Goal: Task Accomplishment & Management: Manage account settings

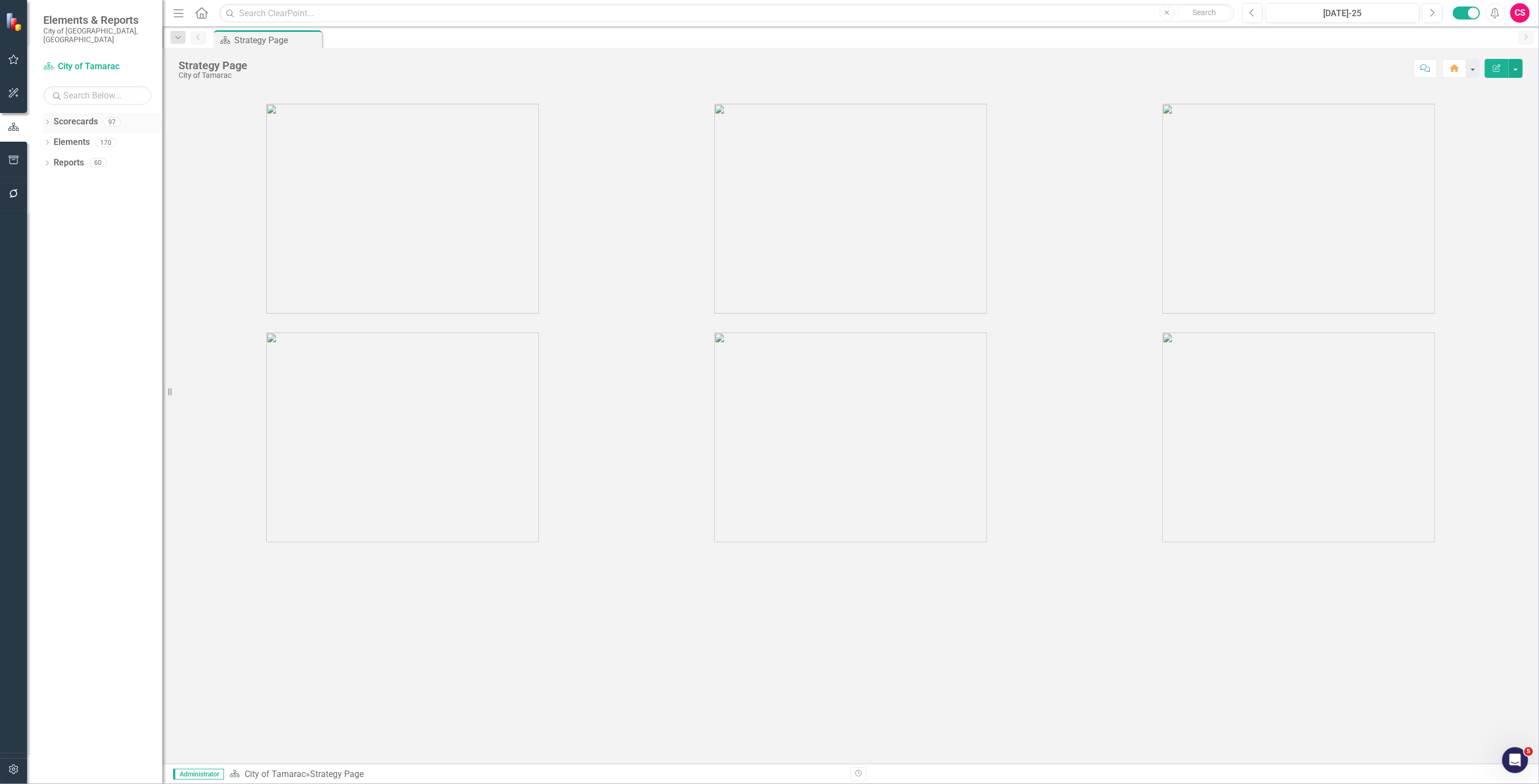
click at [84, 115] on link "Scorecards" at bounding box center [75, 122] width 44 height 13
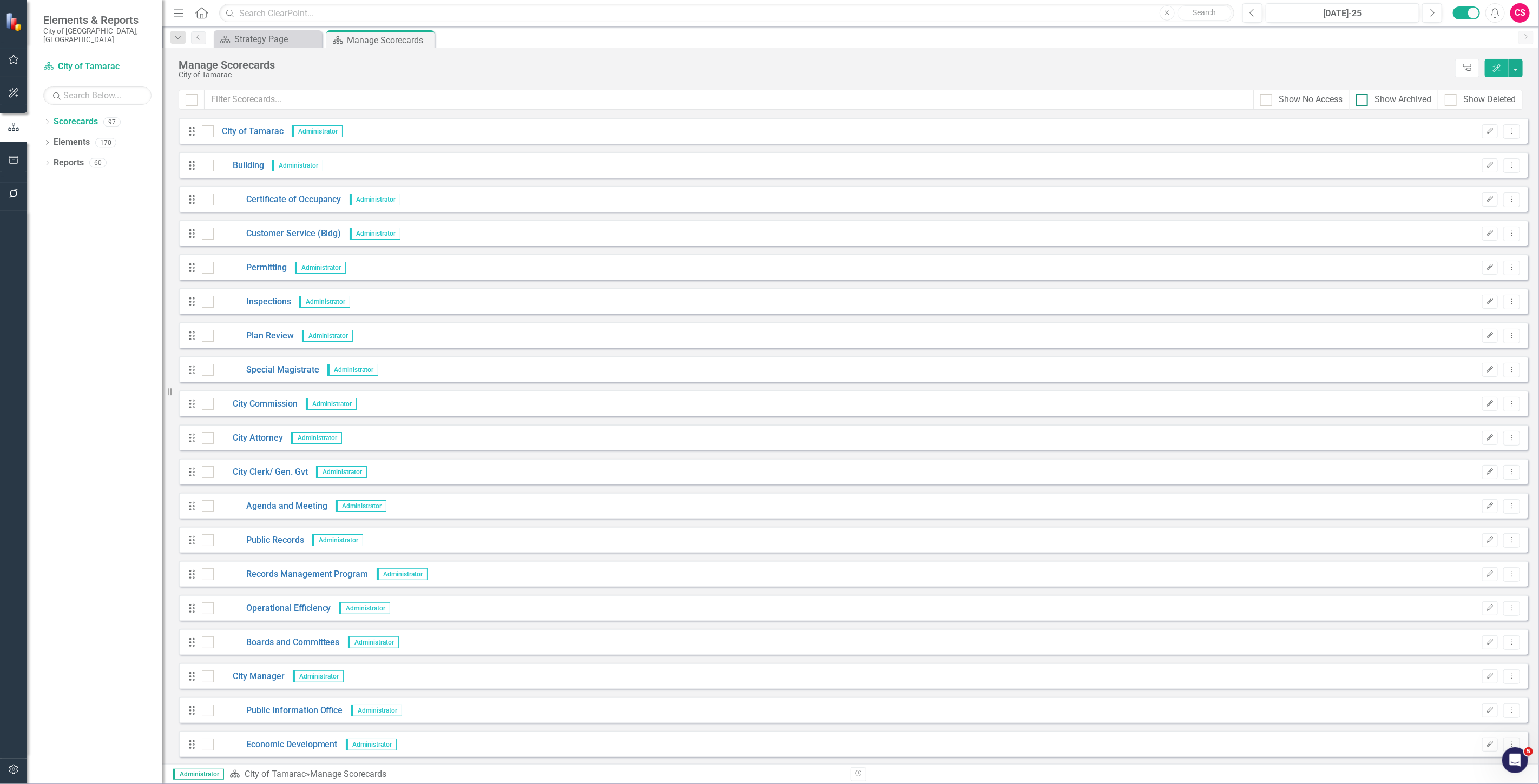
click at [506, 104] on div at bounding box center [1361, 99] width 12 height 12
click at [506, 101] on input "Show Archived" at bounding box center [1359, 97] width 7 height 7
click at [506, 105] on div "Show Archived" at bounding box center [1393, 100] width 75 height 13
click at [506, 101] on input "Show Archived" at bounding box center [1359, 97] width 7 height 7
checkbox input "false"
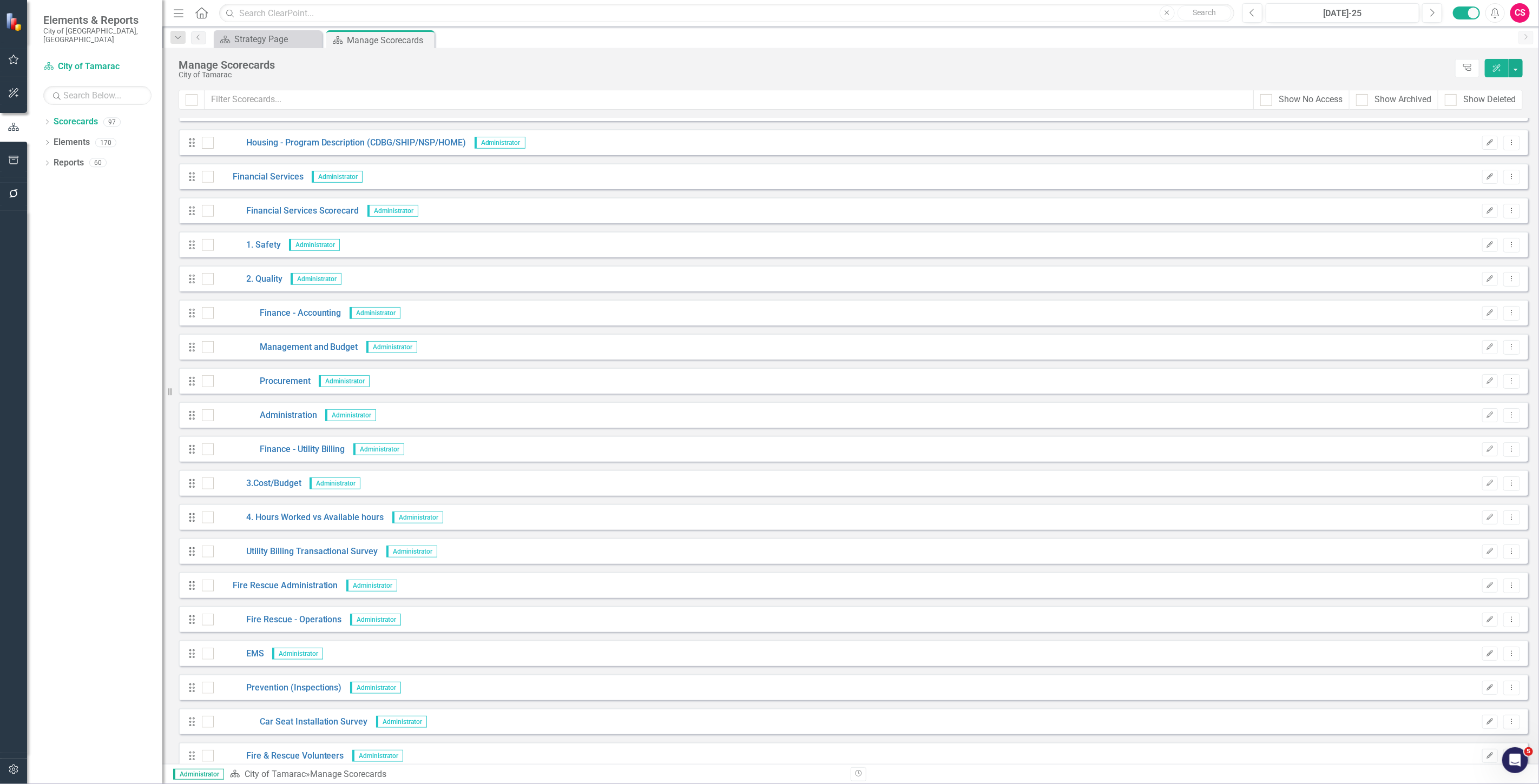
scroll to position [901, 0]
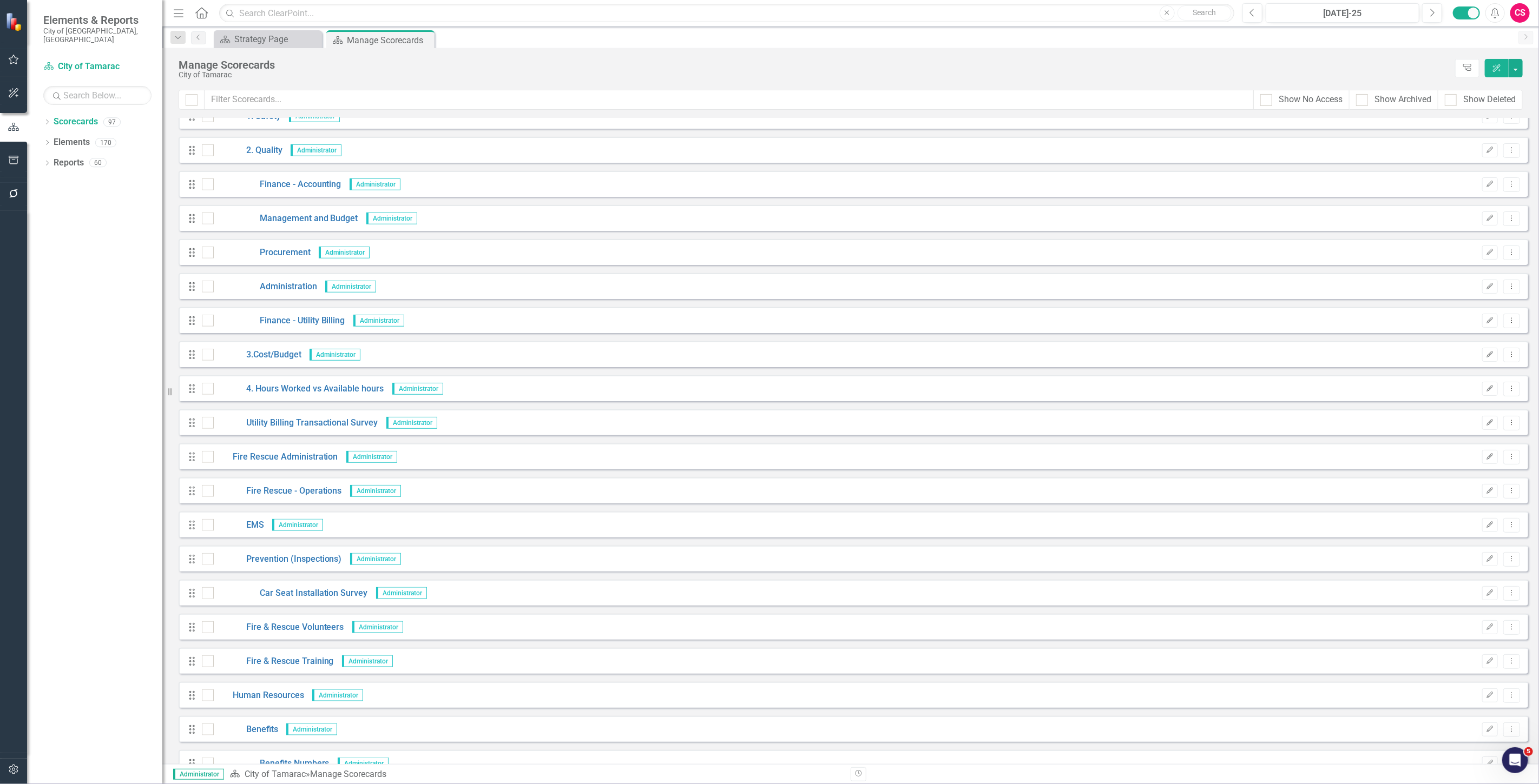
click at [276, 87] on div "Manage Scorecards City of Tamarac Tree Explorer ClearPoint AI" at bounding box center [850, 69] width 1376 height 42
click at [265, 105] on input "text" at bounding box center [729, 99] width 1049 height 20
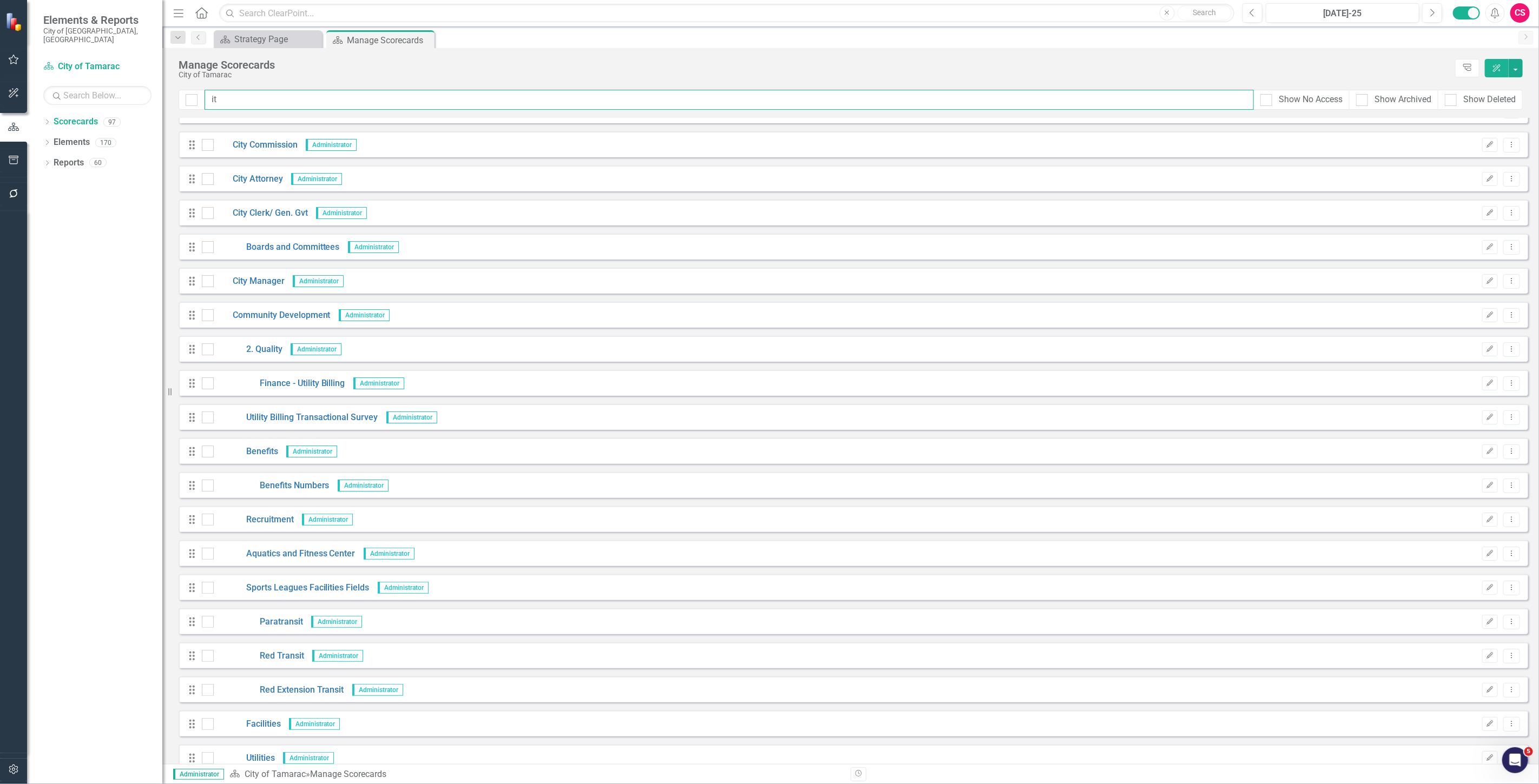
scroll to position [0, 0]
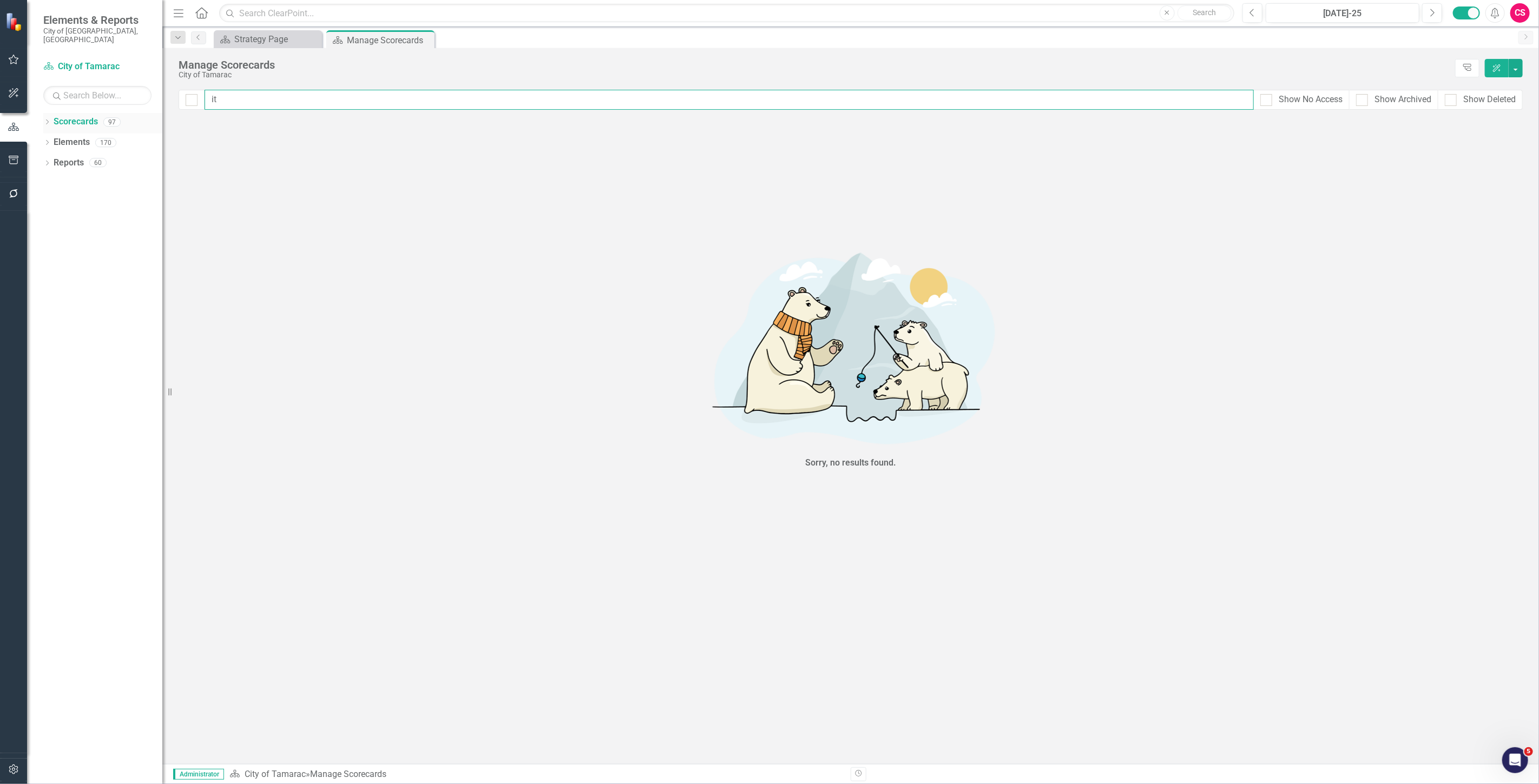
drag, startPoint x: 255, startPoint y: 108, endPoint x: 144, endPoint y: 104, distance: 111.1
click at [137, 107] on div "Elements & Reports City of [GEOGRAPHIC_DATA], [GEOGRAPHIC_DATA] Scorecard City …" at bounding box center [769, 392] width 1539 height 784
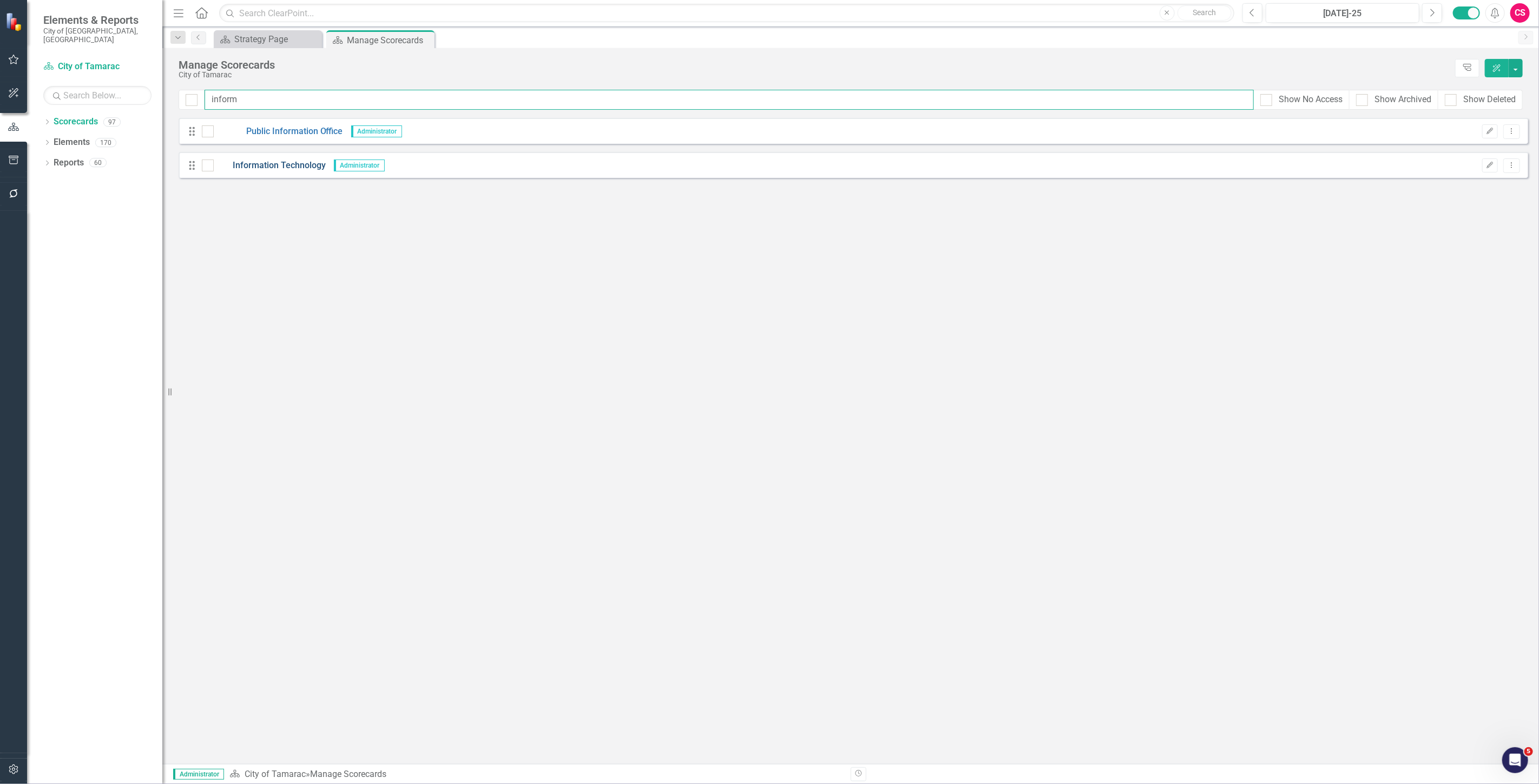
type input "inform"
click at [241, 168] on link "Information Technology" at bounding box center [269, 166] width 112 height 13
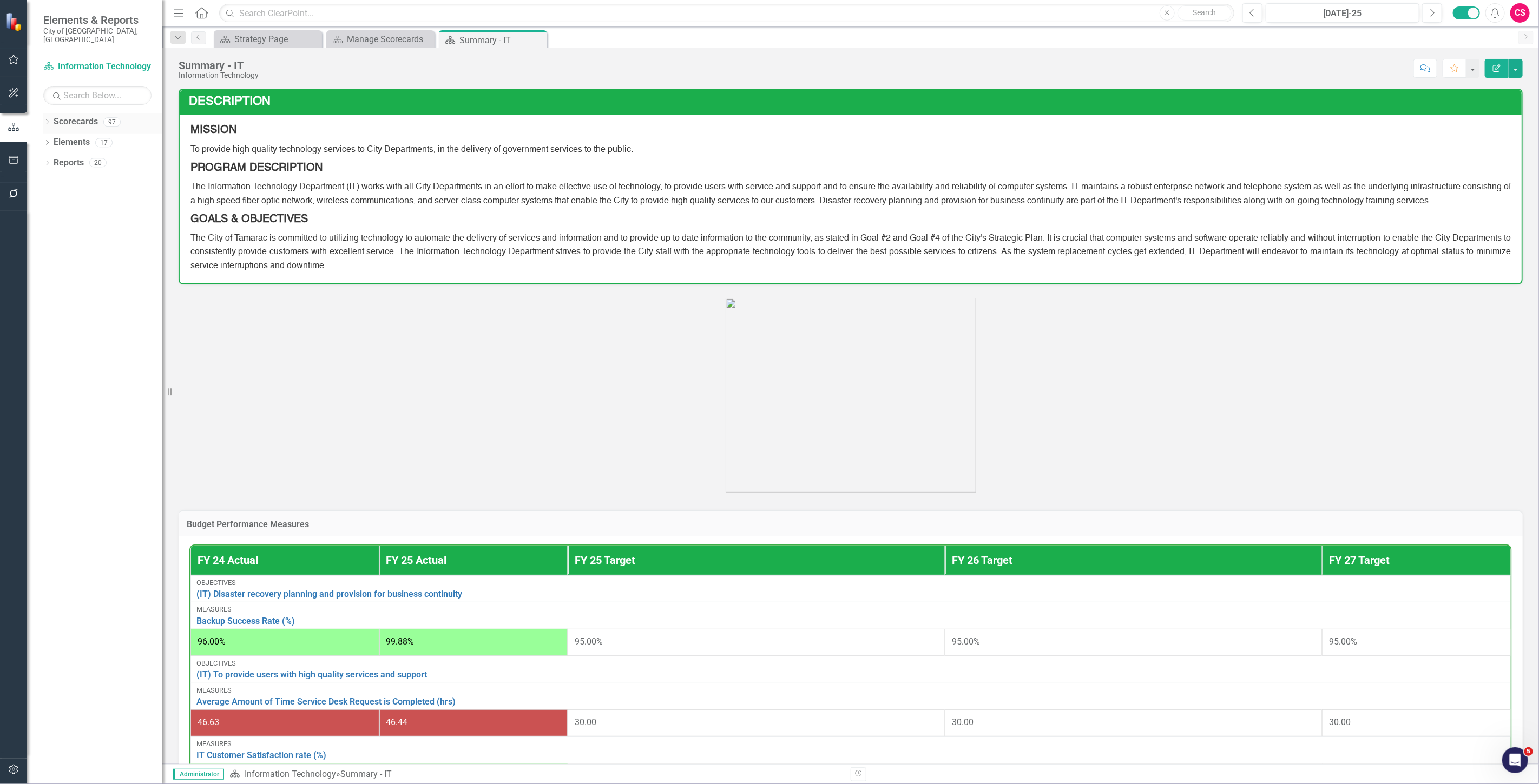
click at [59, 117] on link "Scorecards" at bounding box center [75, 122] width 44 height 13
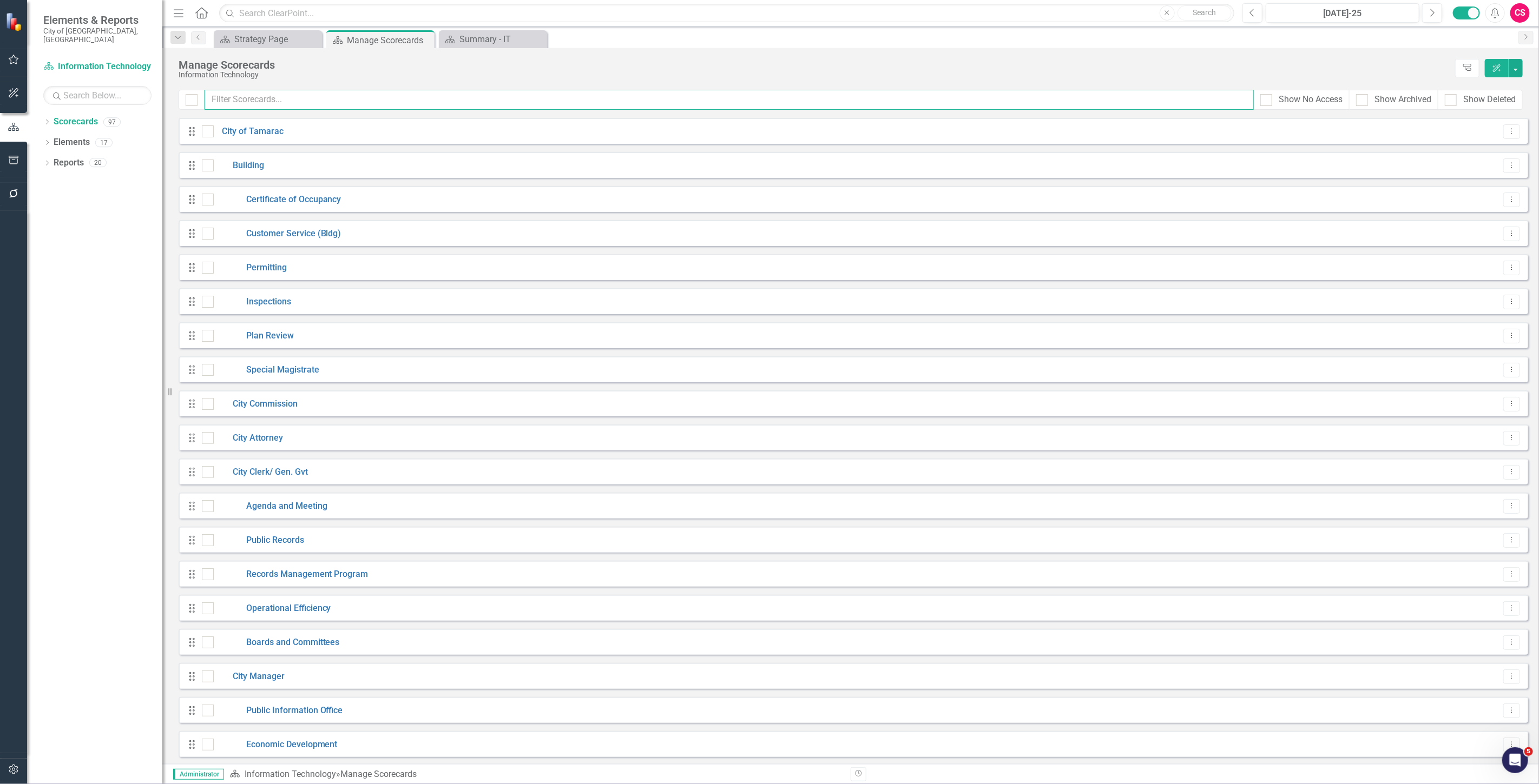
click at [255, 103] on input "text" at bounding box center [729, 99] width 1049 height 20
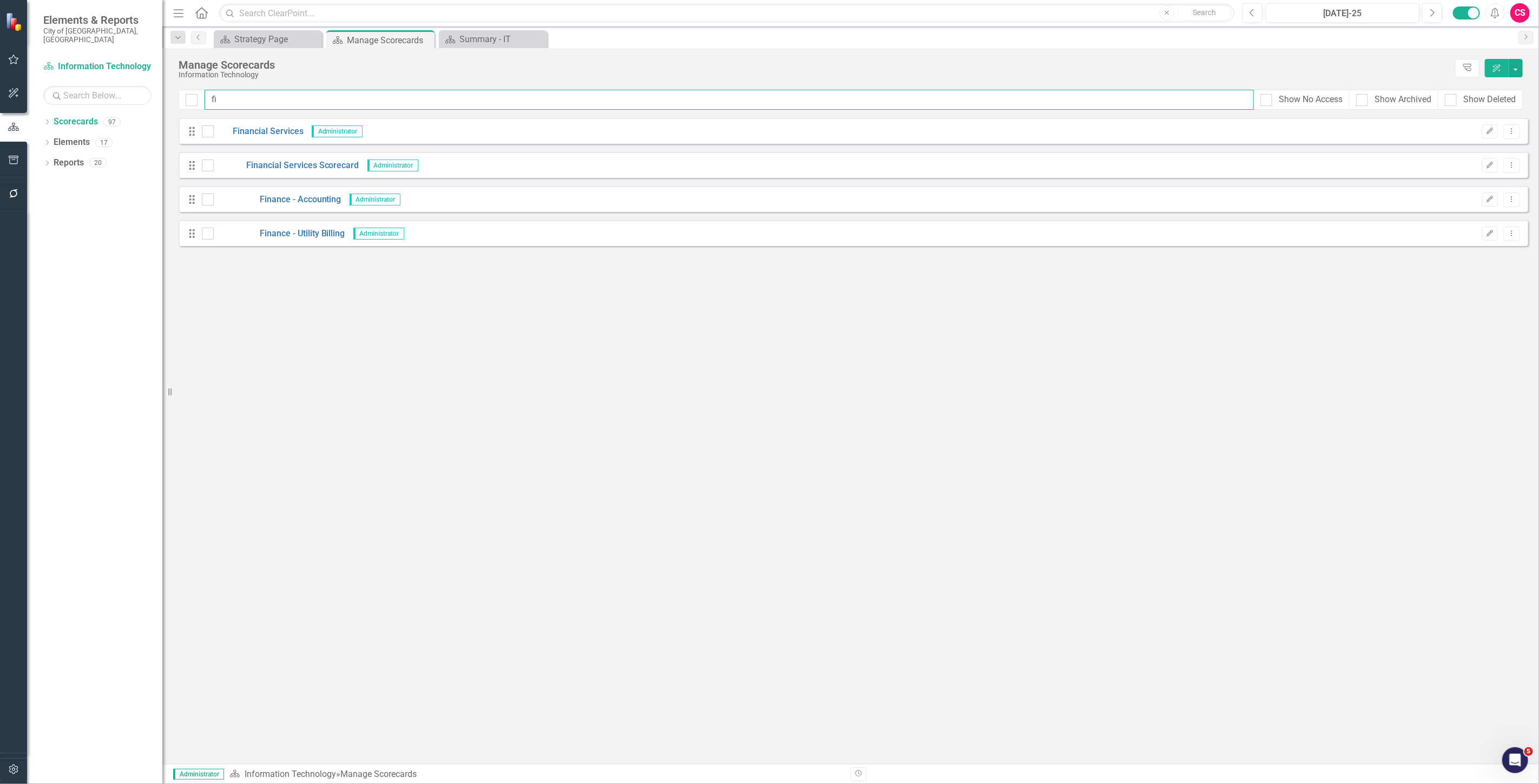
type input "f"
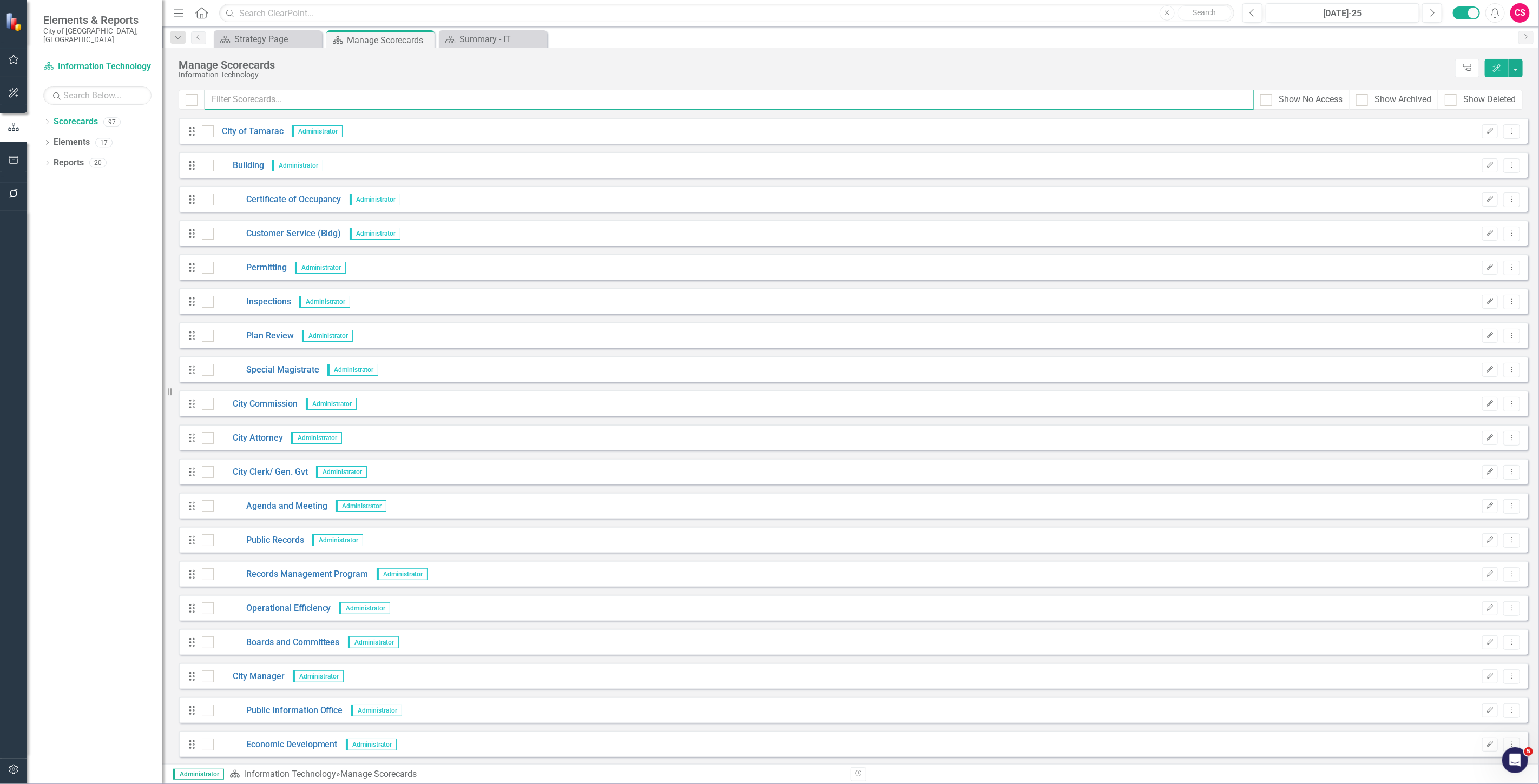
click at [269, 101] on input "text" at bounding box center [729, 99] width 1049 height 20
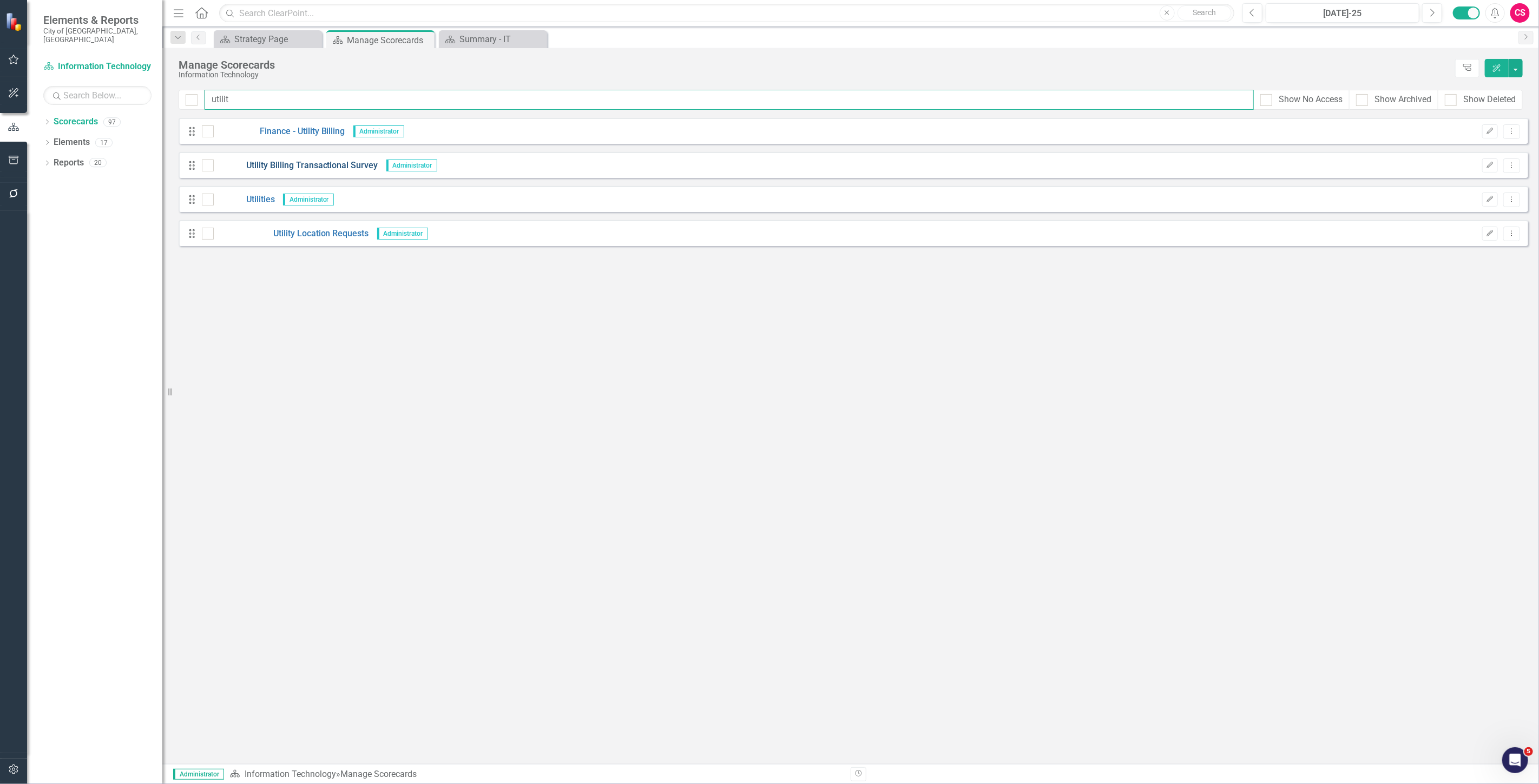
type input "utilit"
click at [290, 168] on link "Utility Billing Transactional Survey" at bounding box center [295, 166] width 164 height 13
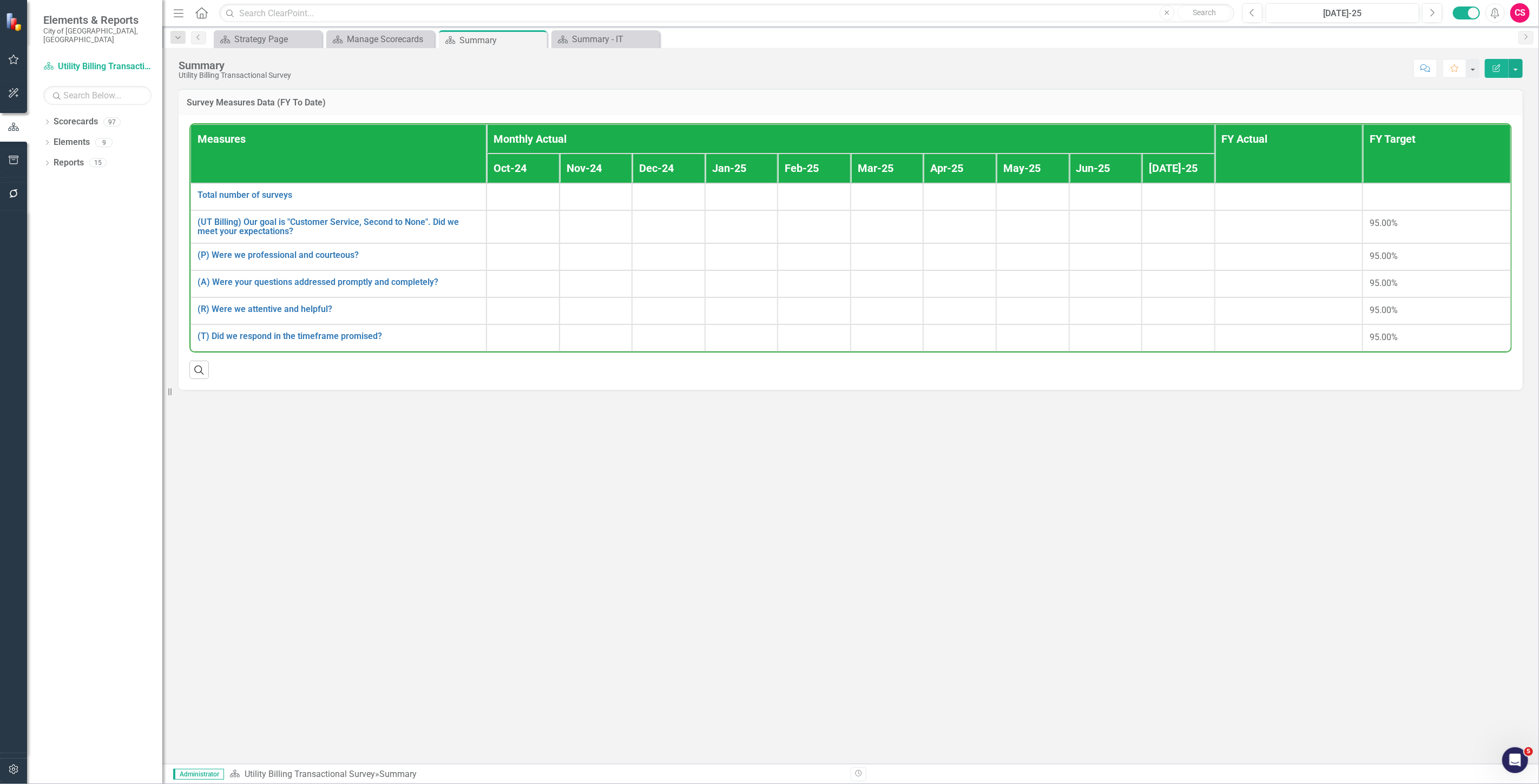
click at [43, 156] on div "Dropdown Scorecards 97 Dropdown City of Tamarac Dropdown Building Certificate o…" at bounding box center [95, 448] width 136 height 671
click at [46, 161] on icon "Dropdown" at bounding box center [47, 164] width 7 height 6
click at [72, 115] on link "Scorecards" at bounding box center [75, 122] width 44 height 13
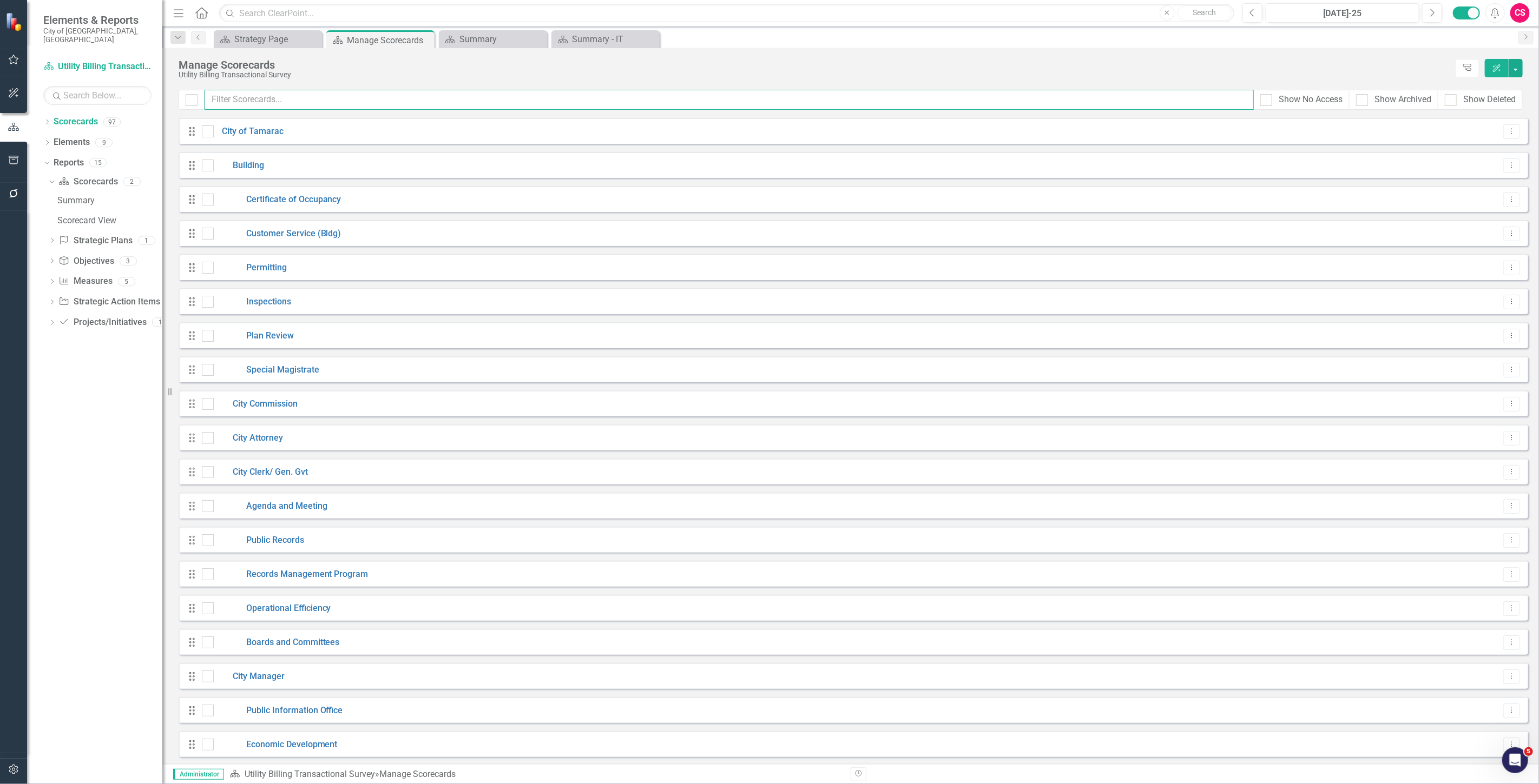
click at [260, 101] on input "text" at bounding box center [729, 99] width 1049 height 20
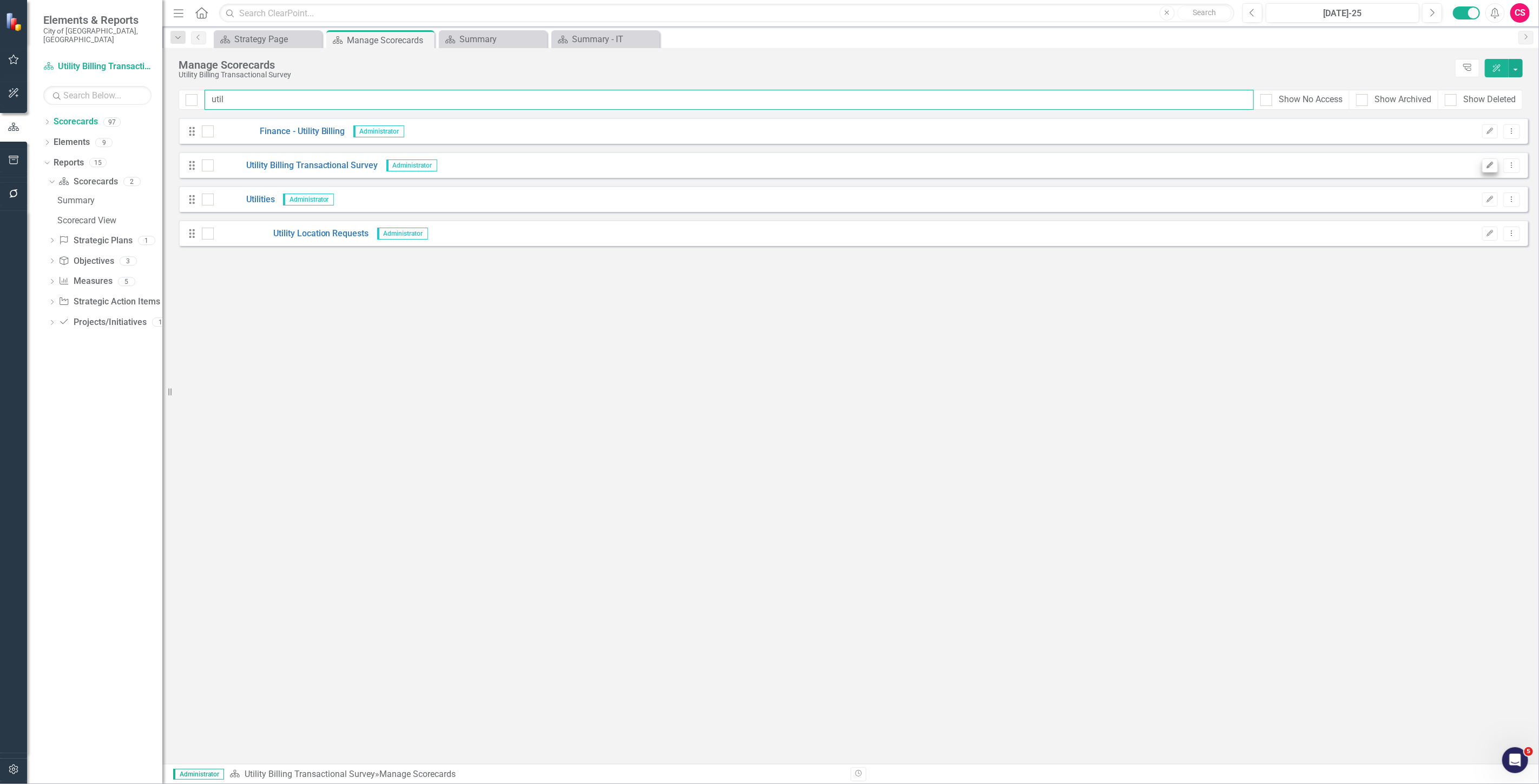
type input "util"
click at [506, 164] on icon "Edit" at bounding box center [1489, 165] width 8 height 6
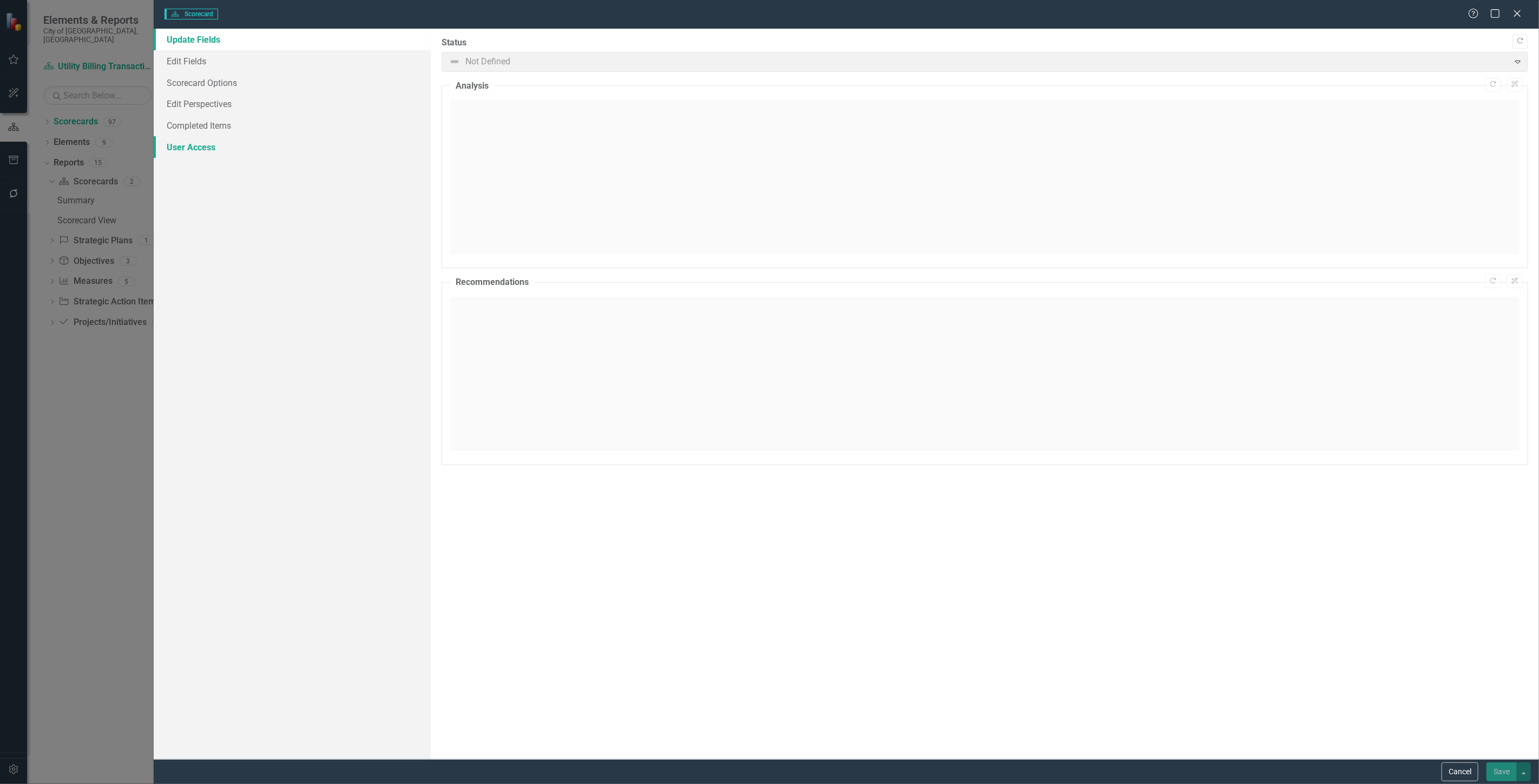
click at [213, 148] on link "User Access" at bounding box center [292, 147] width 277 height 22
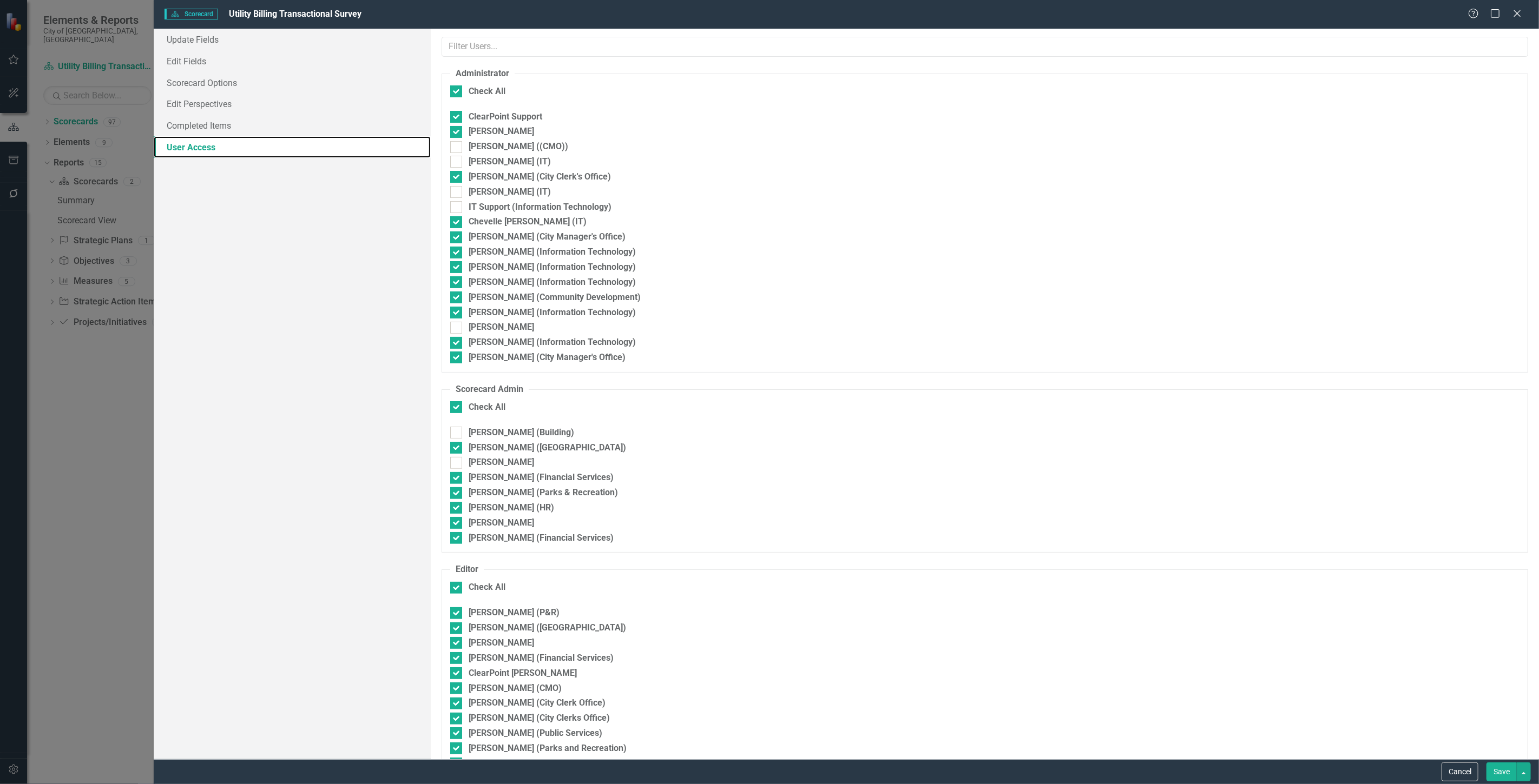
checkbox input "false"
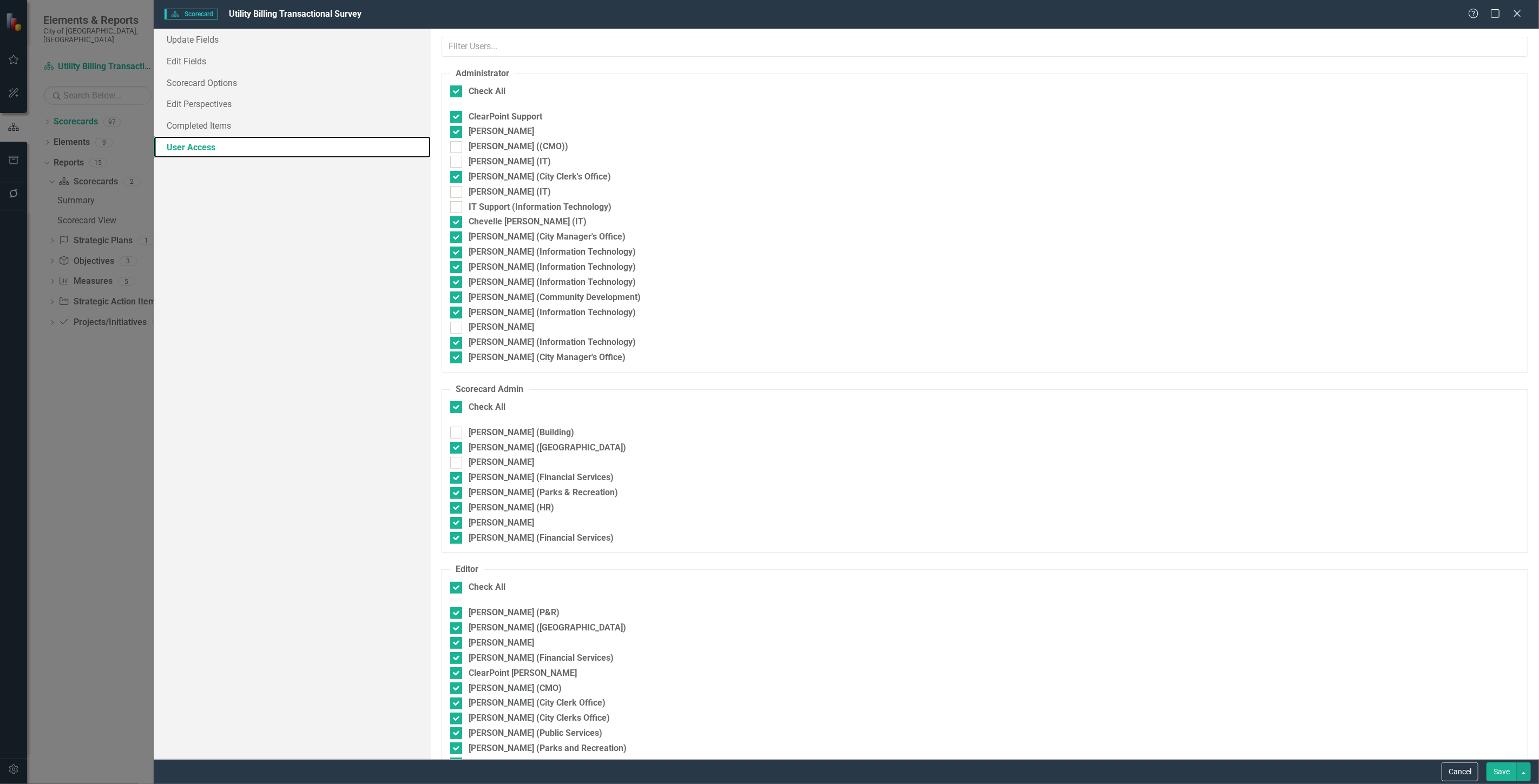
checkbox input "false"
click at [506, 224] on button "Cancel" at bounding box center [1460, 772] width 37 height 19
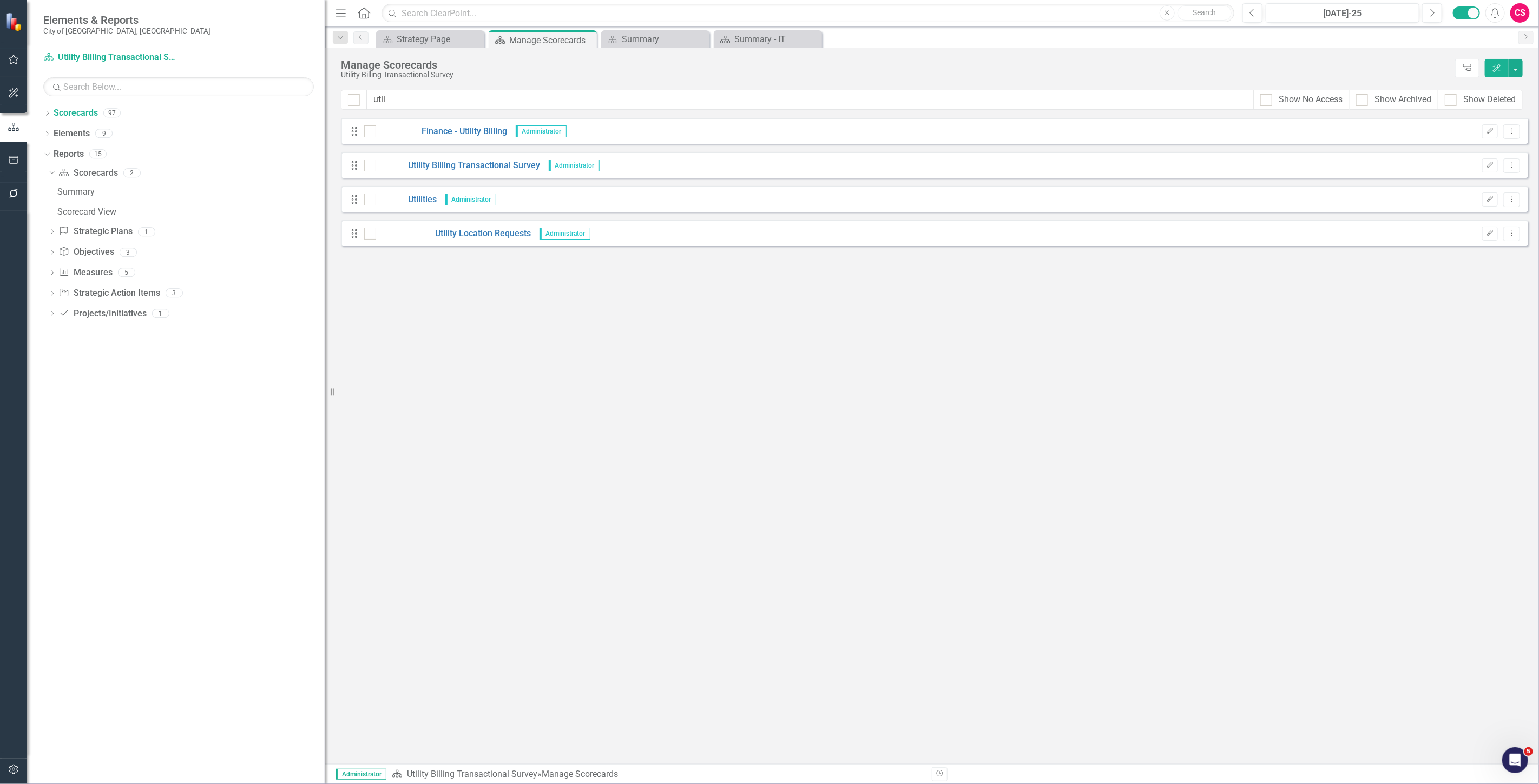
drag, startPoint x: 176, startPoint y: 413, endPoint x: 428, endPoint y: 376, distance: 254.7
click at [431, 224] on div "Elements & Reports City of Tamarac, FL Scorecard Utility Billing Transactional …" at bounding box center [769, 392] width 1539 height 784
click at [90, 174] on link "Scorecard Scorecards" at bounding box center [88, 173] width 59 height 13
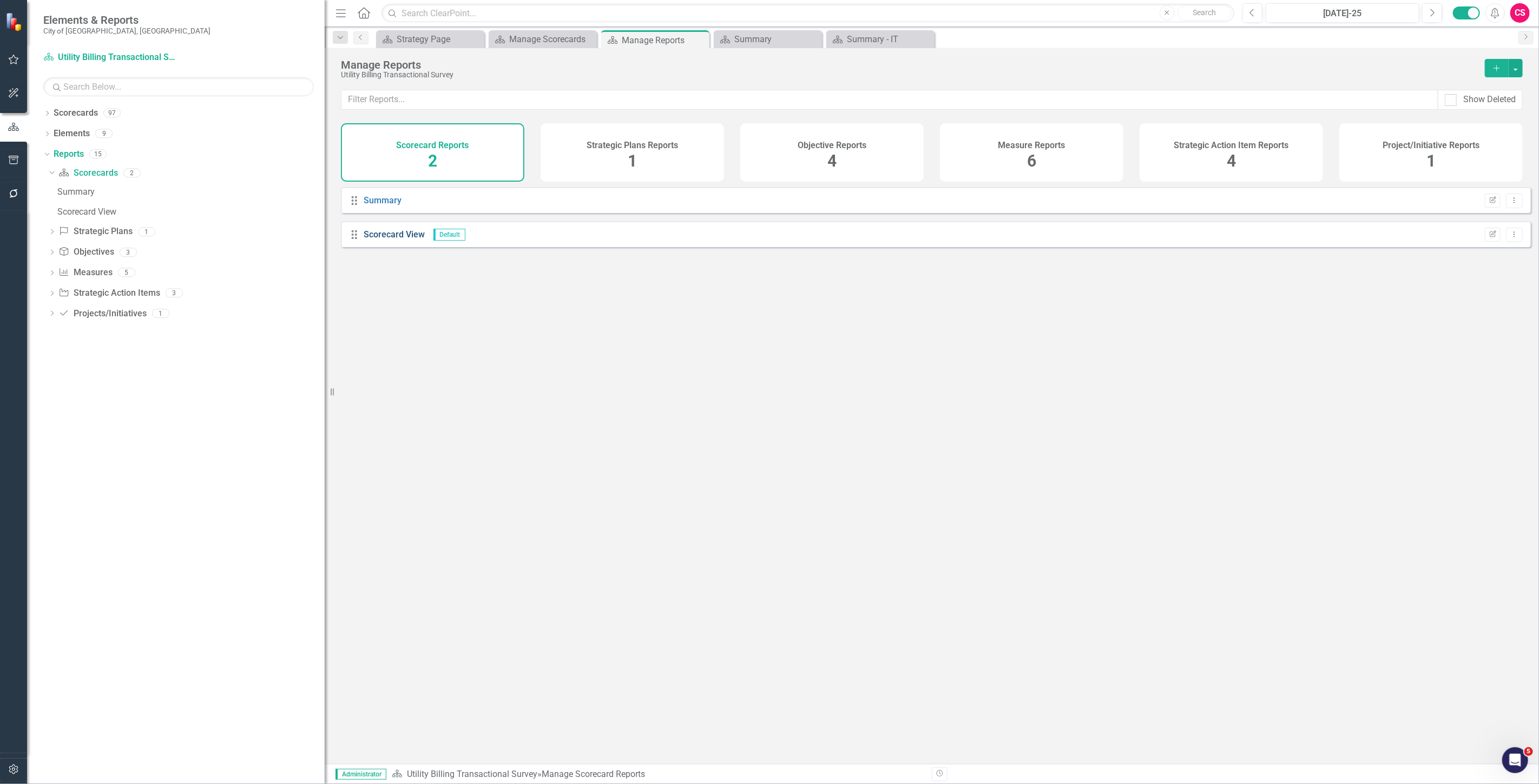
click at [382, 224] on link "Scorecard View" at bounding box center [395, 234] width 61 height 10
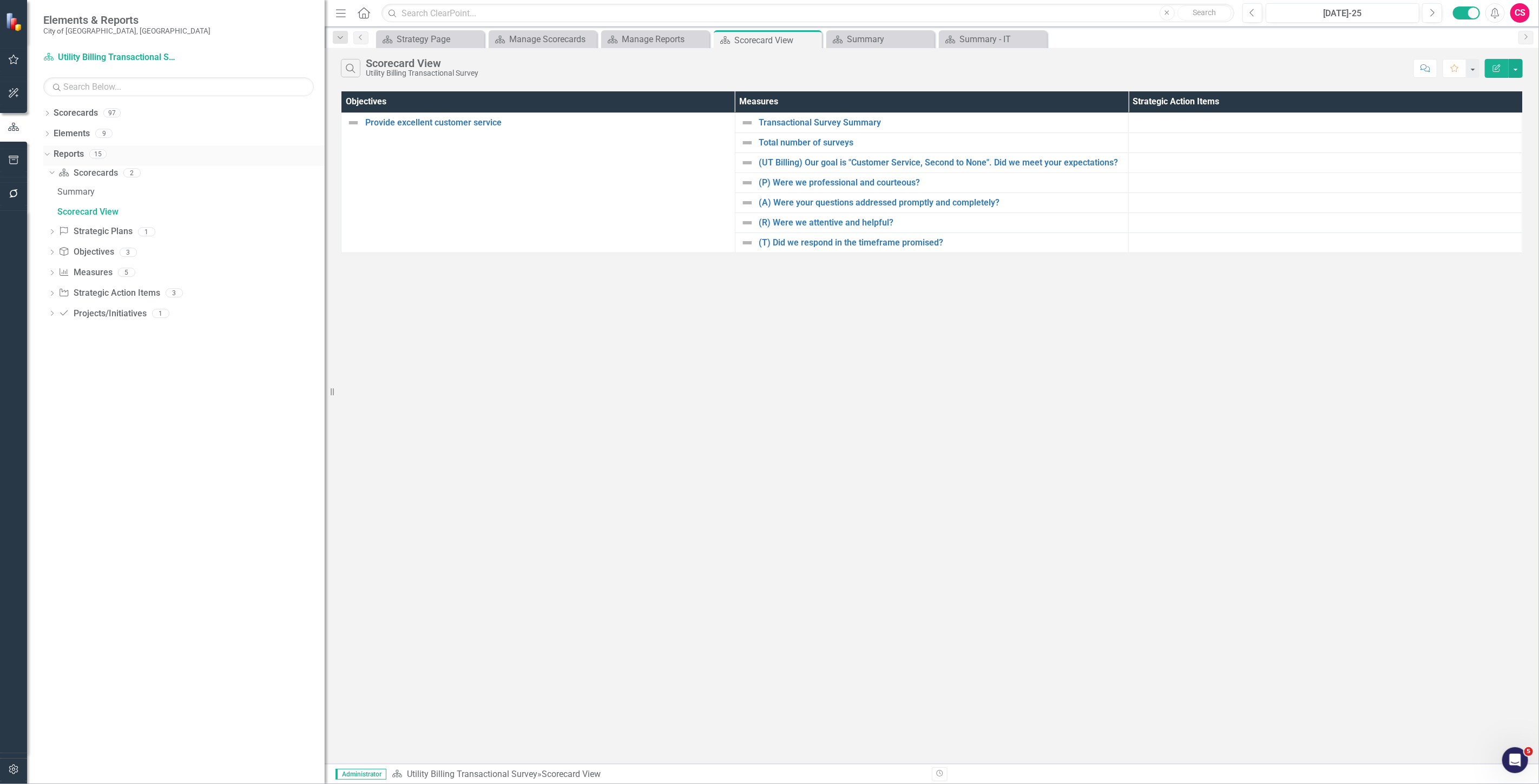
click at [72, 150] on link "Reports" at bounding box center [69, 155] width 30 height 13
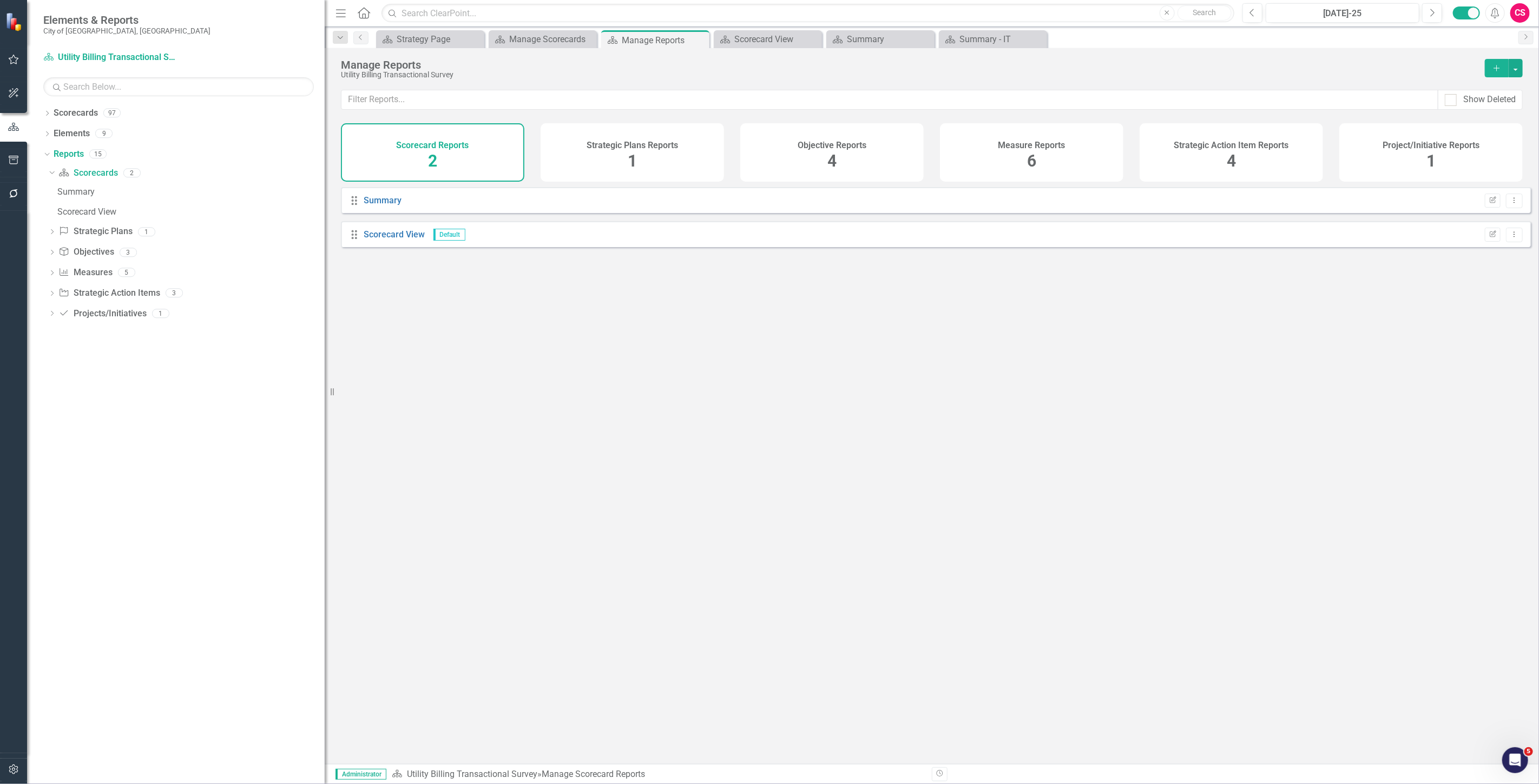
click at [506, 156] on div "Strategic Plans Reports 1" at bounding box center [632, 152] width 184 height 59
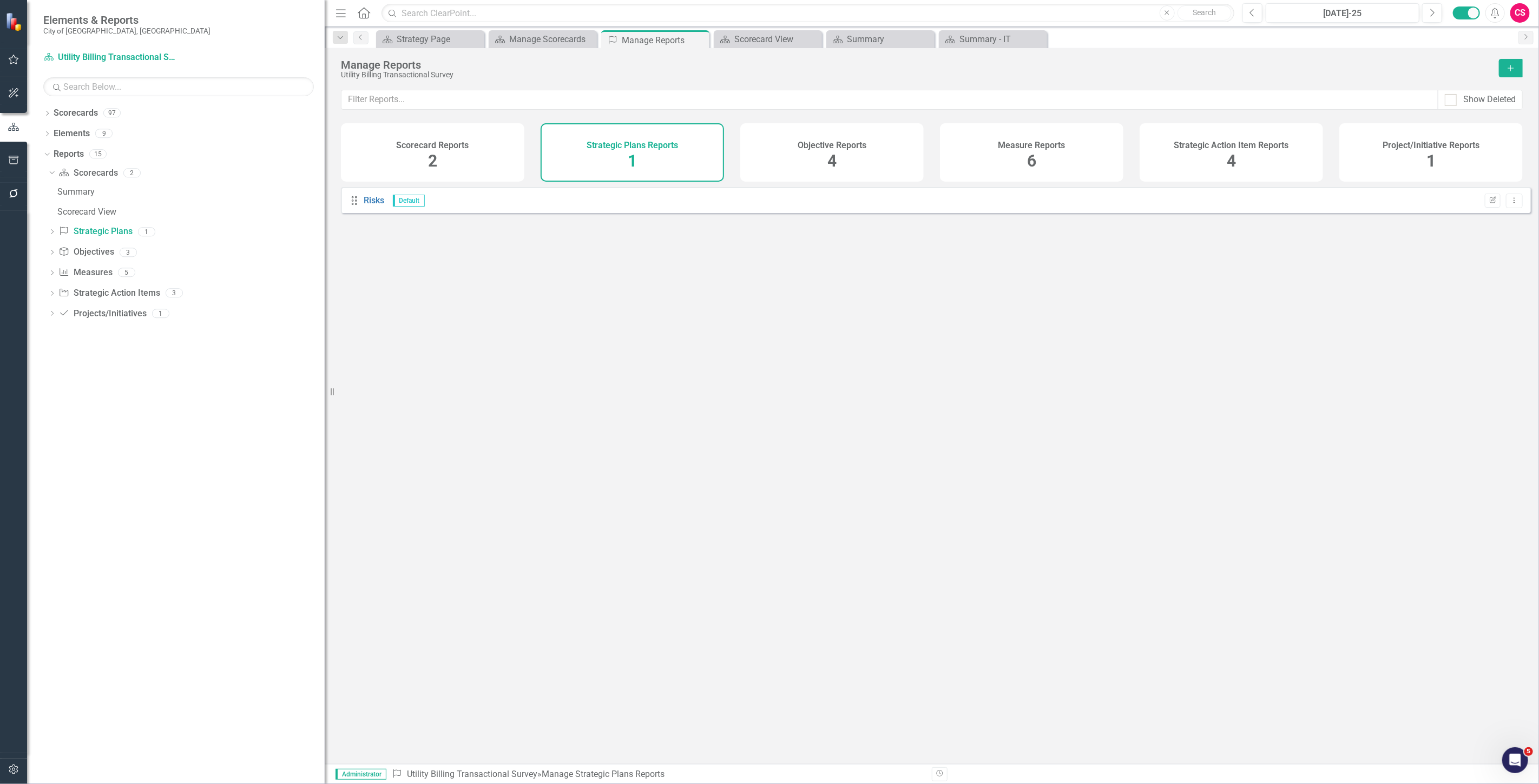
click at [506, 176] on div "Objective Reports 4" at bounding box center [832, 152] width 184 height 59
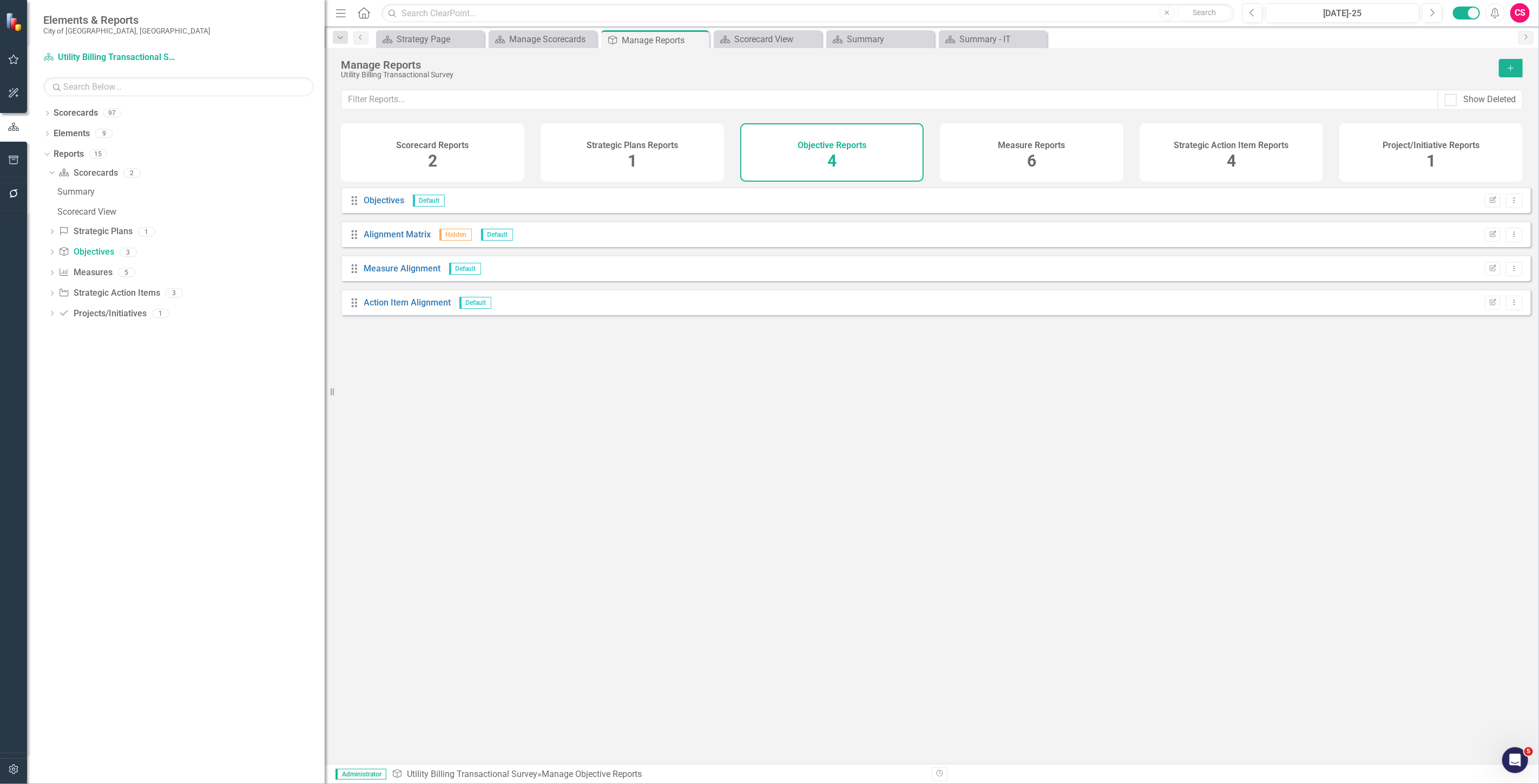
click at [506, 164] on div "Measure Reports 6" at bounding box center [1031, 152] width 184 height 59
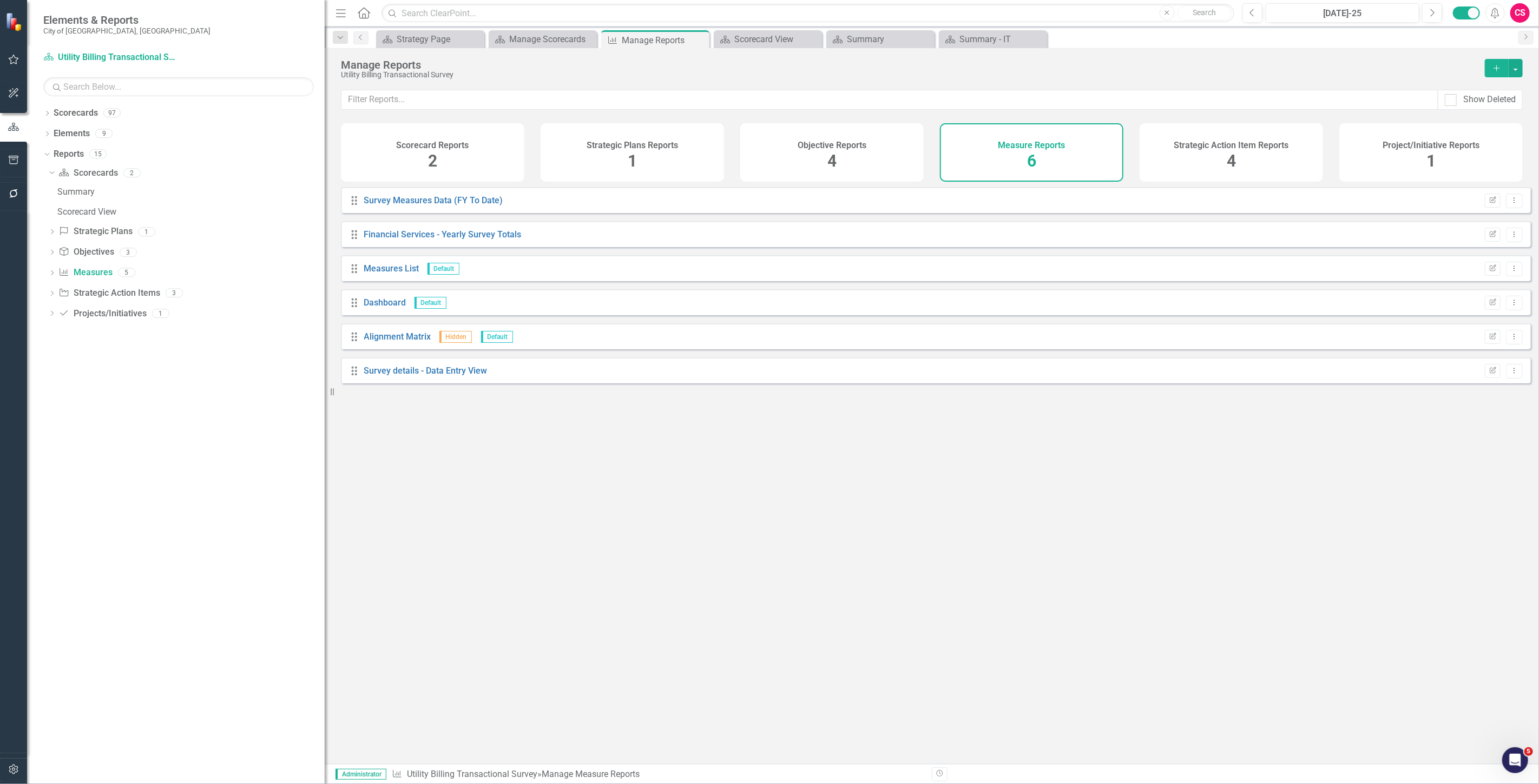
click at [506, 160] on div "Strategic Action Item Reports 4" at bounding box center [1231, 152] width 184 height 59
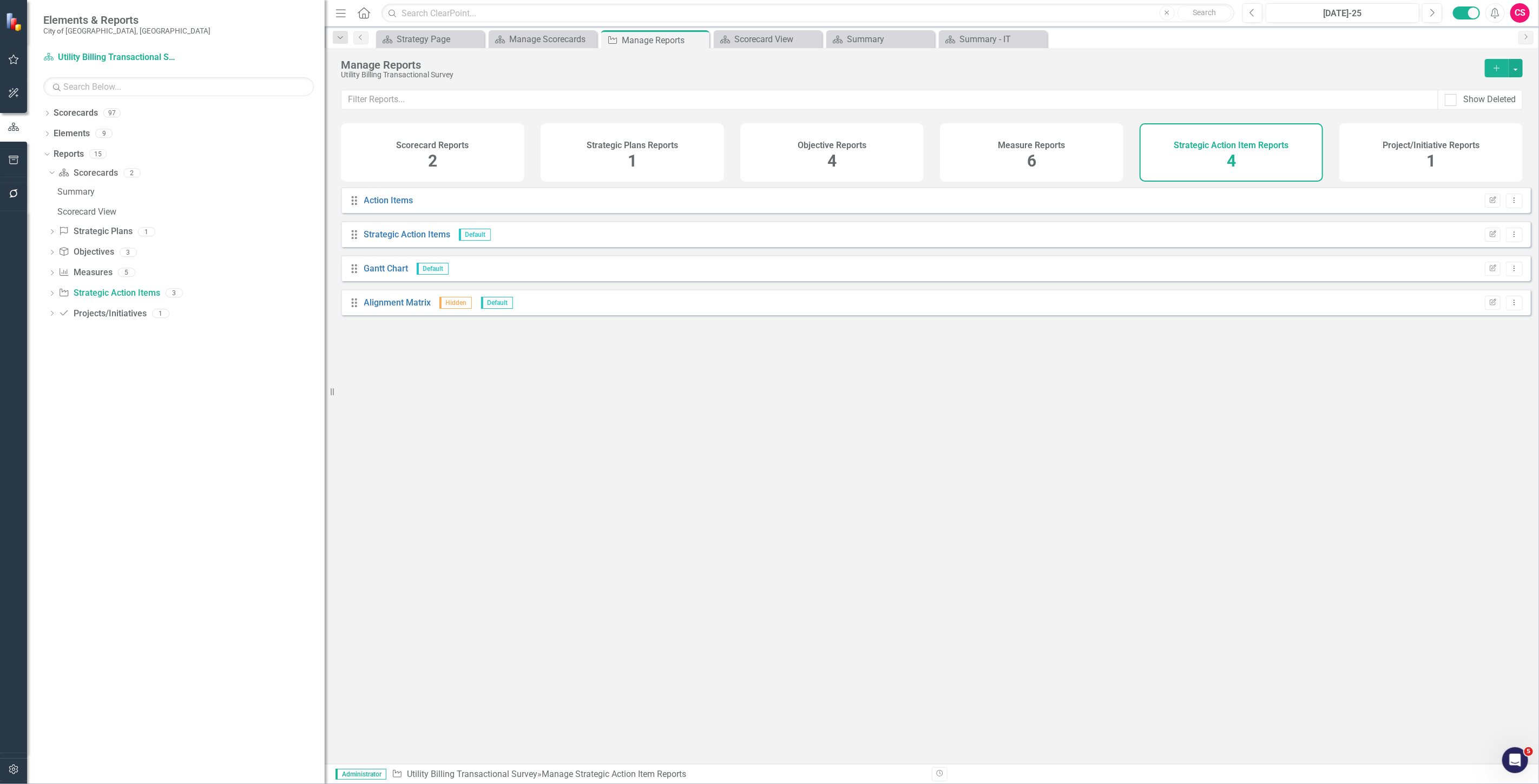
click at [506, 152] on div "Project/Initiative Reports 1" at bounding box center [1431, 152] width 184 height 59
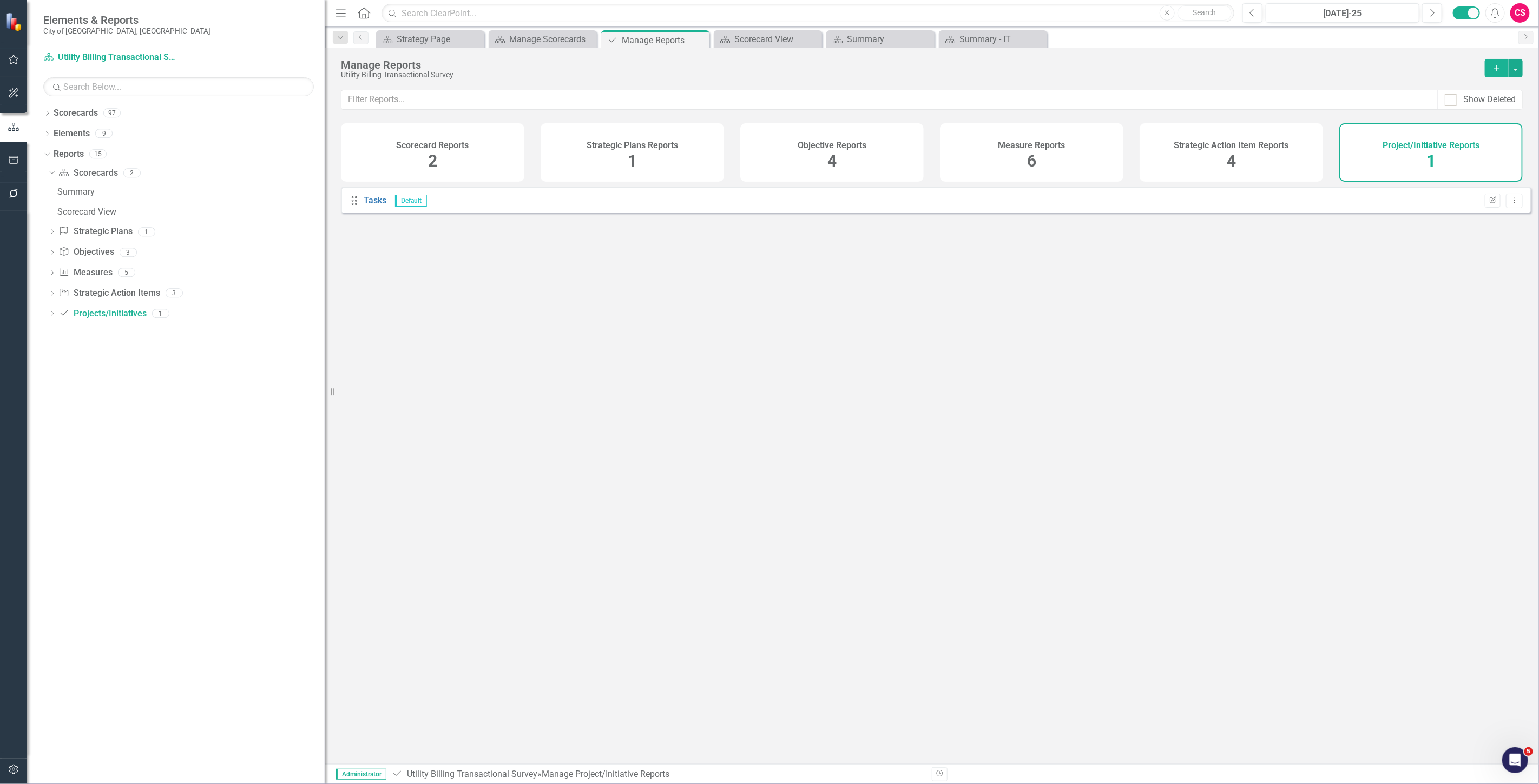
click at [475, 157] on div "Scorecard Reports 2" at bounding box center [432, 152] width 184 height 59
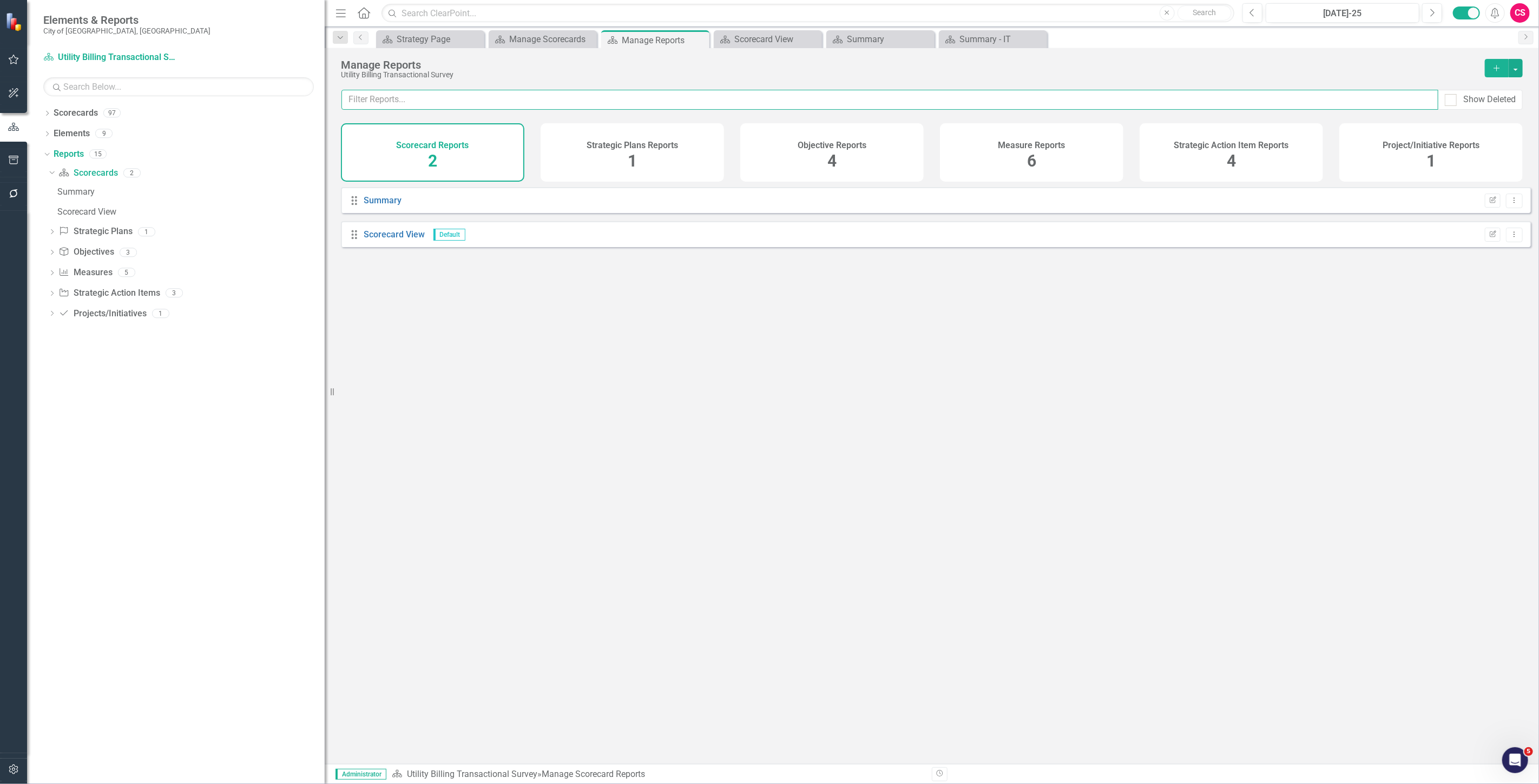
click at [506, 104] on input "text" at bounding box center [889, 99] width 1096 height 20
click at [506, 132] on div "Measure Reports 6" at bounding box center [1031, 152] width 184 height 59
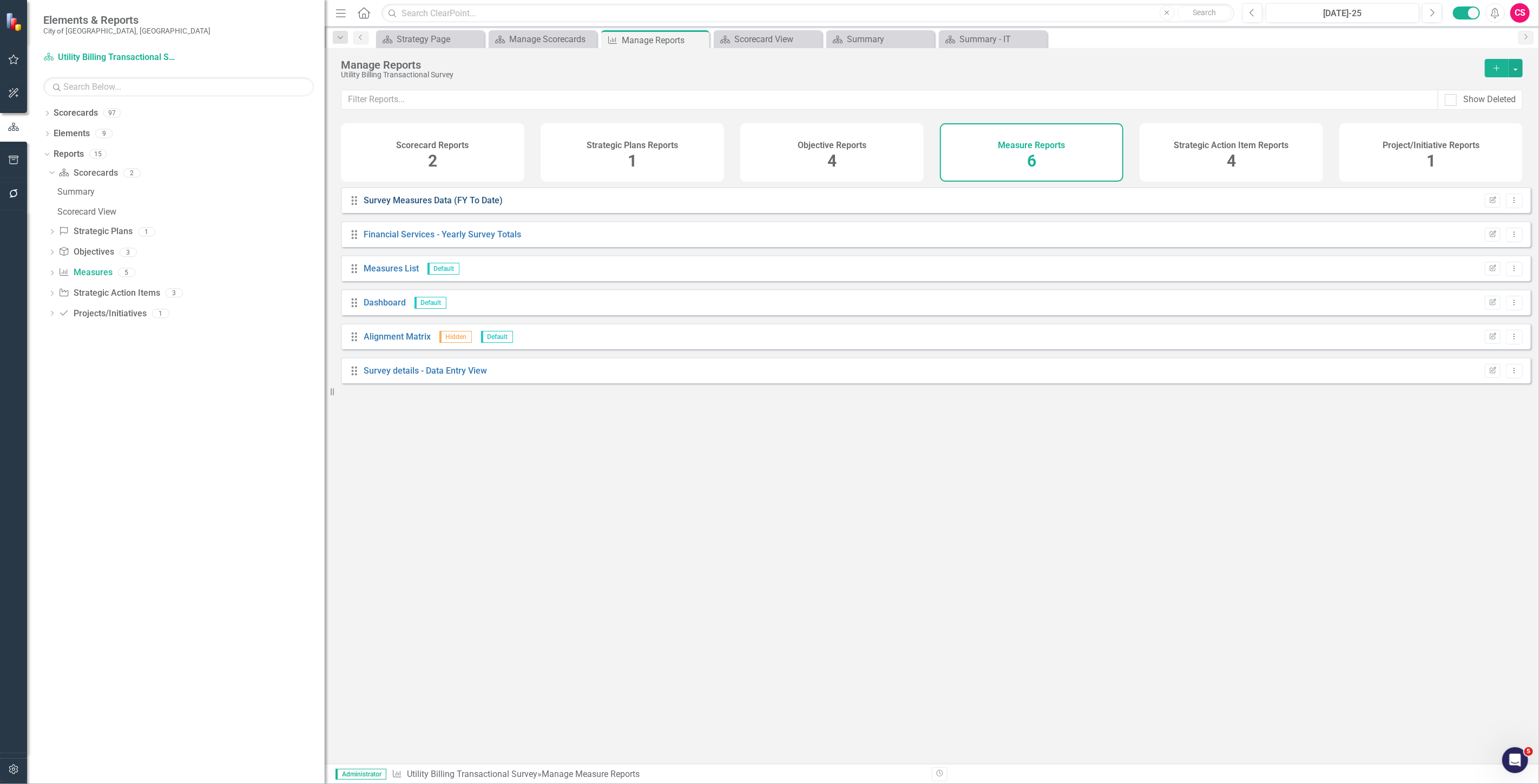
click at [443, 205] on link "Survey Measures Data (FY To Date)" at bounding box center [433, 200] width 139 height 10
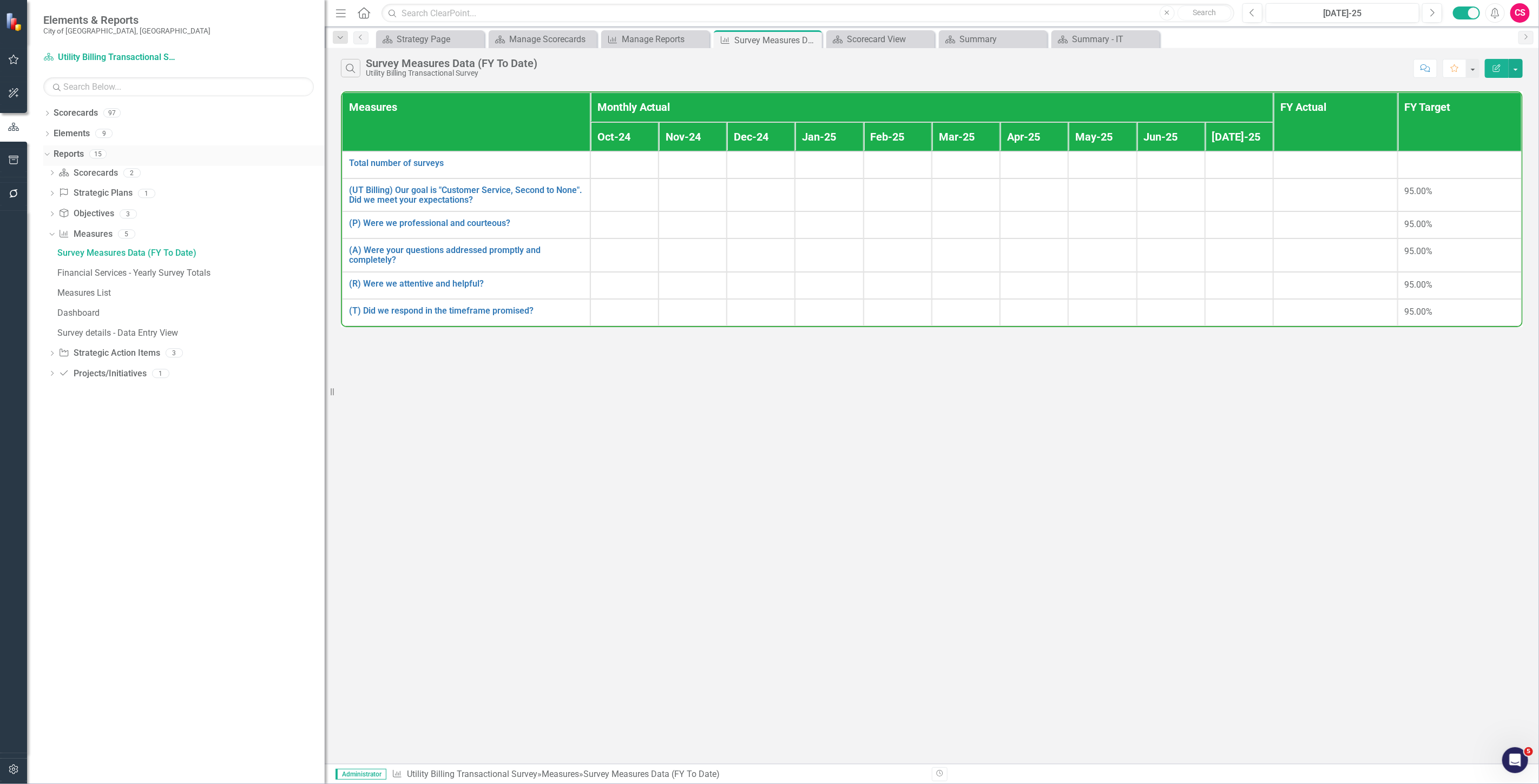
click at [67, 154] on link "Reports" at bounding box center [69, 155] width 30 height 13
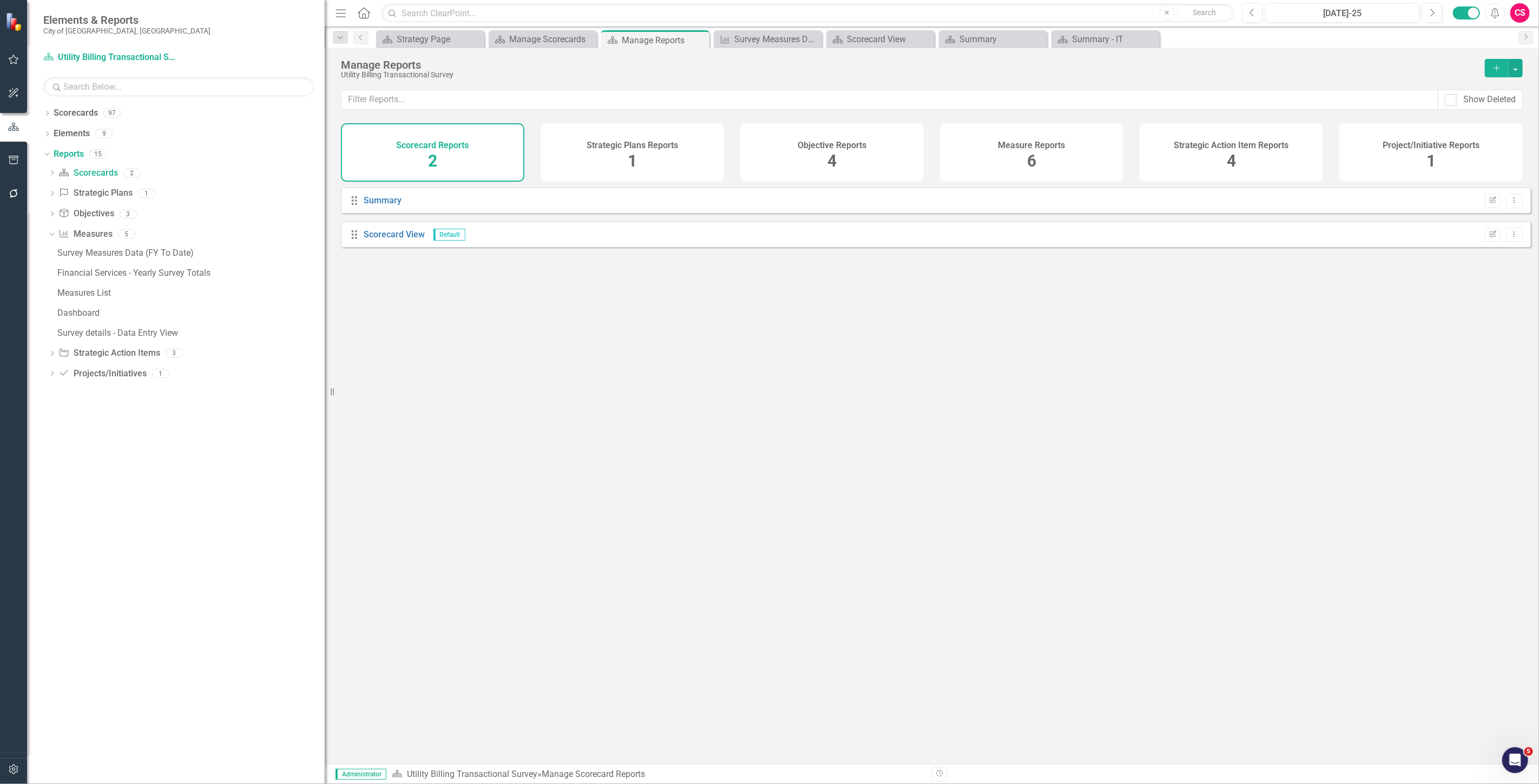
click at [506, 159] on div "Strategic Plans Reports 1" at bounding box center [632, 152] width 184 height 59
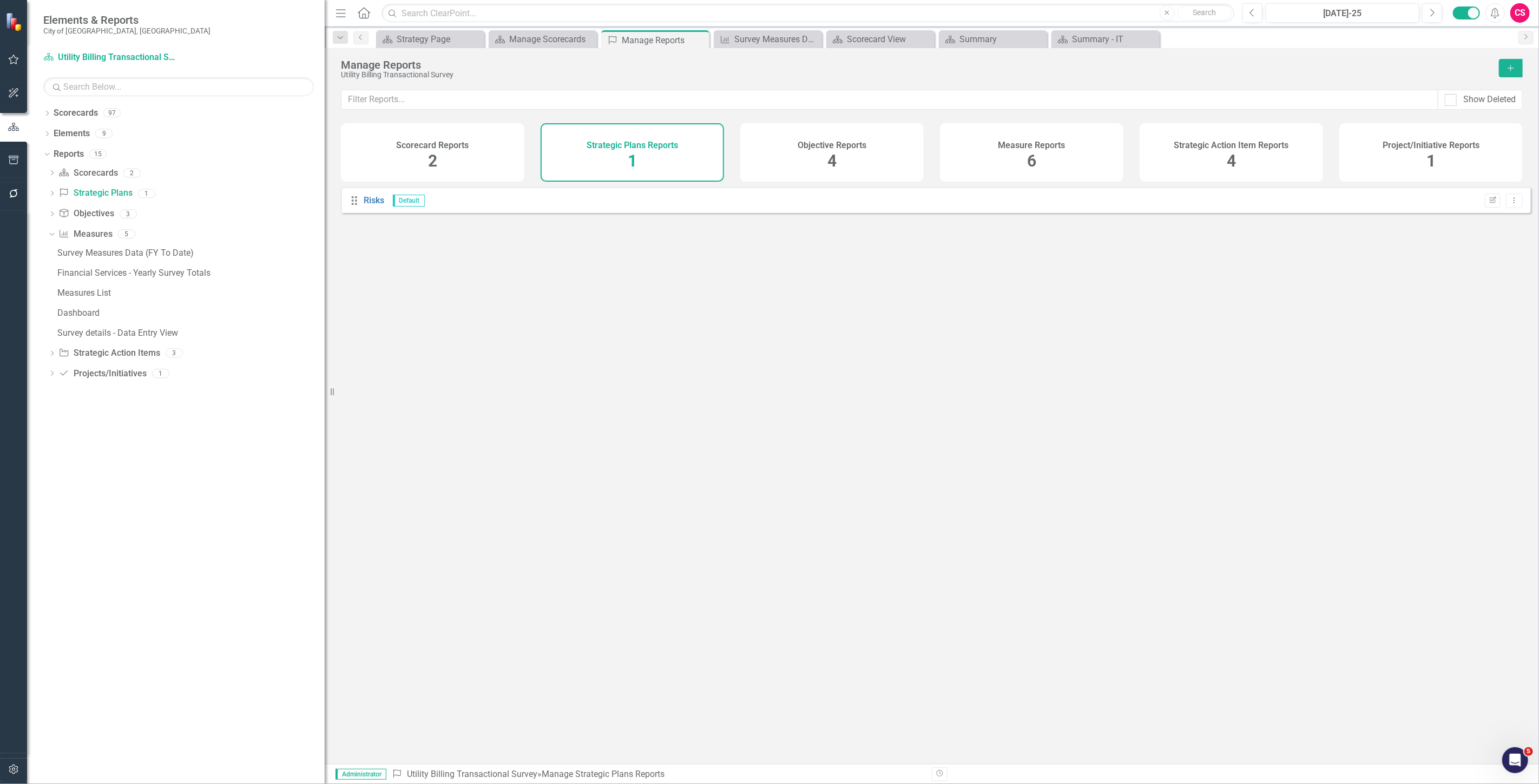
click at [506, 152] on div "Objective Reports 4" at bounding box center [832, 152] width 184 height 59
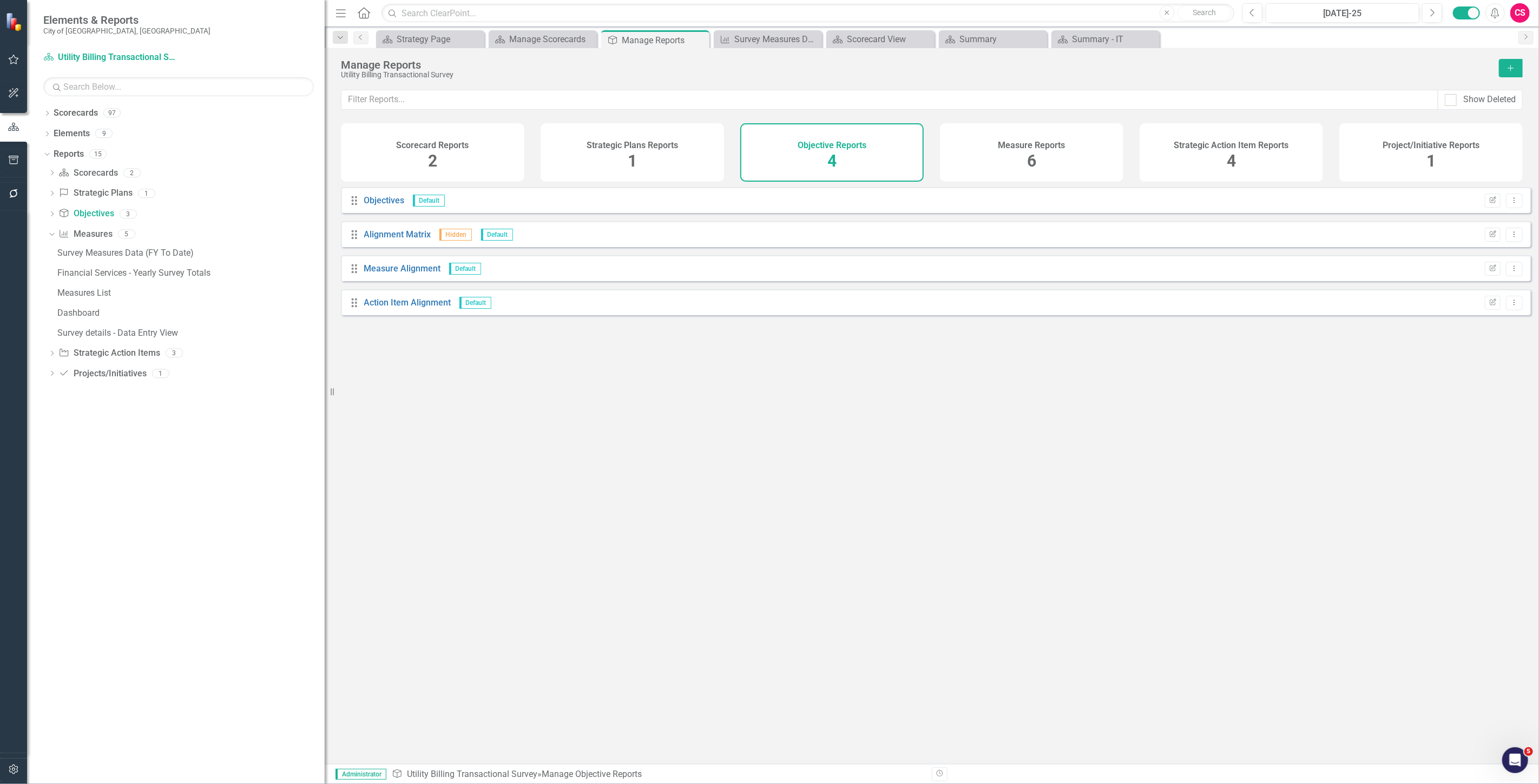
click at [506, 152] on div "Measure Reports 6" at bounding box center [1031, 152] width 184 height 59
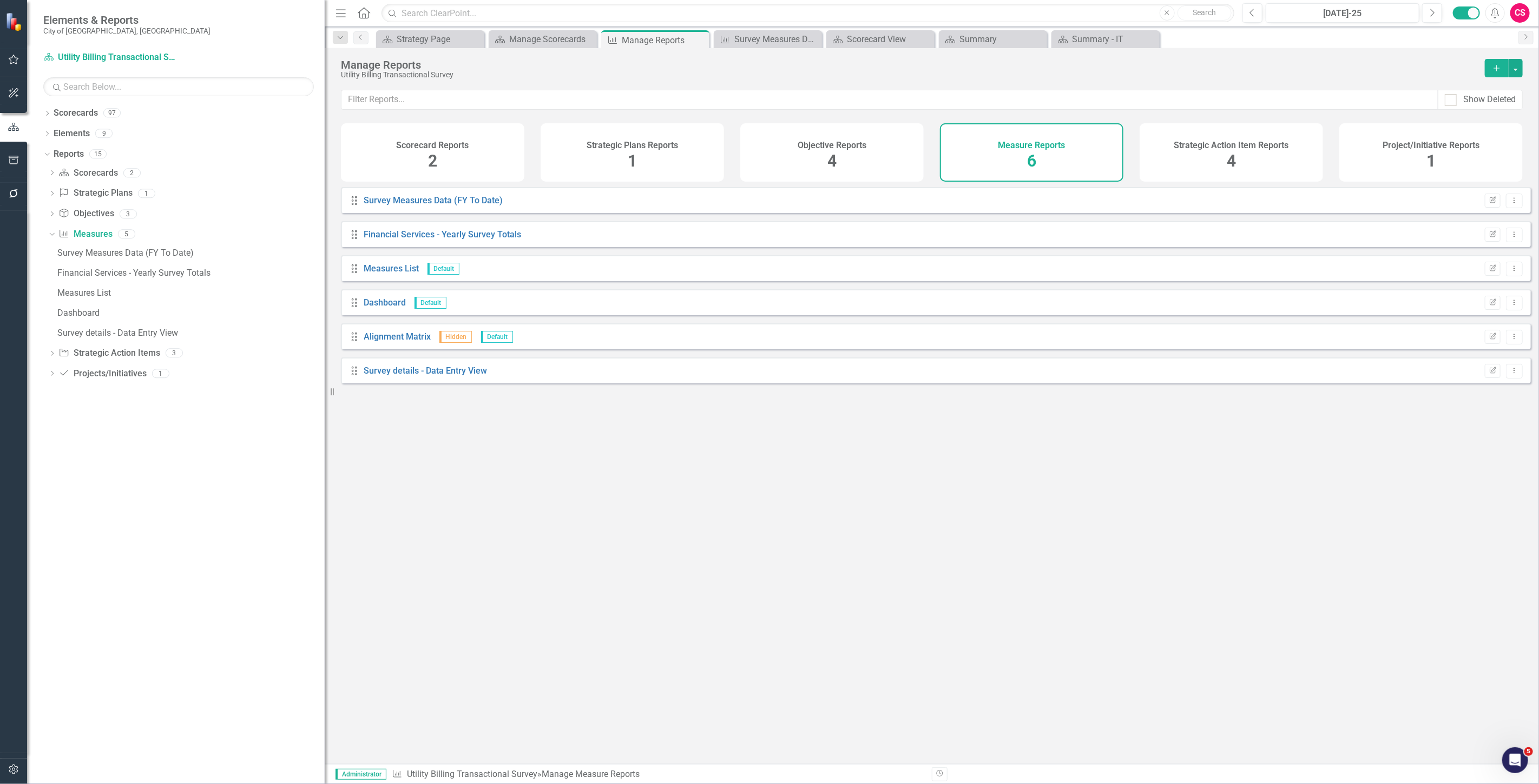
click at [506, 152] on div "Scorecard Reports 2 Strategic Plans Reports 1 Objective Reports 4 Measure Repor…" at bounding box center [931, 152] width 1181 height 59
click at [506, 145] on div "Project/Initiative Reports 1" at bounding box center [1431, 152] width 184 height 59
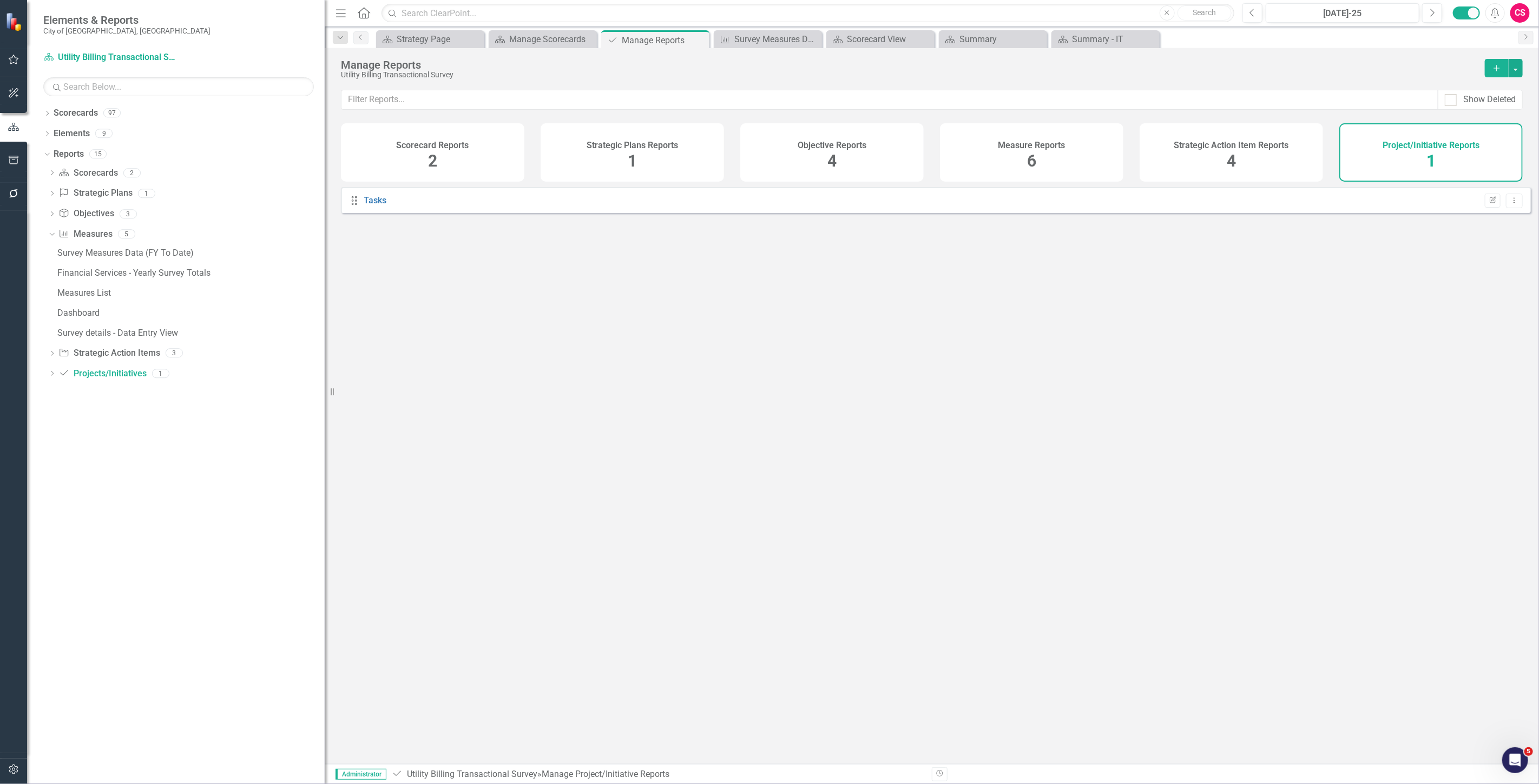
click at [506, 140] on div "Strategic Action Item Reports 4" at bounding box center [1231, 152] width 184 height 59
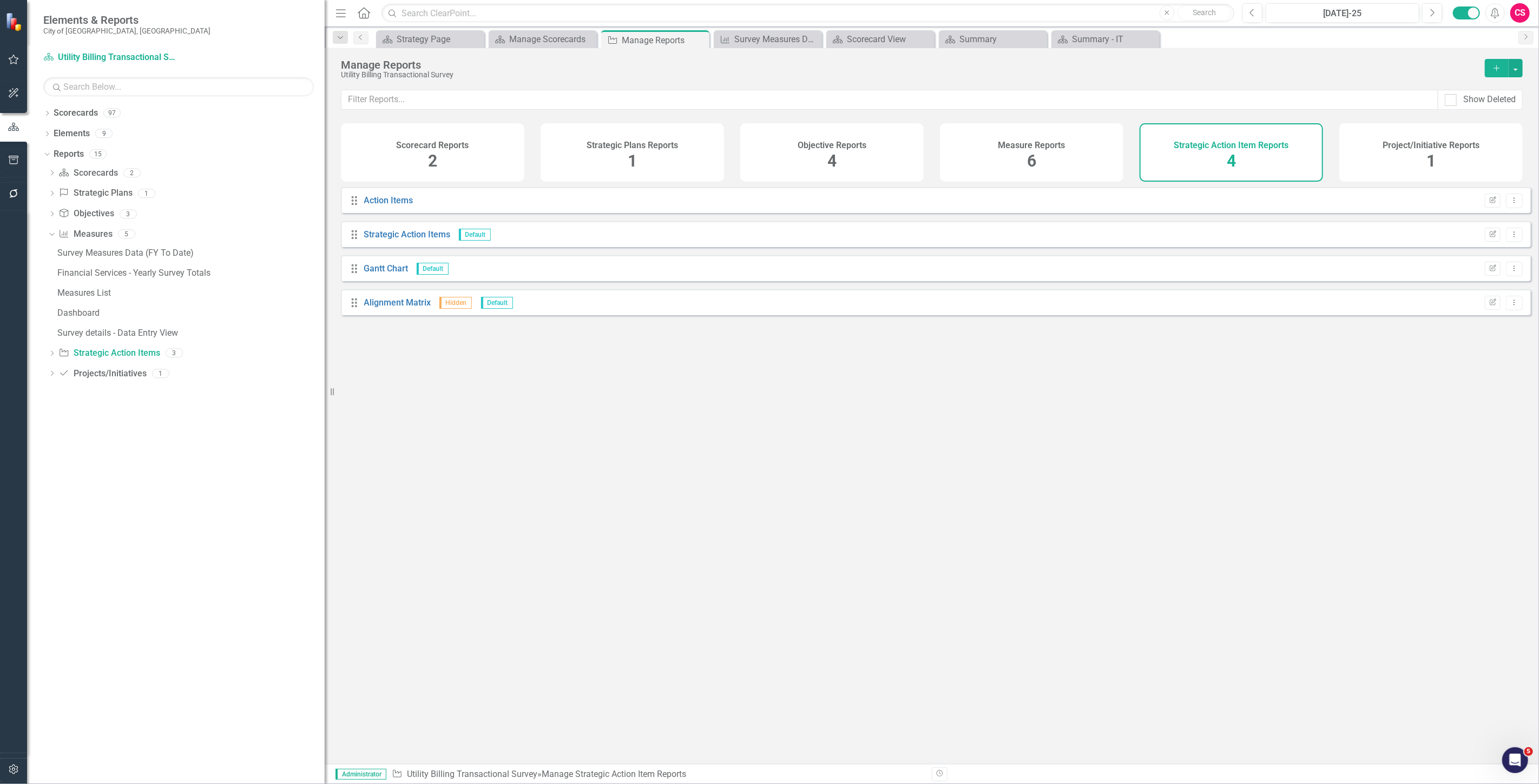
click at [506, 155] on div "Strategic Action Item Reports 4" at bounding box center [1231, 152] width 184 height 59
click at [506, 140] on h4 "Project/Initiative Reports" at bounding box center [1431, 145] width 97 height 10
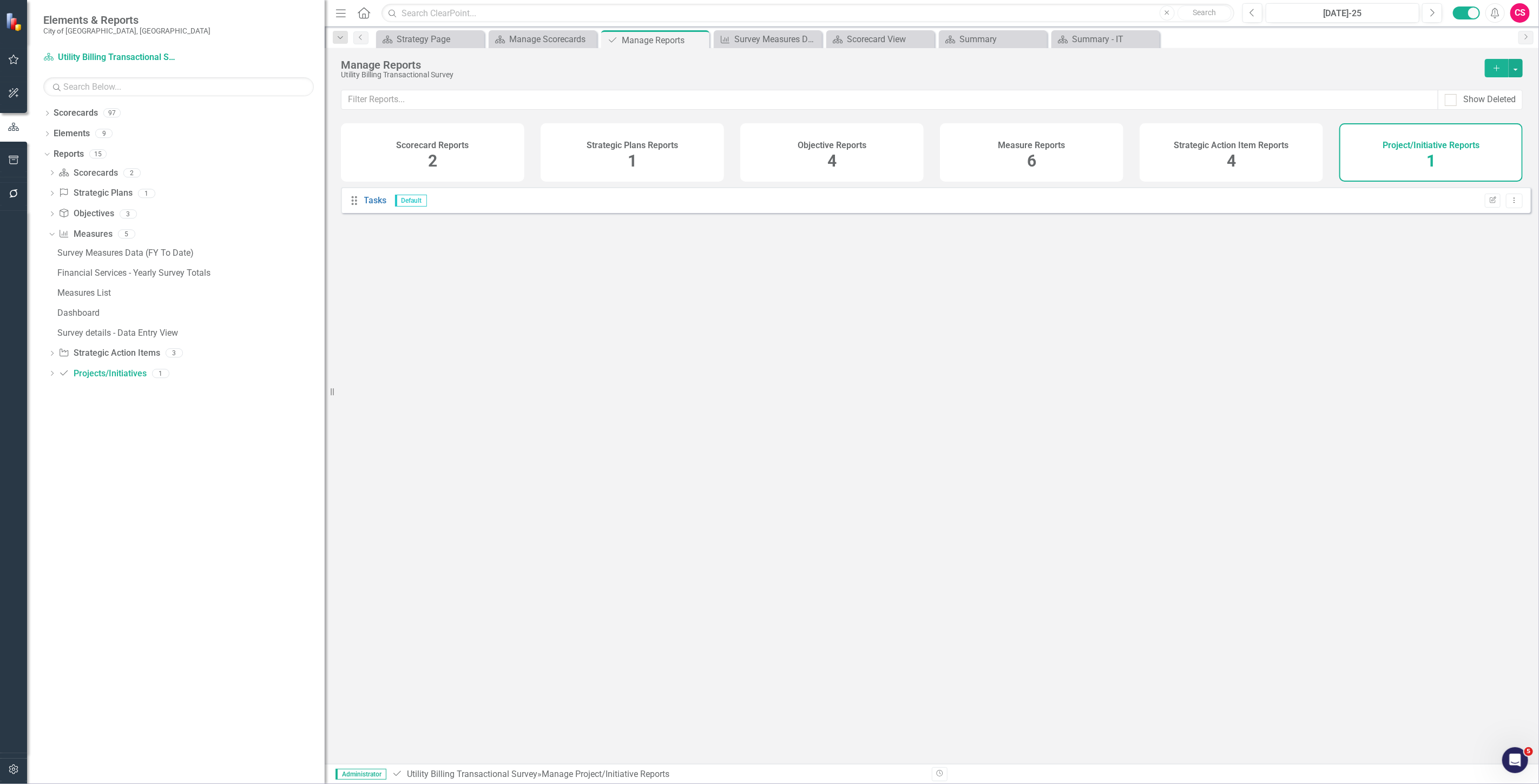
click at [429, 157] on span "2" at bounding box center [432, 161] width 9 height 19
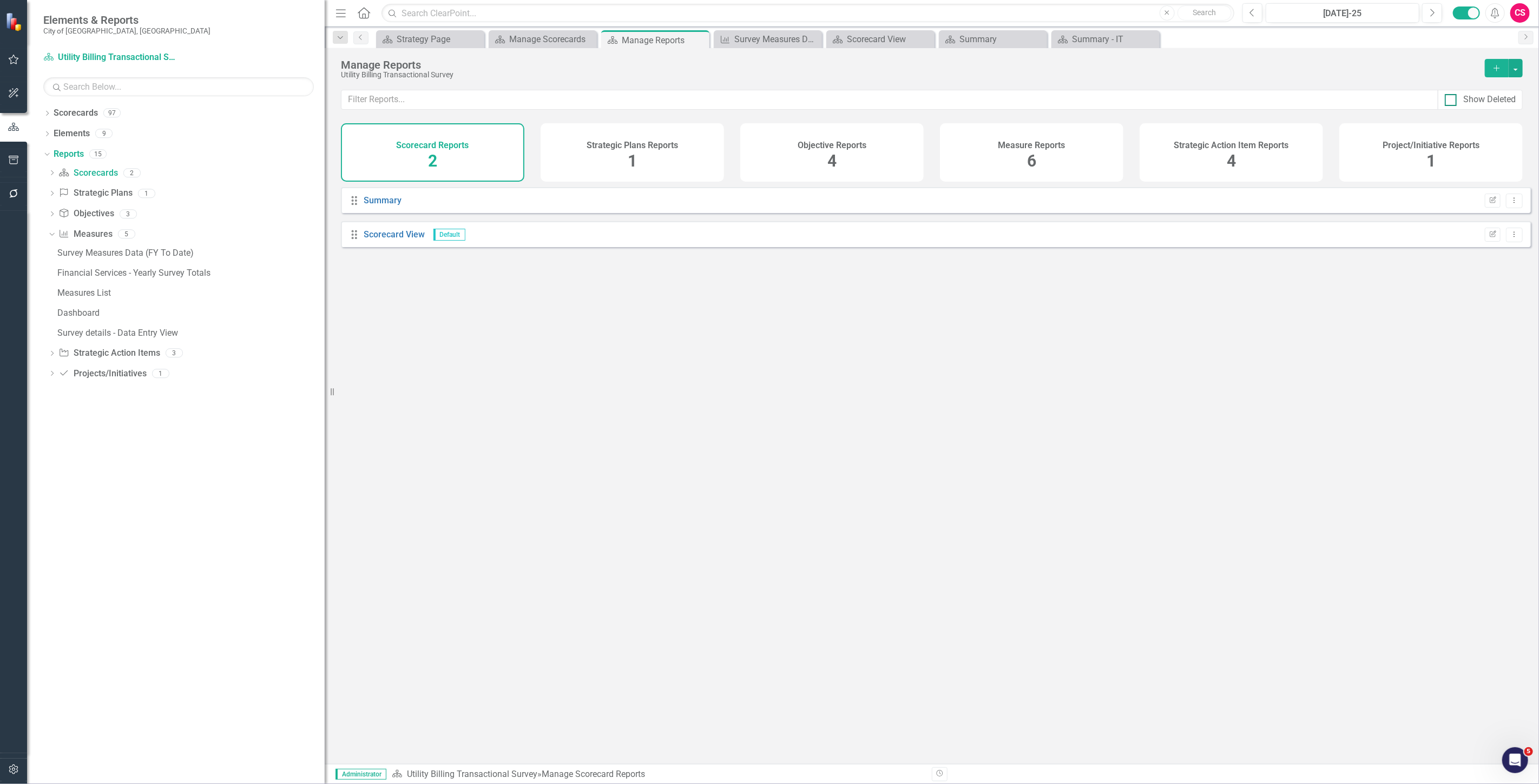
click at [506, 95] on div "Show Deleted" at bounding box center [1480, 100] width 71 height 13
click at [506, 95] on input "Show Deleted" at bounding box center [1448, 97] width 7 height 7
click at [506, 95] on div "Show Deleted" at bounding box center [1480, 100] width 71 height 13
click at [506, 95] on input "Show Deleted" at bounding box center [1448, 97] width 7 height 7
checkbox input "false"
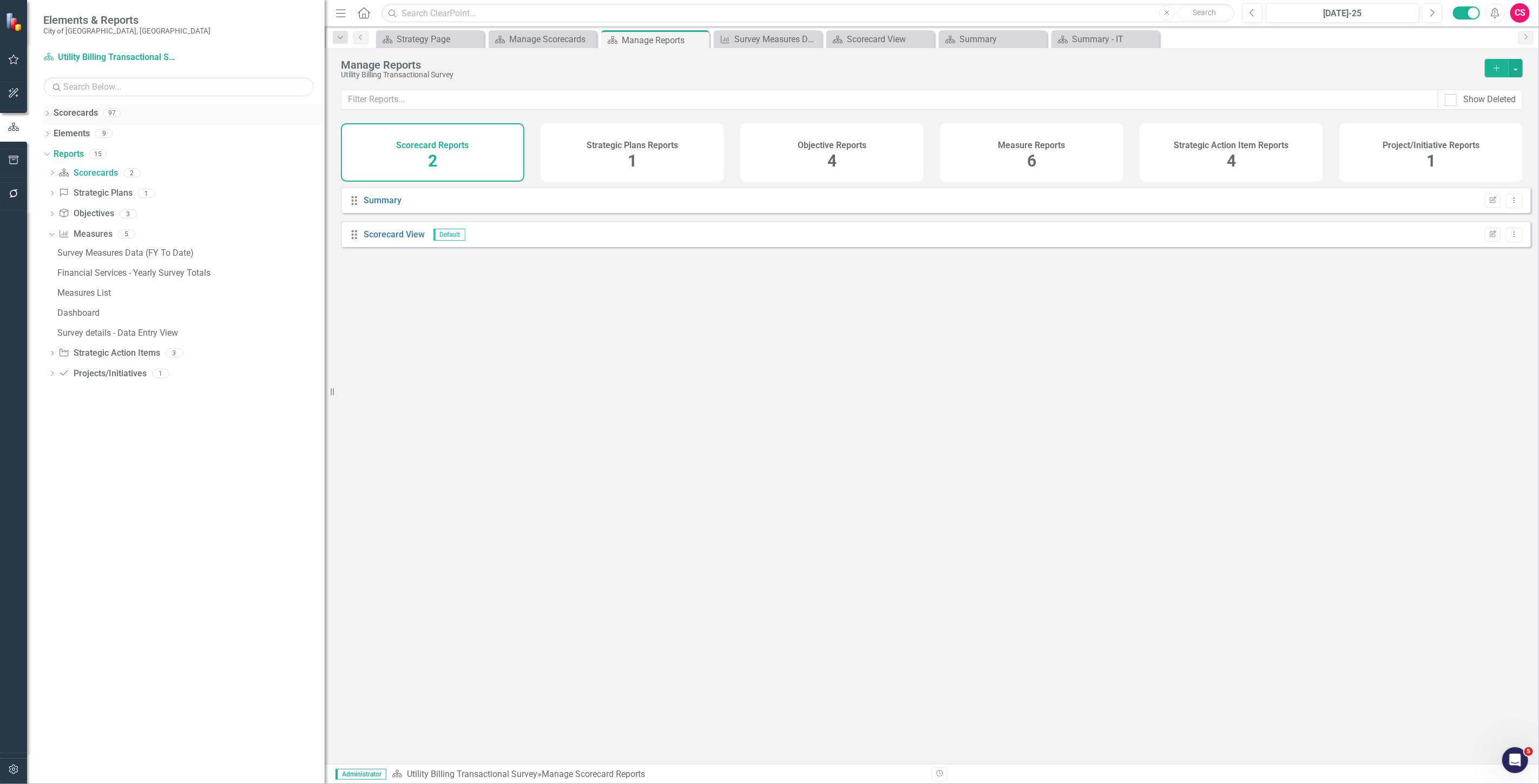
click at [68, 115] on link "Scorecards" at bounding box center [75, 114] width 44 height 13
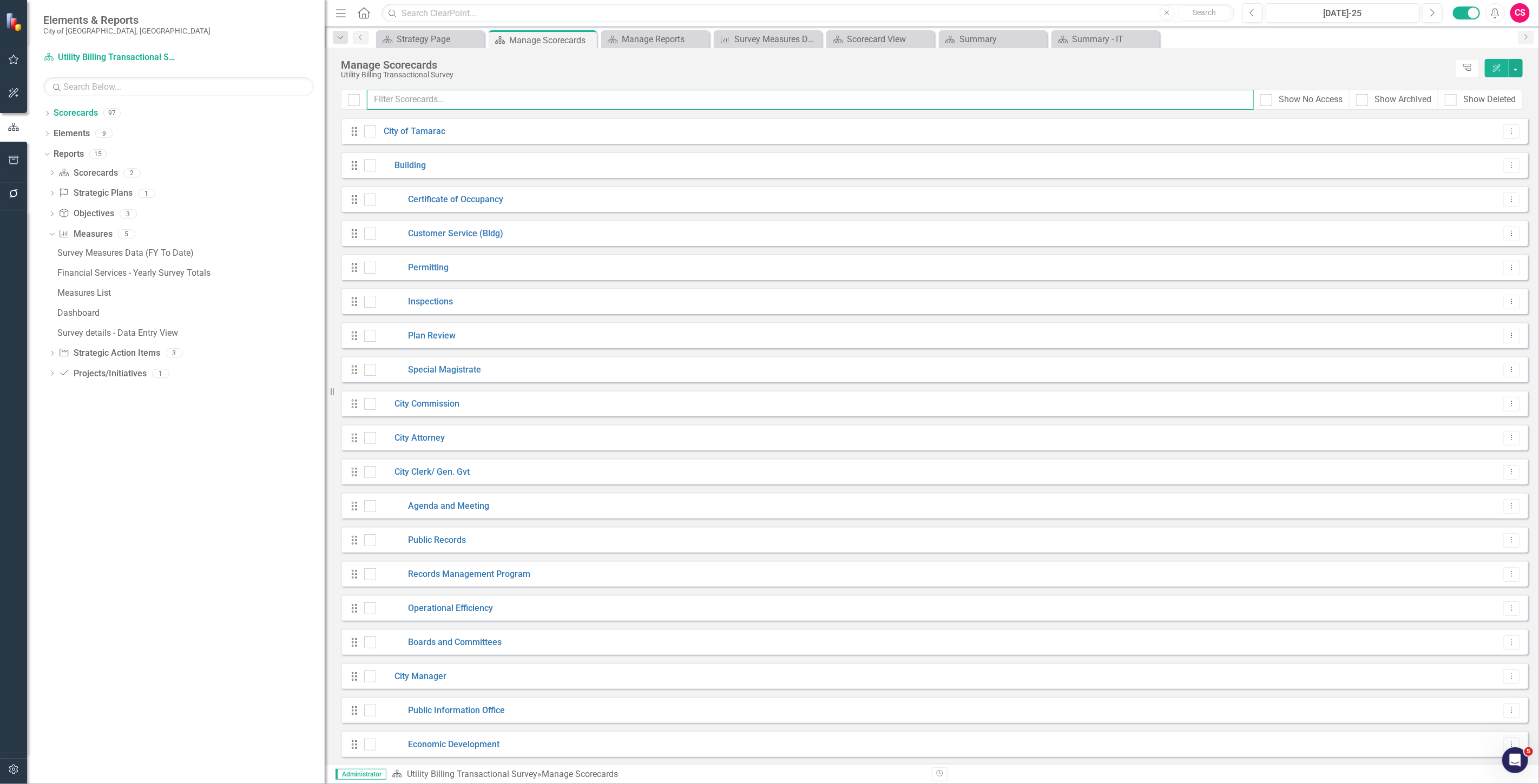
click at [425, 94] on input "text" at bounding box center [810, 99] width 887 height 20
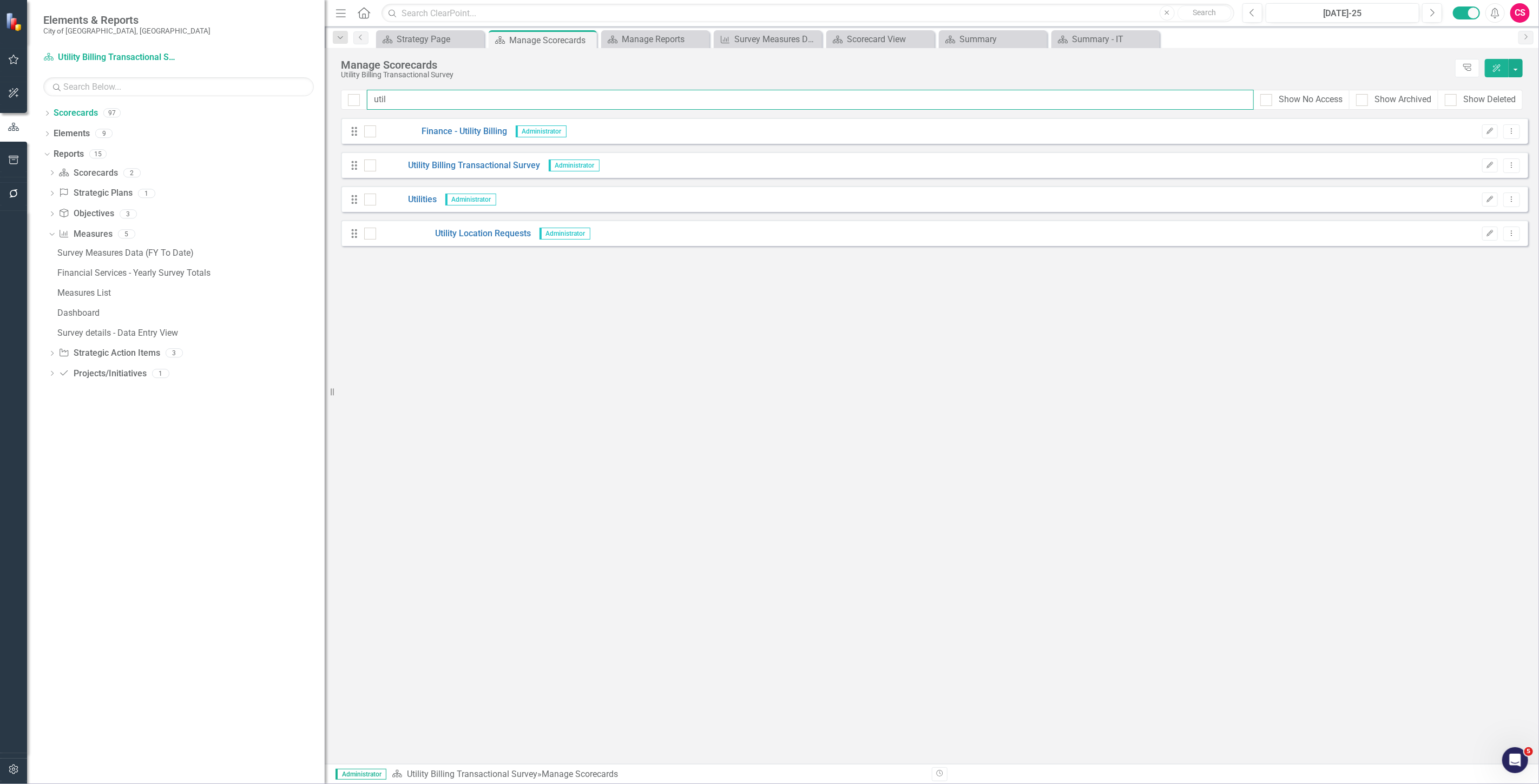
type input "util"
click at [20, 224] on button "button" at bounding box center [14, 770] width 24 height 22
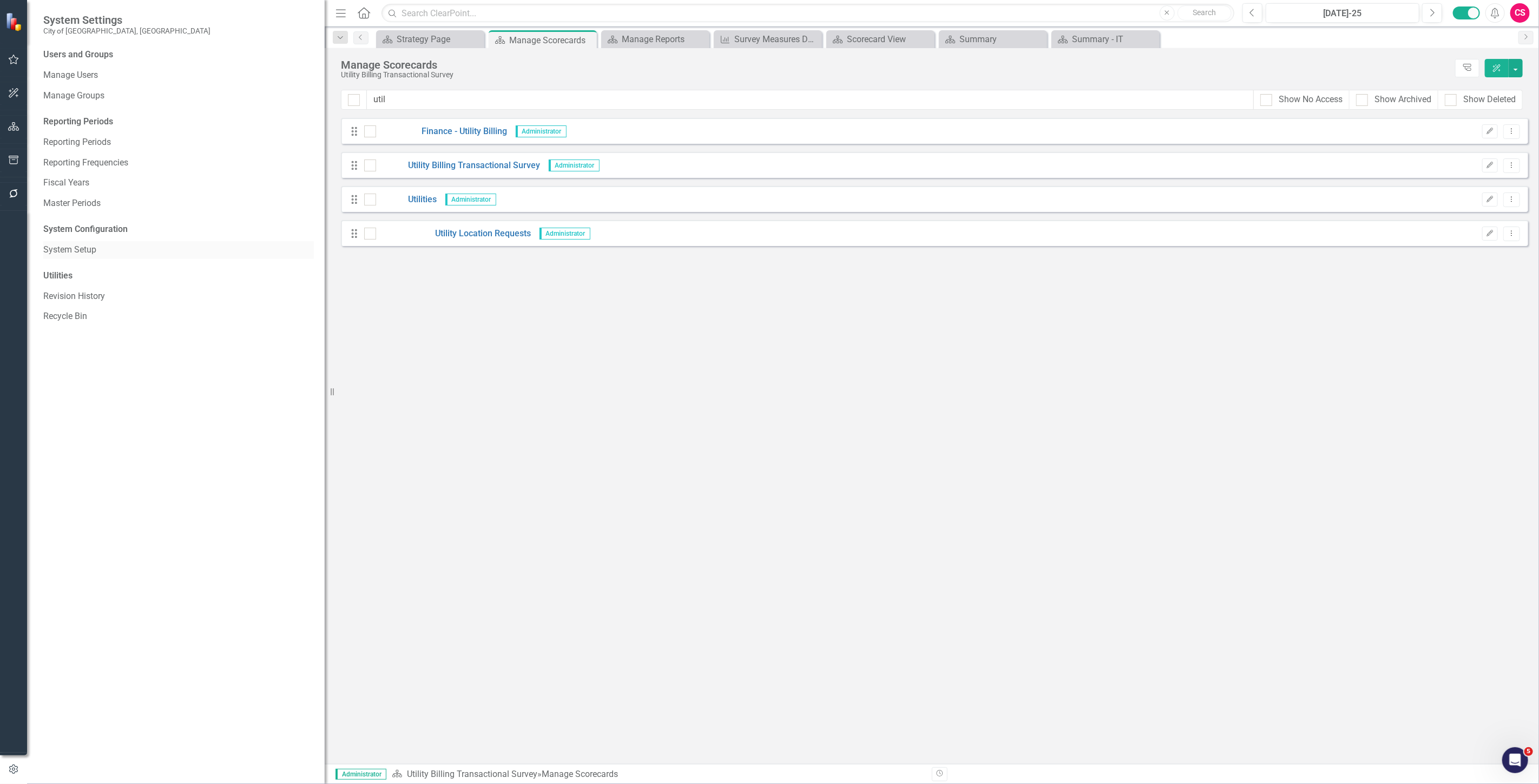
click at [92, 224] on link "System Setup" at bounding box center [178, 250] width 270 height 13
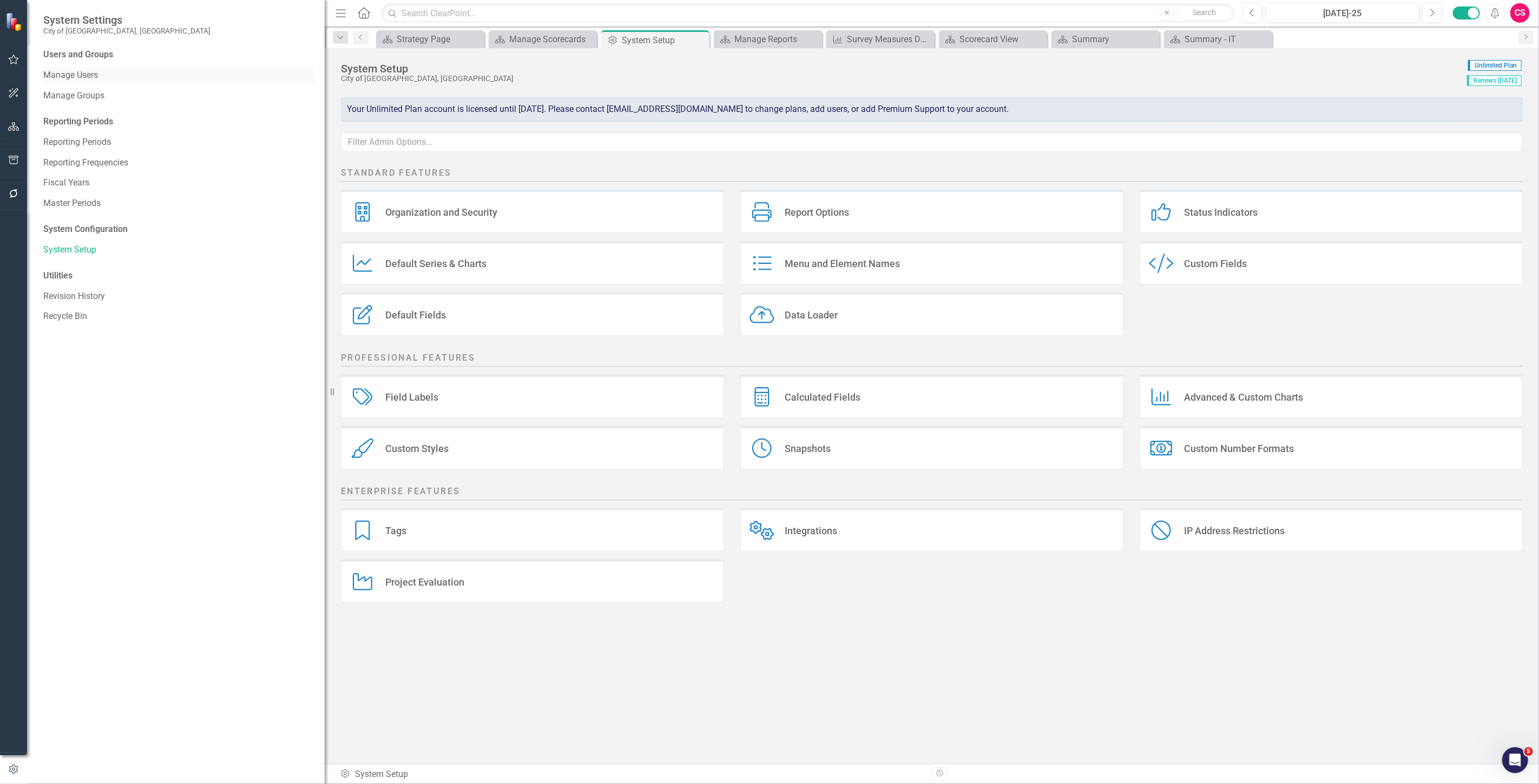
click at [73, 71] on link "Manage Users" at bounding box center [178, 75] width 270 height 13
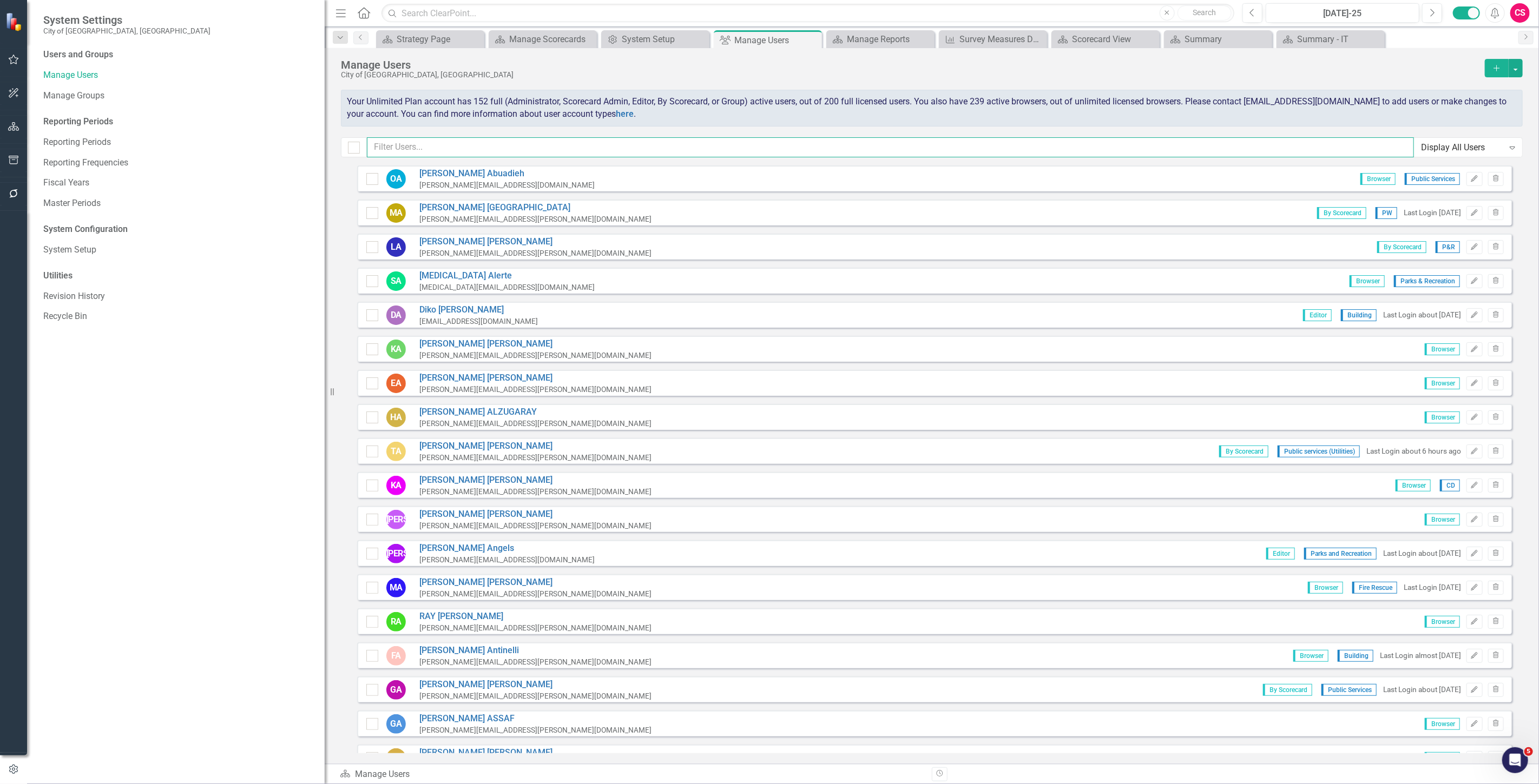
click at [448, 150] on input "text" at bounding box center [889, 147] width 1047 height 20
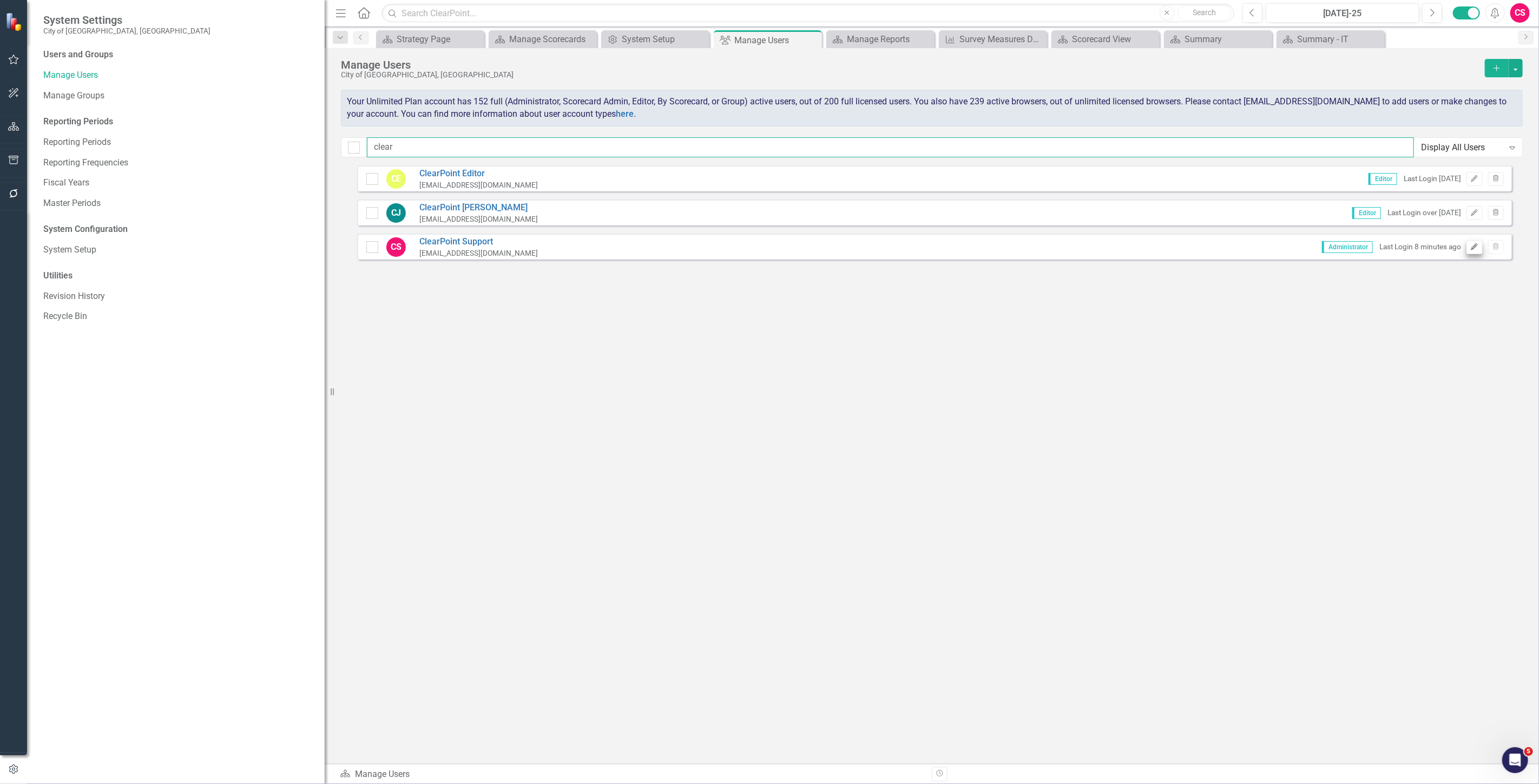
type input "clear"
click at [506, 224] on icon "Edit" at bounding box center [1474, 247] width 8 height 6
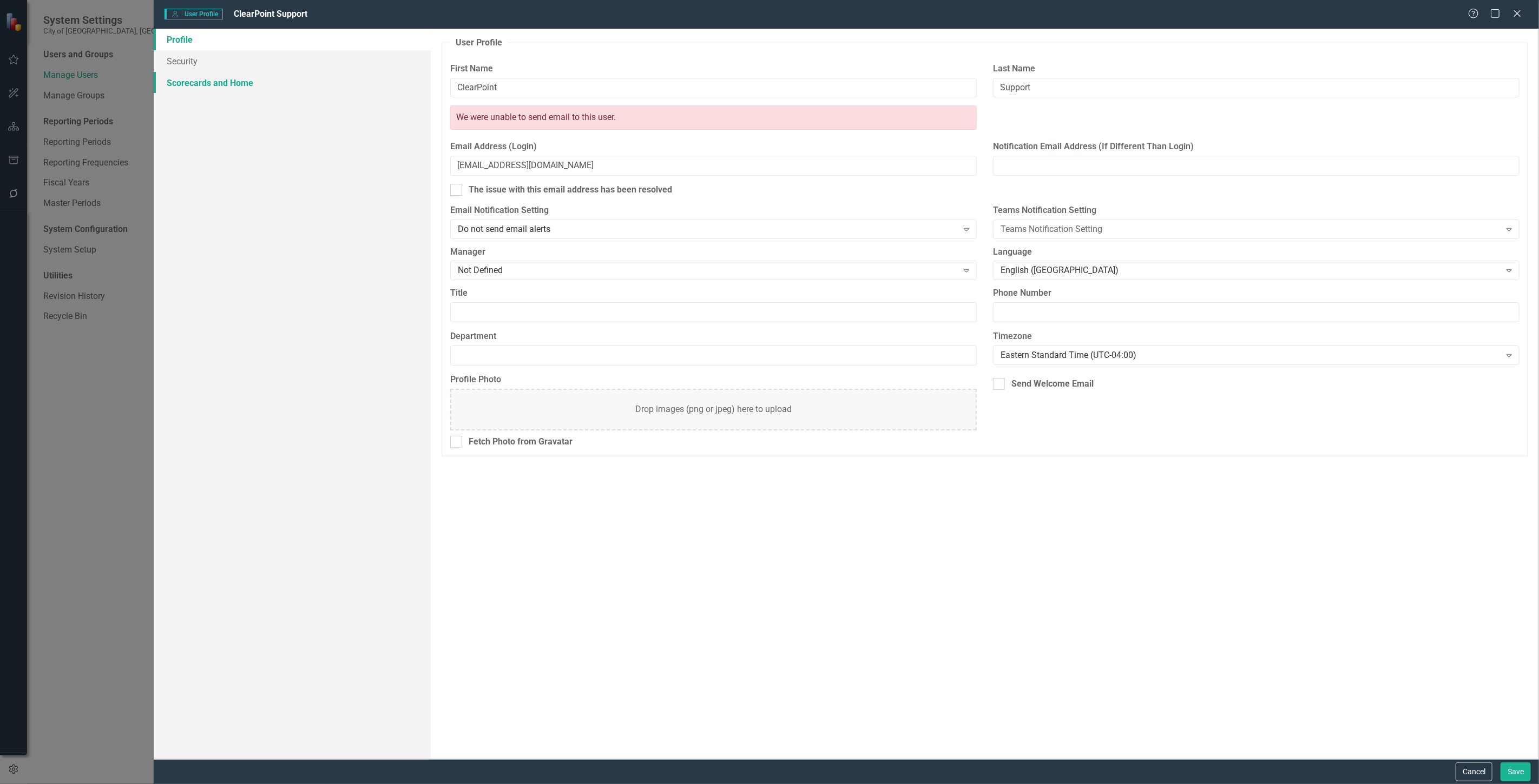
click at [252, 89] on link "Scorecards and Home" at bounding box center [292, 83] width 277 height 22
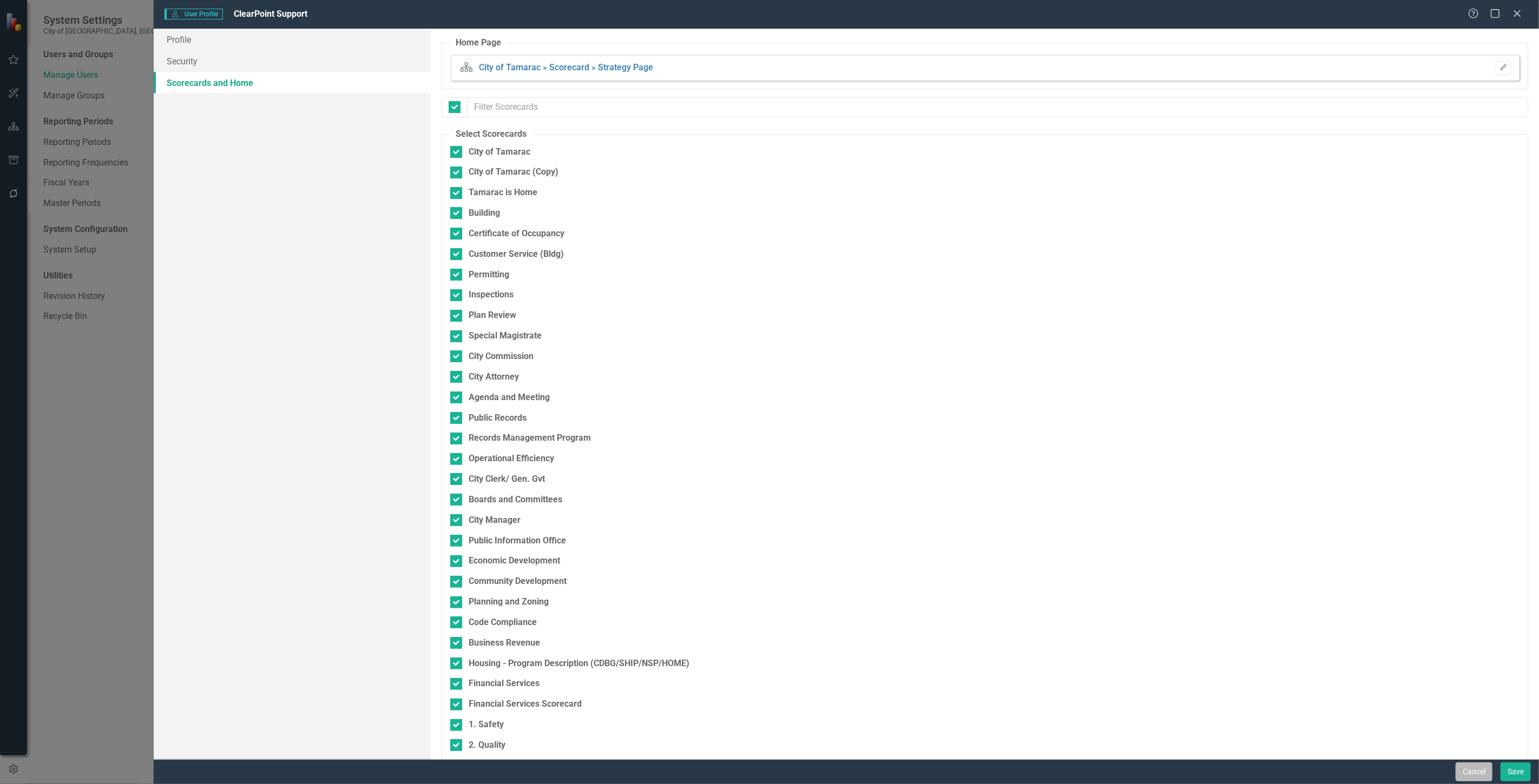
click at [506, 224] on button "Cancel" at bounding box center [1474, 772] width 37 height 19
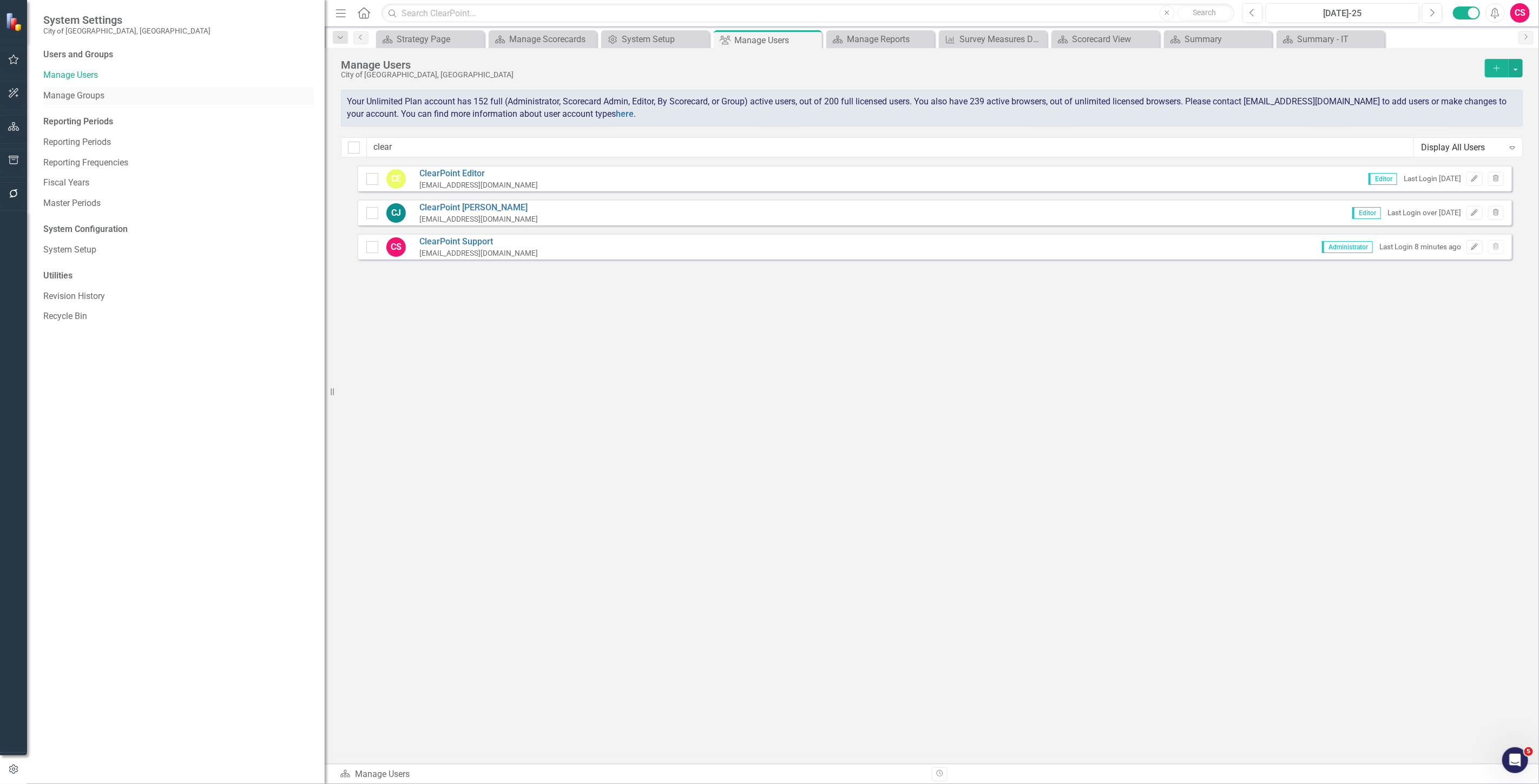
click at [64, 94] on link "Manage Groups" at bounding box center [178, 96] width 270 height 13
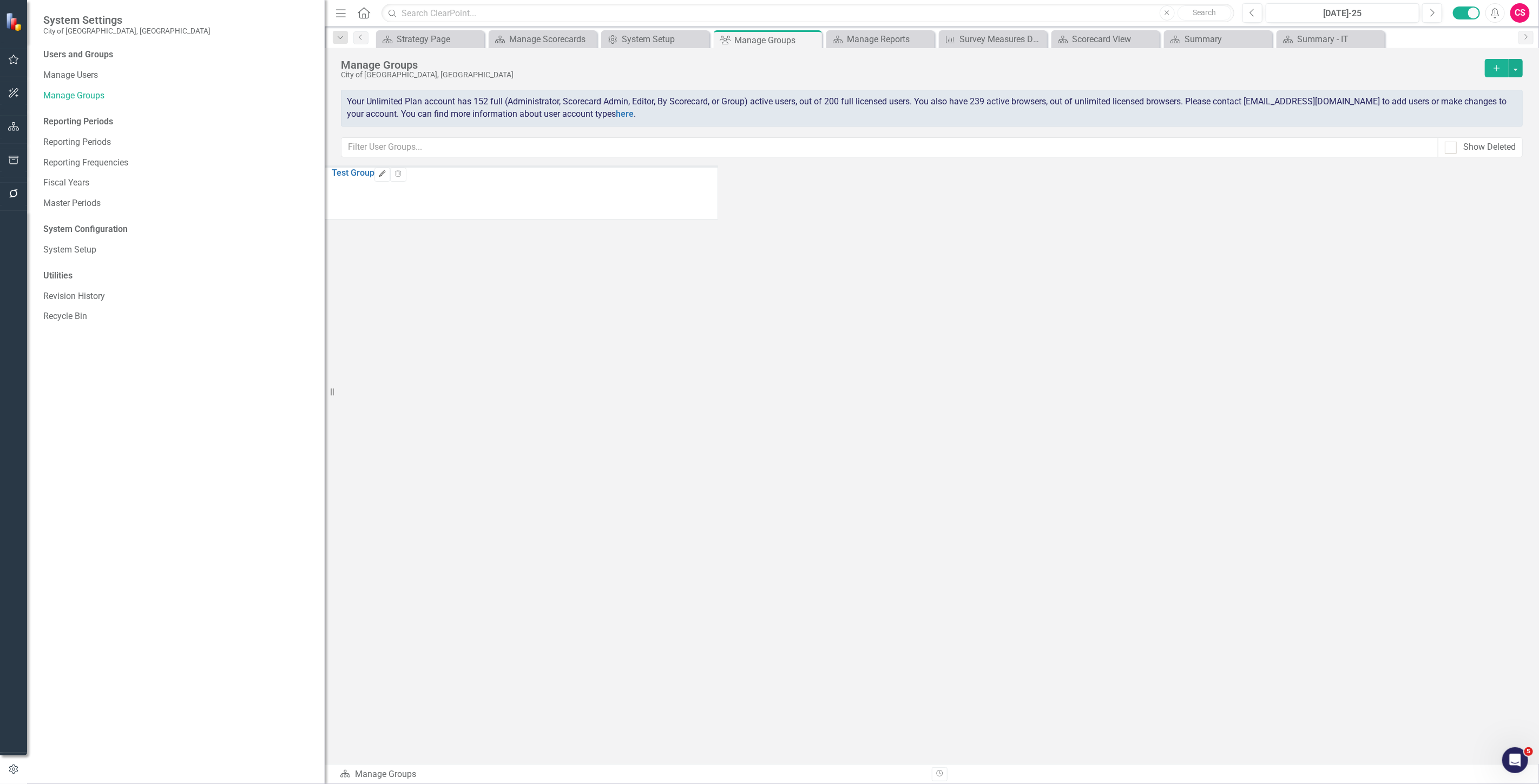
click at [387, 177] on icon "Edit" at bounding box center [383, 174] width 8 height 6
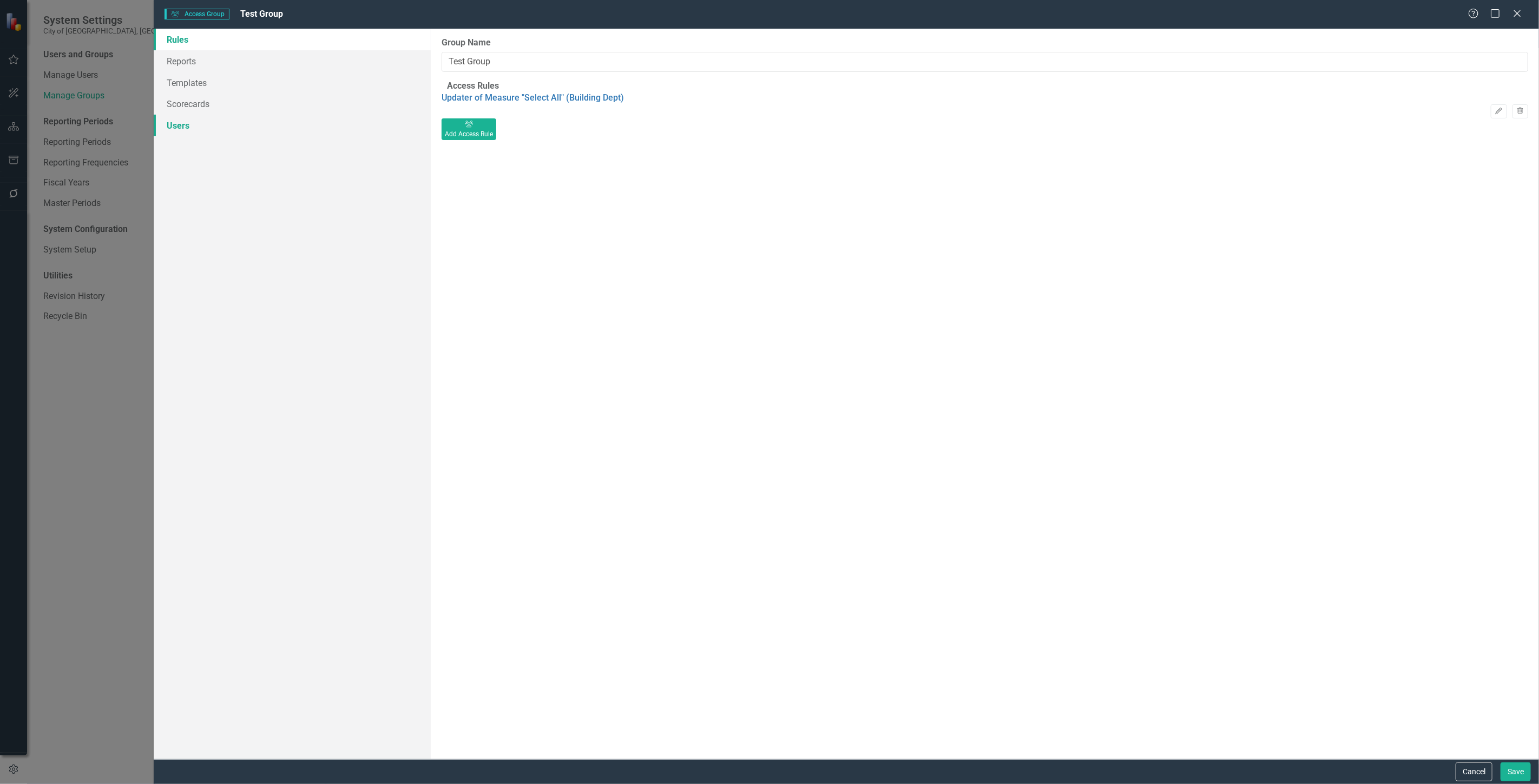
click at [296, 119] on link "Users" at bounding box center [292, 125] width 277 height 22
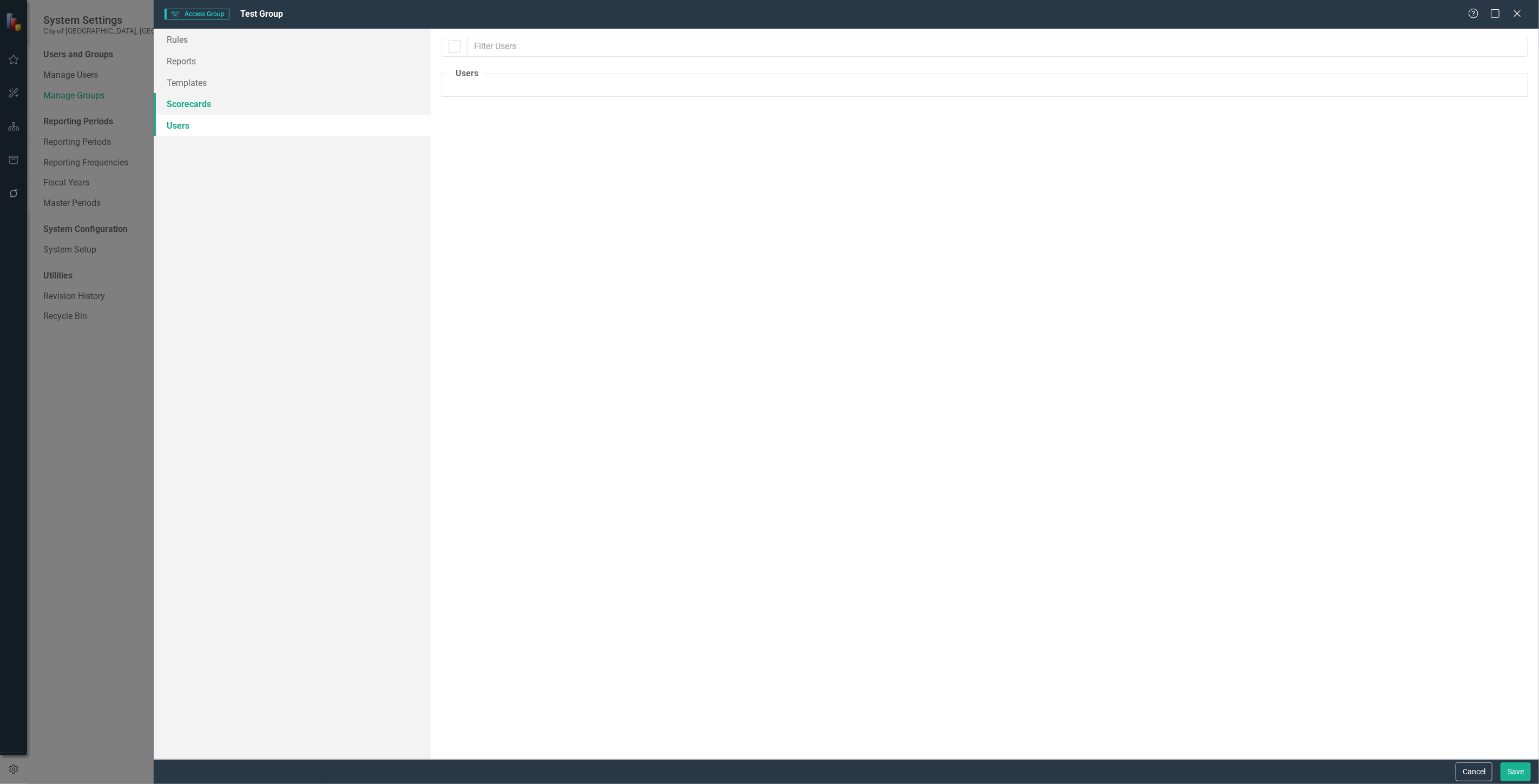
click at [283, 103] on link "Scorecards" at bounding box center [292, 103] width 277 height 22
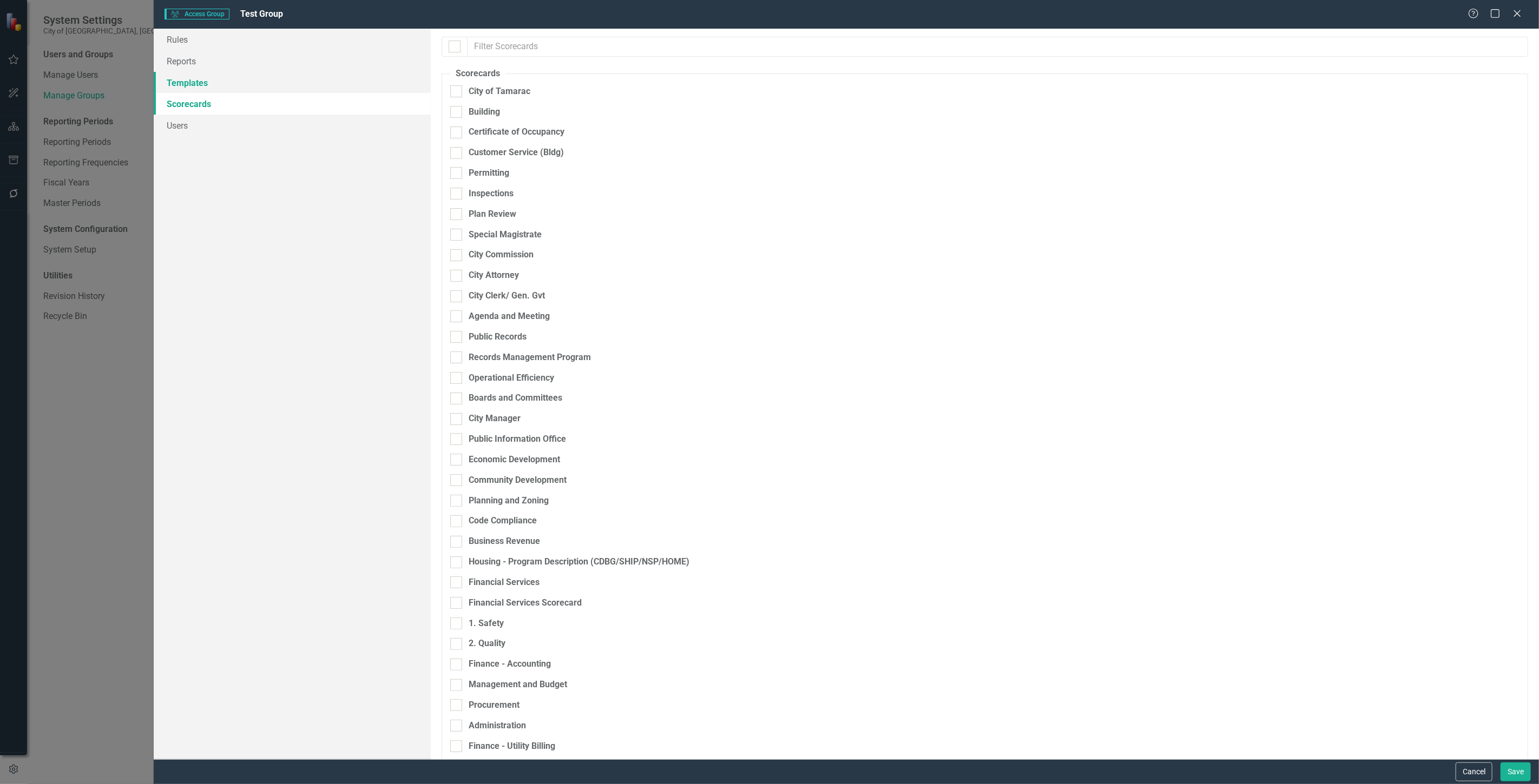
click at [273, 85] on link "Templates" at bounding box center [292, 83] width 277 height 22
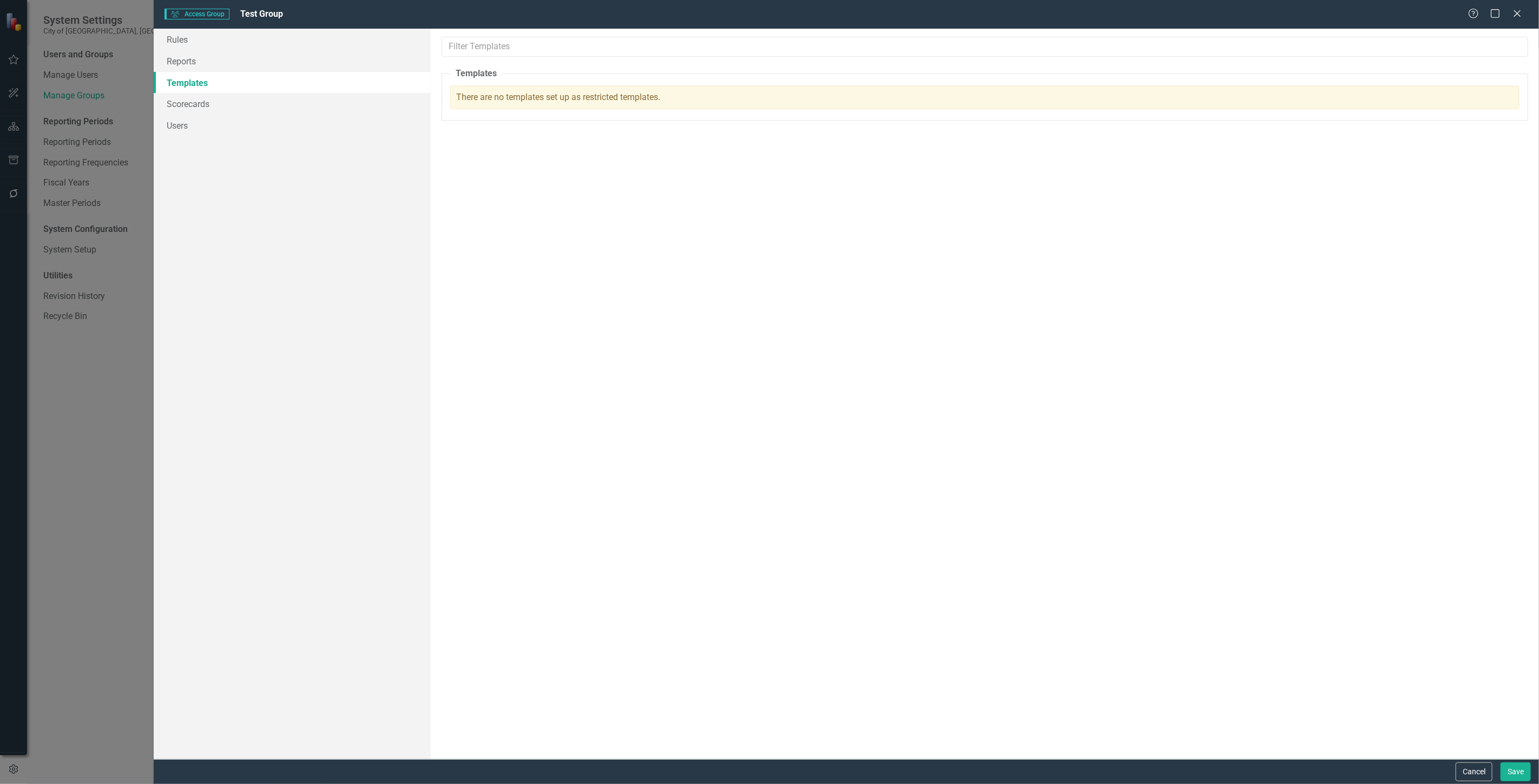
click at [506, 224] on div "Cancel Save" at bounding box center [1491, 772] width 78 height 19
click at [506, 224] on button "Cancel" at bounding box center [1474, 772] width 37 height 19
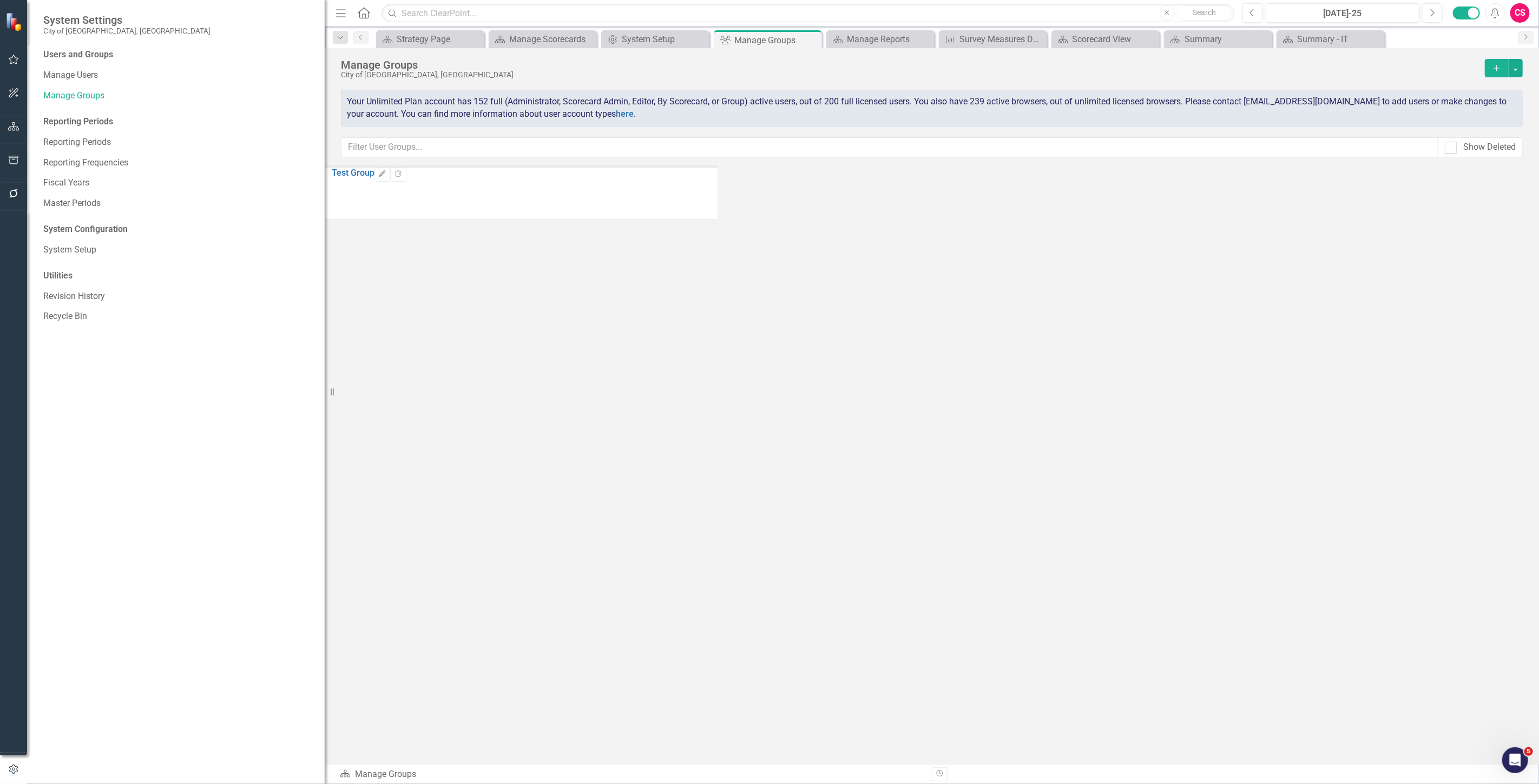
click at [19, 122] on button "button" at bounding box center [14, 127] width 24 height 22
click at [61, 111] on link "Scorecards" at bounding box center [75, 114] width 44 height 13
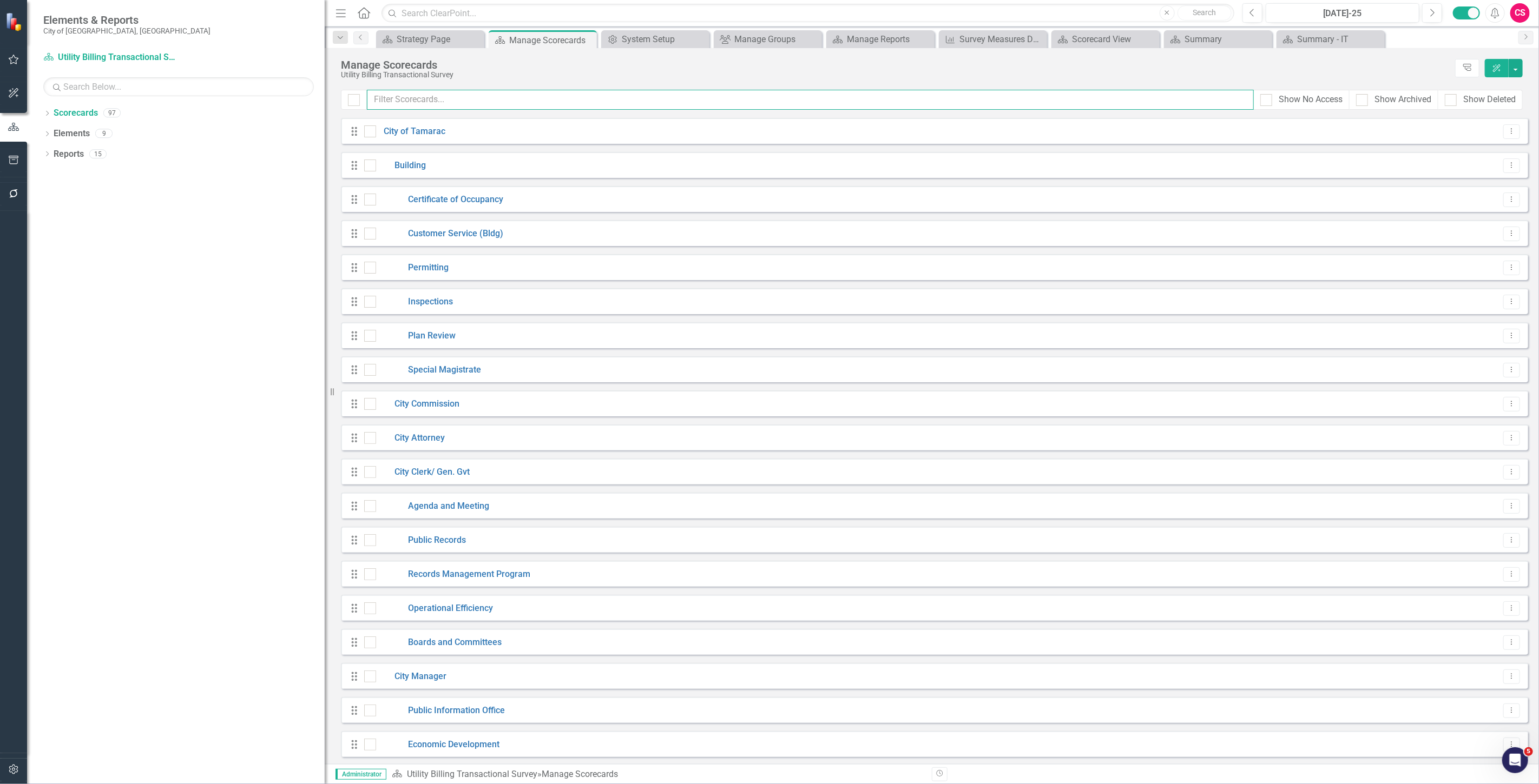
click at [417, 104] on input "text" at bounding box center [810, 99] width 887 height 20
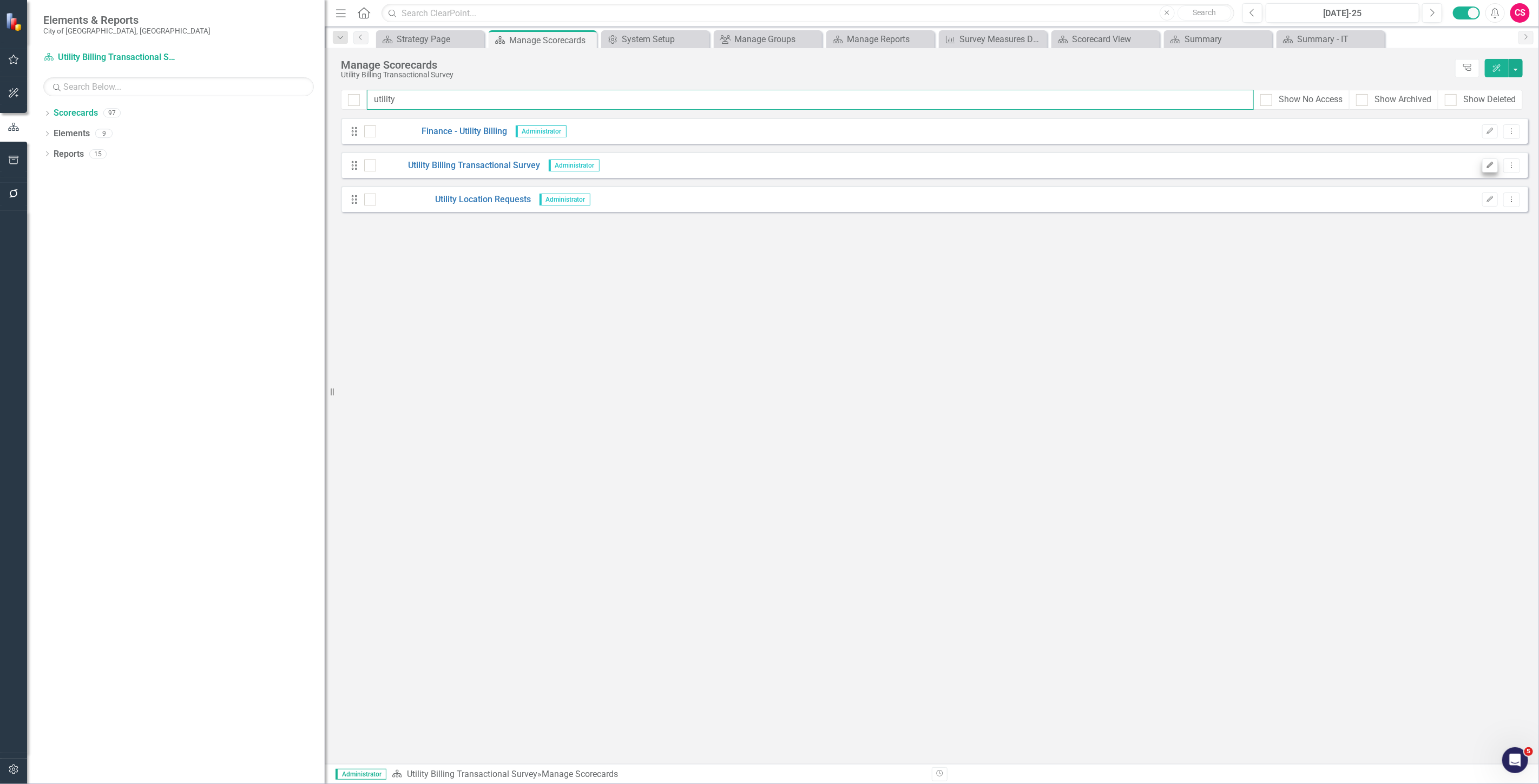
type input "utility"
click at [506, 169] on button "Edit" at bounding box center [1490, 166] width 16 height 14
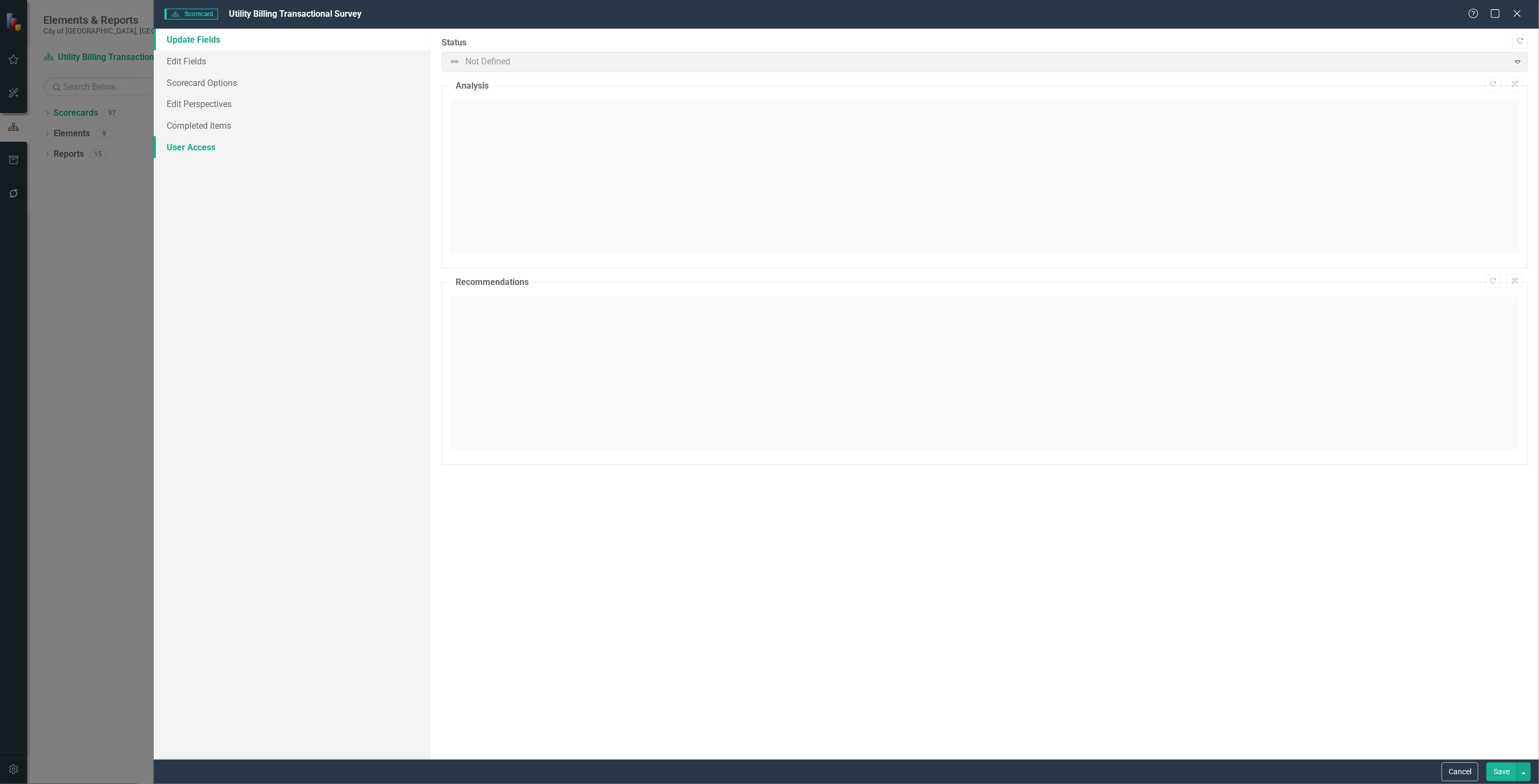
click at [188, 152] on link "User Access" at bounding box center [292, 147] width 277 height 22
click at [204, 107] on link "Edit Perspectives" at bounding box center [292, 103] width 277 height 22
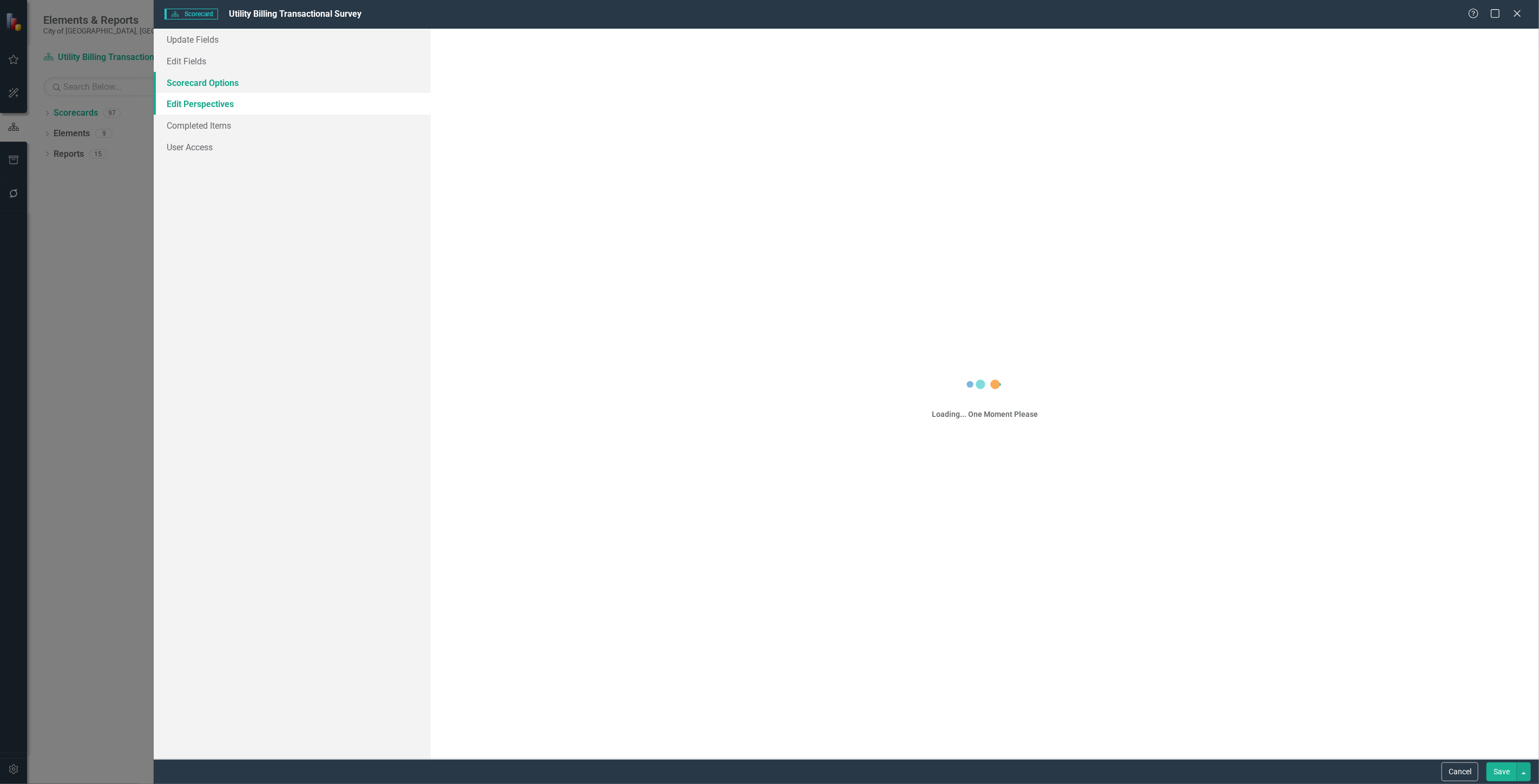
click at [217, 79] on link "Scorecard Options" at bounding box center [292, 83] width 277 height 22
click at [222, 153] on link "User Access" at bounding box center [292, 147] width 277 height 22
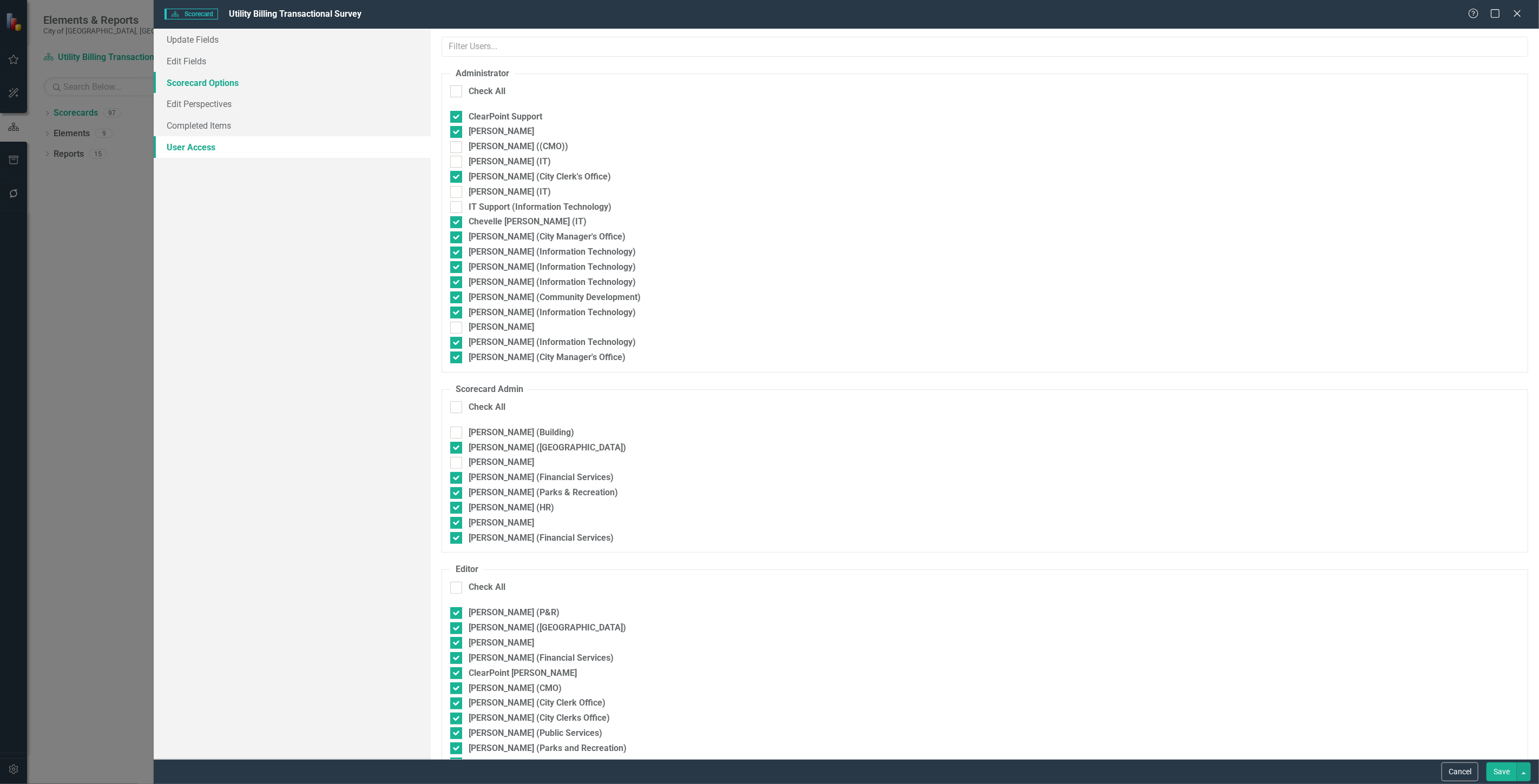
click at [228, 83] on link "Scorecard Options" at bounding box center [292, 83] width 277 height 22
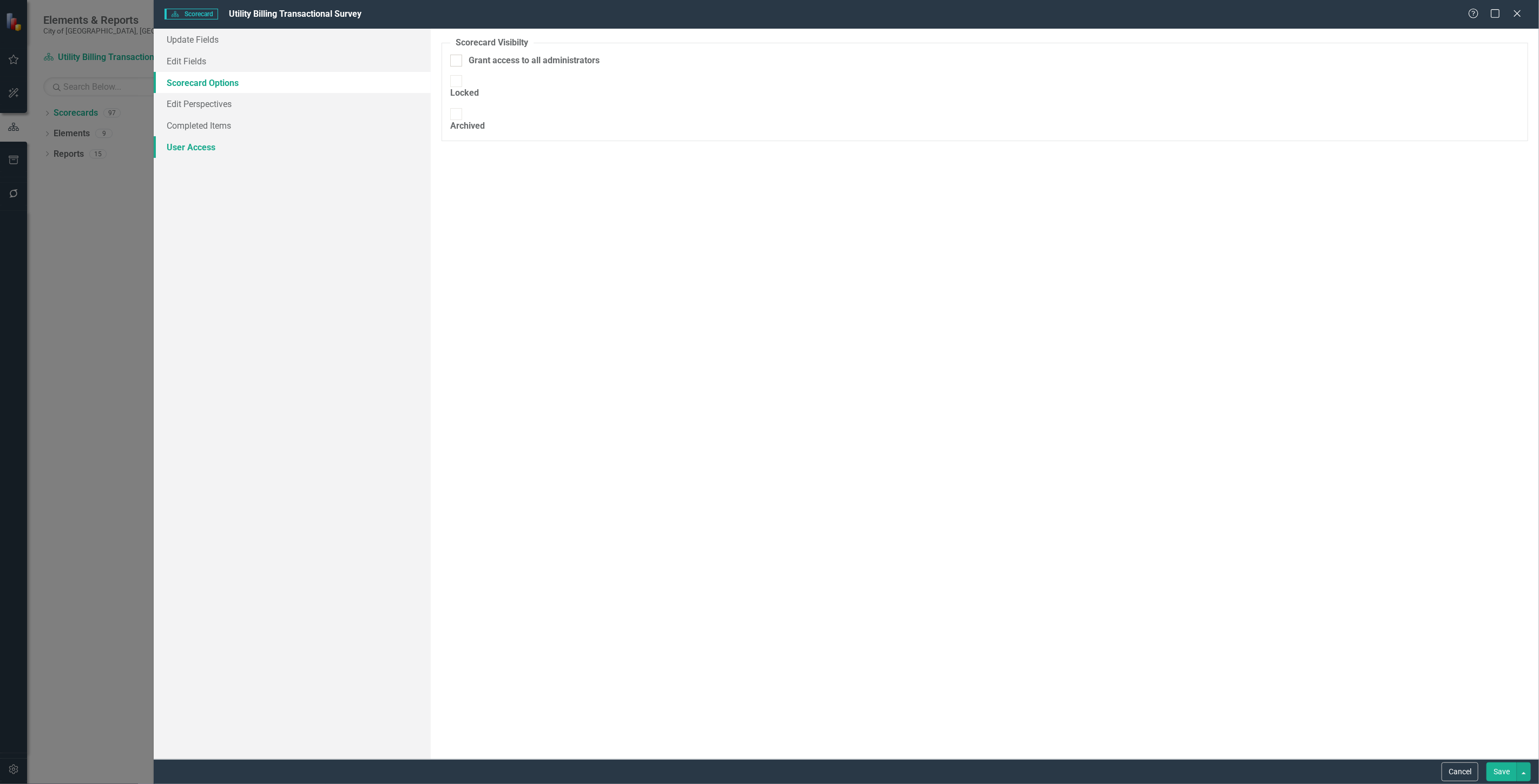
click at [198, 148] on link "User Access" at bounding box center [292, 147] width 277 height 22
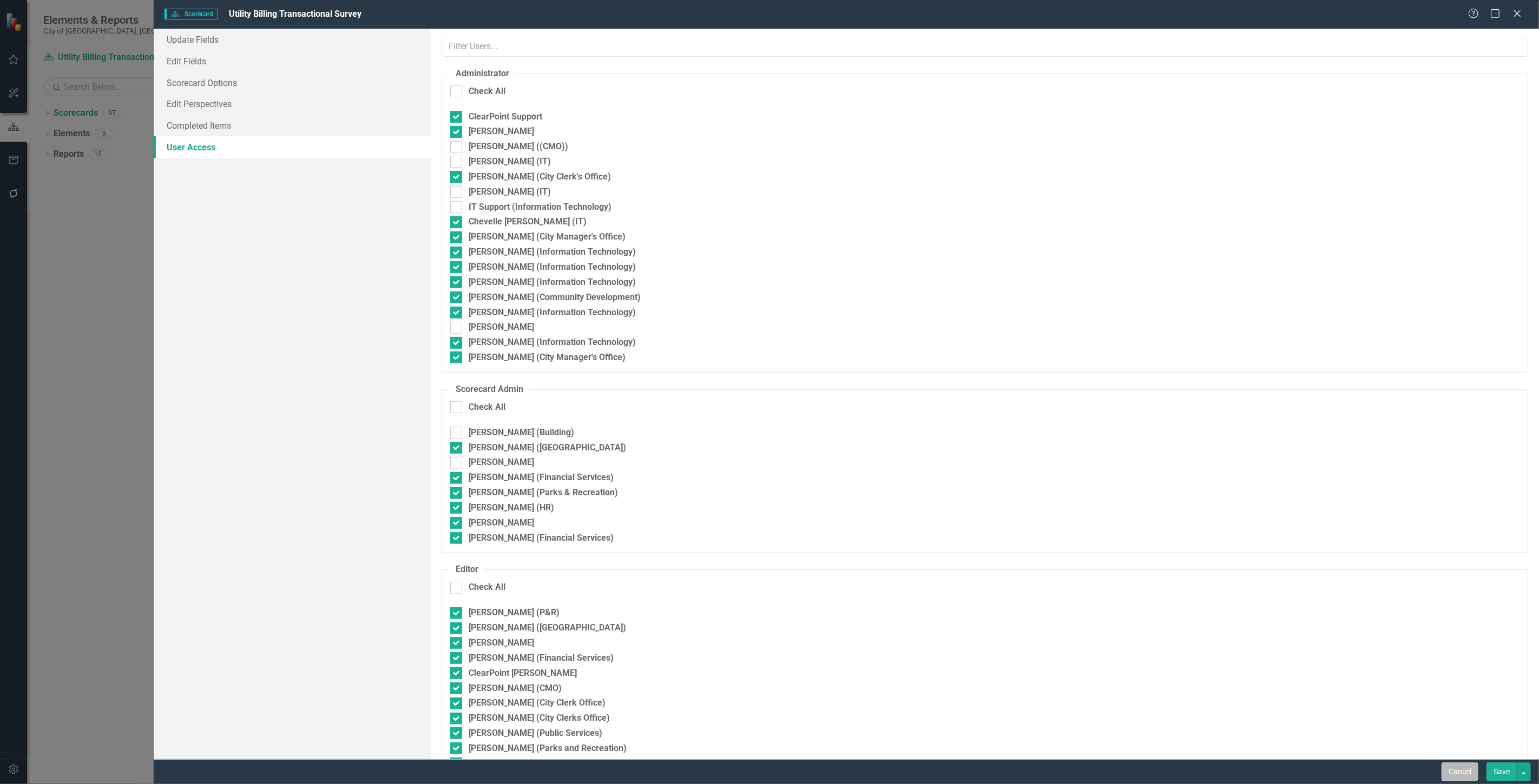
click at [506, 224] on button "Cancel" at bounding box center [1460, 772] width 37 height 19
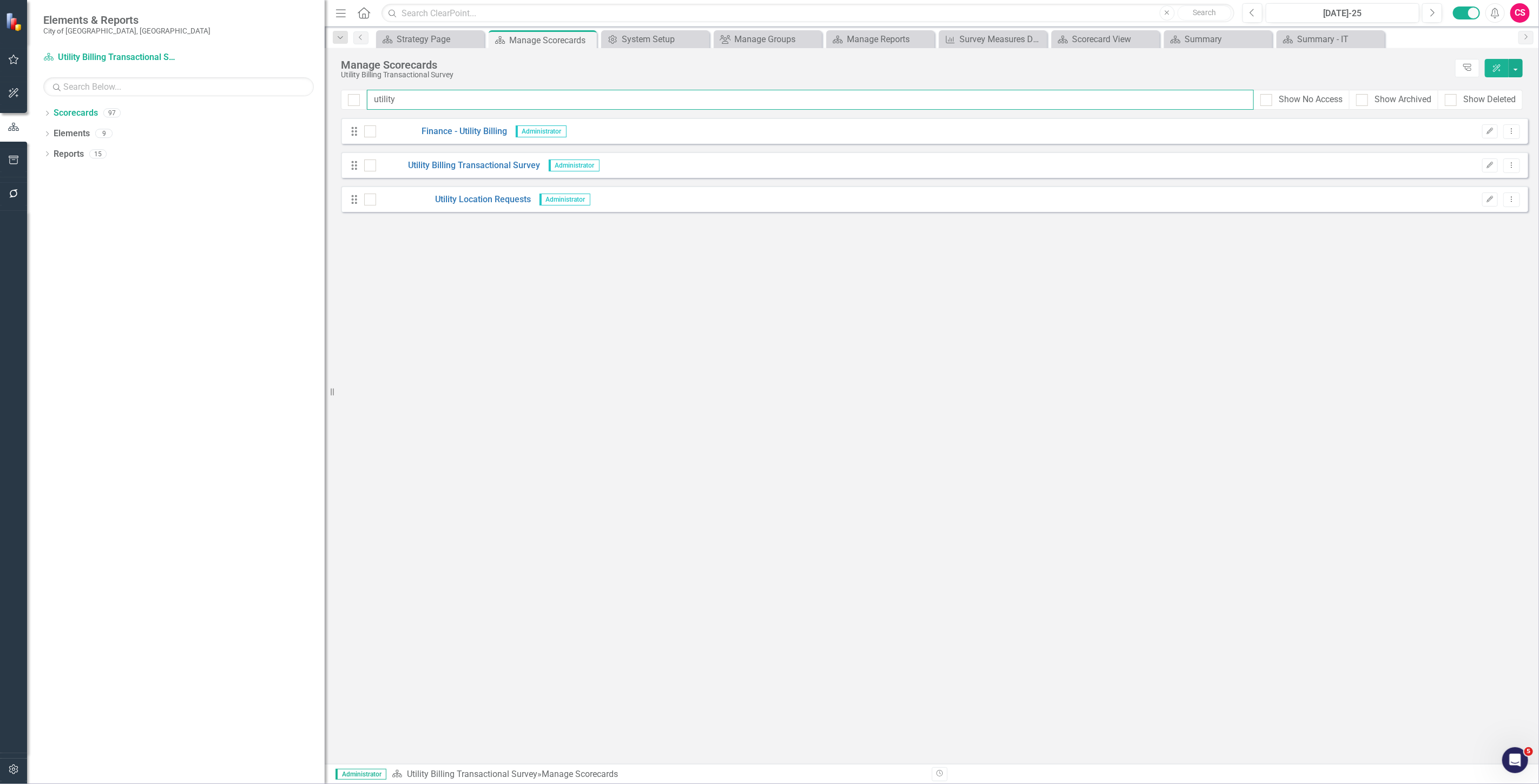
drag, startPoint x: 419, startPoint y: 103, endPoint x: 252, endPoint y: 100, distance: 167.0
click at [252, 100] on div "Elements & Reports City of Tamarac, FL Scorecard Utility Billing Transactional …" at bounding box center [769, 392] width 1539 height 784
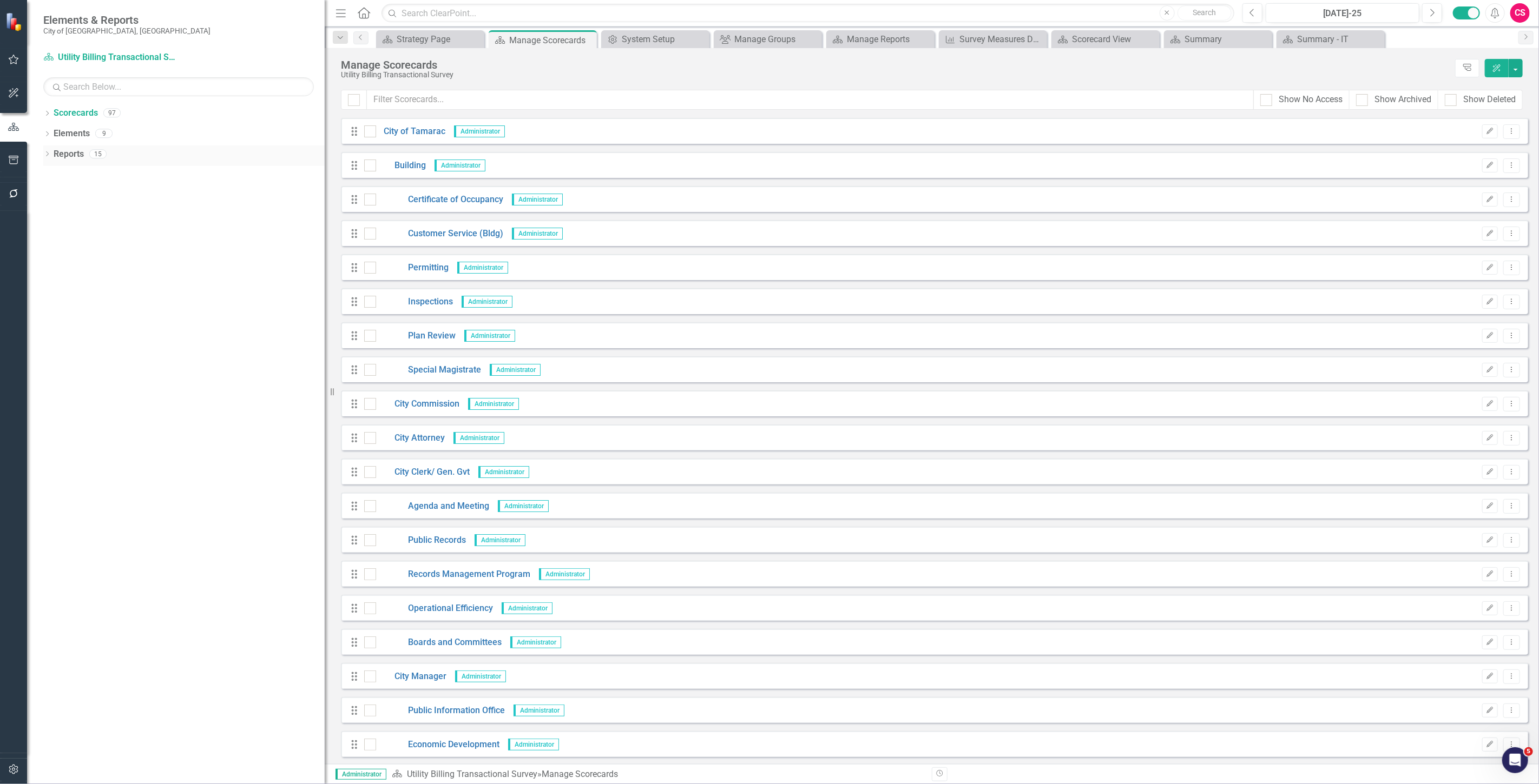
click at [72, 154] on link "Reports" at bounding box center [69, 155] width 30 height 13
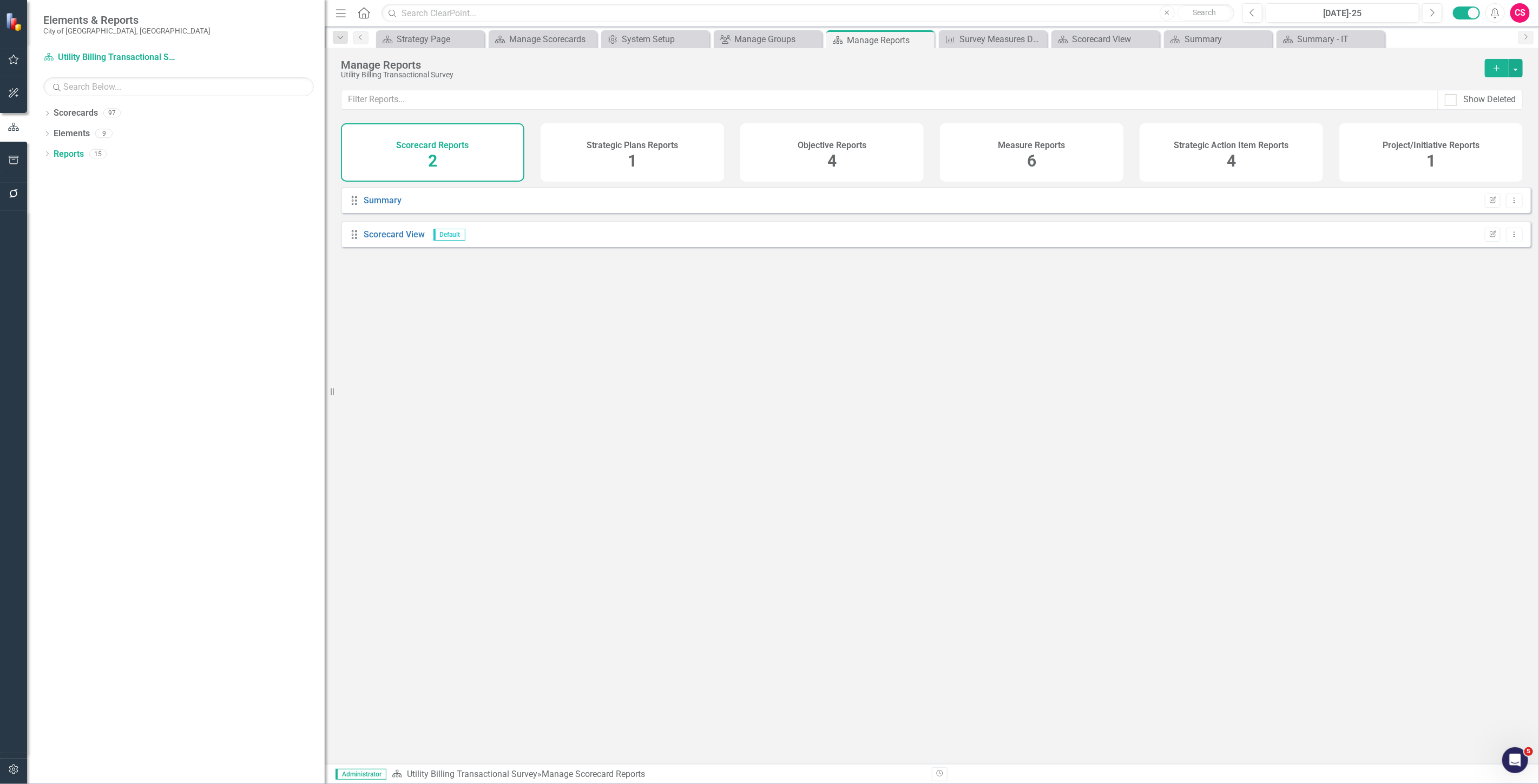
click at [506, 148] on h4 "Strategic Plans Reports" at bounding box center [632, 145] width 91 height 10
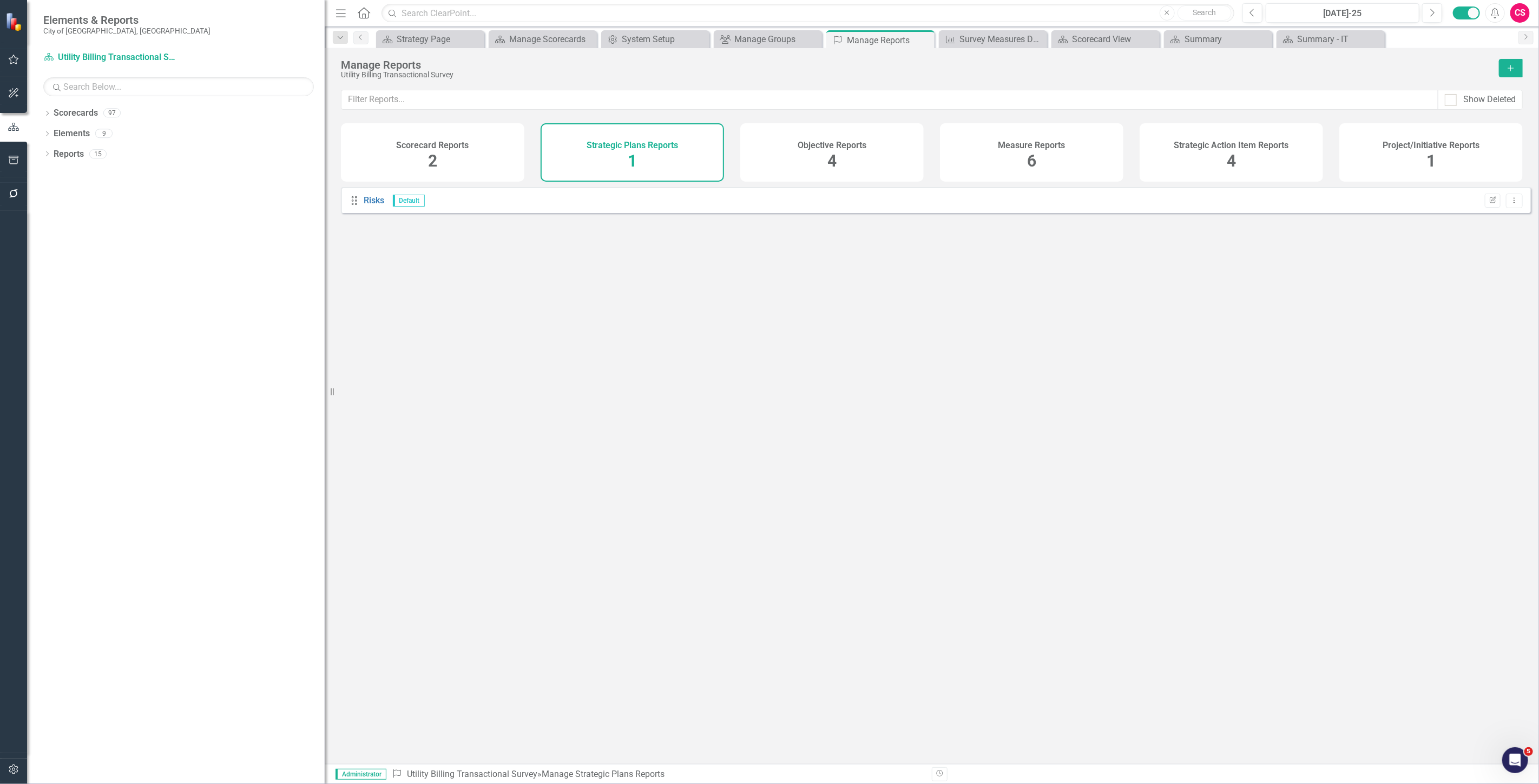
click at [506, 160] on div "Objective Reports 4" at bounding box center [832, 152] width 184 height 59
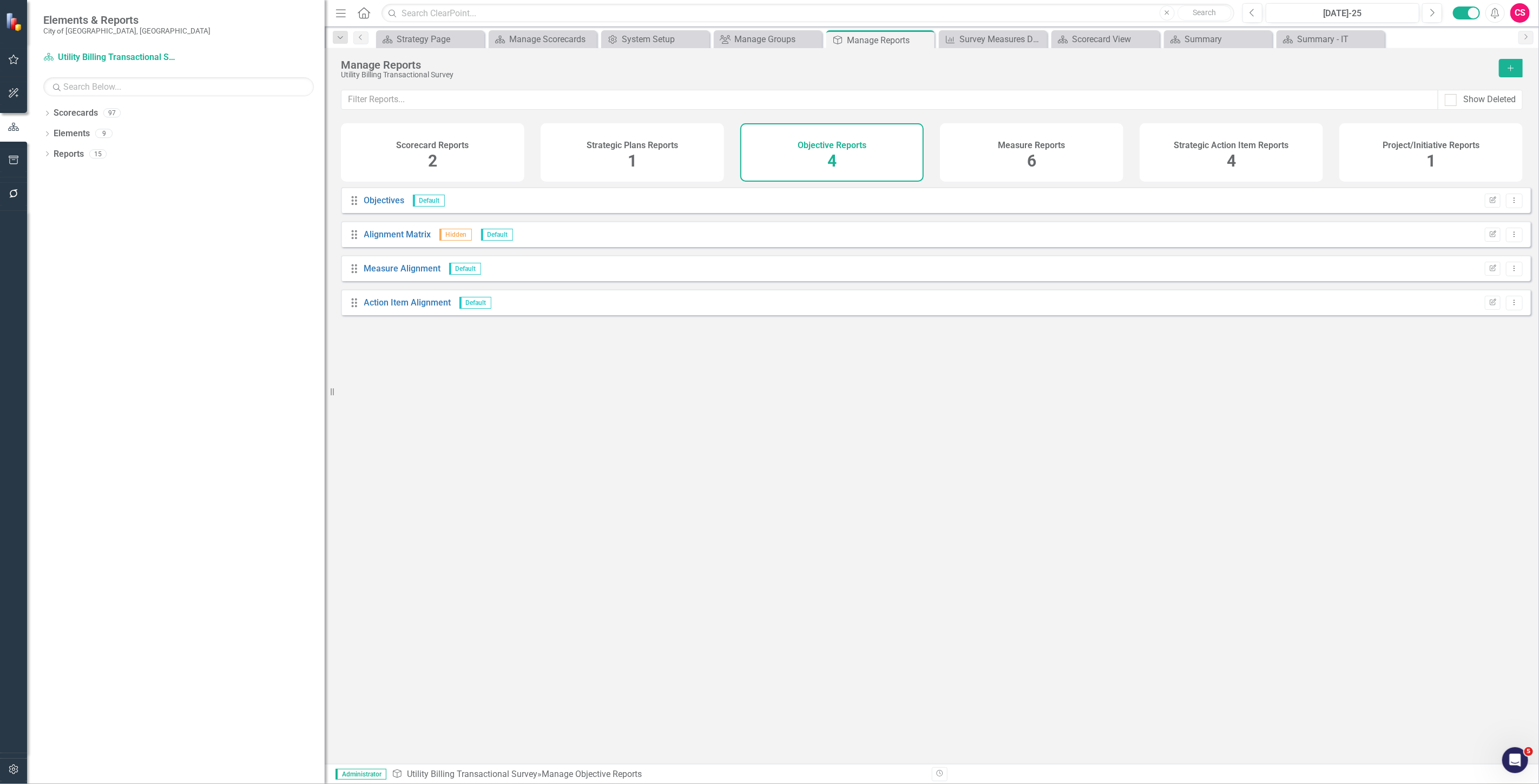
click at [428, 158] on span "2" at bounding box center [432, 161] width 9 height 19
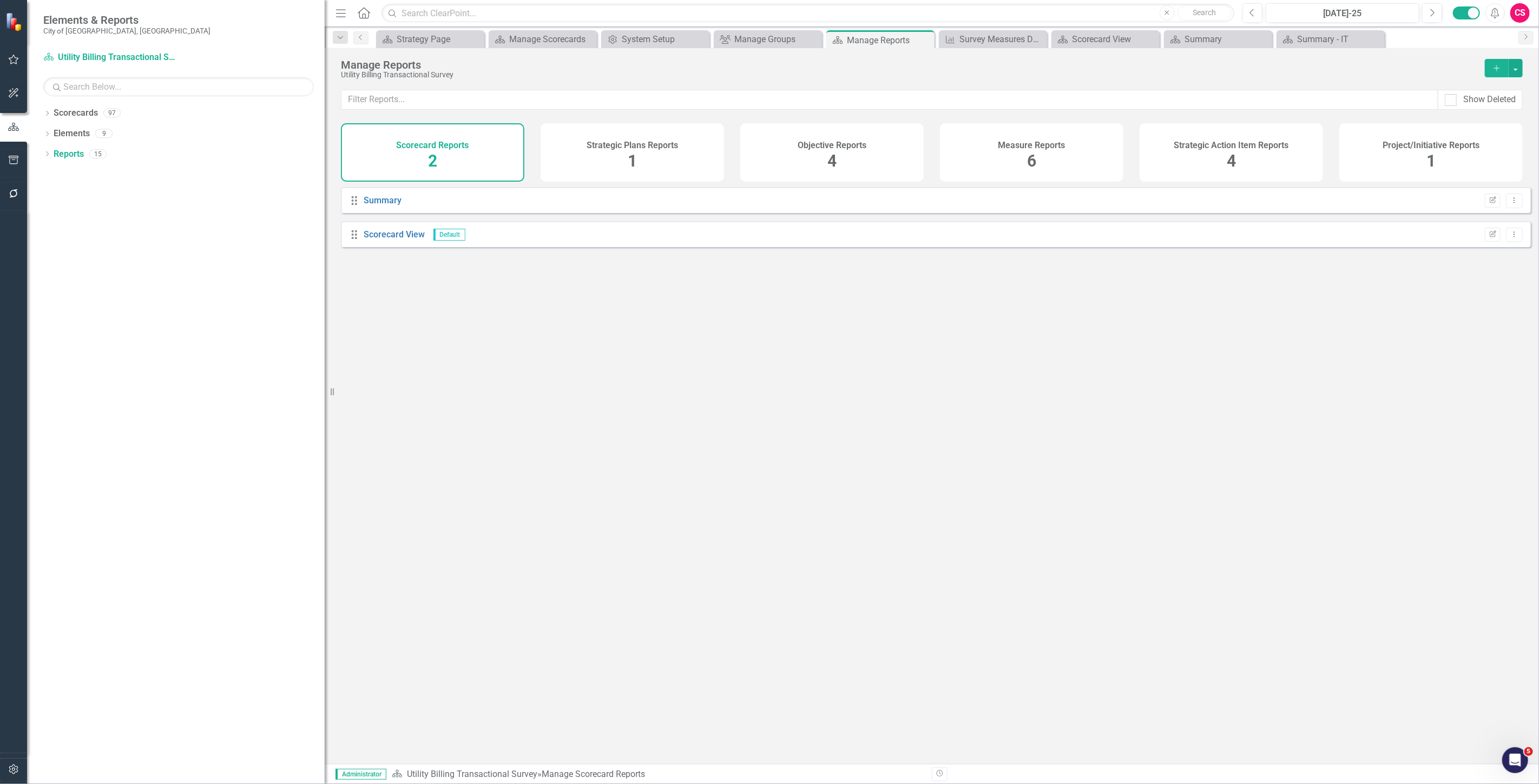
click at [506, 66] on icon "Add" at bounding box center [1496, 67] width 10 height 7
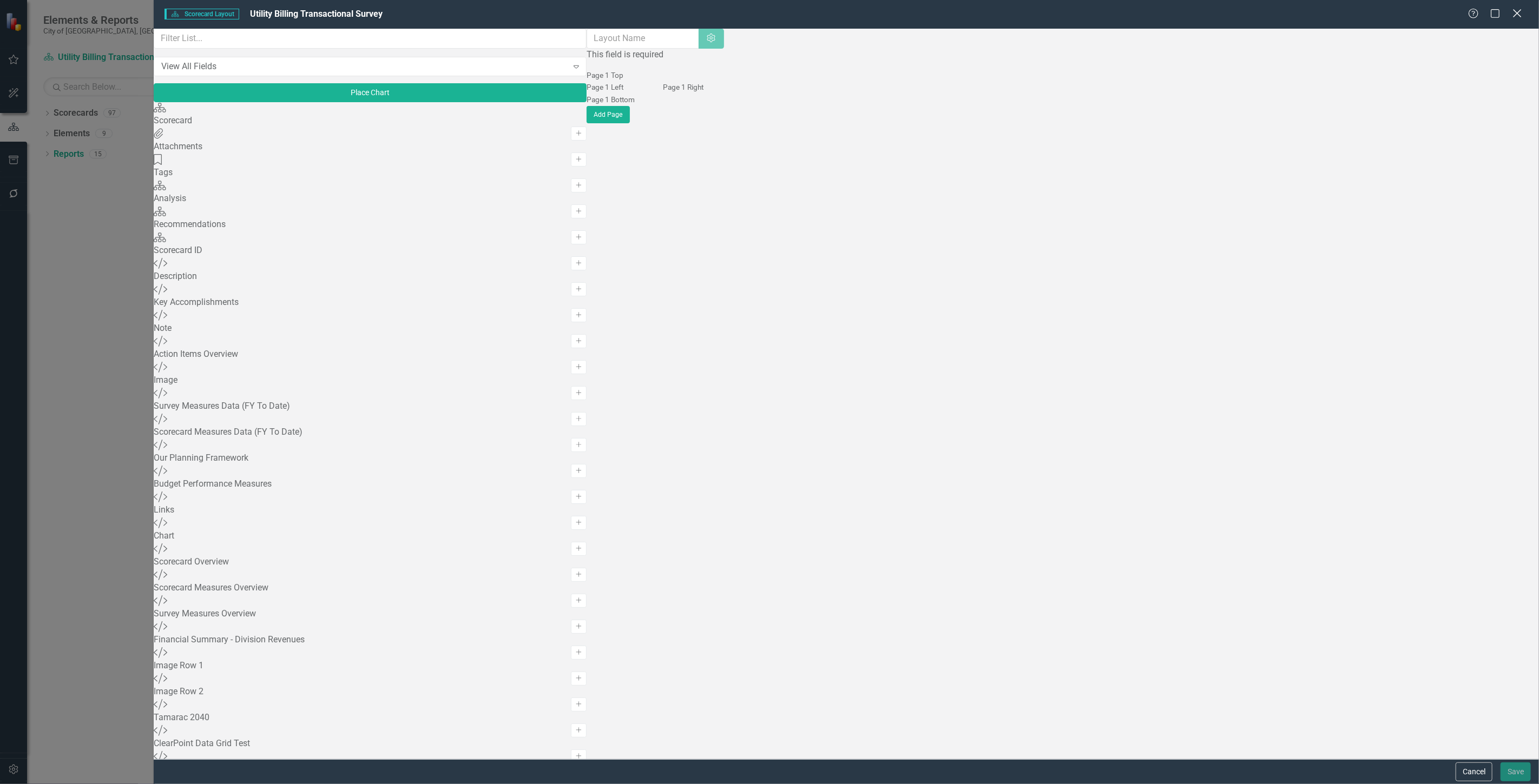
click at [506, 19] on div "Close" at bounding box center [1517, 14] width 14 height 14
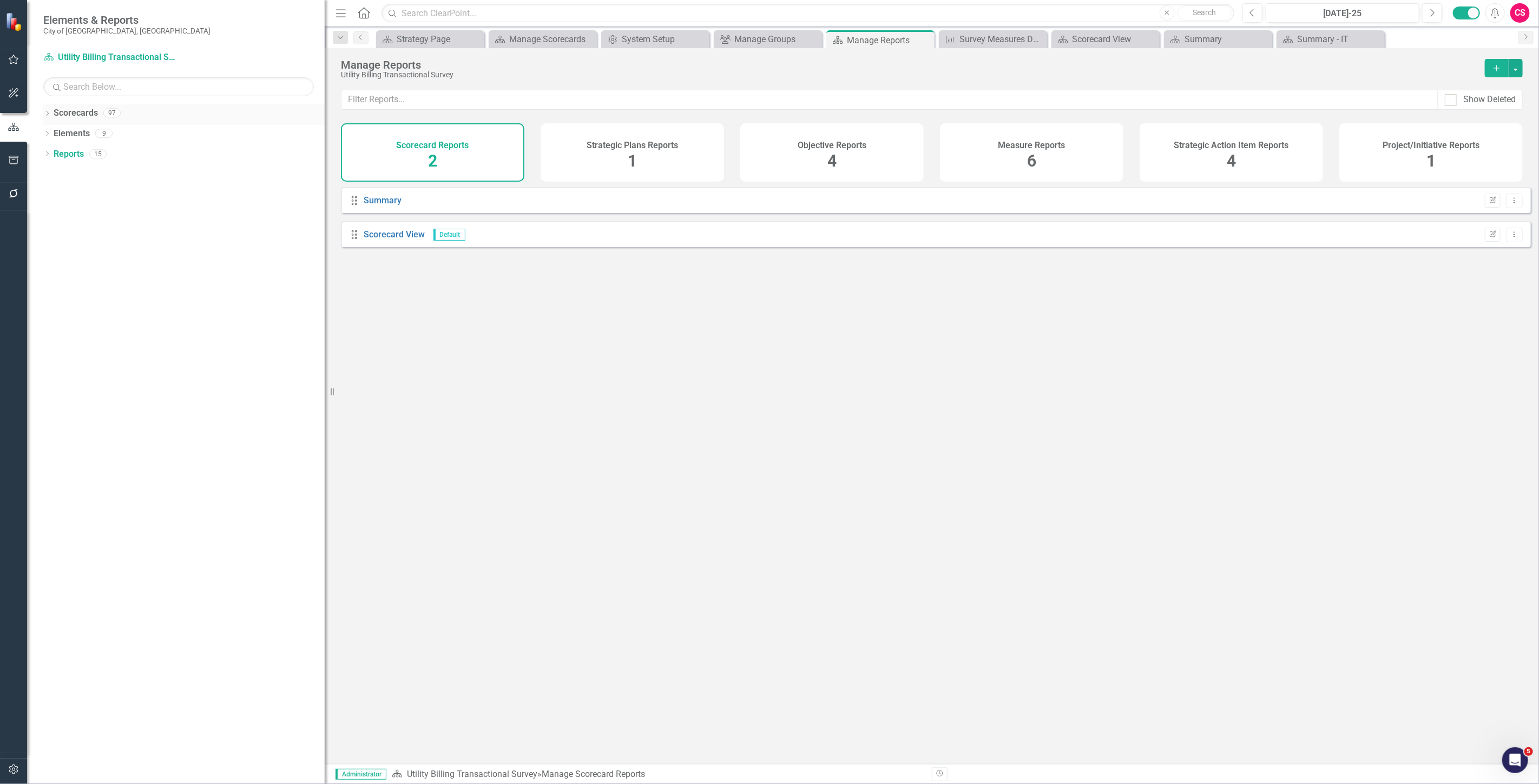
click at [86, 115] on link "Scorecards" at bounding box center [75, 114] width 44 height 13
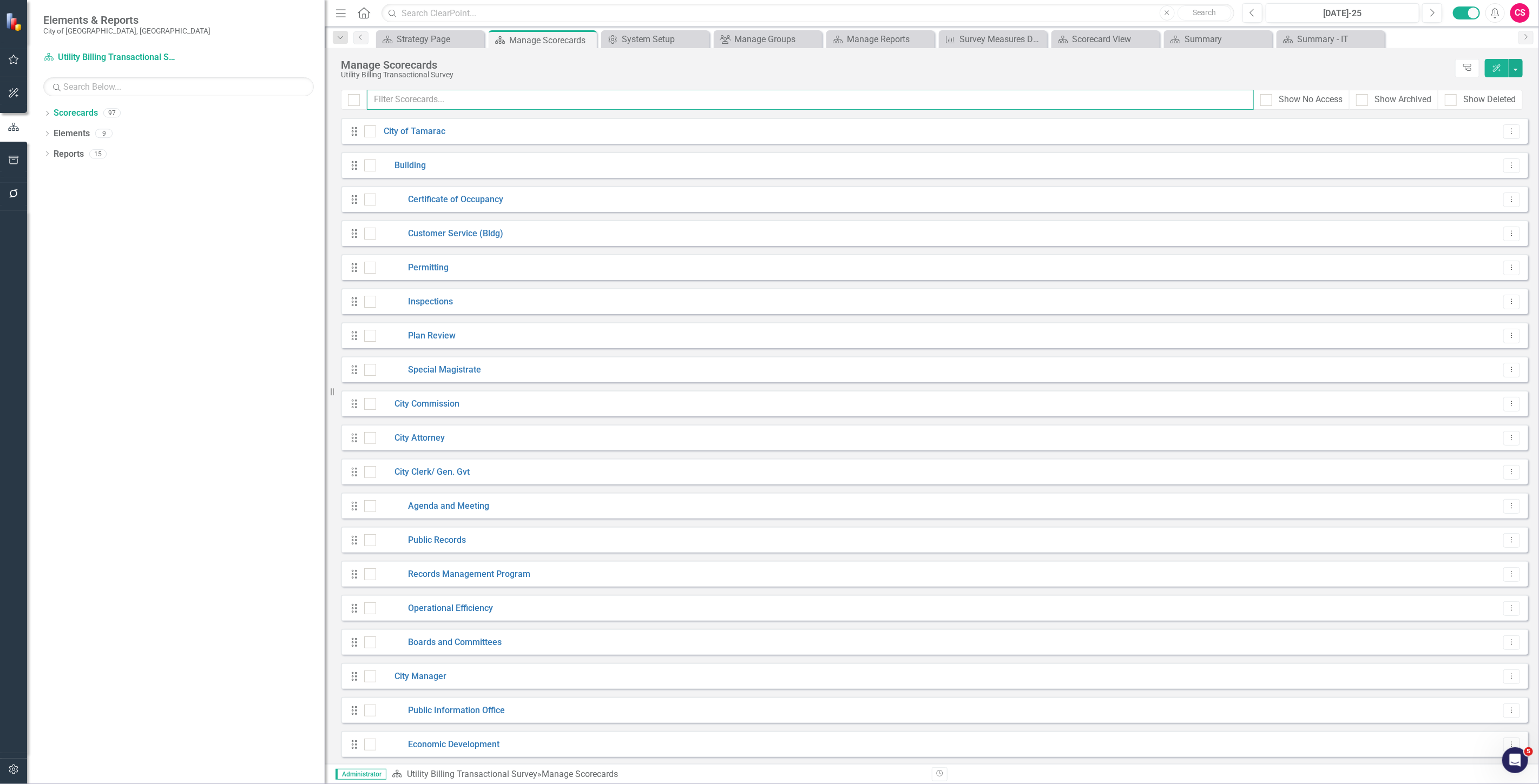
click at [422, 103] on input "text" at bounding box center [810, 99] width 887 height 20
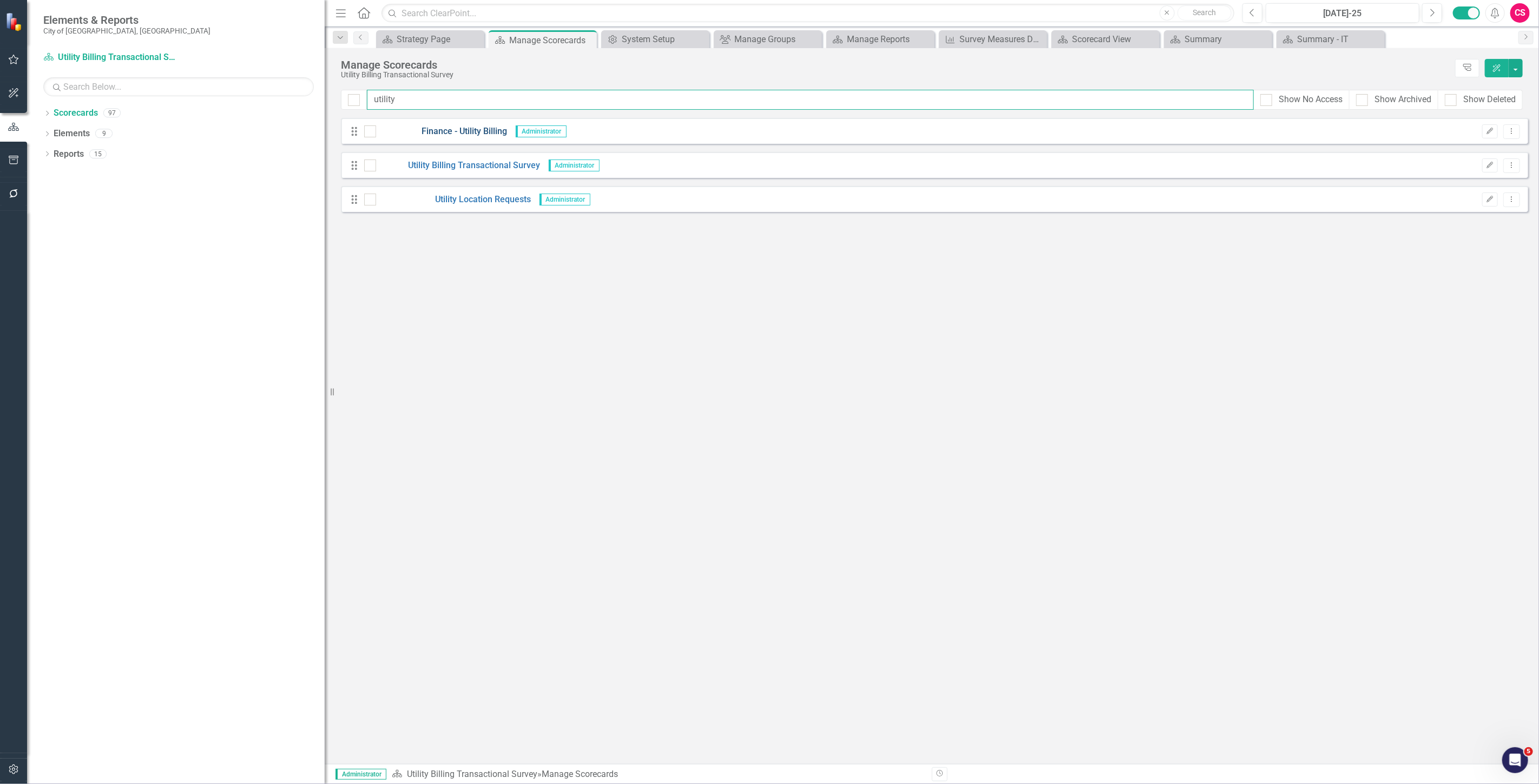
type input "utility"
click at [466, 135] on link "Finance - Utility Billing" at bounding box center [442, 132] width 132 height 13
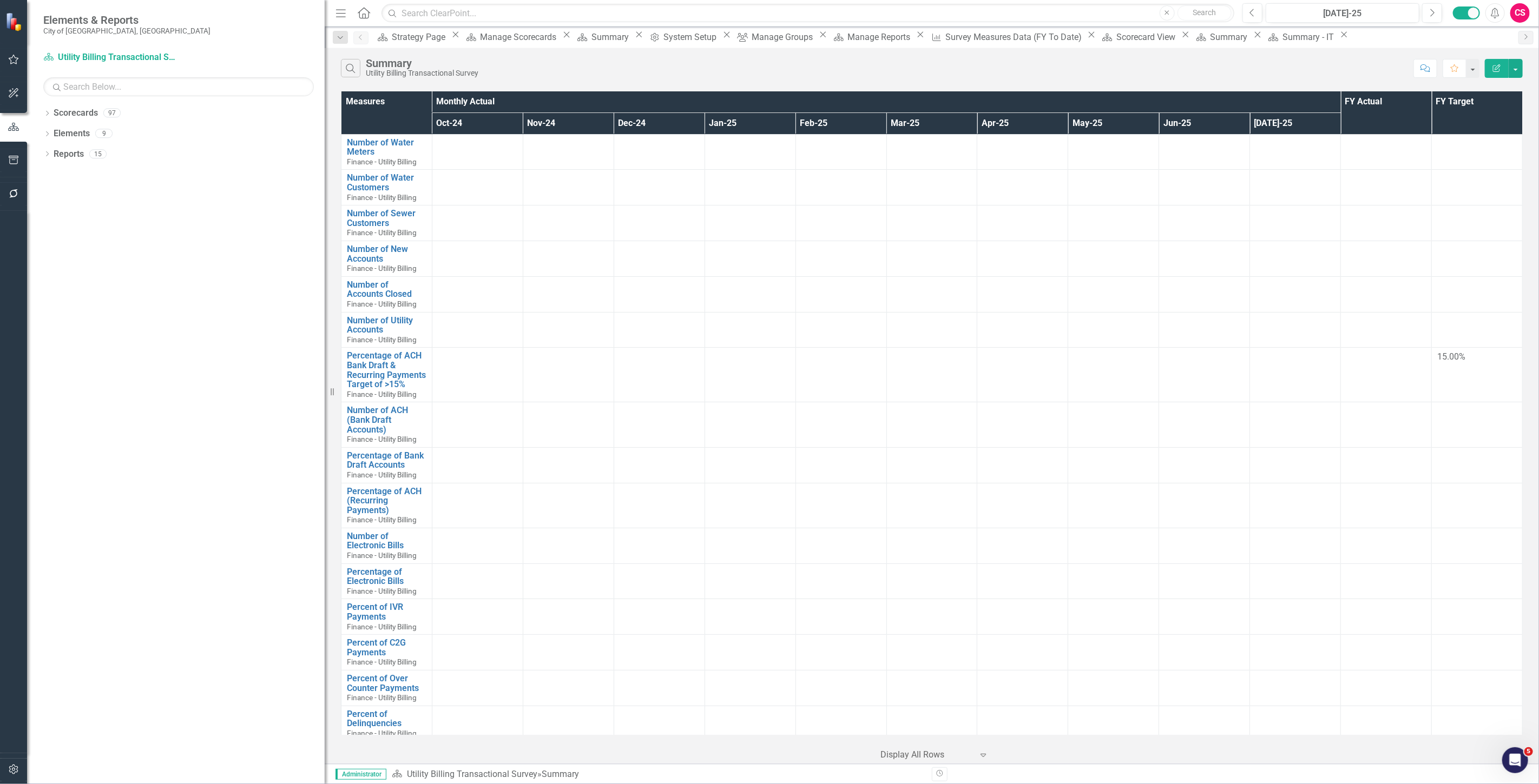
drag, startPoint x: 328, startPoint y: 172, endPoint x: 546, endPoint y: 138, distance: 220.6
click at [506, 141] on div "Elements & Reports City of Tamarac, FL Scorecard Utility Billing Transactional …" at bounding box center [769, 392] width 1539 height 784
click at [66, 157] on link "Reports" at bounding box center [69, 155] width 30 height 13
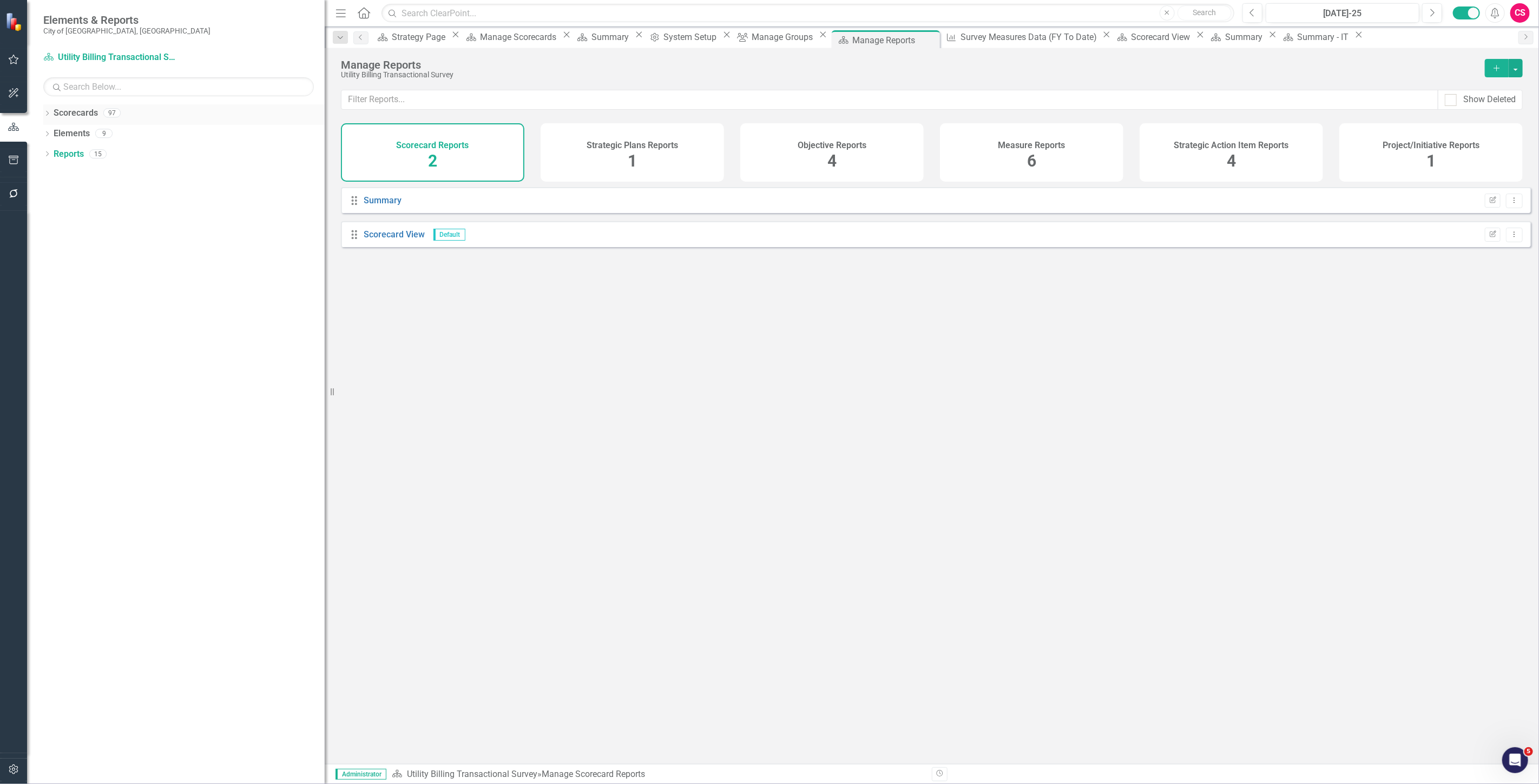
click at [83, 110] on link "Scorecards" at bounding box center [75, 114] width 44 height 13
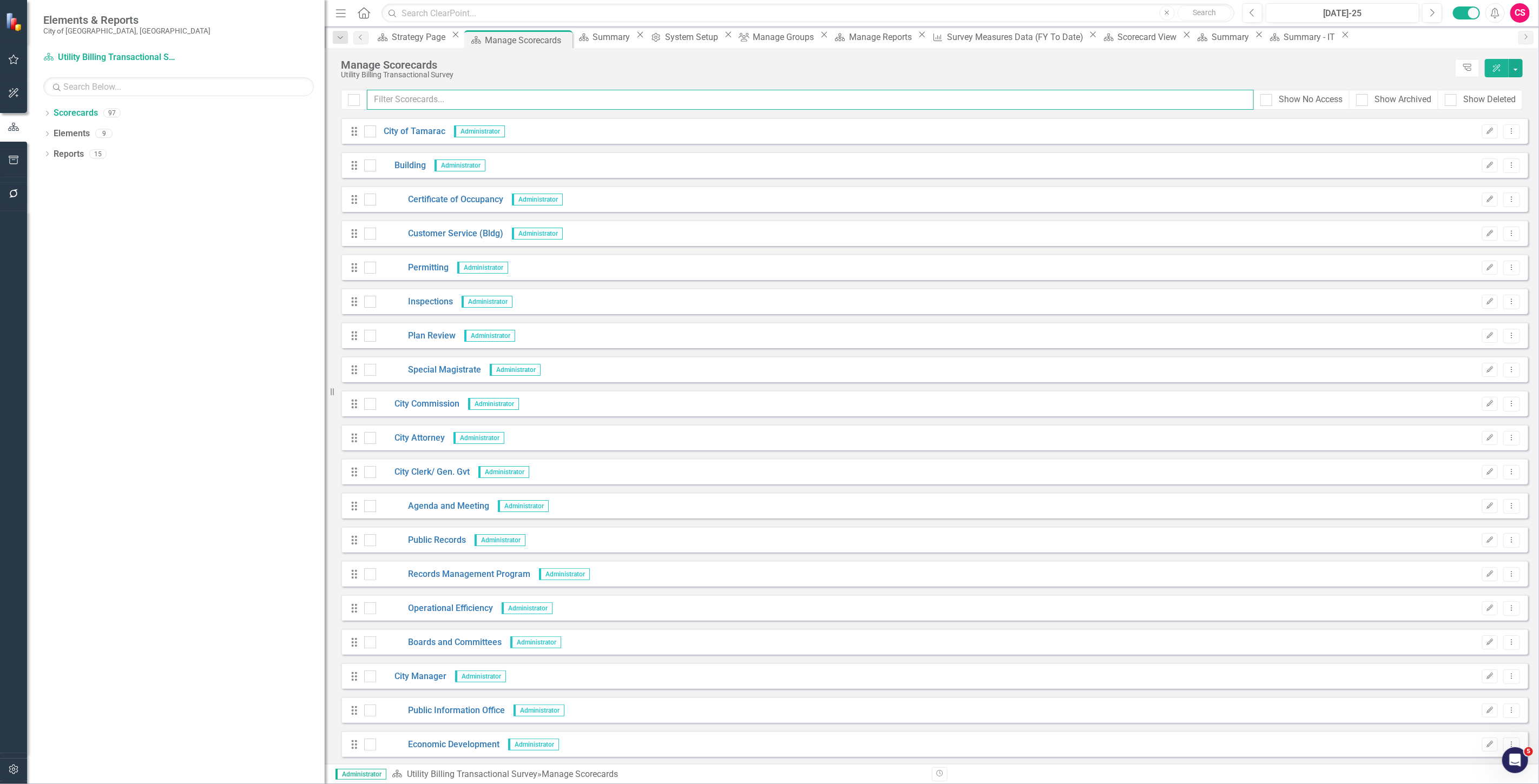
click at [419, 105] on input "text" at bounding box center [810, 99] width 887 height 20
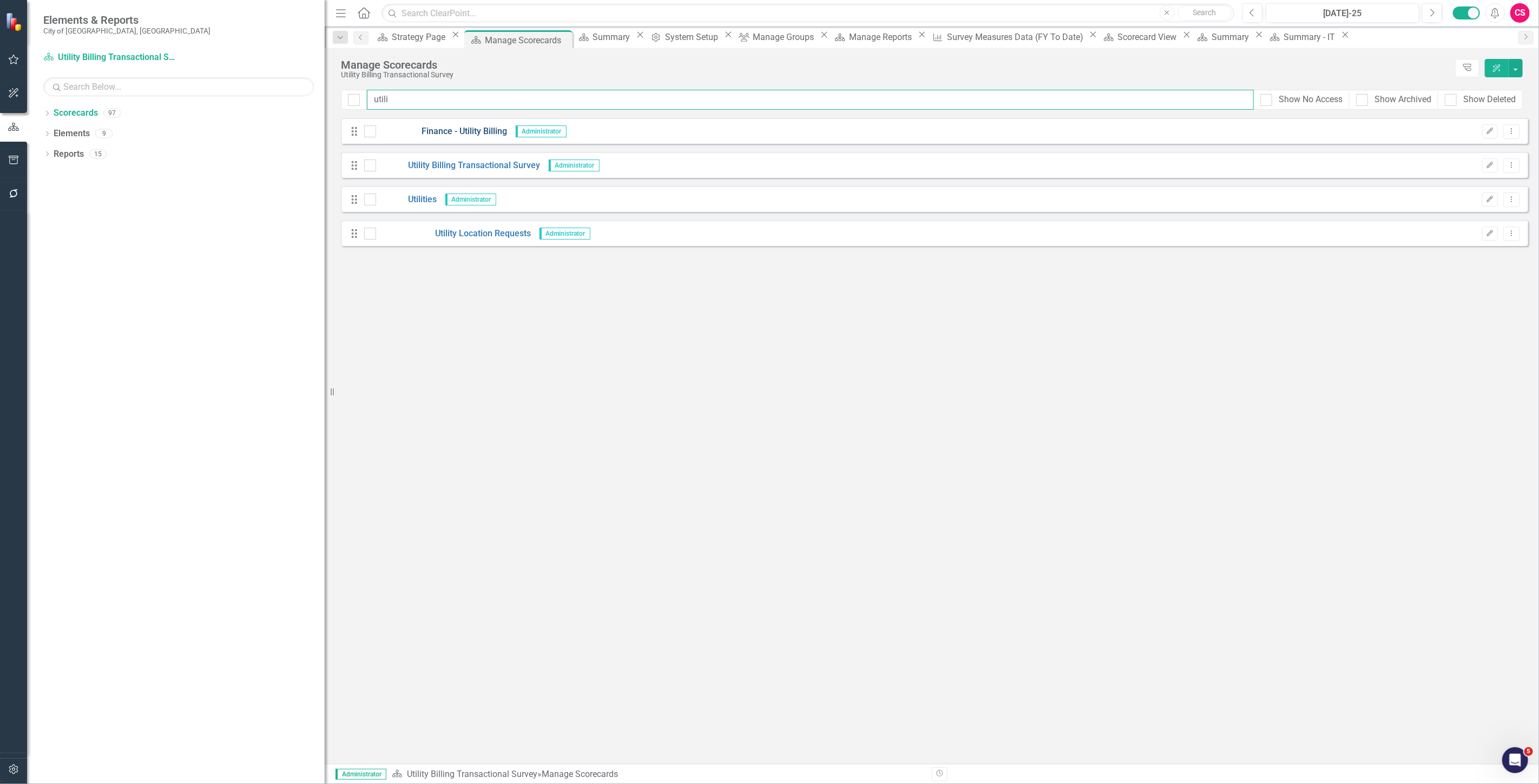
type input "utili"
click at [437, 131] on link "Finance - Utility Billing" at bounding box center [442, 132] width 132 height 13
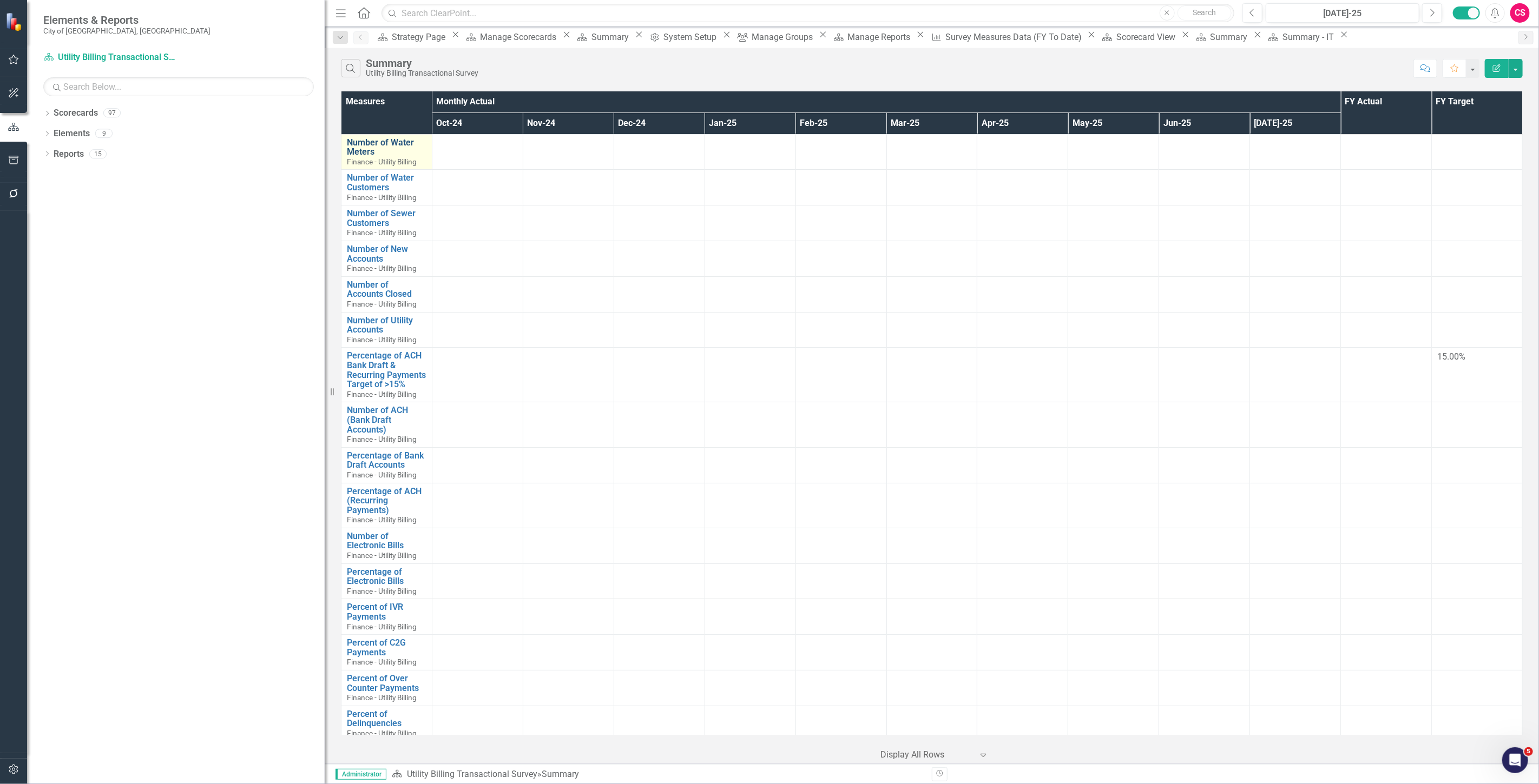
click at [392, 139] on link "Number of Water Meters" at bounding box center [386, 148] width 79 height 19
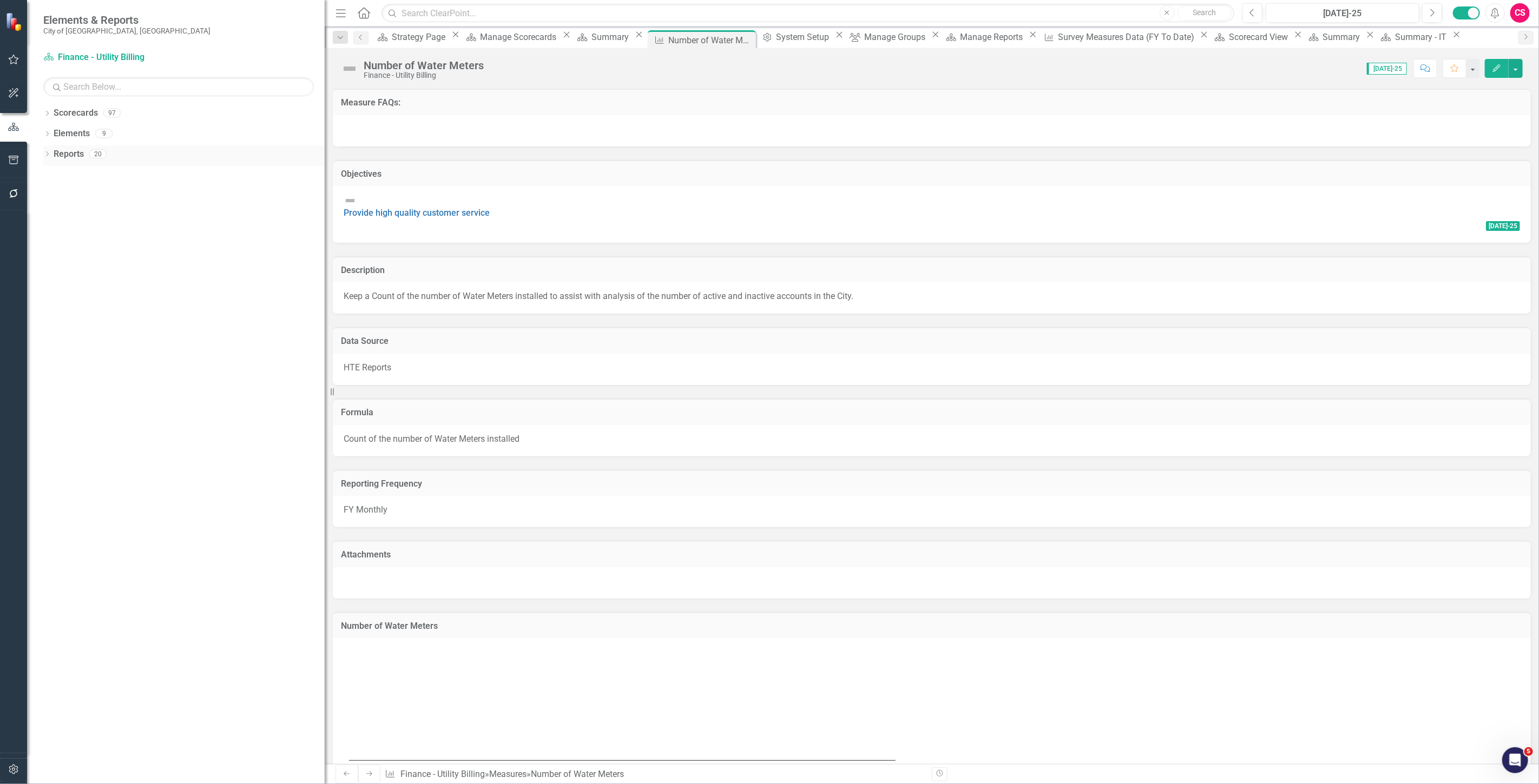
click at [67, 153] on link "Reports" at bounding box center [69, 155] width 30 height 13
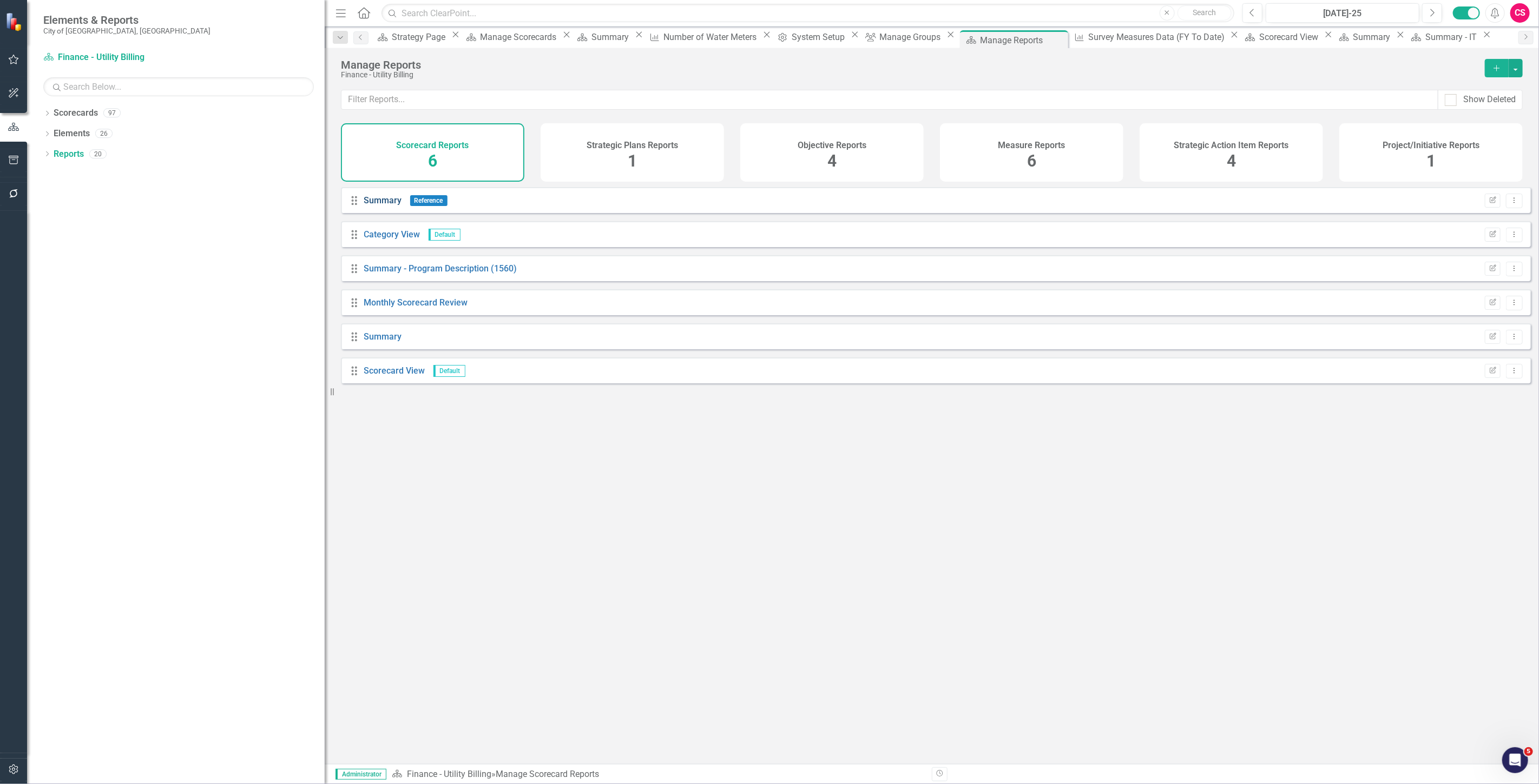
click at [387, 205] on link "Summary" at bounding box center [383, 200] width 38 height 10
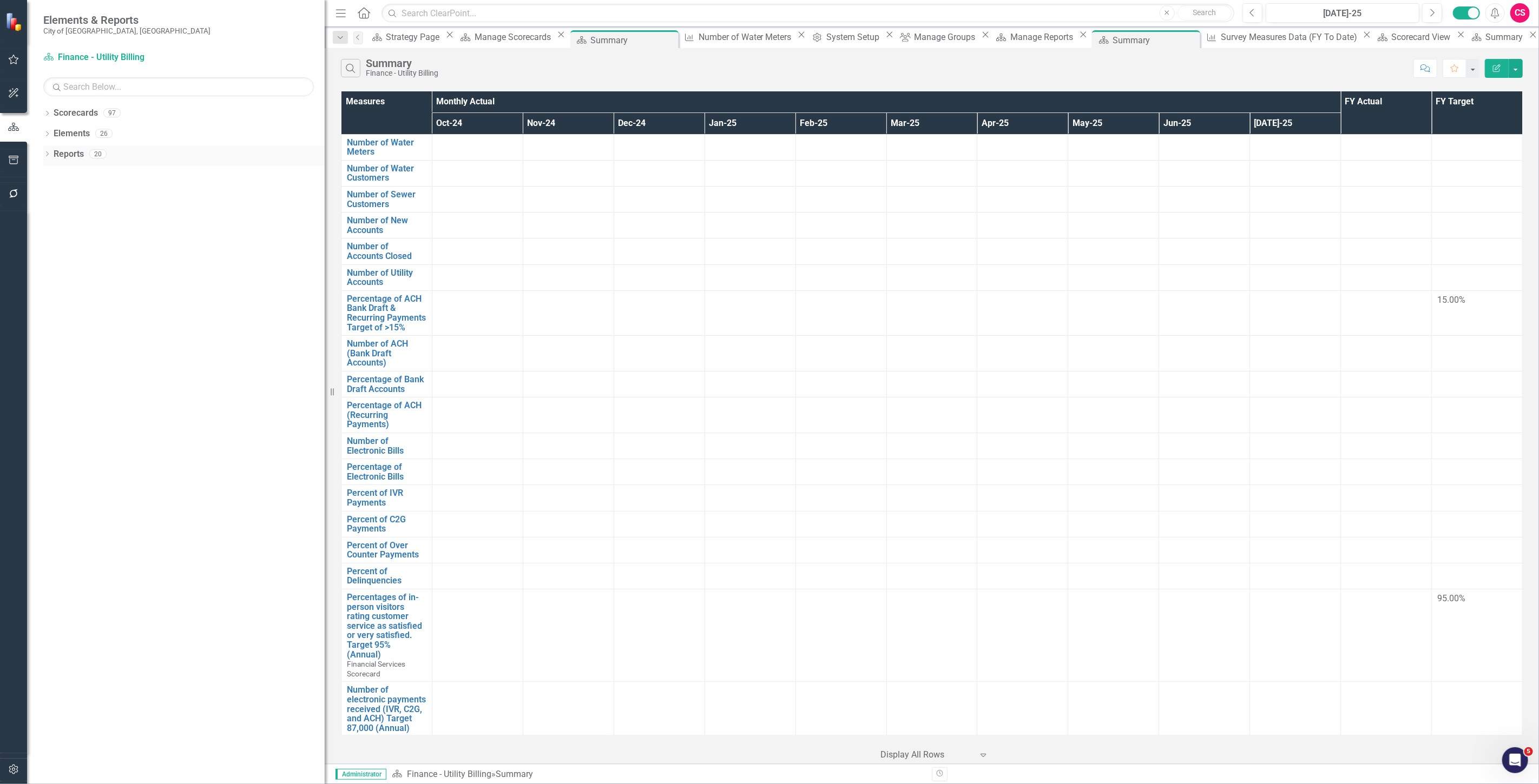
click at [63, 157] on link "Reports" at bounding box center [69, 155] width 30 height 13
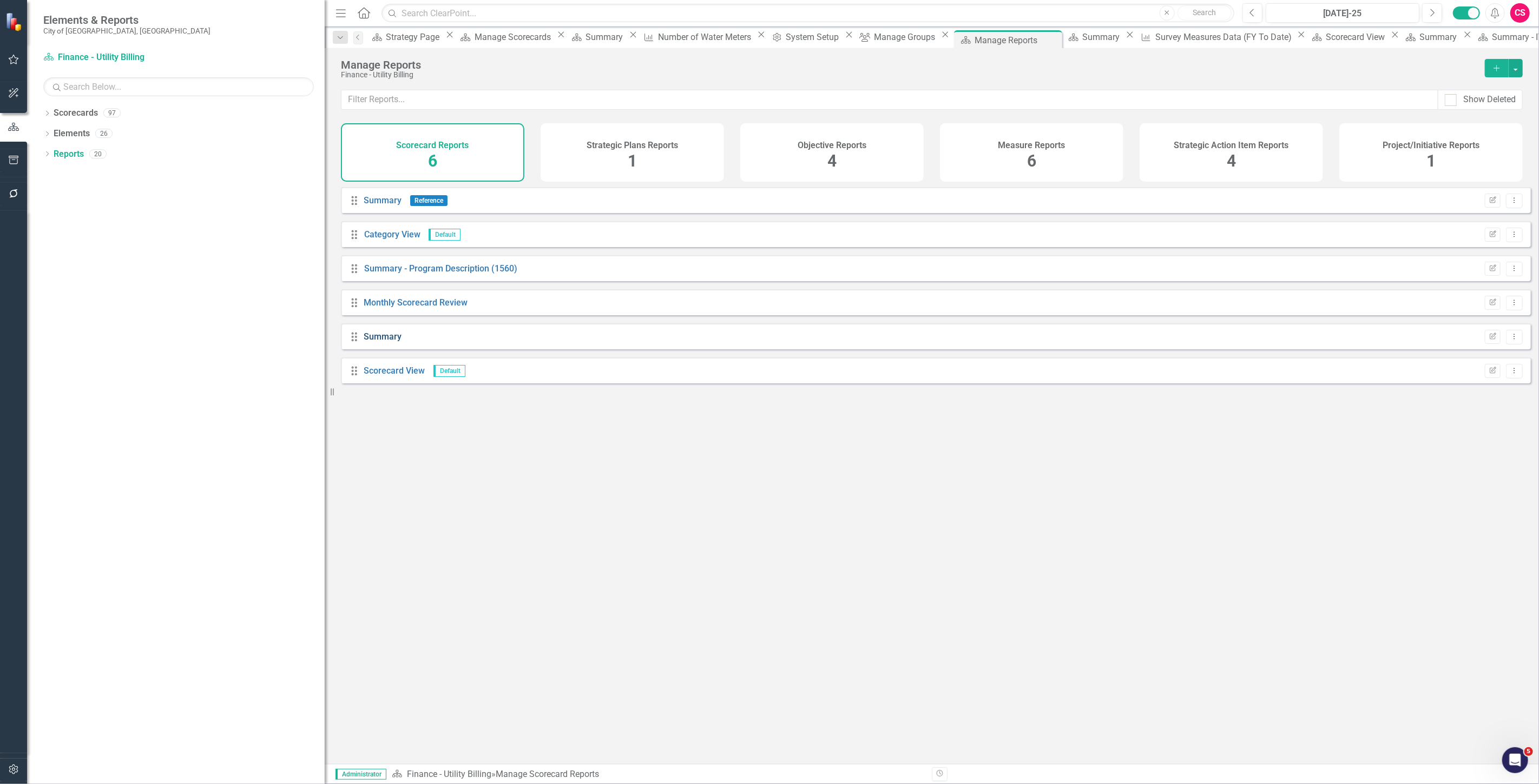
click at [391, 224] on link "Summary" at bounding box center [383, 337] width 38 height 10
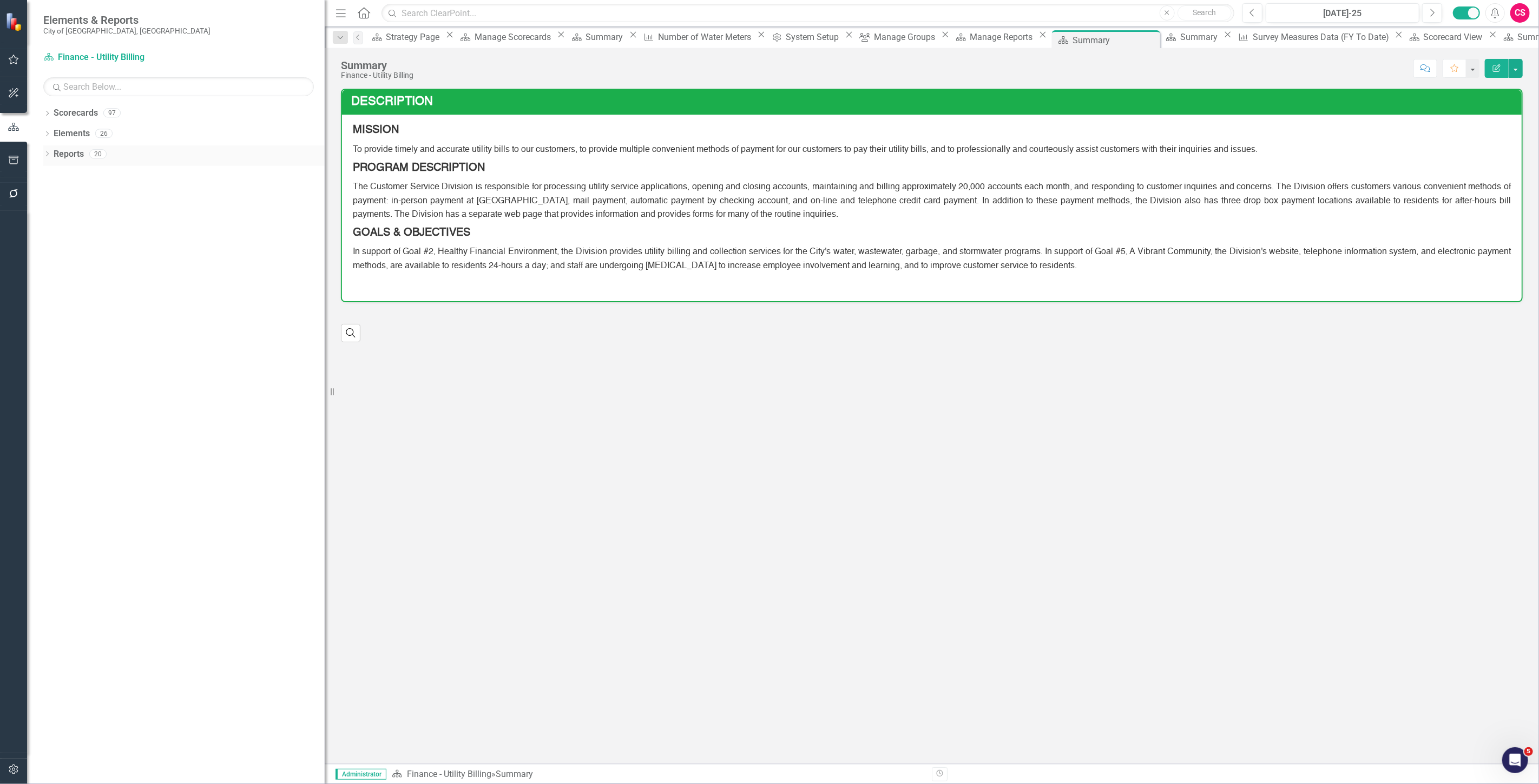
click at [63, 156] on link "Reports" at bounding box center [69, 155] width 30 height 13
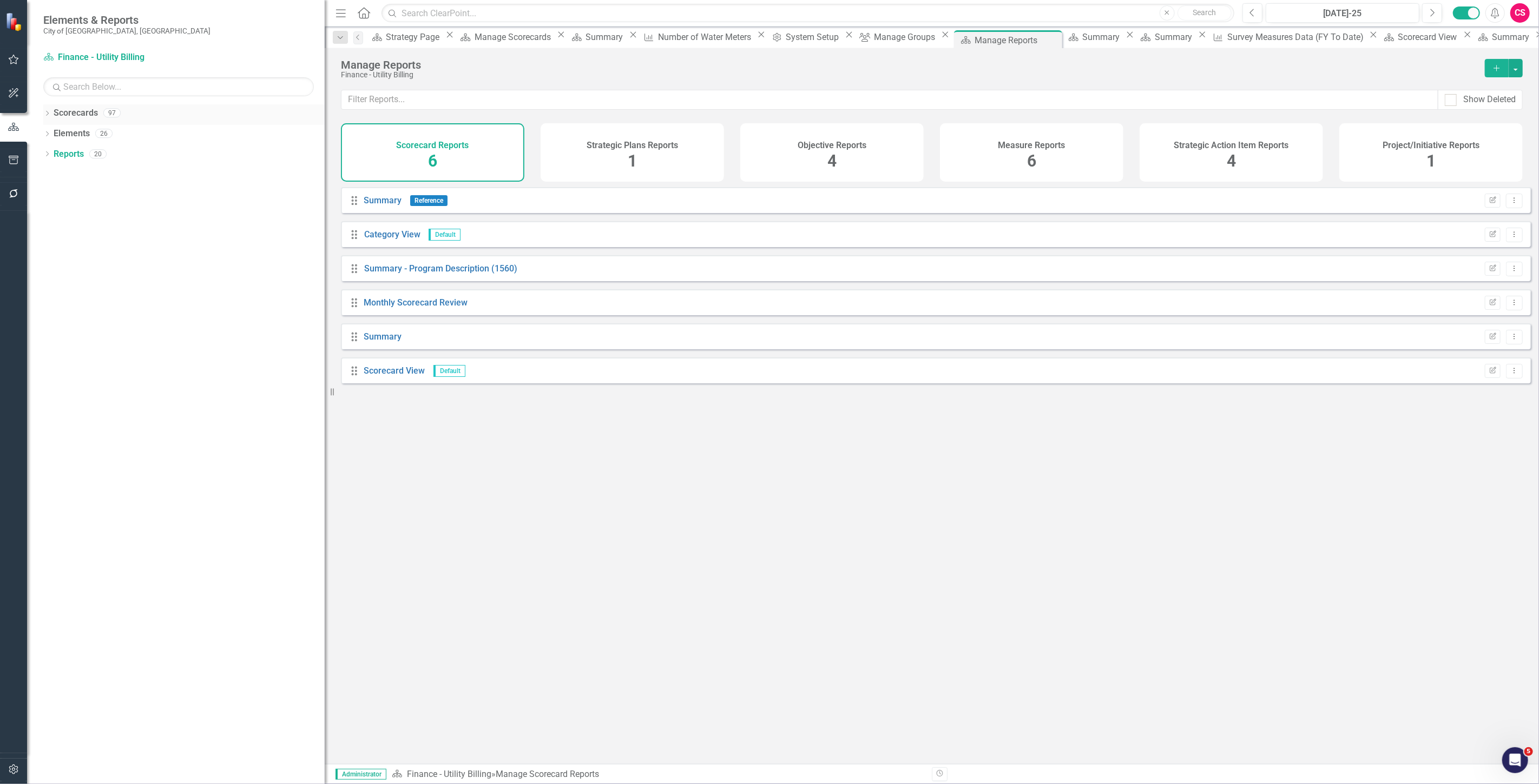
click at [74, 110] on link "Scorecards" at bounding box center [75, 114] width 44 height 13
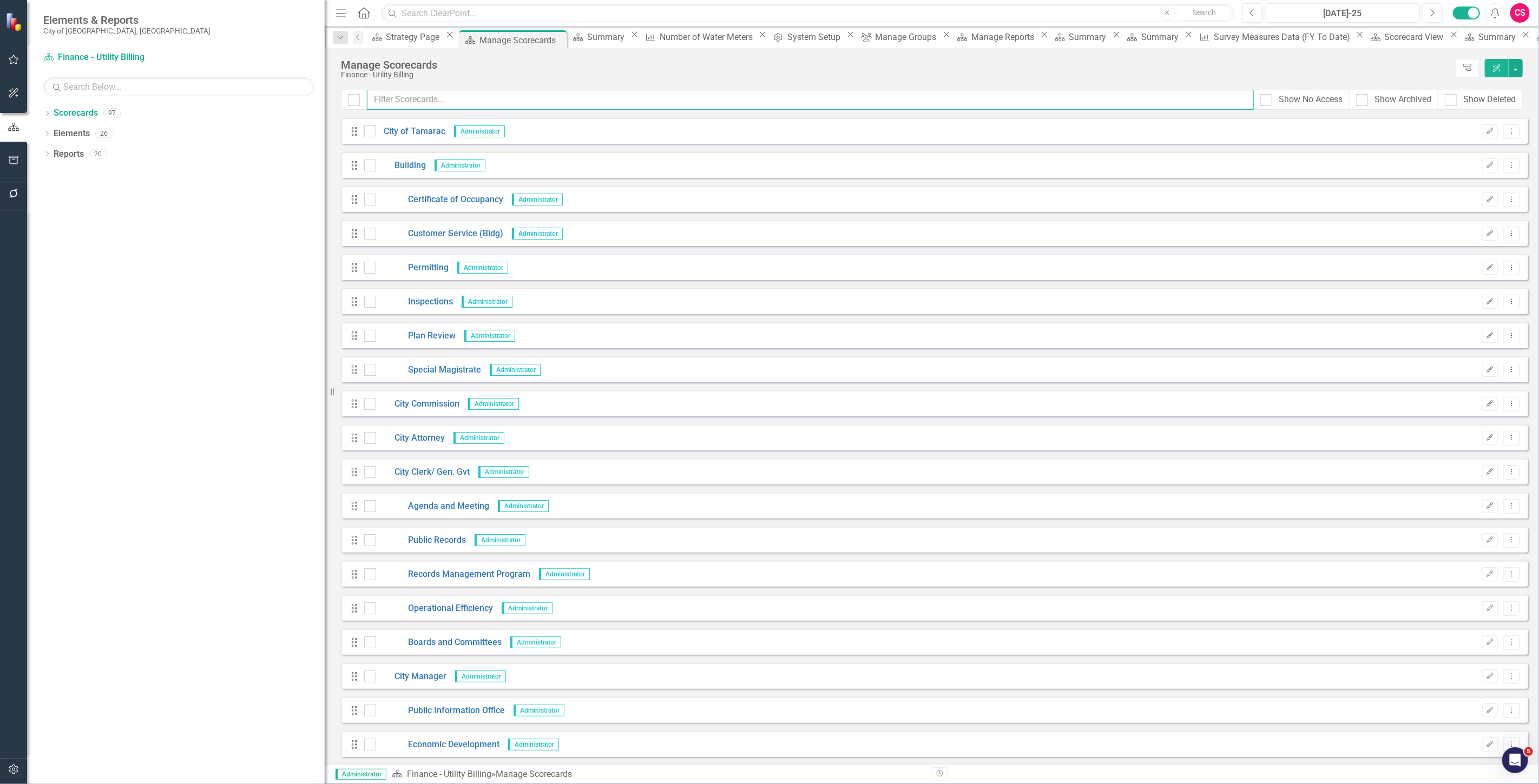
click at [399, 99] on input "text" at bounding box center [810, 99] width 887 height 20
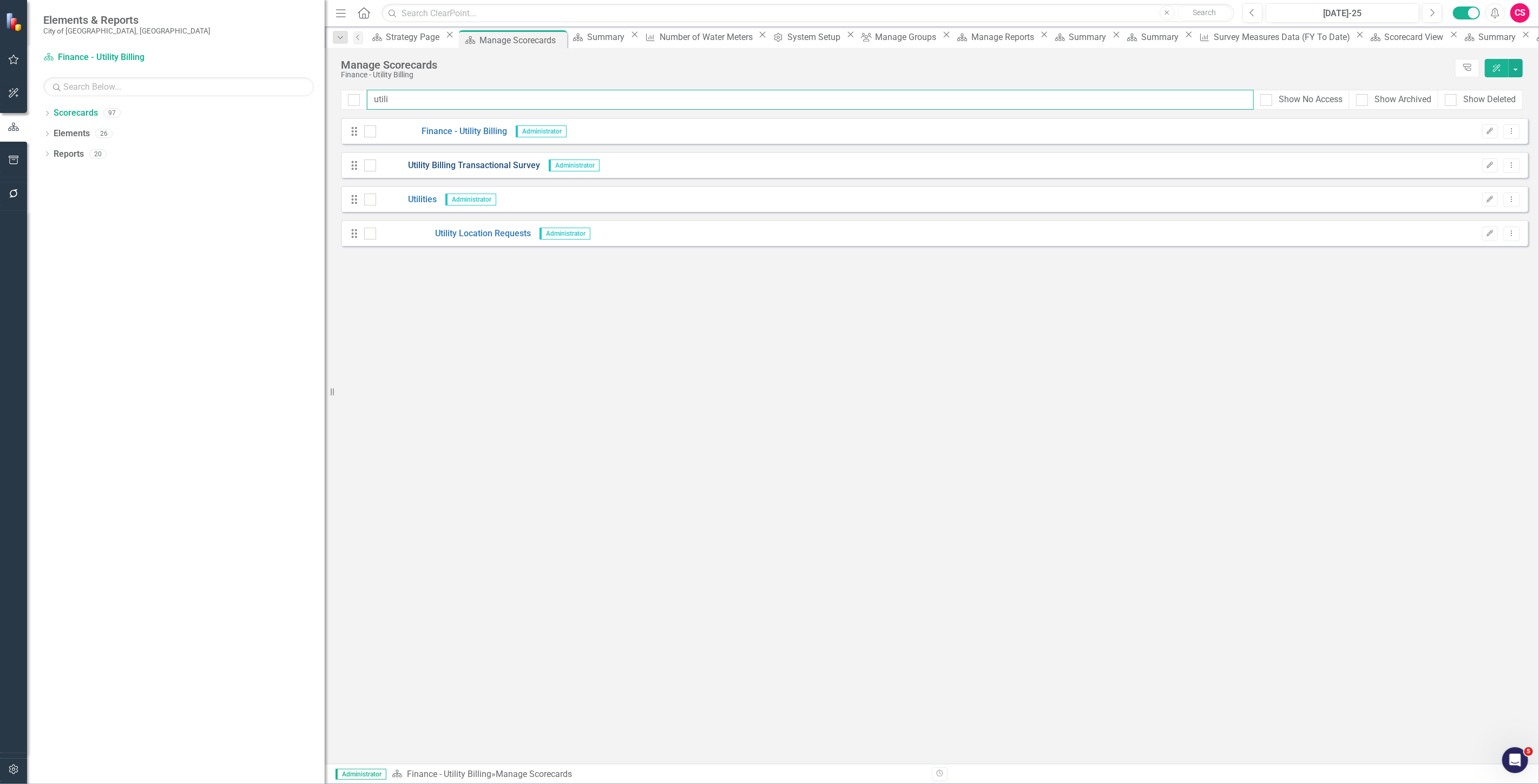
type input "utili"
click at [439, 164] on link "Utility Billing Transactional Survey" at bounding box center [458, 166] width 164 height 13
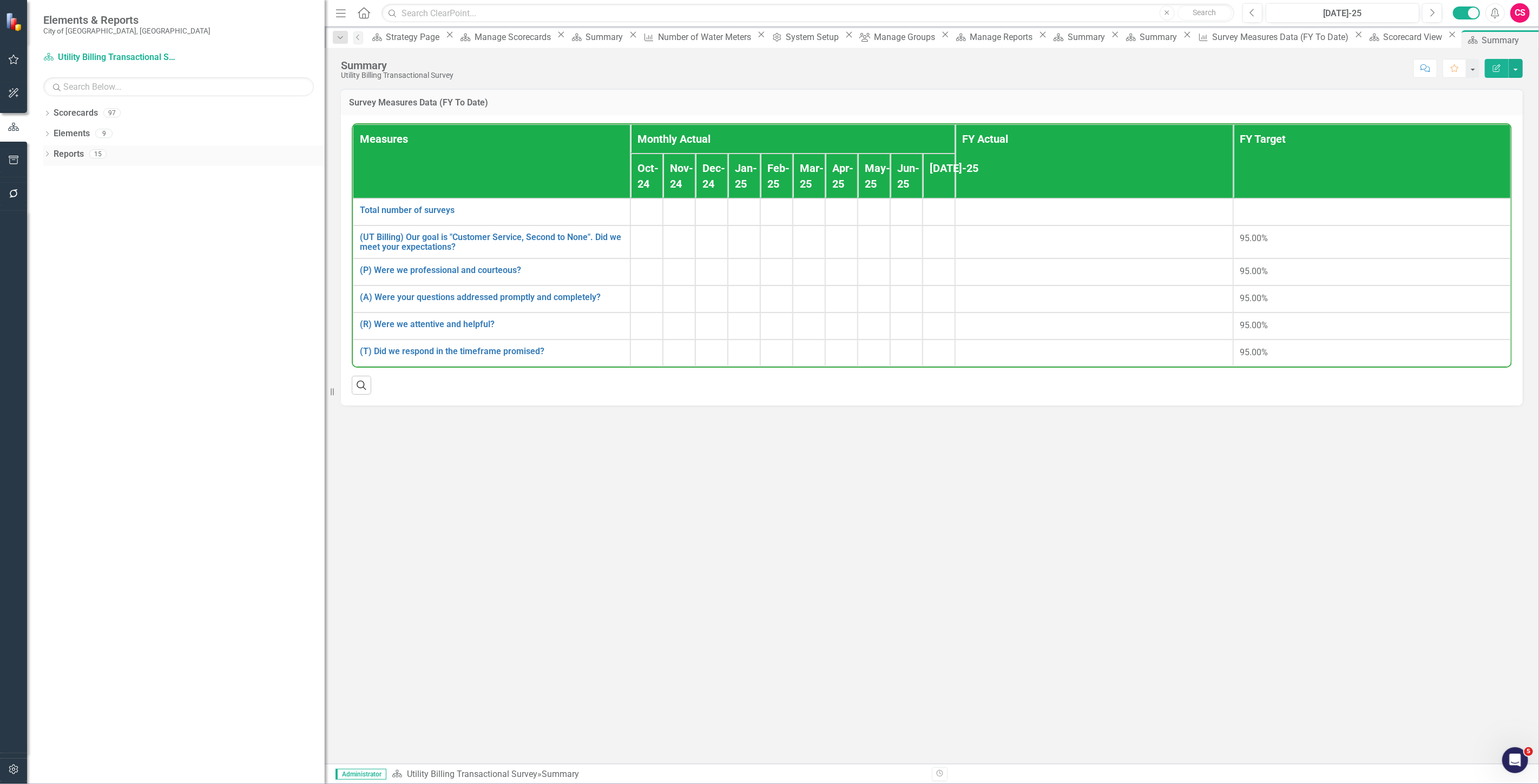
click at [63, 152] on link "Reports" at bounding box center [69, 155] width 30 height 13
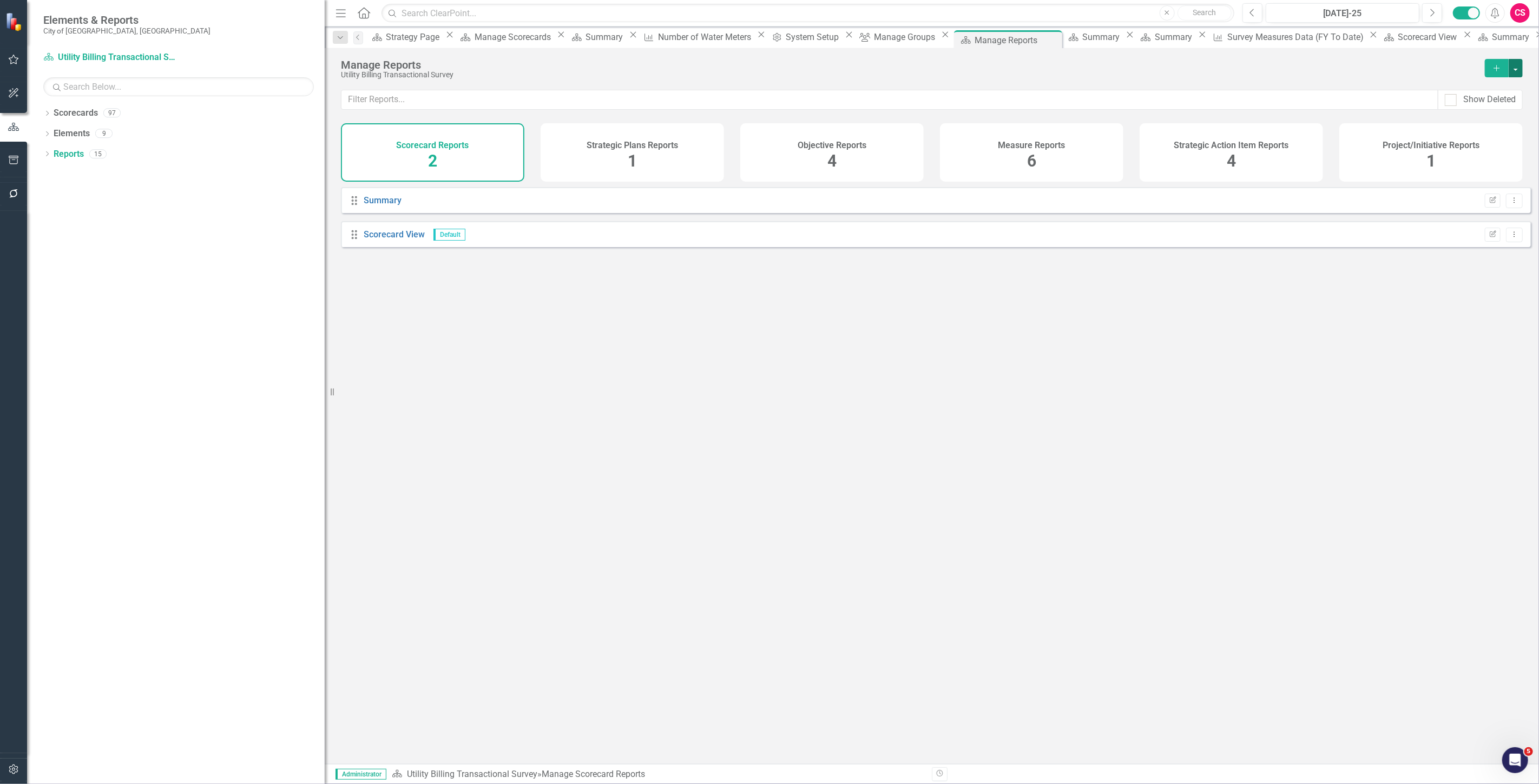
click at [506, 72] on button "button" at bounding box center [1516, 68] width 14 height 18
click at [506, 126] on link "Reference Add Report Reference" at bounding box center [1468, 127] width 108 height 20
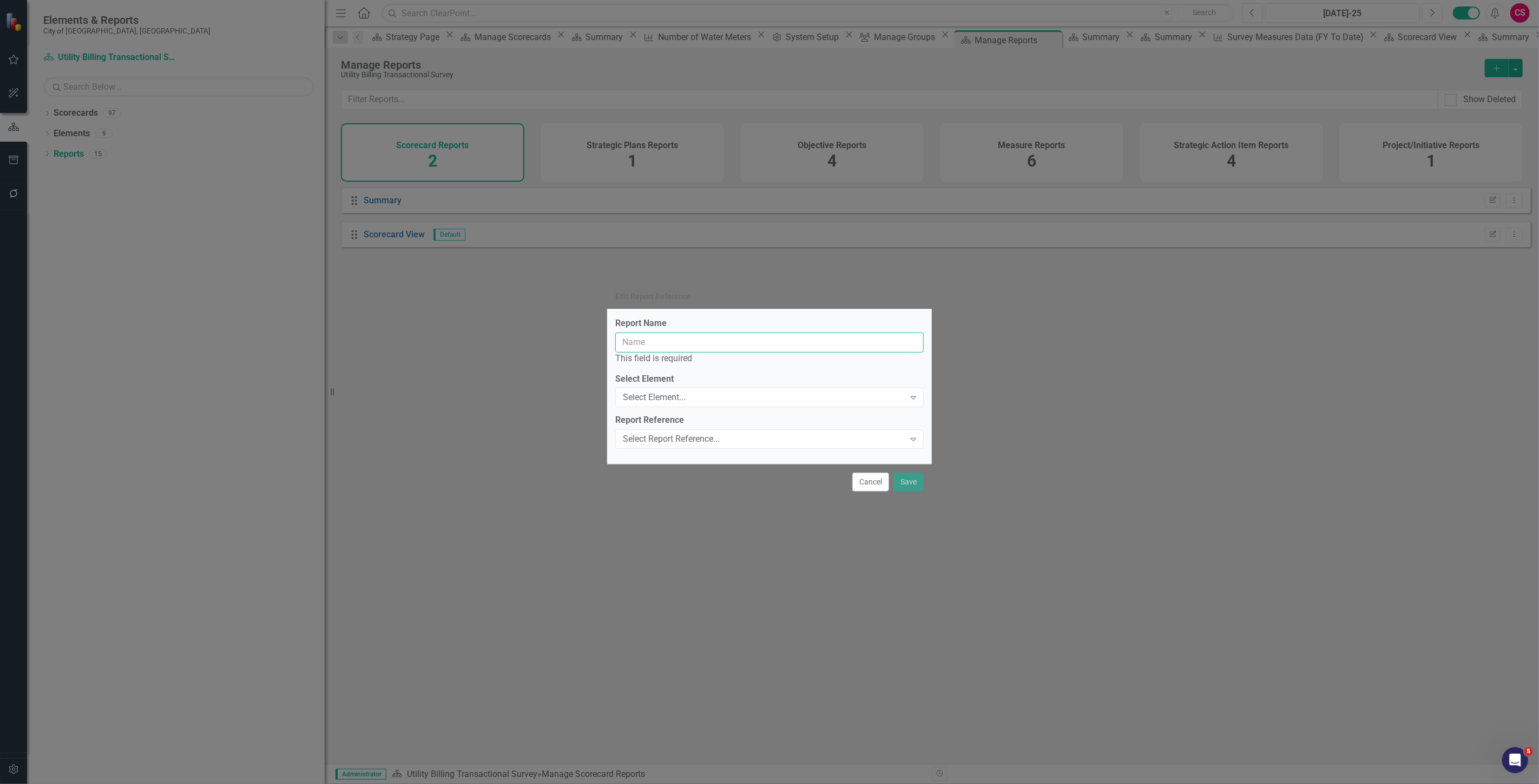
click at [506, 224] on input "Report Name" at bounding box center [769, 342] width 309 height 20
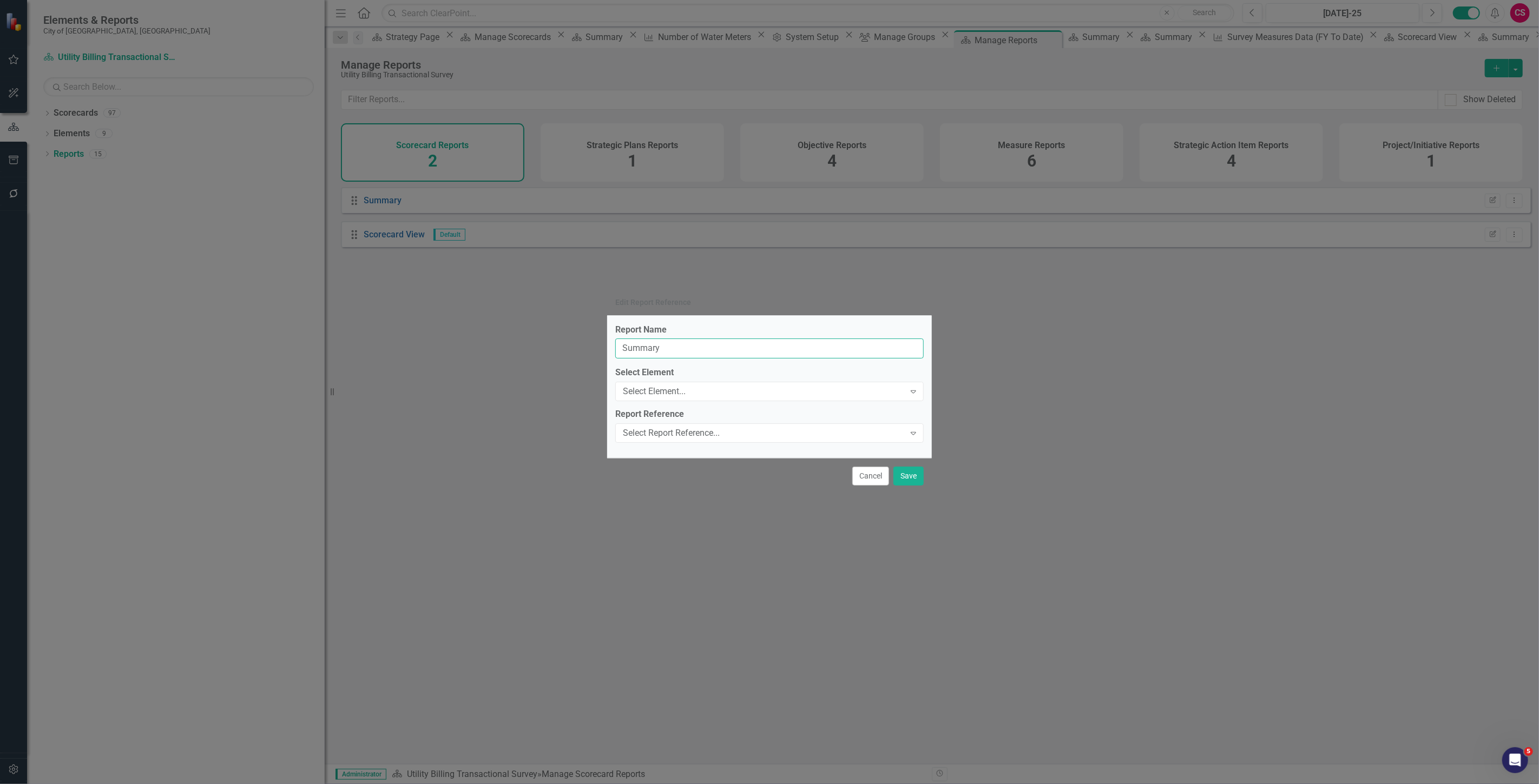
type input "Summary"
click at [506, 224] on label "Select Element" at bounding box center [769, 373] width 309 height 13
click at [506, 224] on div "Select Element..." at bounding box center [763, 392] width 281 height 13
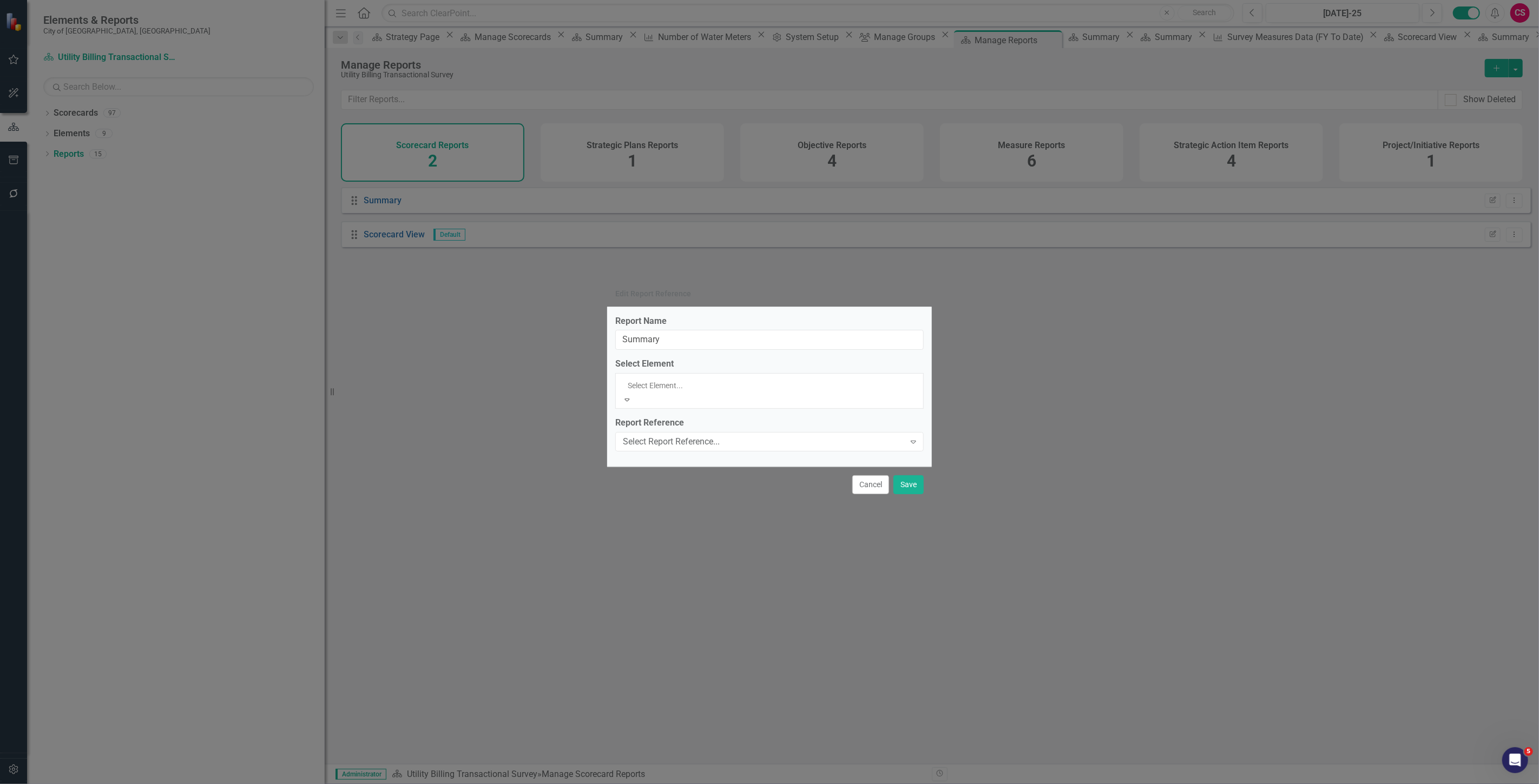
click at [506, 224] on div "Report Name Summary Select Element 5 results available. Use Up and Down to choo…" at bounding box center [769, 386] width 325 height 160
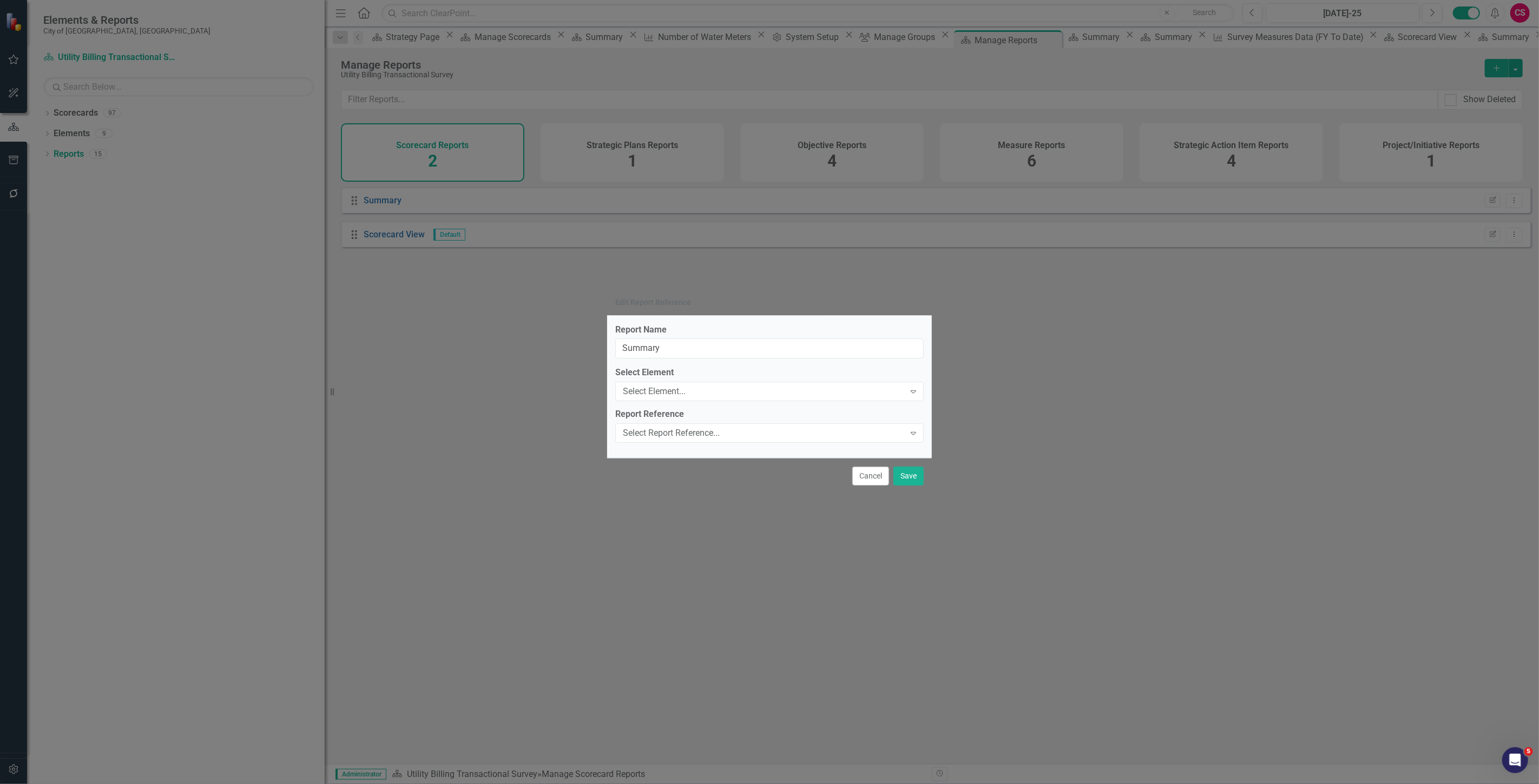
click at [506, 224] on div "Report Name Summary Select Element Select Element... Expand Report Reference Se…" at bounding box center [769, 386] width 325 height 142
click at [506, 224] on div "Select Report Reference..." at bounding box center [763, 434] width 281 height 13
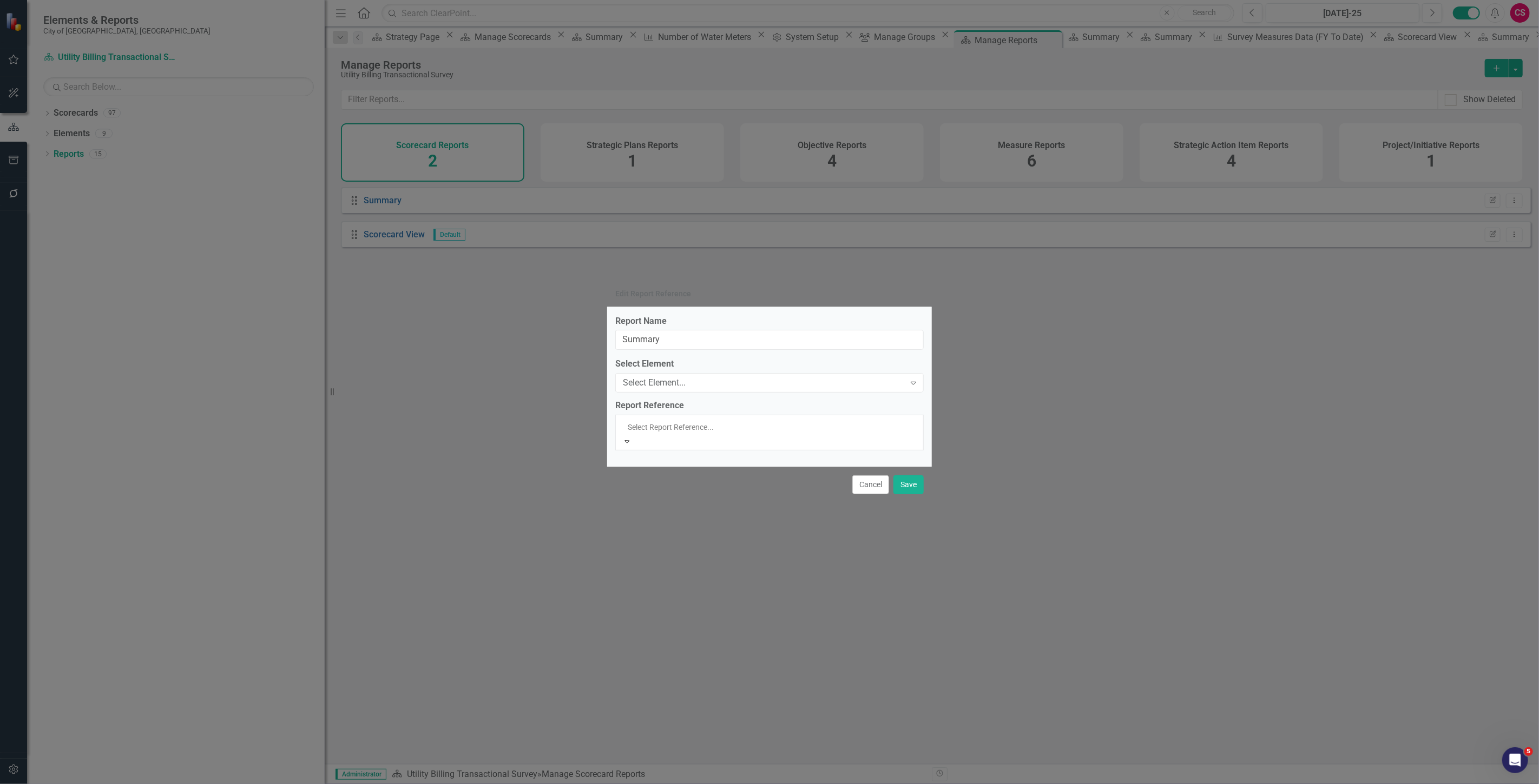
scroll to position [2, 0]
click at [506, 224] on div "Select Element..." at bounding box center [763, 383] width 281 height 13
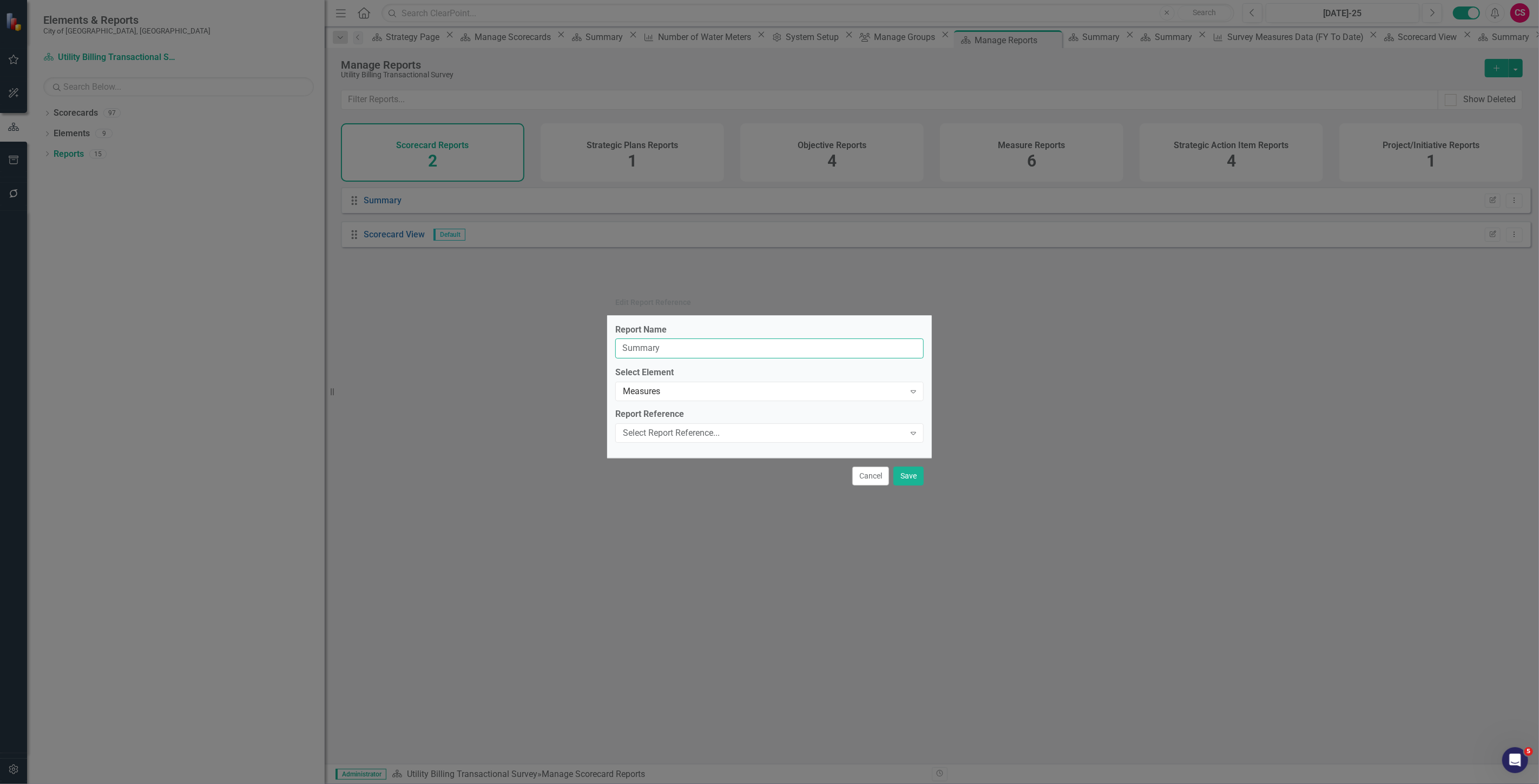
click at [506, 224] on input "Summary" at bounding box center [769, 348] width 309 height 20
click at [506, 224] on div "Select Report Reference... Expand" at bounding box center [769, 433] width 309 height 19
click at [506, 224] on input "Summary" at bounding box center [769, 348] width 309 height 20
click at [506, 224] on button "Cancel" at bounding box center [870, 476] width 37 height 19
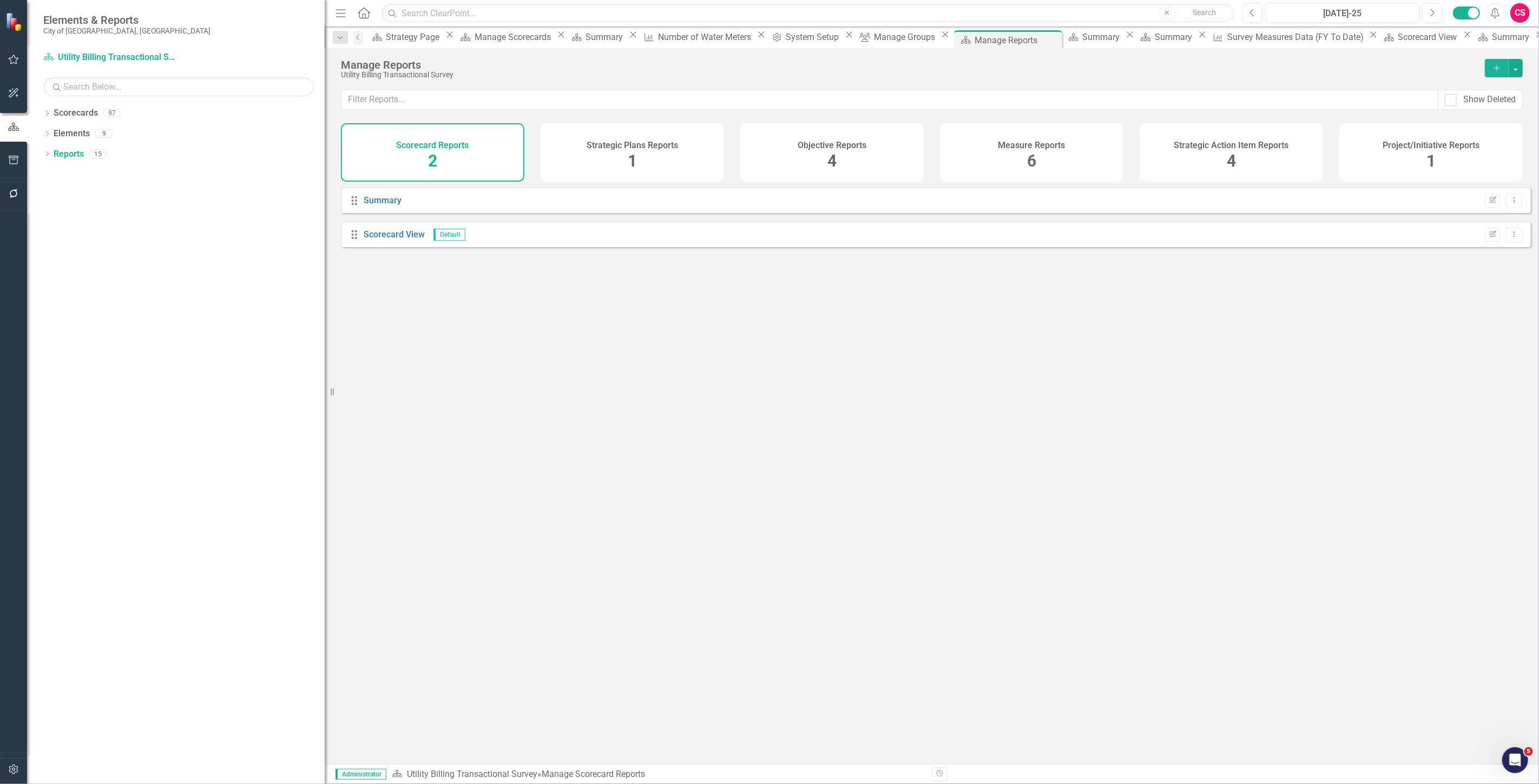
click at [506, 74] on button "Add" at bounding box center [1496, 68] width 24 height 18
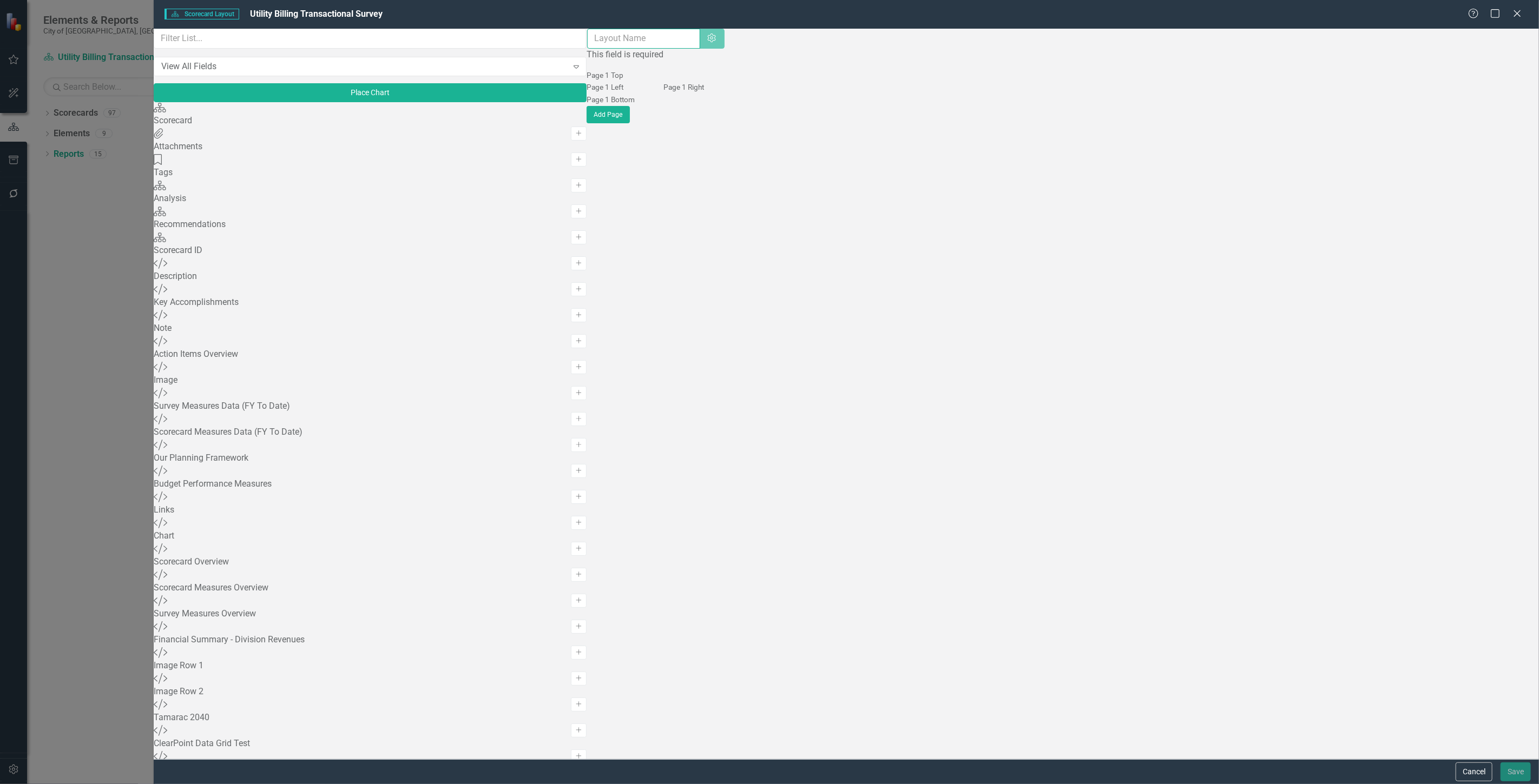
click at [506, 49] on input "text" at bounding box center [643, 38] width 113 height 20
click at [506, 41] on input "SUmmary Utility" at bounding box center [643, 38] width 113 height 20
type input "Summary Utility"
click at [506, 224] on button "Save" at bounding box center [1516, 772] width 30 height 19
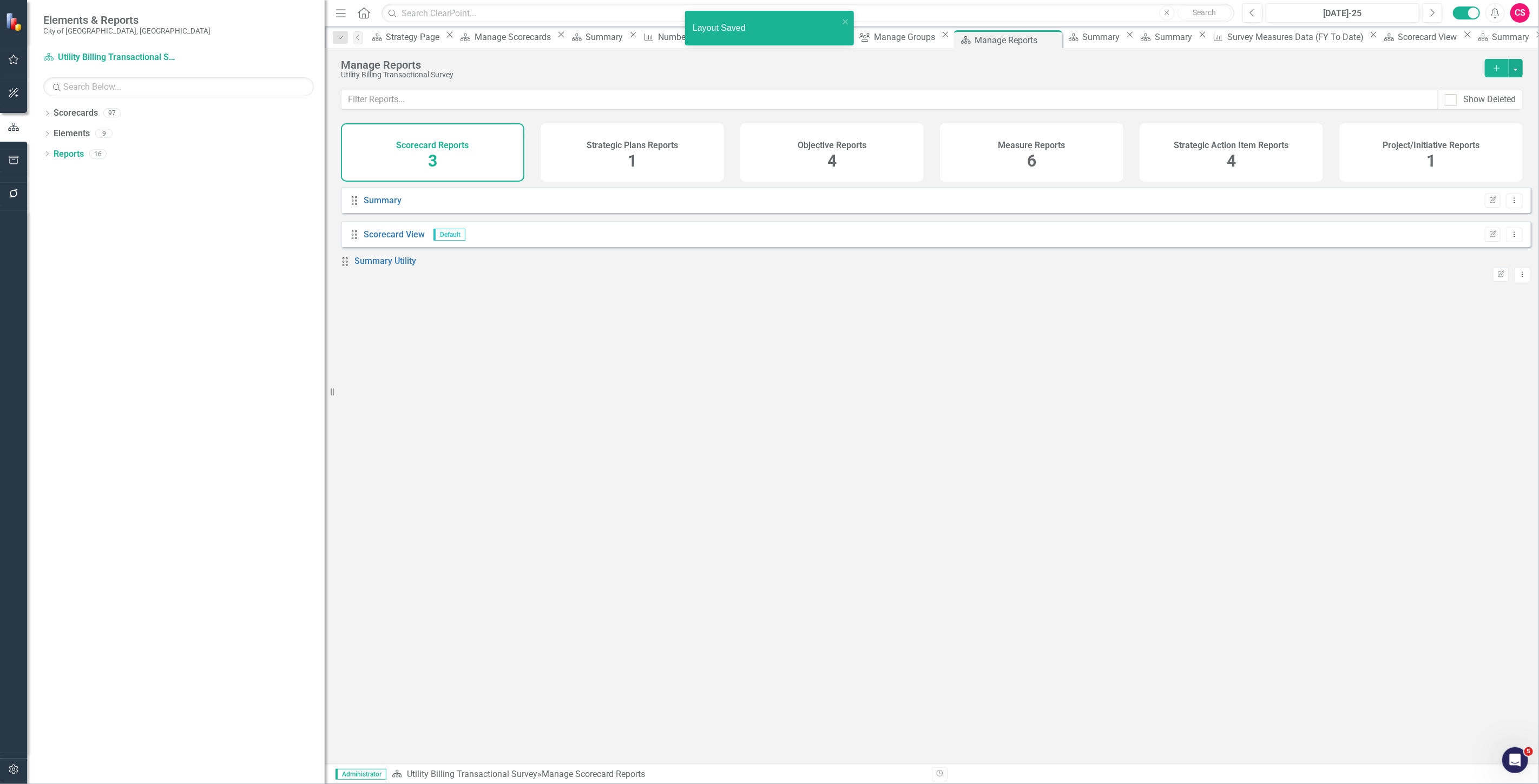
click at [12, 224] on icon "button" at bounding box center [13, 770] width 9 height 10
click at [74, 224] on div "System Setup" at bounding box center [178, 250] width 270 height 18
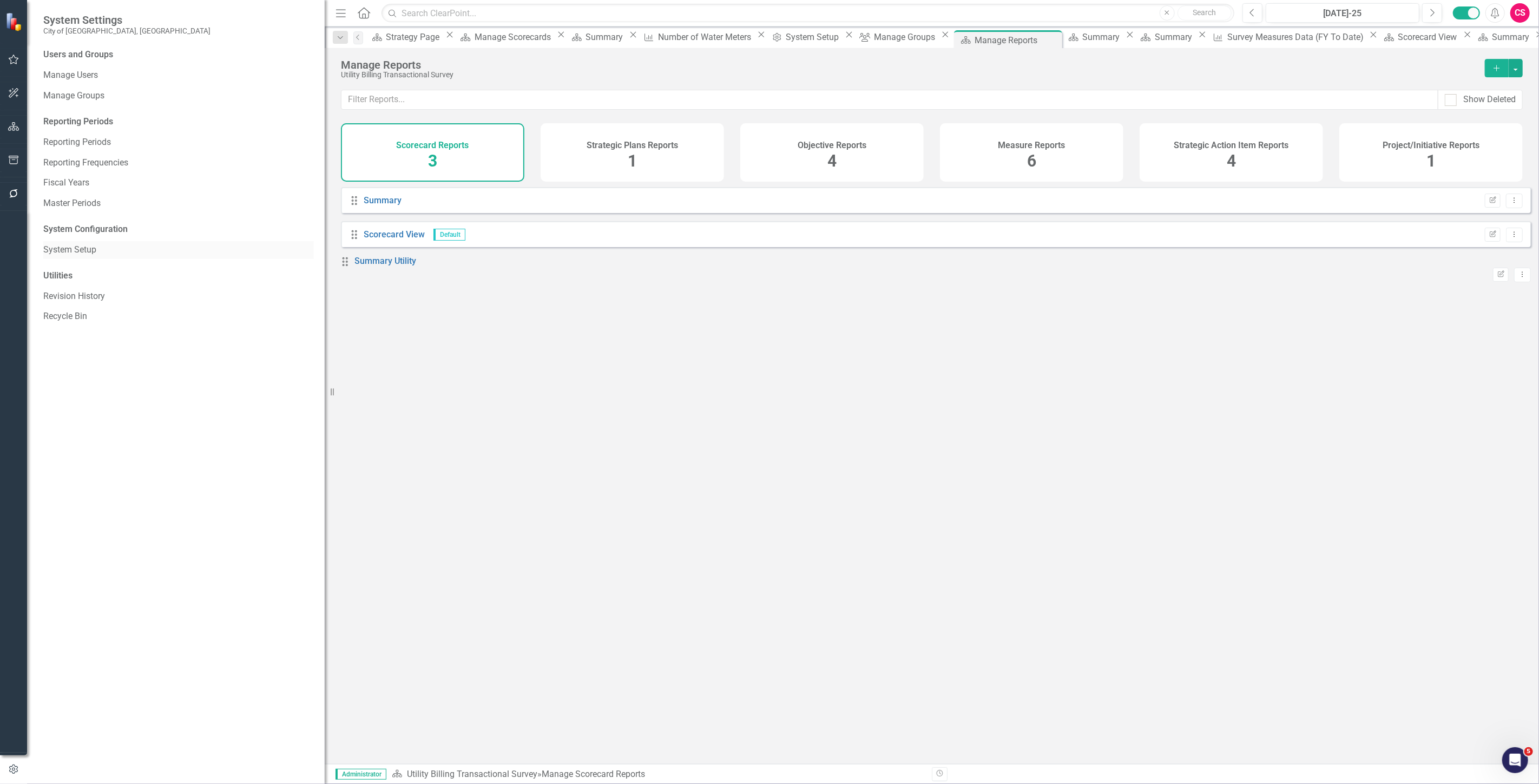
click at [74, 224] on link "System Setup" at bounding box center [178, 250] width 270 height 13
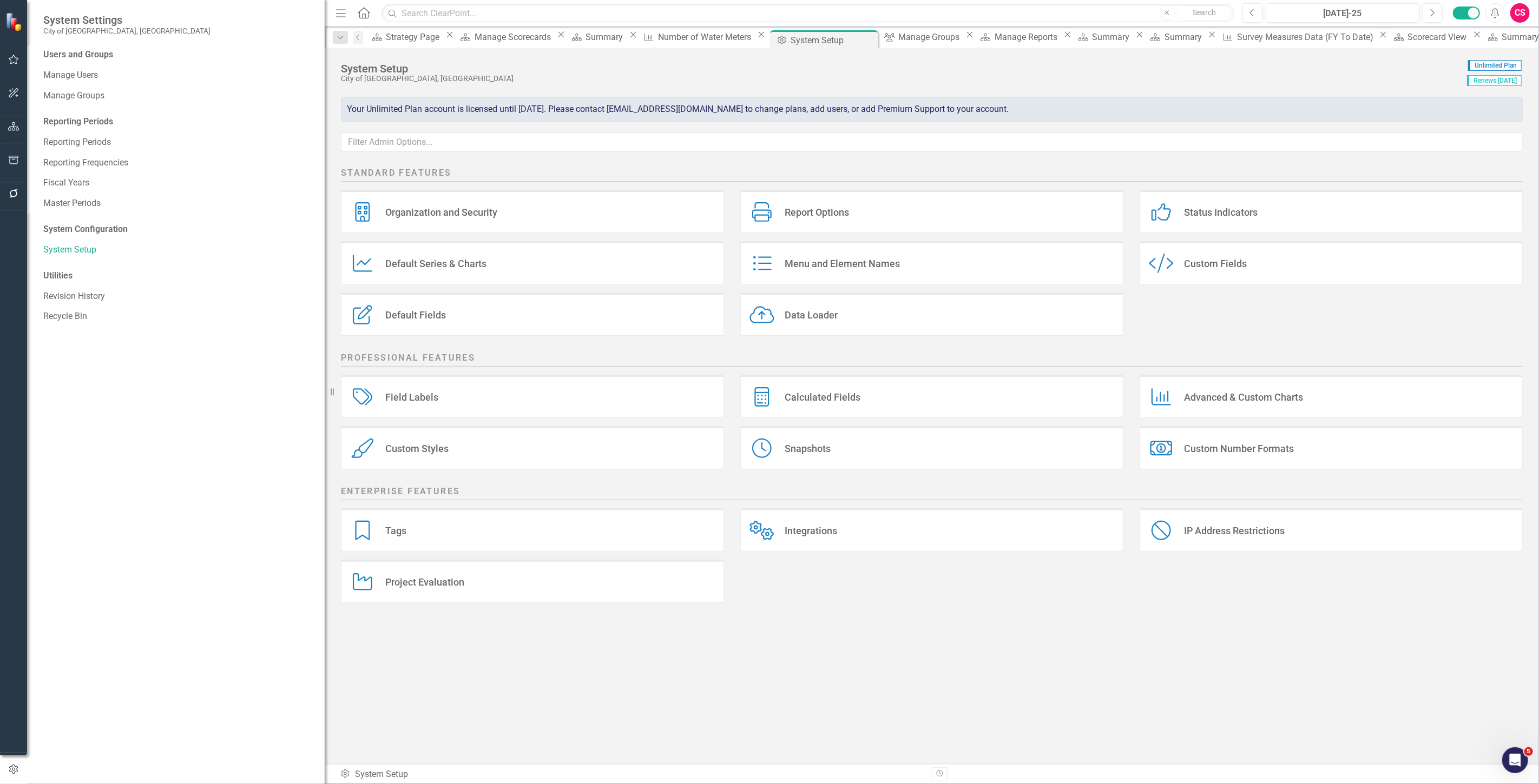
click at [506, 224] on div "Custom Style Custom Fields" at bounding box center [1331, 267] width 399 height 51
click at [506, 224] on div "Custom Fields" at bounding box center [1215, 264] width 63 height 13
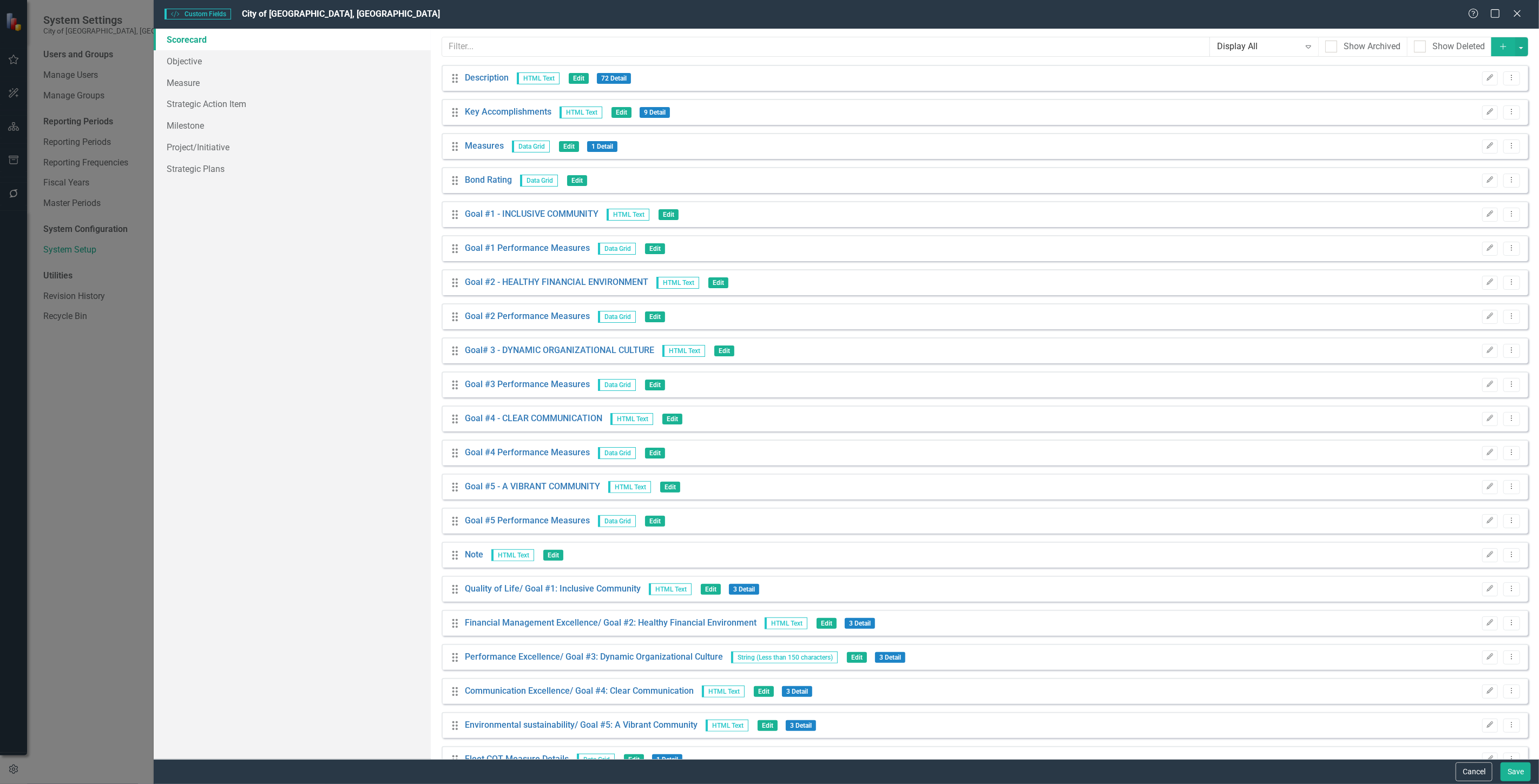
click at [506, 47] on button "Add" at bounding box center [1503, 47] width 24 height 19
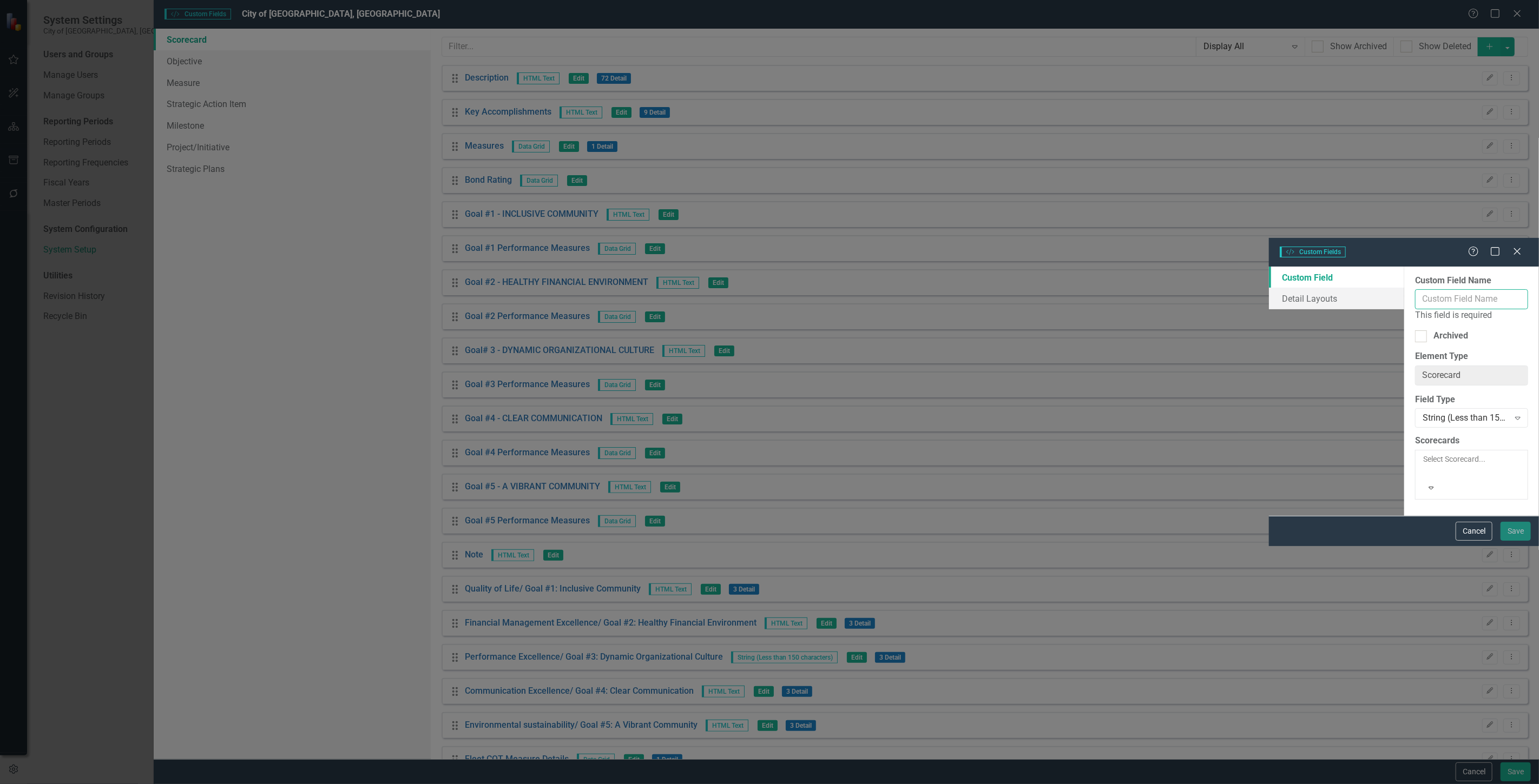
click at [506, 224] on input "Custom Field Name" at bounding box center [1471, 299] width 113 height 20
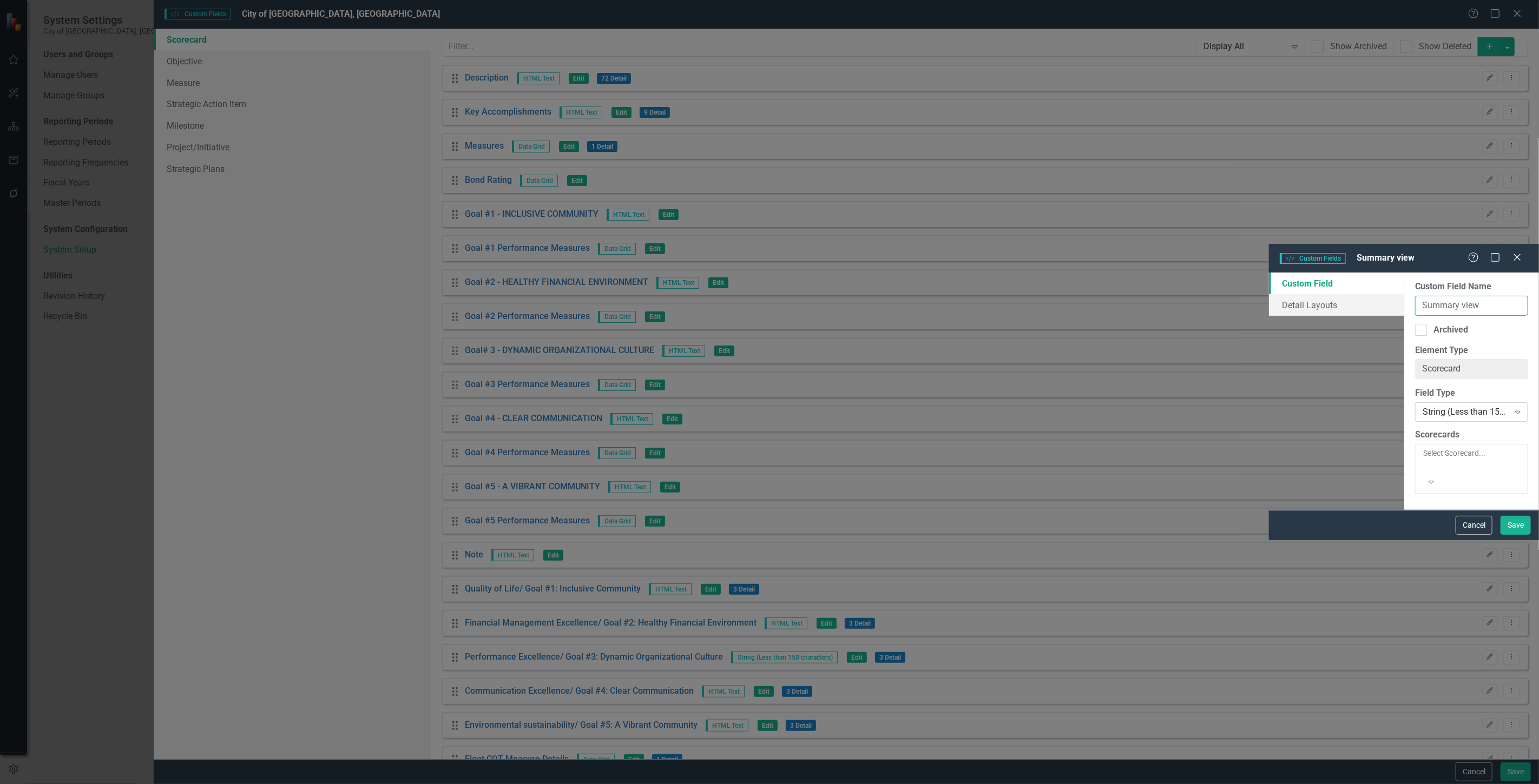
type input "Summary view"
click at [506, 224] on div "String (Less than 150 characters)" at bounding box center [1465, 413] width 87 height 13
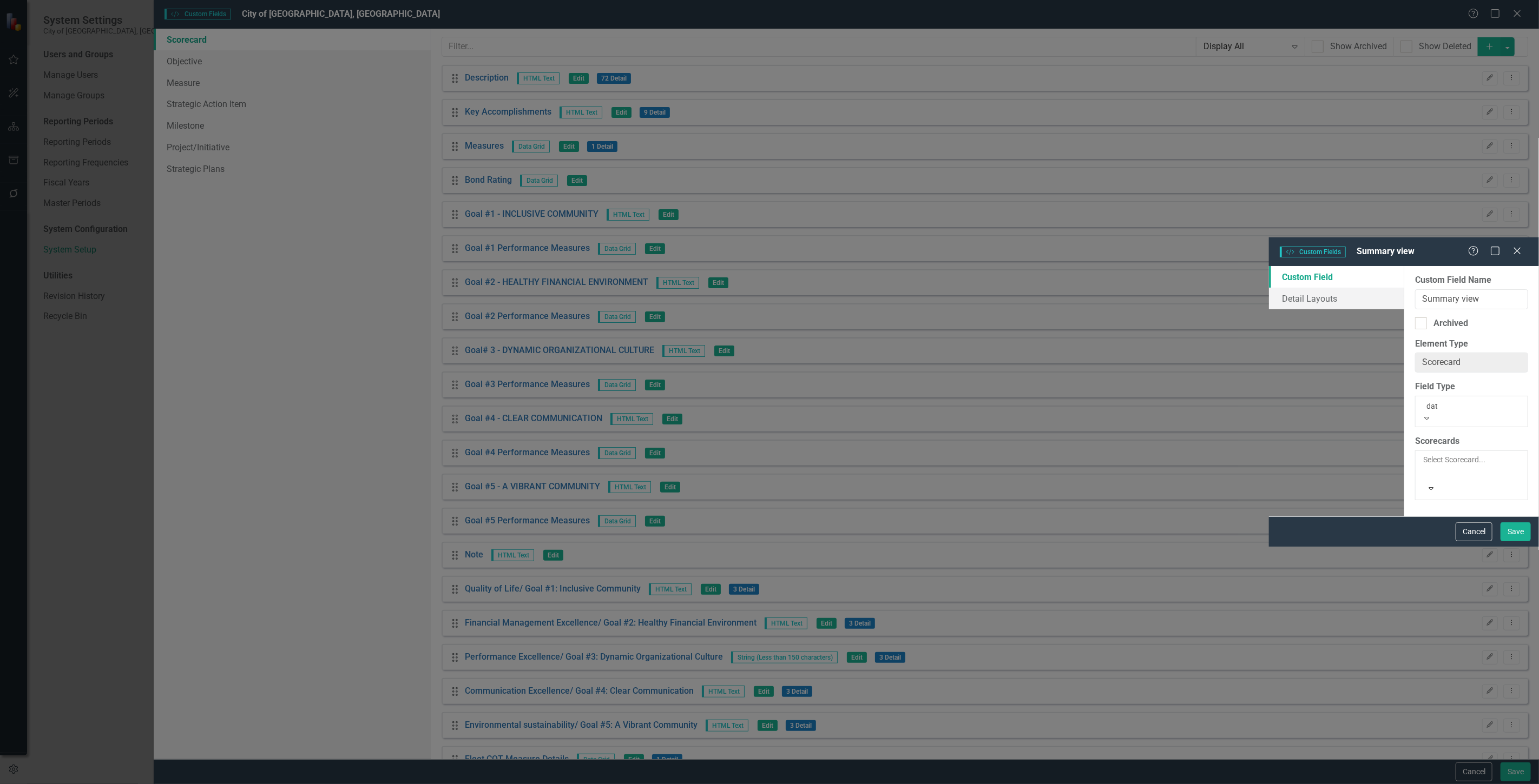
type input "data"
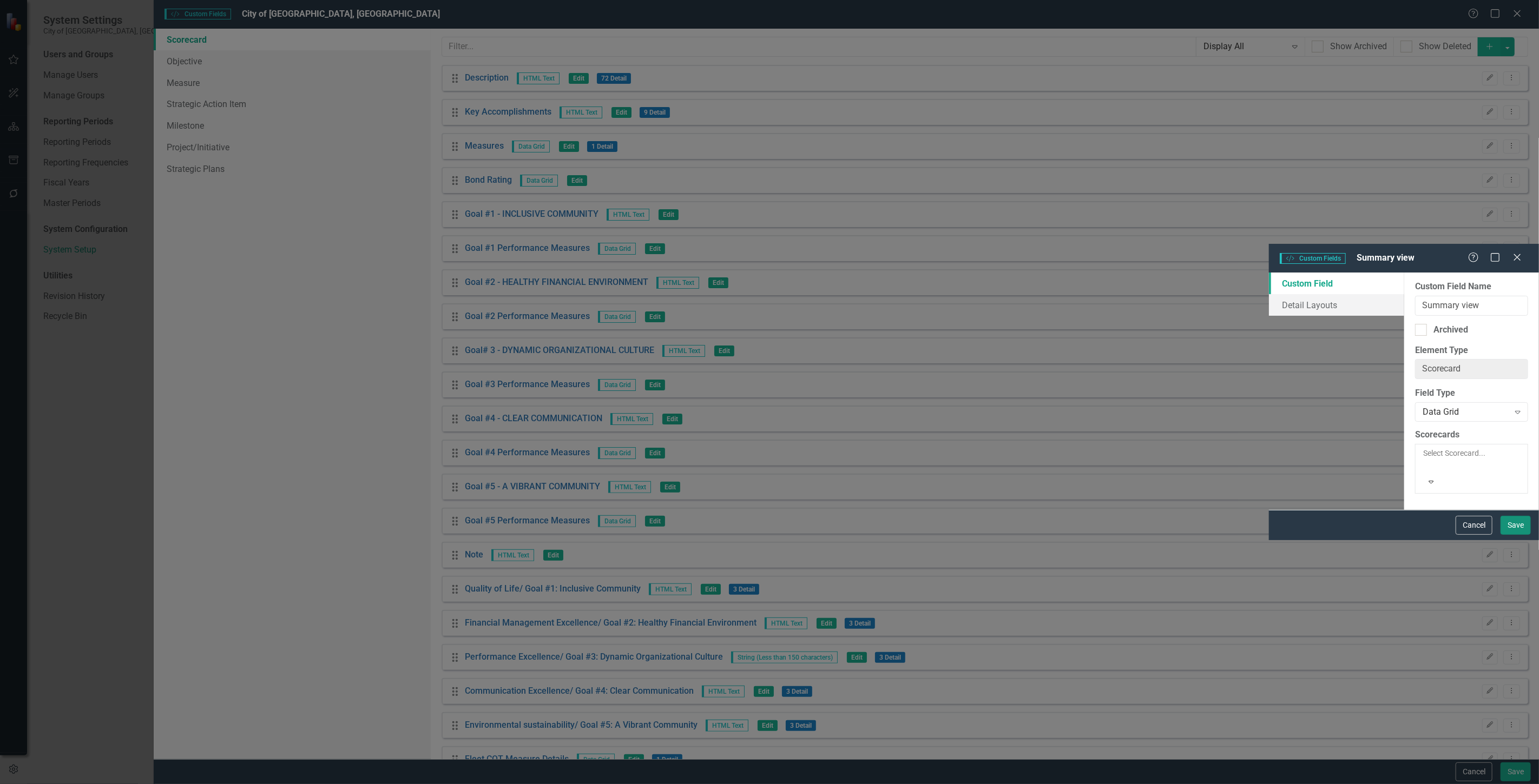
click at [506, 224] on button "Save" at bounding box center [1516, 526] width 30 height 19
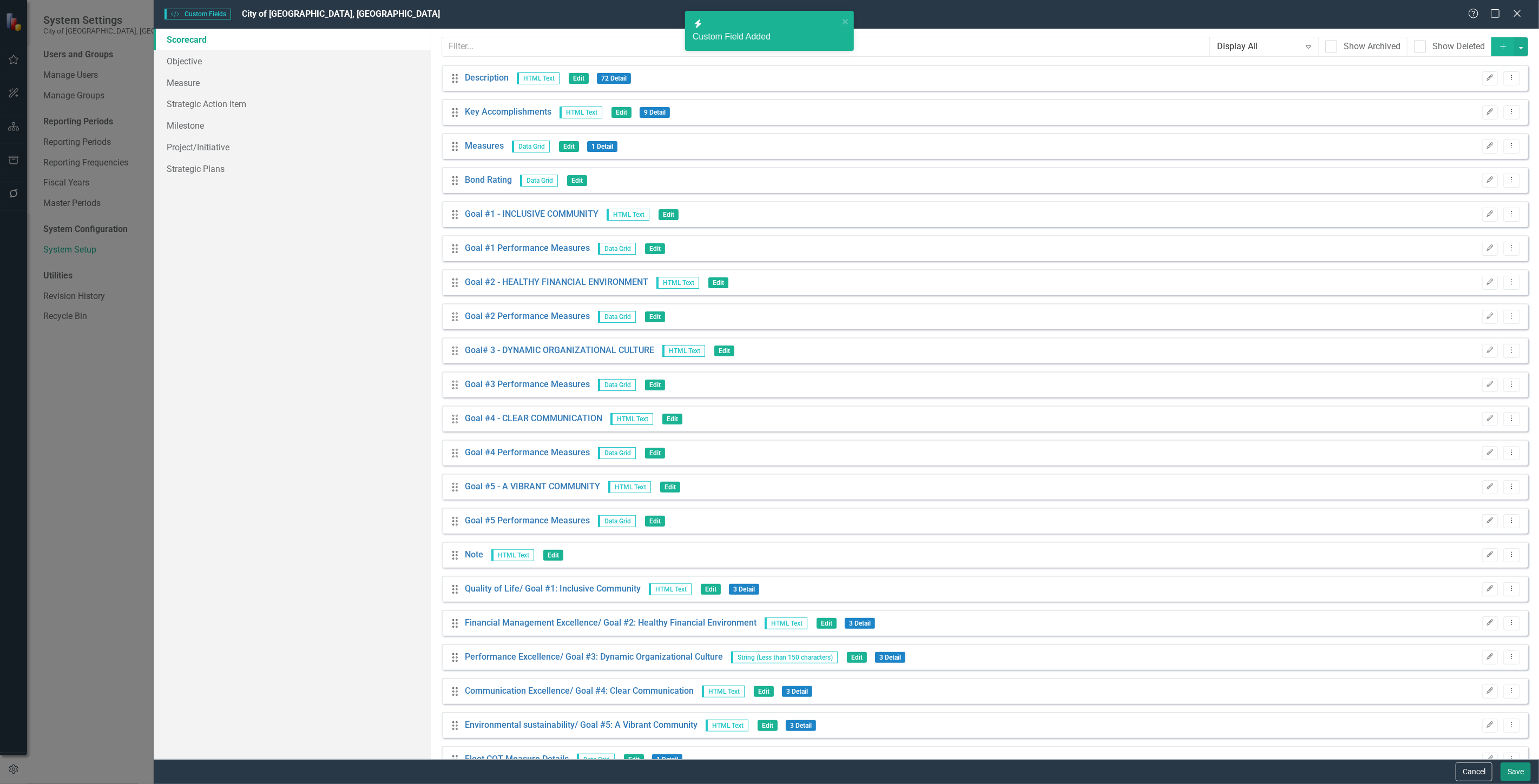
drag, startPoint x: 1502, startPoint y: 776, endPoint x: 1109, endPoint y: 468, distance: 499.3
click at [506, 224] on button "Save" at bounding box center [1516, 772] width 30 height 19
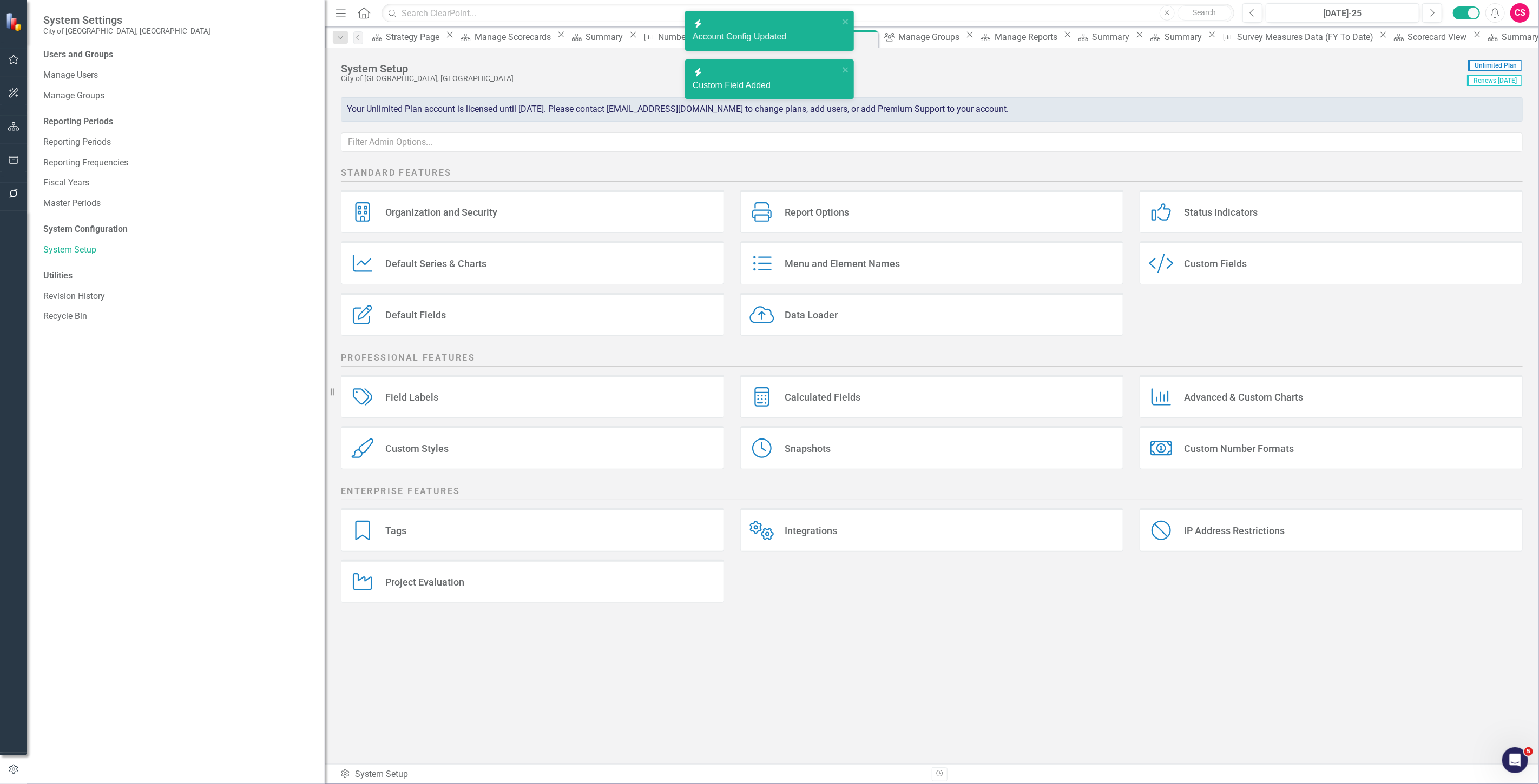
click at [12, 130] on icon "button" at bounding box center [14, 126] width 11 height 9
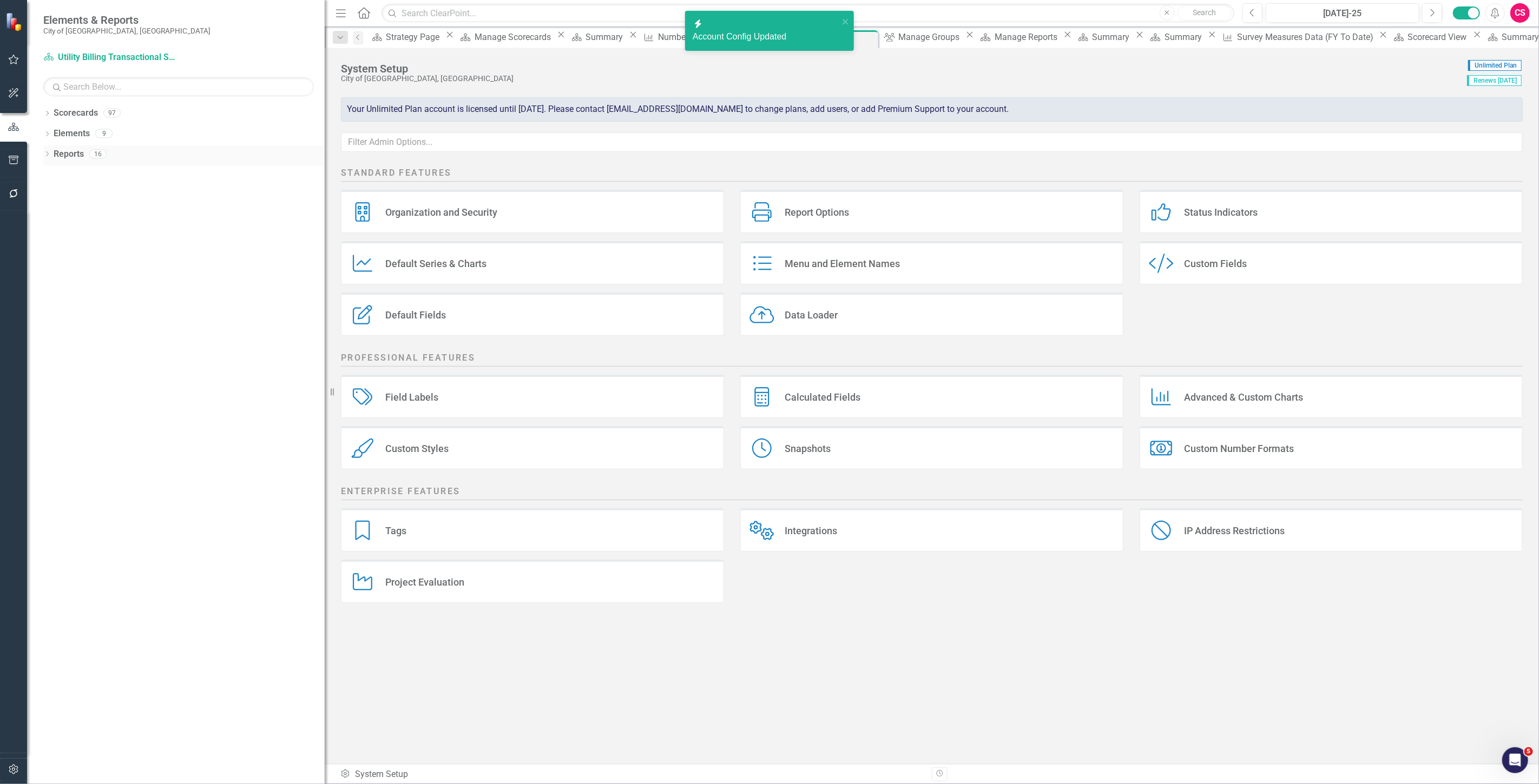
click at [65, 156] on link "Reports" at bounding box center [69, 155] width 30 height 13
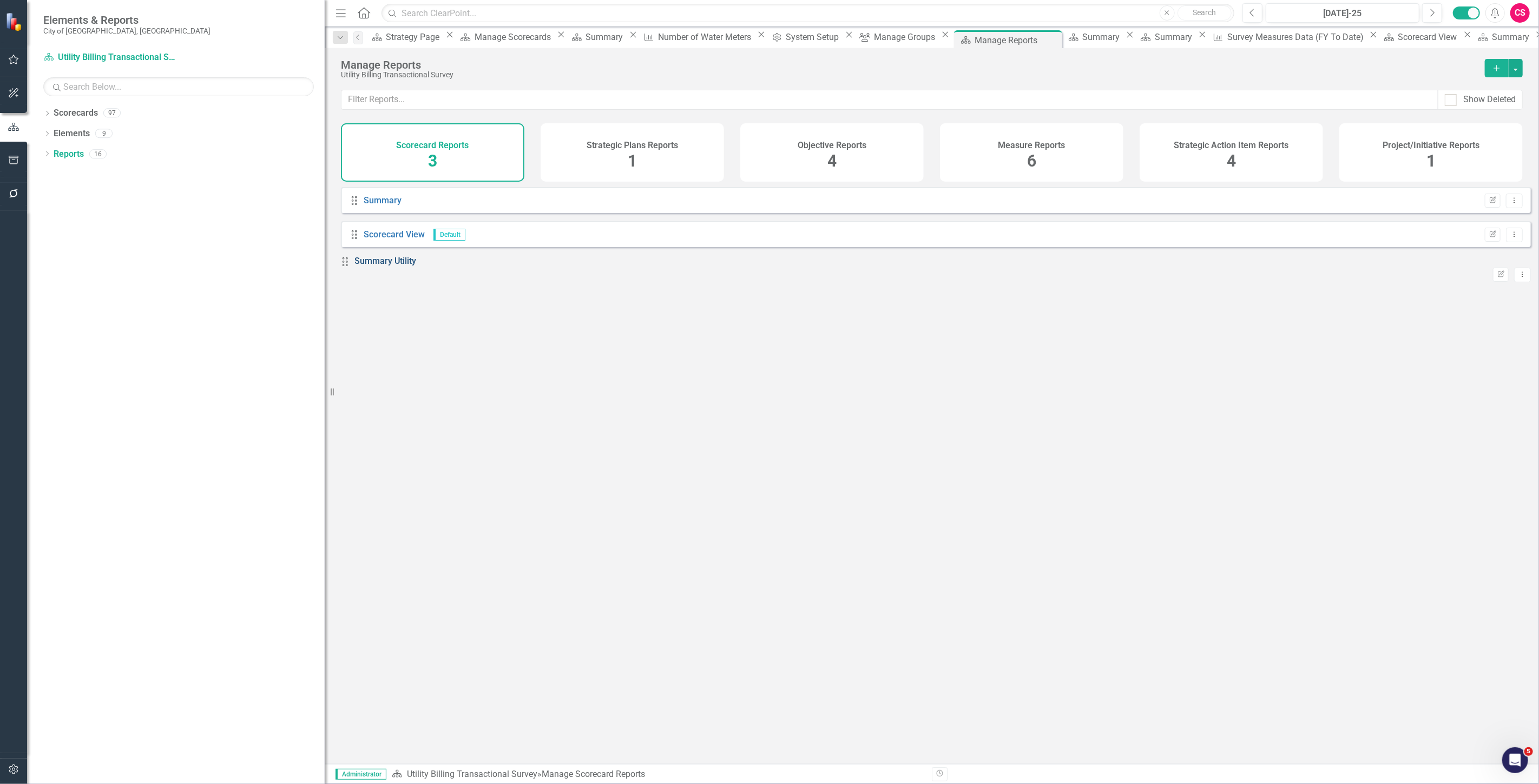
click at [393, 224] on link "Summary Utility" at bounding box center [386, 261] width 62 height 10
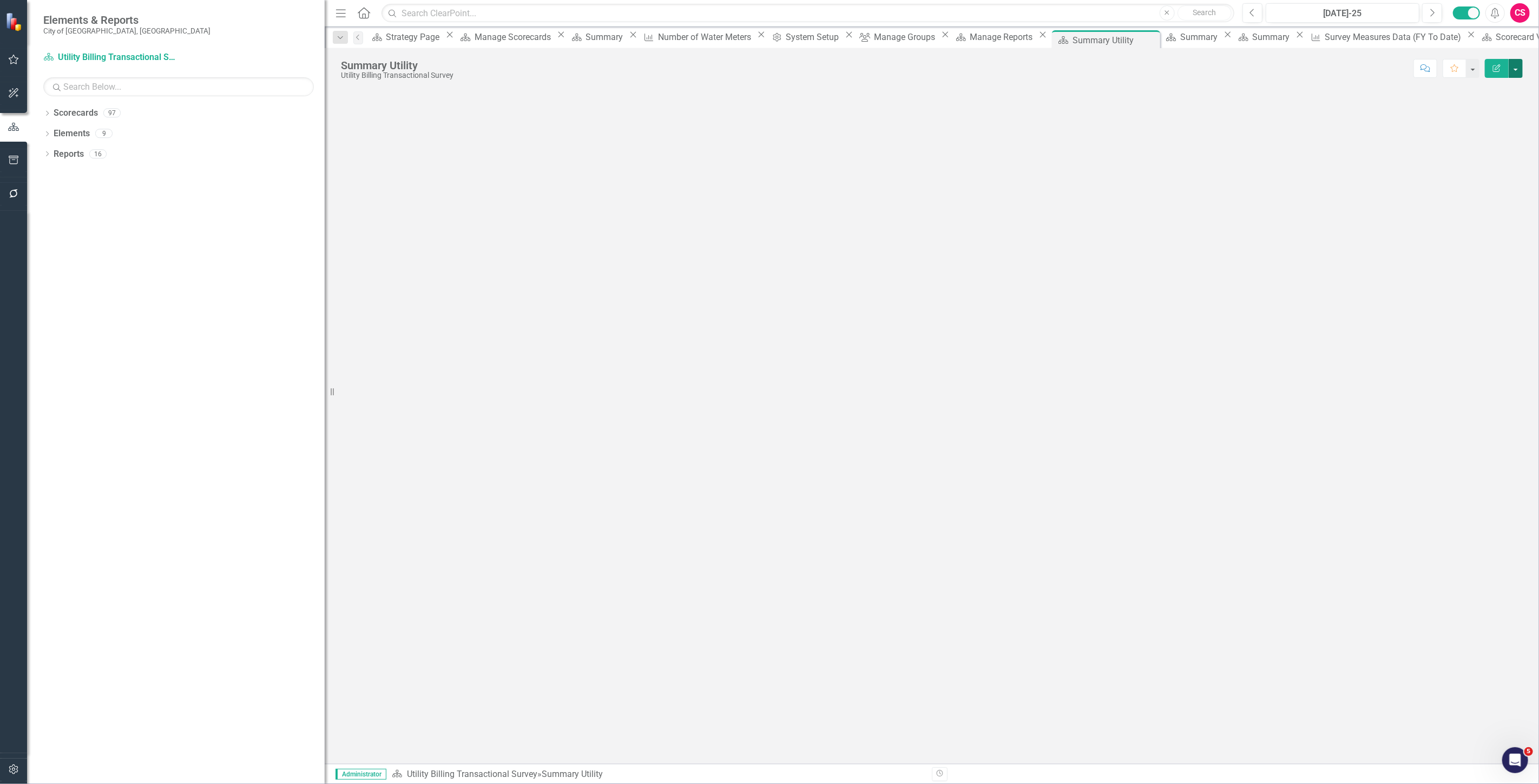
click at [506, 67] on button "button" at bounding box center [1516, 69] width 14 height 19
click at [506, 107] on link "Edit Report Edit Layout" at bounding box center [1477, 108] width 87 height 20
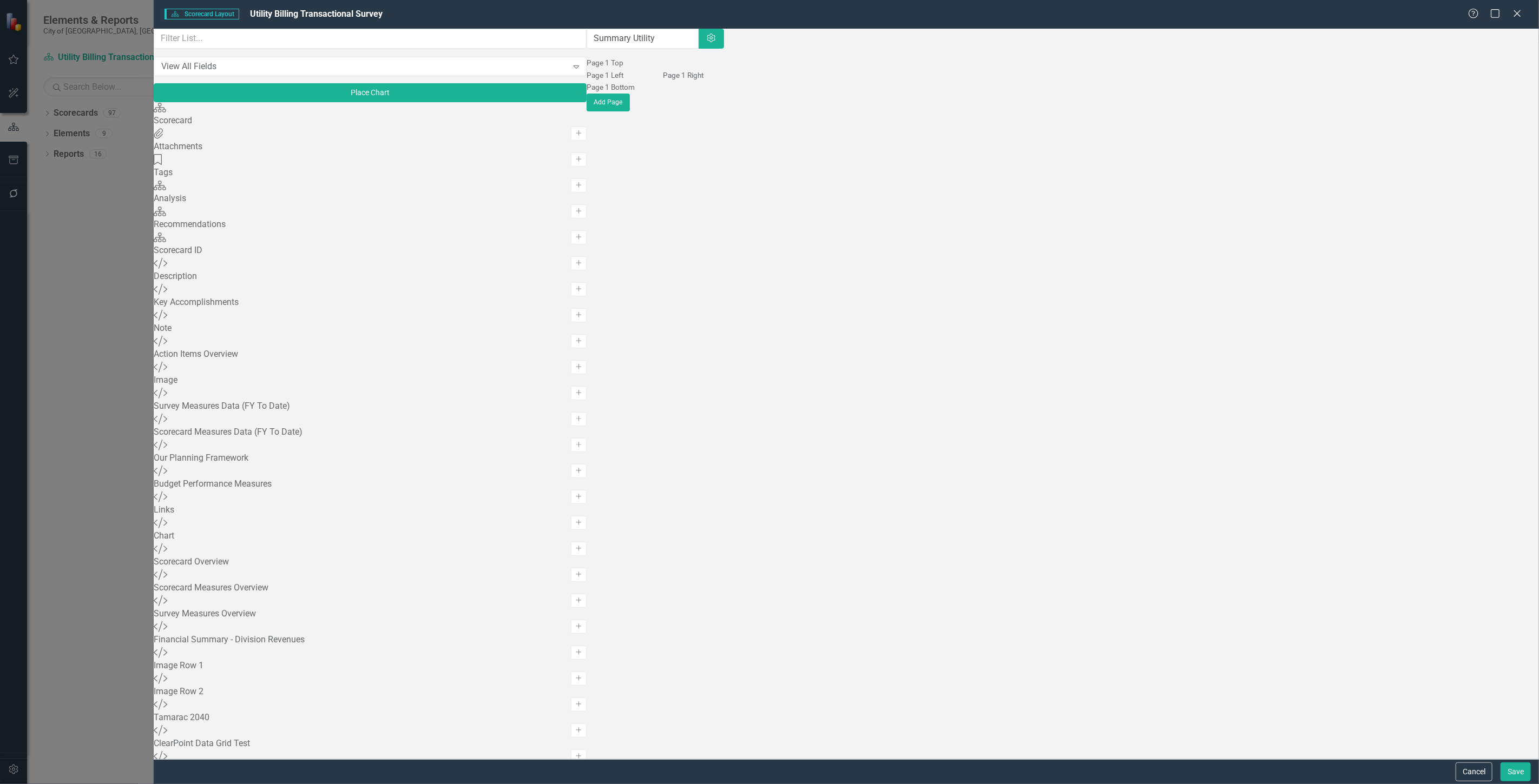
scroll to position [803, 0]
drag, startPoint x: 463, startPoint y: 730, endPoint x: 466, endPoint y: 725, distance: 5.8
drag, startPoint x: 549, startPoint y: 132, endPoint x: 571, endPoint y: 204, distance: 75.3
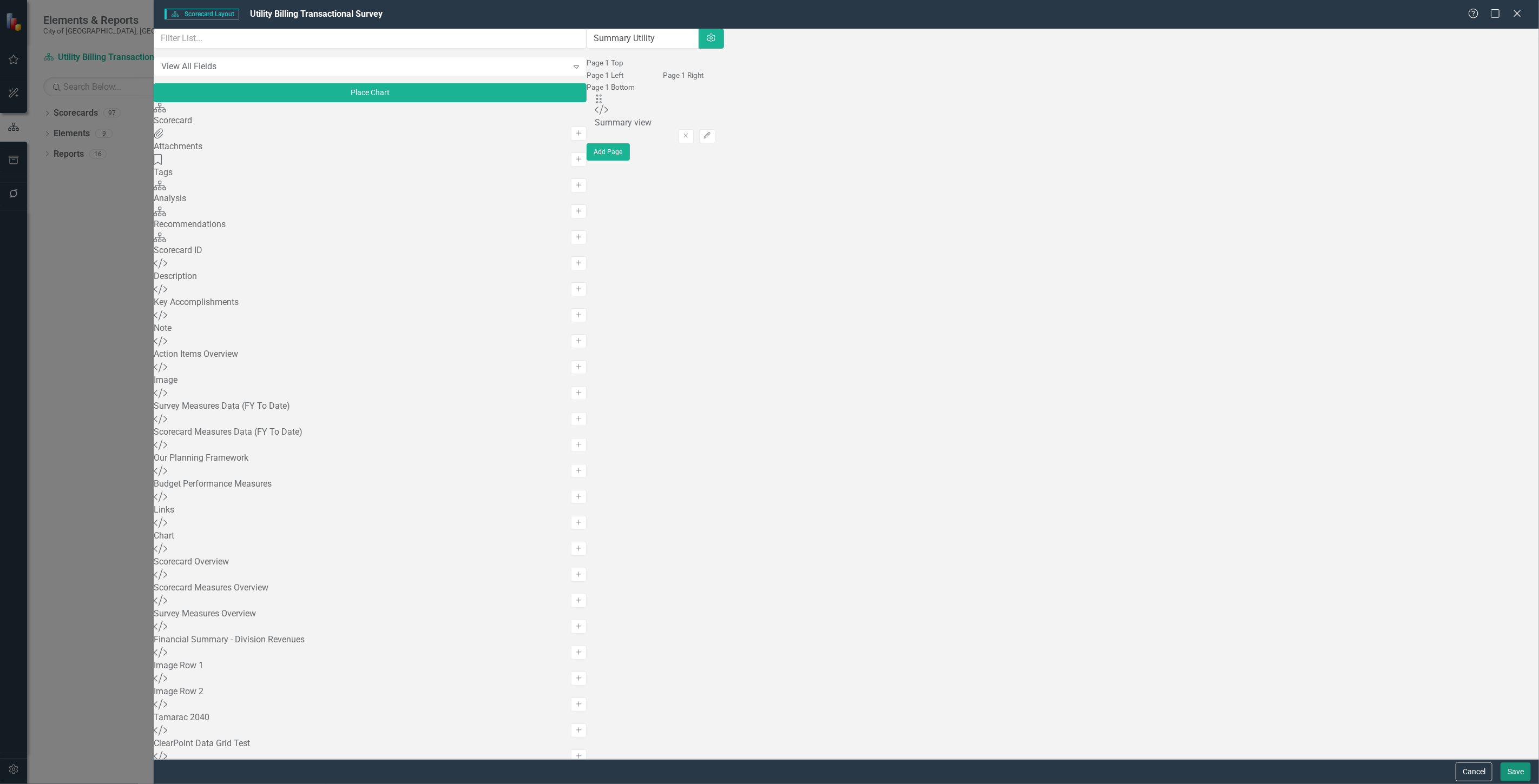
click at [506, 224] on button "Save" at bounding box center [1516, 772] width 30 height 19
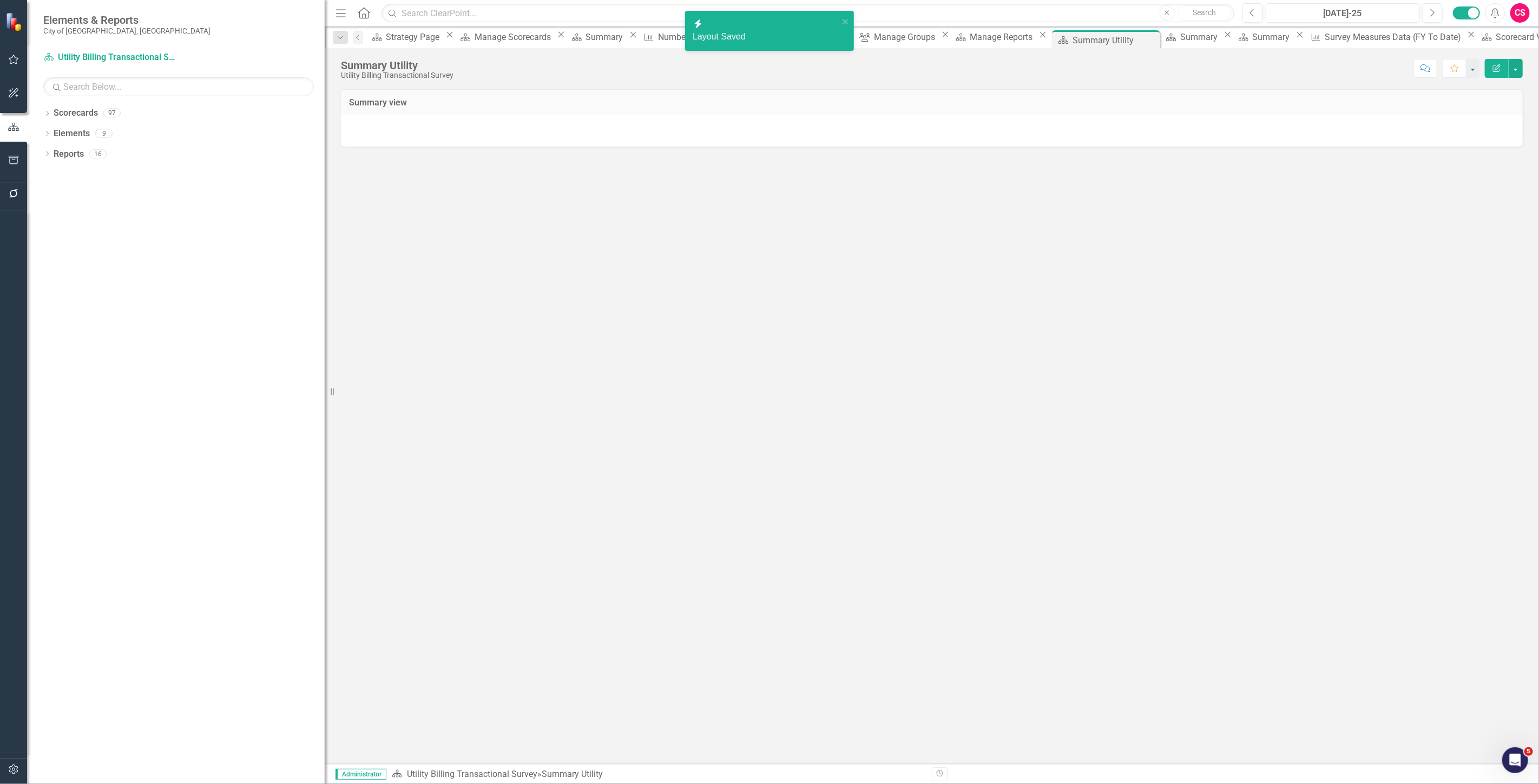
click at [496, 119] on div at bounding box center [931, 131] width 1181 height 31
click at [506, 135] on div at bounding box center [931, 131] width 1181 height 31
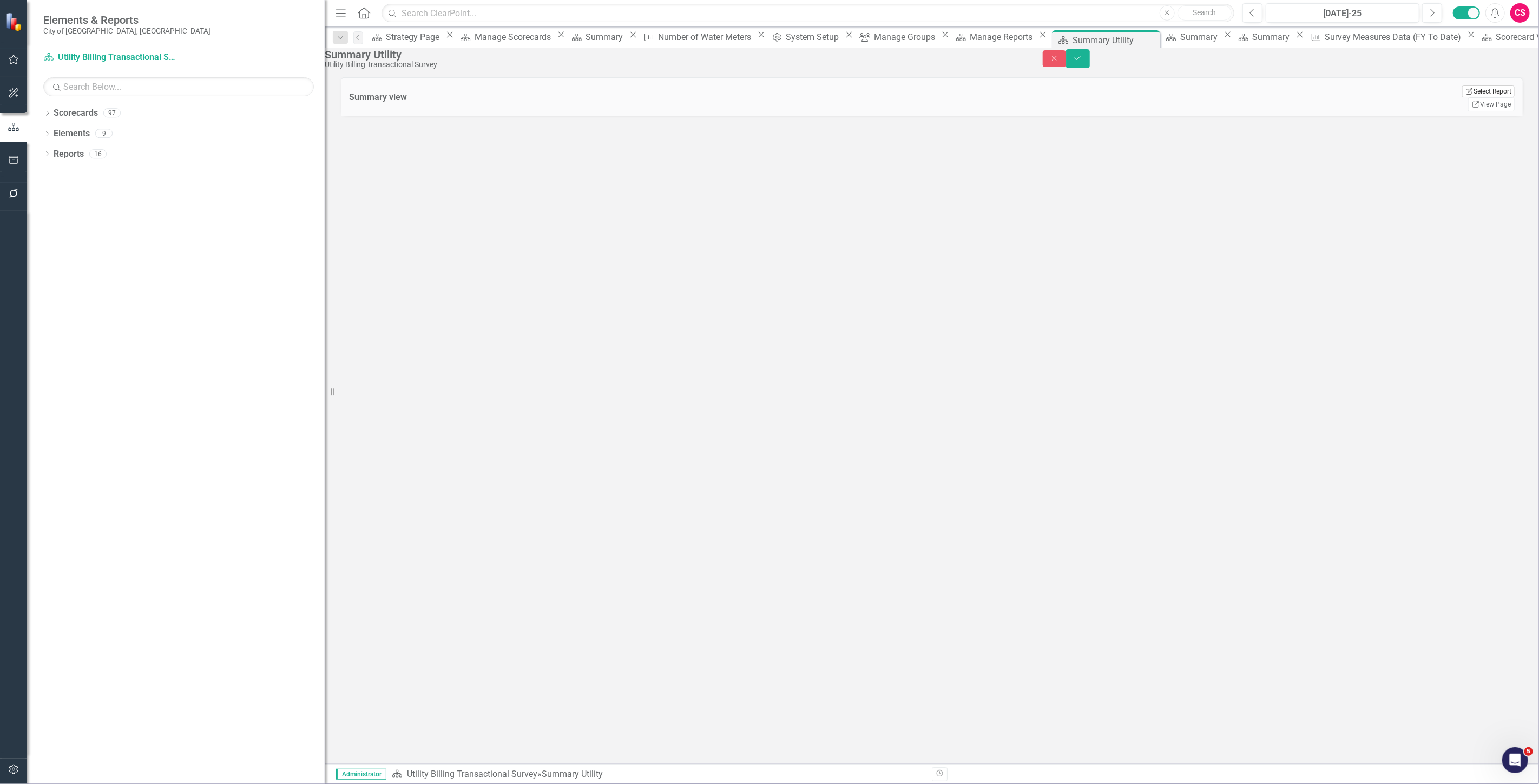
click at [506, 97] on button "Edit Report Select Report" at bounding box center [1488, 91] width 52 height 12
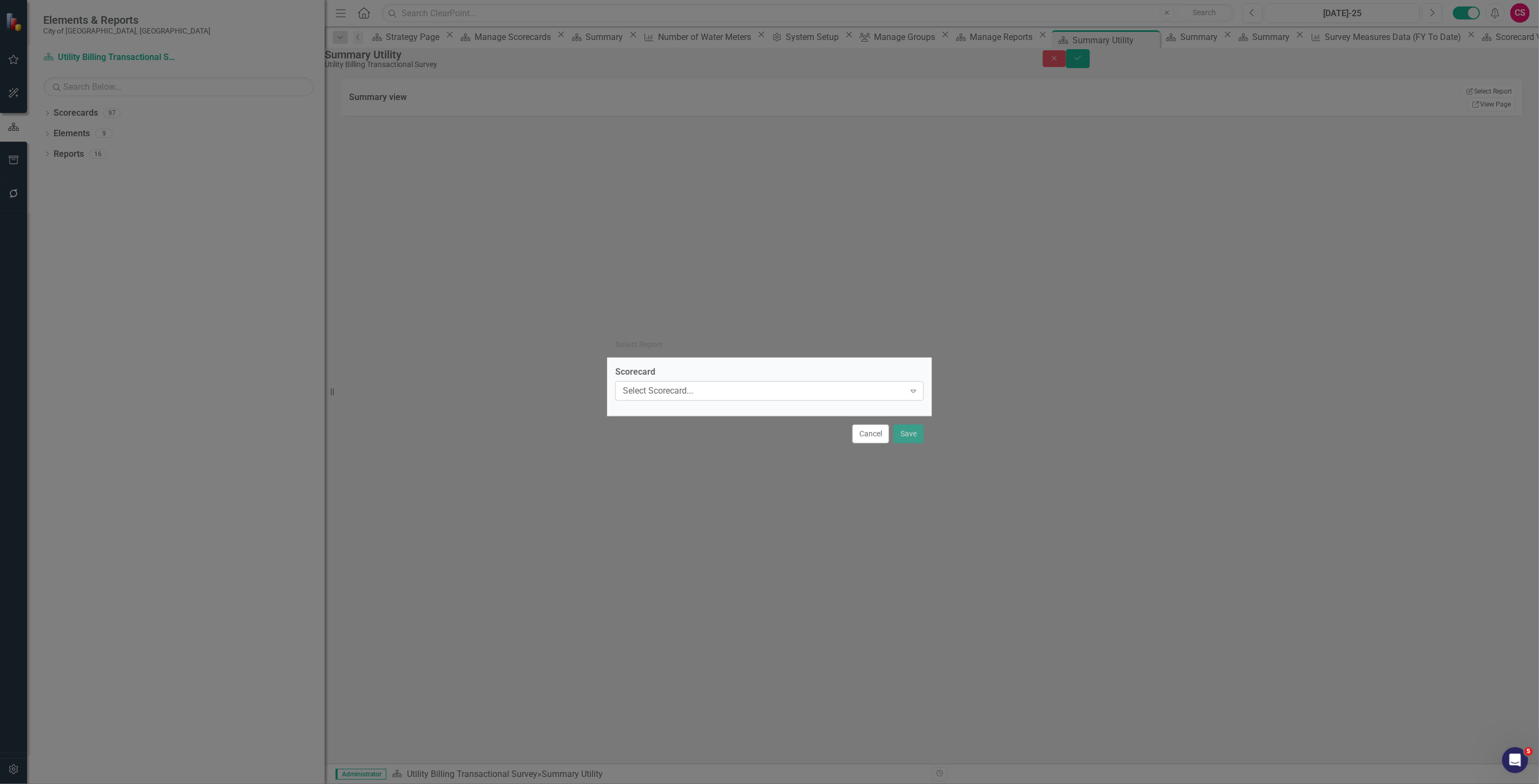
click at [506, 224] on div "Select Scorecard..." at bounding box center [763, 391] width 281 height 13
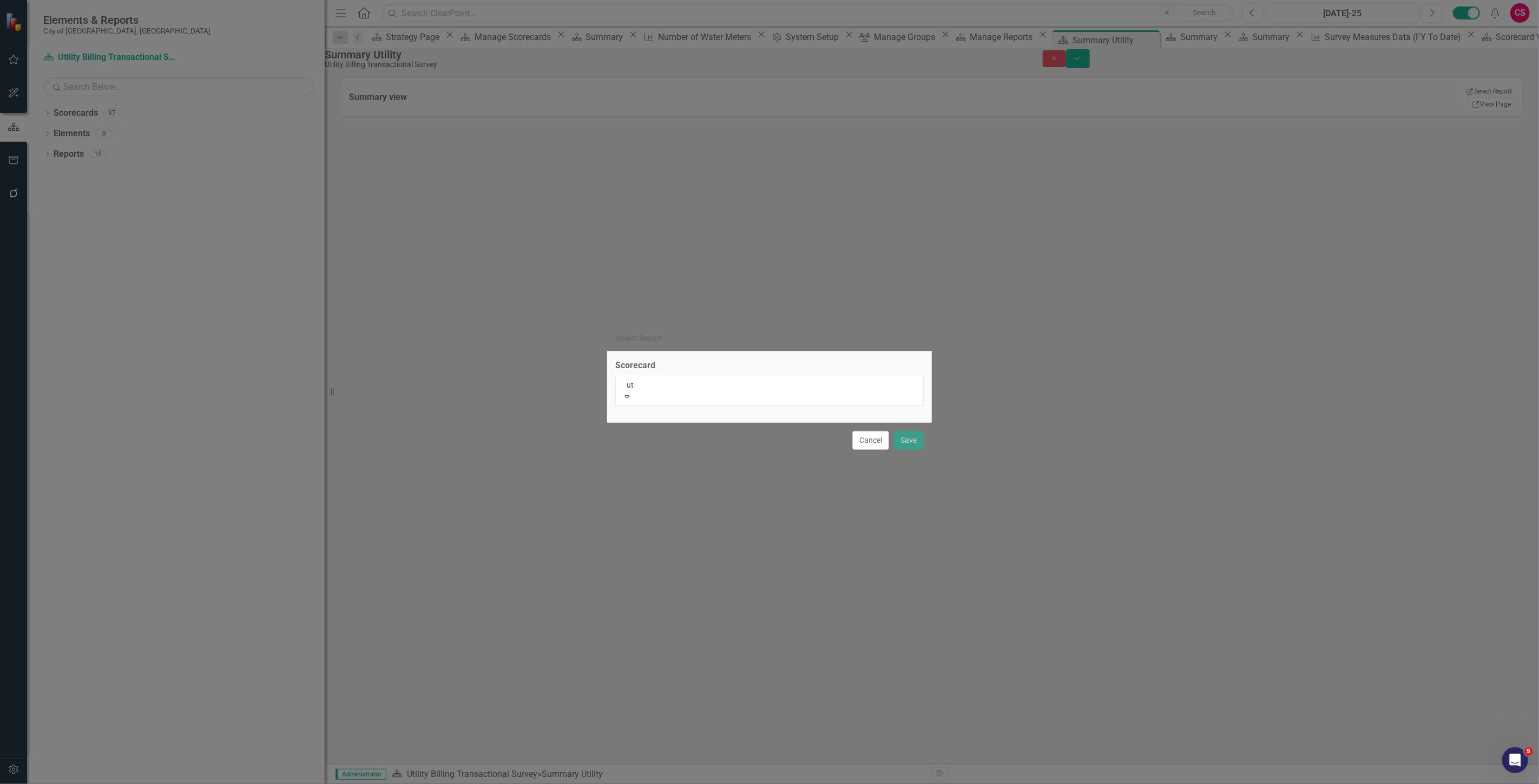
type input "uti"
click at [83, 224] on span "Finance - Uti lity Billing" at bounding box center [41, 790] width 83 height 10
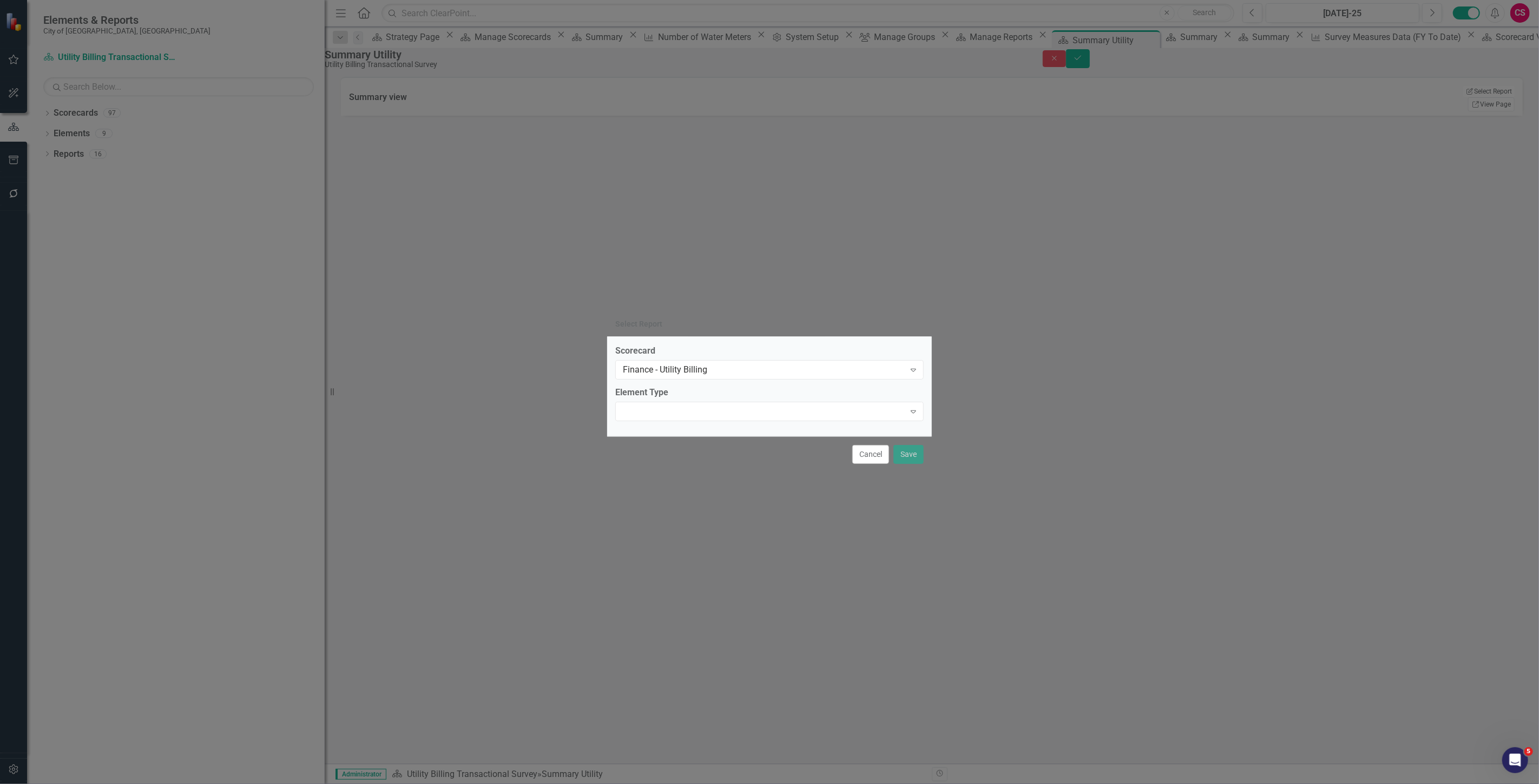
click at [506, 224] on span "Expand" at bounding box center [769, 411] width 309 height 19
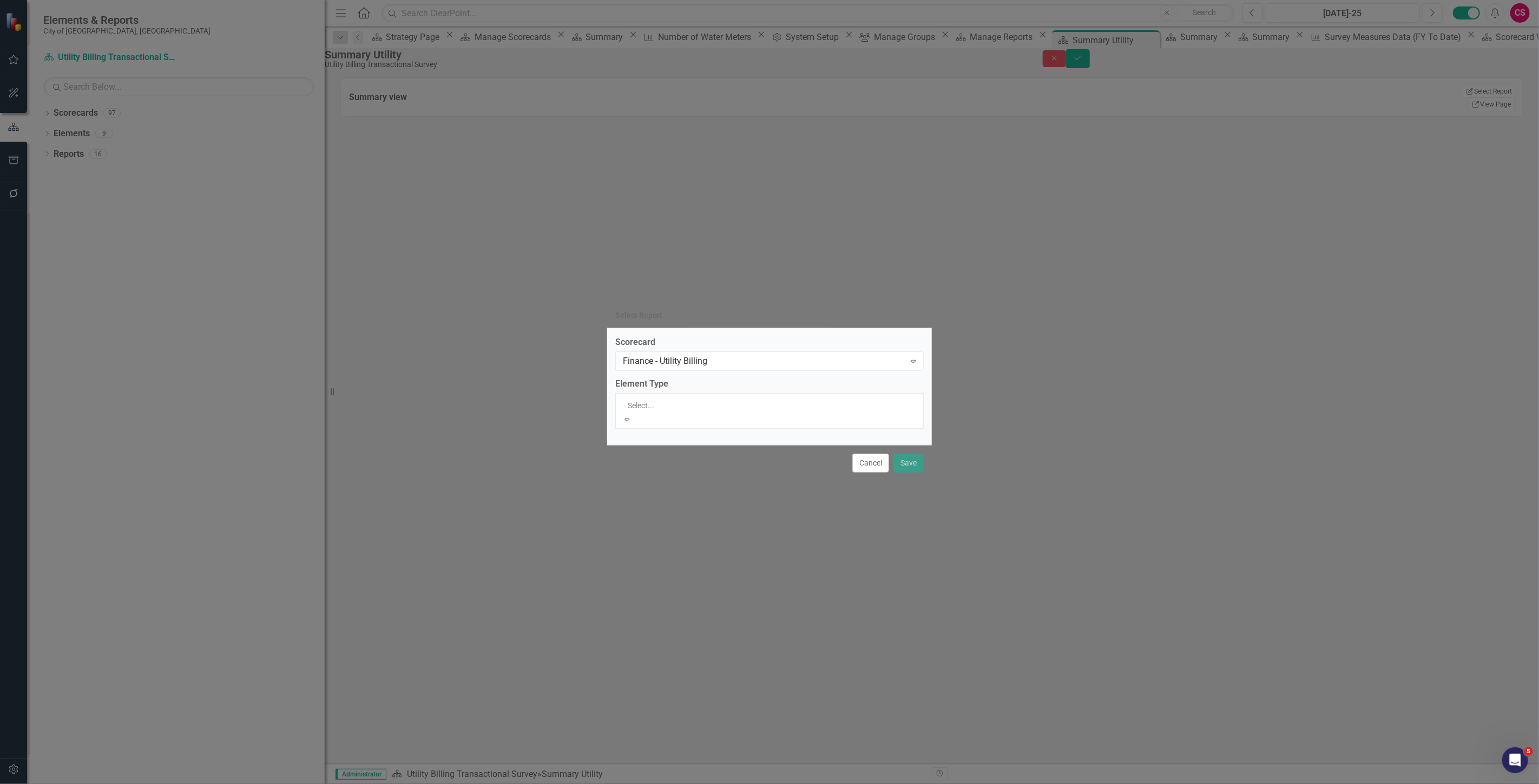
click at [506, 224] on div "Objective" at bounding box center [769, 790] width 1539 height 13
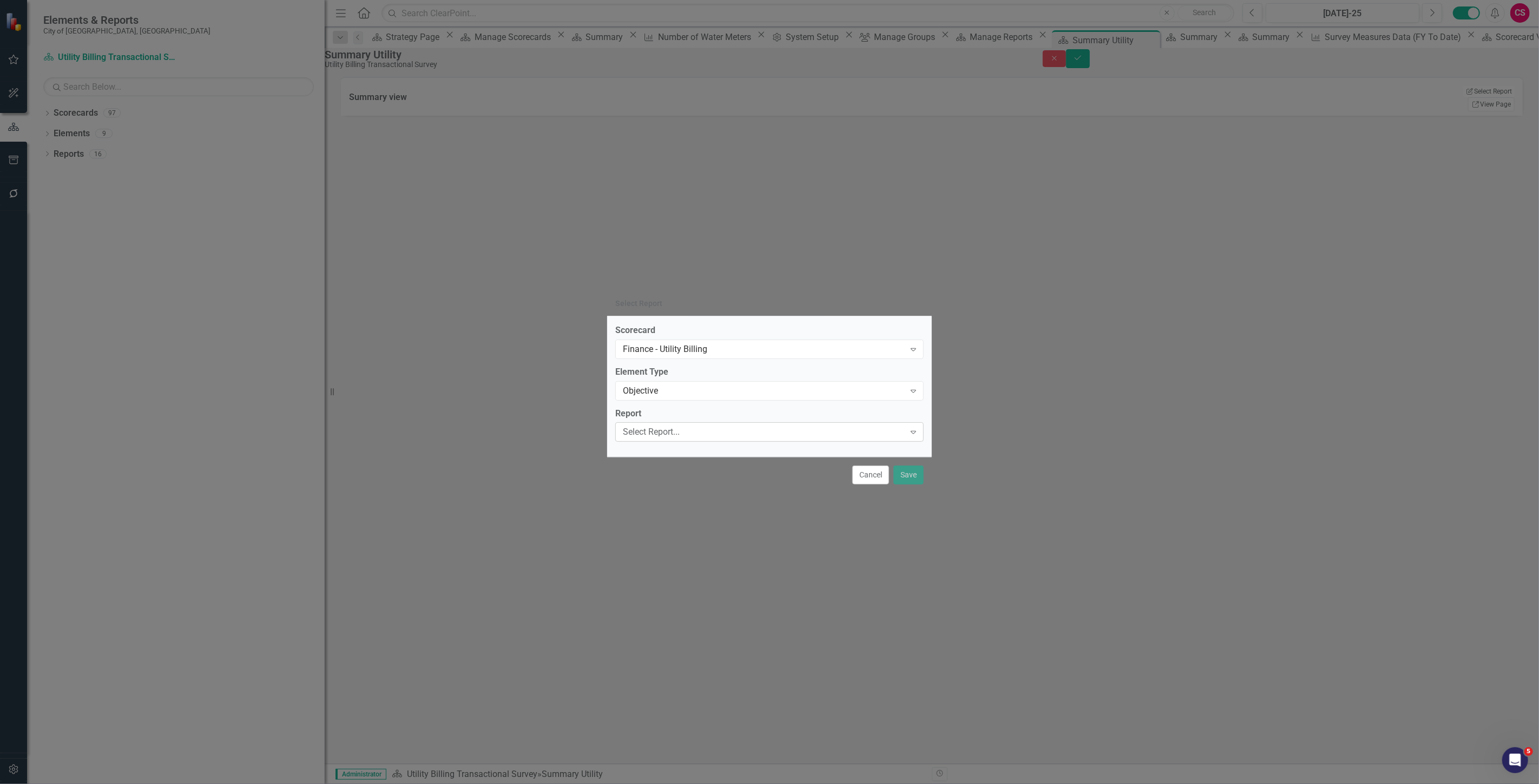
click at [506, 224] on div "Select Report..." at bounding box center [763, 433] width 281 height 13
click at [506, 224] on div "Objective" at bounding box center [763, 391] width 281 height 13
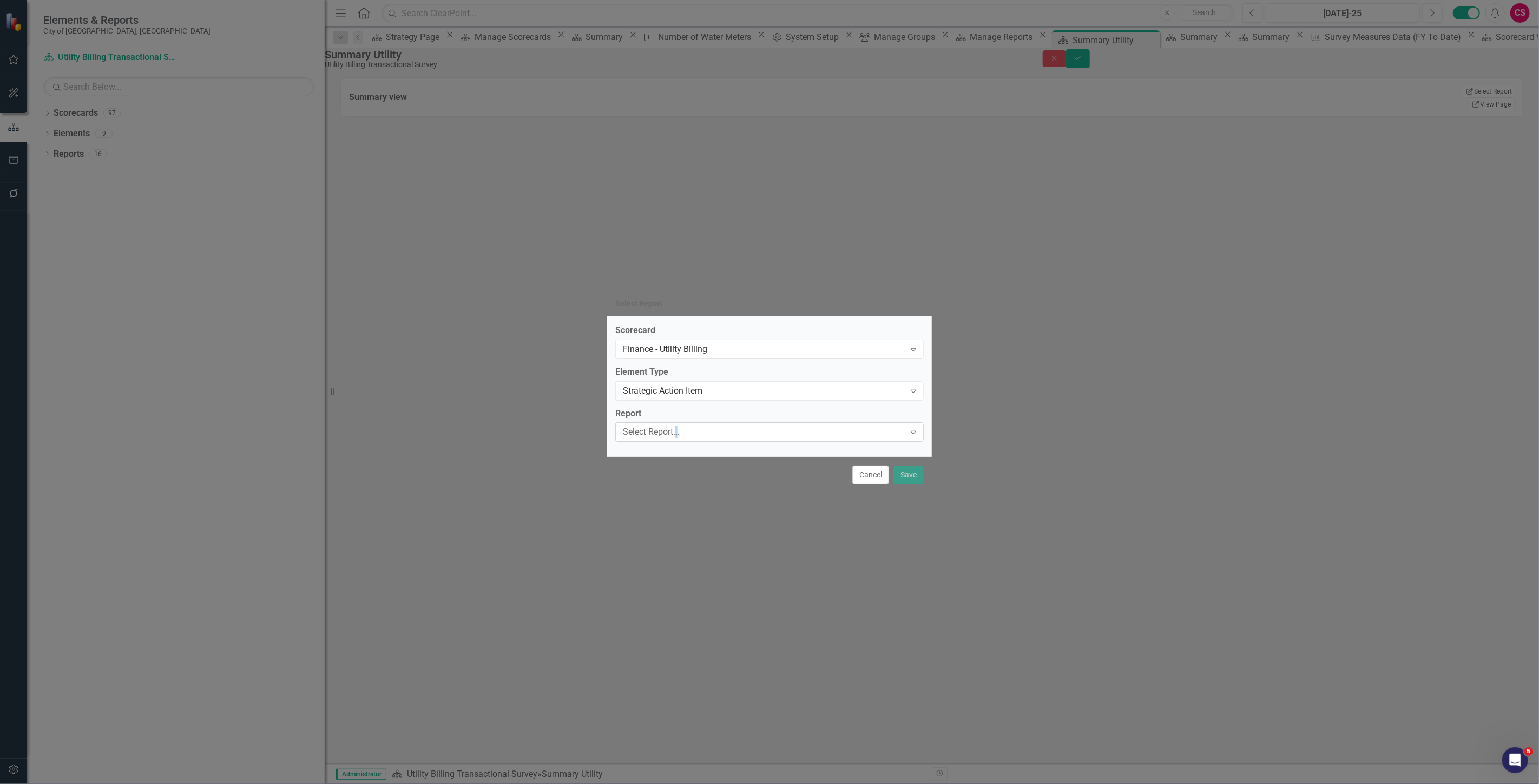
click at [506, 224] on div "Select Report..." at bounding box center [763, 433] width 281 height 13
click at [506, 224] on div "Strategic Action Item Expand" at bounding box center [769, 391] width 309 height 19
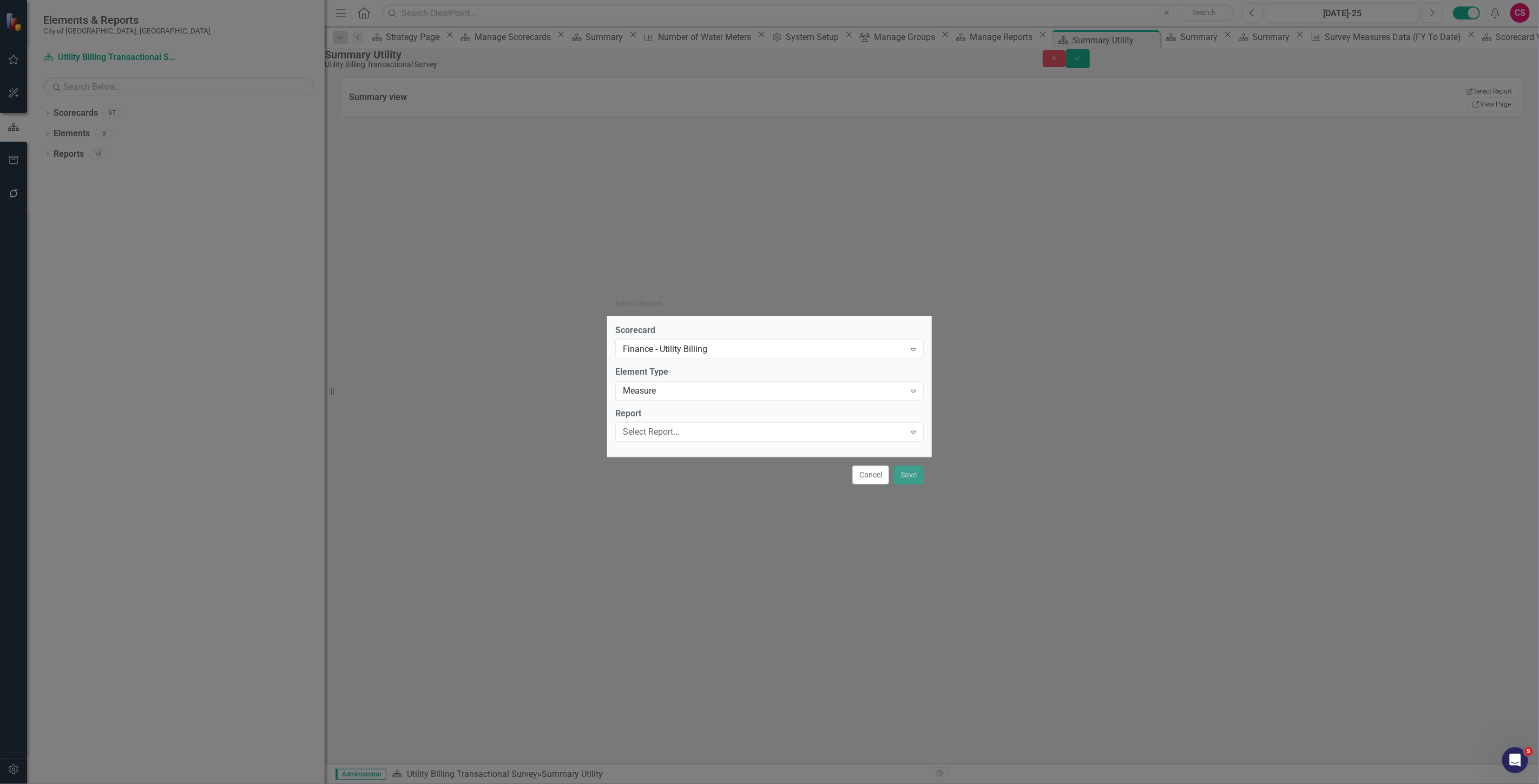
click at [506, 224] on label "Report" at bounding box center [769, 414] width 309 height 13
click at [506, 224] on div "Select Report..." at bounding box center [763, 433] width 281 height 13
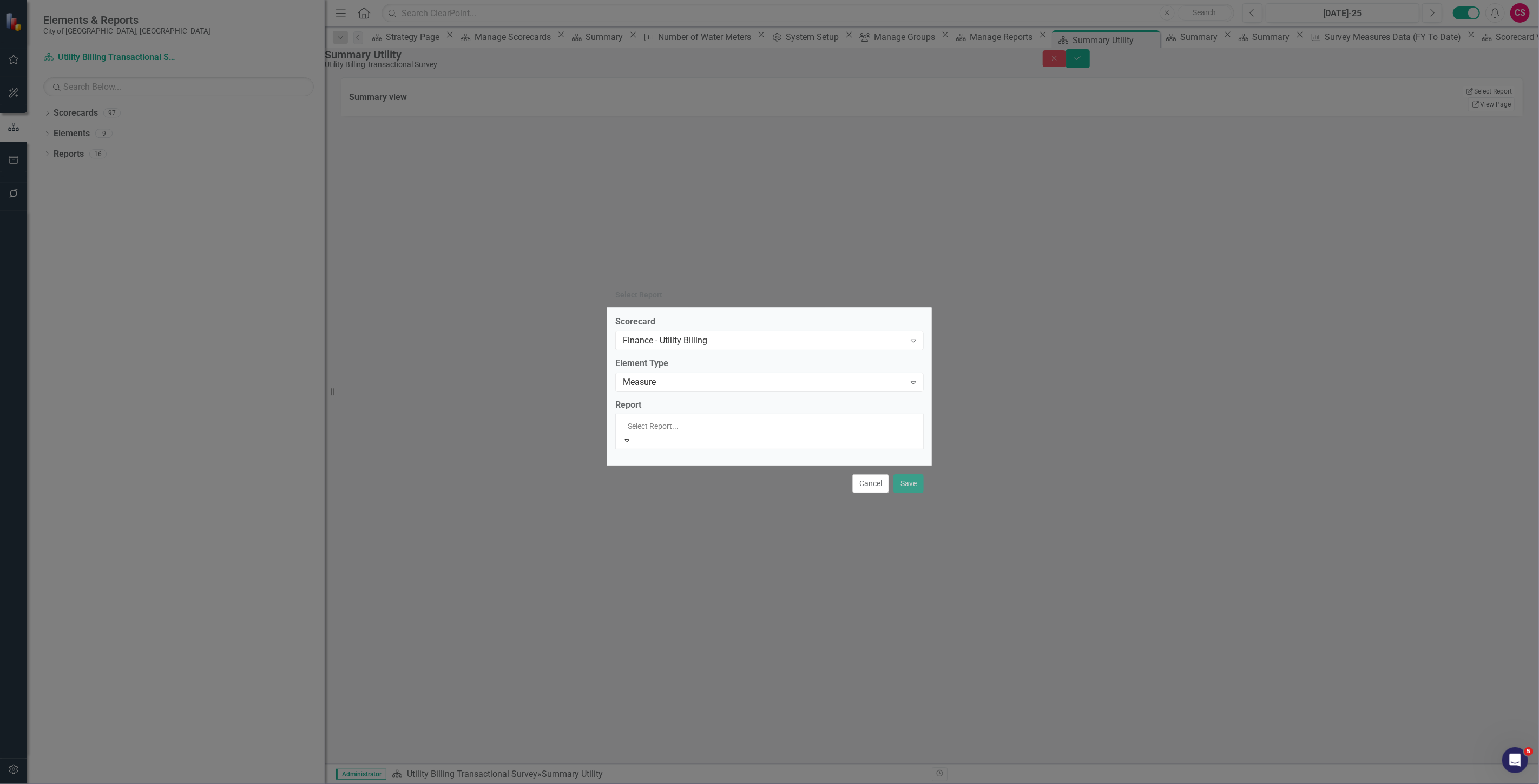
click at [506, 224] on div "Scorecard Measures Data (FY To Date)" at bounding box center [769, 790] width 1539 height 13
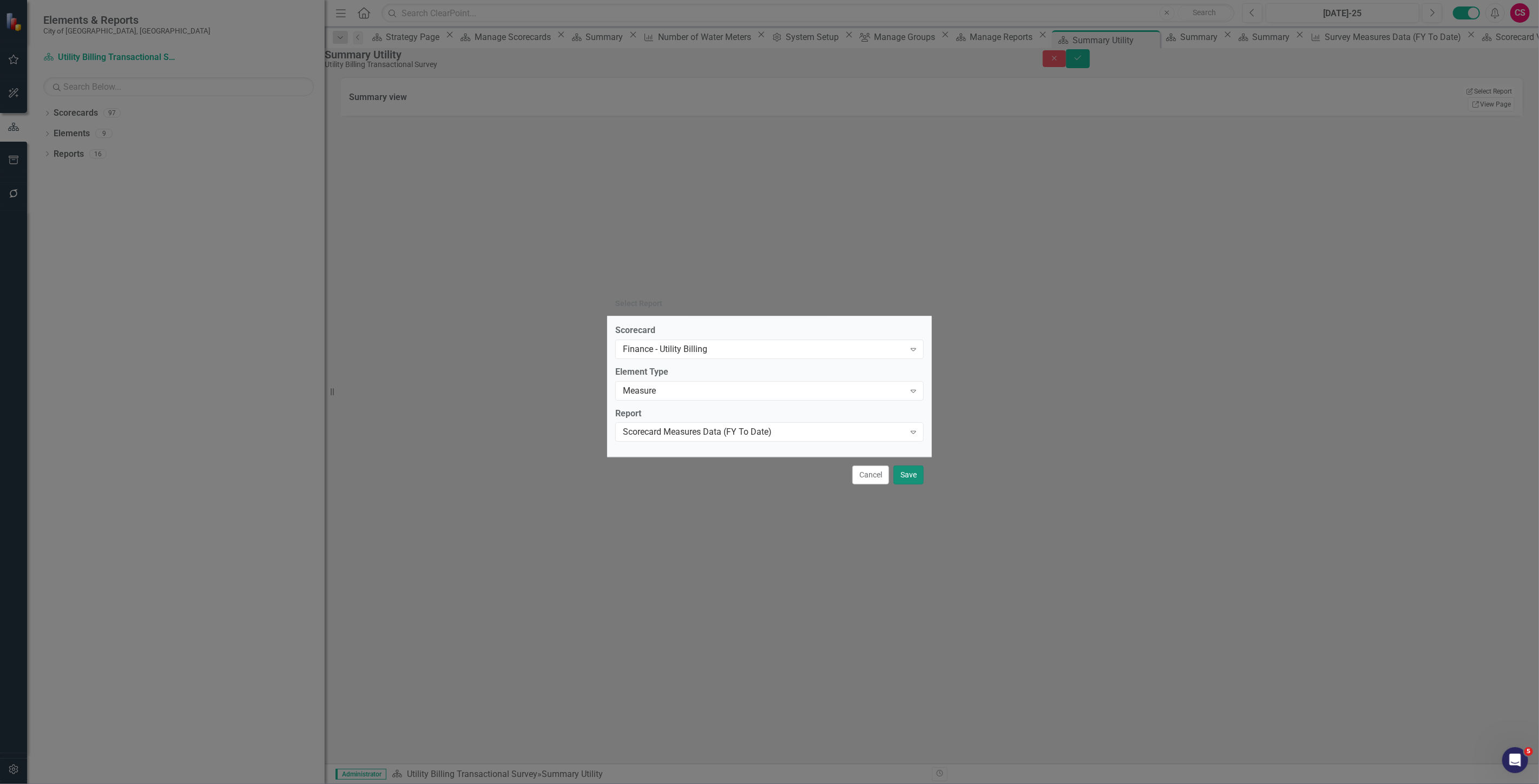
click at [506, 224] on button "Save" at bounding box center [909, 475] width 30 height 19
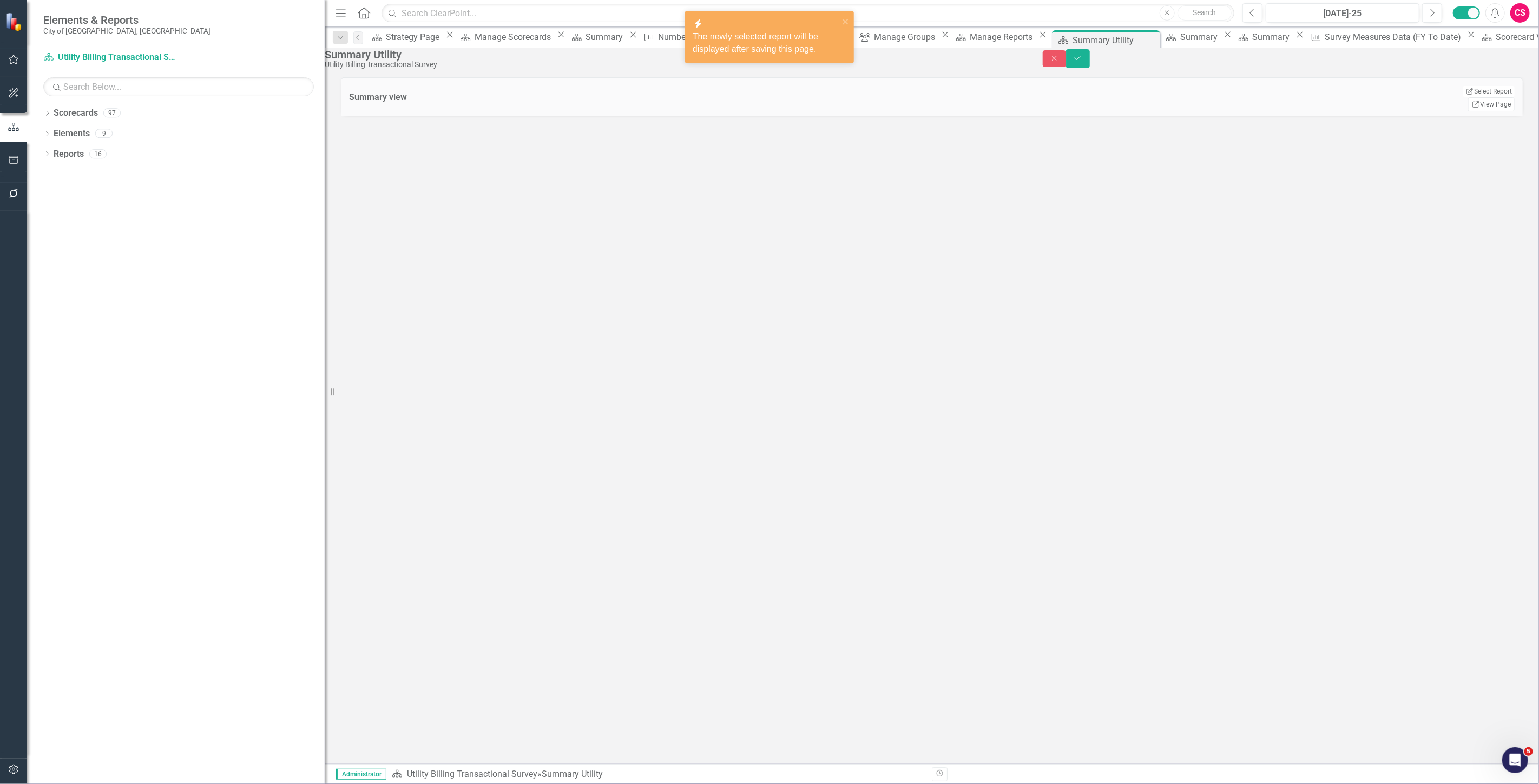
click at [506, 62] on div "Close Save" at bounding box center [1290, 59] width 496 height 19
click at [506, 63] on button "Save" at bounding box center [1078, 59] width 24 height 19
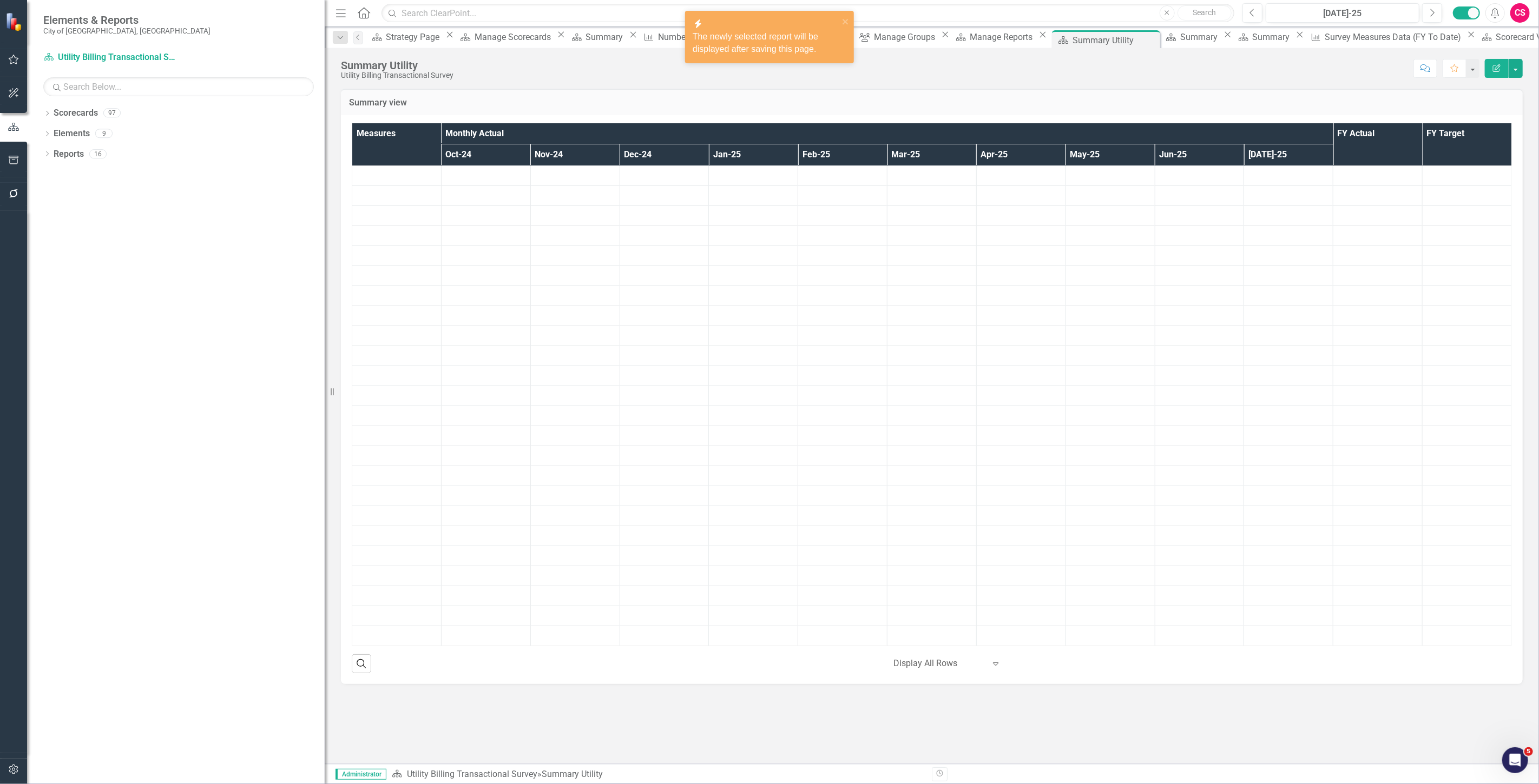
click at [506, 49] on div "The newly selected report will be displayed after saving this page." at bounding box center [765, 42] width 146 height 25
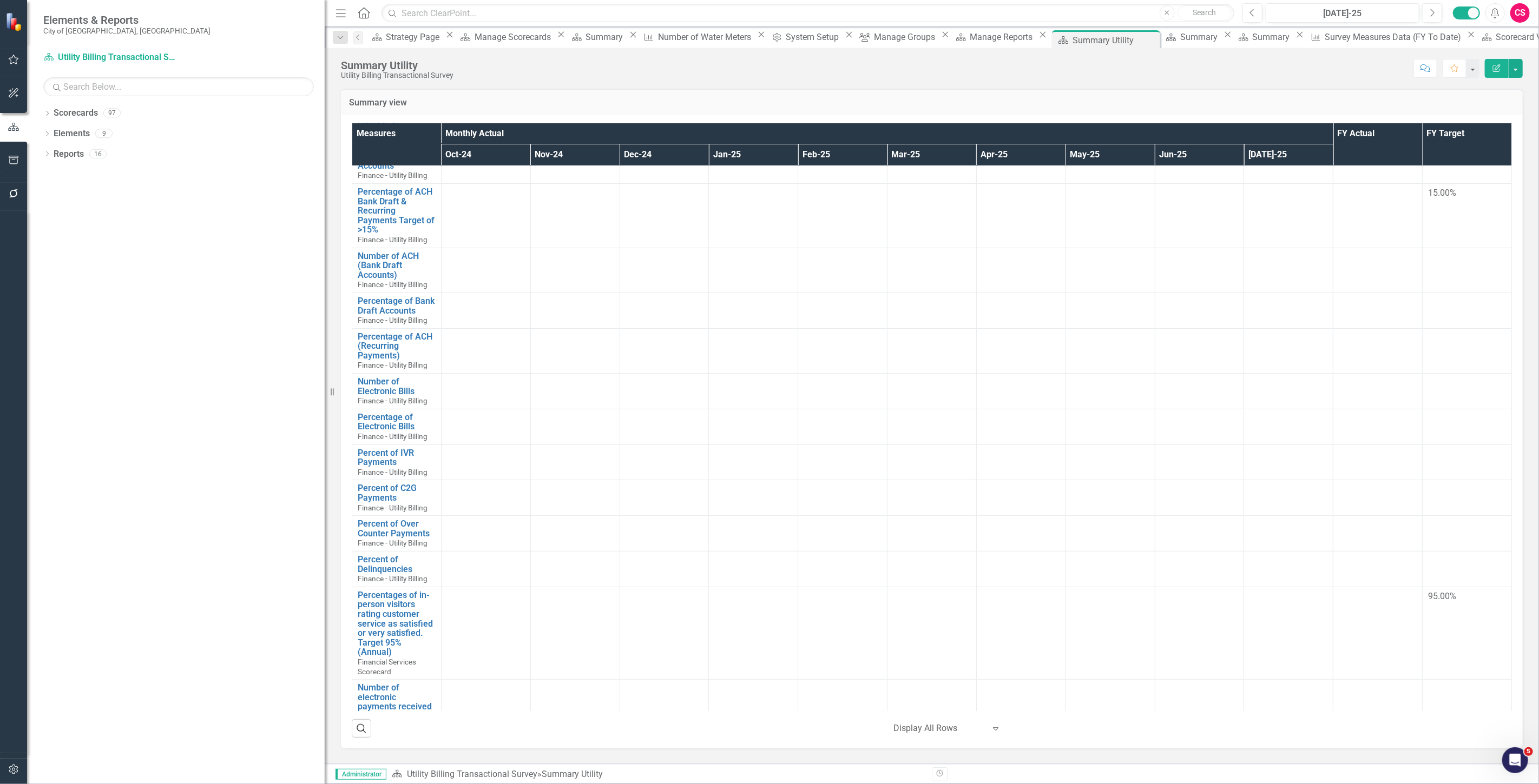
scroll to position [0, 0]
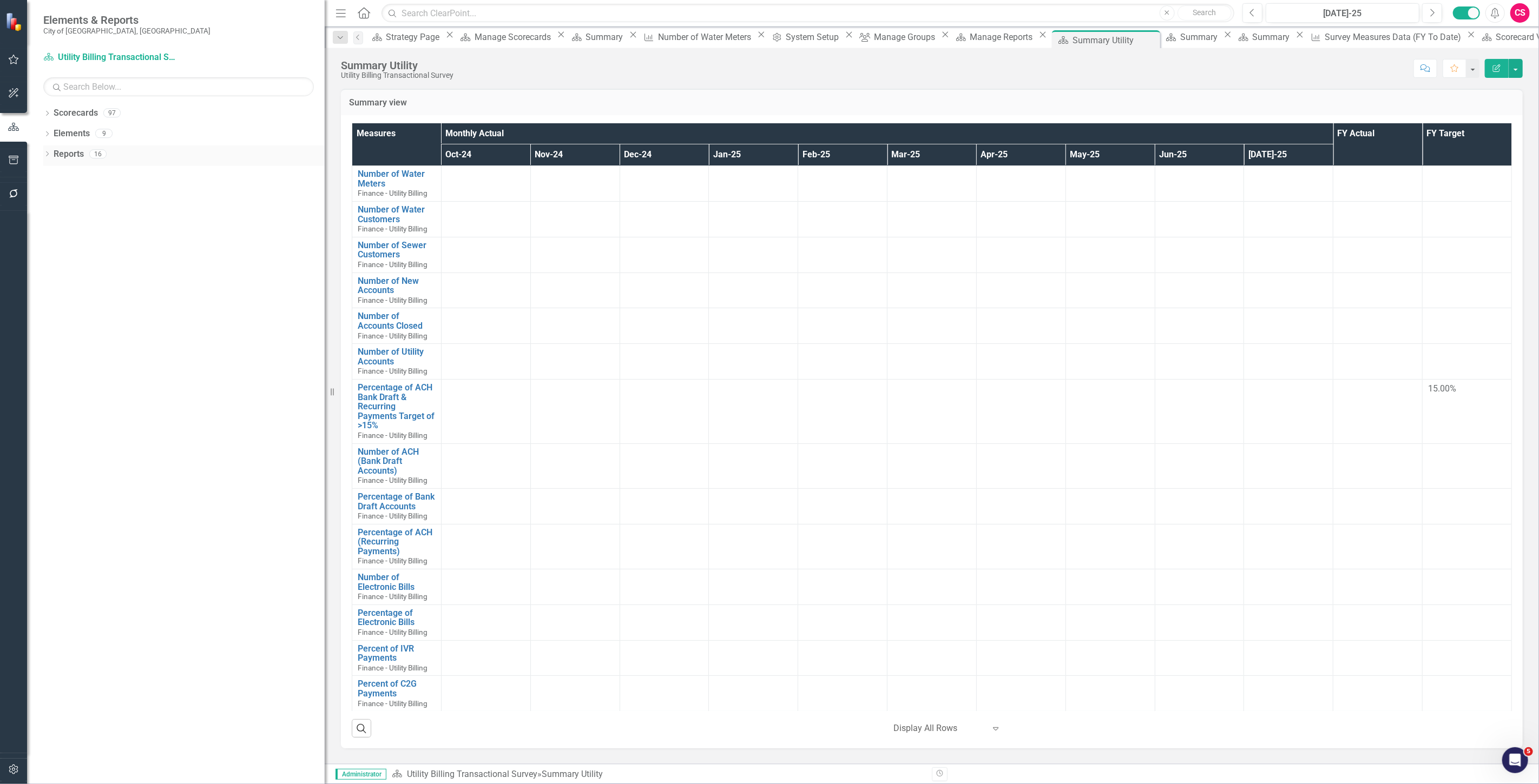
click at [77, 148] on link "Reports" at bounding box center [69, 155] width 30 height 13
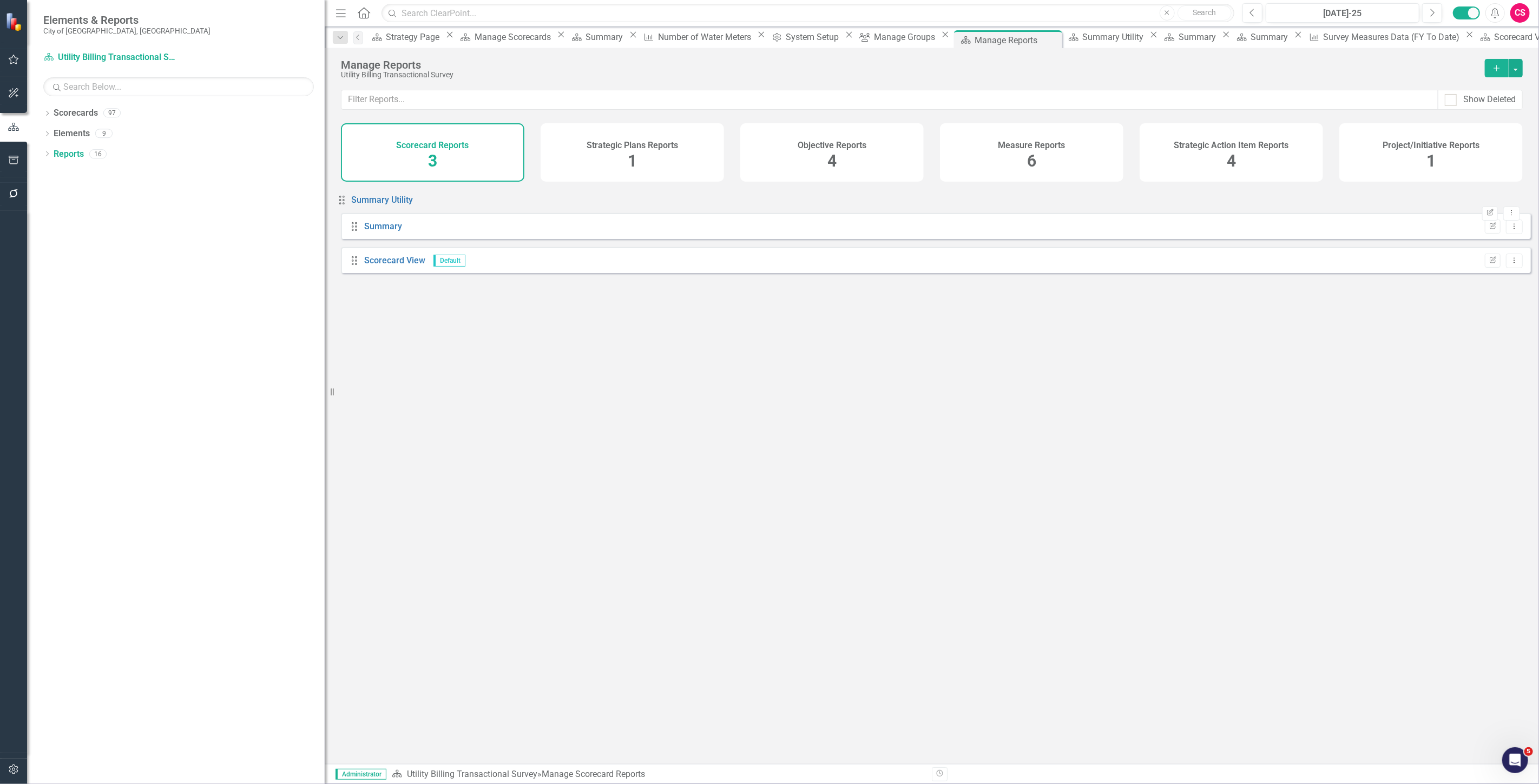
drag, startPoint x: 353, startPoint y: 273, endPoint x: 350, endPoint y: 204, distance: 69.1
click at [350, 204] on div "Drag Summary Edit Report Dropdown Menu Drag Scorecard View Default Edit Report …" at bounding box center [935, 234] width 1189 height 95
drag, startPoint x: 755, startPoint y: 35, endPoint x: 747, endPoint y: 33, distance: 8.2
click at [506, 34] on div "icon.bolt Sort Order Updated" at bounding box center [765, 30] width 146 height 25
click at [506, 18] on div "icon.bolt Sort Order Updated" at bounding box center [765, 30] width 152 height 31
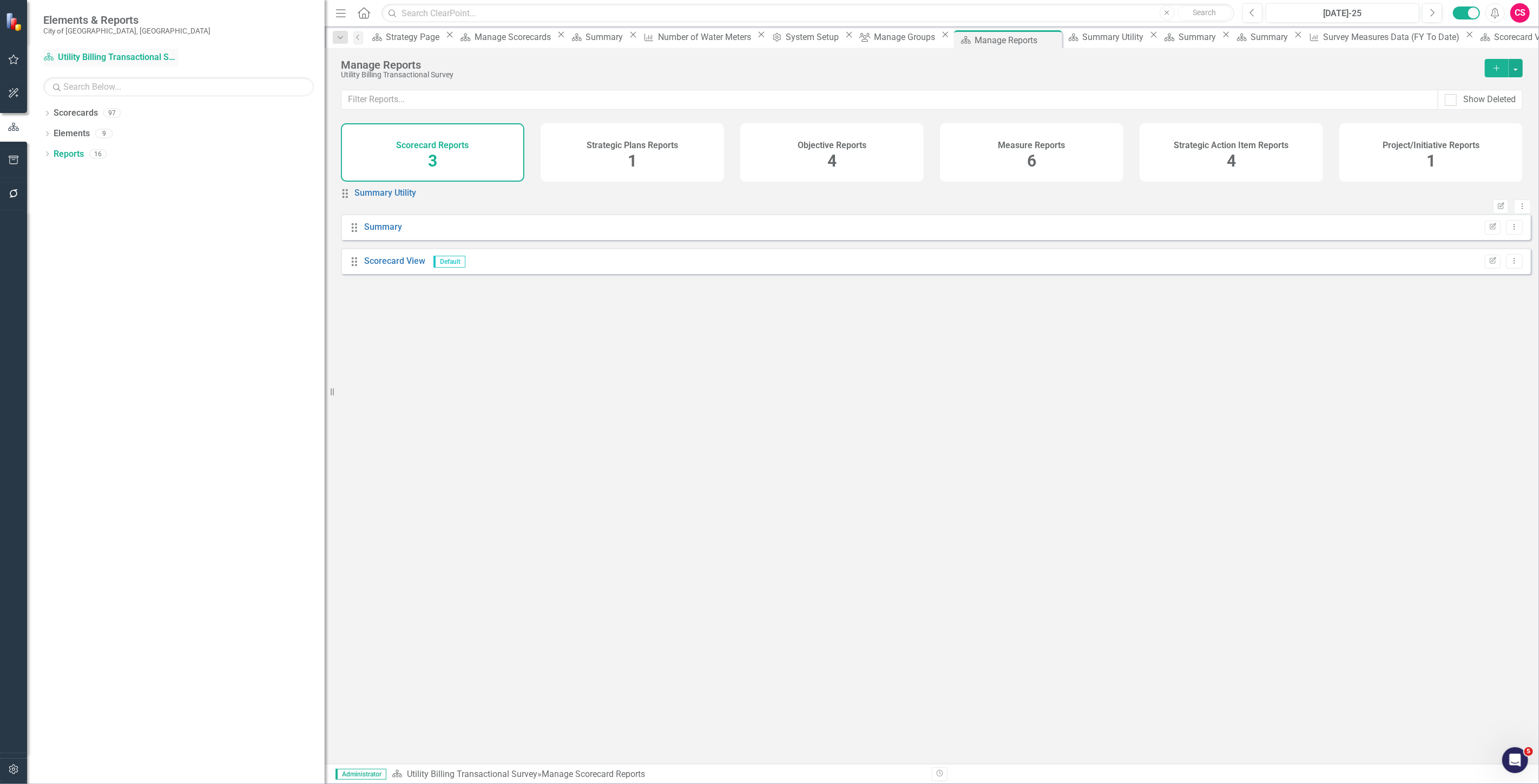
click at [138, 59] on link "Scorecard Utility Billing Transactional Survey" at bounding box center [111, 58] width 136 height 13
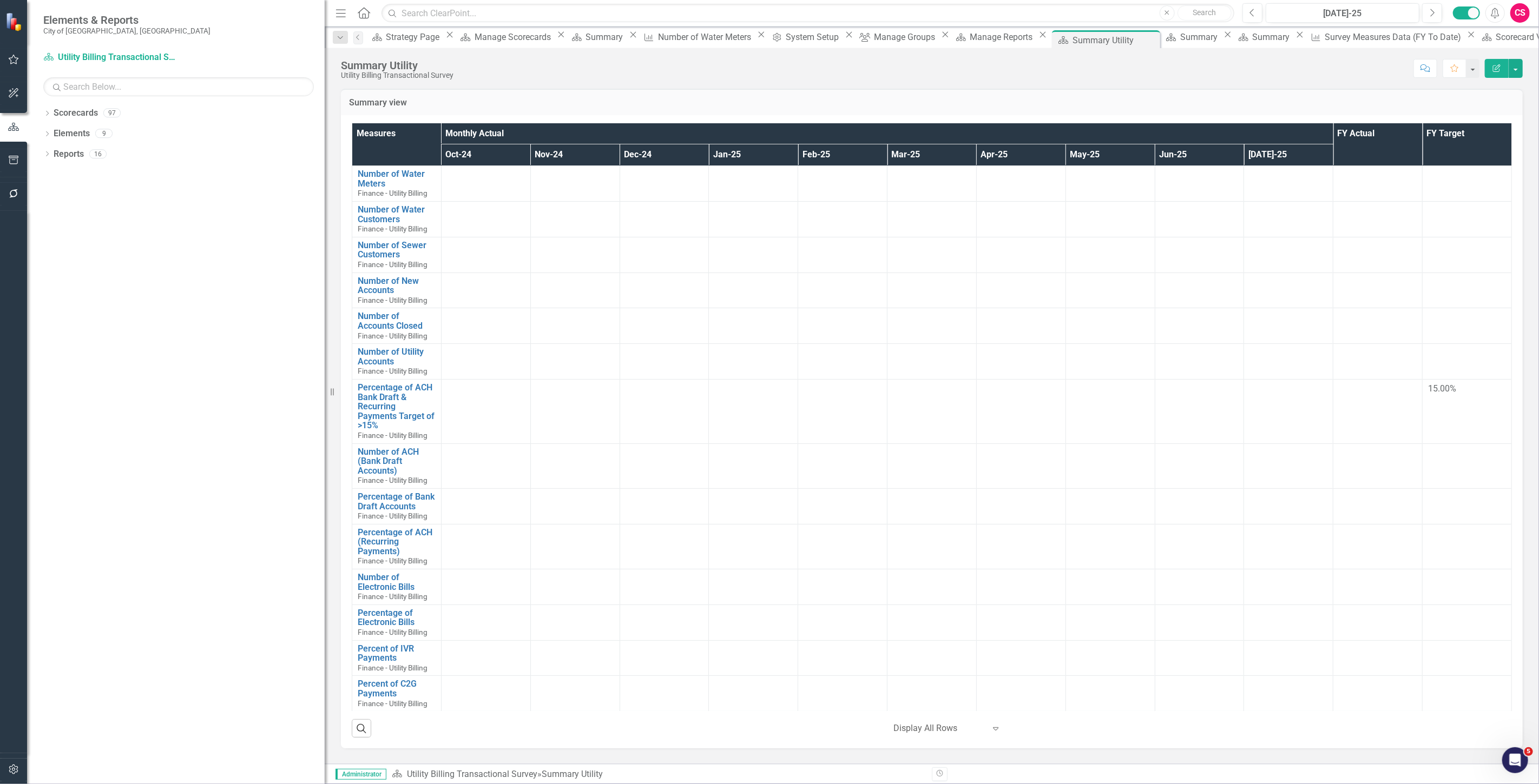
click at [506, 98] on h3 "Summary view" at bounding box center [931, 103] width 1165 height 10
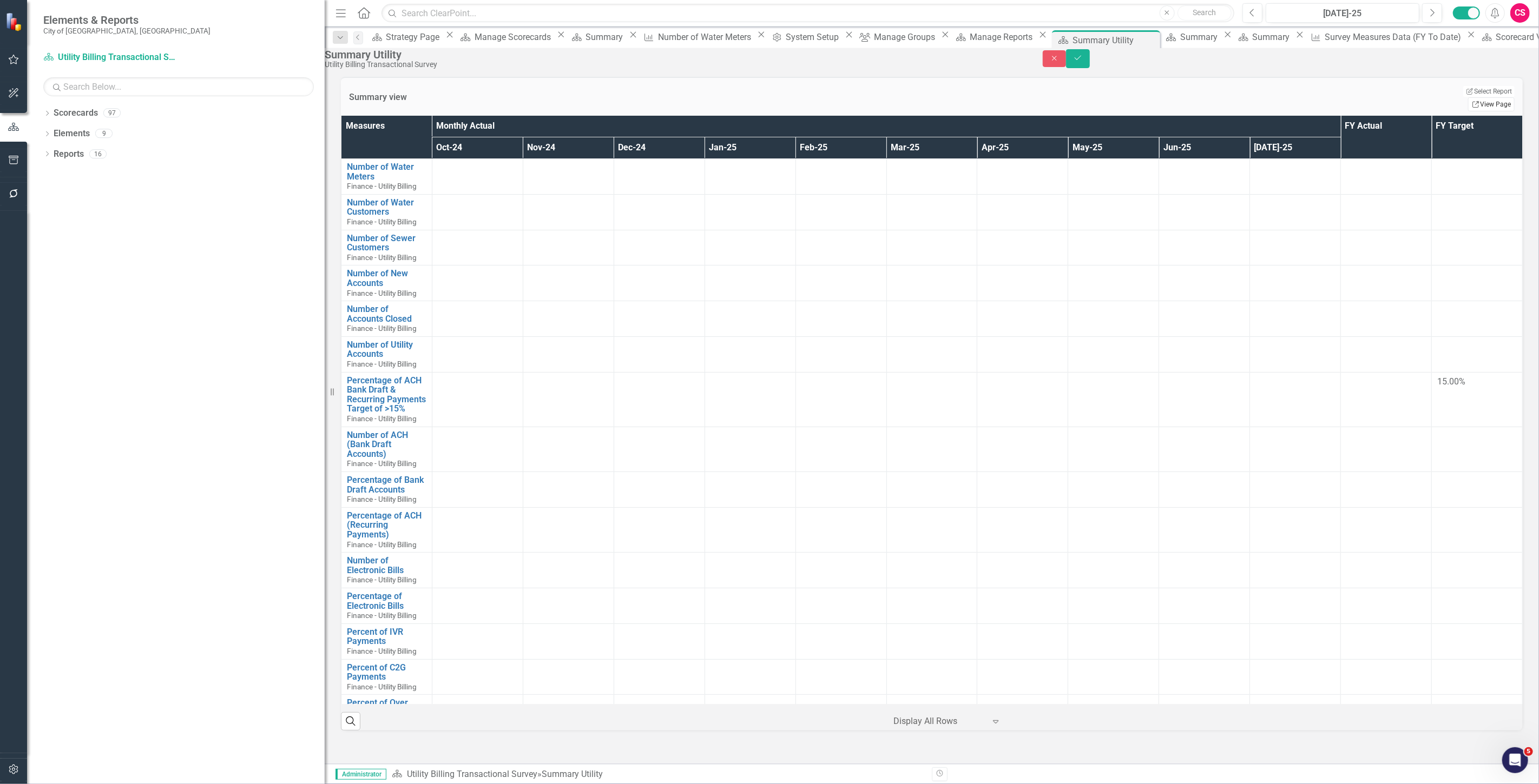
click at [506, 99] on link "Link View Page" at bounding box center [1491, 104] width 47 height 14
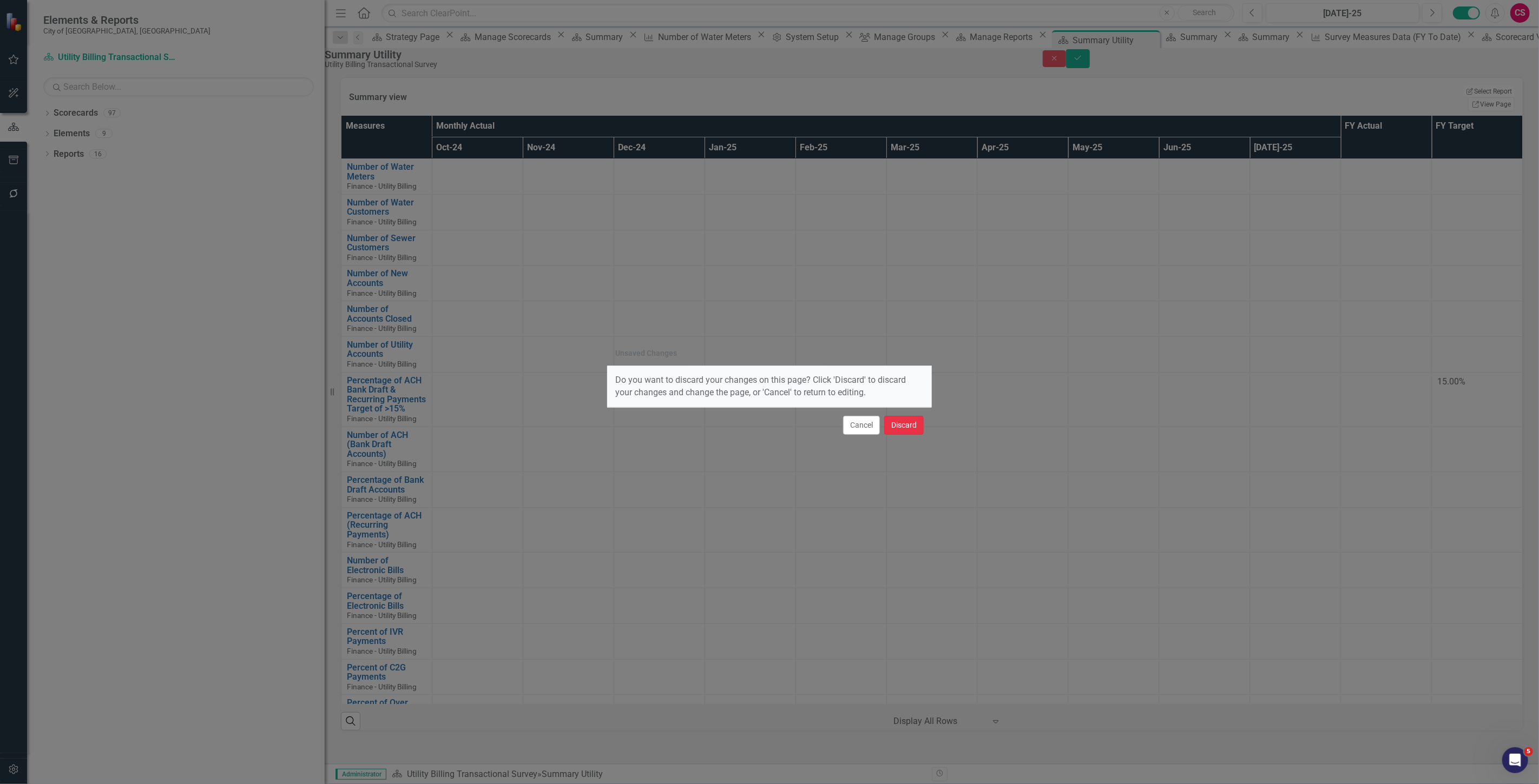
click at [506, 224] on button "Discard" at bounding box center [903, 426] width 39 height 19
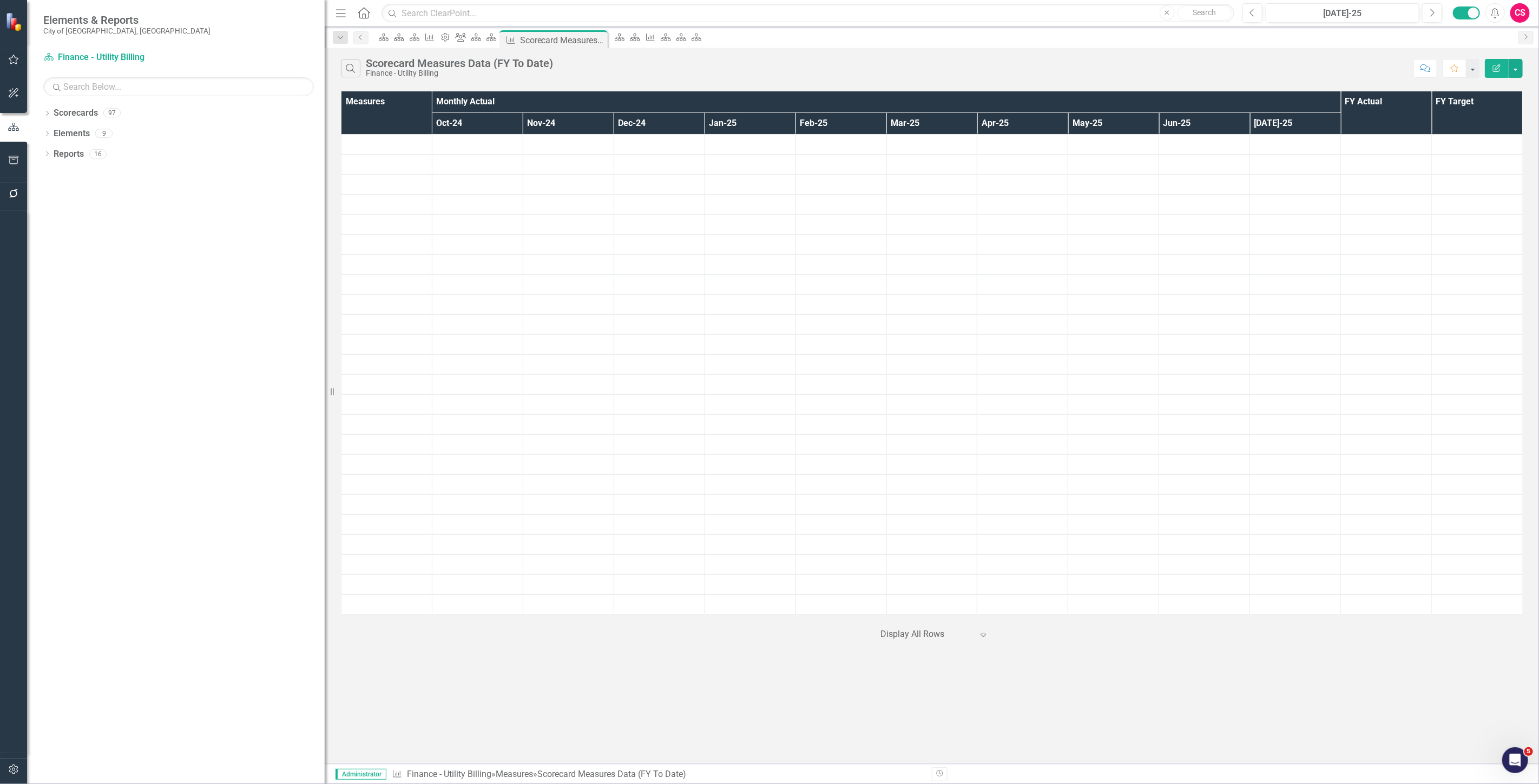
click at [506, 64] on icon "Edit Report" at bounding box center [1496, 67] width 10 height 7
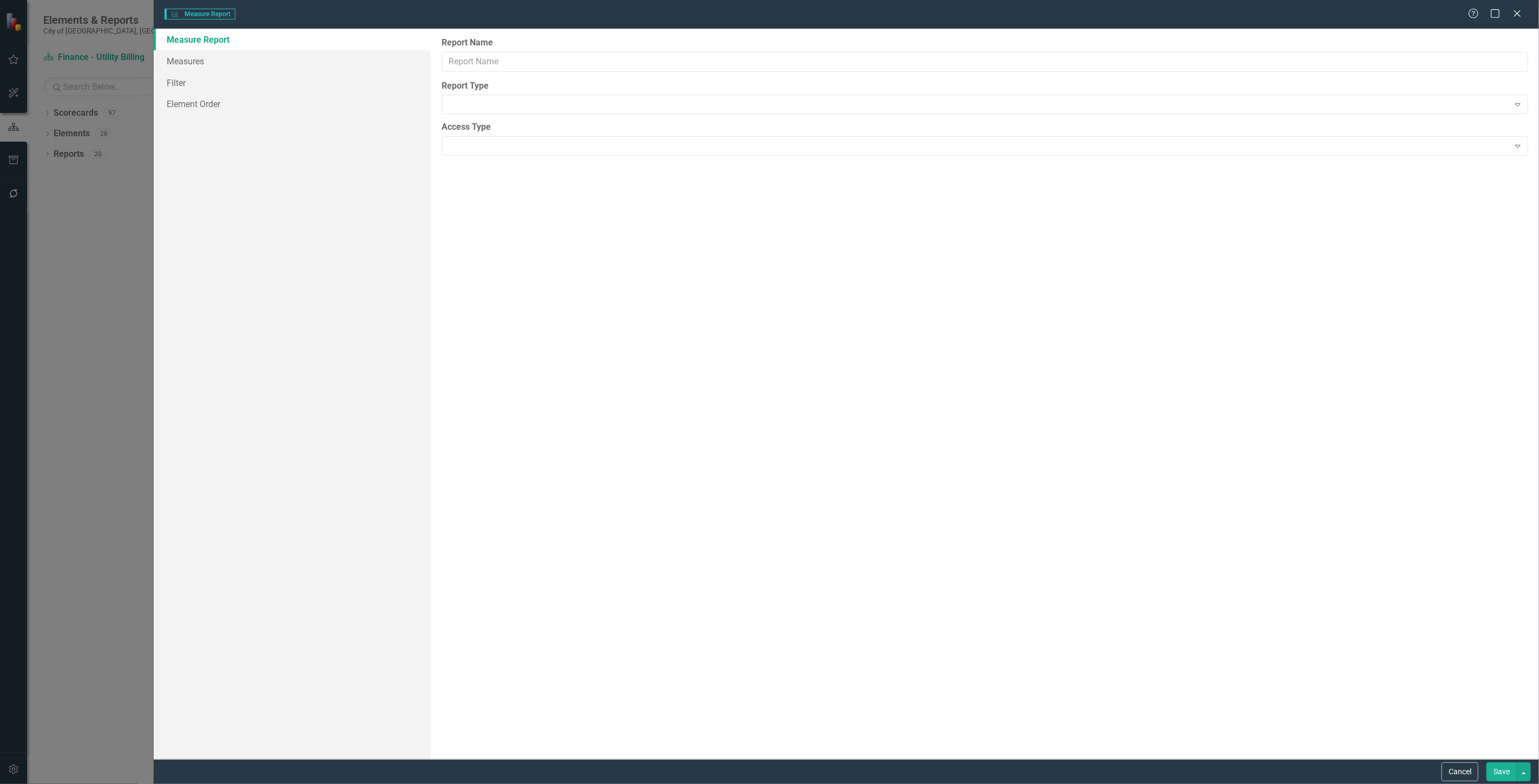
type input "Scorecard Measures Data (FY To Date)"
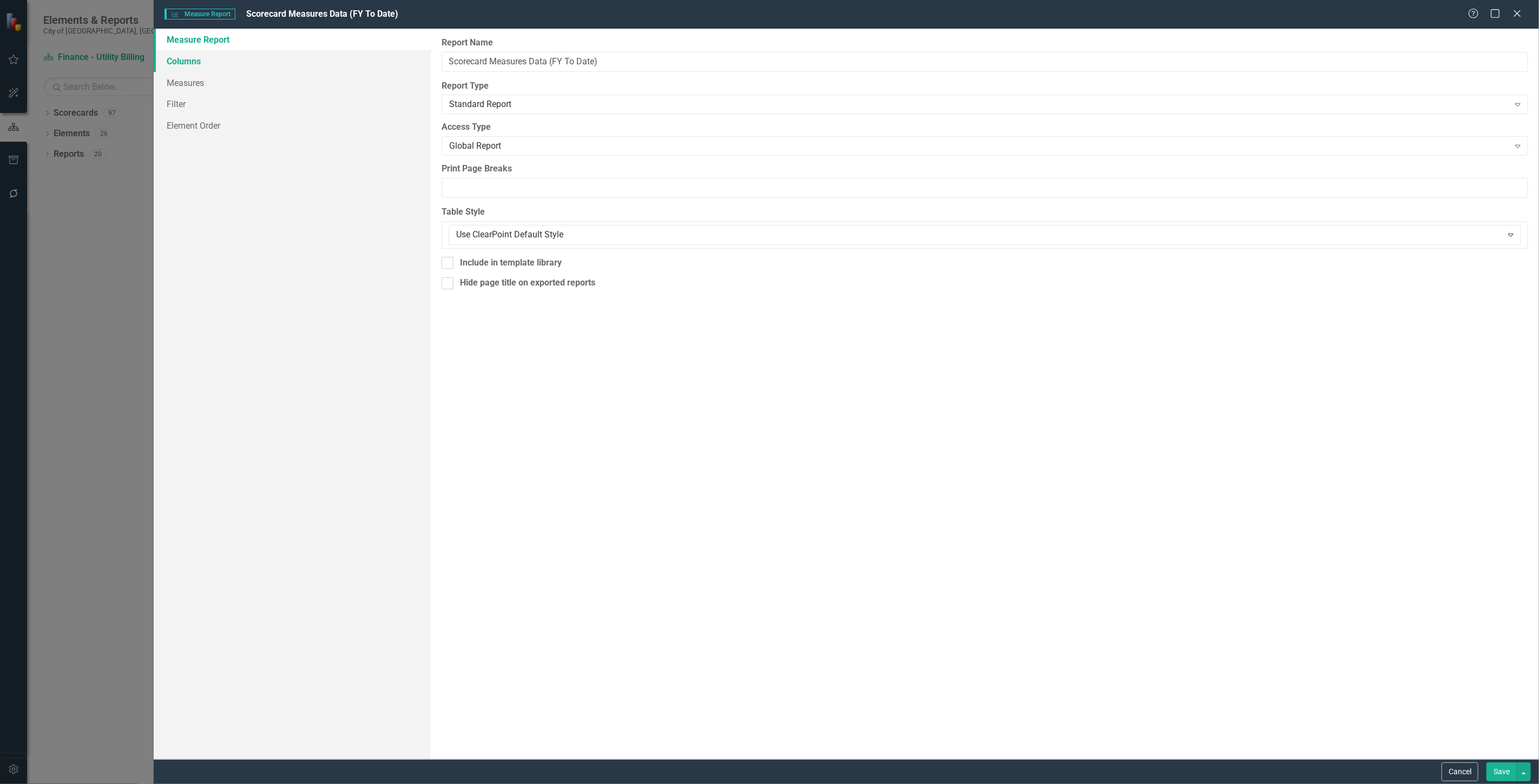
click at [229, 61] on link "Columns" at bounding box center [292, 61] width 277 height 22
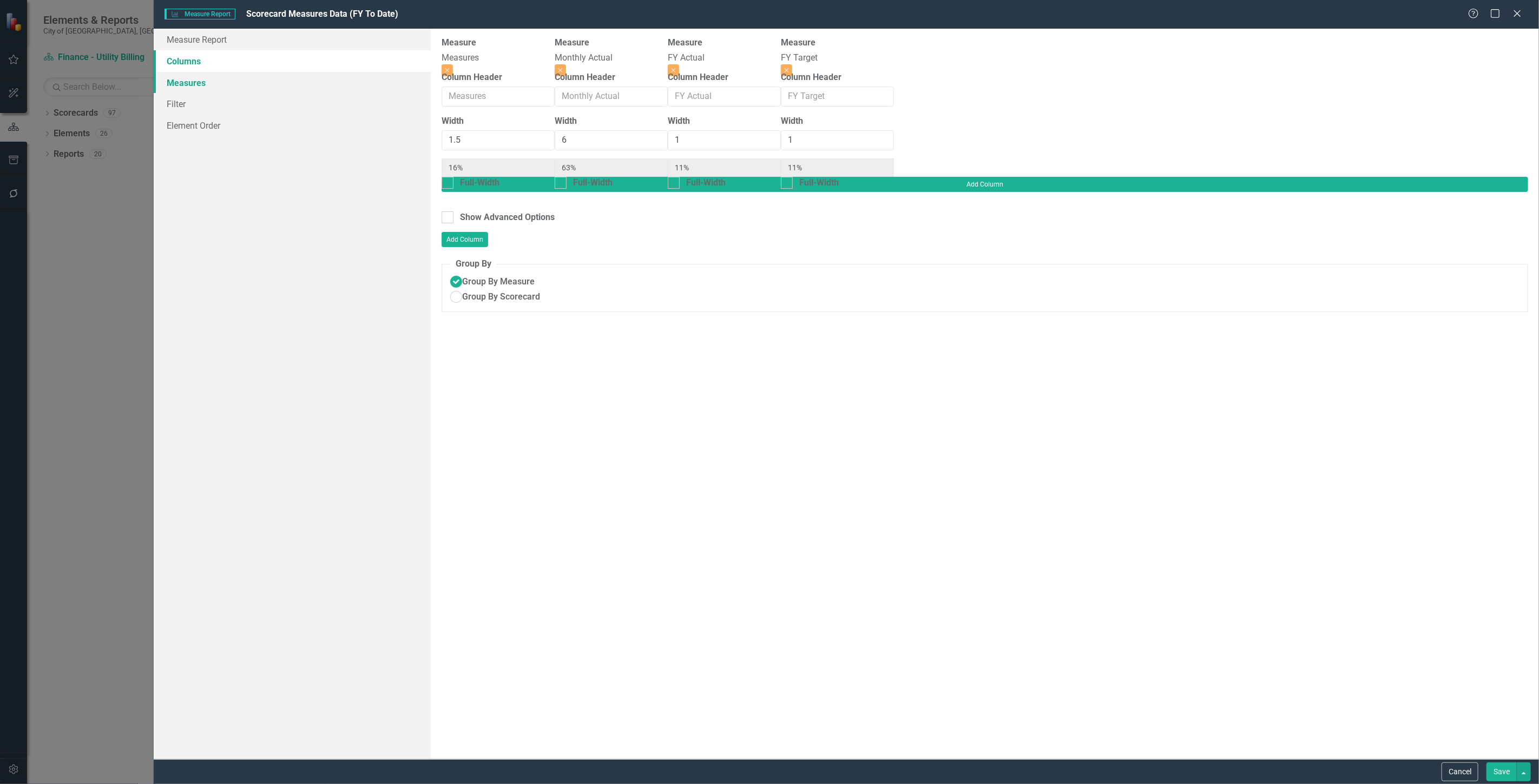
click at [226, 86] on link "Measures" at bounding box center [292, 83] width 277 height 22
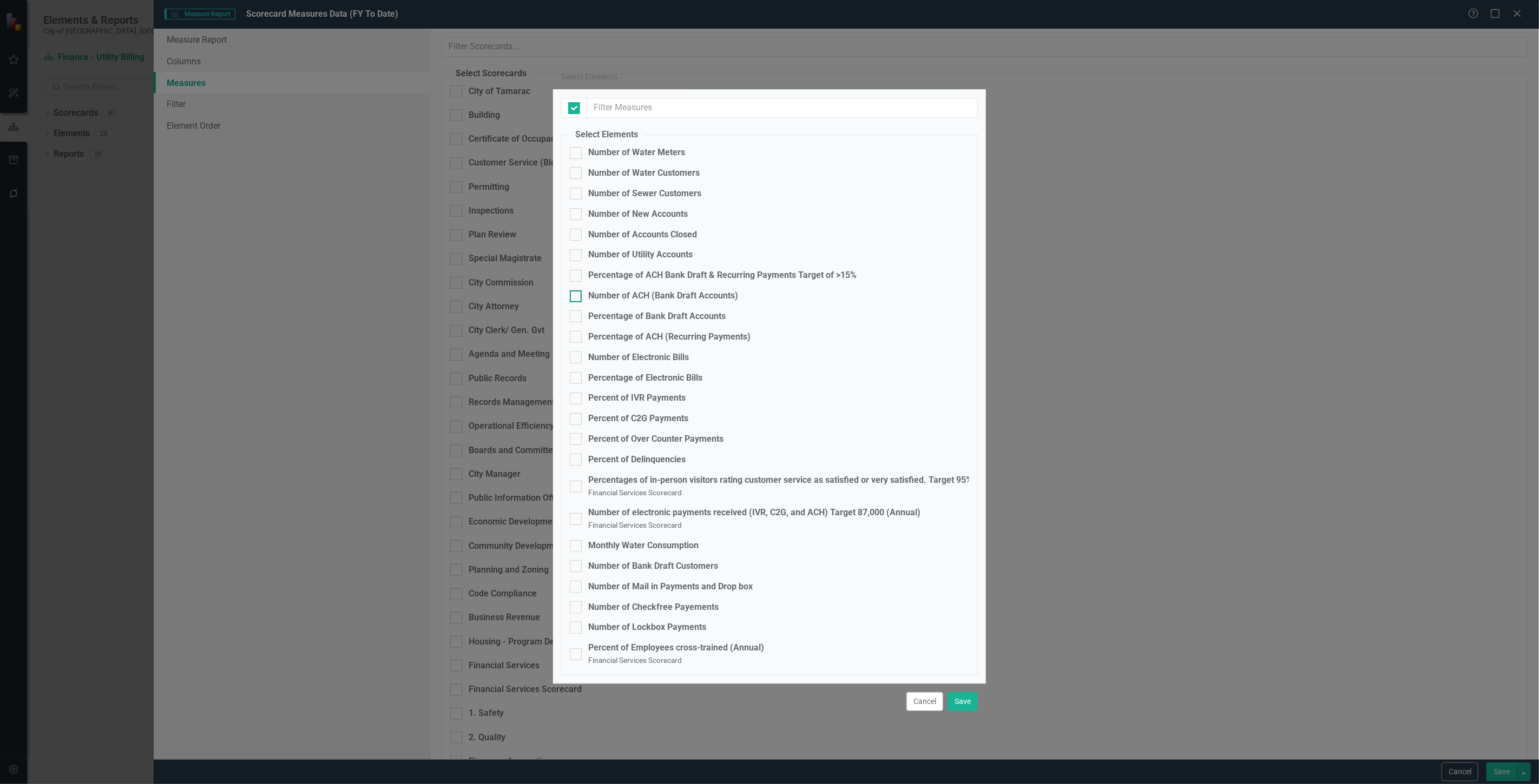
checkbox input "false"
click at [506, 224] on button "Cancel" at bounding box center [925, 701] width 37 height 19
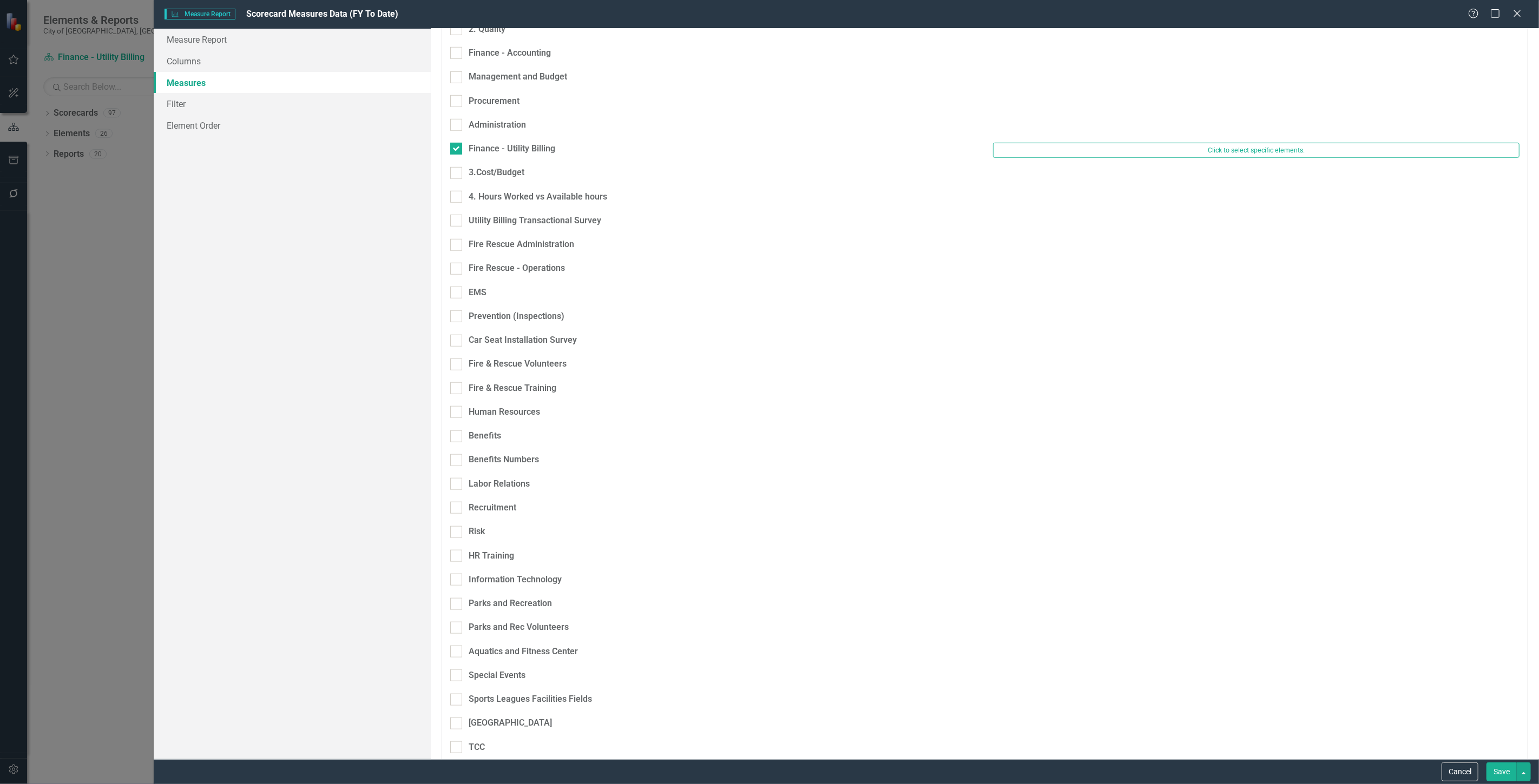
scroll to position [348, 0]
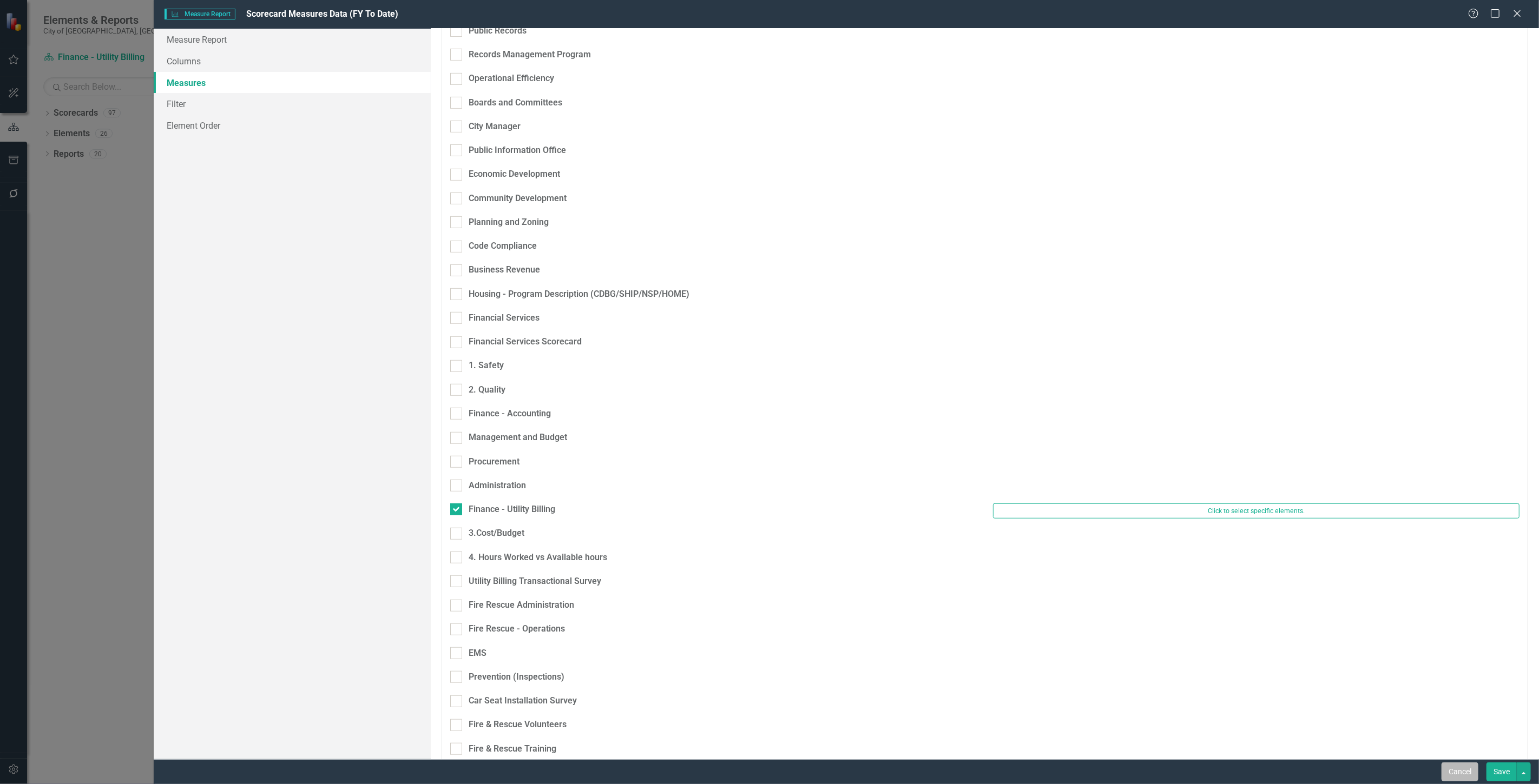
click at [506, 224] on button "Cancel" at bounding box center [1460, 772] width 37 height 19
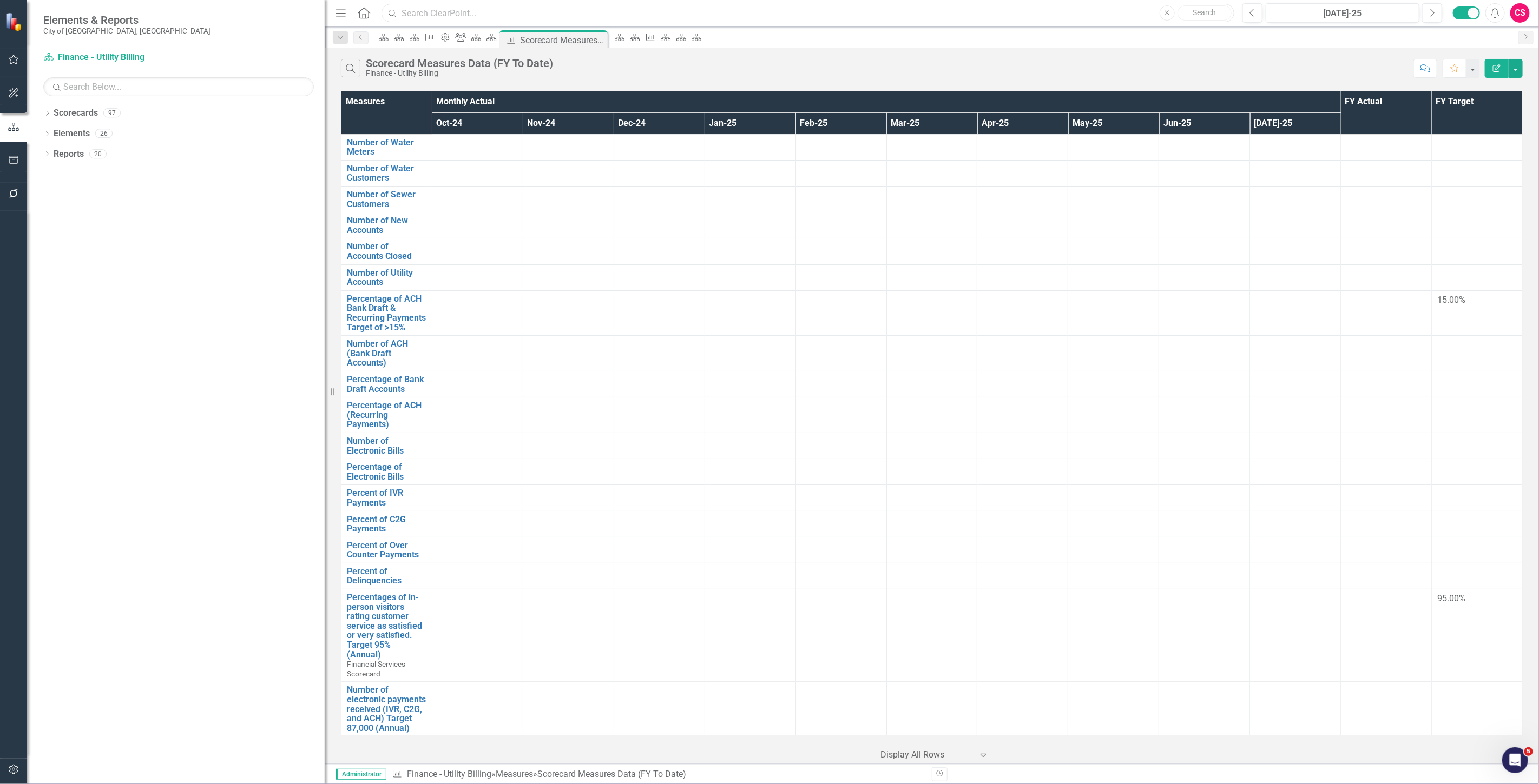
click at [443, 14] on input "text" at bounding box center [808, 14] width 853 height 19
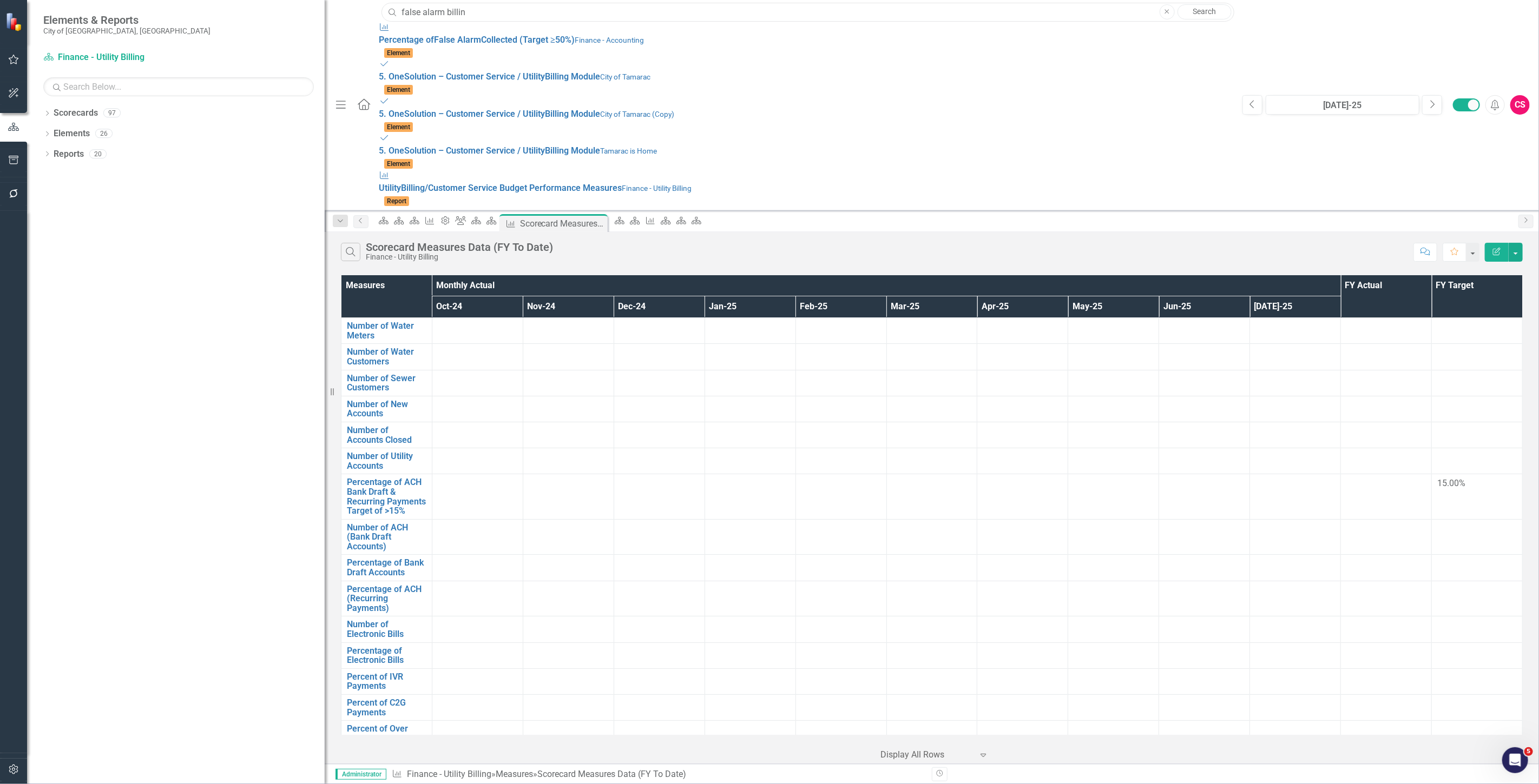
type input "false alarm billin"
click at [236, 224] on div "Dropdown Scorecards 97 Dropdown City of Tamarac Dropdown Building Certificate o…" at bounding box center [176, 444] width 298 height 680
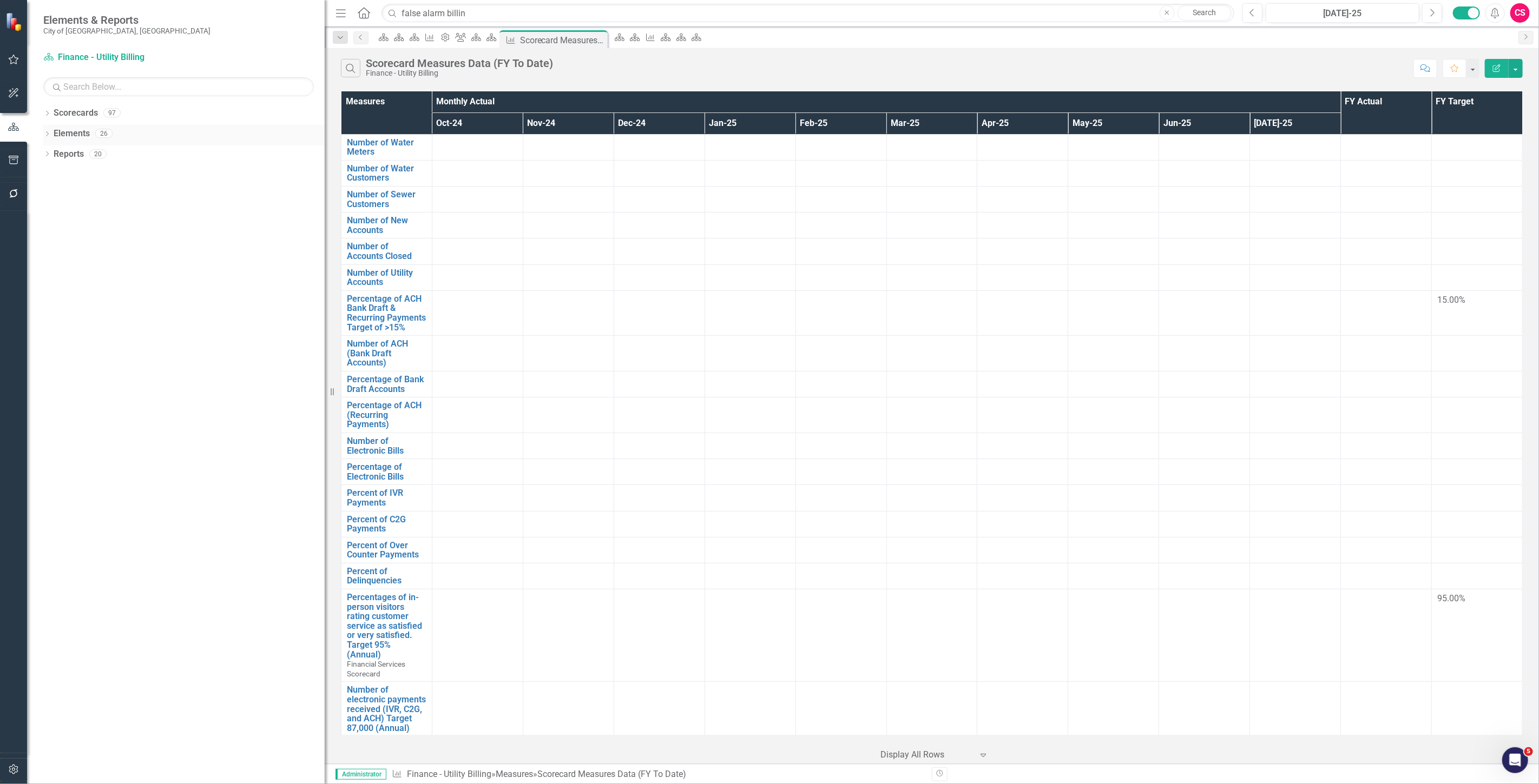
click at [71, 137] on link "Elements" at bounding box center [71, 134] width 36 height 13
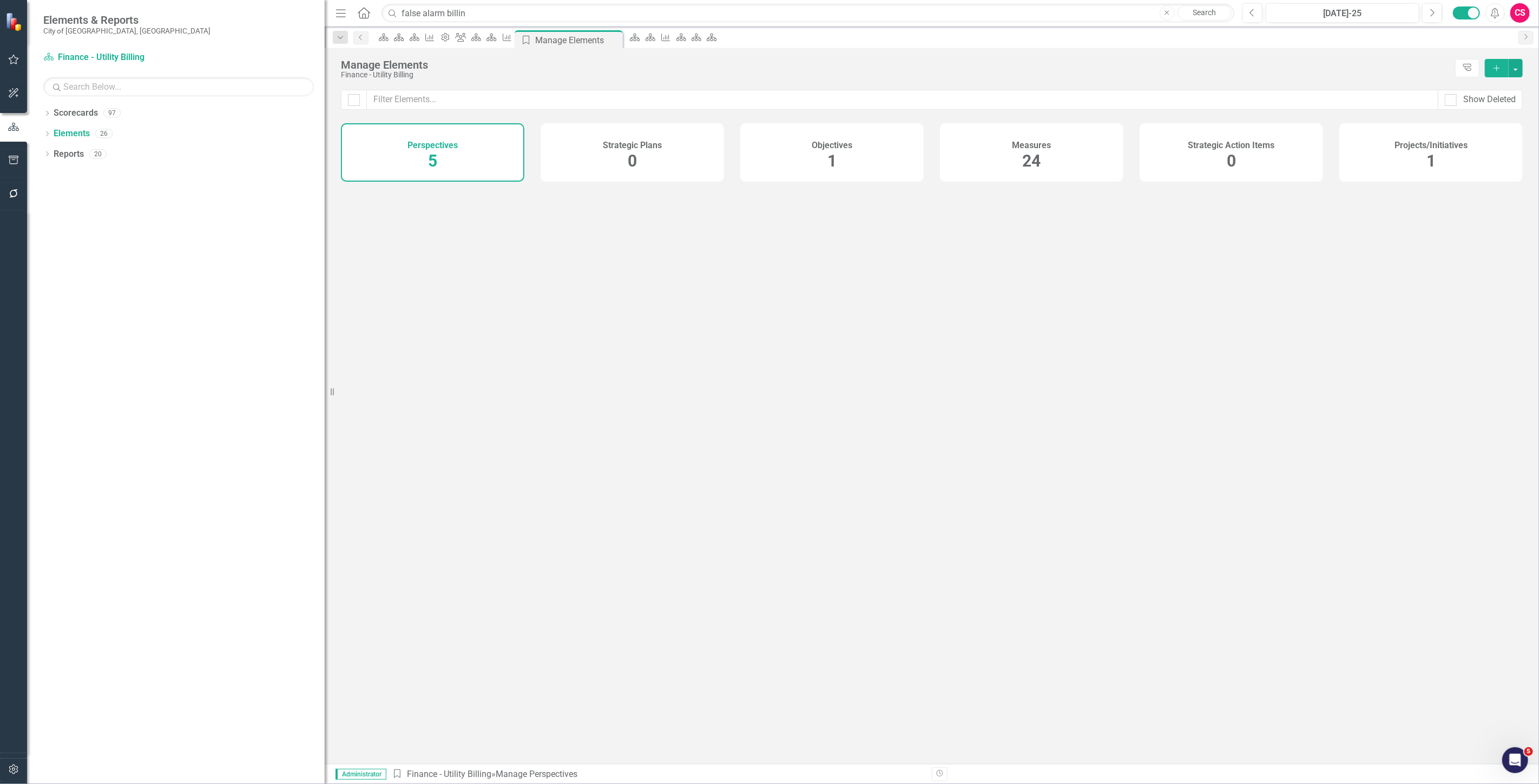
click at [506, 147] on div "Measures 24" at bounding box center [1031, 152] width 184 height 59
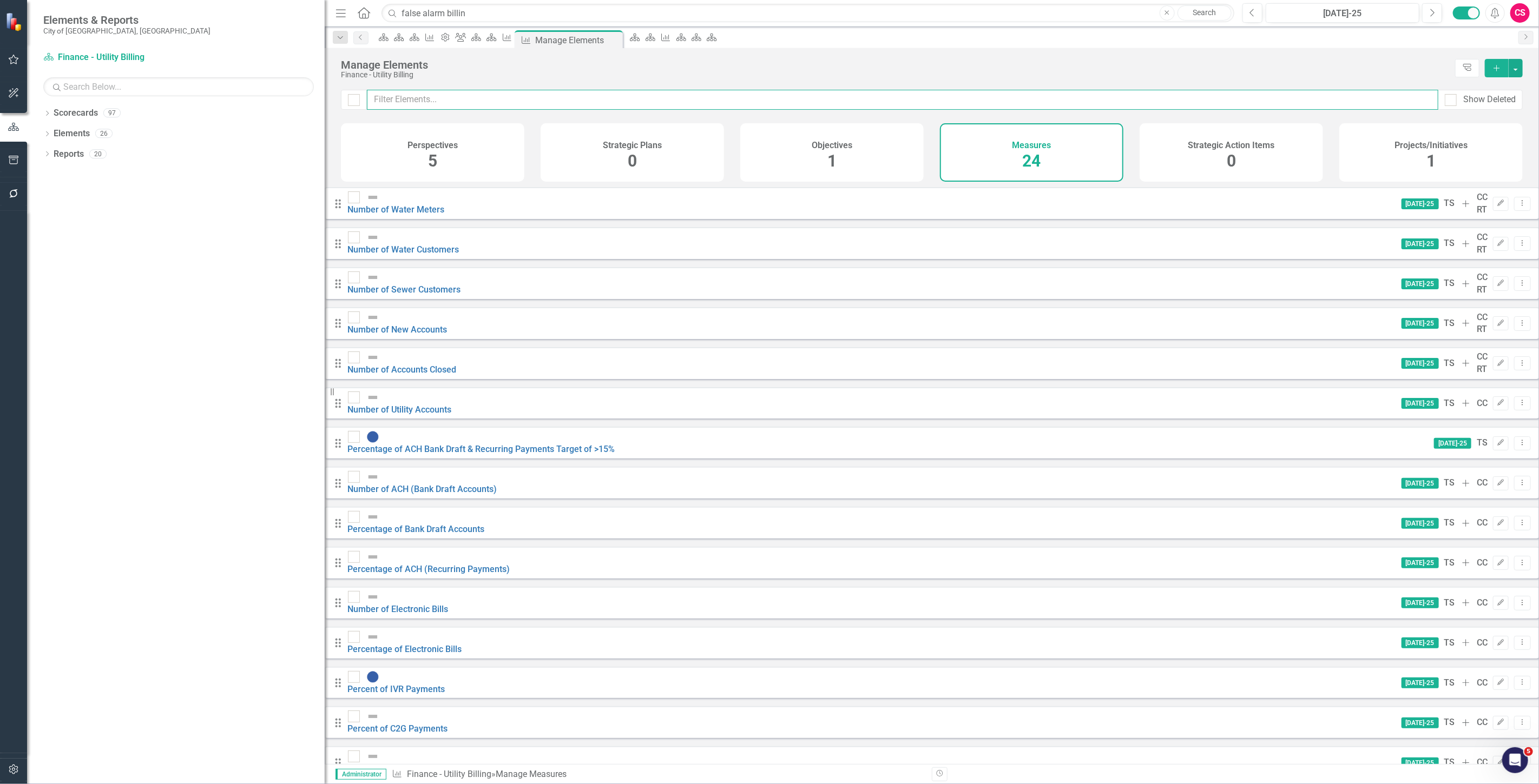
click at [428, 104] on input "text" at bounding box center [902, 99] width 1071 height 20
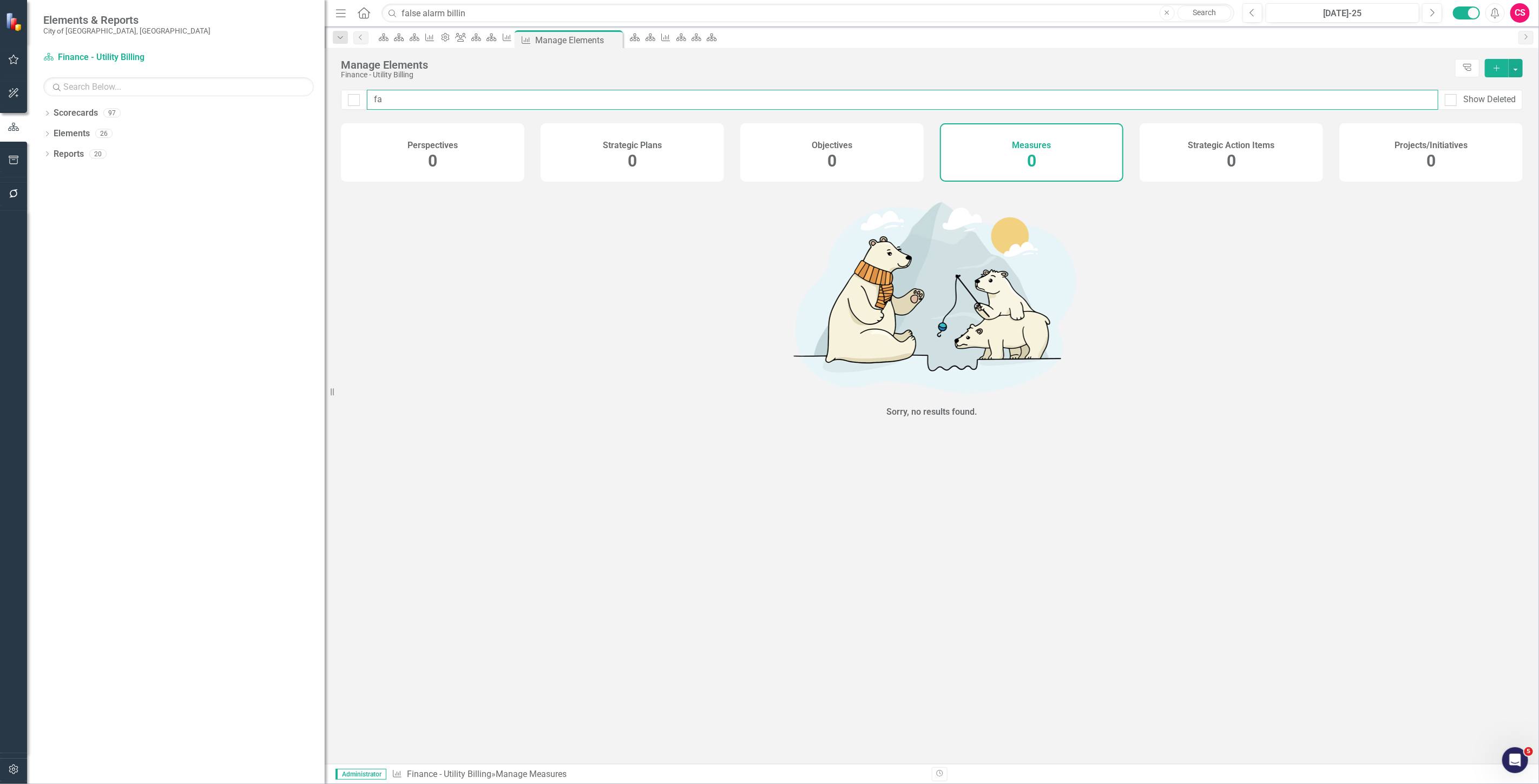
type input "f"
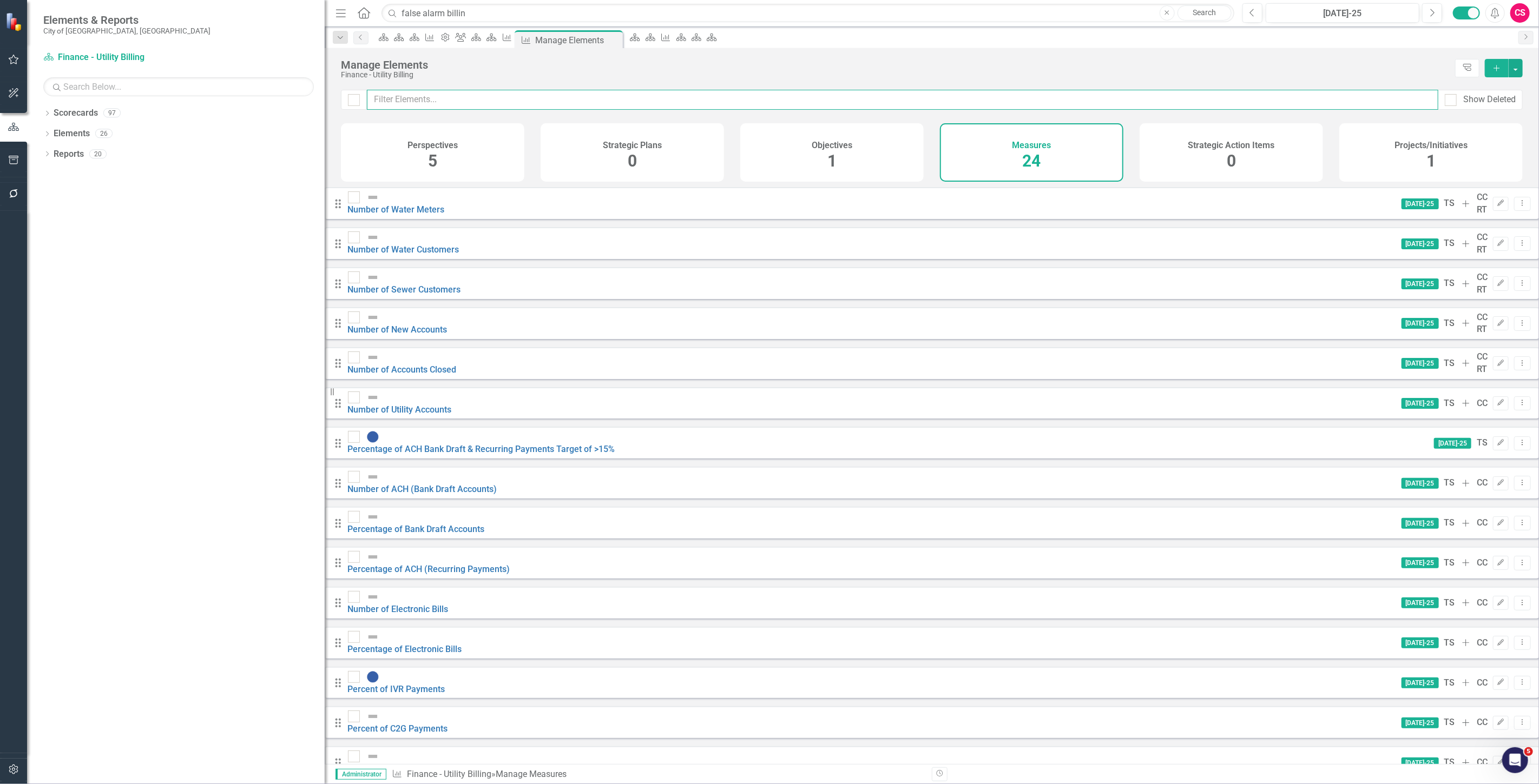
checkbox input "false"
click at [506, 95] on div "Show Deleted" at bounding box center [1488, 100] width 52 height 13
click at [506, 95] on input "Show Deleted" at bounding box center [1448, 97] width 7 height 7
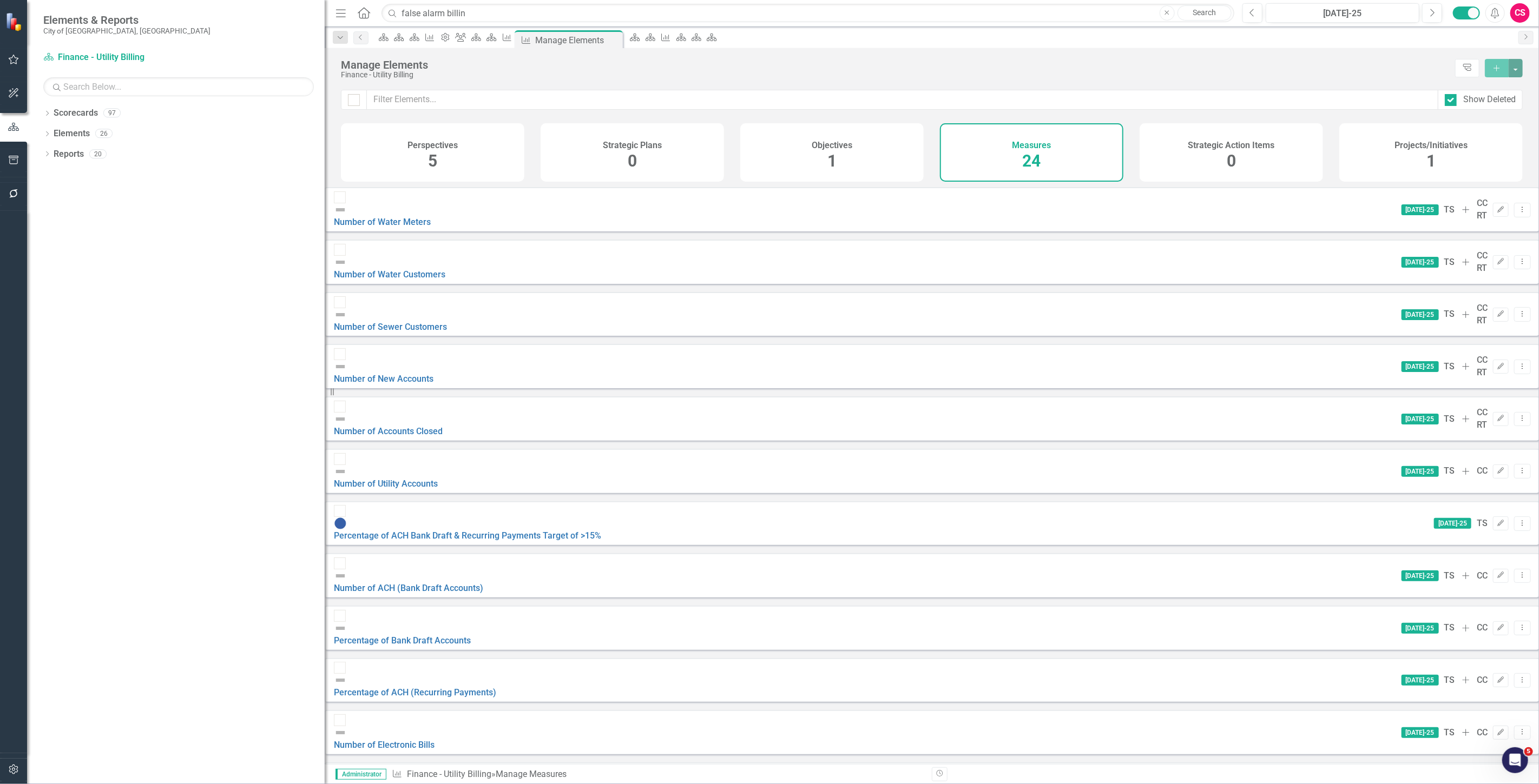
scroll to position [0, 0]
click at [506, 99] on div "Show Deleted" at bounding box center [1488, 100] width 52 height 13
click at [506, 99] on input "Show Deleted" at bounding box center [1448, 97] width 7 height 7
checkbox input "false"
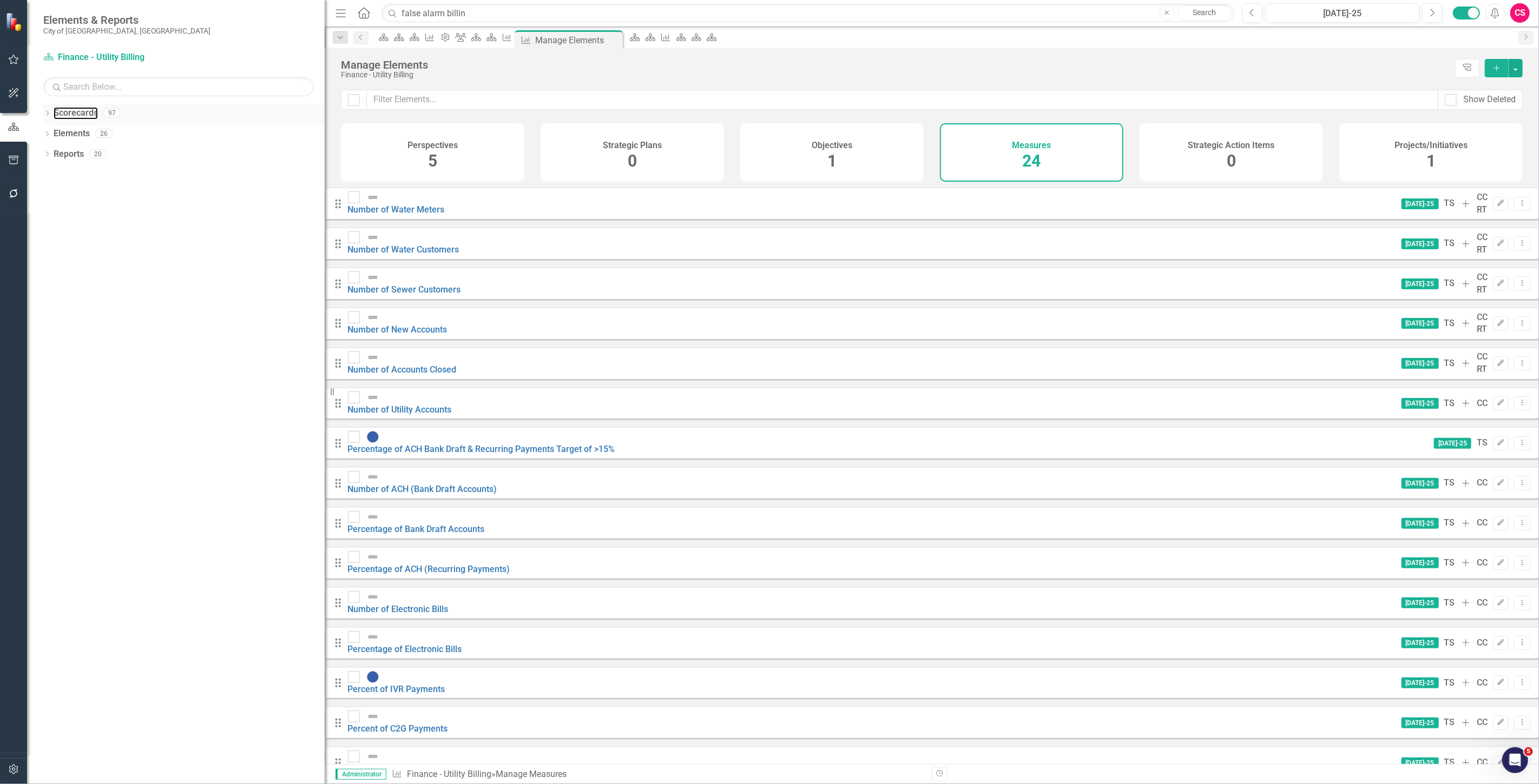
drag, startPoint x: 66, startPoint y: 115, endPoint x: 132, endPoint y: 123, distance: 66.5
click at [67, 115] on link "Scorecards" at bounding box center [75, 114] width 44 height 13
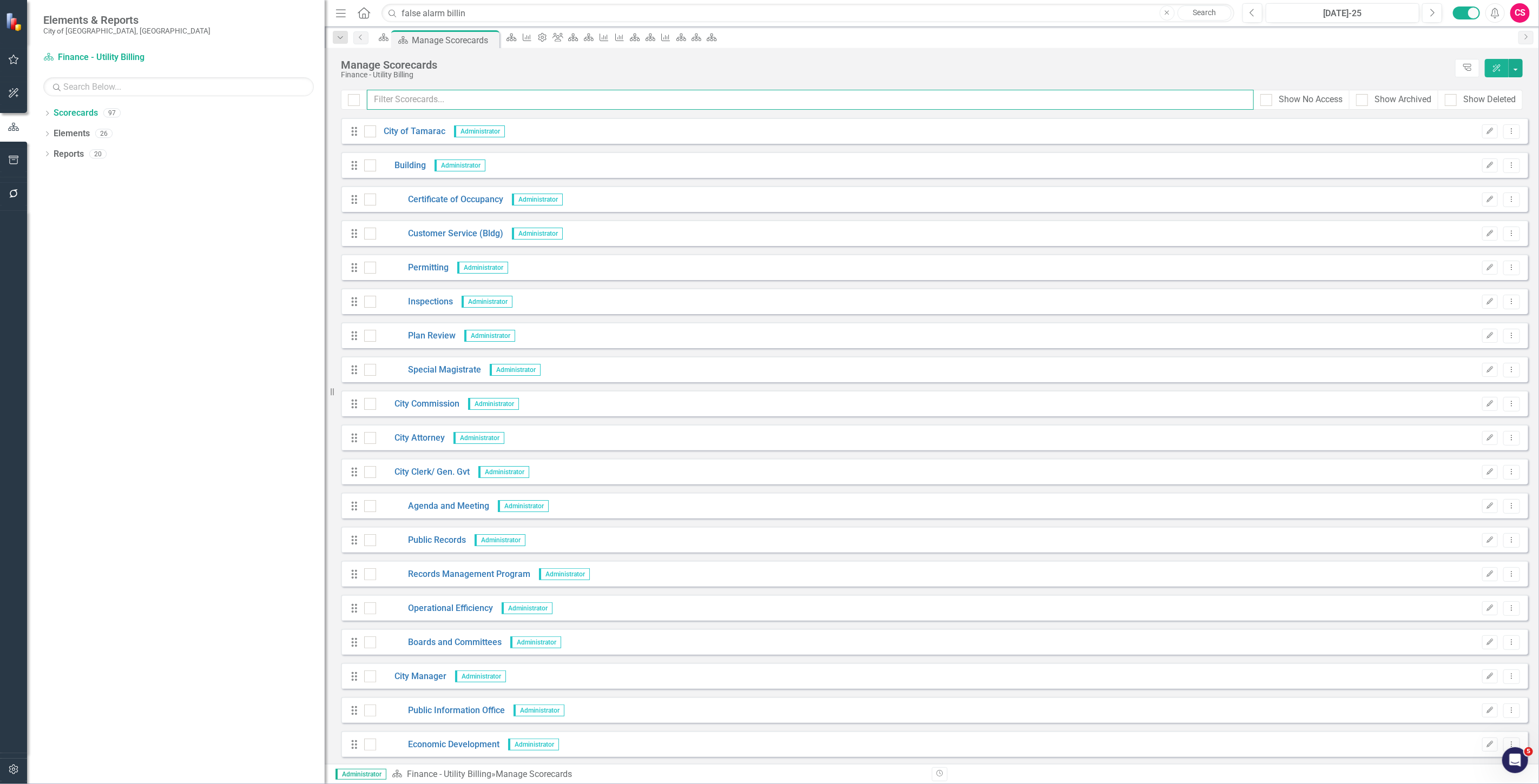
click at [415, 107] on input "text" at bounding box center [810, 99] width 887 height 20
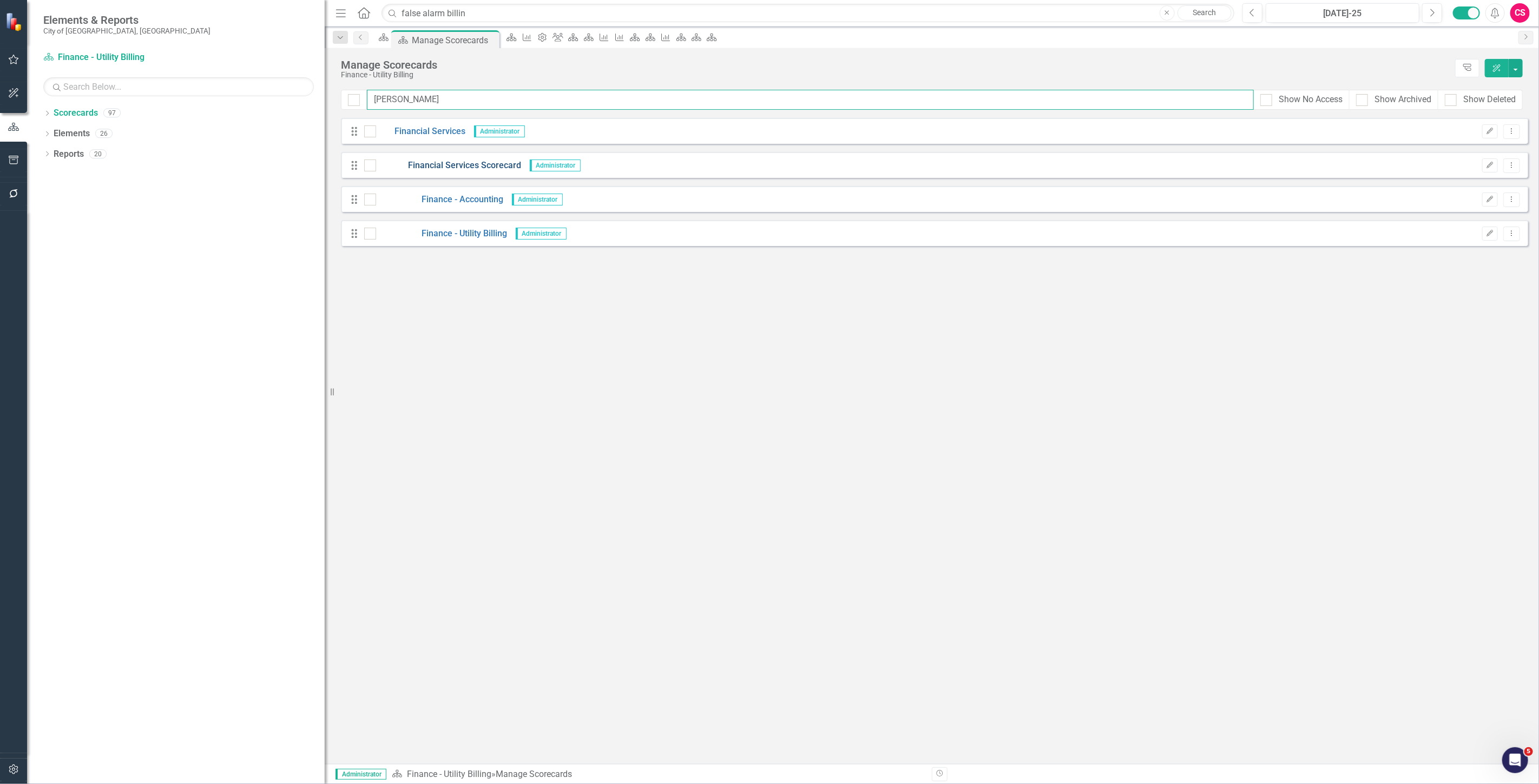
type input "finan"
click at [417, 164] on link "Financial Services Scorecard" at bounding box center [448, 166] width 145 height 13
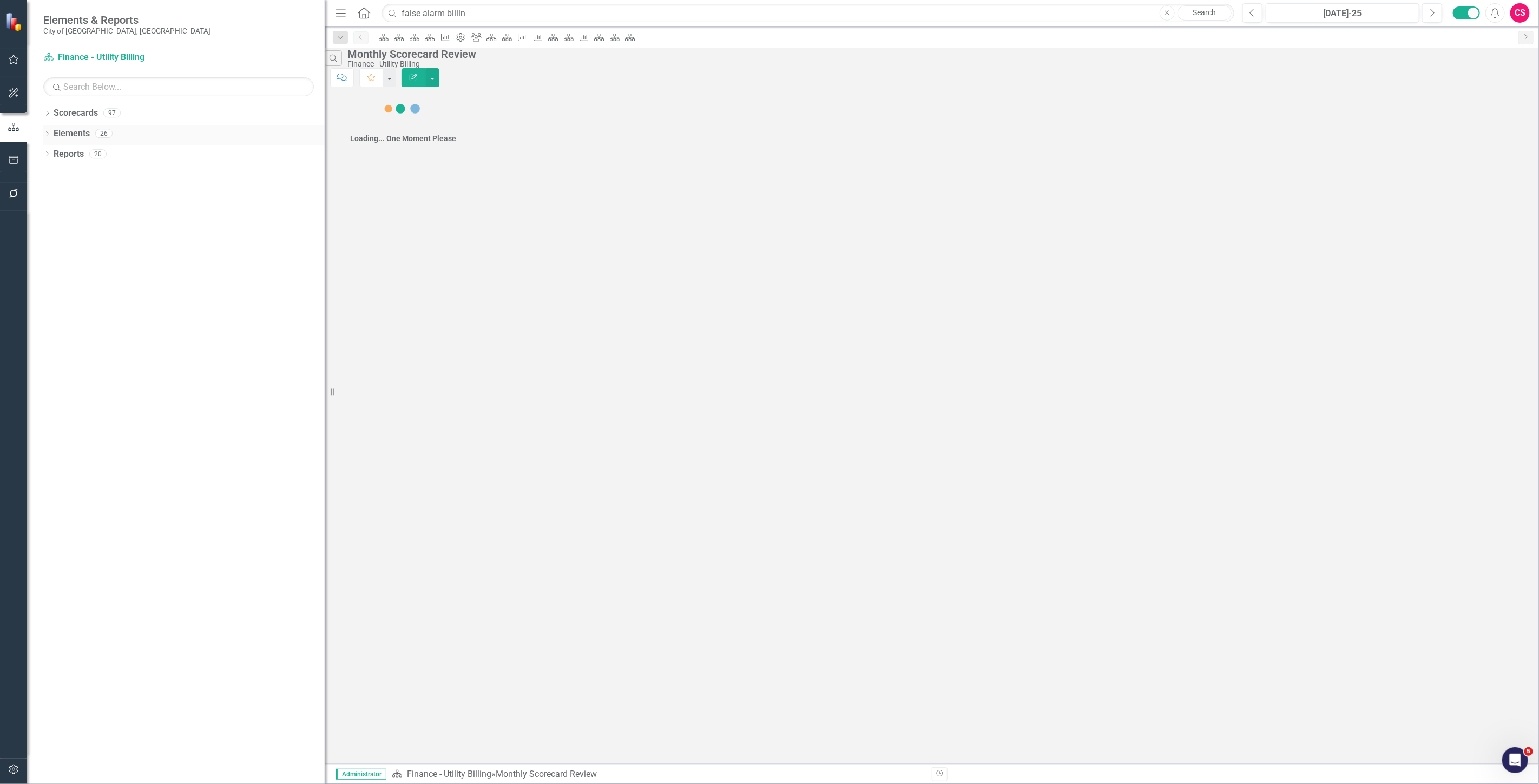
click at [68, 135] on link "Elements" at bounding box center [71, 134] width 36 height 13
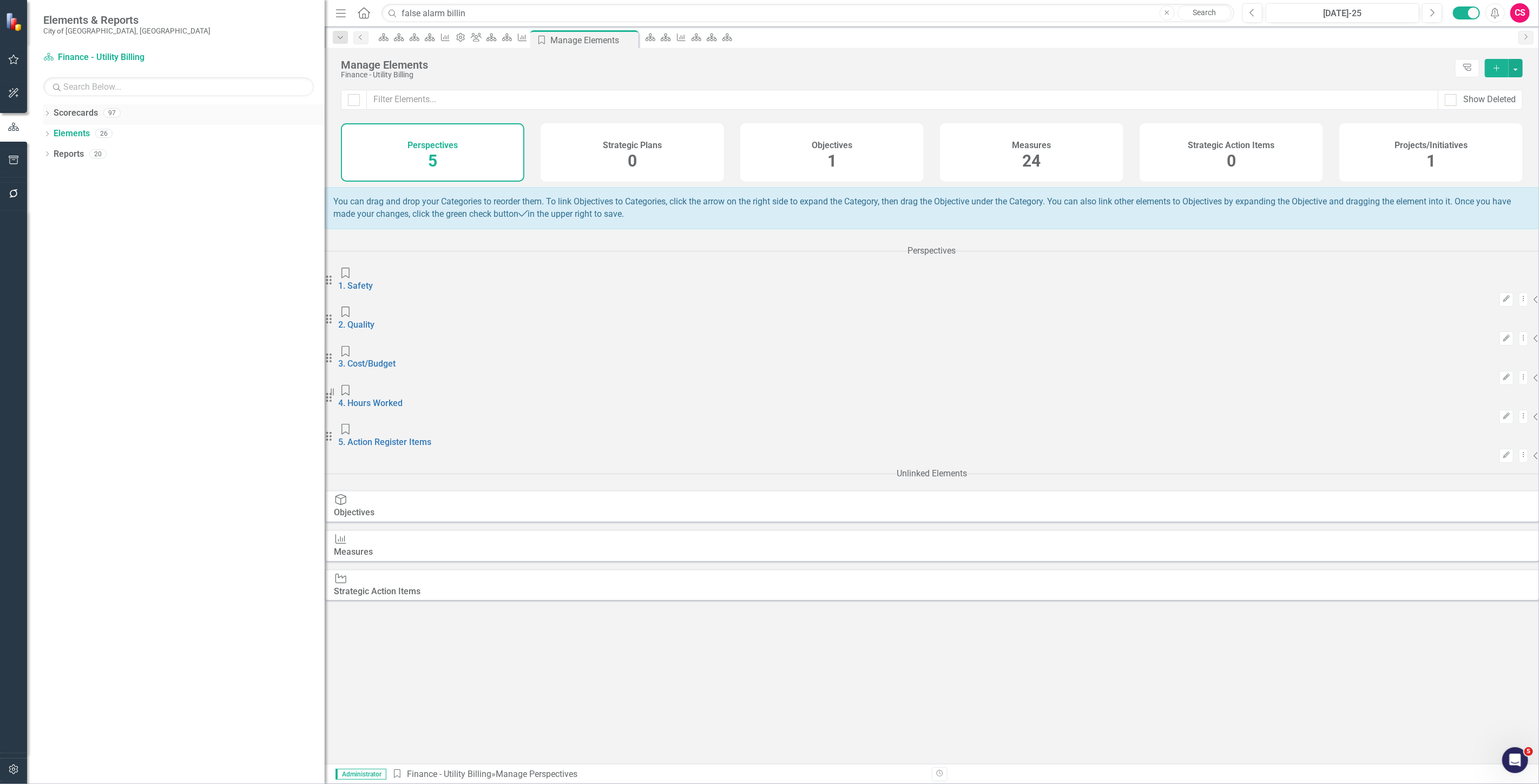
click at [81, 115] on link "Scorecards" at bounding box center [75, 114] width 44 height 13
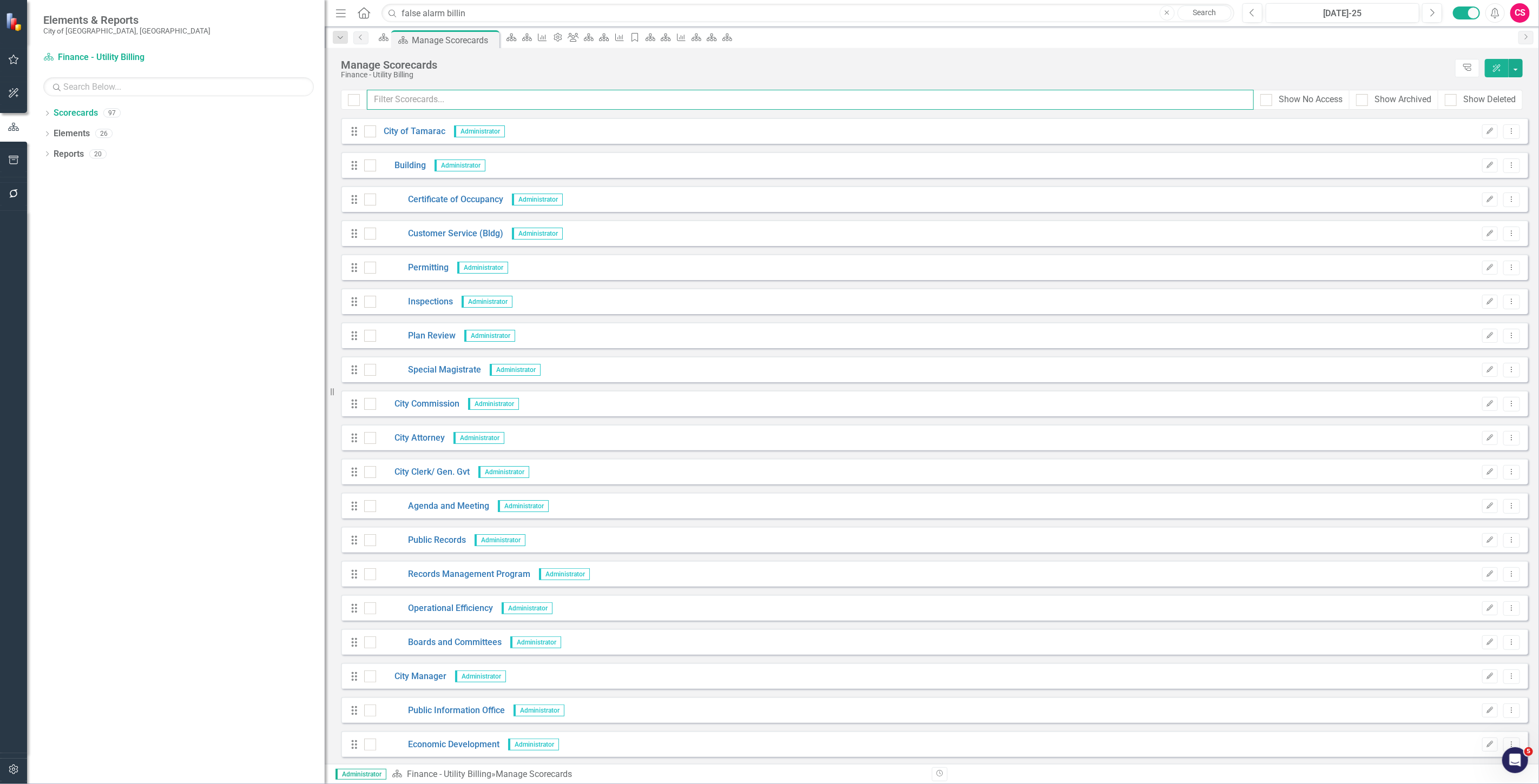
click at [455, 104] on input "text" at bounding box center [810, 99] width 887 height 20
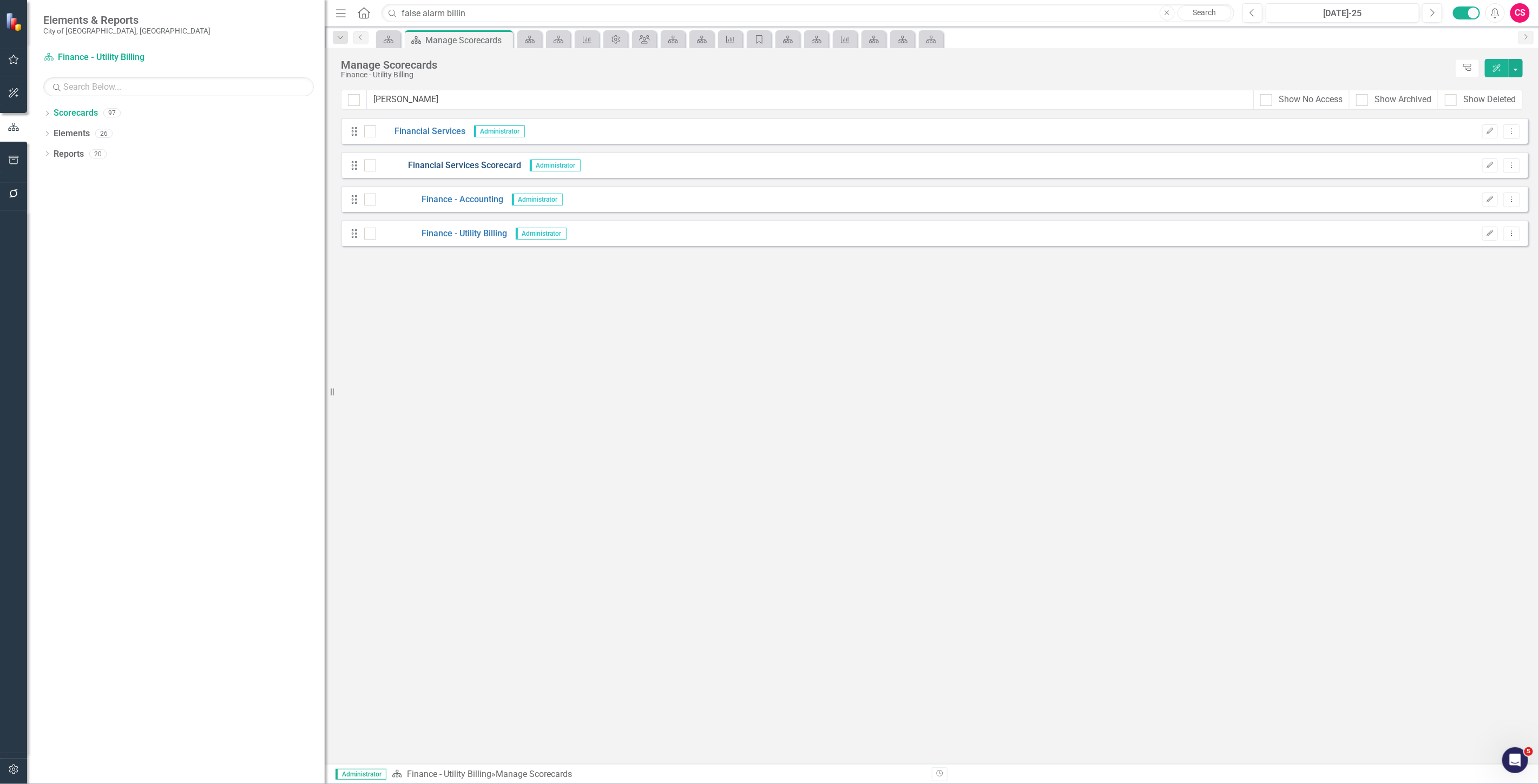
type input "[PERSON_NAME]"
click at [445, 164] on link "Financial Services Scorecard" at bounding box center [448, 166] width 145 height 13
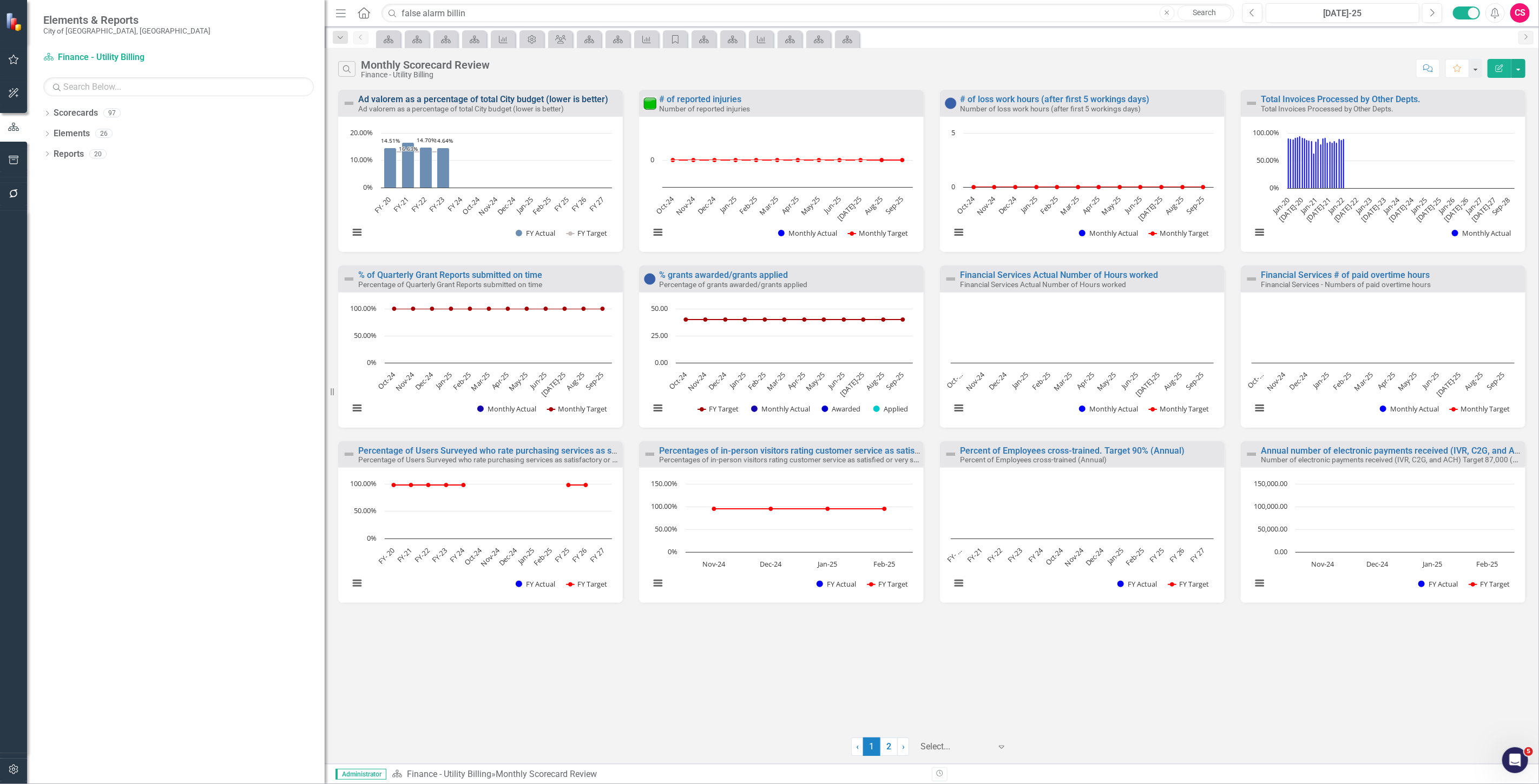
click at [406, 100] on link "Ad valorem as a percentage of total City budget (lower is better)" at bounding box center [484, 99] width 250 height 10
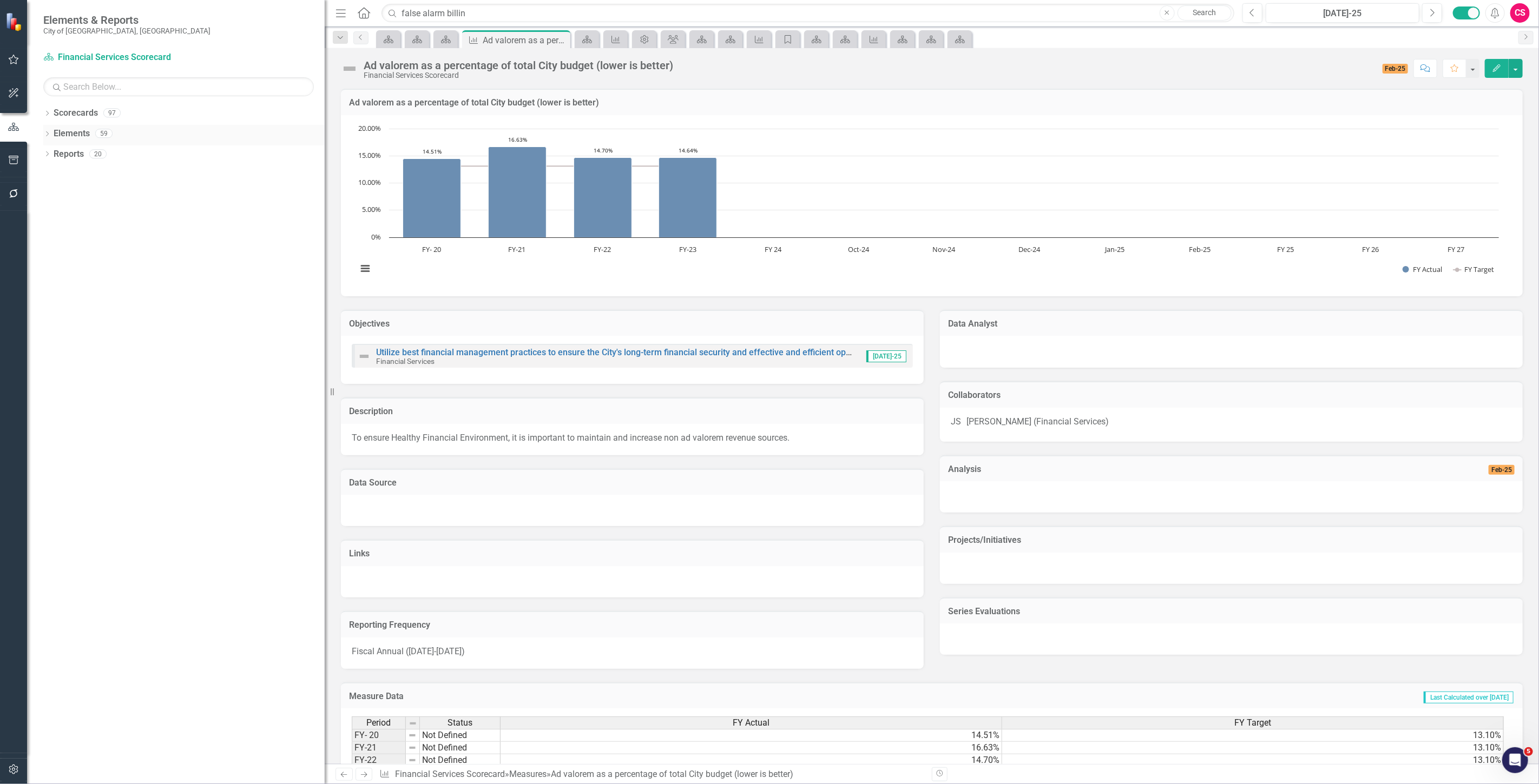
click at [77, 132] on link "Elements" at bounding box center [71, 134] width 36 height 13
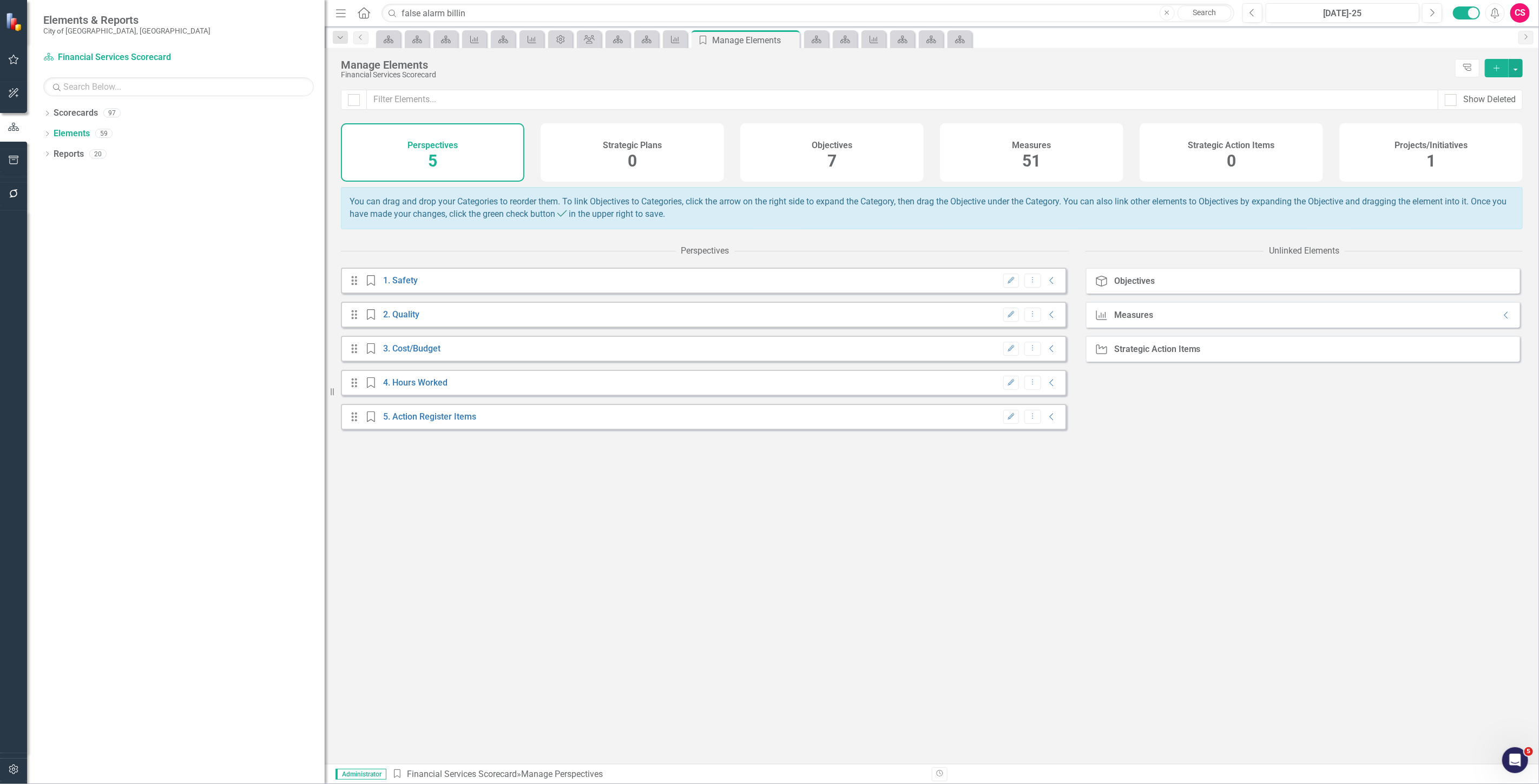
click at [995, 164] on div "Measures 51" at bounding box center [1031, 152] width 184 height 59
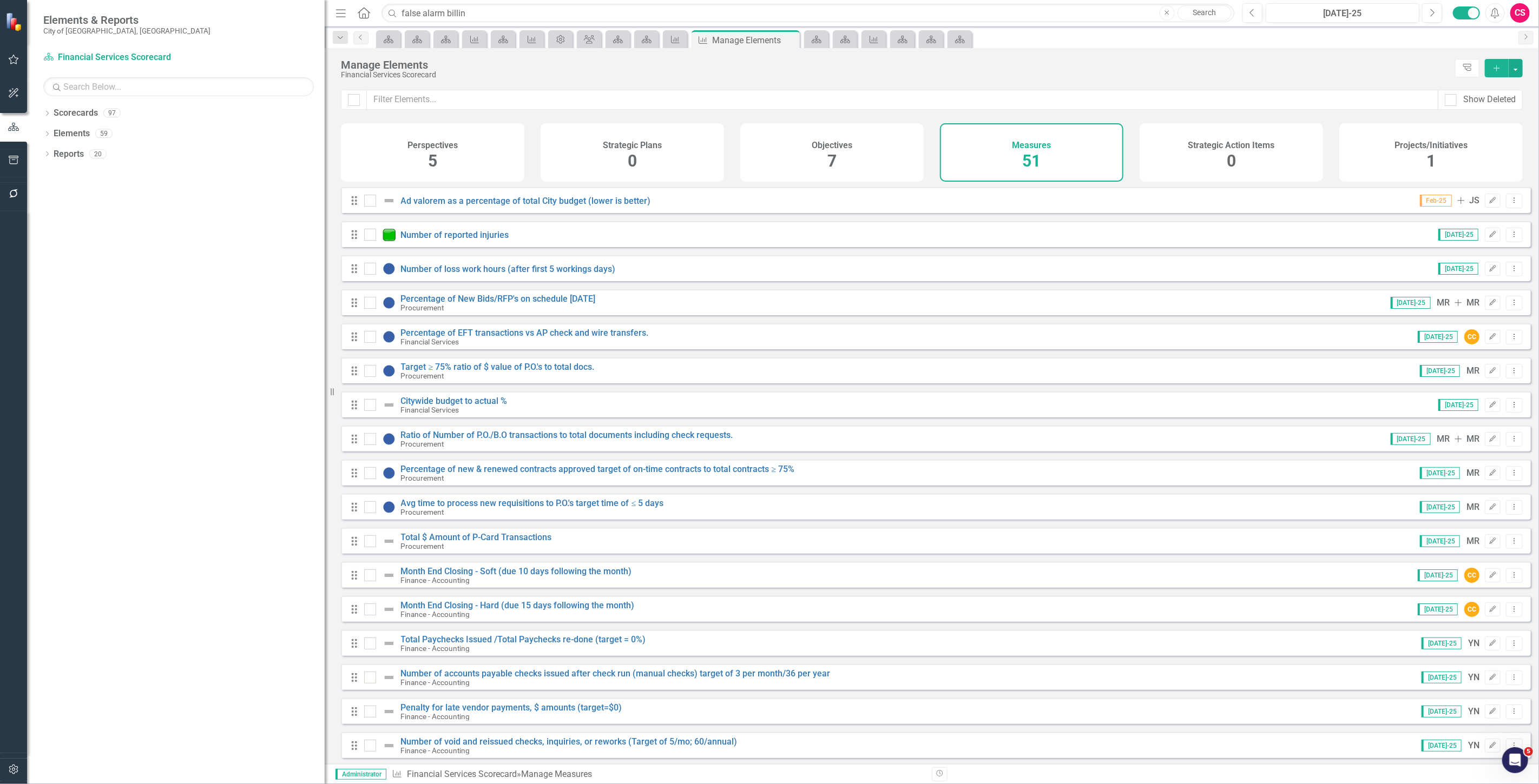
checkbox input "false"
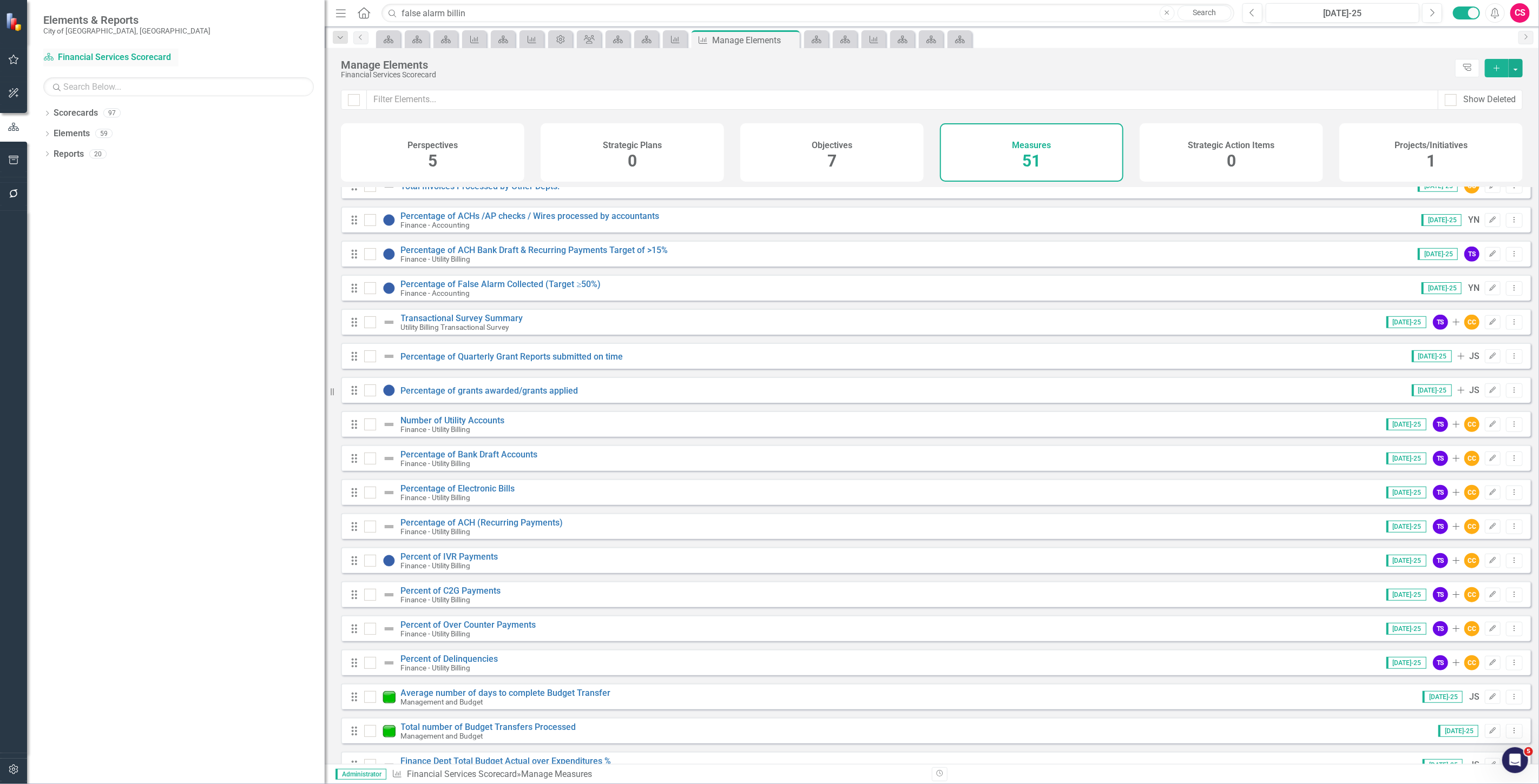
scroll to position [267, 0]
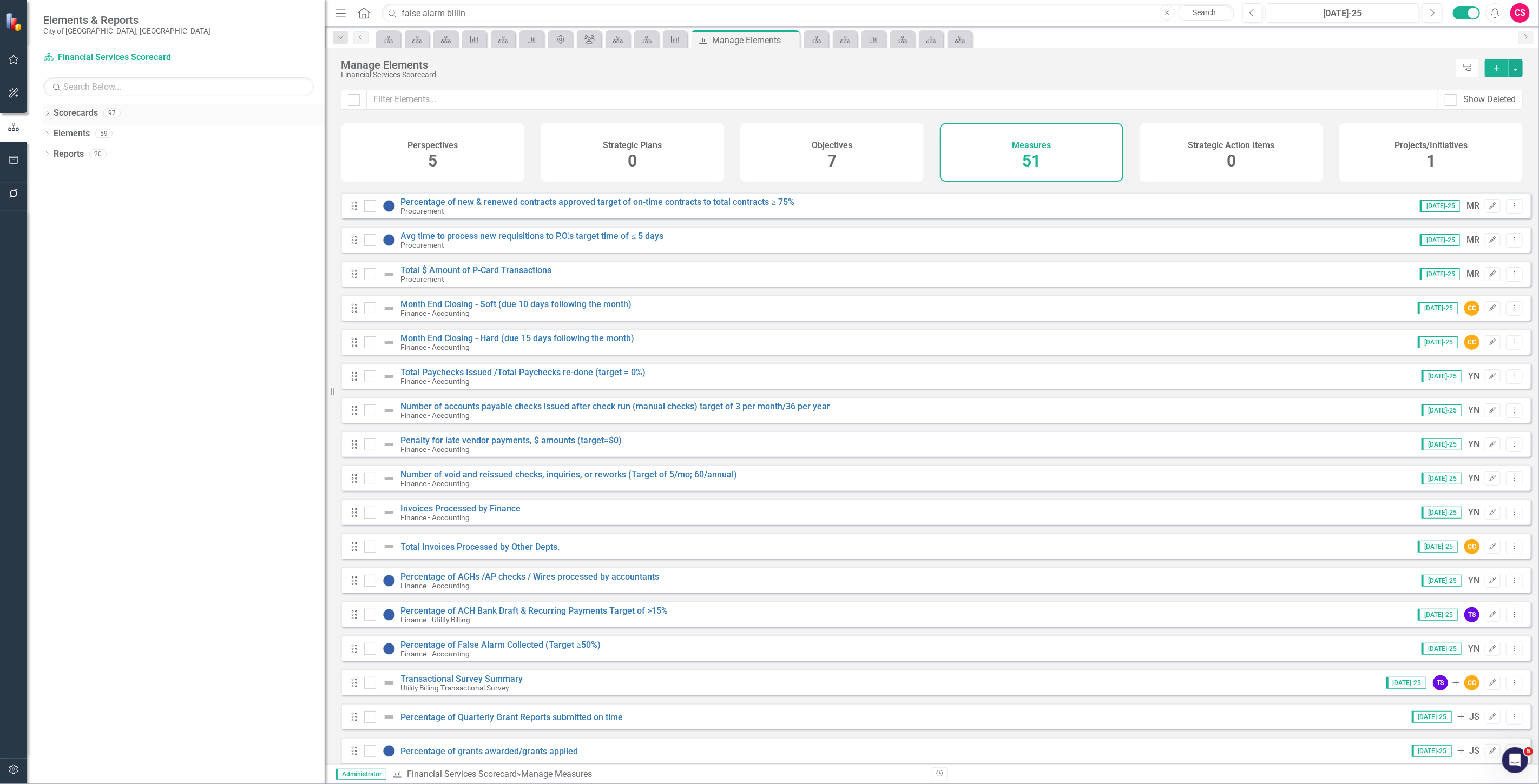
click at [87, 112] on link "Scorecards" at bounding box center [75, 114] width 44 height 13
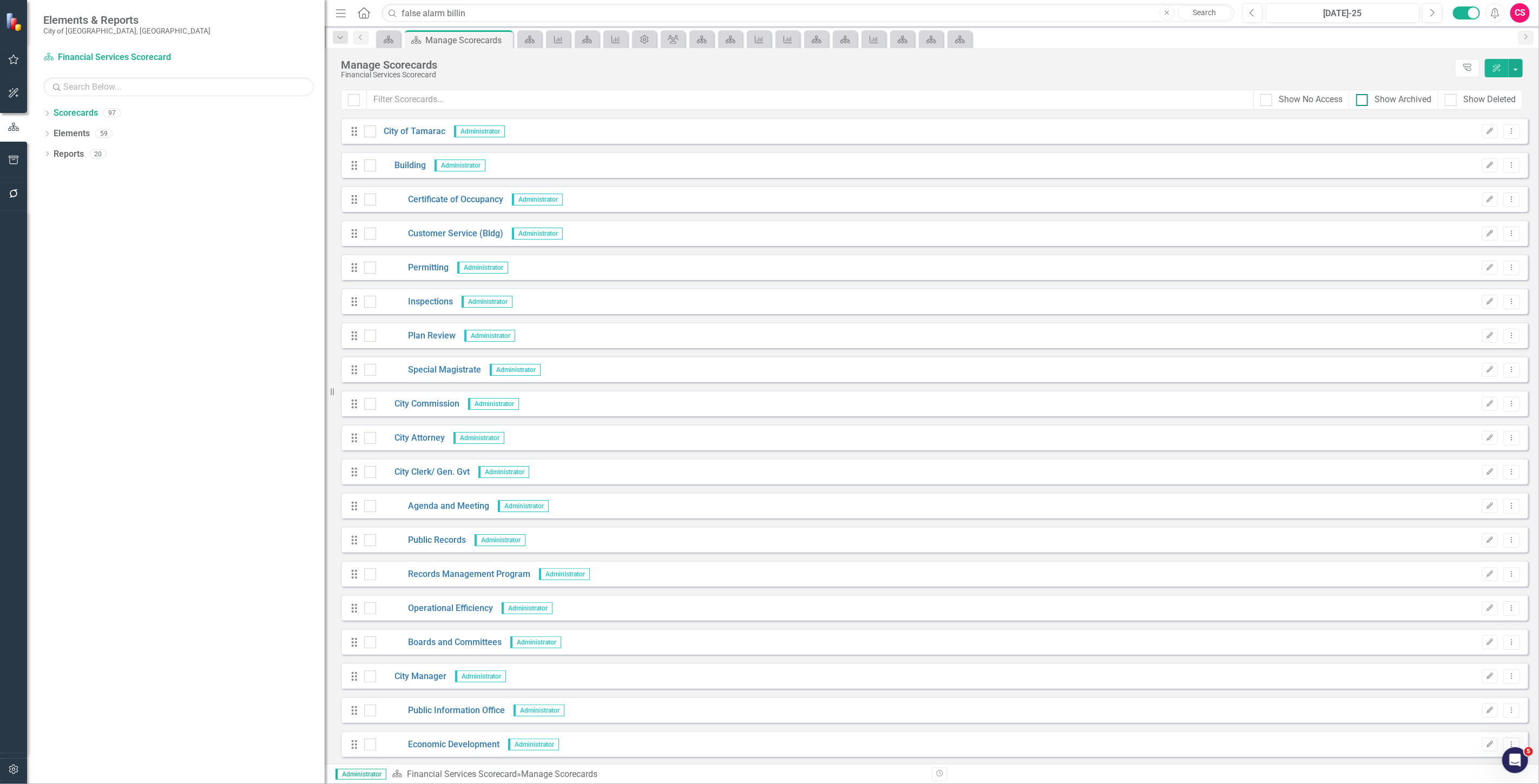
click at [1402, 97] on div "Show Archived" at bounding box center [1402, 100] width 57 height 13
click at [1363, 97] on input "Show Archived" at bounding box center [1359, 97] width 7 height 7
checkbox input "true"
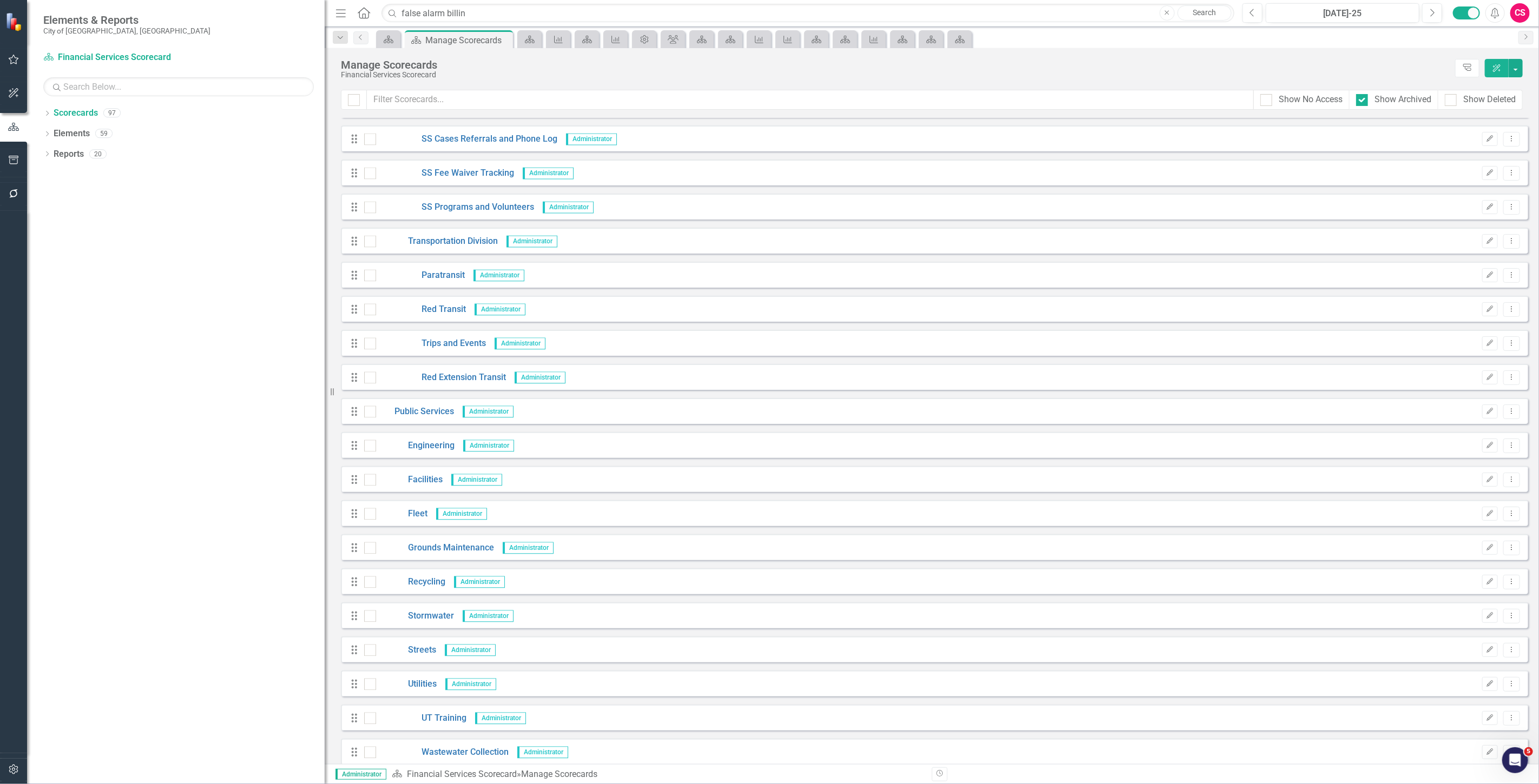
scroll to position [1791, 0]
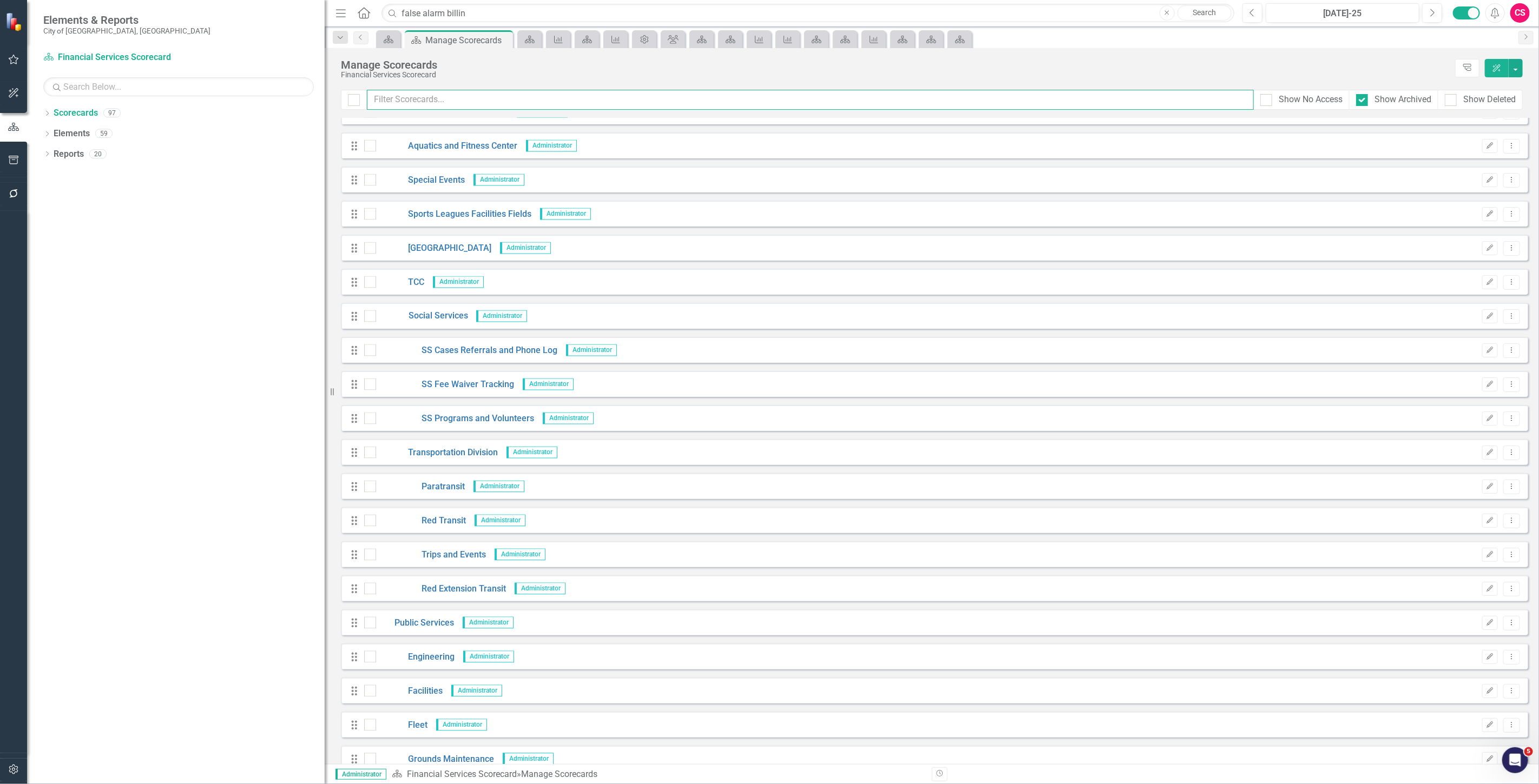
click at [554, 99] on input "text" at bounding box center [810, 99] width 887 height 20
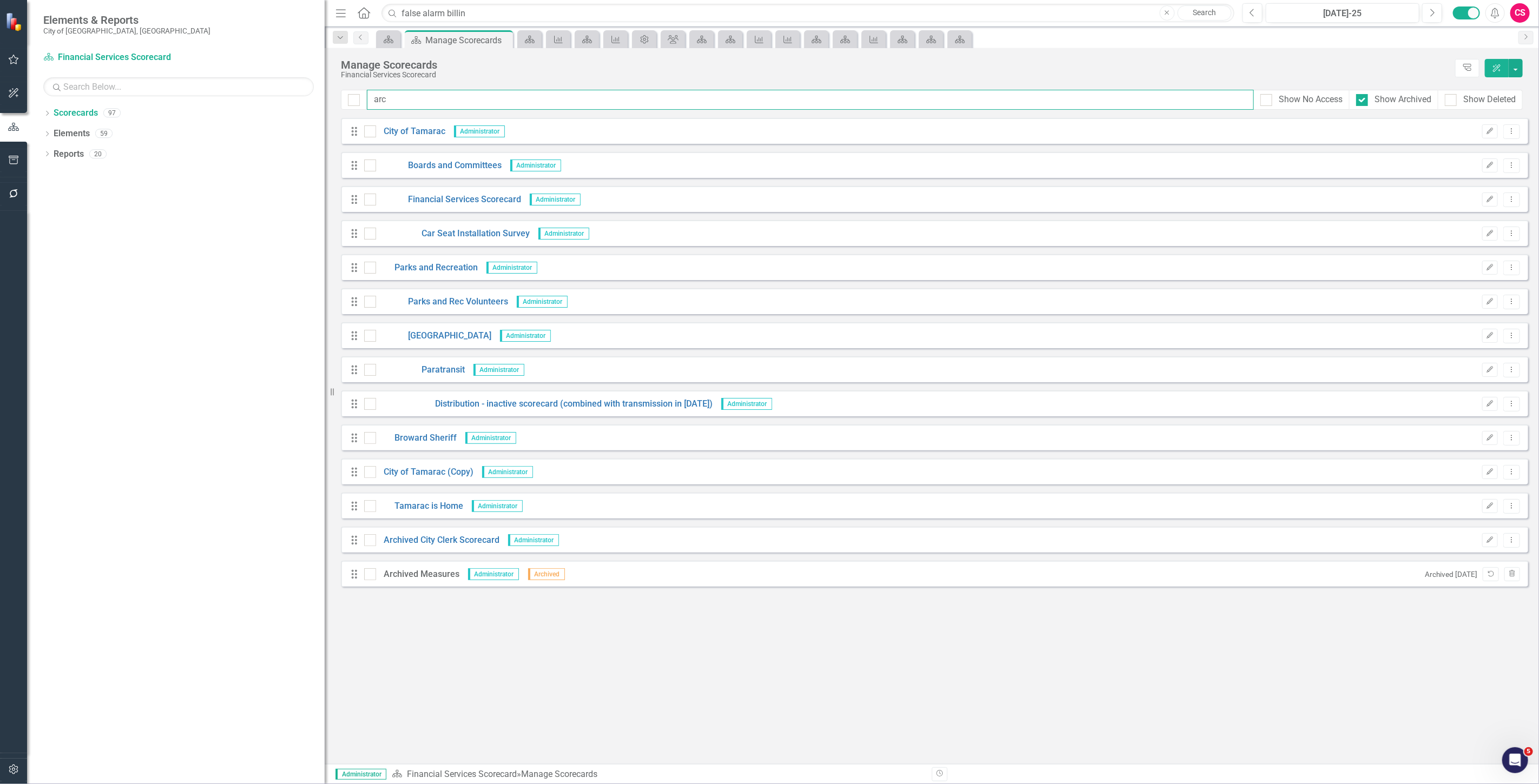
scroll to position [0, 0]
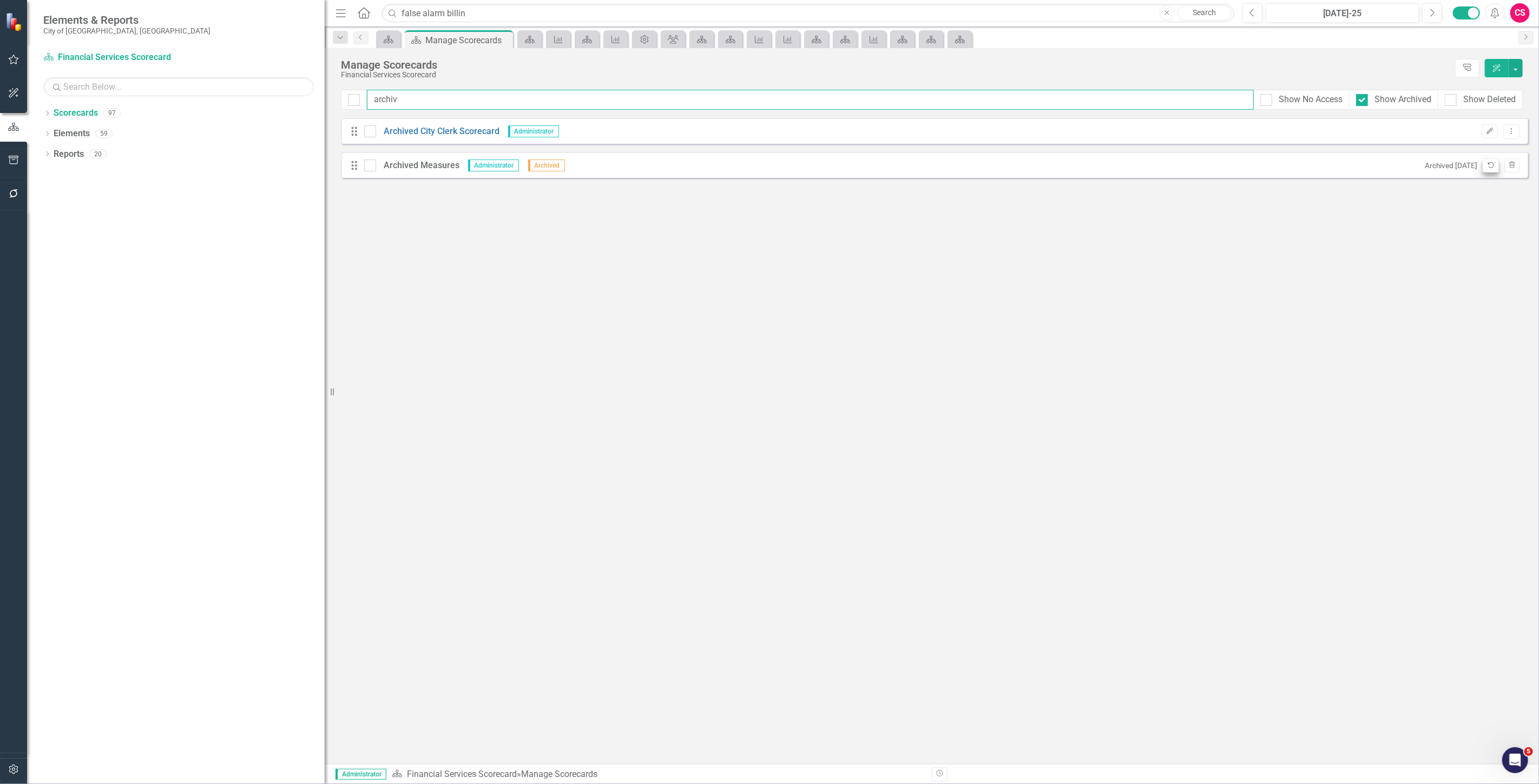
type input "archiv"
click at [1491, 164] on icon "Unarchive" at bounding box center [1490, 165] width 8 height 6
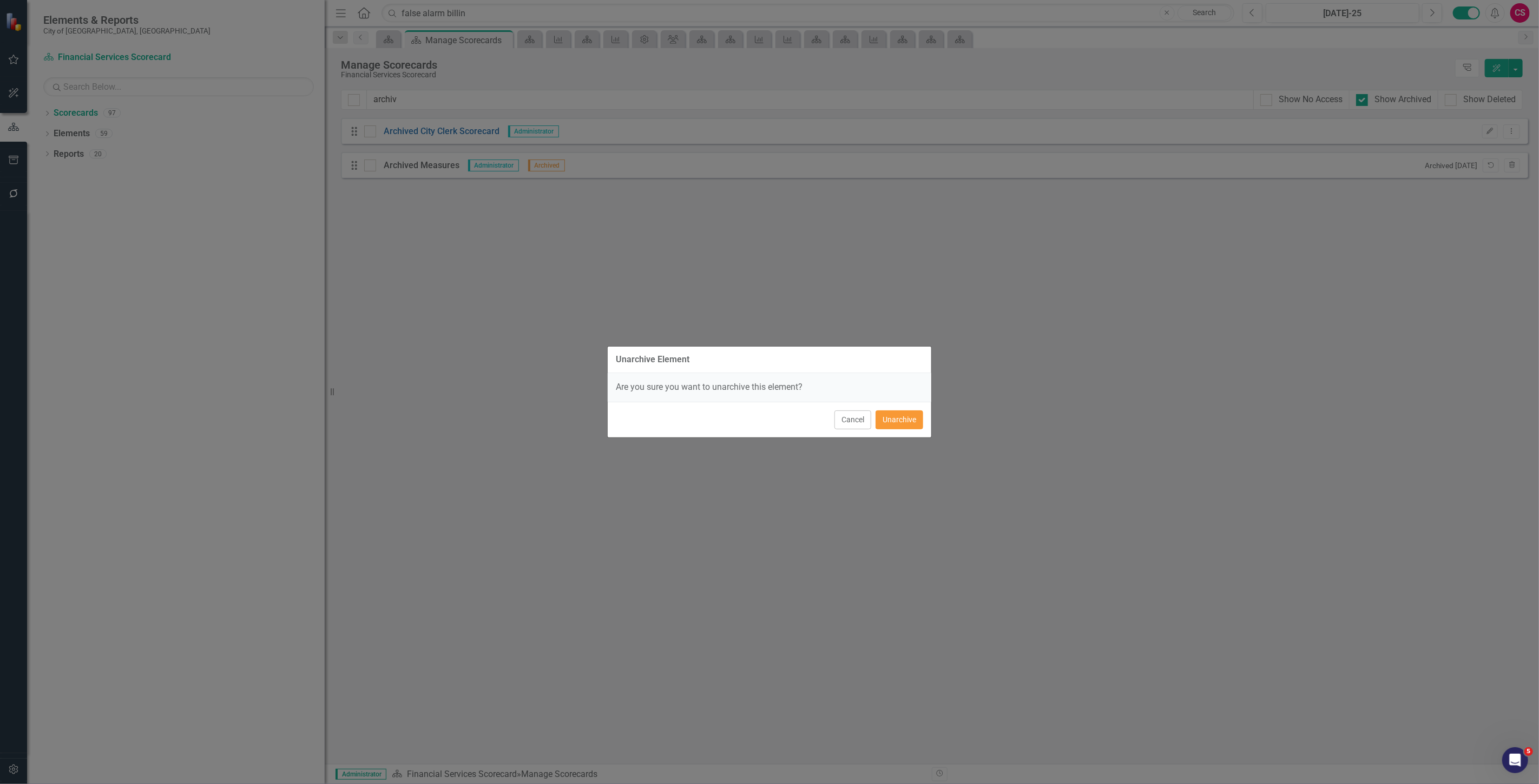
click at [896, 424] on button "Unarchive" at bounding box center [898, 420] width 47 height 19
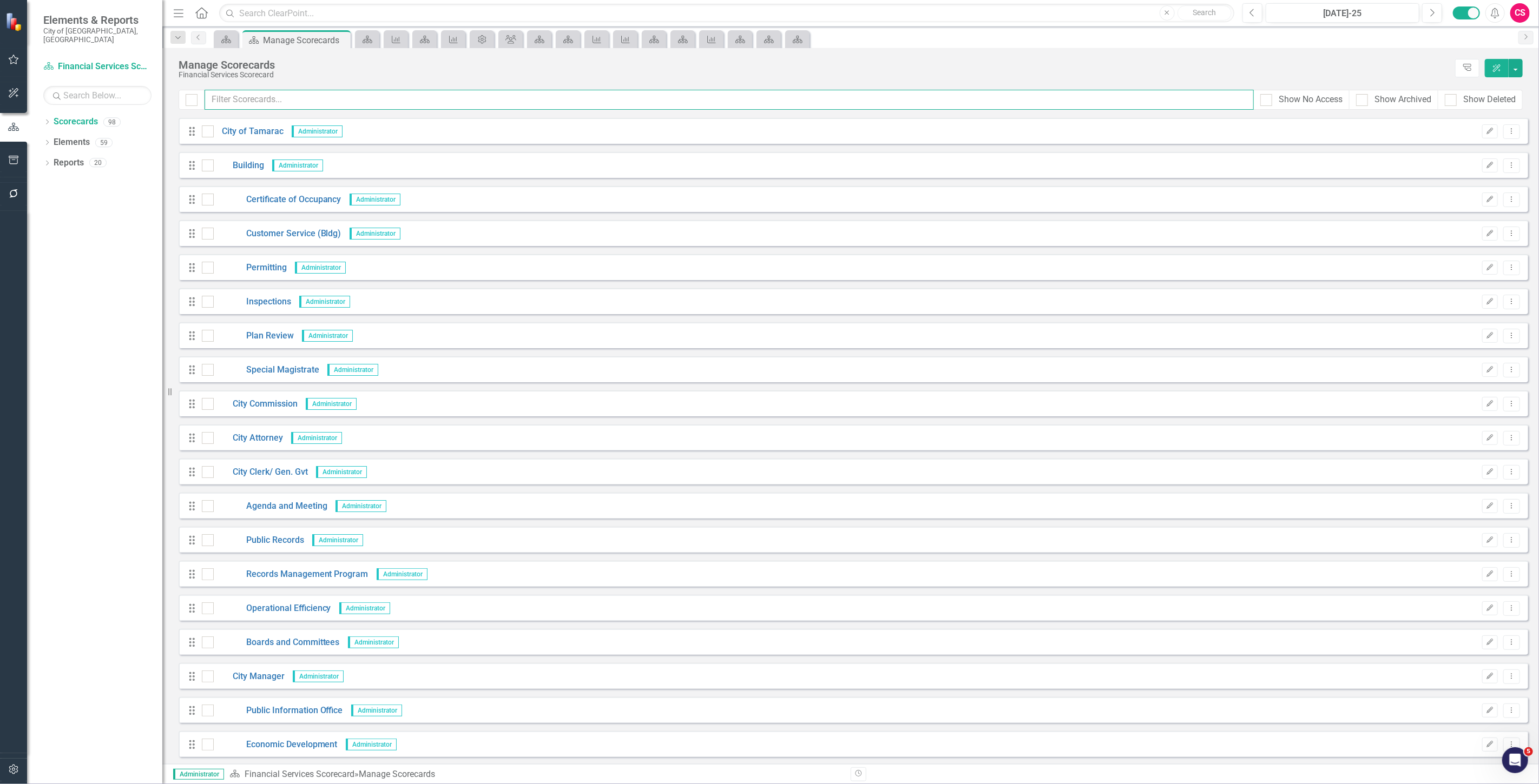
click at [248, 102] on input "text" at bounding box center [729, 99] width 1049 height 20
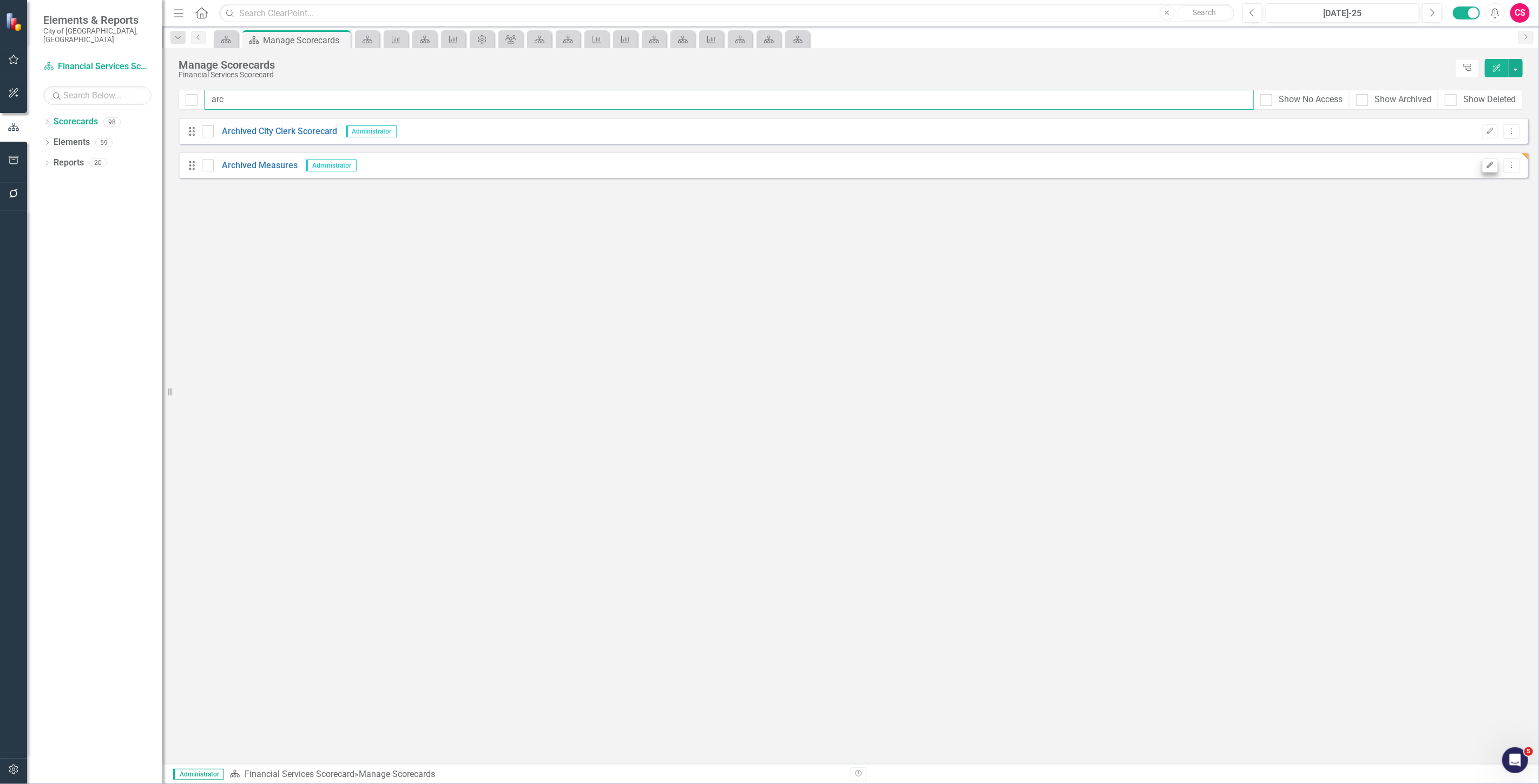
type input "arc"
click at [1488, 166] on icon "Edit" at bounding box center [1489, 165] width 8 height 6
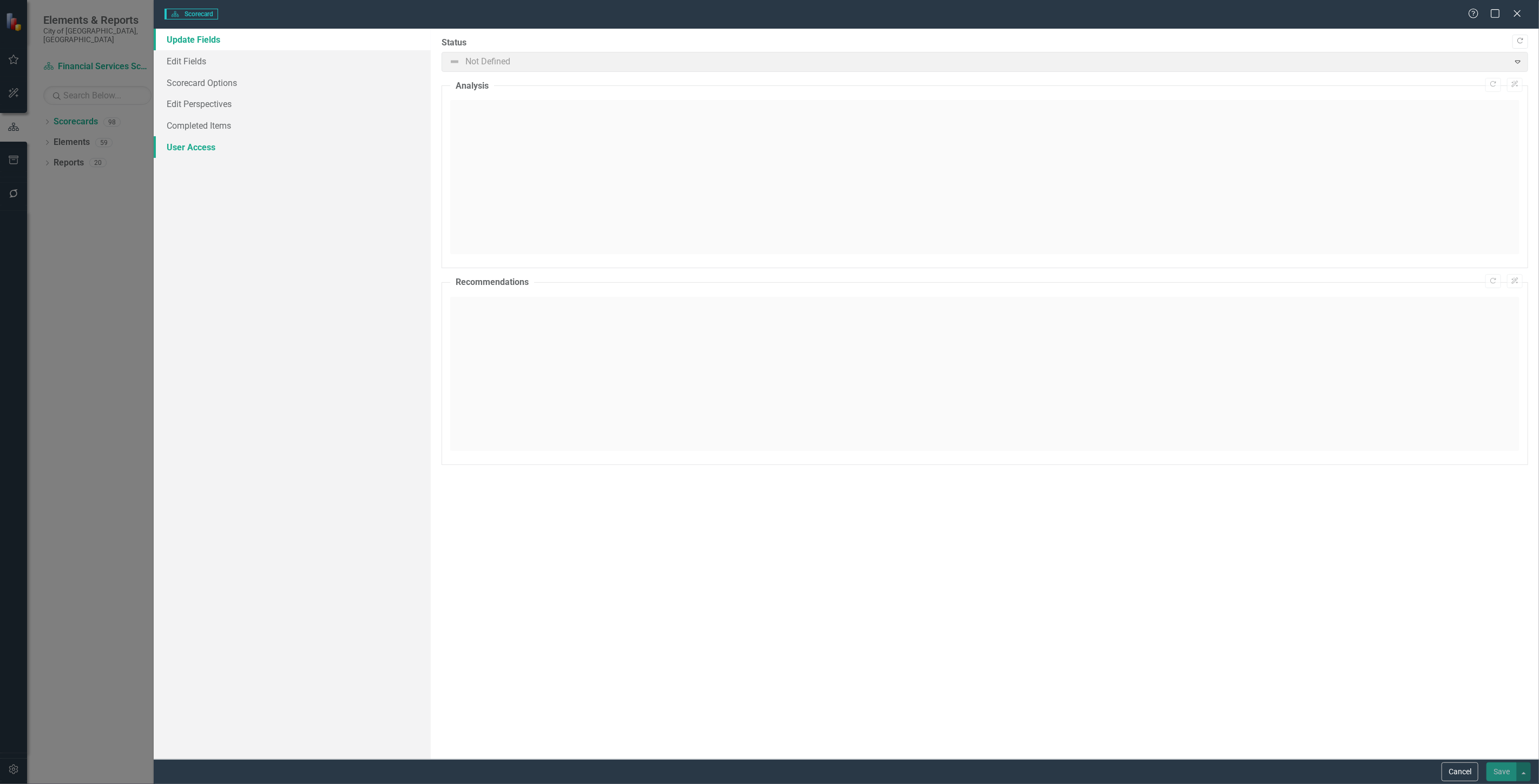
click at [253, 148] on link "User Access" at bounding box center [292, 147] width 277 height 22
click at [214, 143] on link "User Access" at bounding box center [292, 147] width 277 height 22
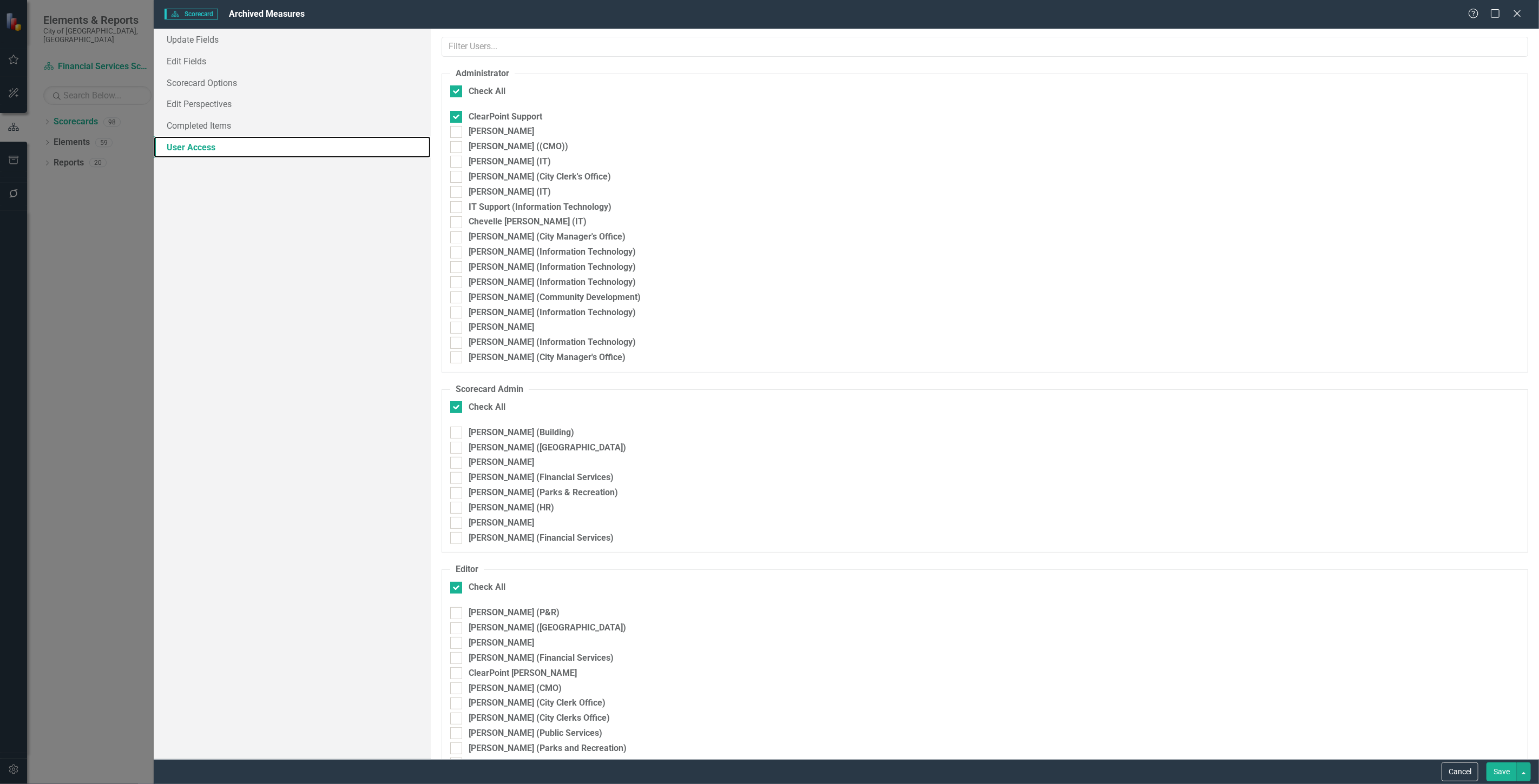
checkbox input "true"
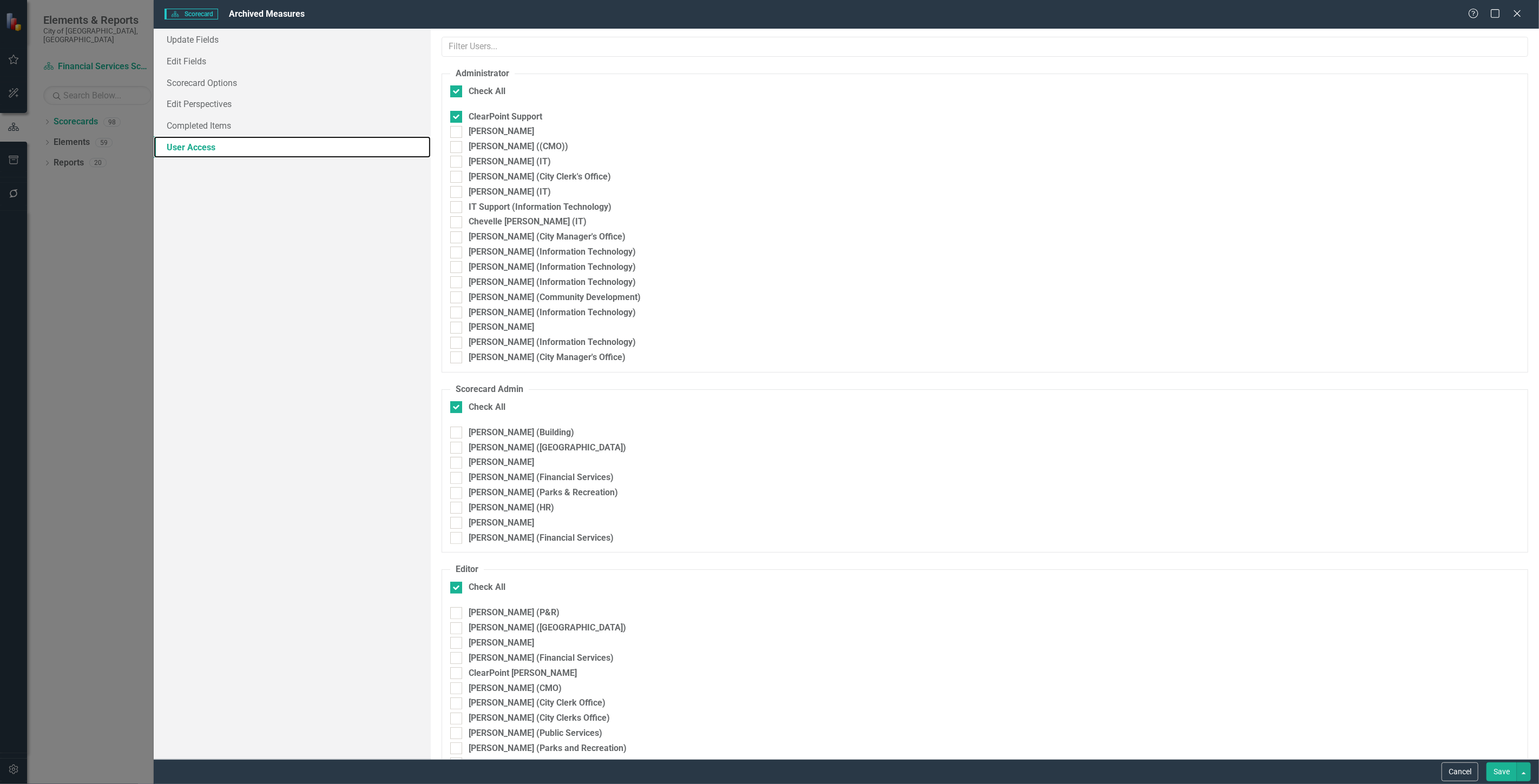
checkbox input "true"
checkbox input "false"
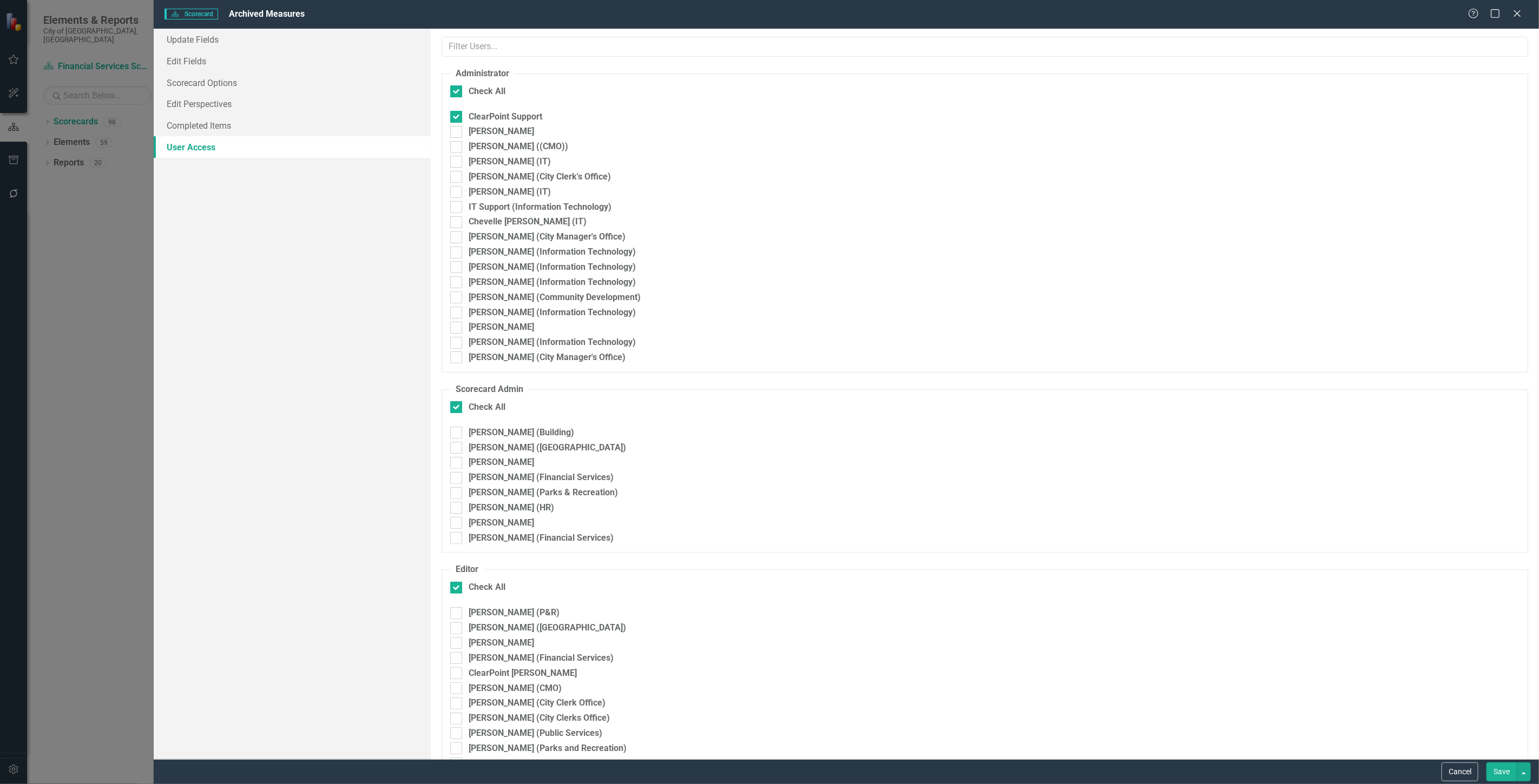
checkbox input "false"
click at [476, 358] on div "Damena Gallimore-Wilson (City Manager's Office)" at bounding box center [547, 358] width 157 height 13
click at [457, 358] on input "Damena Gallimore-Wilson (City Manager's Office)" at bounding box center [453, 354] width 7 height 7
checkbox input "true"
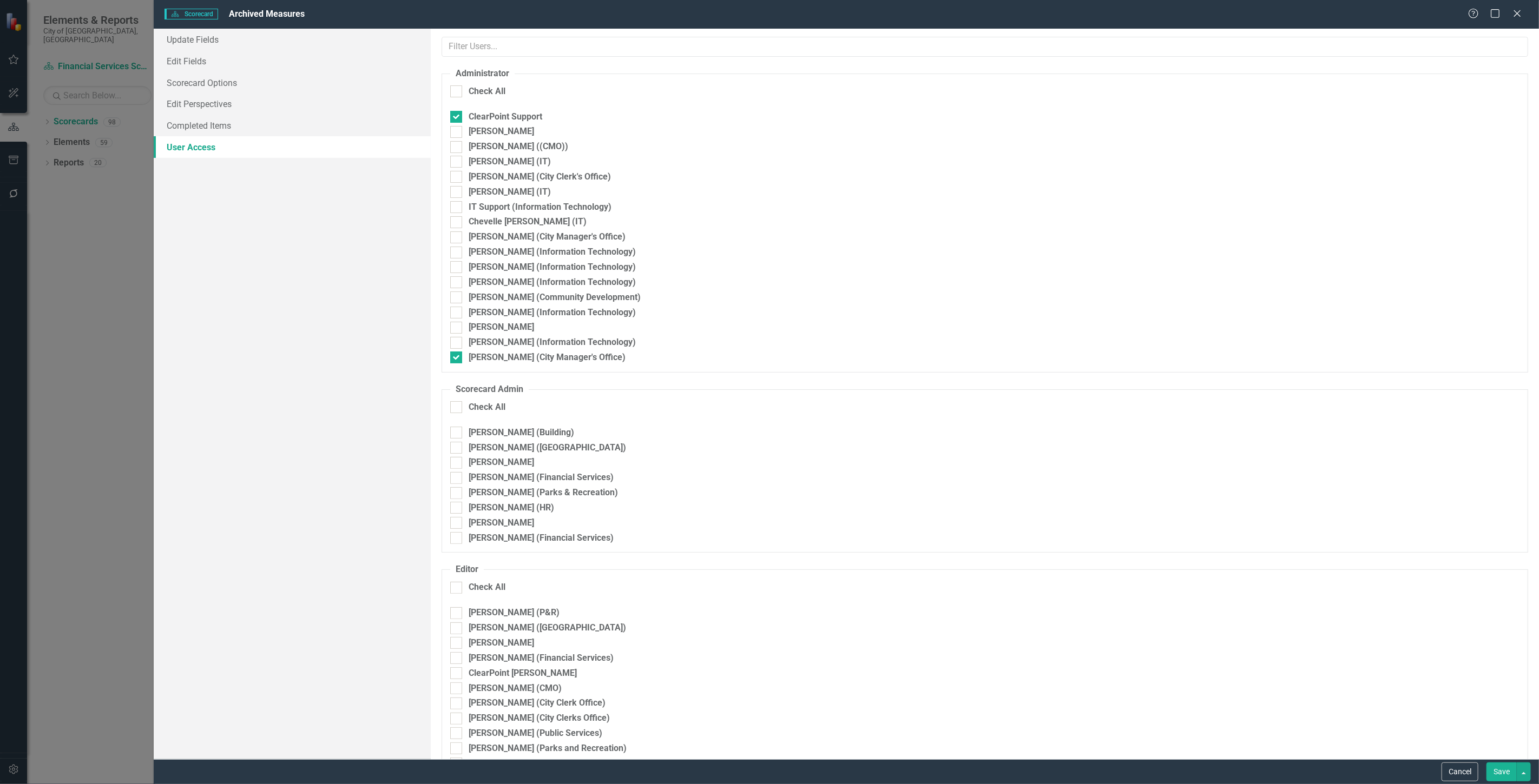
click at [1494, 775] on button "Save" at bounding box center [1501, 772] width 30 height 19
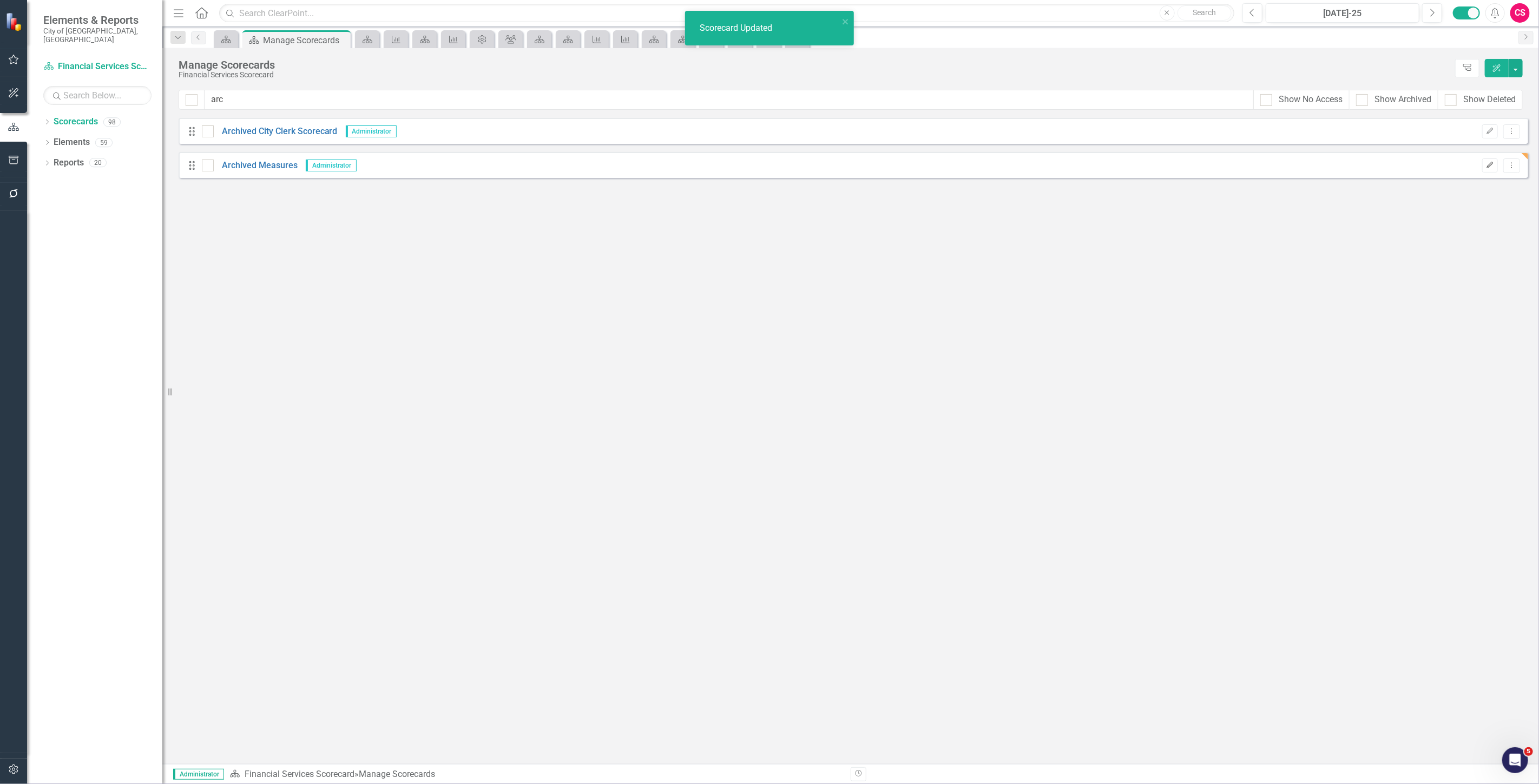
click at [1493, 170] on button "Edit" at bounding box center [1490, 166] width 16 height 14
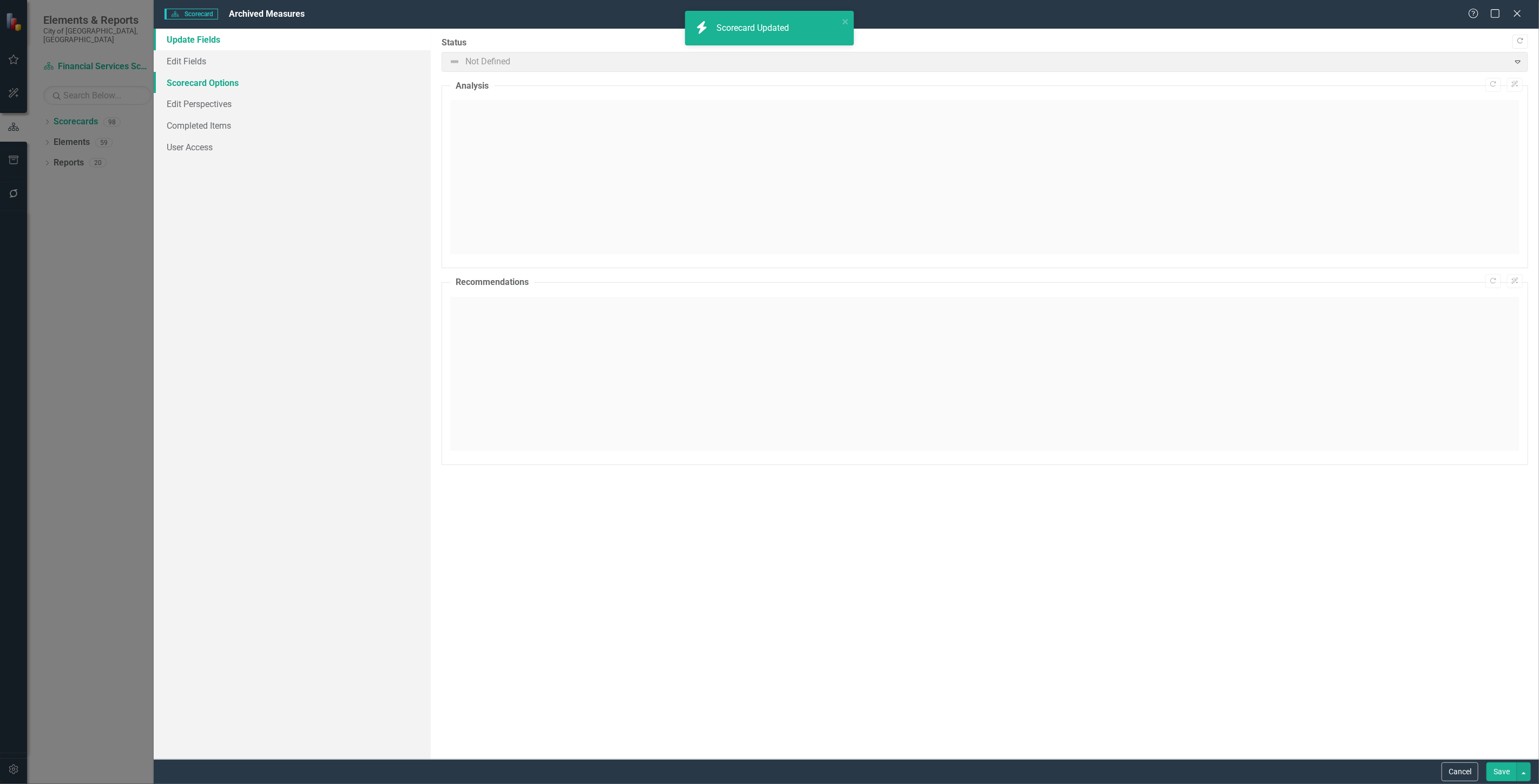
click at [197, 87] on link "Scorecard Options" at bounding box center [292, 83] width 277 height 22
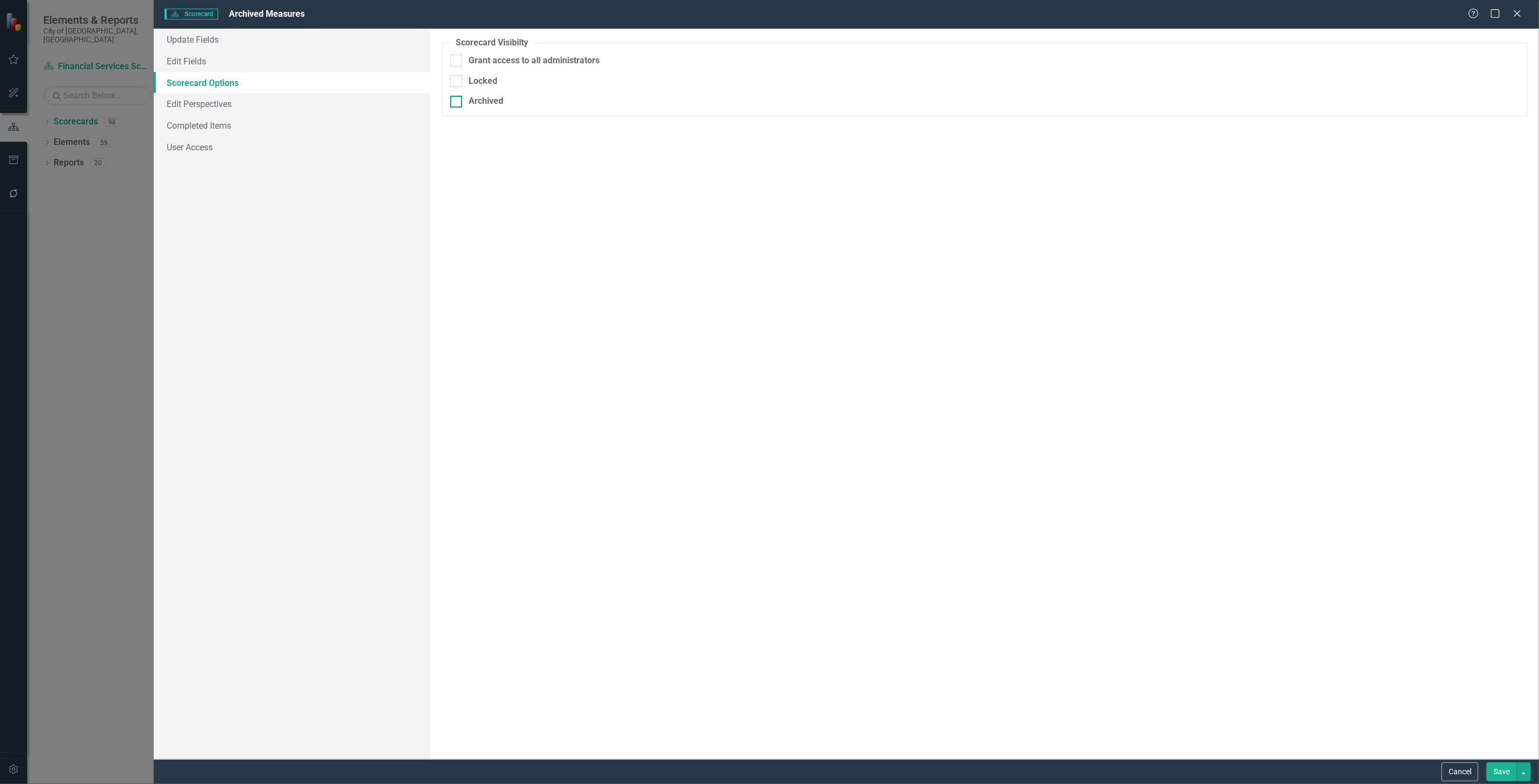
click at [464, 106] on div "Archived" at bounding box center [984, 102] width 1069 height 13
click at [457, 103] on input "Archived" at bounding box center [453, 99] width 7 height 7
checkbox input "true"
click at [1504, 770] on button "Save" at bounding box center [1501, 772] width 30 height 19
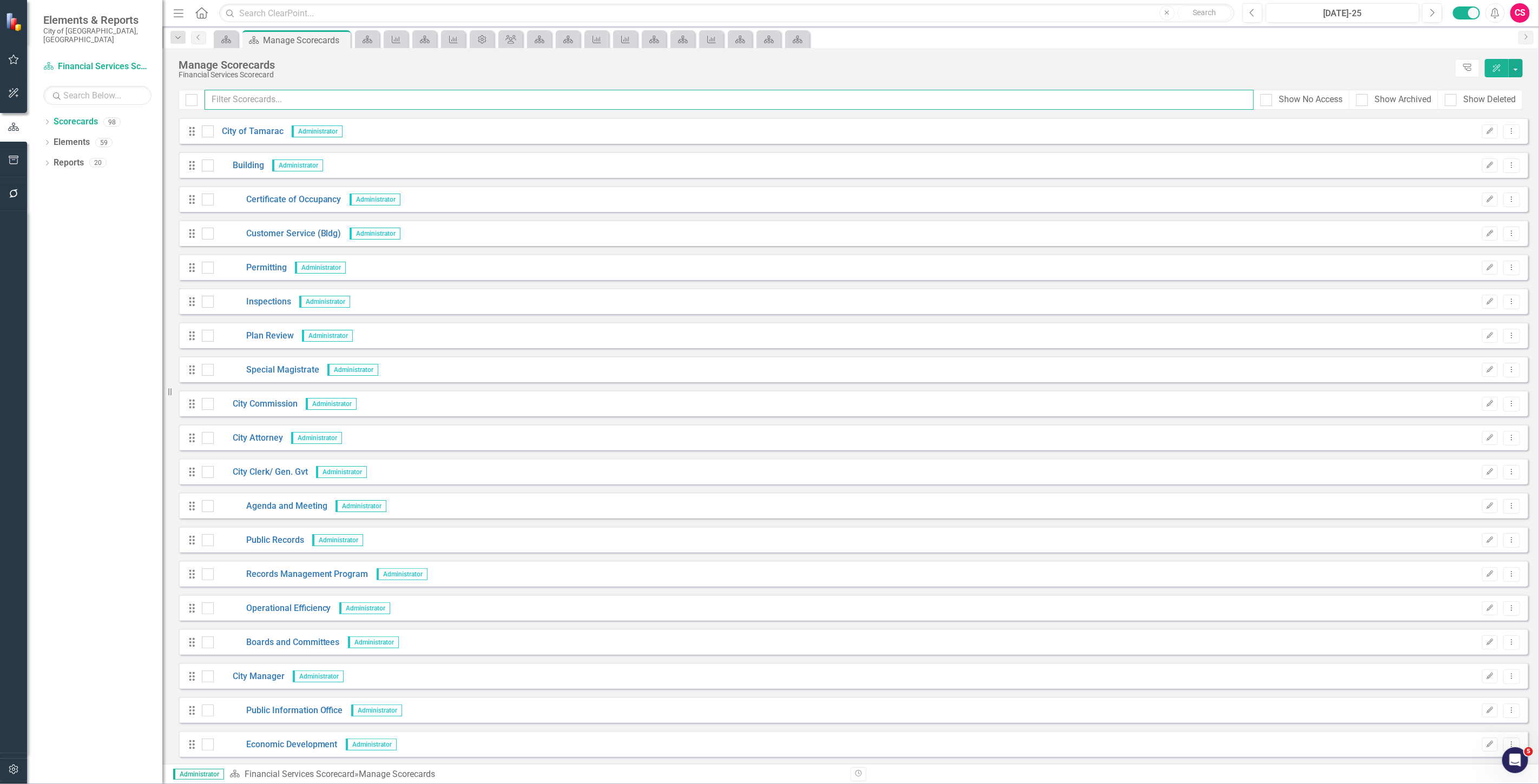
click at [332, 99] on input "text" at bounding box center [729, 99] width 1049 height 20
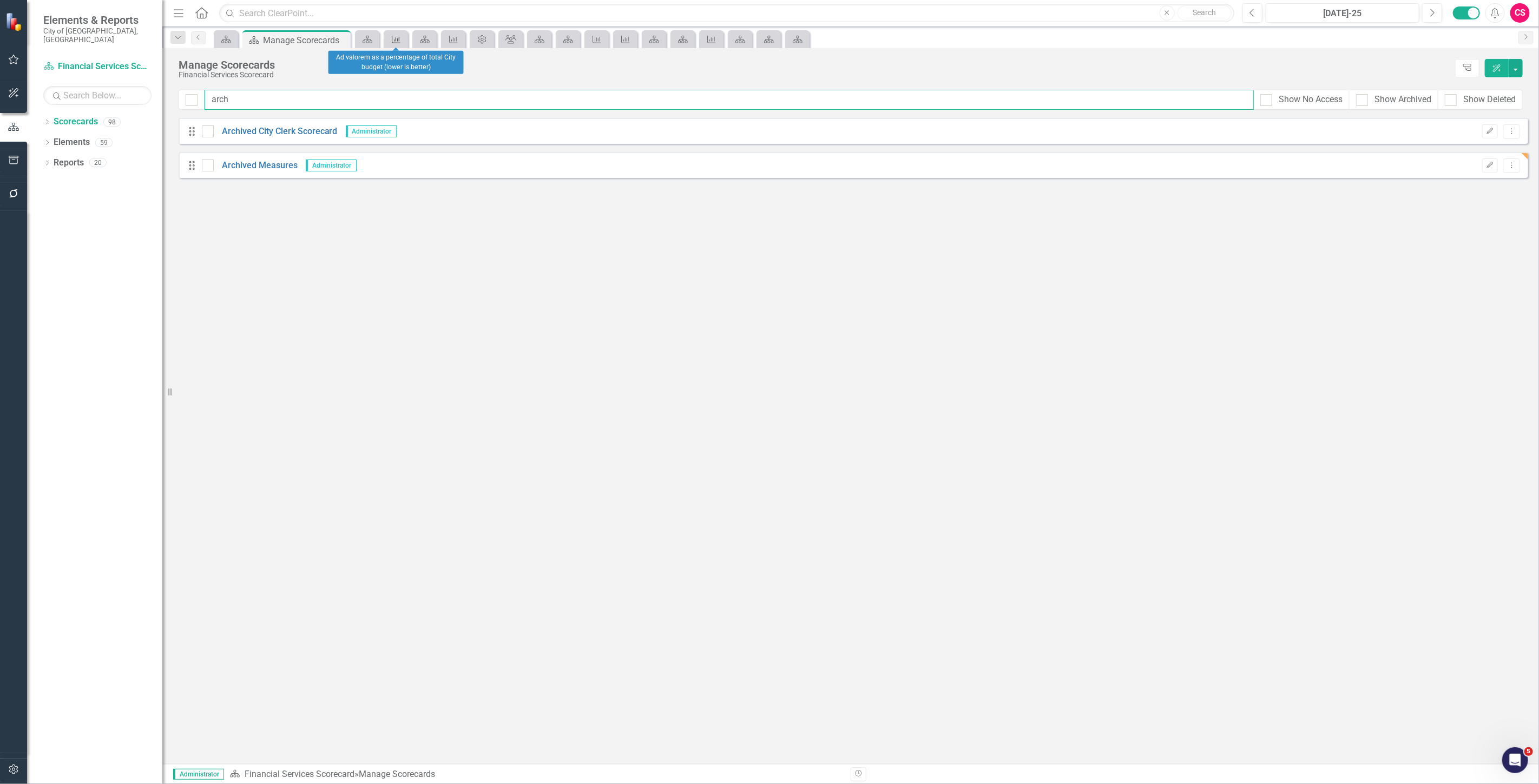
type input "arch"
click at [393, 43] on icon "Measure" at bounding box center [395, 39] width 10 height 9
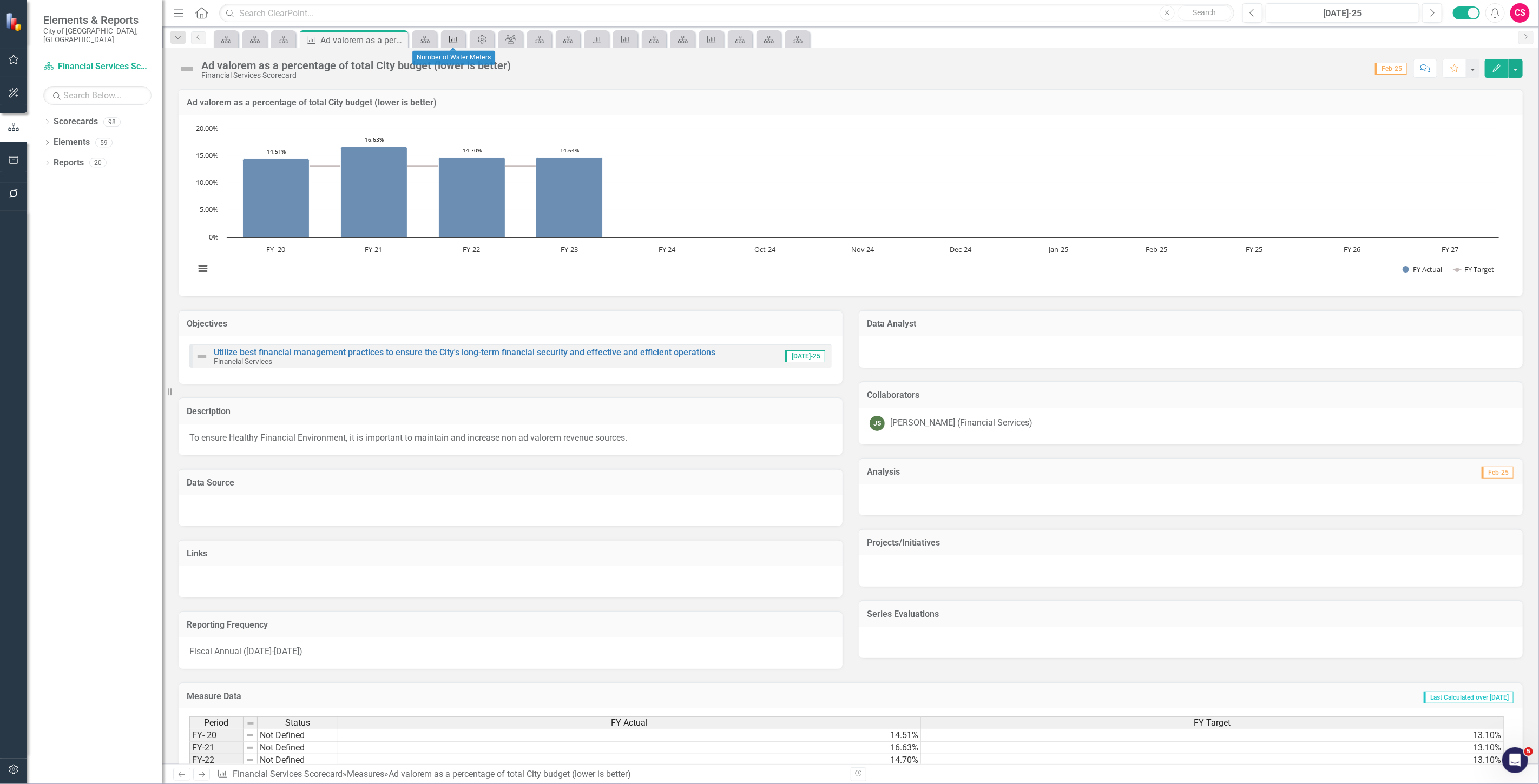
click at [455, 41] on icon "Measure" at bounding box center [453, 39] width 10 height 9
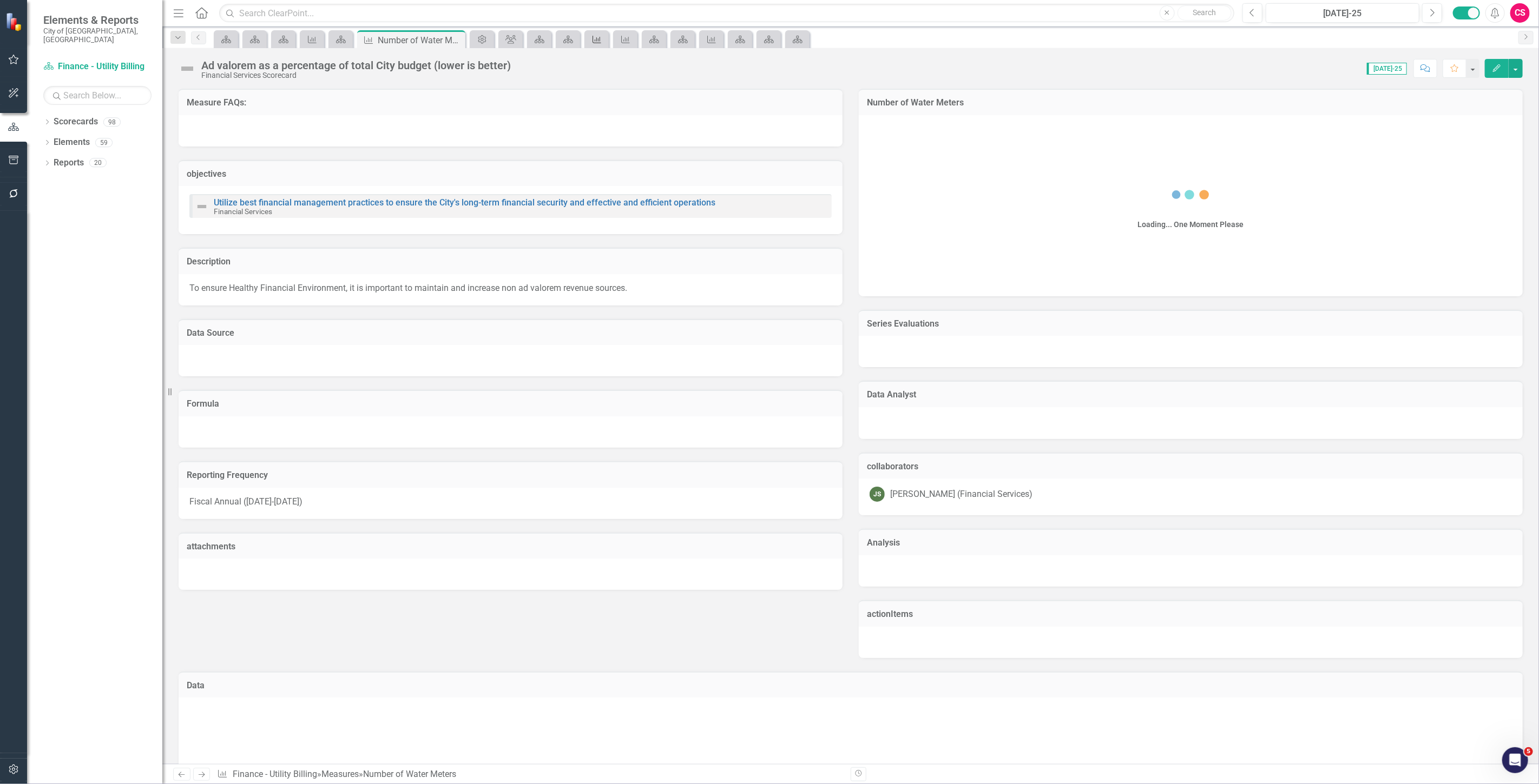
click at [594, 38] on icon "Measure" at bounding box center [596, 39] width 10 height 9
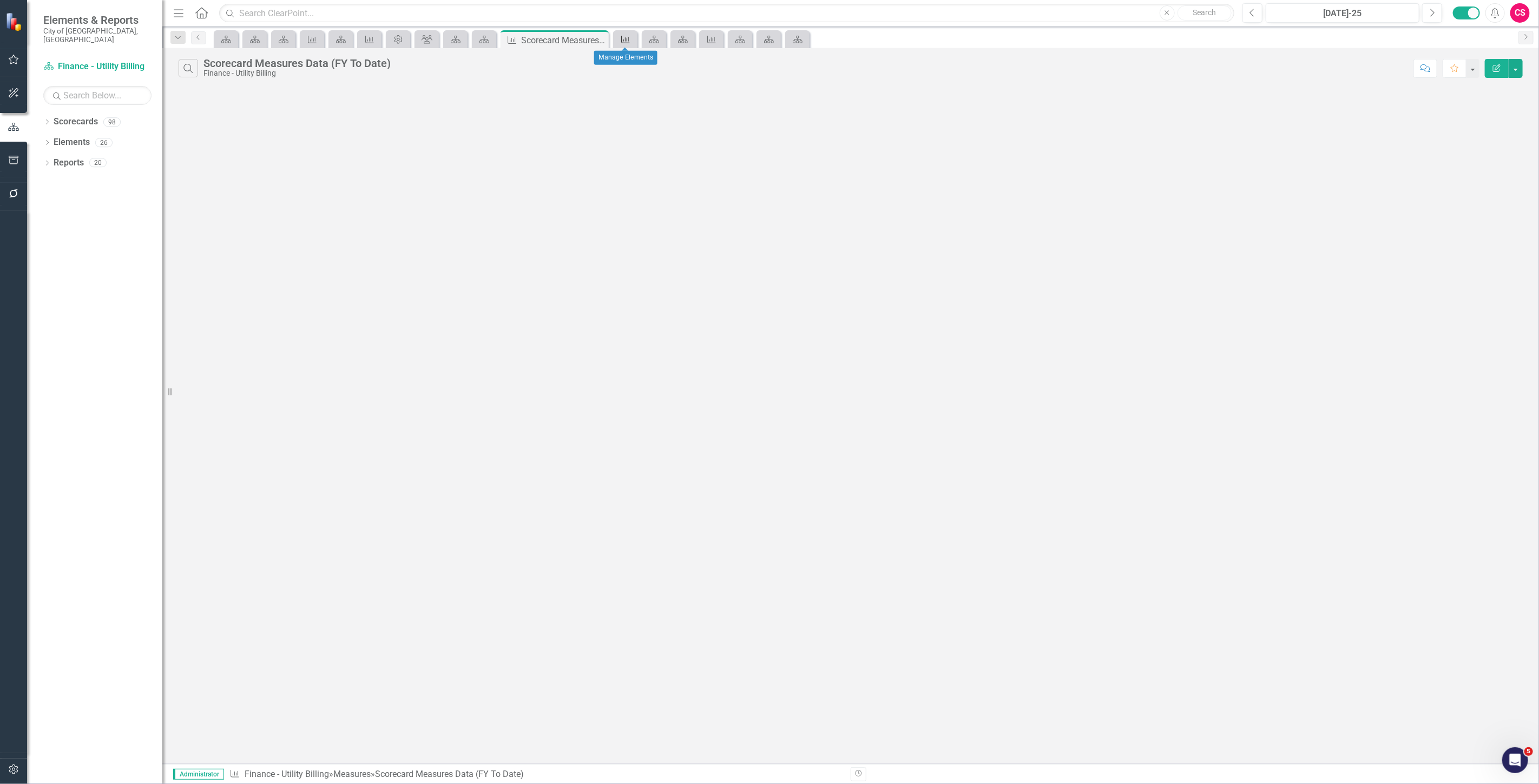
click at [621, 36] on icon at bounding box center [625, 39] width 9 height 7
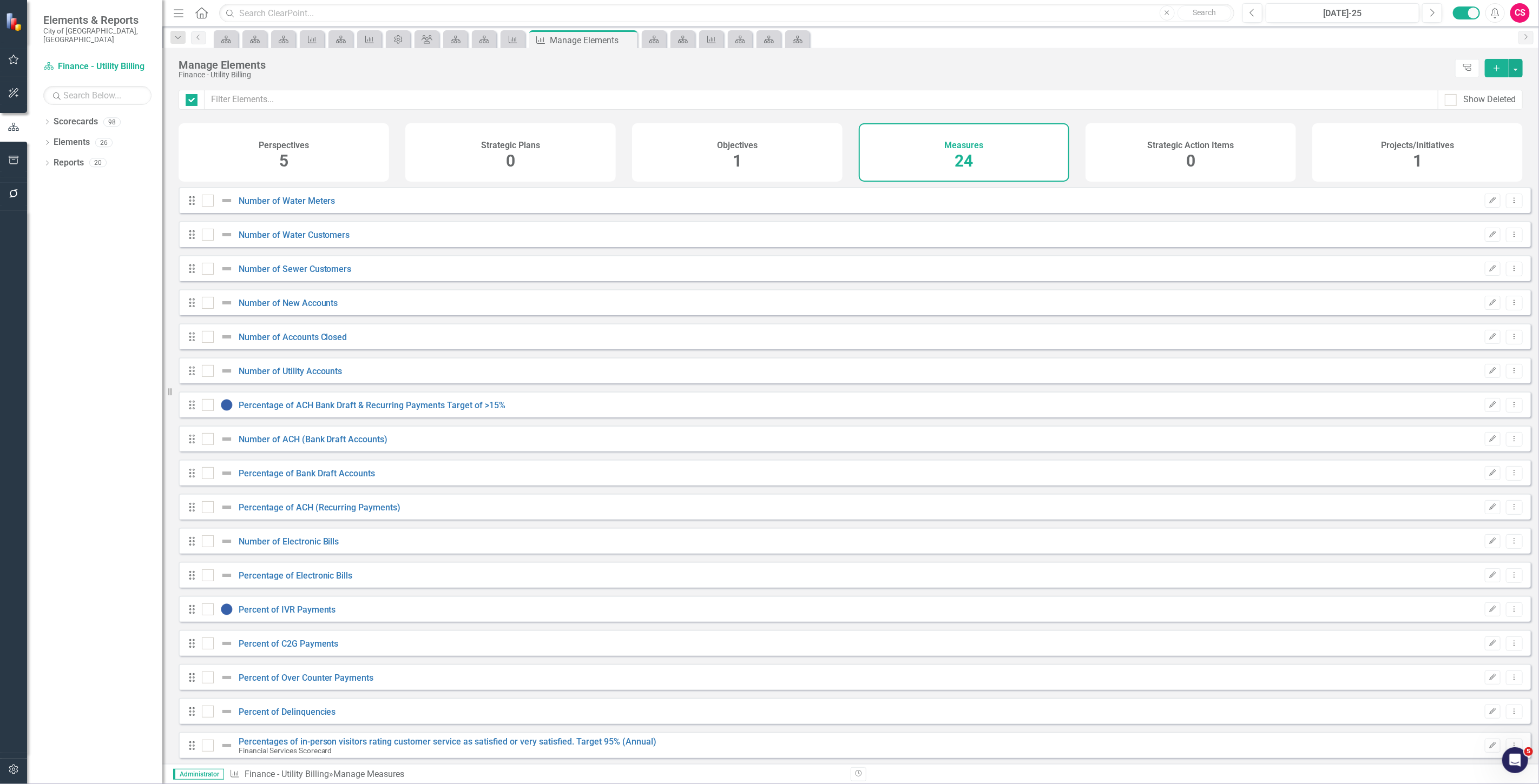
checkbox input "false"
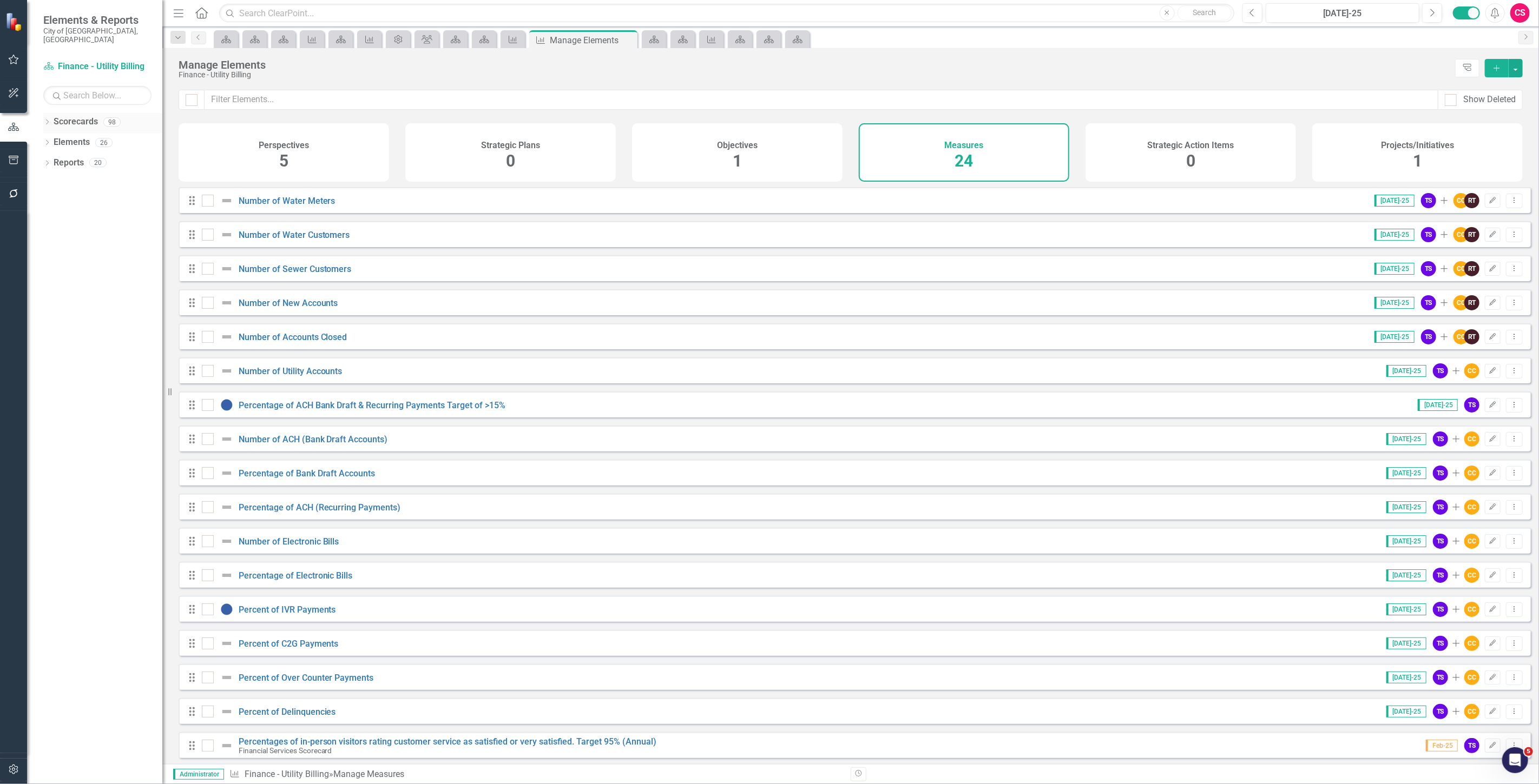
click at [71, 116] on link "Scorecards" at bounding box center [75, 122] width 44 height 13
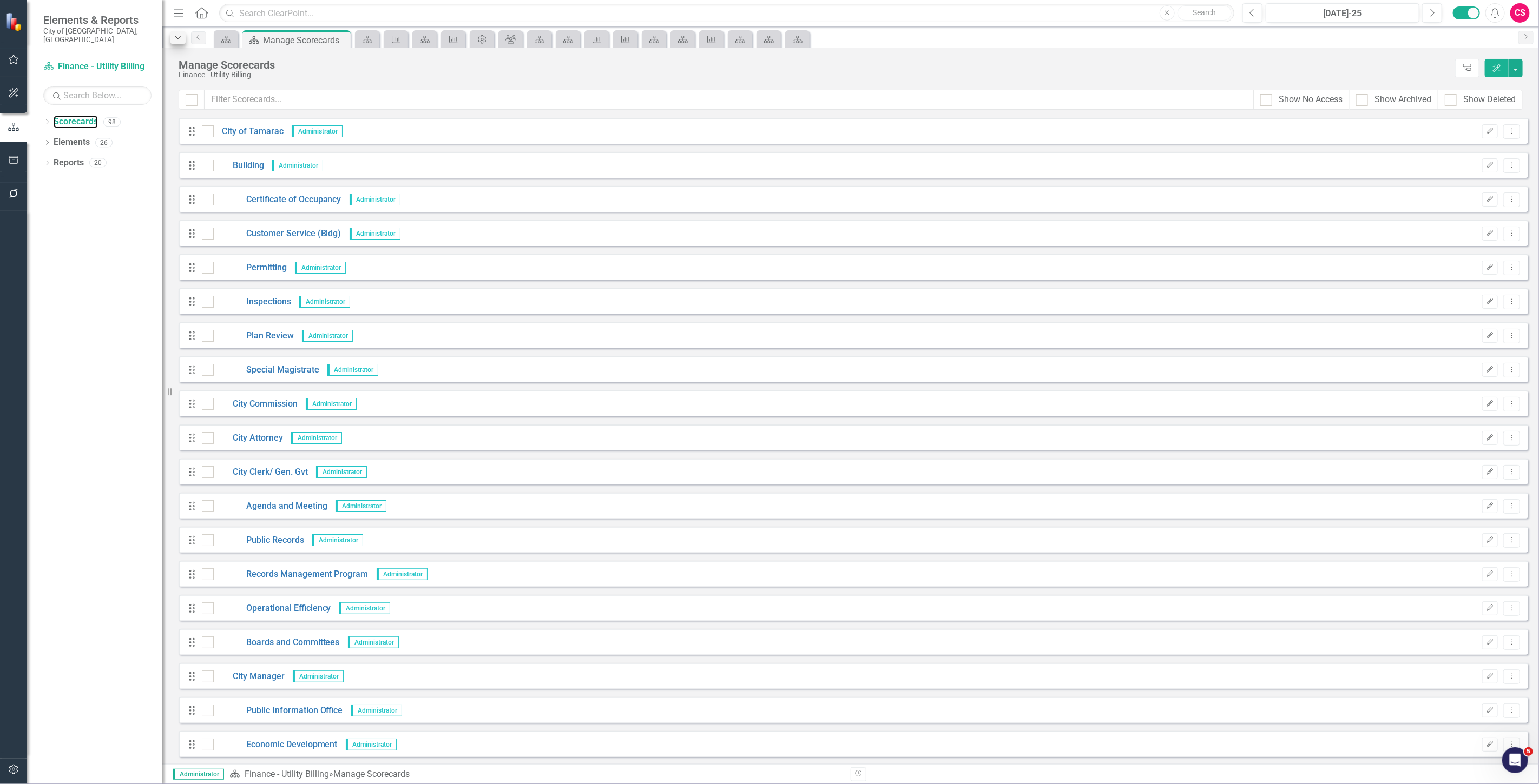
drag, startPoint x: 165, startPoint y: 45, endPoint x: 184, endPoint y: 39, distance: 19.9
click at [168, 45] on div "Resize" at bounding box center [166, 392] width 9 height 784
click at [183, 39] on icon "Dropdown" at bounding box center [178, 37] width 10 height 7
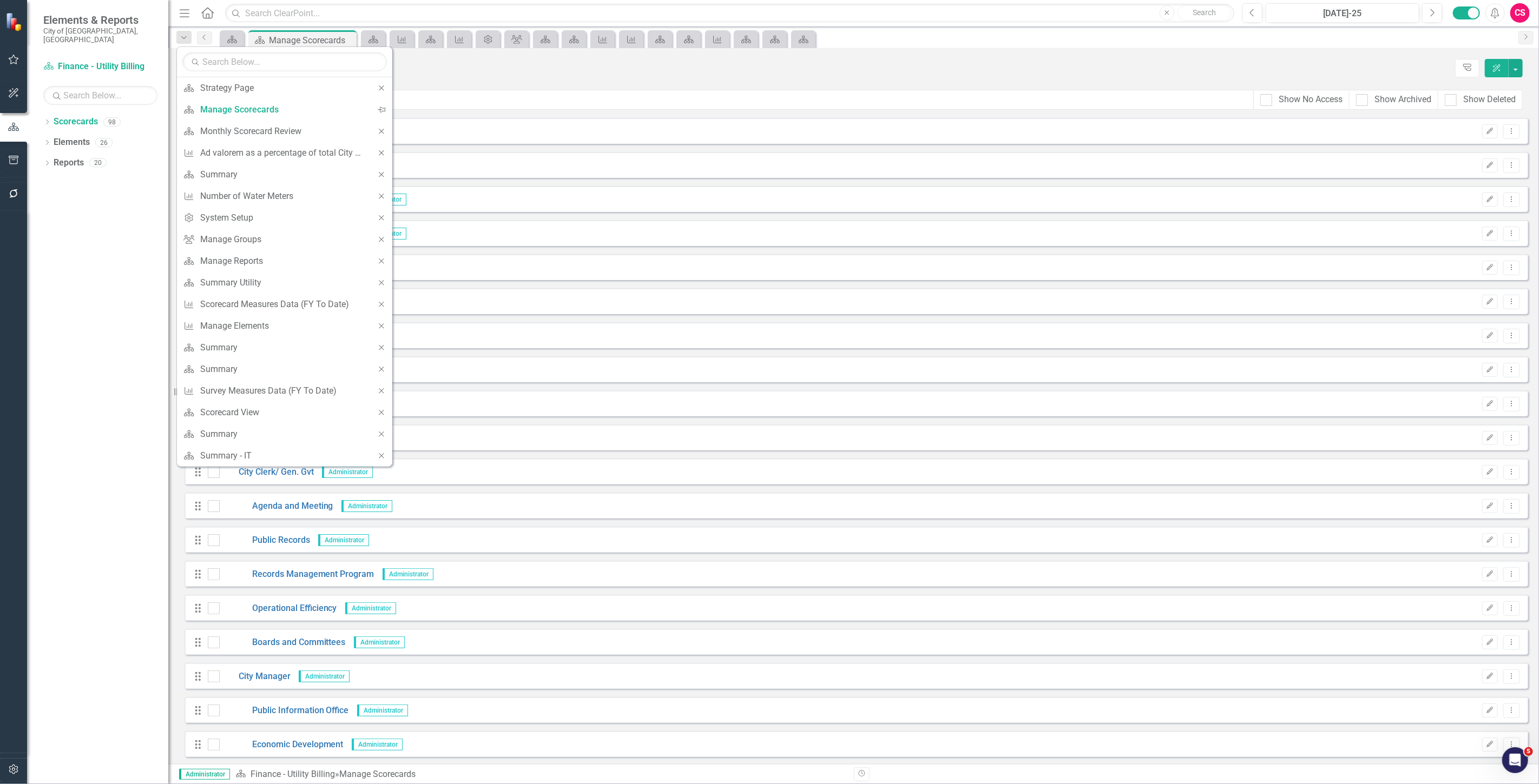
click at [475, 69] on div "Manage Scorecards" at bounding box center [816, 65] width 1265 height 12
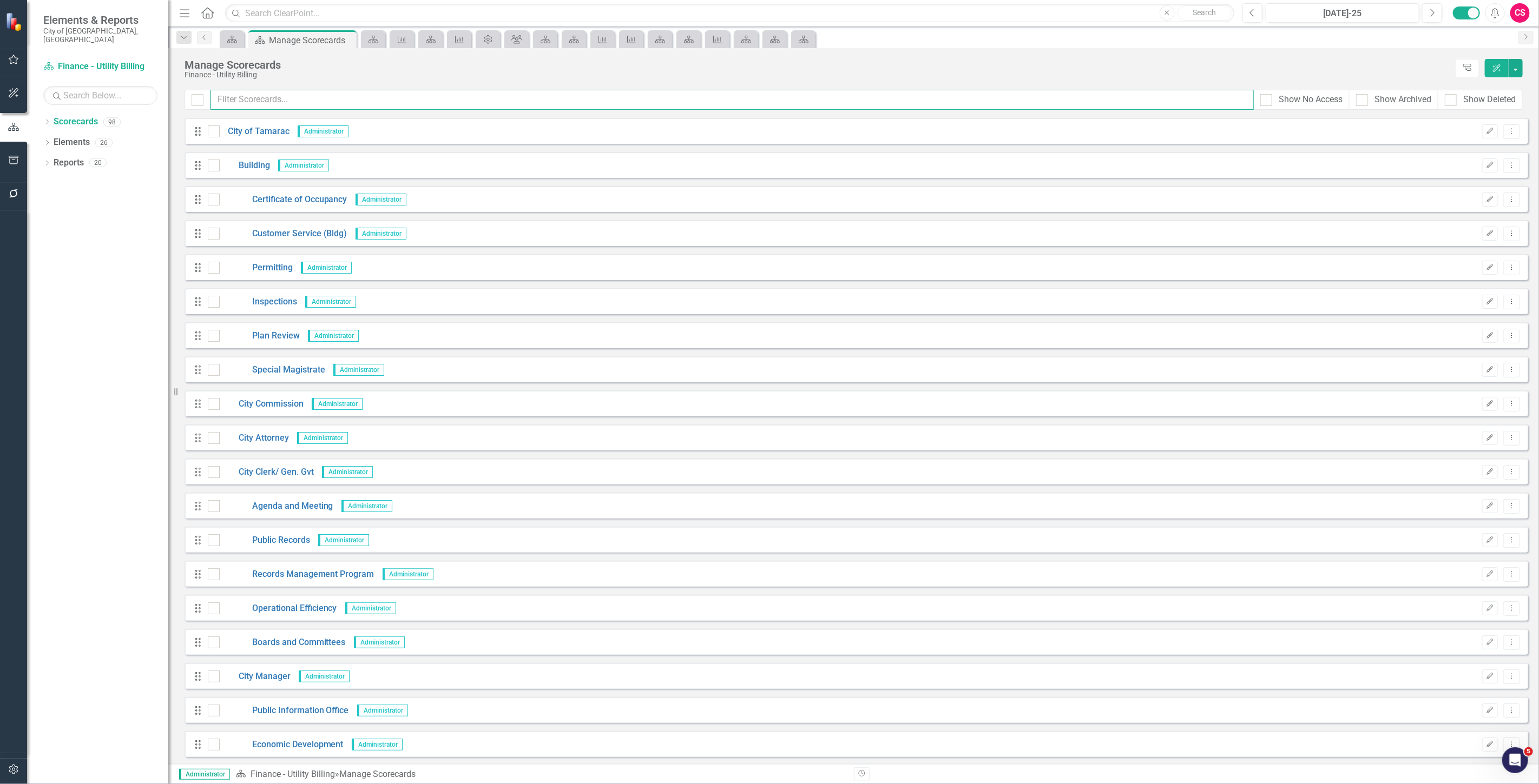
click at [309, 92] on input "text" at bounding box center [731, 99] width 1043 height 20
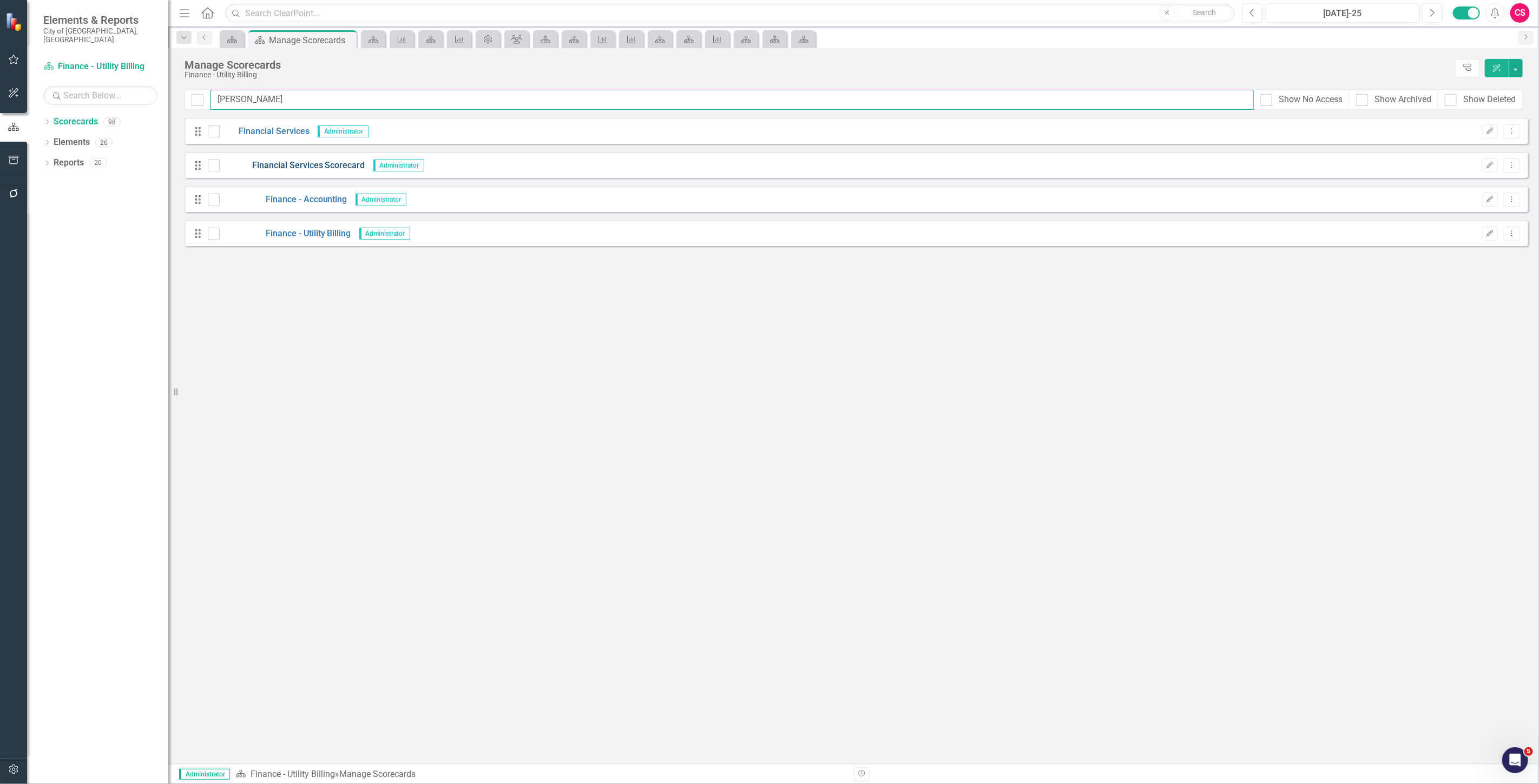
type input "[PERSON_NAME]"
click at [273, 168] on link "Financial Services Scorecard" at bounding box center [292, 166] width 145 height 13
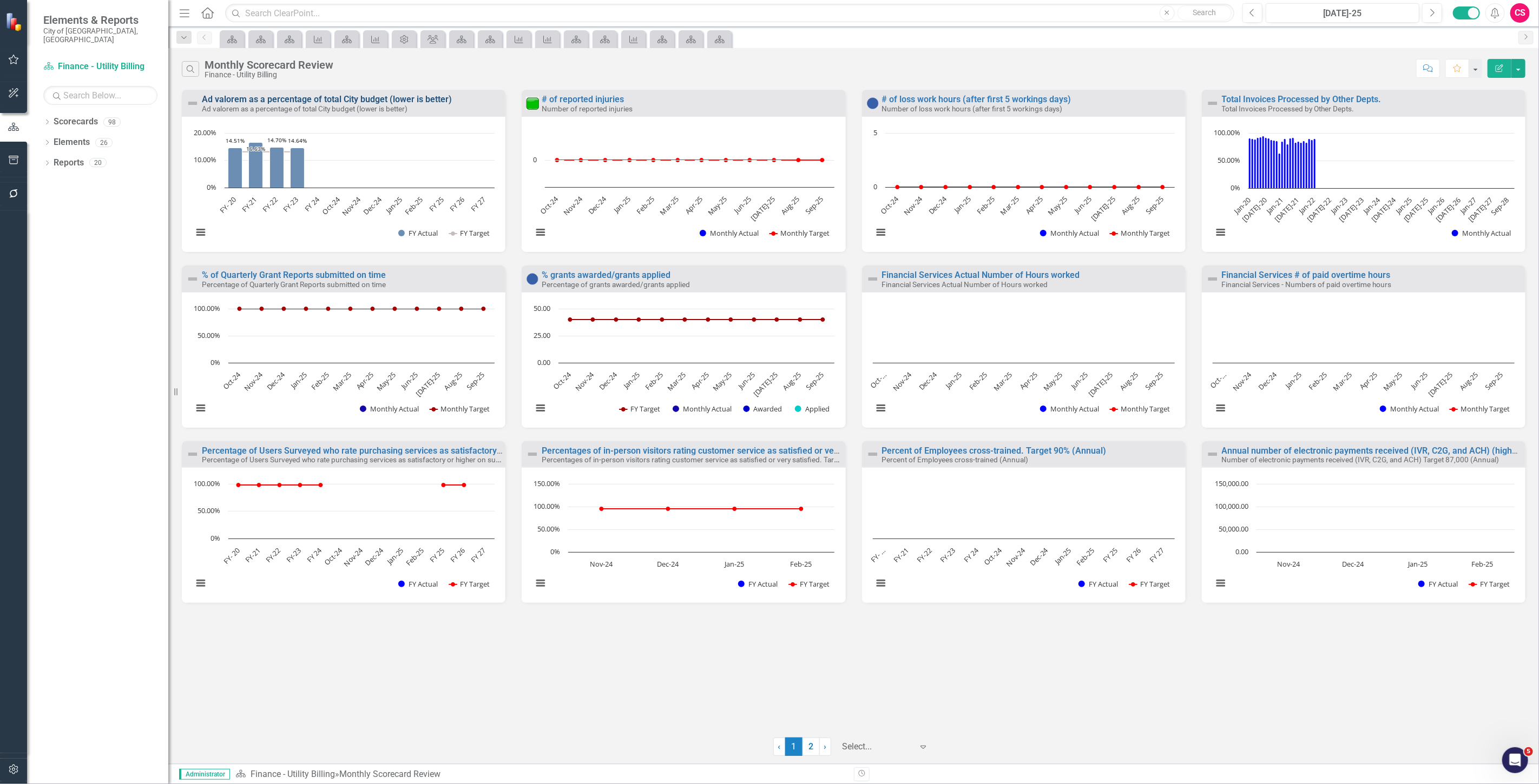
click at [237, 100] on link "Ad valorem as a percentage of total City budget (lower is better)" at bounding box center [327, 99] width 250 height 10
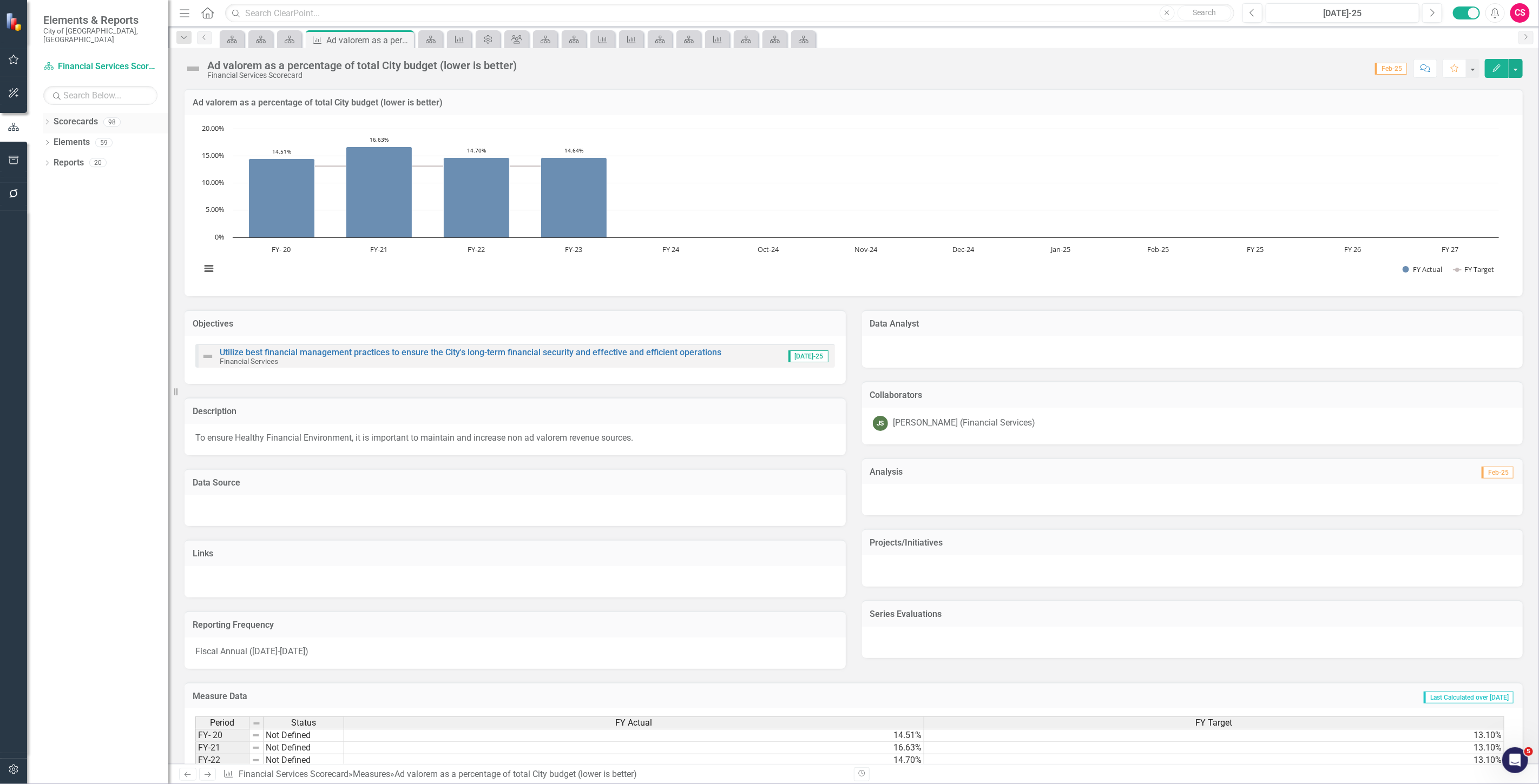
click at [63, 115] on link "Scorecards" at bounding box center [75, 122] width 44 height 13
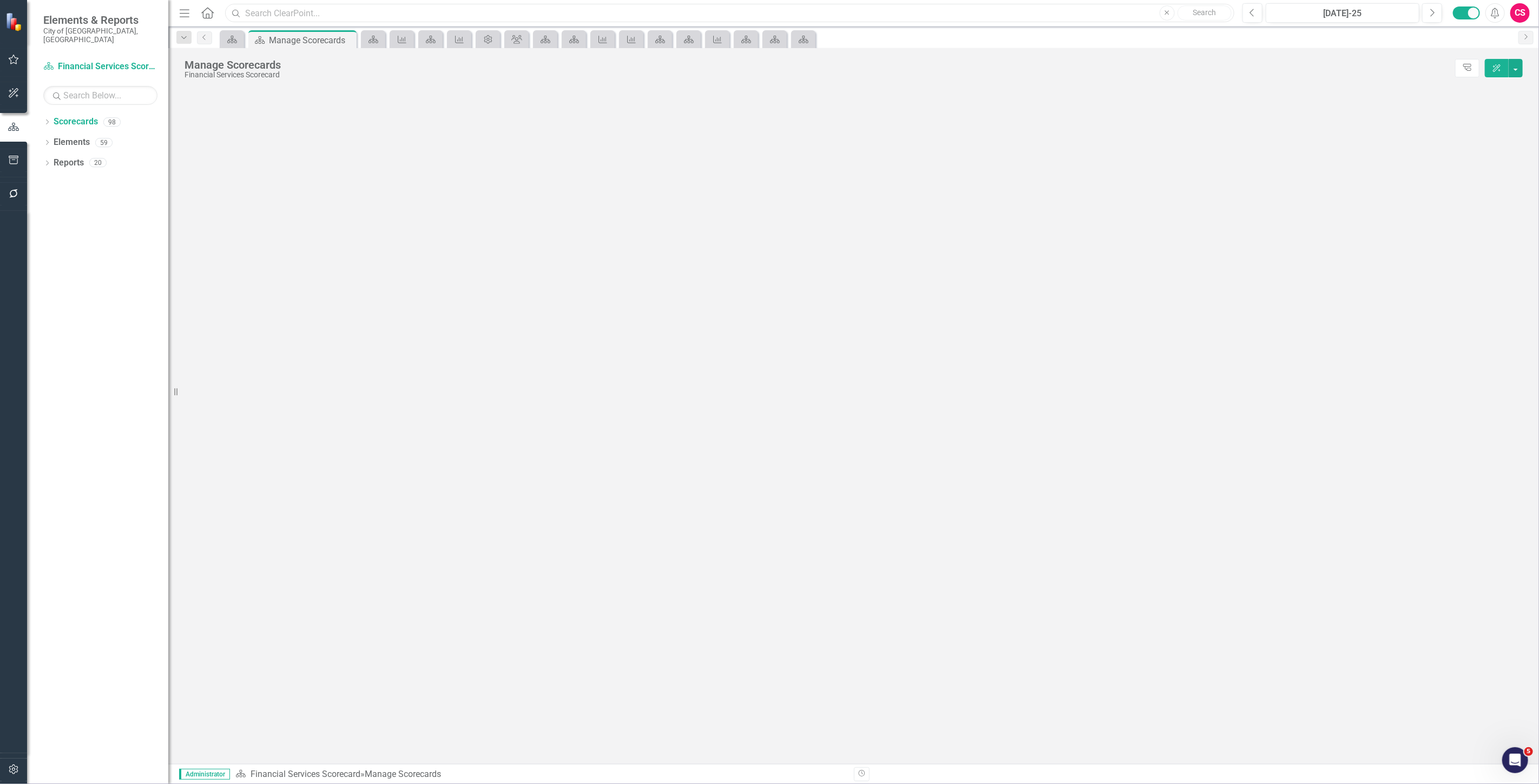
click at [319, 14] on input "text" at bounding box center [730, 14] width 1009 height 19
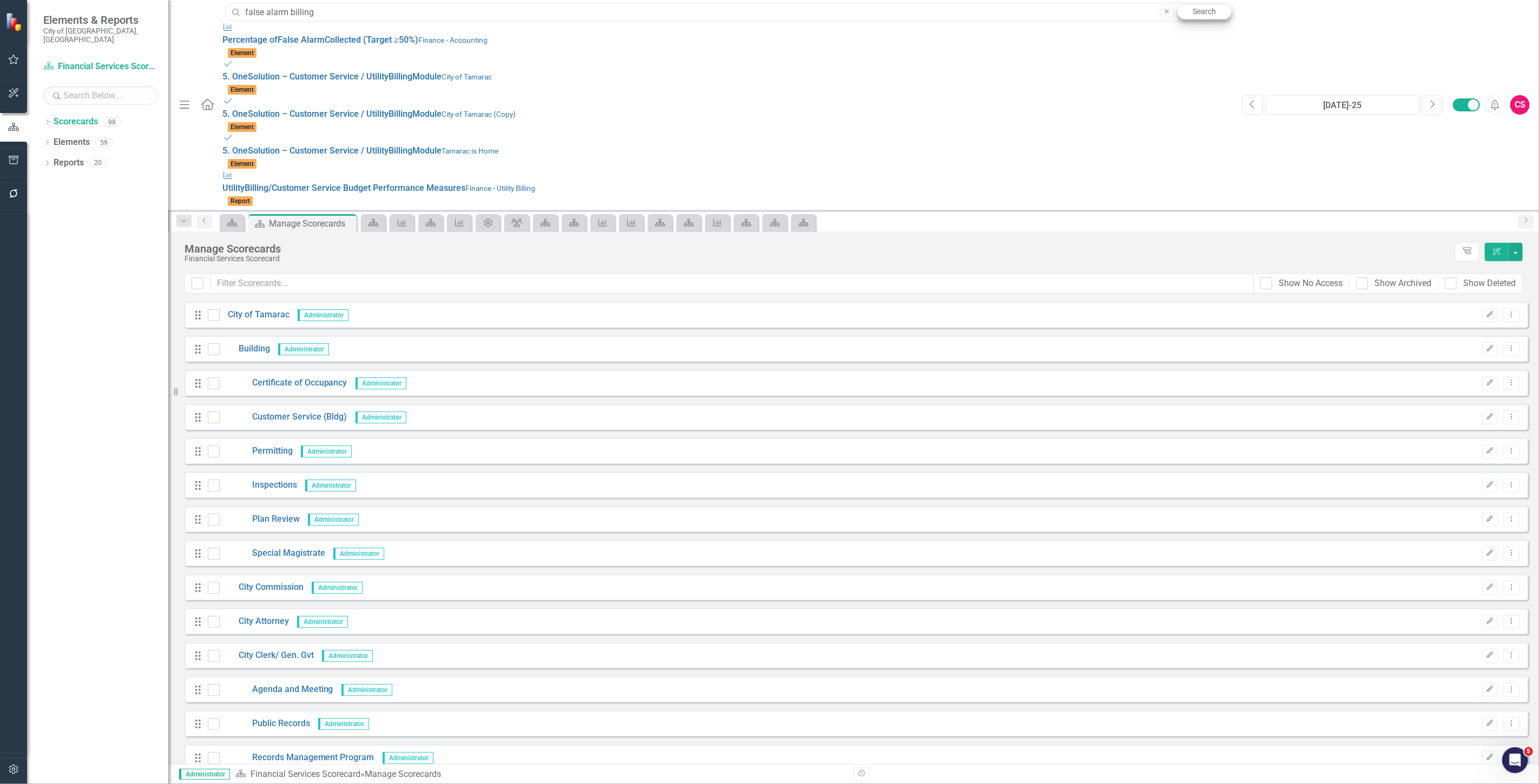
type input "false alarm billing"
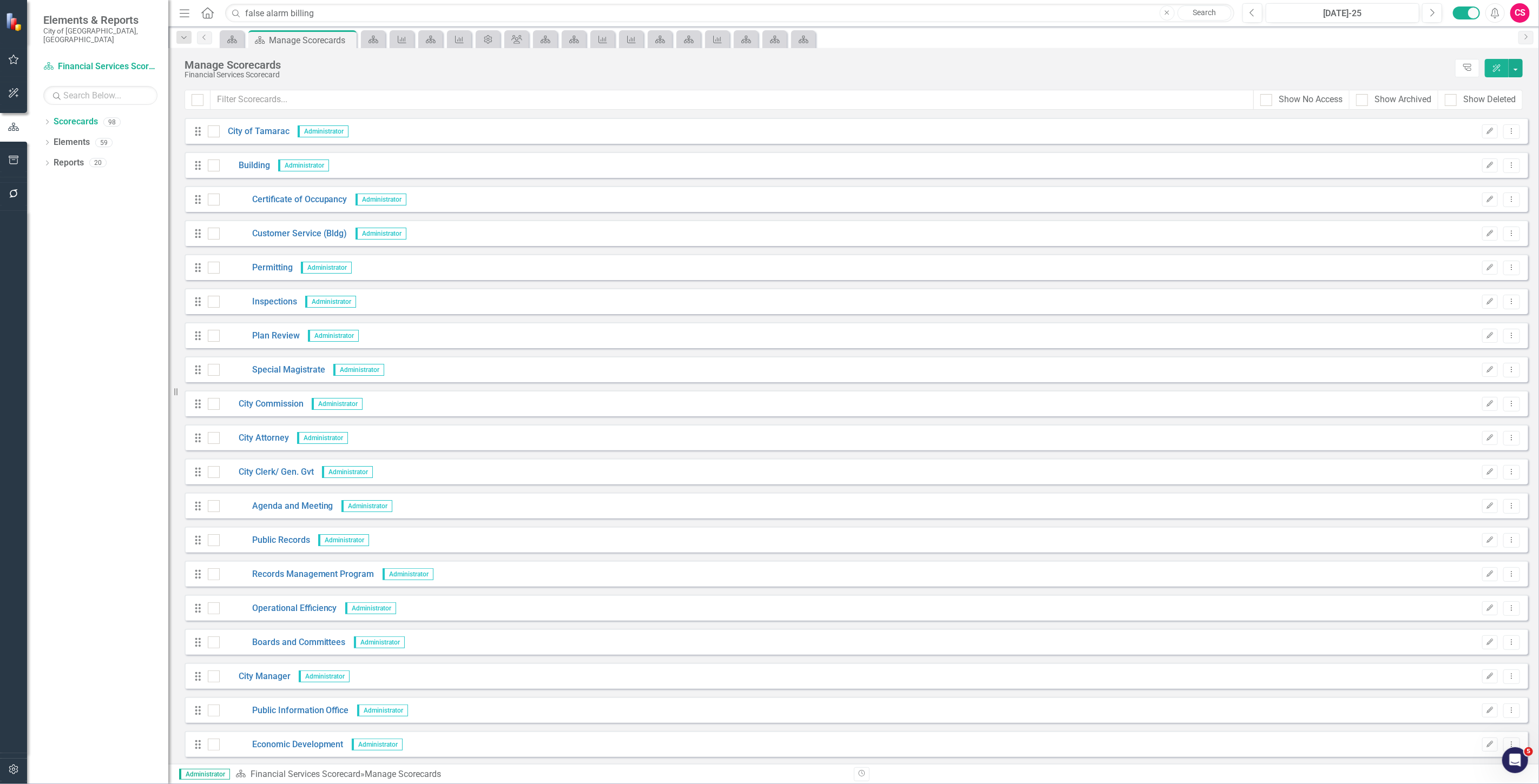
click at [1199, 14] on link "Search" at bounding box center [1204, 13] width 54 height 15
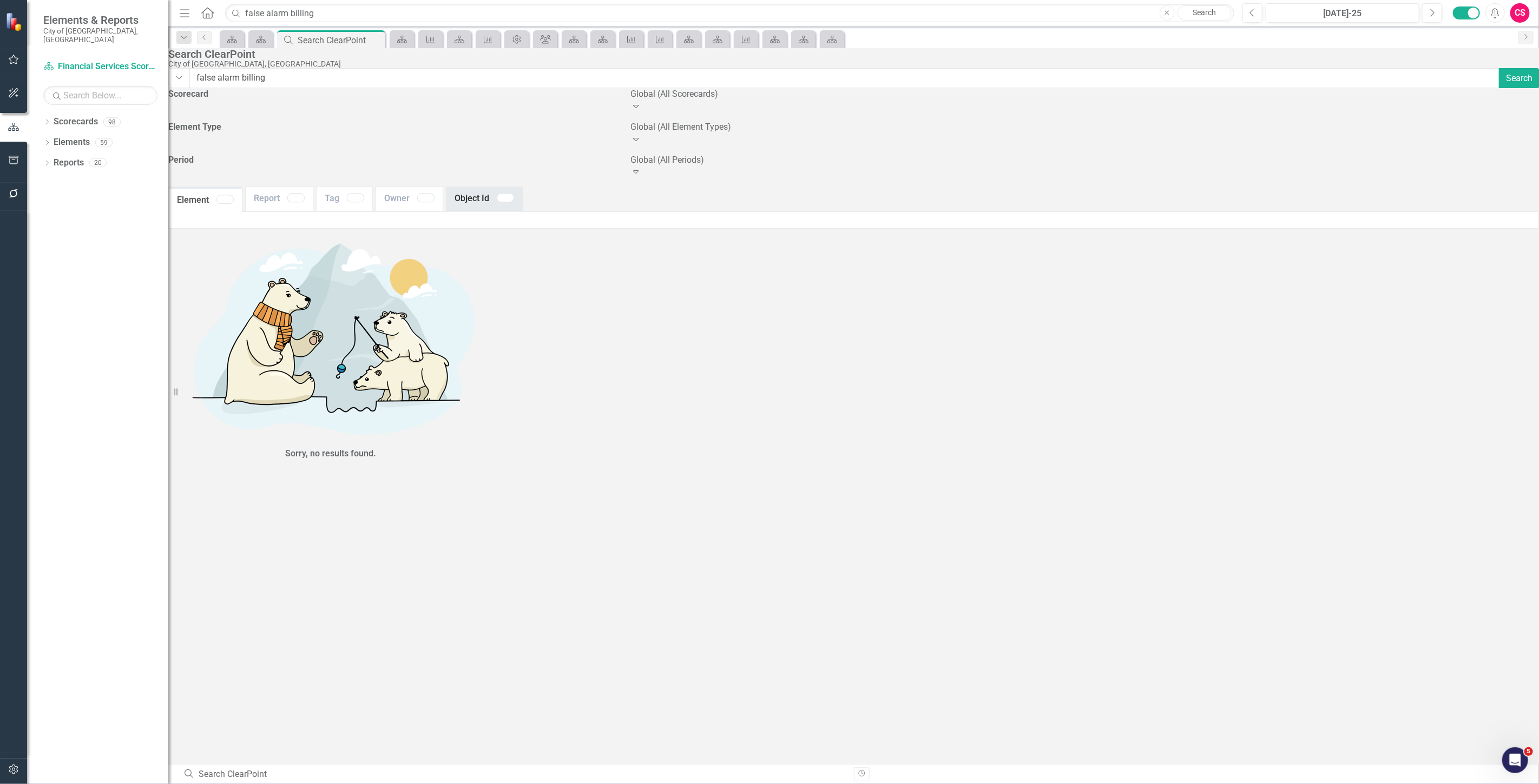
type input "false+alarm+billing"
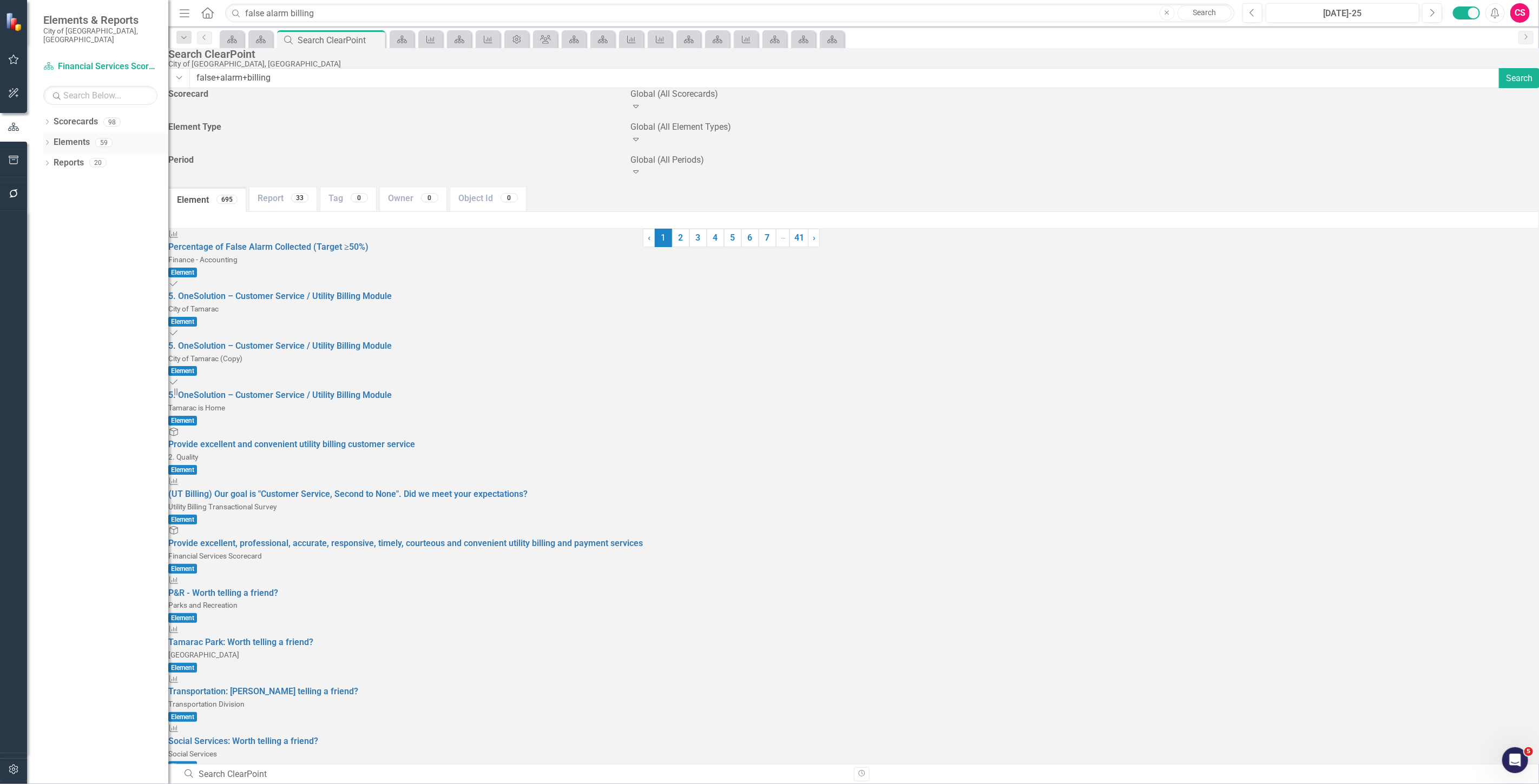
click at [71, 136] on link "Elements" at bounding box center [71, 143] width 36 height 13
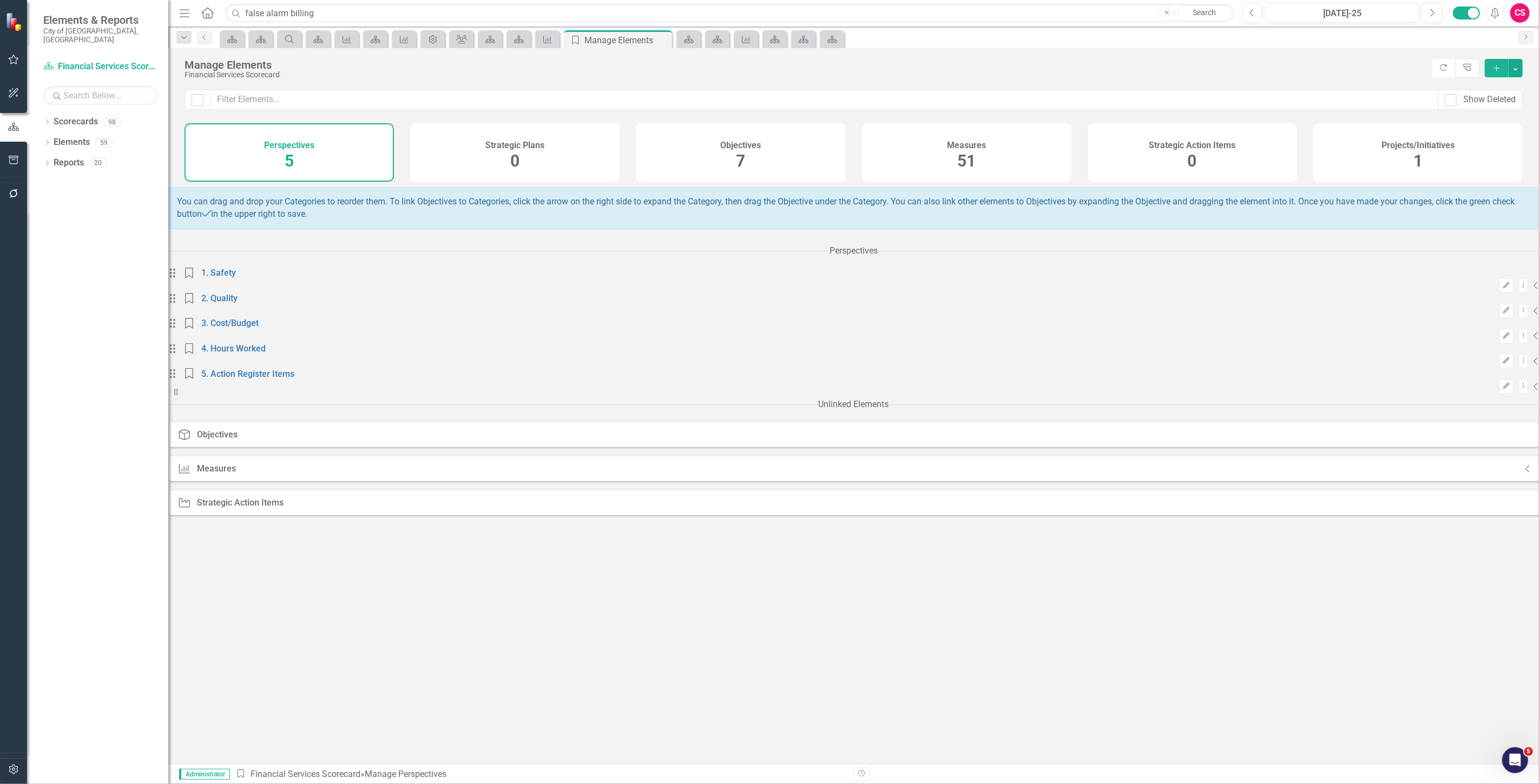
click at [994, 150] on div "Measures 51" at bounding box center [966, 152] width 209 height 59
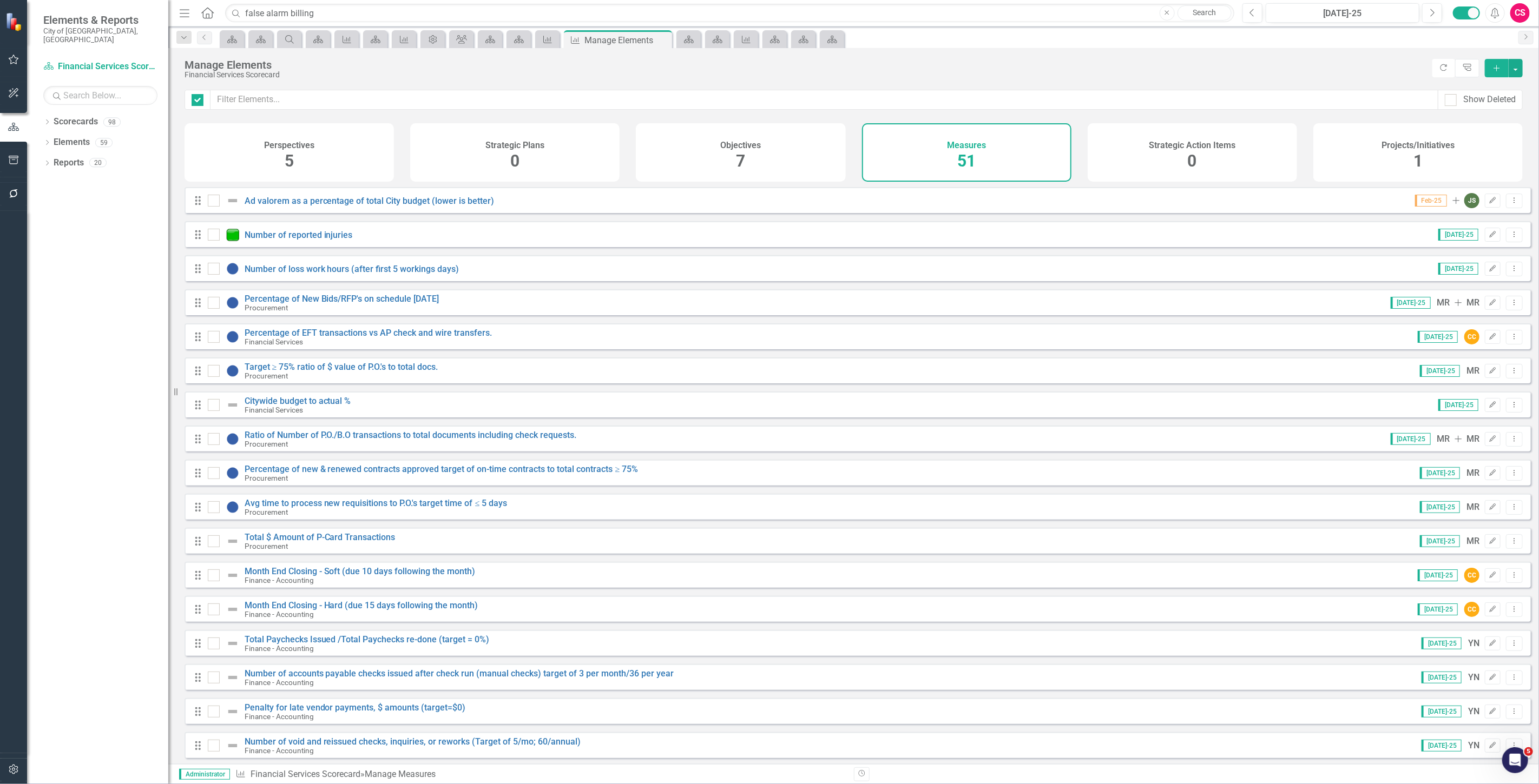
checkbox input "false"
click at [1497, 104] on div "Show Deleted" at bounding box center [1488, 100] width 52 height 13
click at [1452, 101] on input "Show Deleted" at bounding box center [1448, 97] width 7 height 7
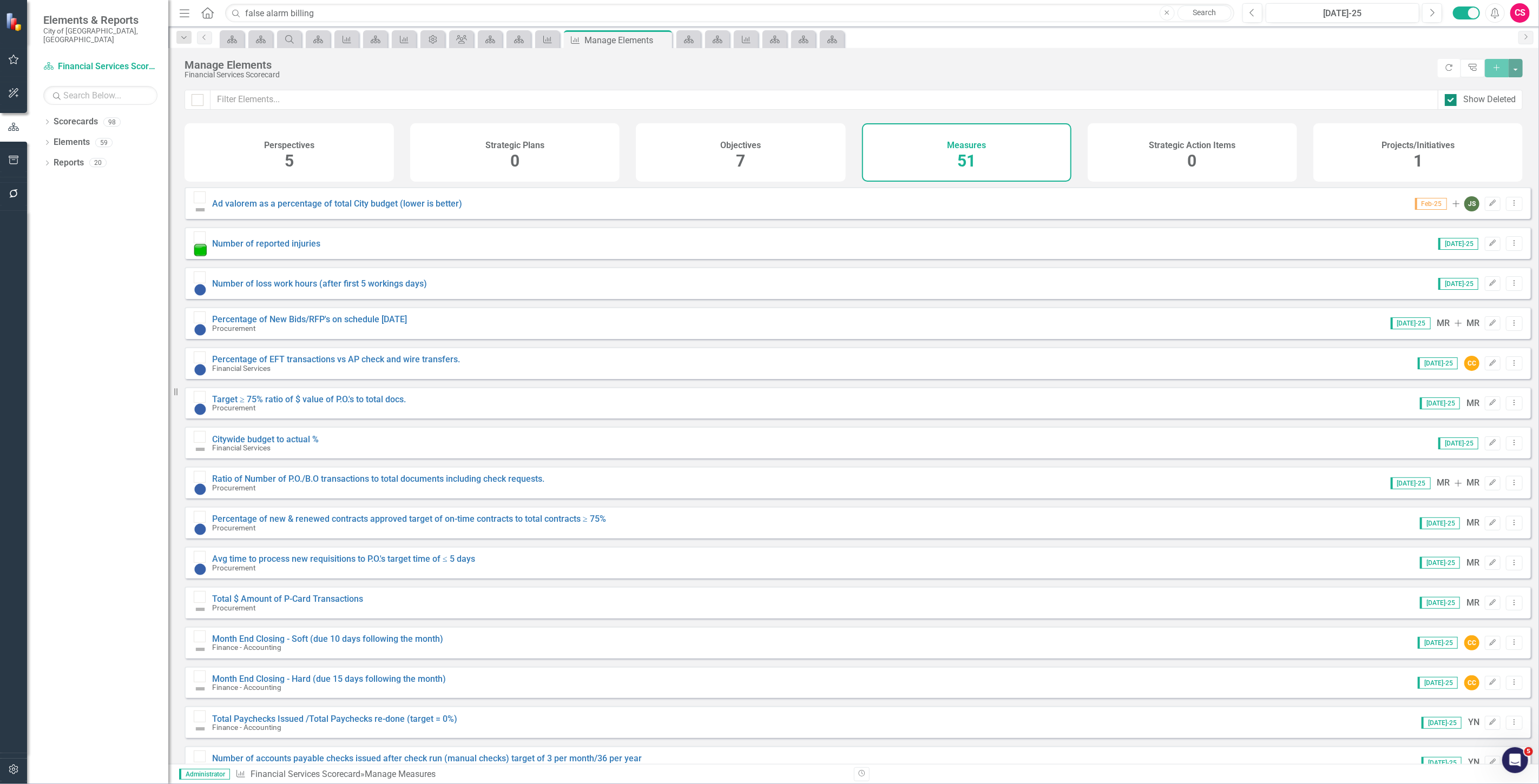
click at [1459, 103] on div "Show Deleted" at bounding box center [1480, 100] width 71 height 13
click at [1452, 101] on input "Show Deleted" at bounding box center [1448, 97] width 7 height 7
checkbox input "false"
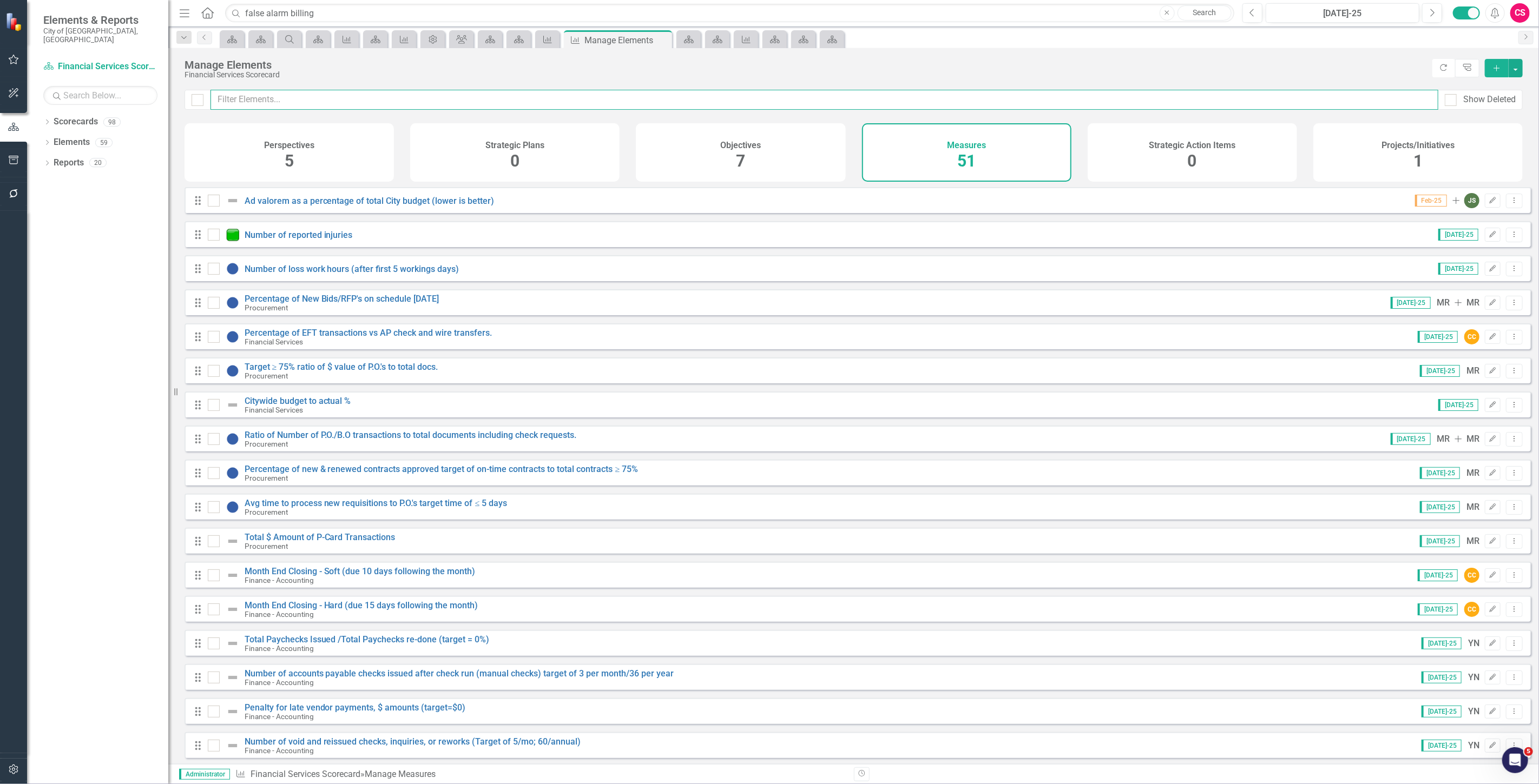
click at [320, 92] on input "text" at bounding box center [824, 99] width 1228 height 20
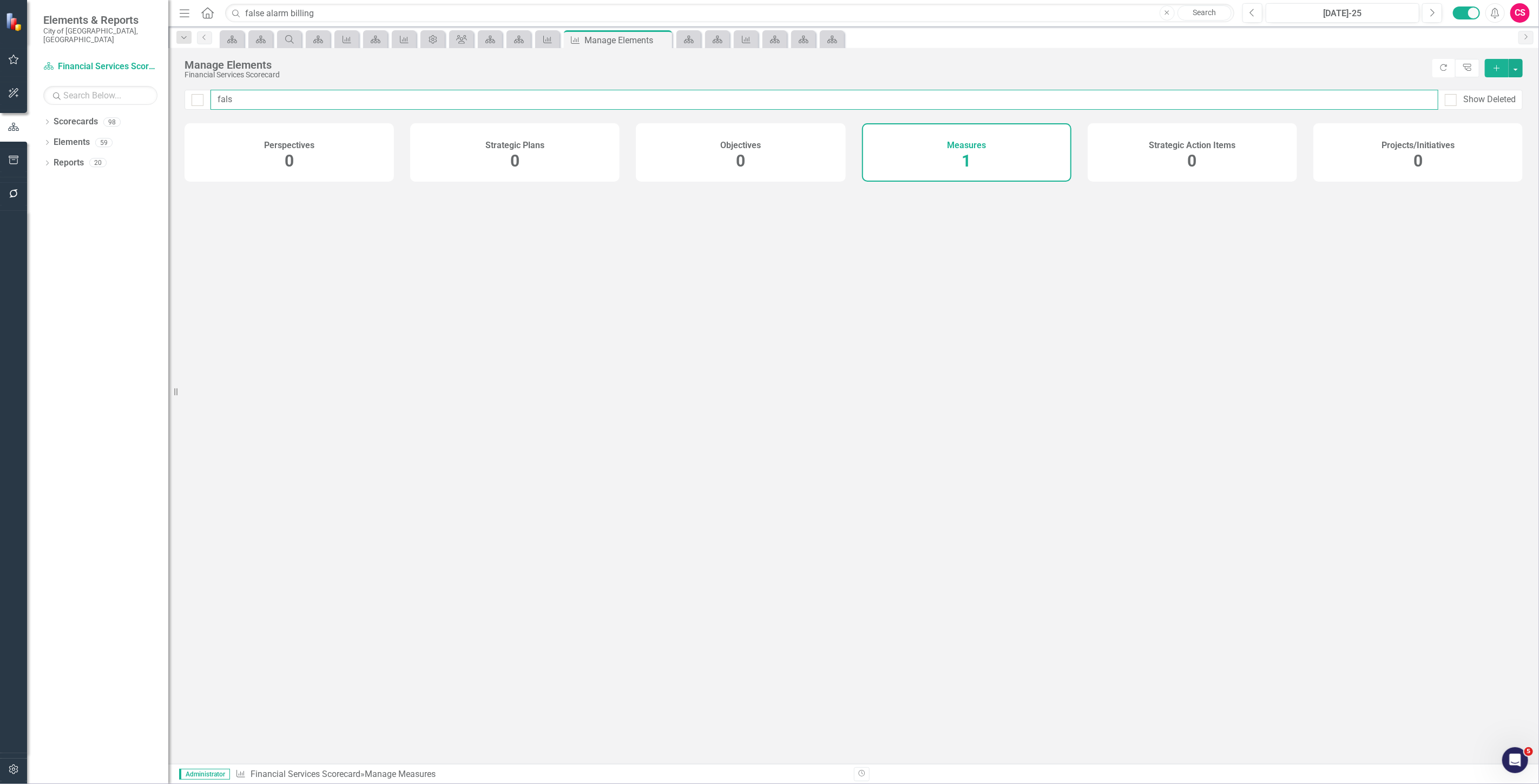
type input "false"
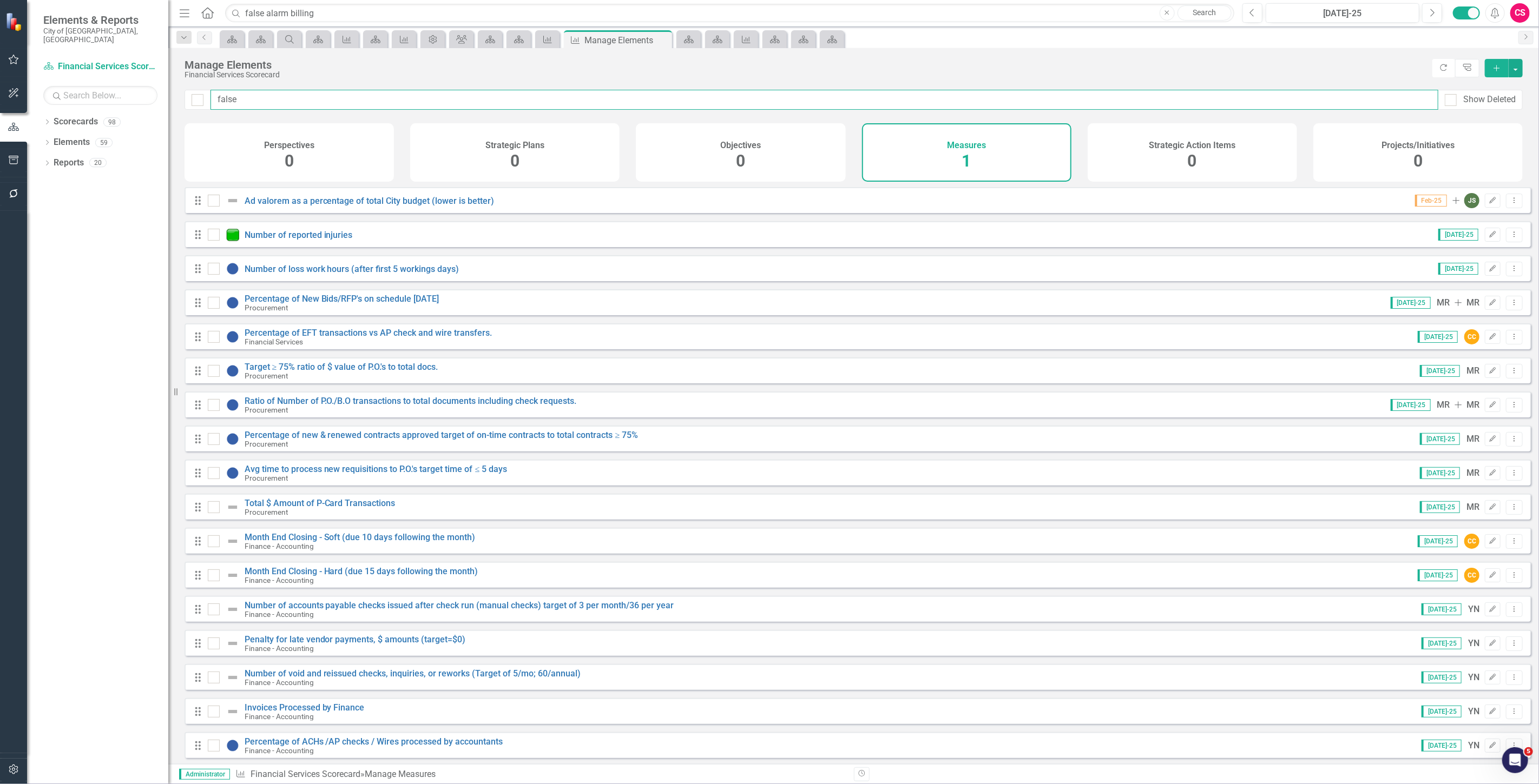
checkbox input "false"
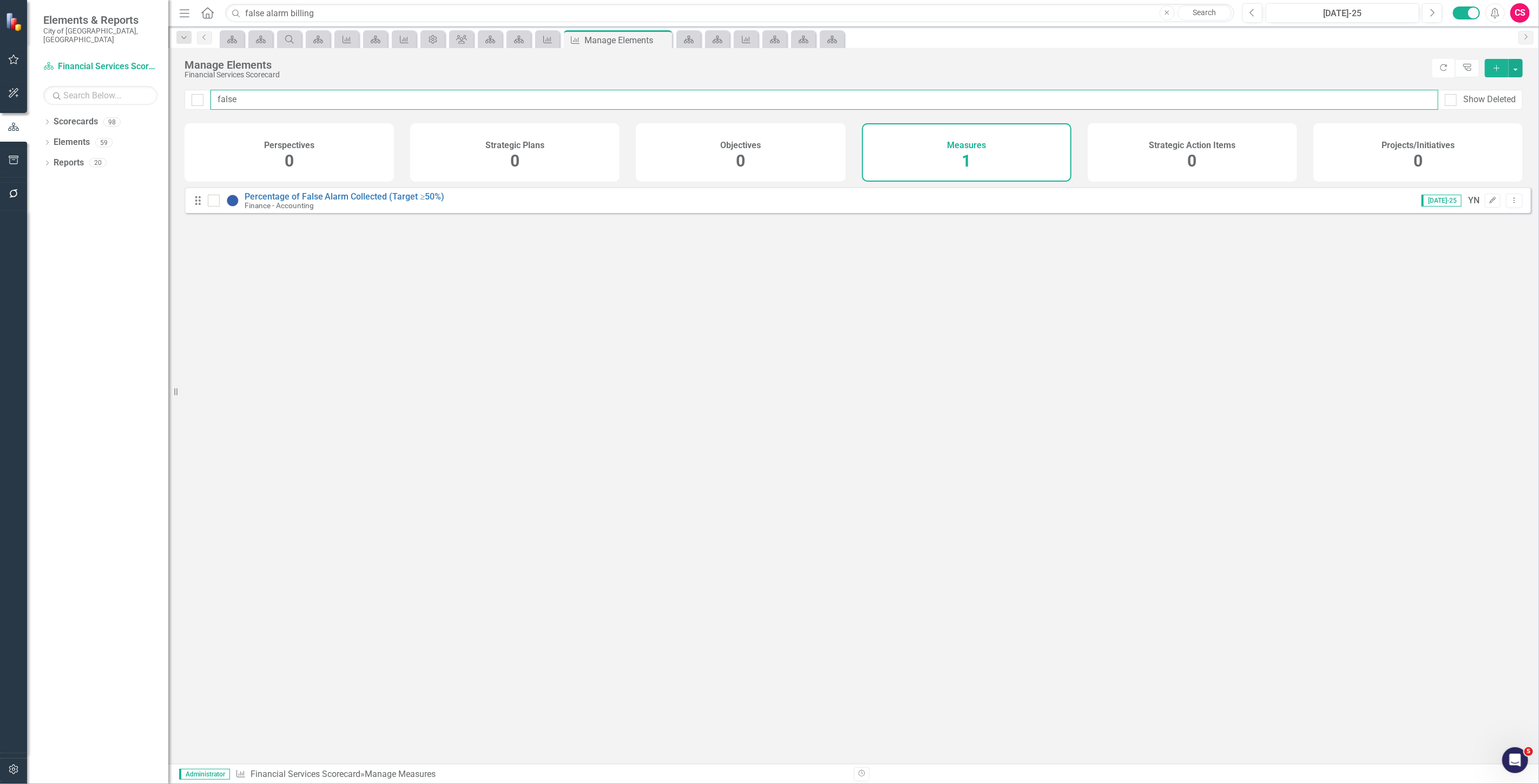
type input "fals"
checkbox input "false"
type input "fal"
checkbox input "false"
type input "fa"
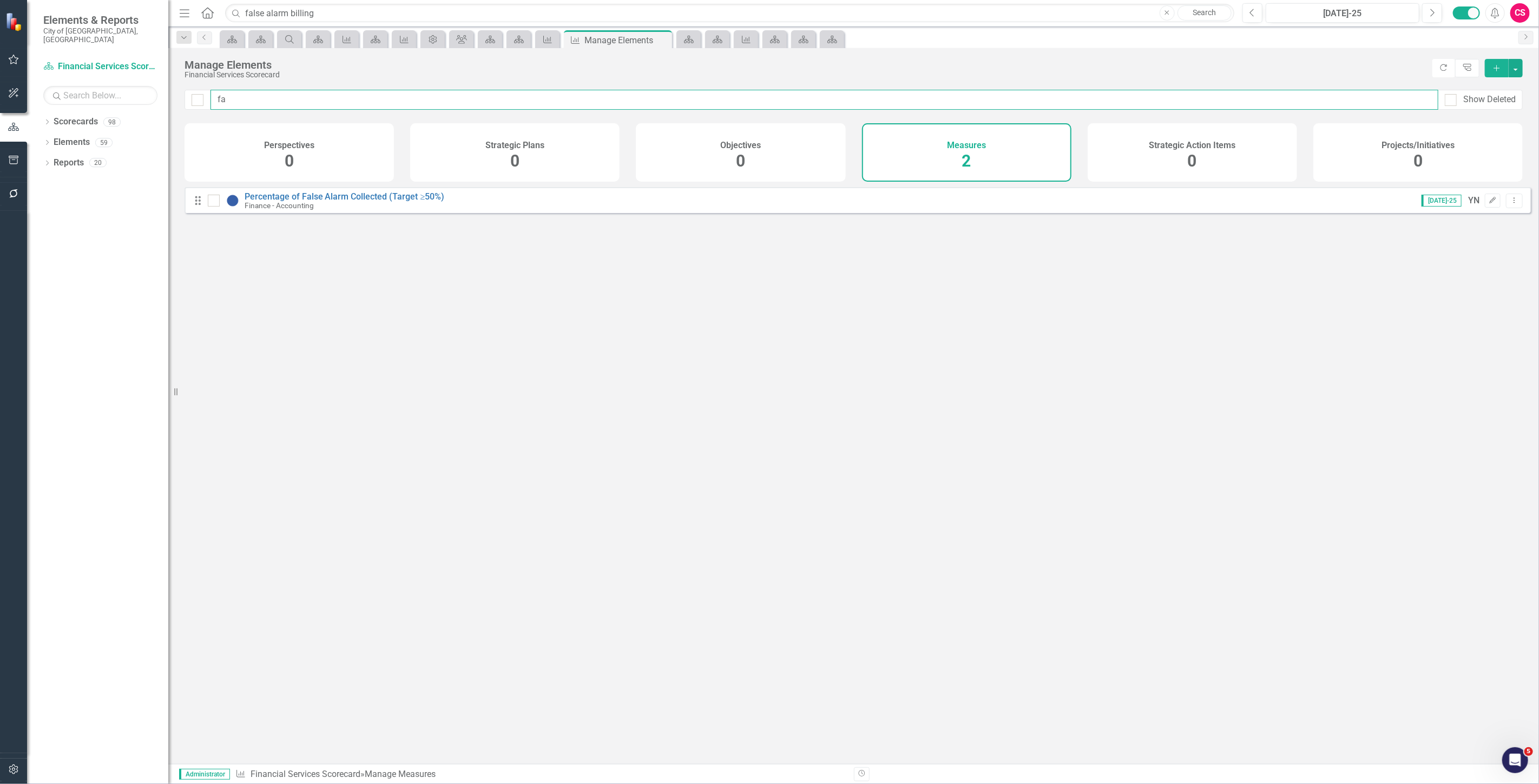
checkbox input "false"
type input "f"
checkbox input "false"
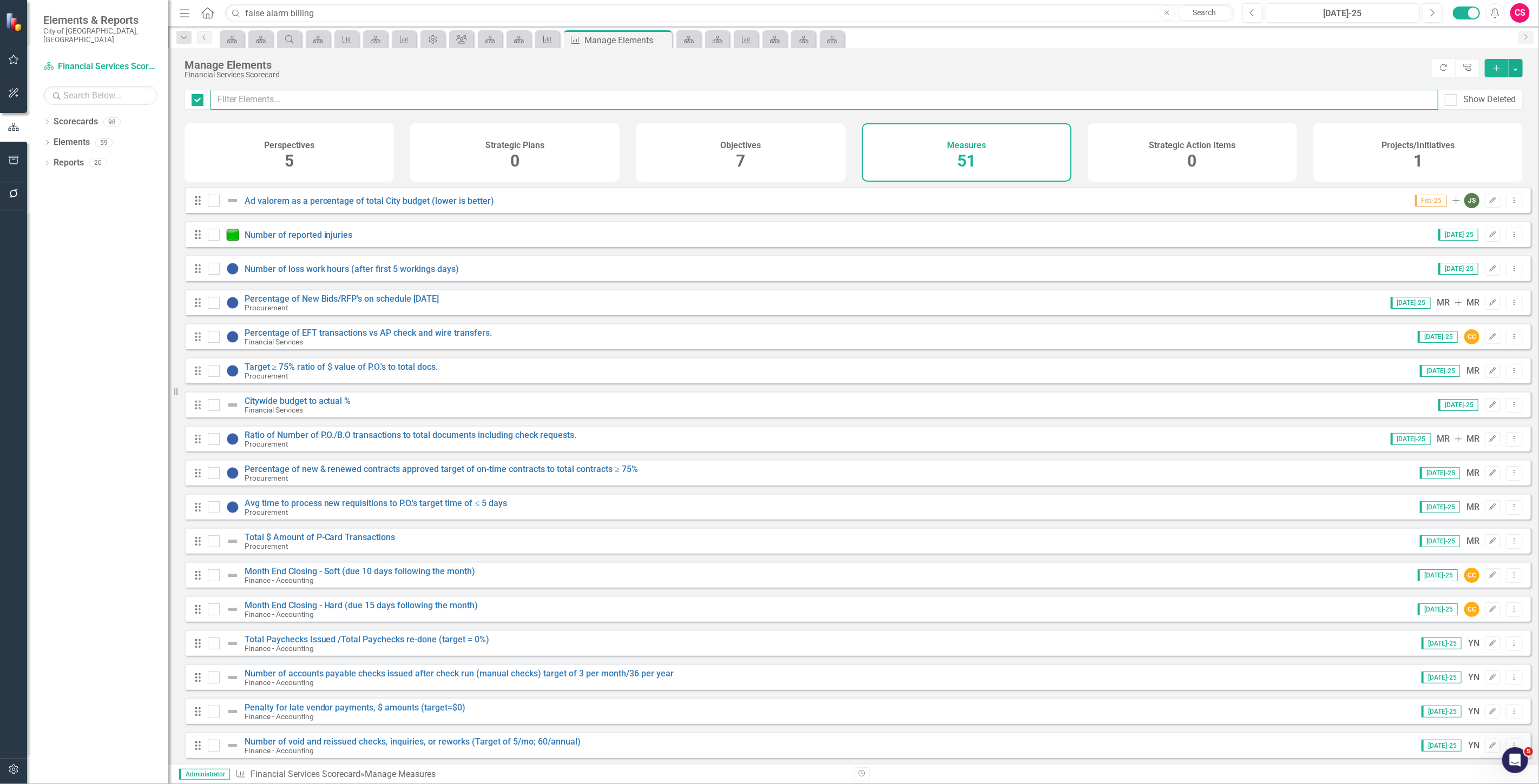
checkbox input "false"
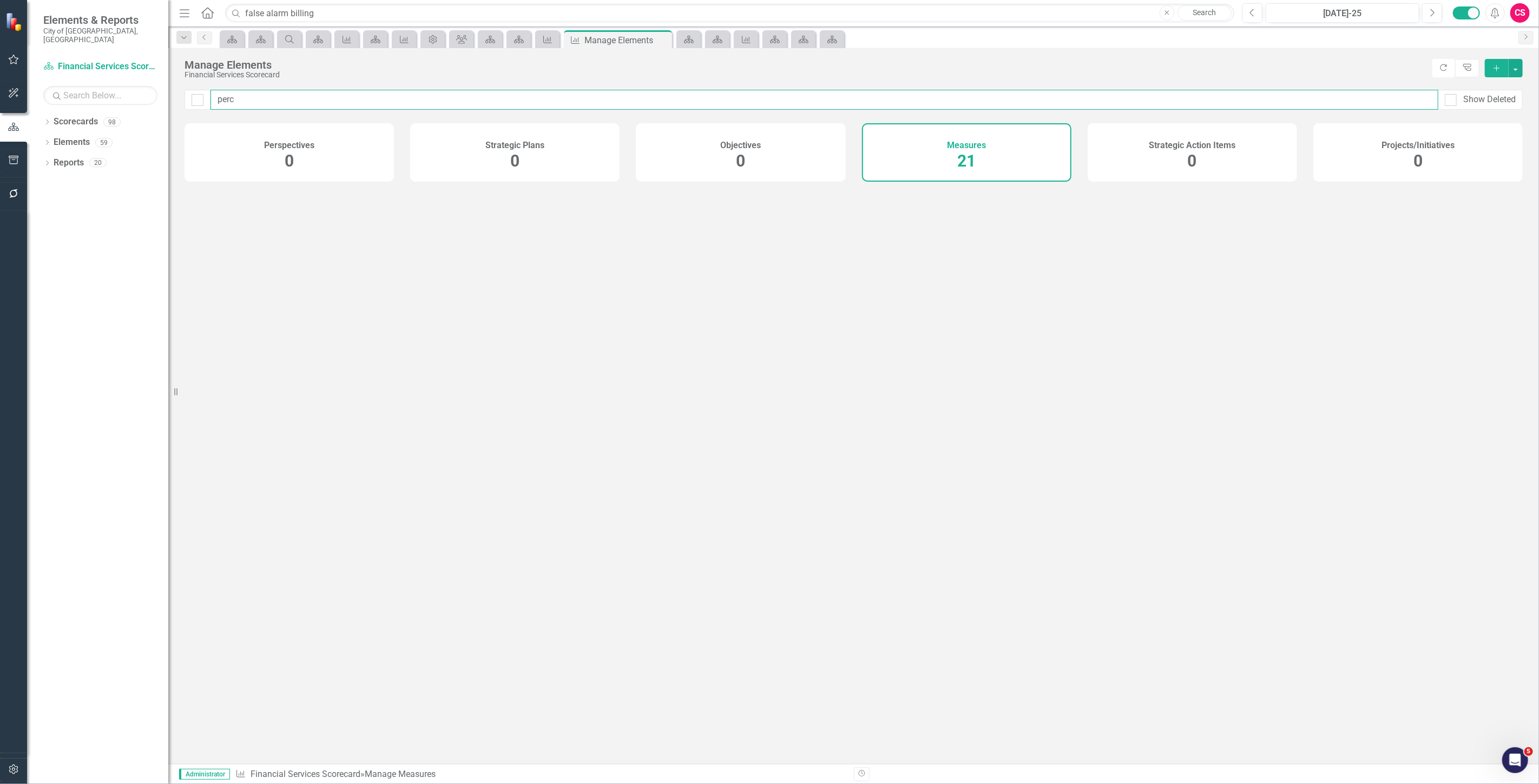
type input "perce"
checkbox input "false"
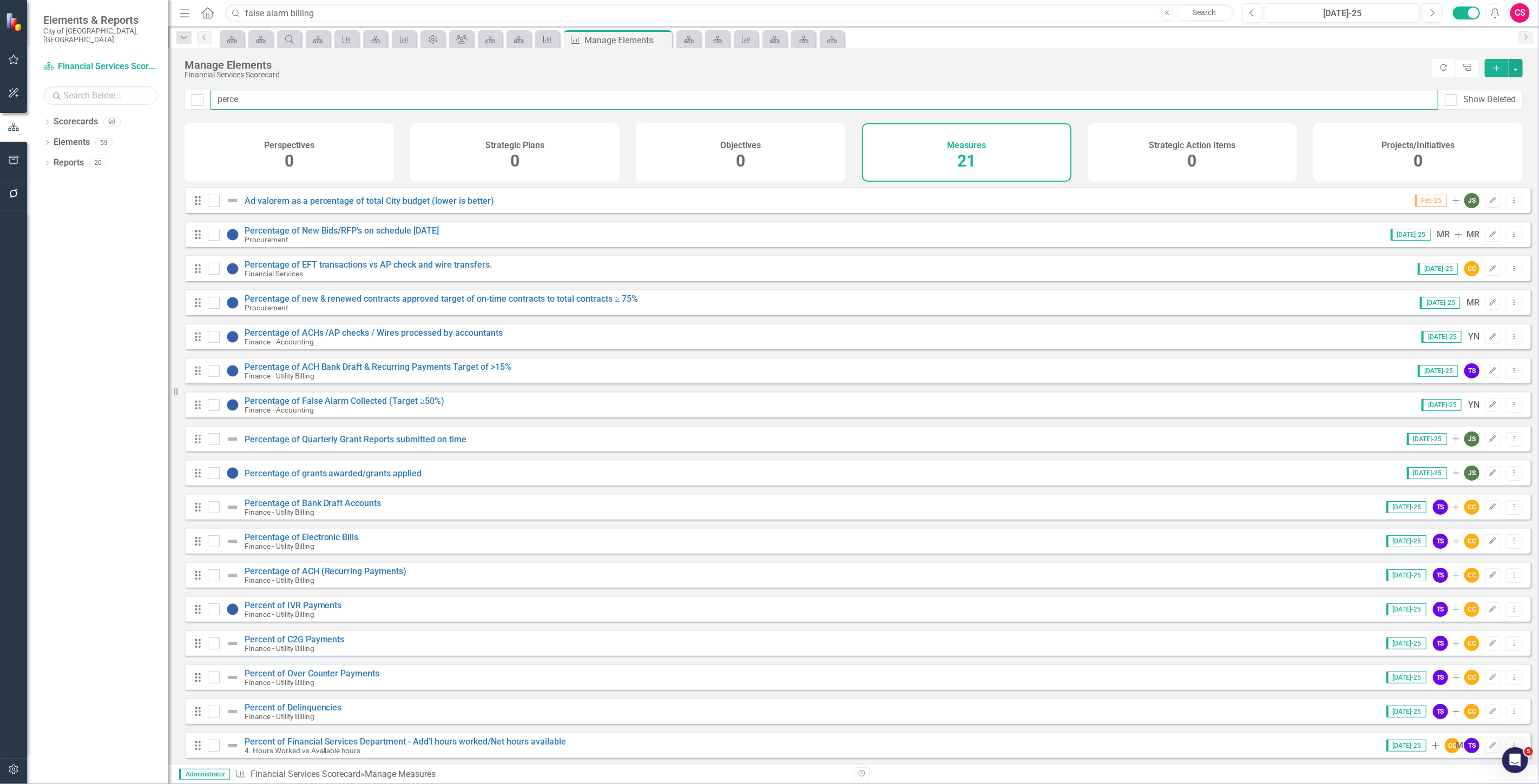
type input "perce"
drag, startPoint x: 254, startPoint y: 95, endPoint x: 173, endPoint y: 99, distance: 81.1
click at [173, 99] on div "Elements & Reports City of Tamarac, FL Scorecard Financial Services Scorecard S…" at bounding box center [769, 392] width 1539 height 784
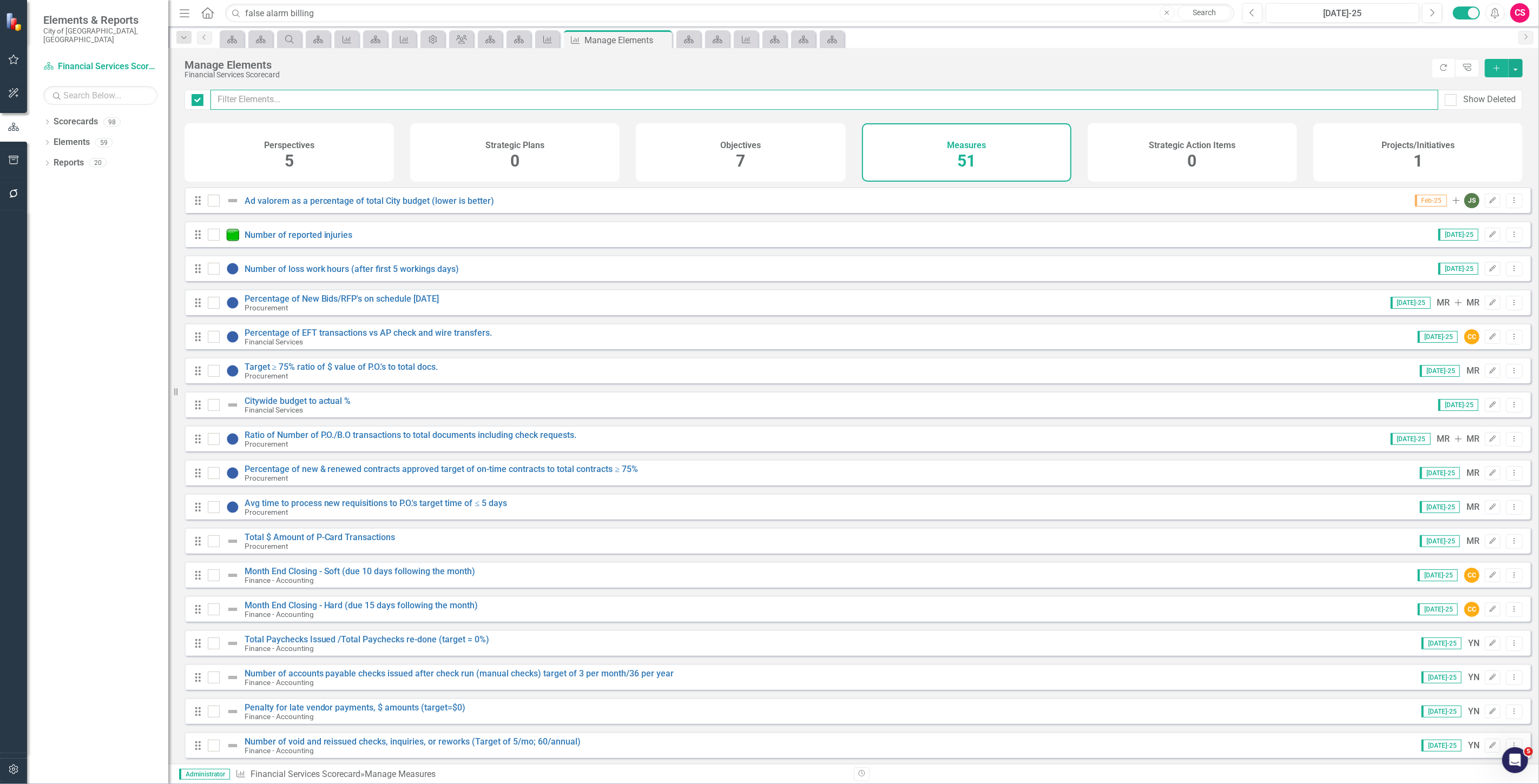
checkbox input "false"
click at [215, 275] on div at bounding box center [213, 269] width 12 height 12
click at [215, 270] on input "checkbox" at bounding box center [211, 266] width 7 height 7
checkbox input "true"
click at [217, 309] on div at bounding box center [226, 303] width 37 height 13
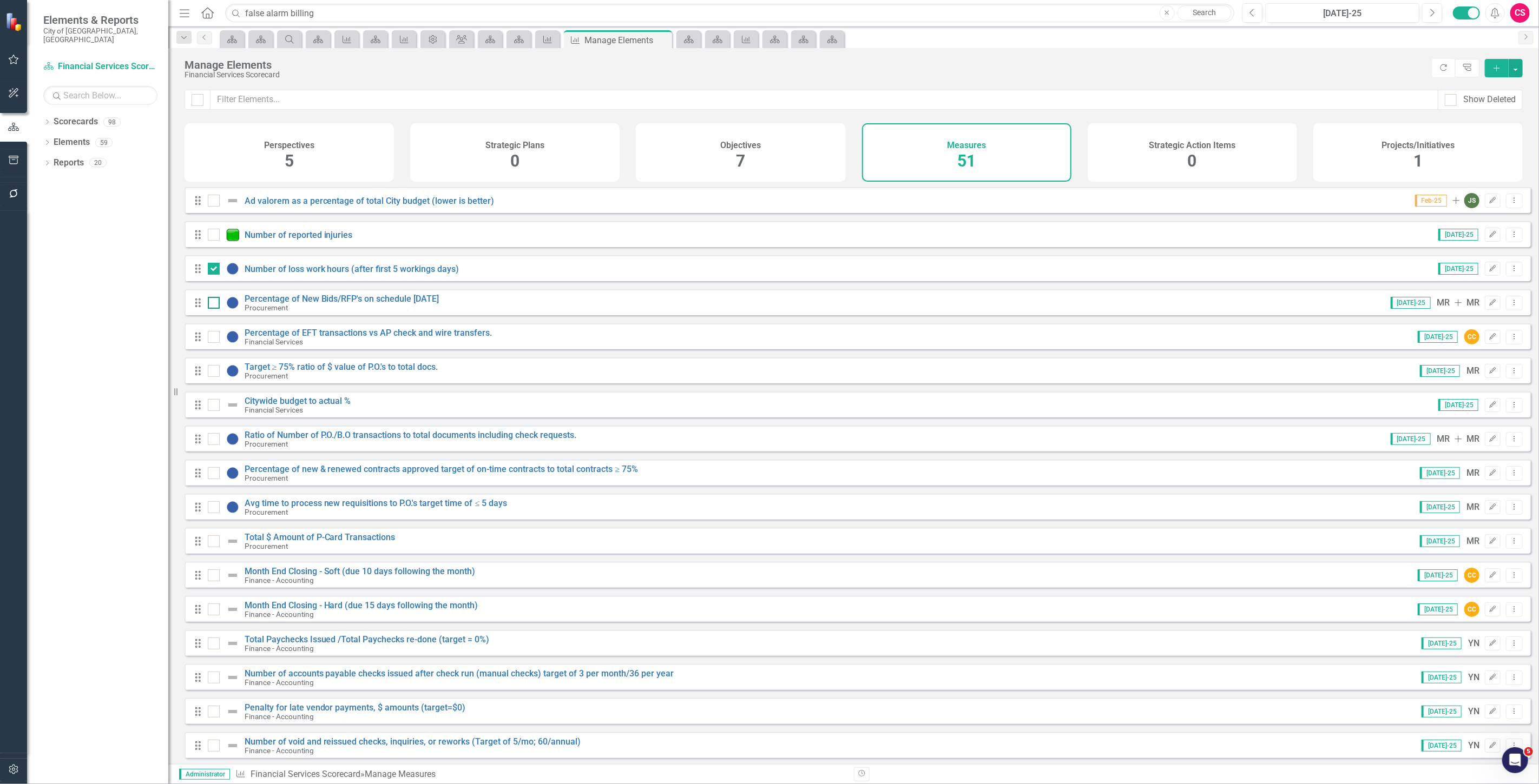
click at [215, 304] on input "checkbox" at bounding box center [211, 300] width 7 height 7
checkbox input "true"
click at [209, 236] on input "checkbox" at bounding box center [211, 232] width 7 height 7
checkbox input "true"
click at [213, 275] on div at bounding box center [213, 269] width 12 height 12
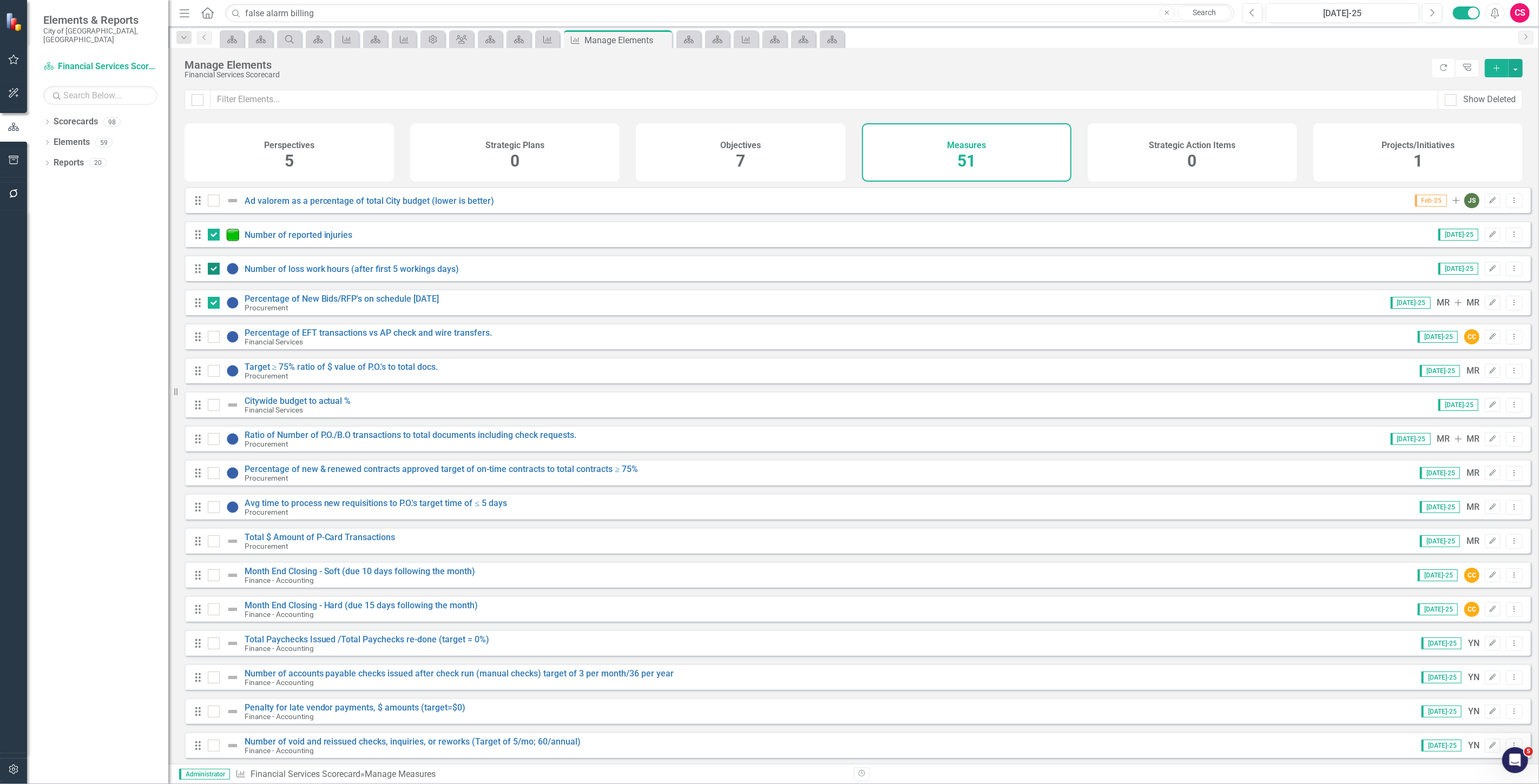
click at [213, 270] on input "checkbox" at bounding box center [211, 266] width 7 height 7
checkbox input "false"
click at [213, 304] on div at bounding box center [226, 303] width 37 height 13
click at [213, 304] on input "checkbox" at bounding box center [211, 300] width 7 height 7
checkbox input "false"
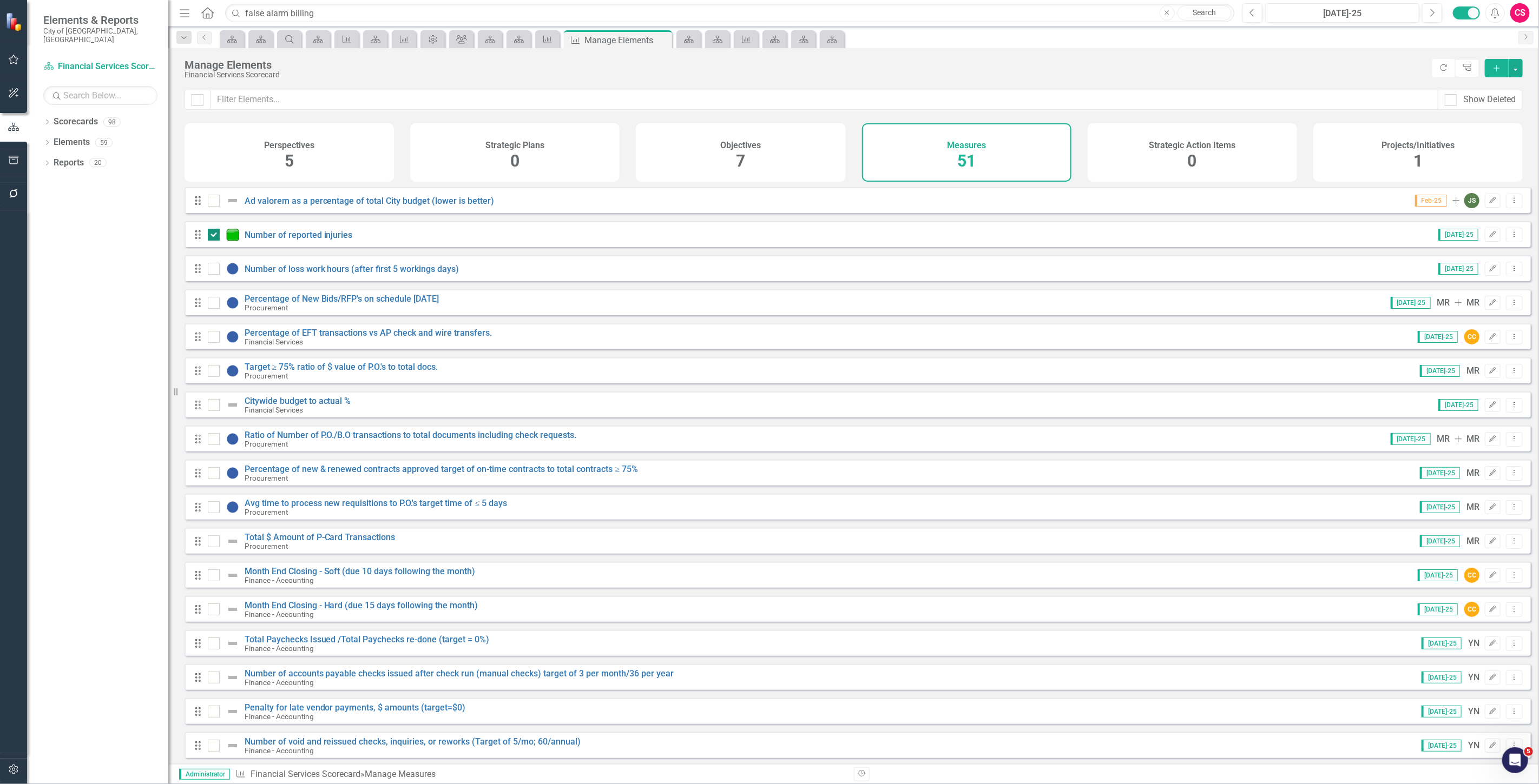
click at [220, 241] on div at bounding box center [226, 235] width 37 height 13
click at [215, 236] on input "checkbox" at bounding box center [211, 232] width 7 height 7
checkbox input "false"
click at [294, 99] on input "text" at bounding box center [824, 99] width 1228 height 20
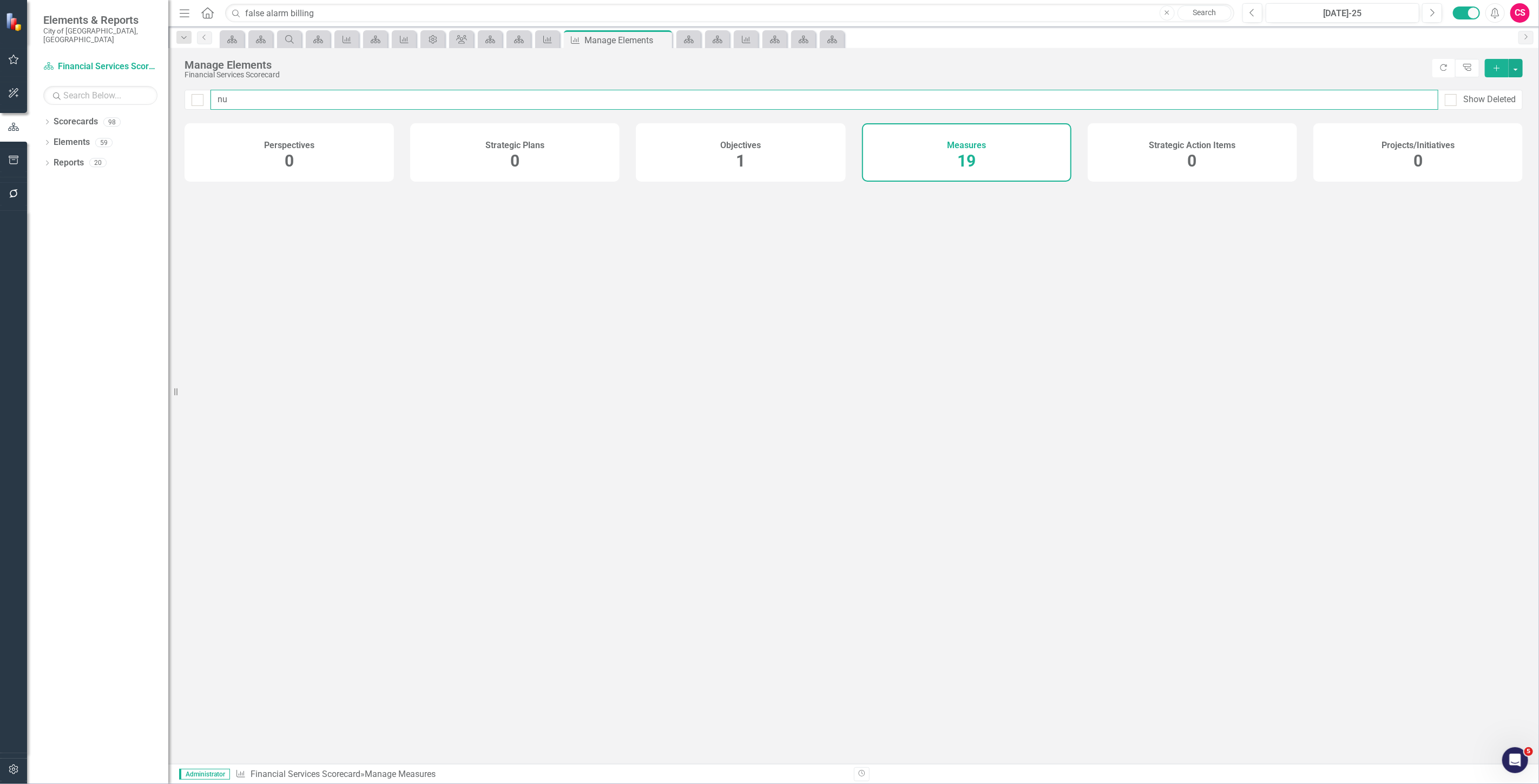
type input "num"
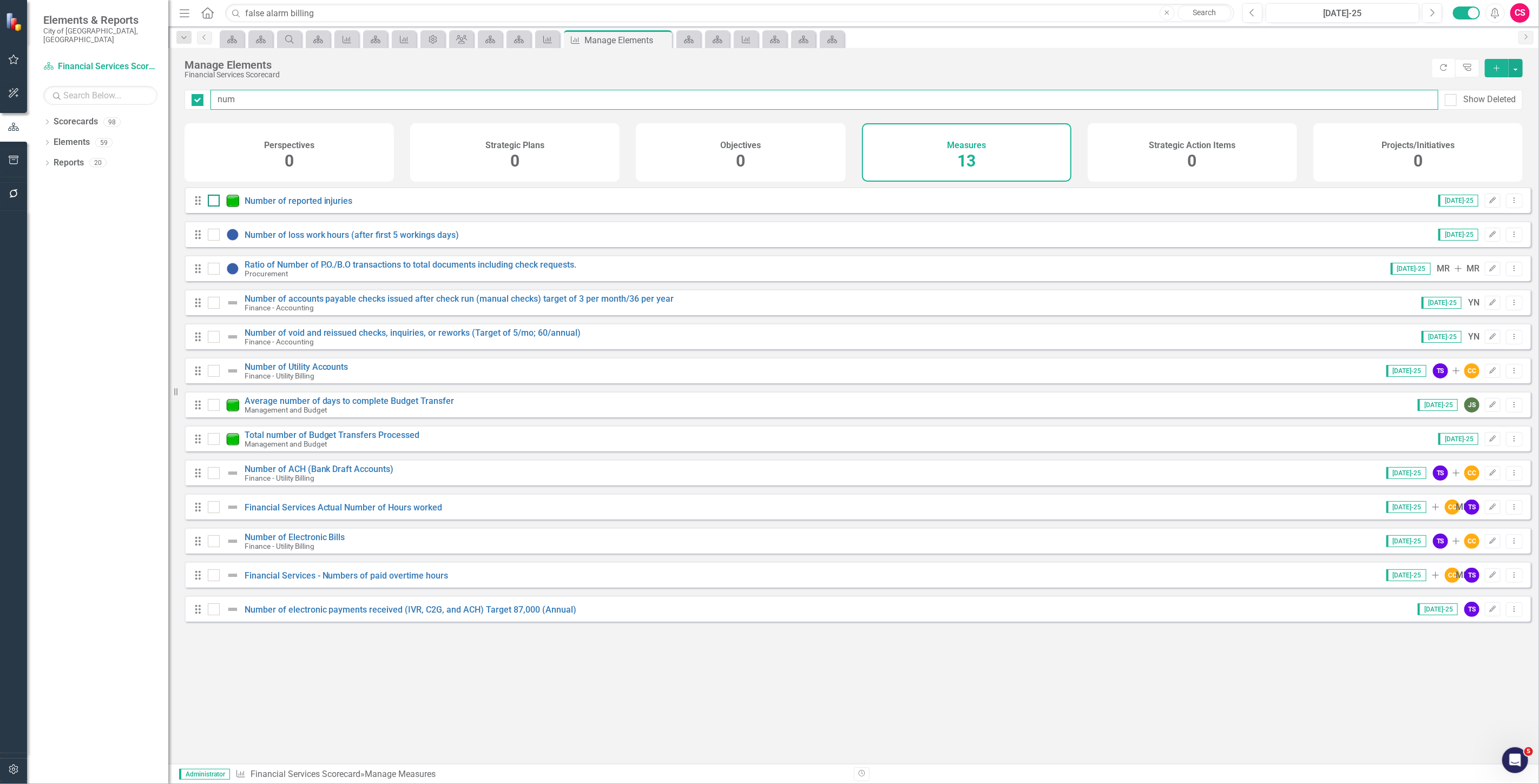
checkbox input "false"
type input "num"
click at [209, 207] on div at bounding box center [213, 200] width 12 height 12
click at [209, 202] on input "checkbox" at bounding box center [211, 198] width 7 height 7
checkbox input "true"
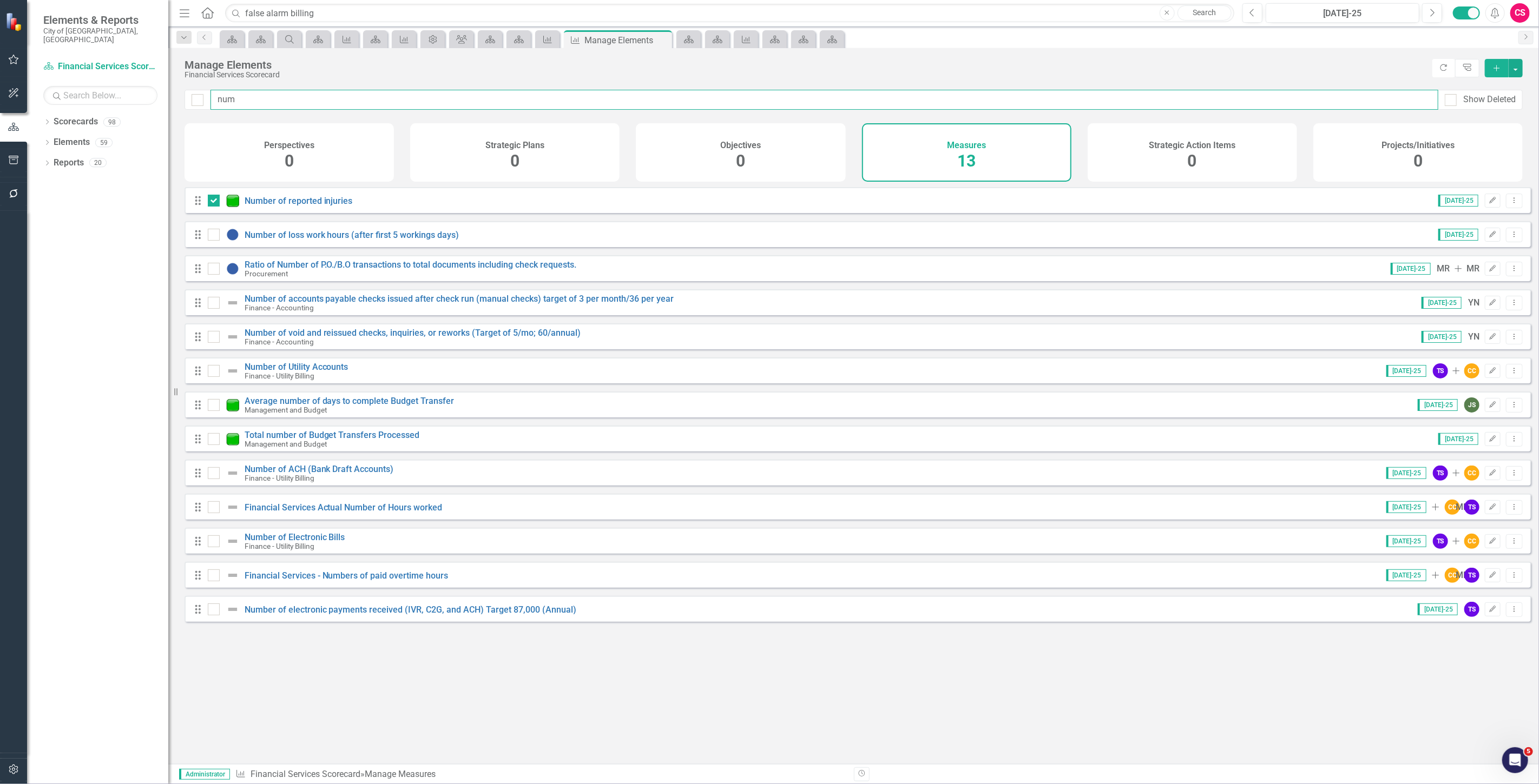
click at [229, 103] on input "num" at bounding box center [824, 99] width 1228 height 20
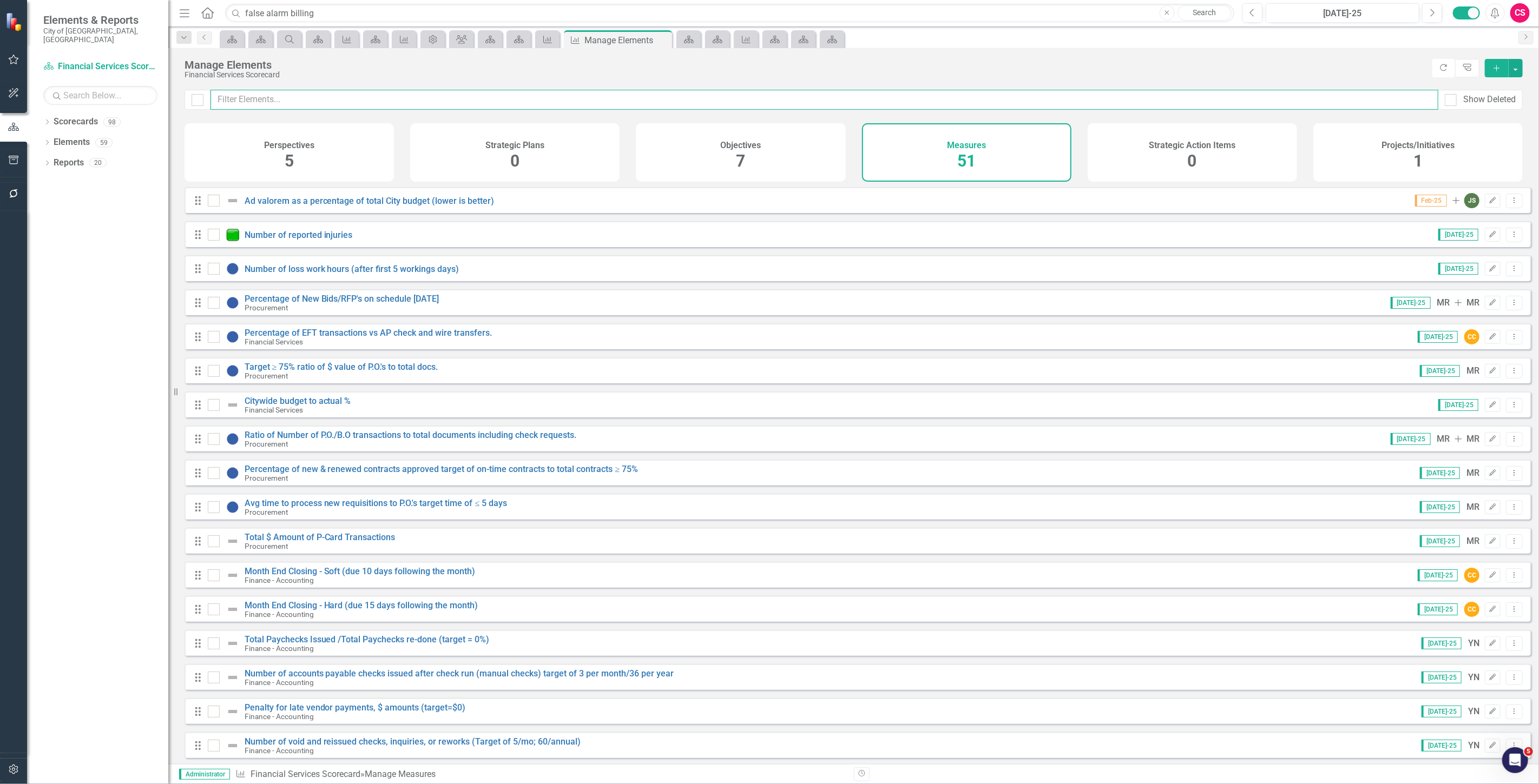
checkbox input "false"
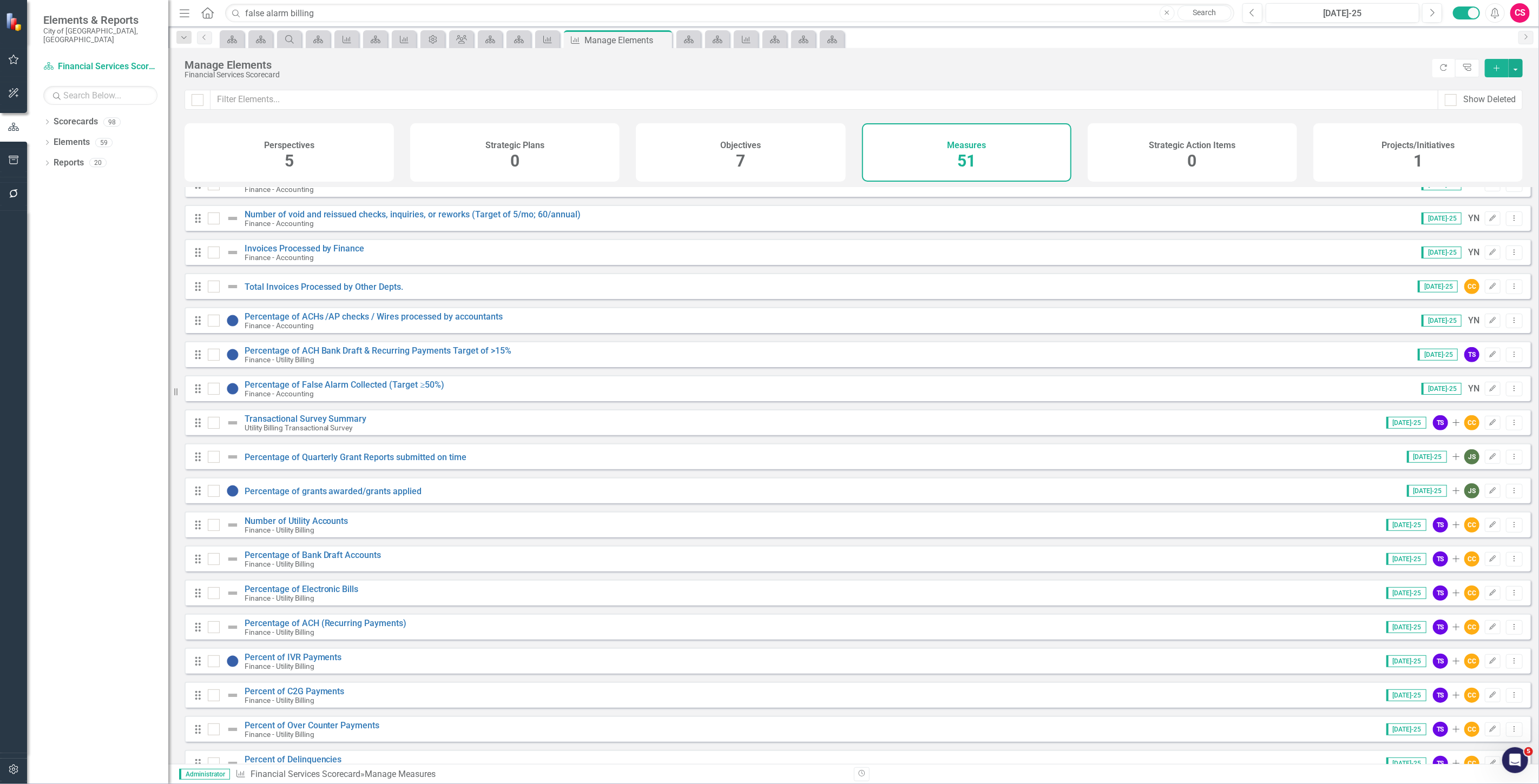
scroll to position [541, 0]
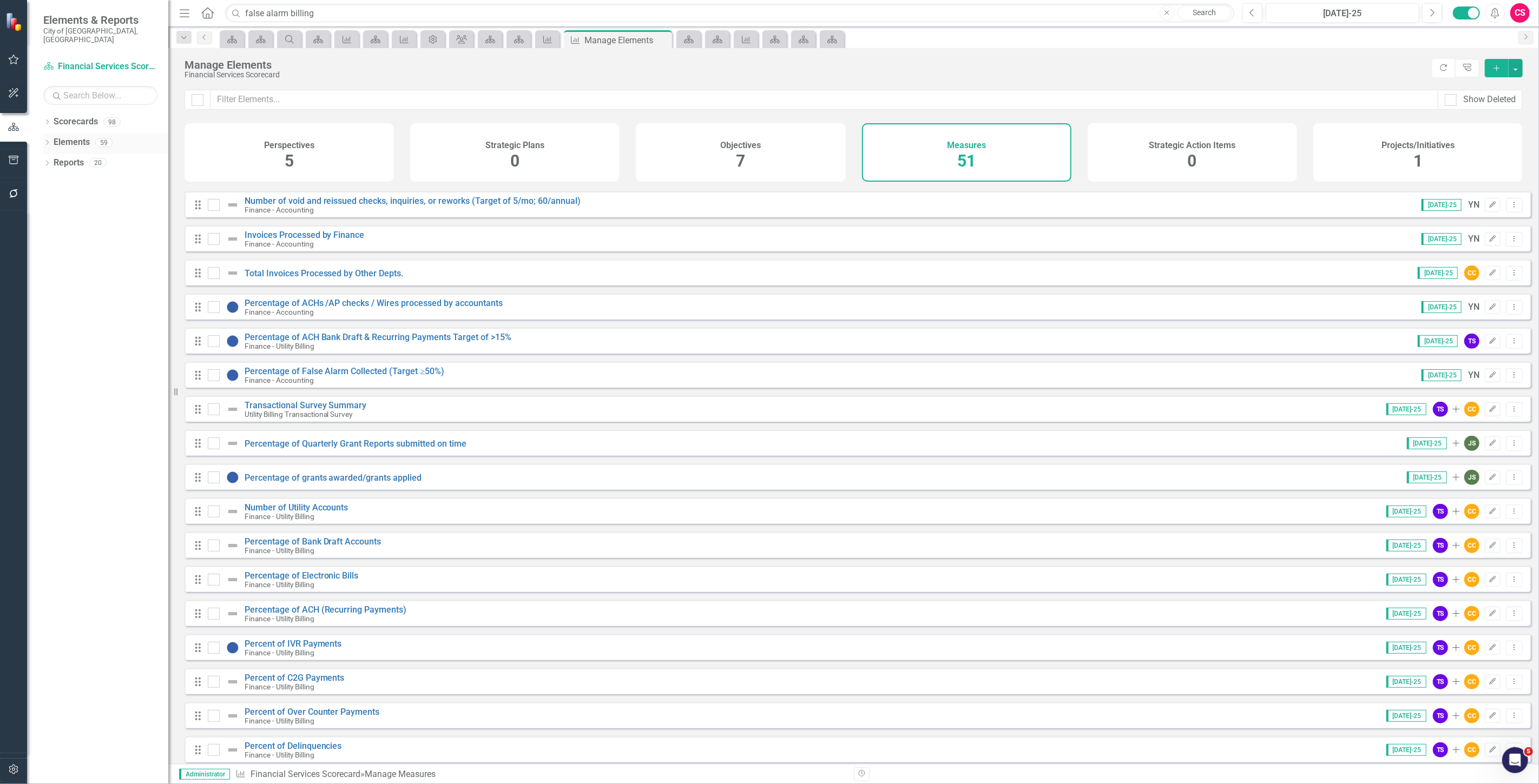
click at [60, 137] on link "Elements" at bounding box center [71, 143] width 36 height 13
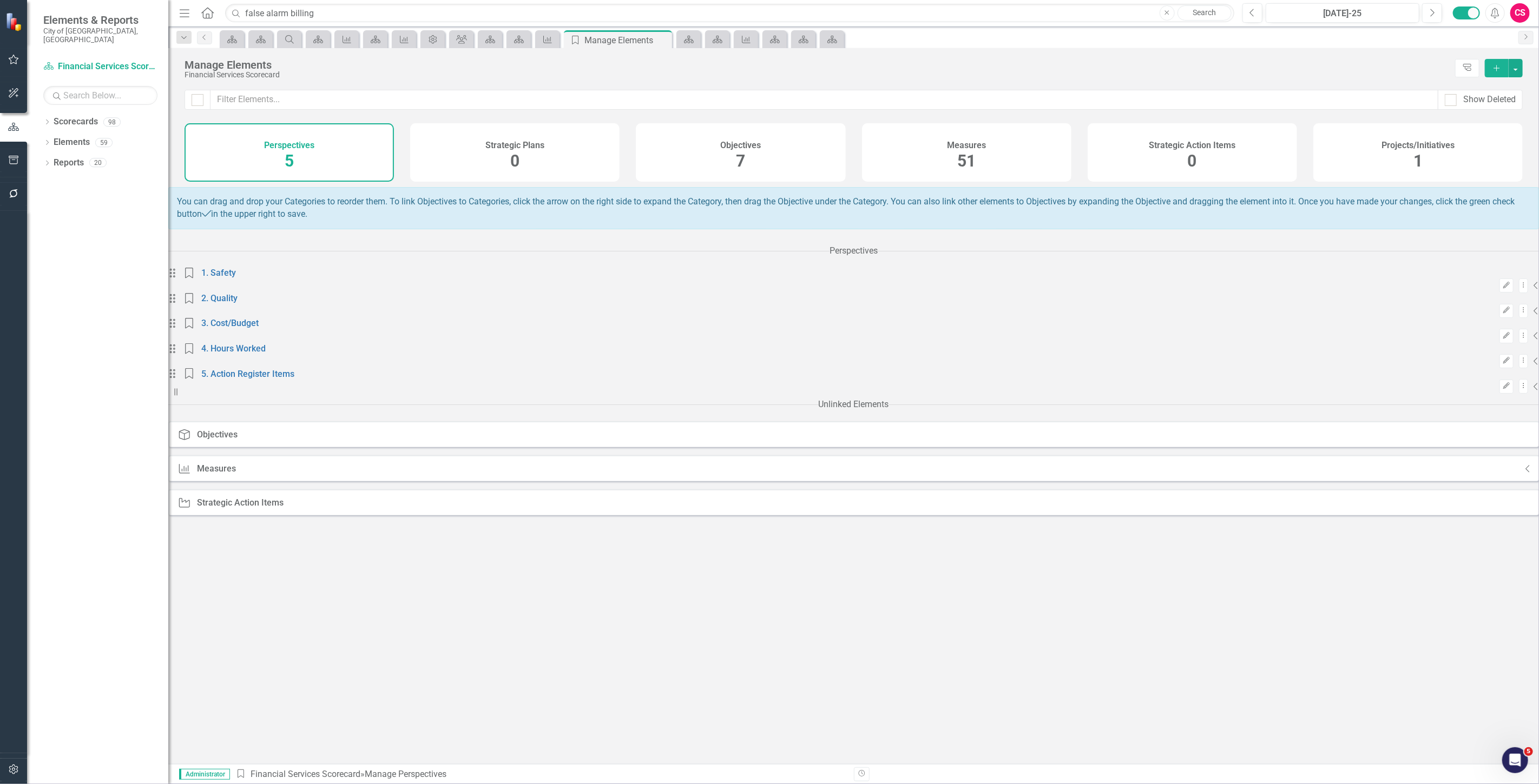
click at [925, 156] on div "Measures 51" at bounding box center [966, 152] width 209 height 59
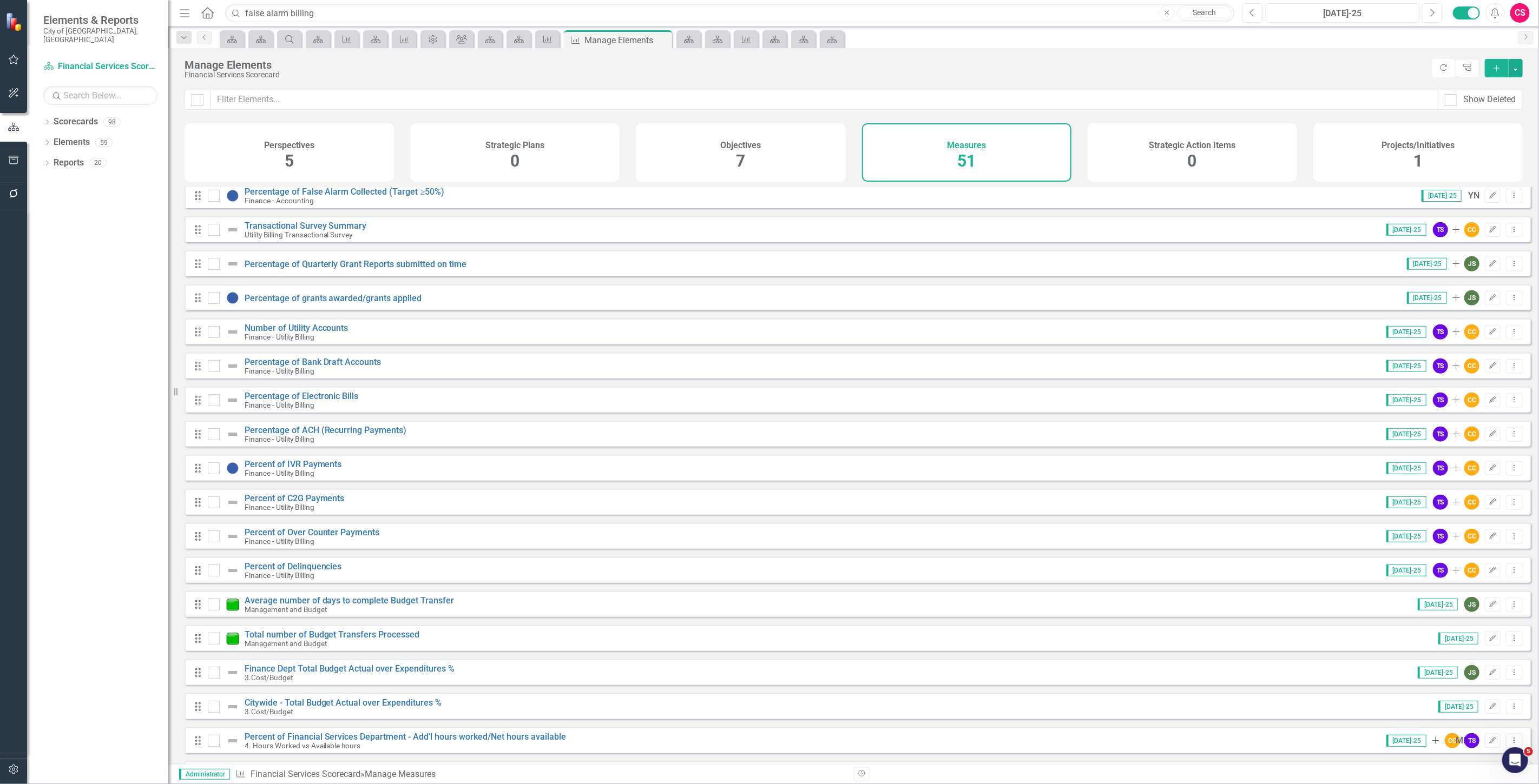
scroll to position [721, 0]
click at [329, 136] on div "Perspectives 5" at bounding box center [289, 152] width 209 height 59
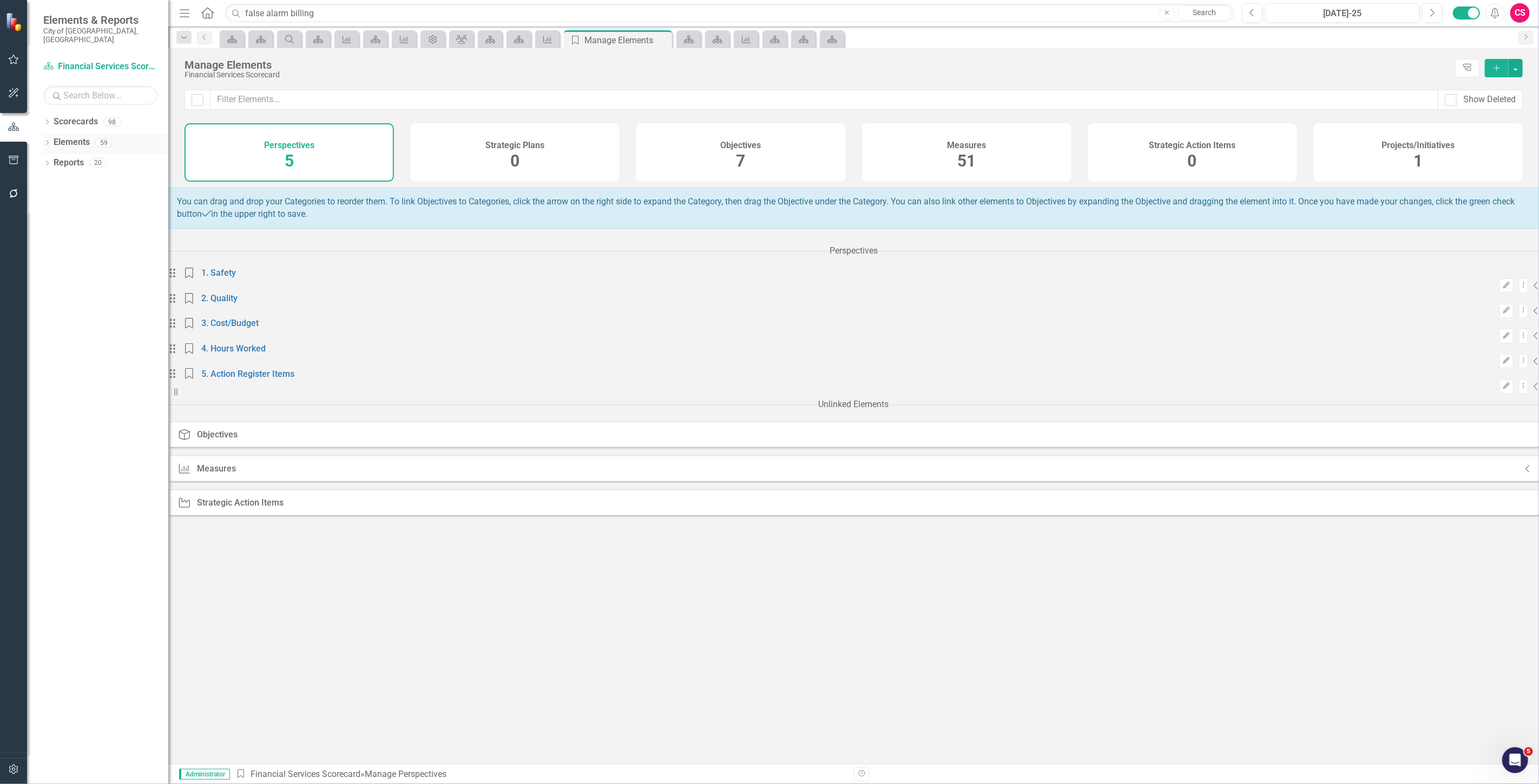
click at [47, 134] on div "Dropdown Elements 59" at bounding box center [106, 144] width 125 height 21
click at [756, 147] on h4 "Objectives" at bounding box center [740, 145] width 41 height 10
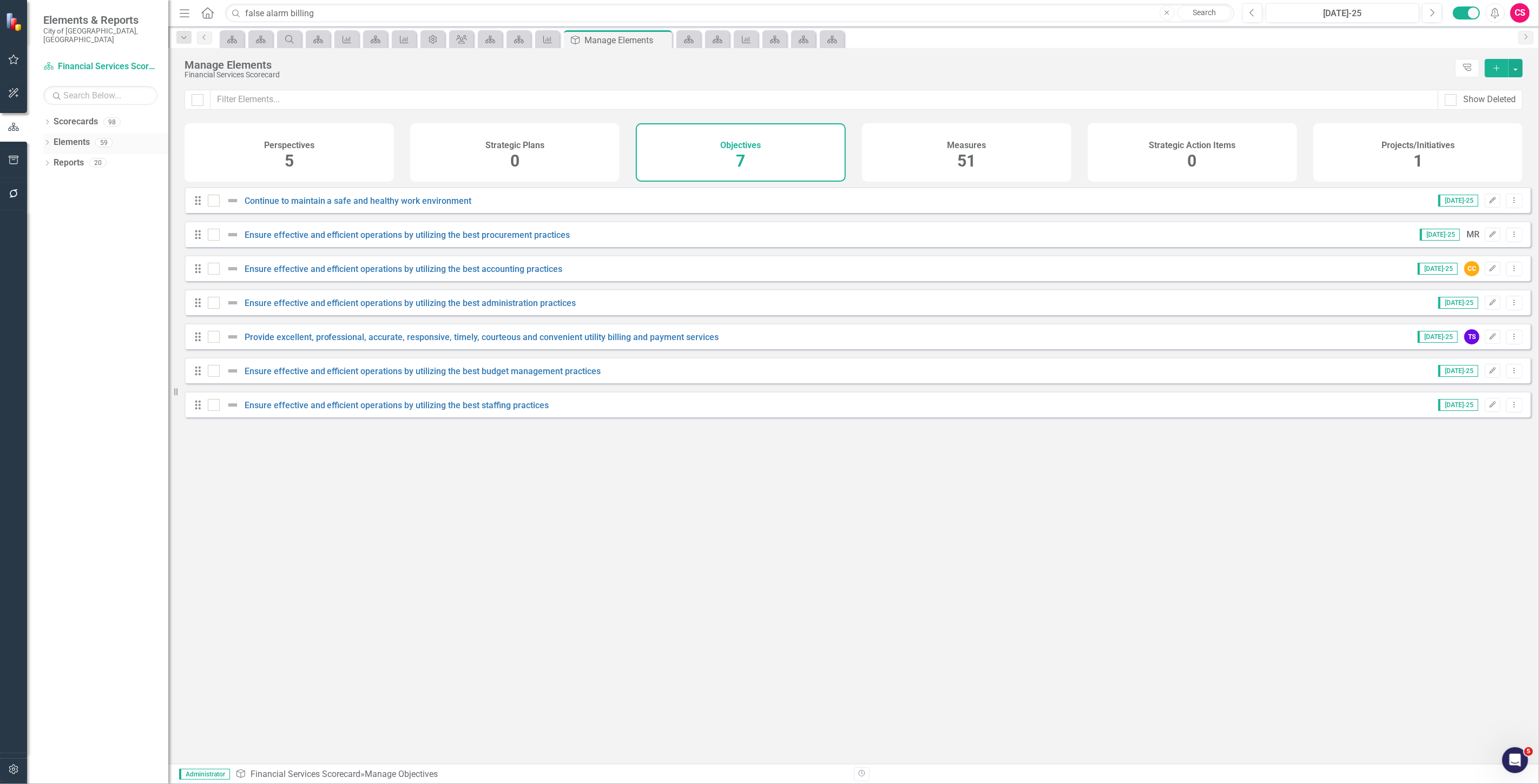
click at [46, 140] on icon "Dropdown" at bounding box center [47, 143] width 7 height 6
click at [32, 139] on icon "Dropdown" at bounding box center [29, 142] width 6 height 7
click at [60, 115] on link "Scorecards" at bounding box center [75, 122] width 44 height 13
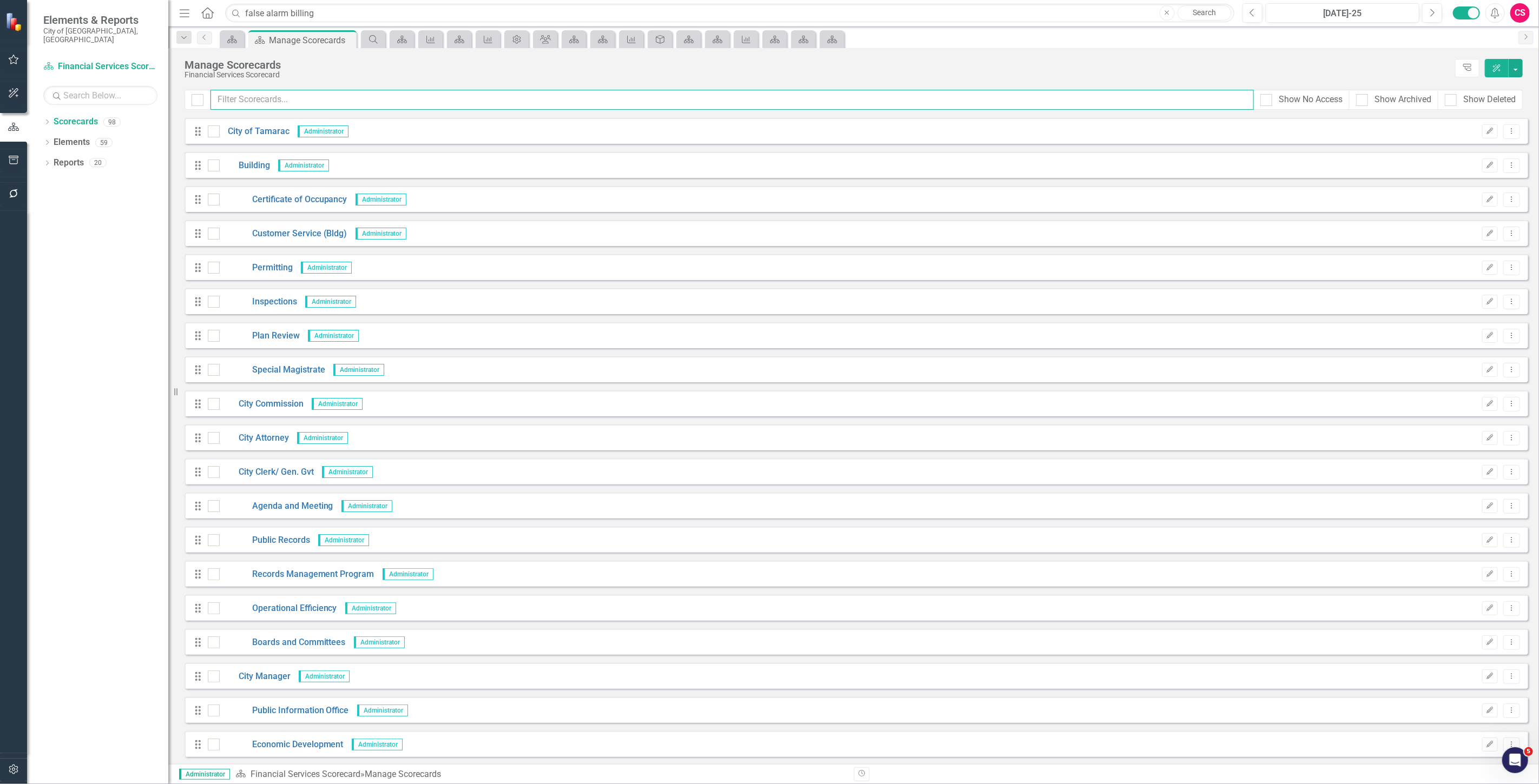
click at [304, 95] on input "text" at bounding box center [731, 99] width 1043 height 20
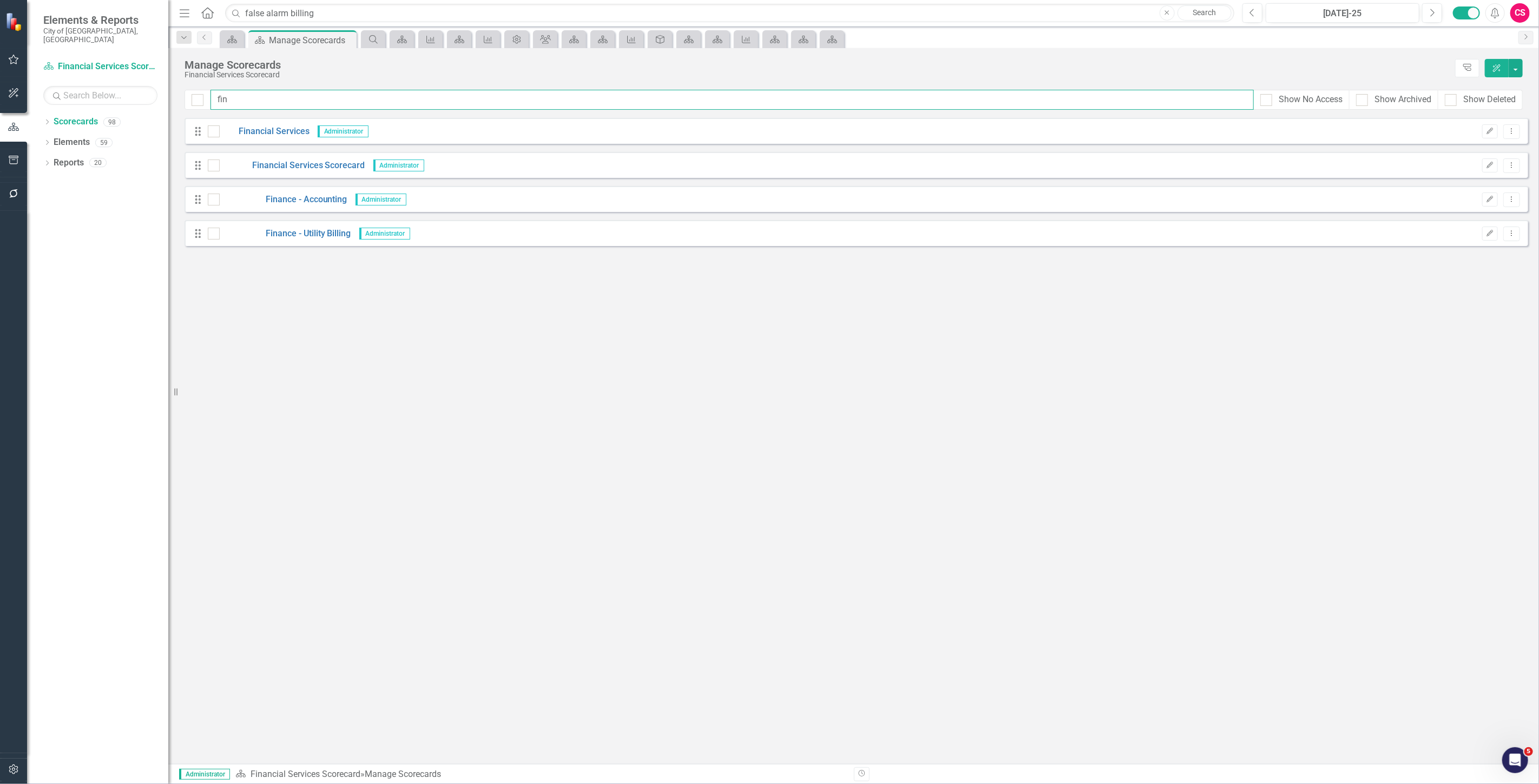
click at [260, 101] on input "fin" at bounding box center [731, 99] width 1043 height 20
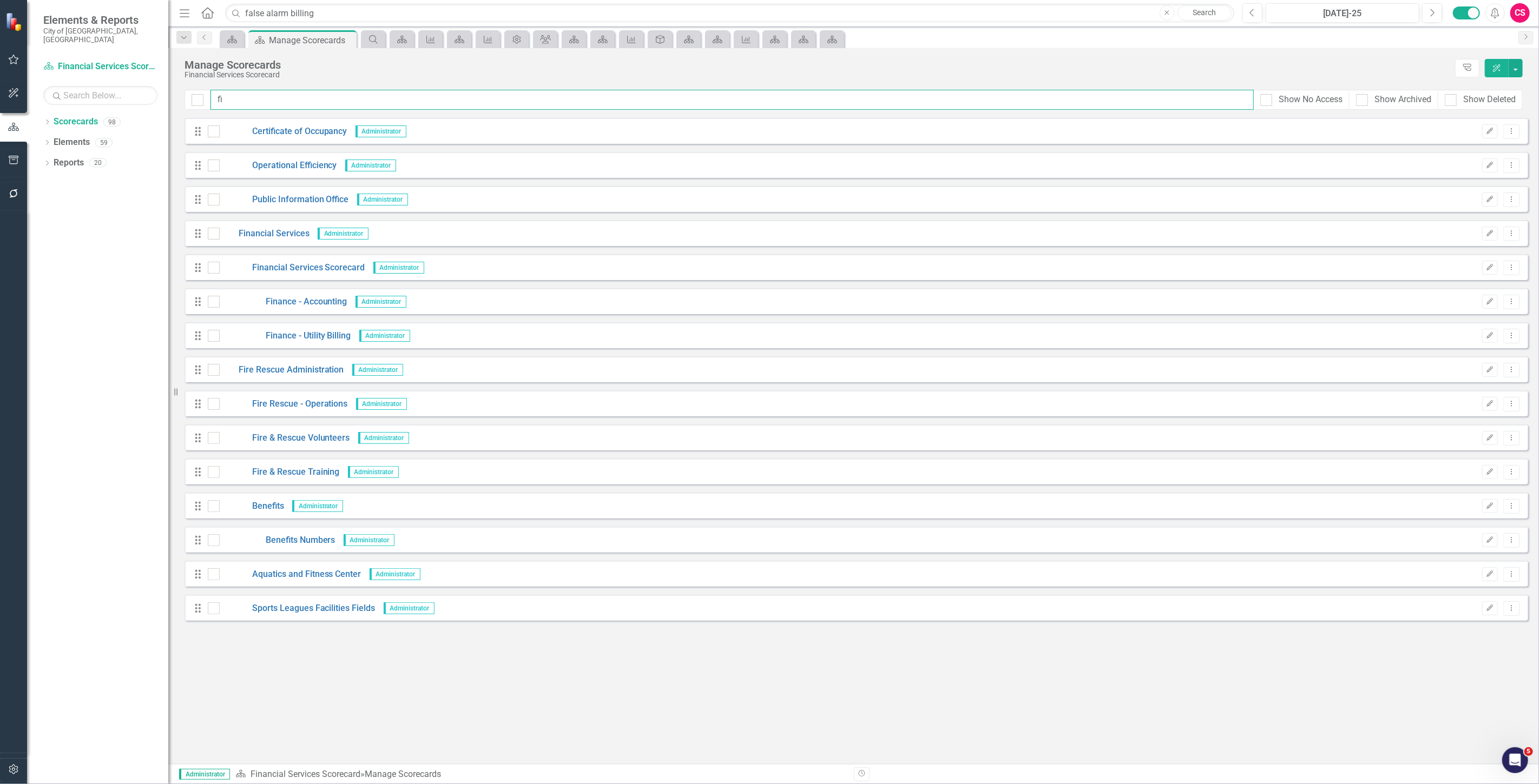
type input "f"
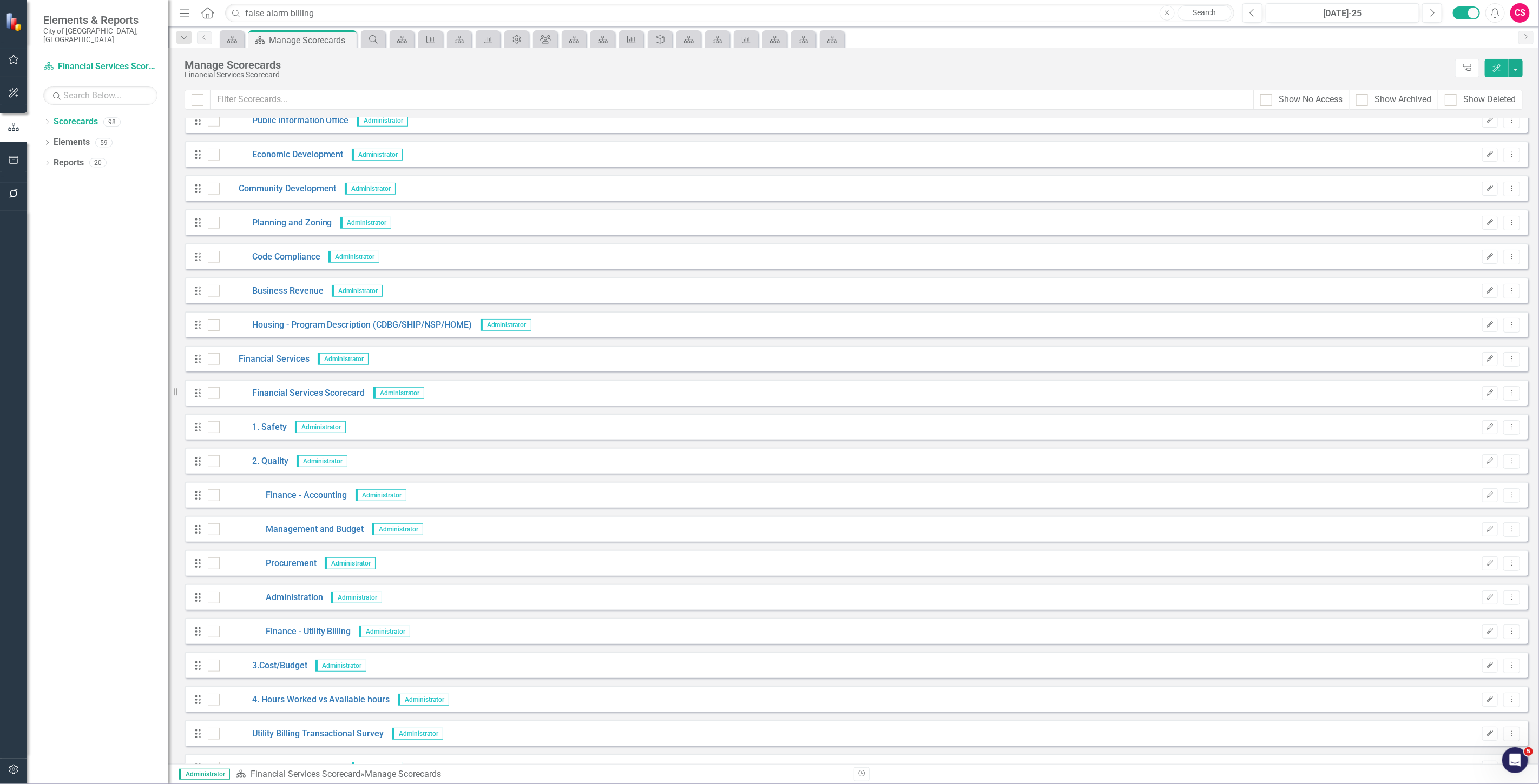
scroll to position [480, 0]
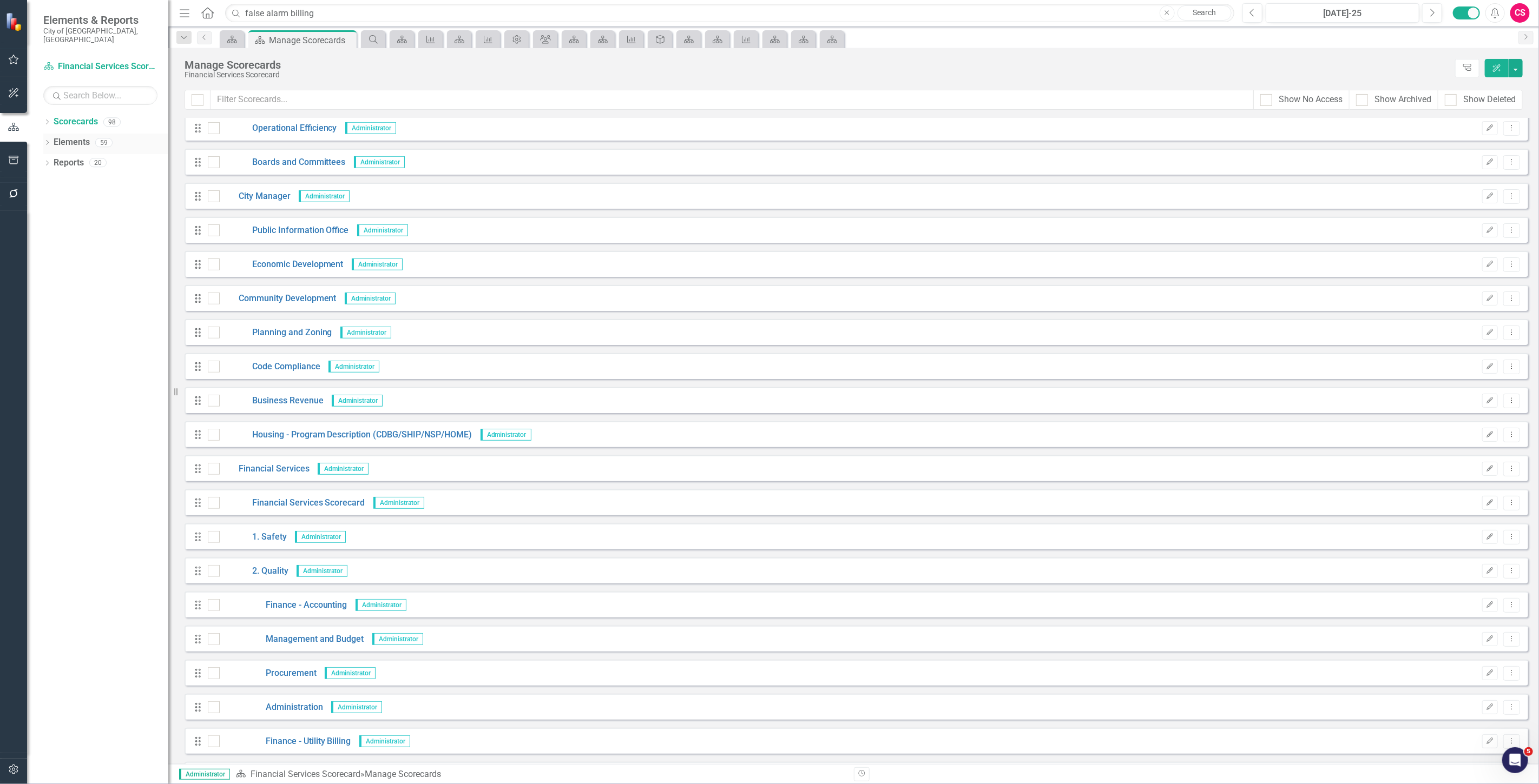
click at [77, 134] on div "Elements" at bounding box center [71, 143] width 36 height 18
click at [74, 137] on link "Elements" at bounding box center [71, 143] width 36 height 13
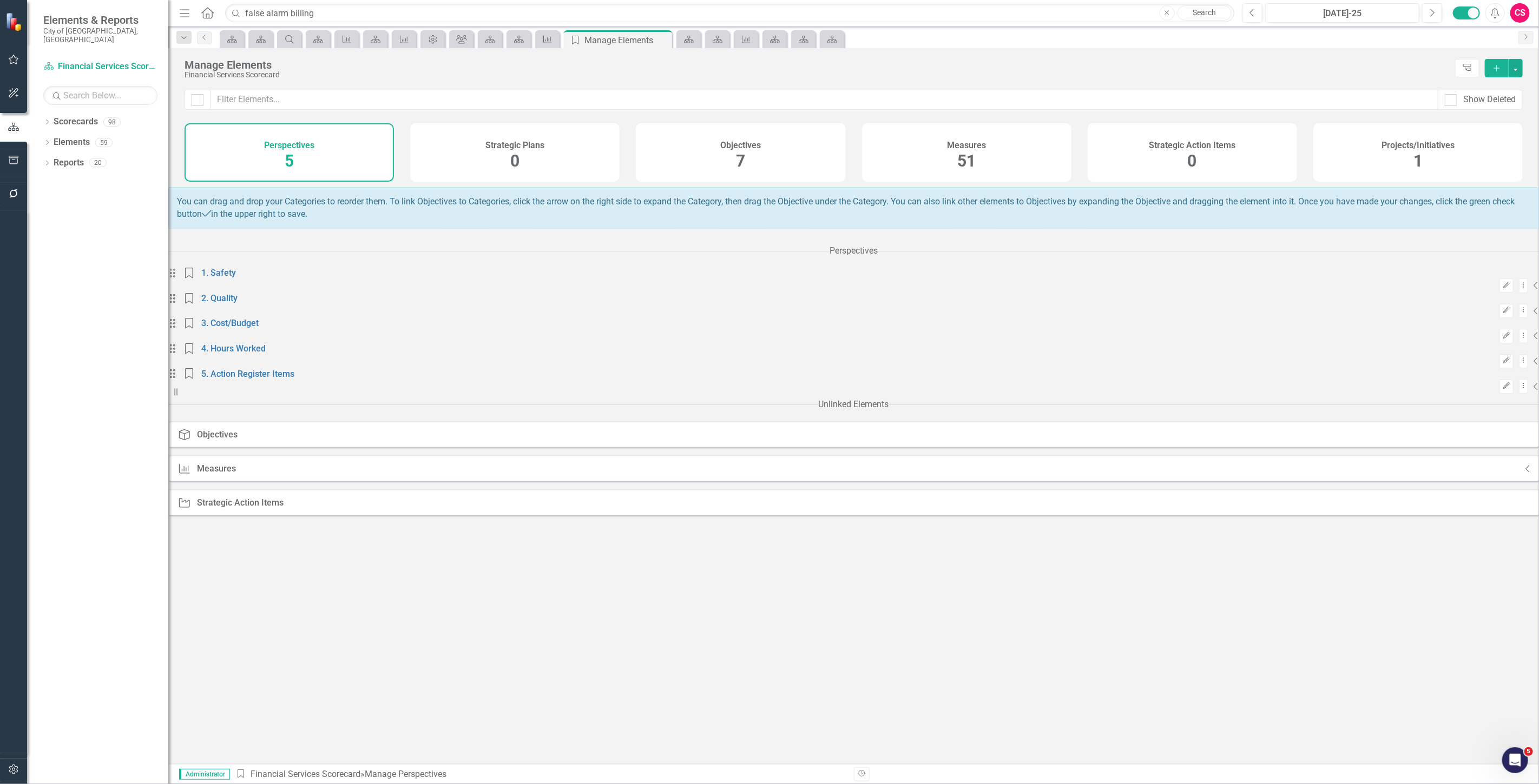
click at [942, 151] on div "Measures 51" at bounding box center [966, 152] width 209 height 59
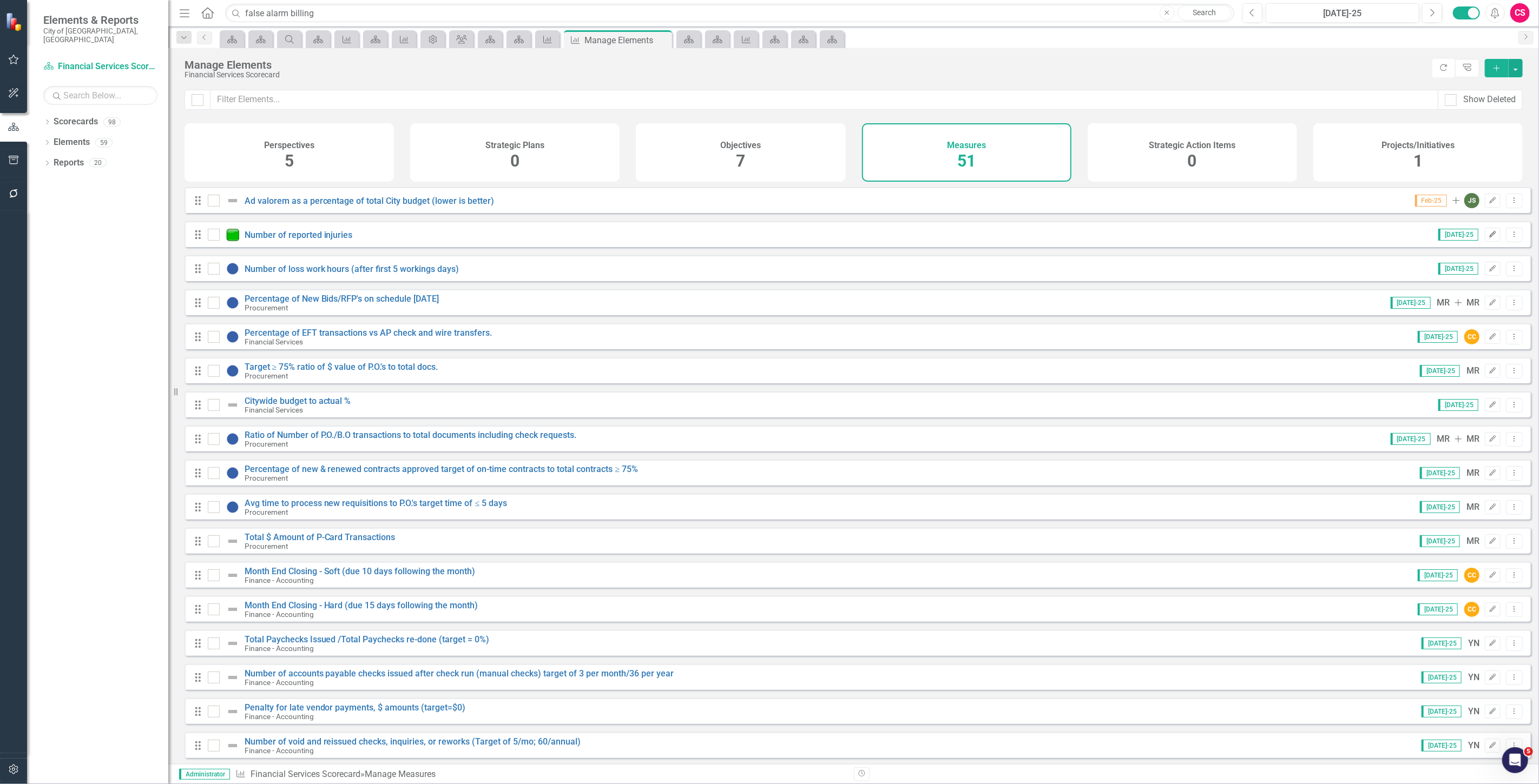
click at [1488, 238] on icon "Edit" at bounding box center [1492, 235] width 8 height 6
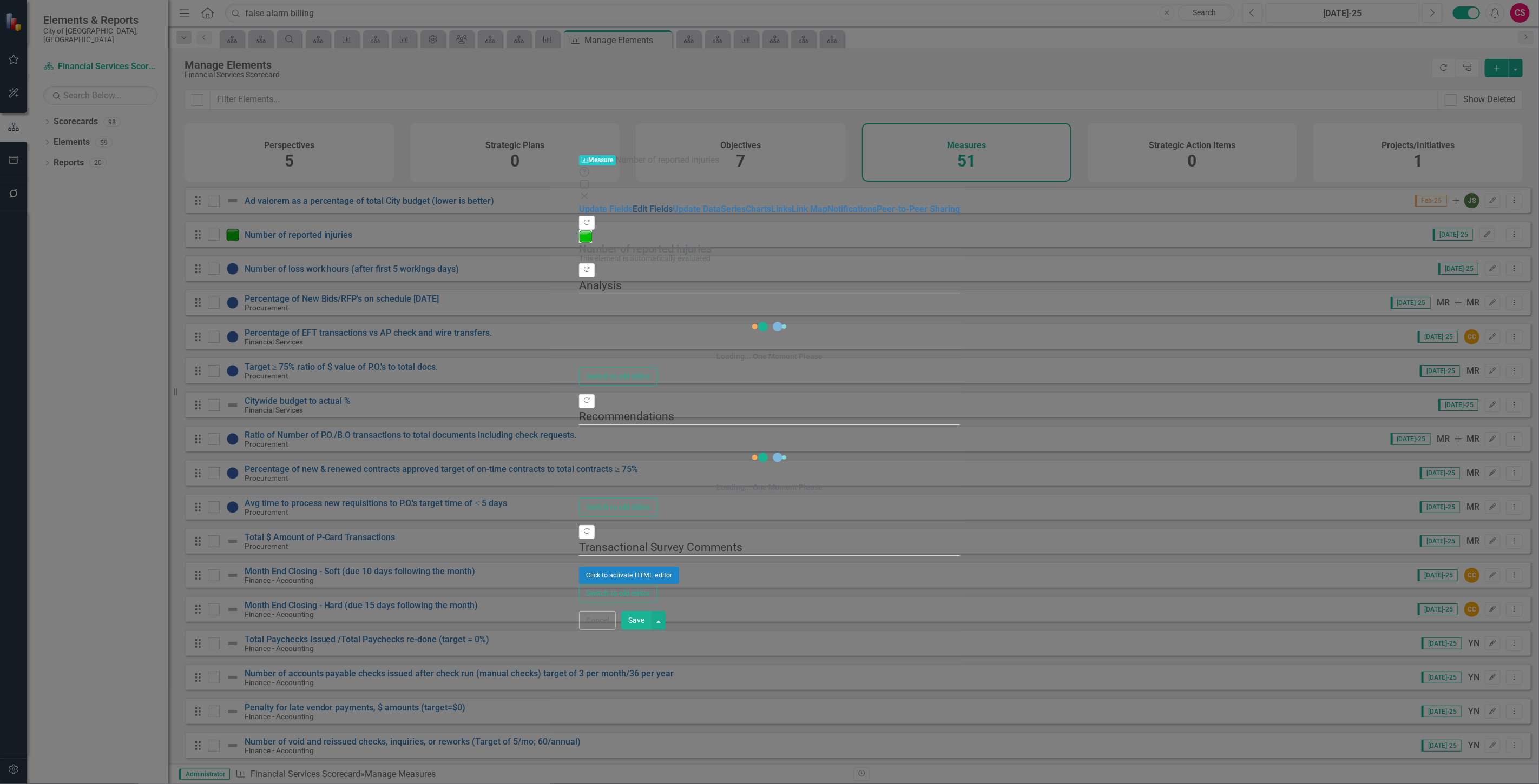
click at [633, 204] on link "Edit Fields" at bounding box center [653, 208] width 40 height 10
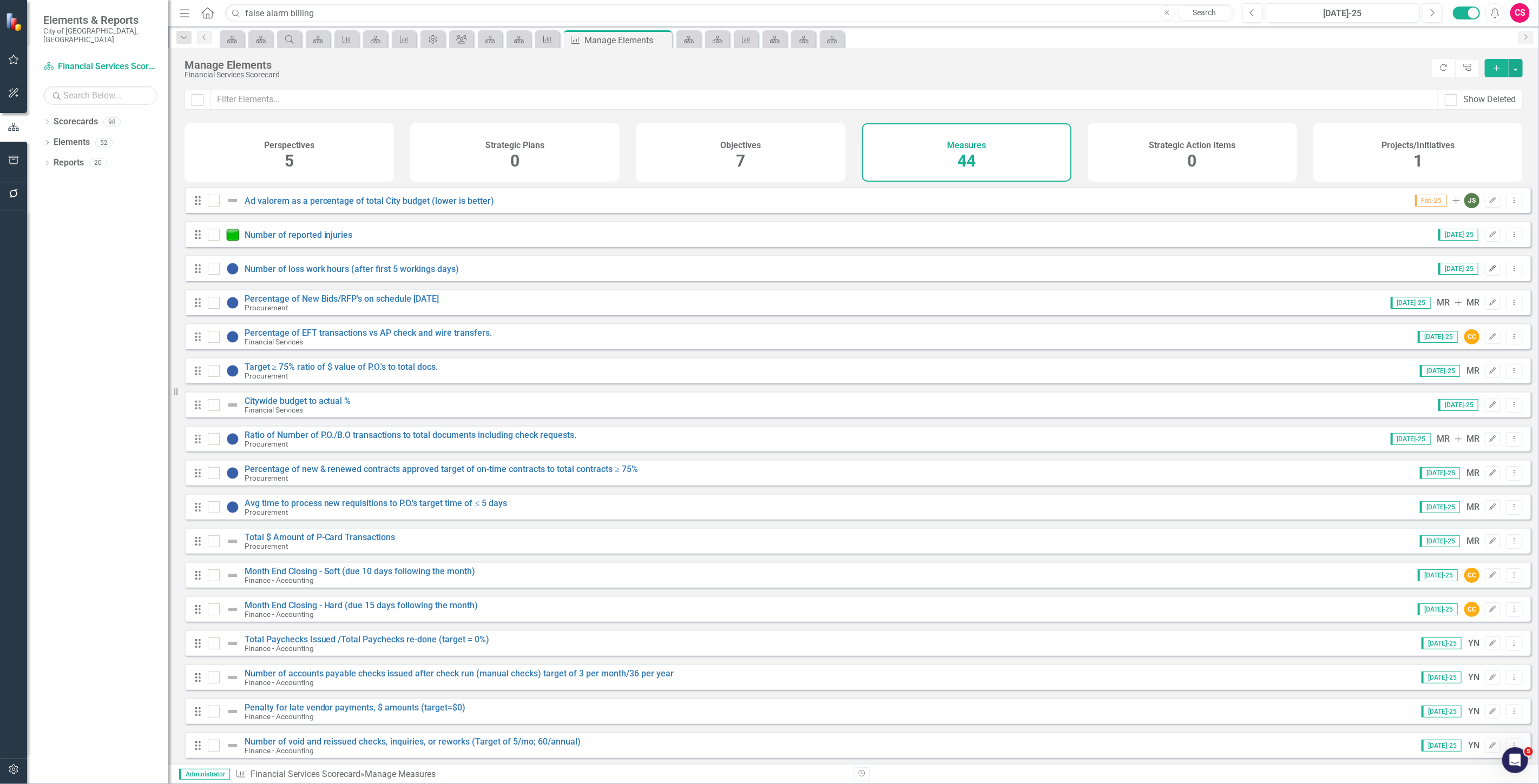
click at [1484, 276] on button "Edit" at bounding box center [1492, 269] width 16 height 14
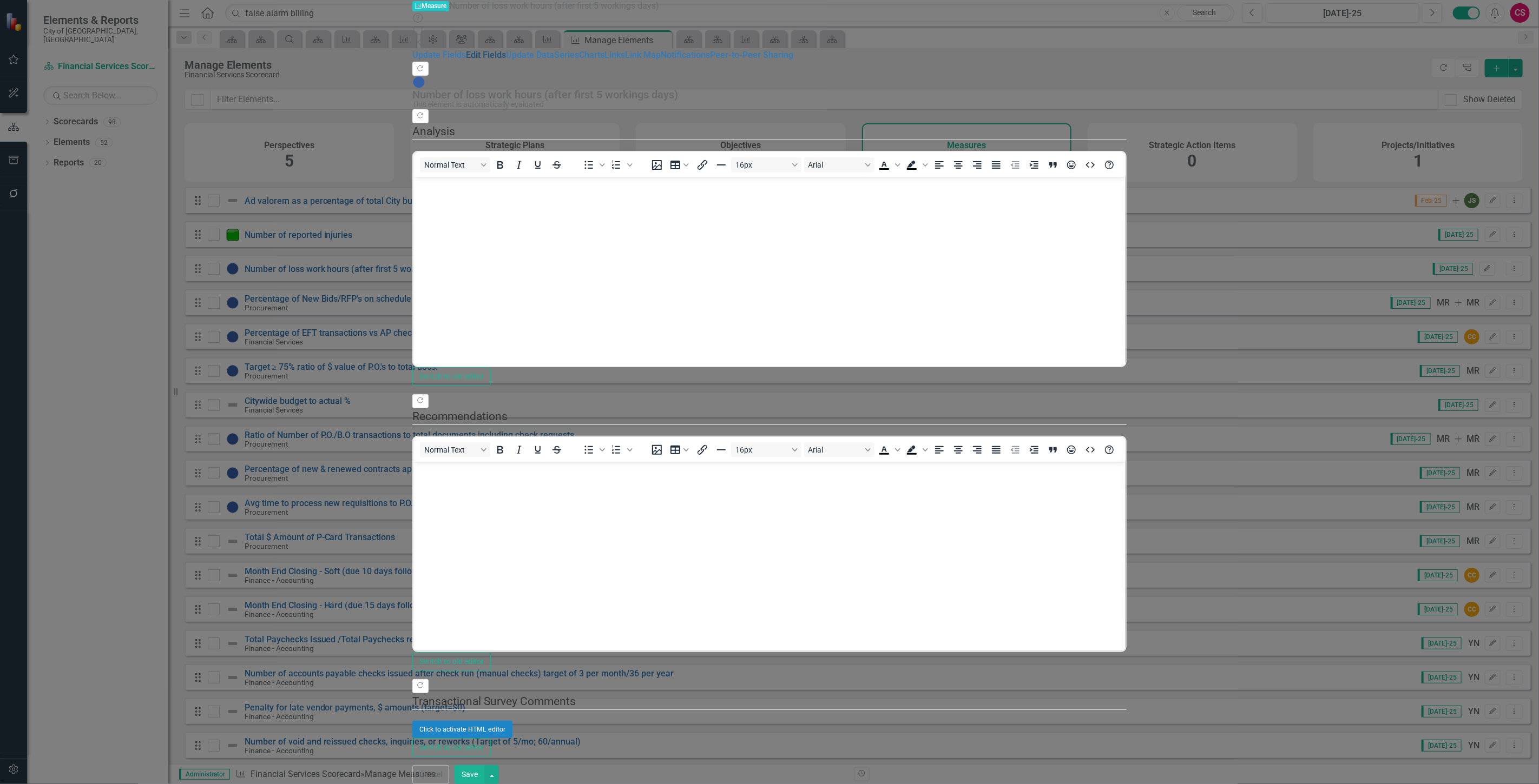
click at [466, 60] on link "Edit Fields" at bounding box center [486, 55] width 40 height 10
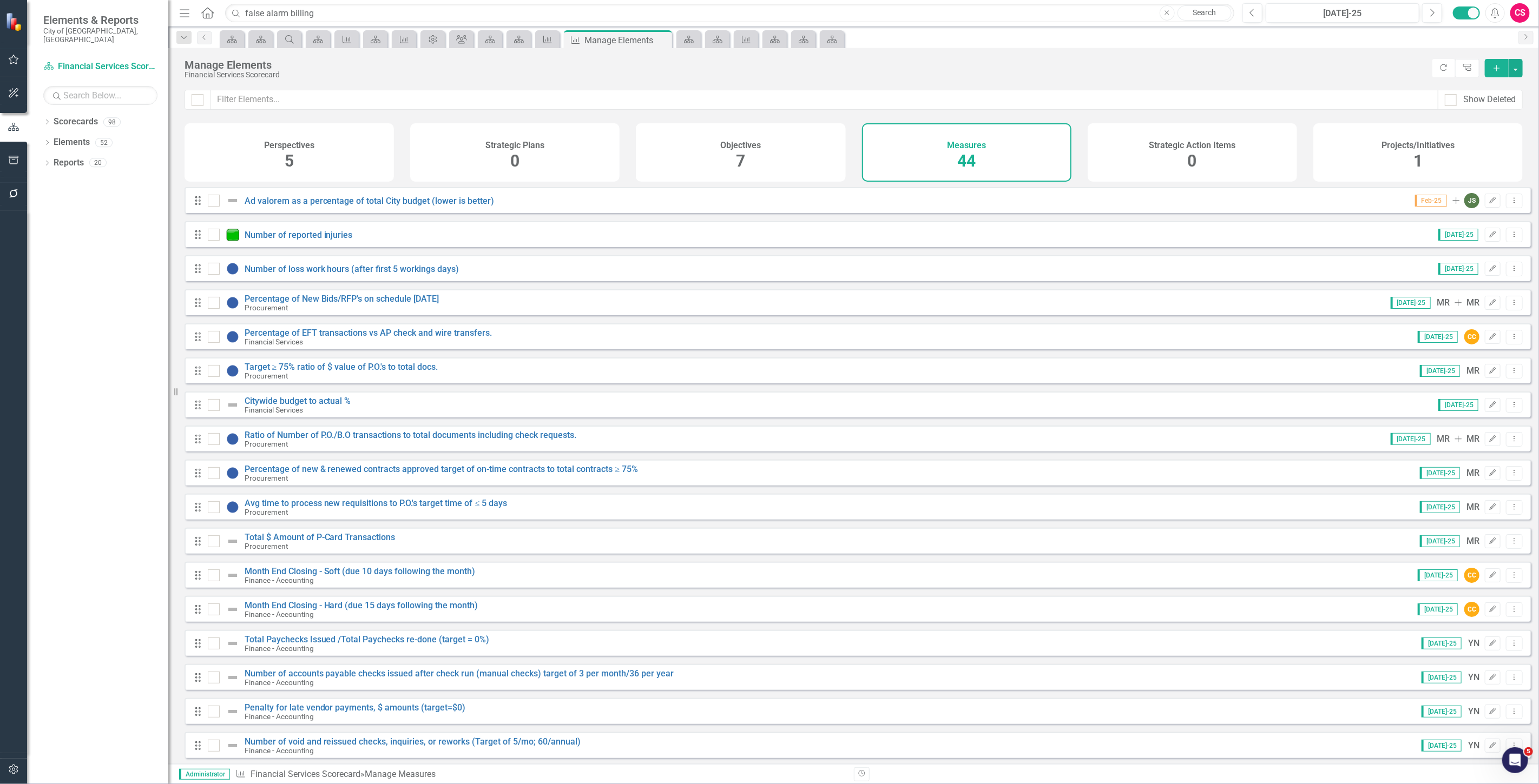
click at [772, 145] on div "Objectives 7" at bounding box center [740, 152] width 209 height 59
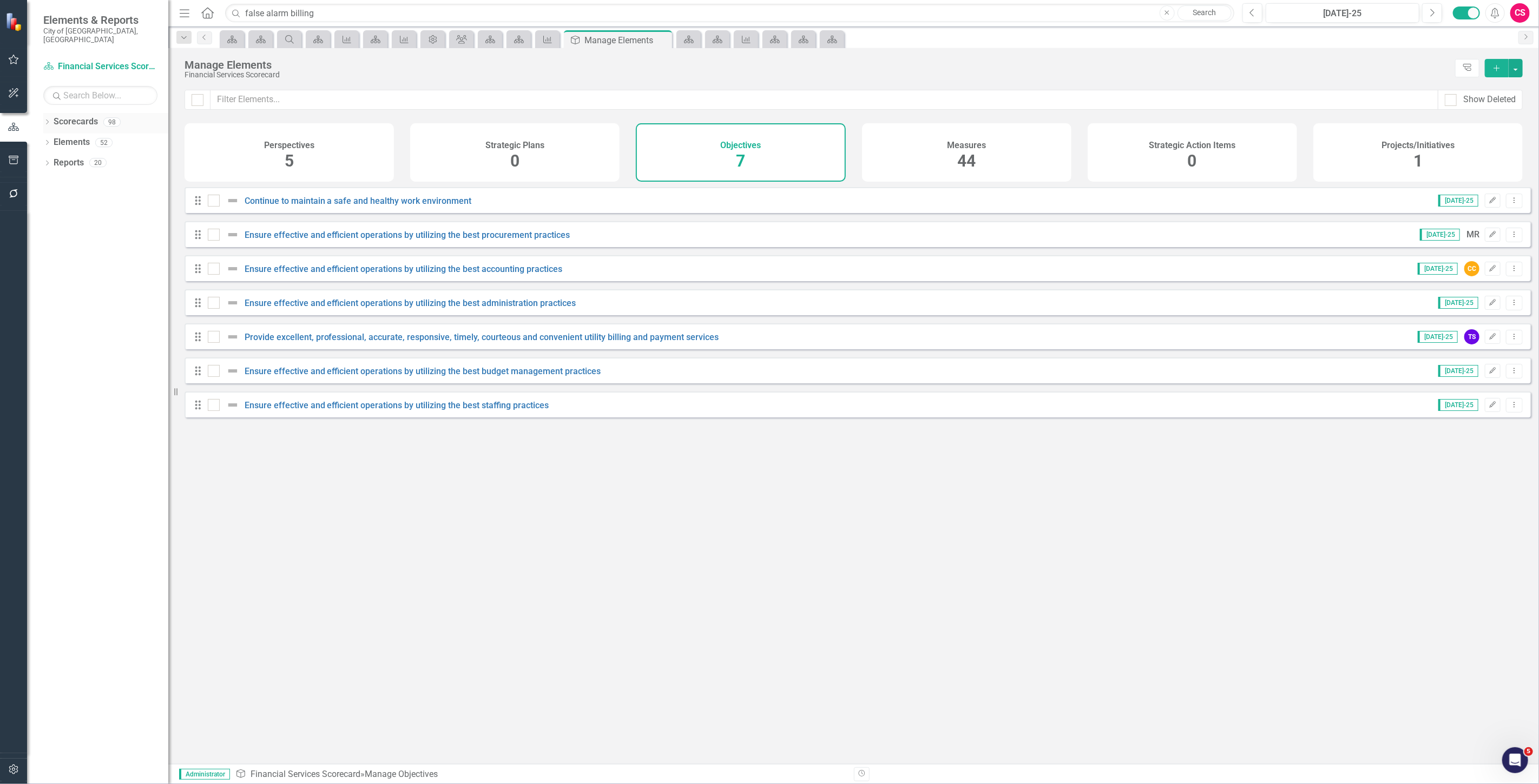
click at [67, 115] on link "Scorecards" at bounding box center [75, 122] width 44 height 13
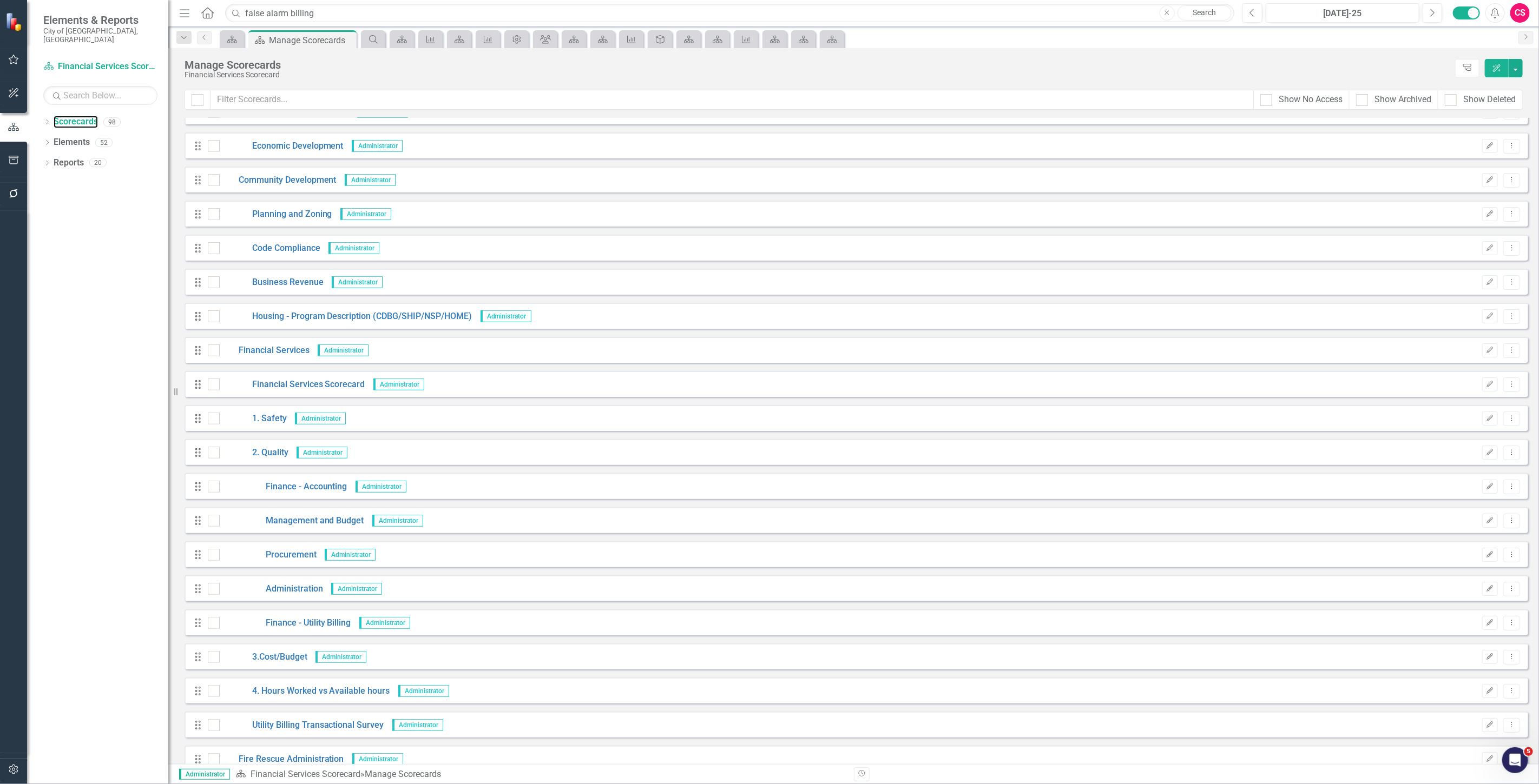
scroll to position [600, 0]
click at [278, 413] on link "1. Safety" at bounding box center [253, 417] width 67 height 13
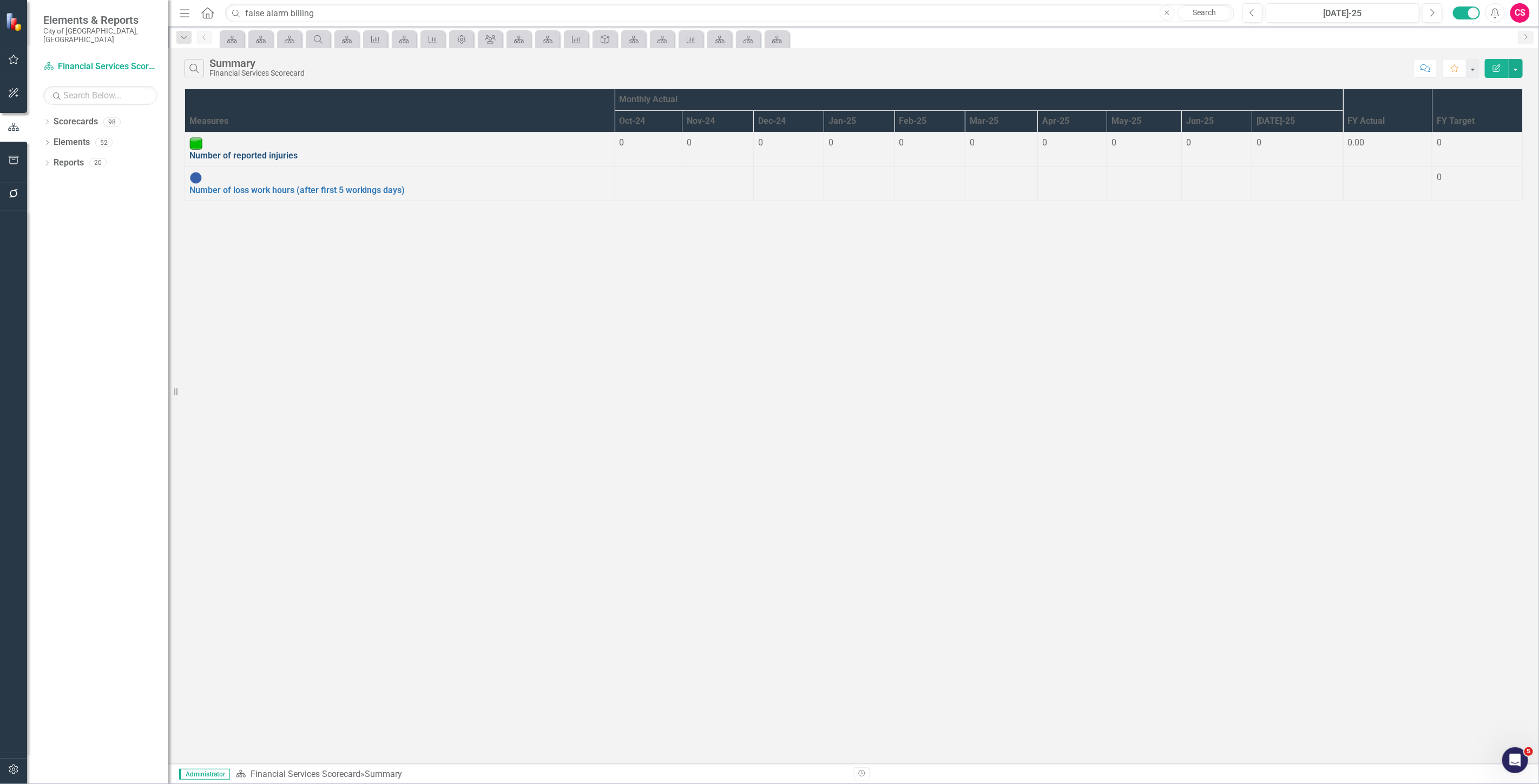
click at [270, 151] on link "Number of reported injuries" at bounding box center [243, 156] width 108 height 10
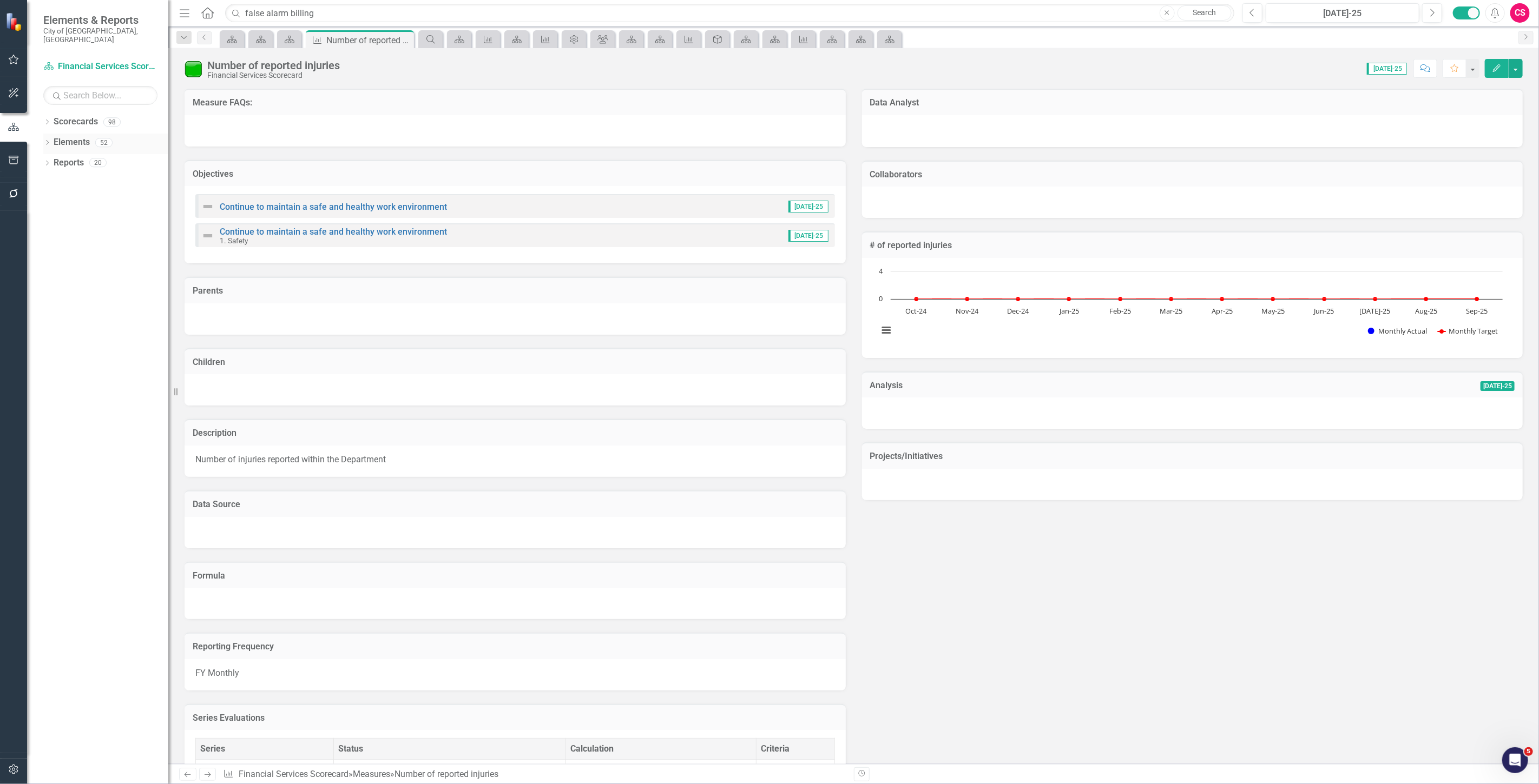
click at [69, 136] on link "Elements" at bounding box center [71, 143] width 36 height 13
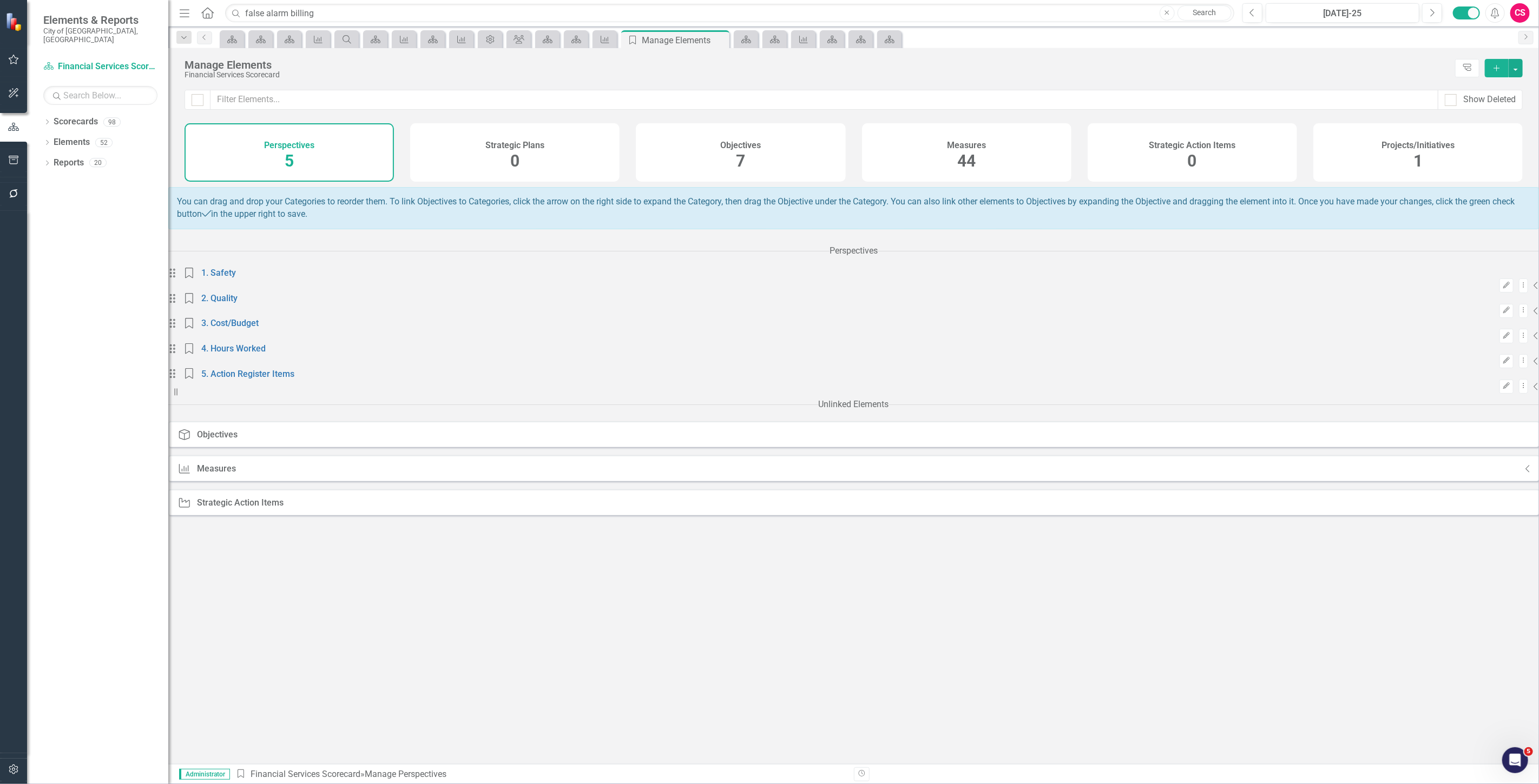
click at [775, 122] on div "Show Deleted" at bounding box center [853, 107] width 1371 height 34
click at [772, 152] on div "Objectives 7" at bounding box center [740, 152] width 209 height 59
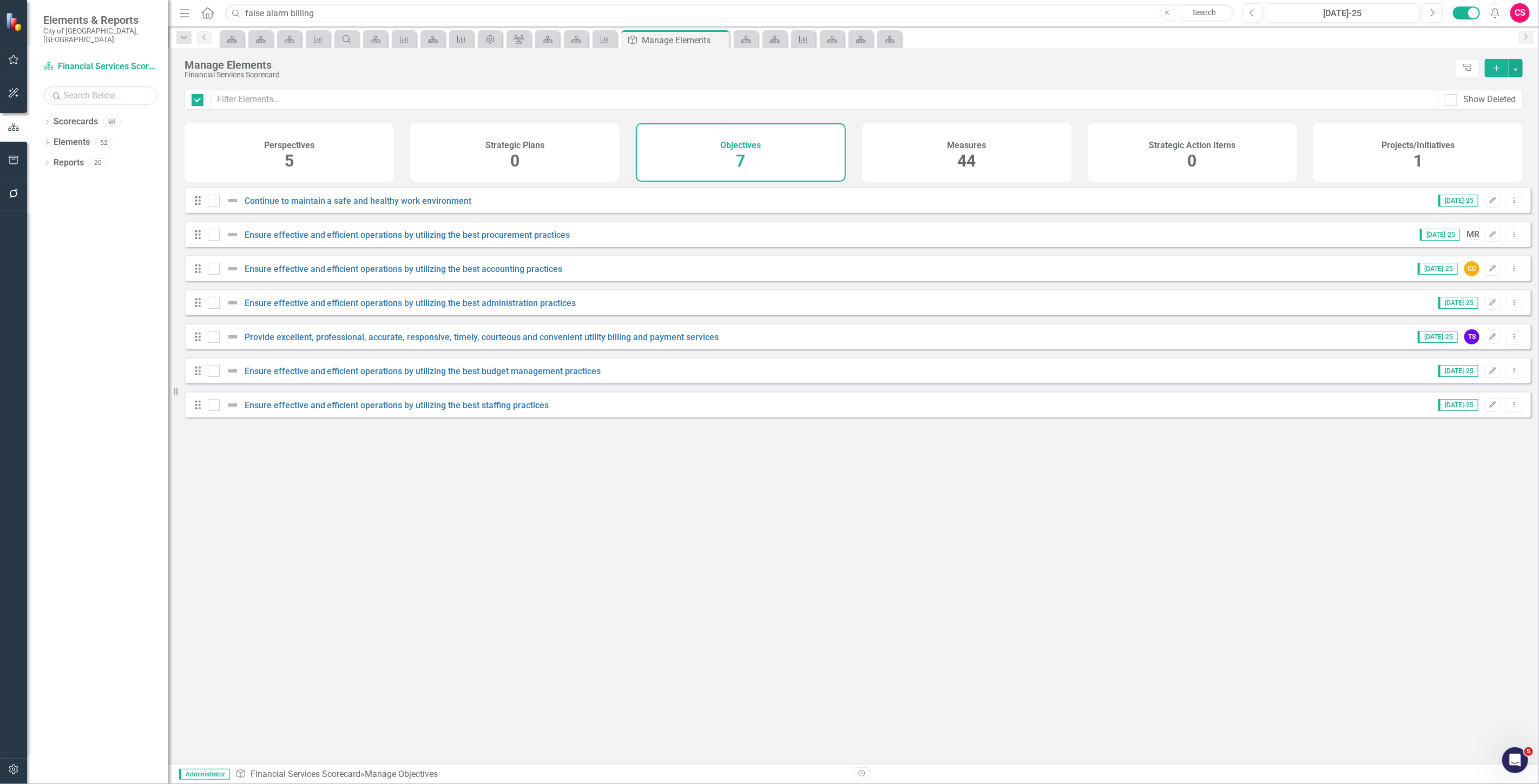
checkbox input "false"
click at [83, 115] on link "Scorecards" at bounding box center [75, 122] width 44 height 13
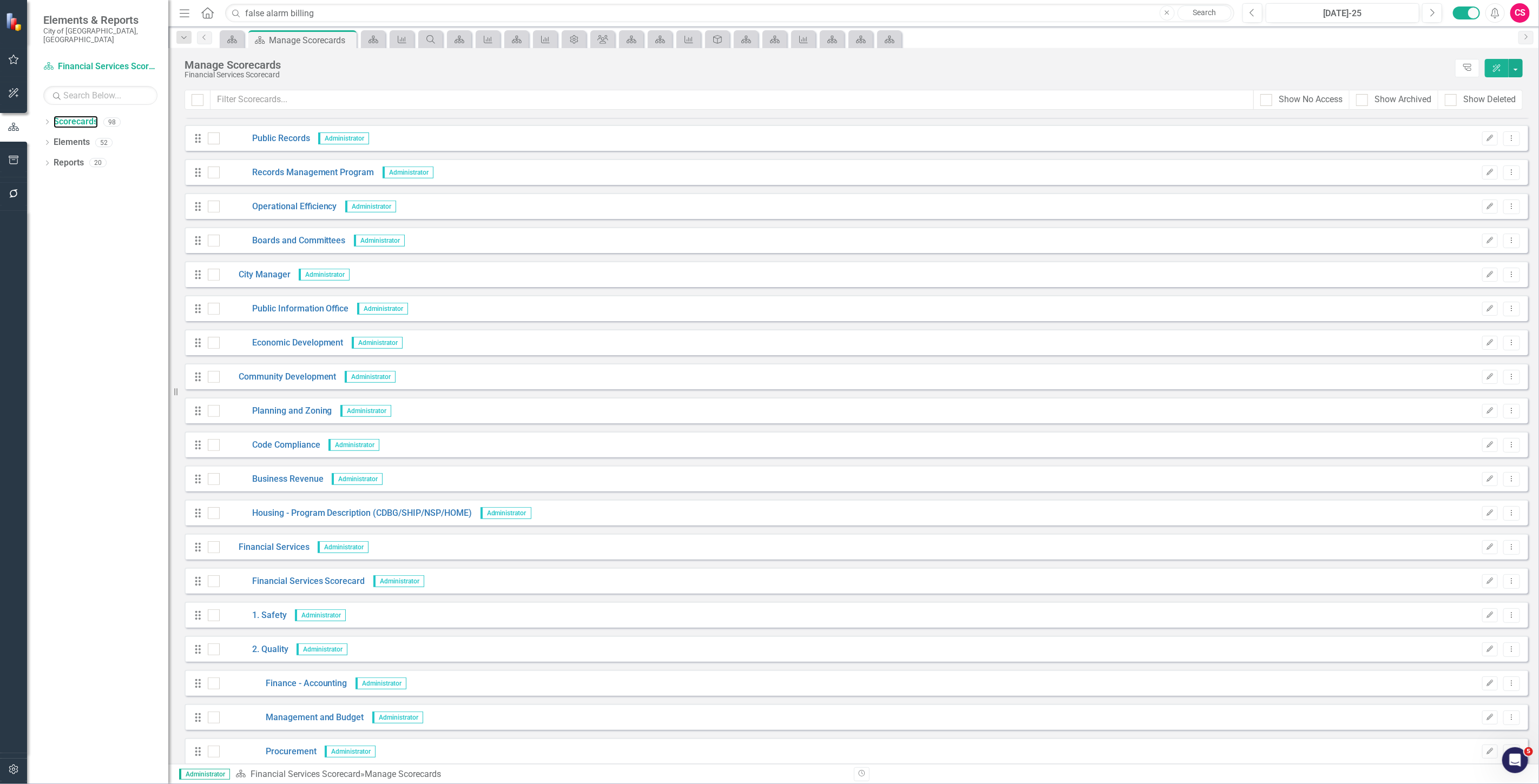
scroll to position [420, 0]
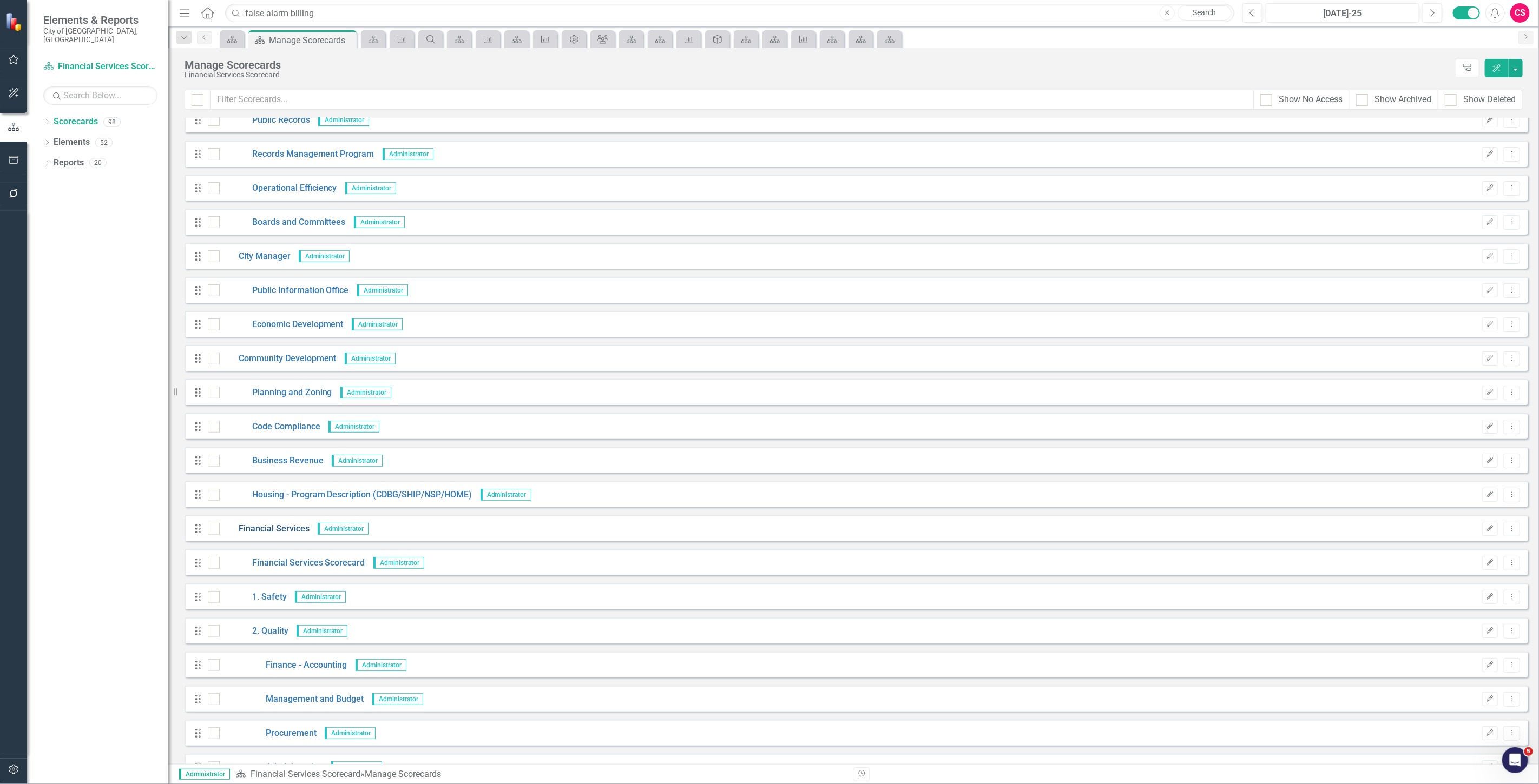
click at [265, 526] on link "Financial Services" at bounding box center [265, 529] width 90 height 13
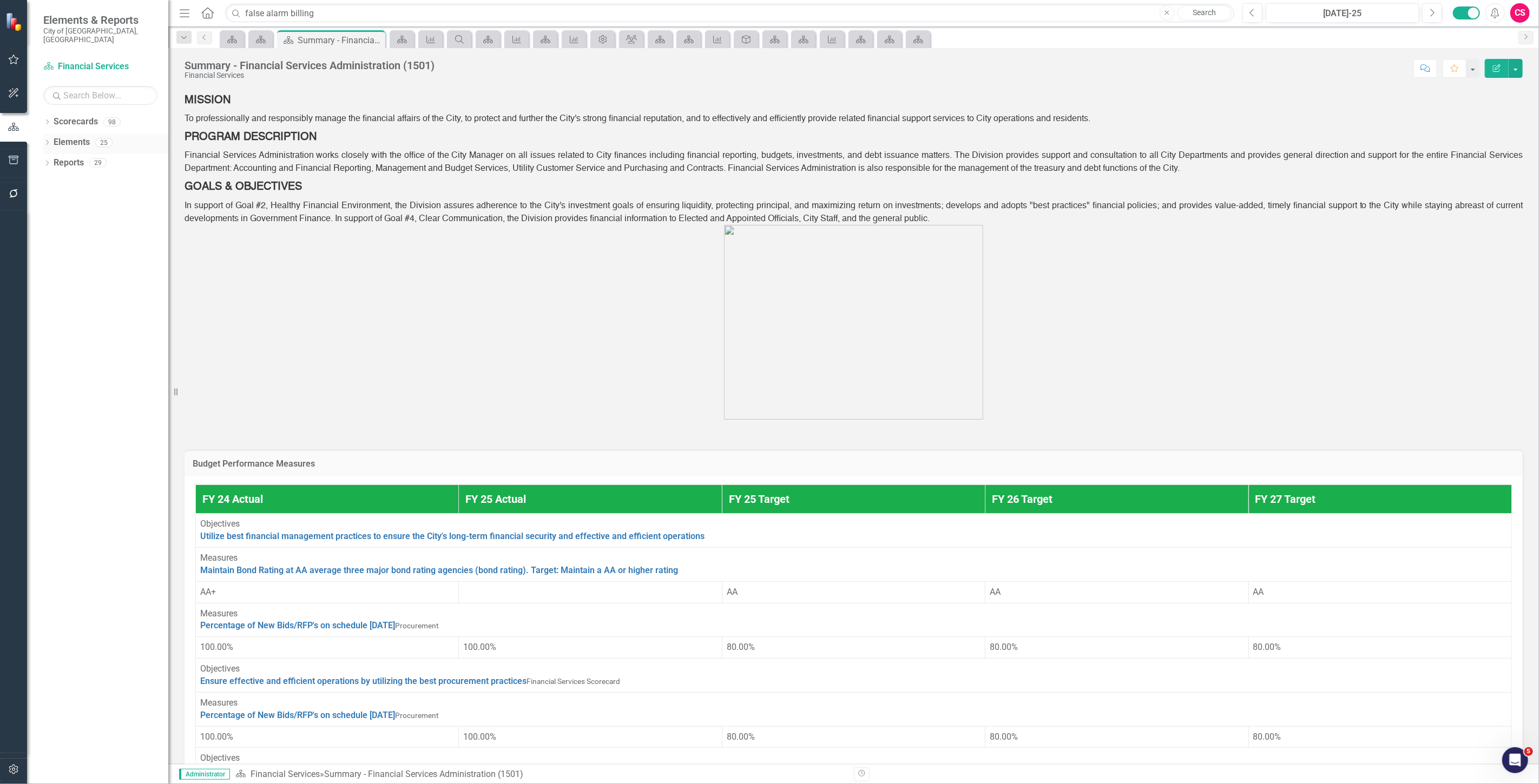
click at [77, 136] on link "Elements" at bounding box center [71, 143] width 36 height 13
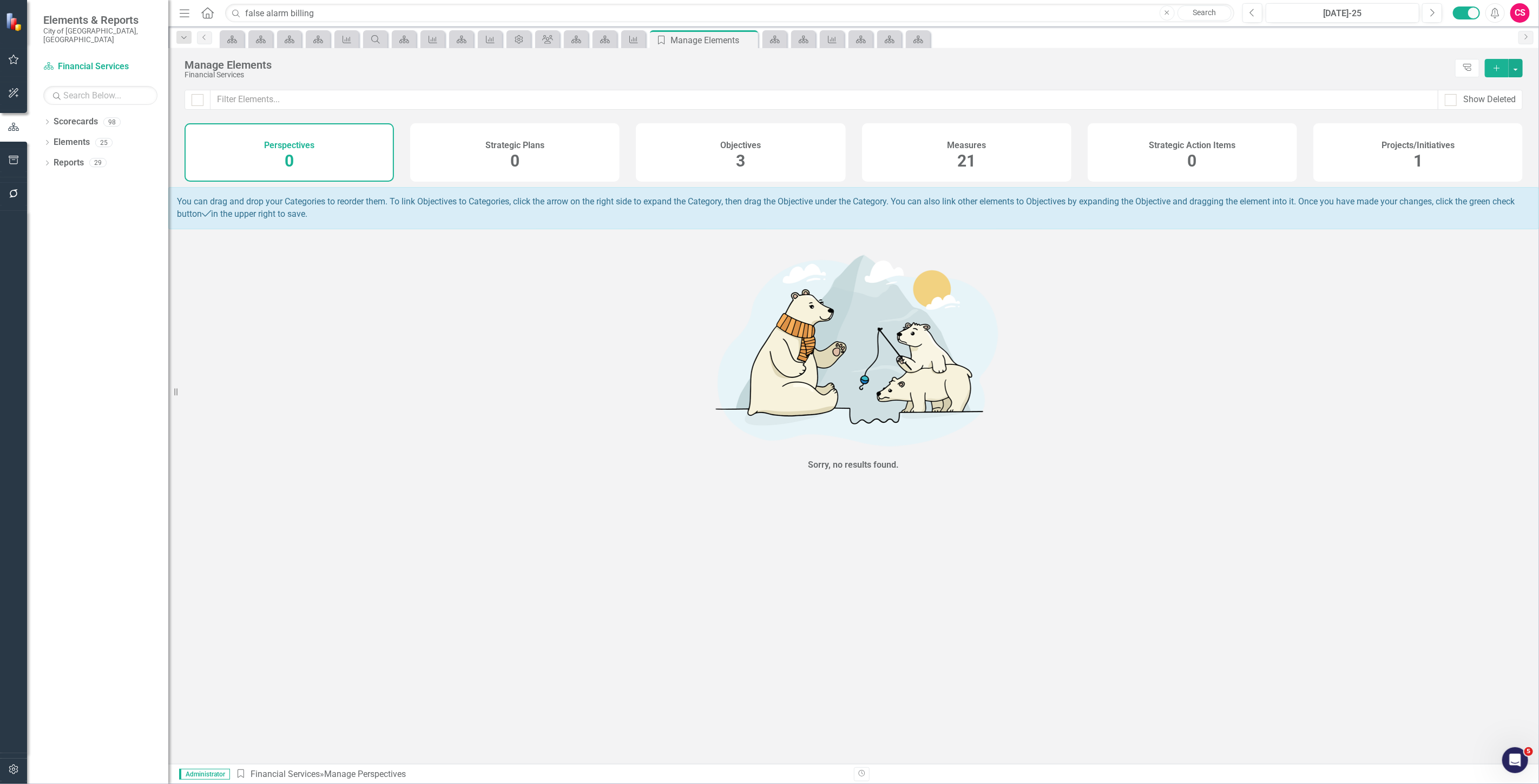
click at [680, 148] on div "Objectives 3" at bounding box center [740, 152] width 209 height 59
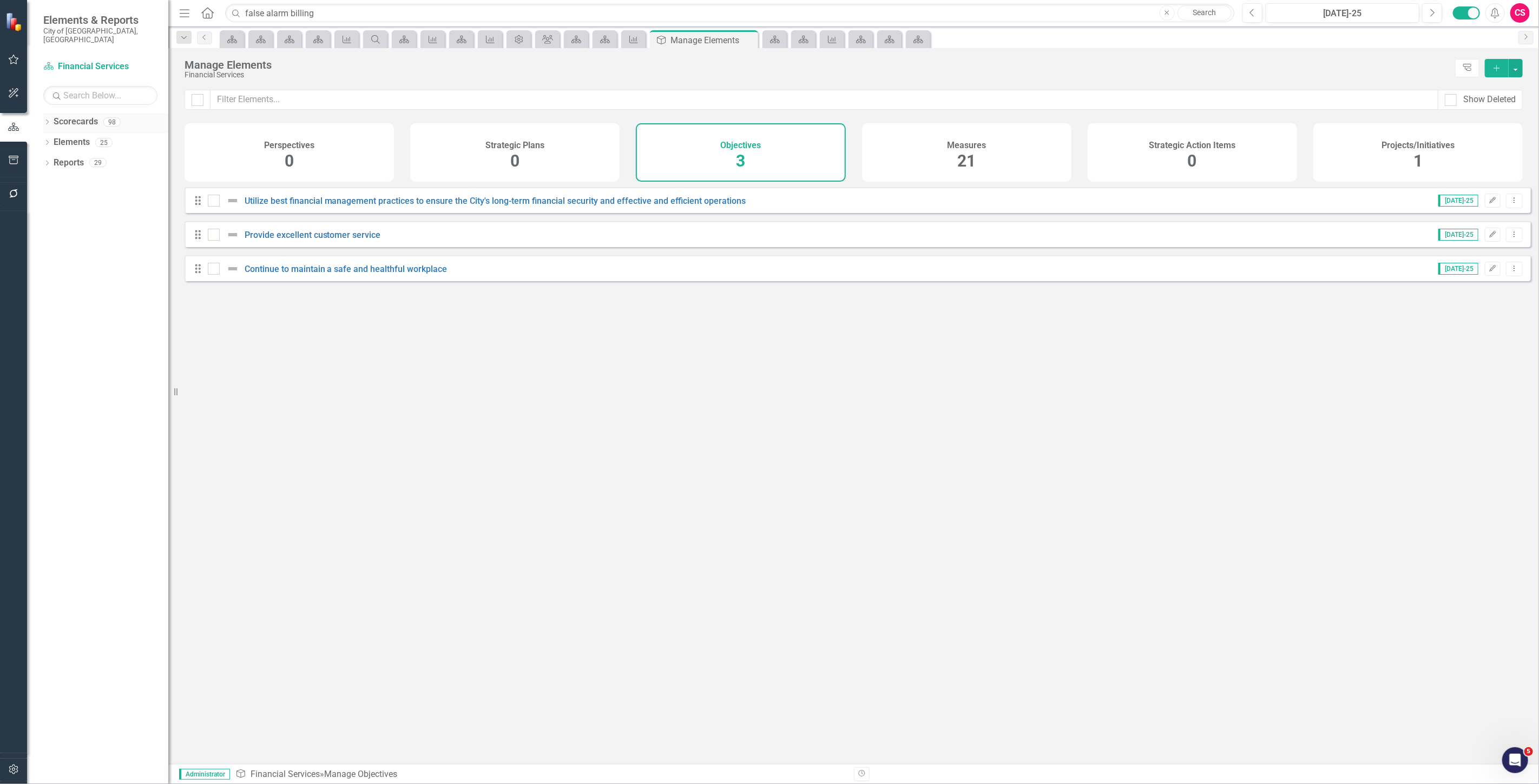
click at [90, 115] on link "Scorecards" at bounding box center [75, 122] width 44 height 13
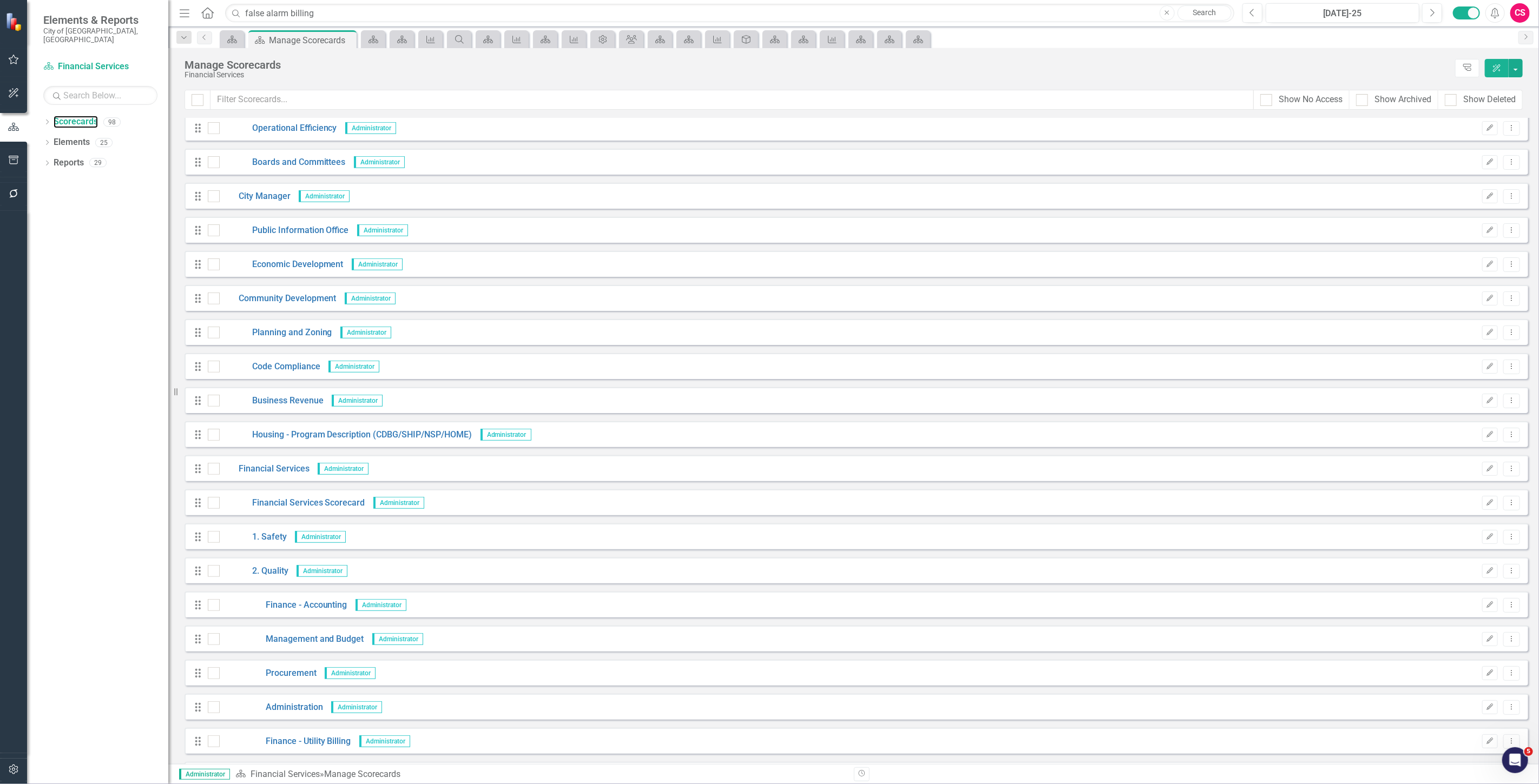
scroll to position [661, 0]
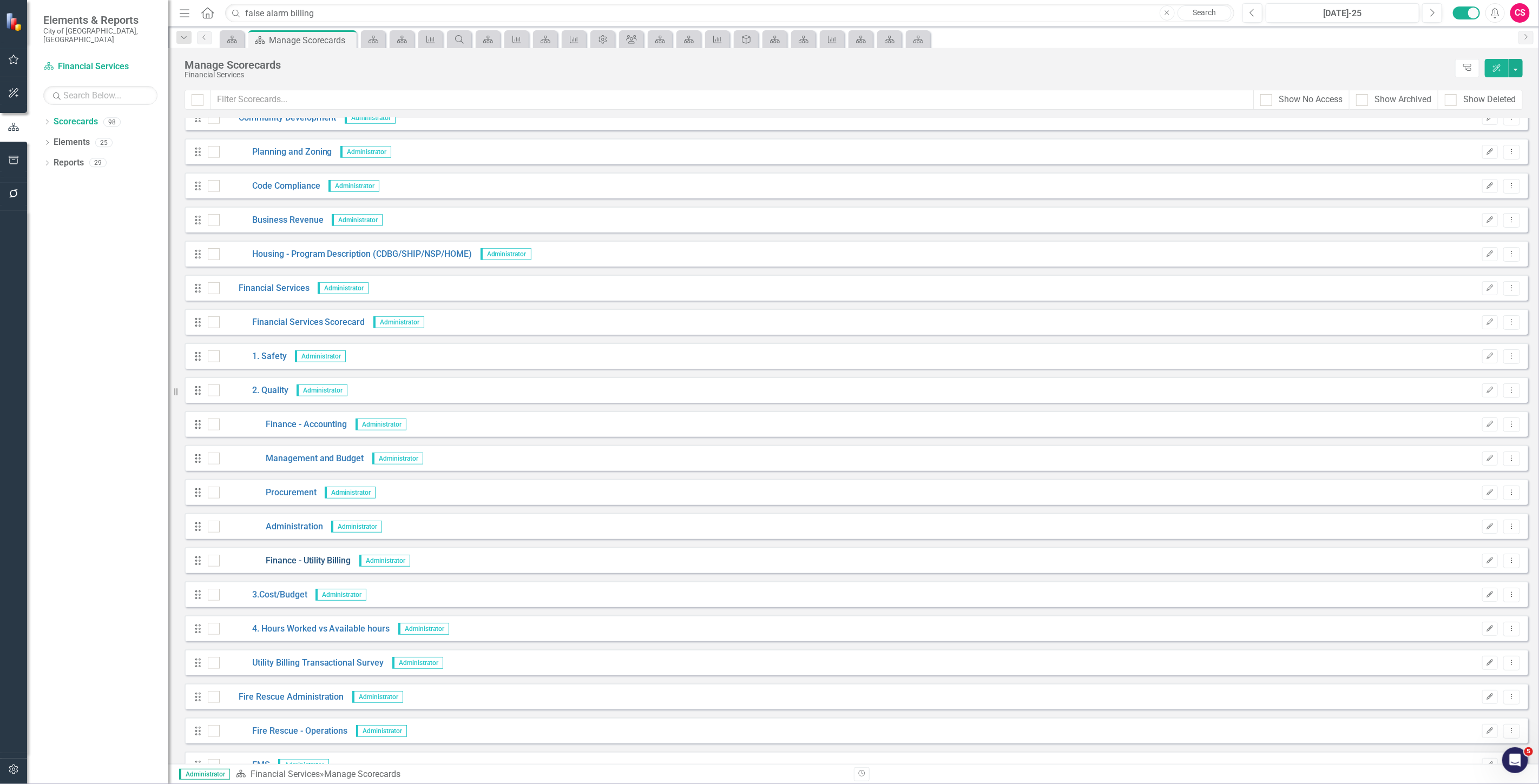
click at [307, 560] on link "Finance - Utility Billing" at bounding box center [286, 561] width 132 height 13
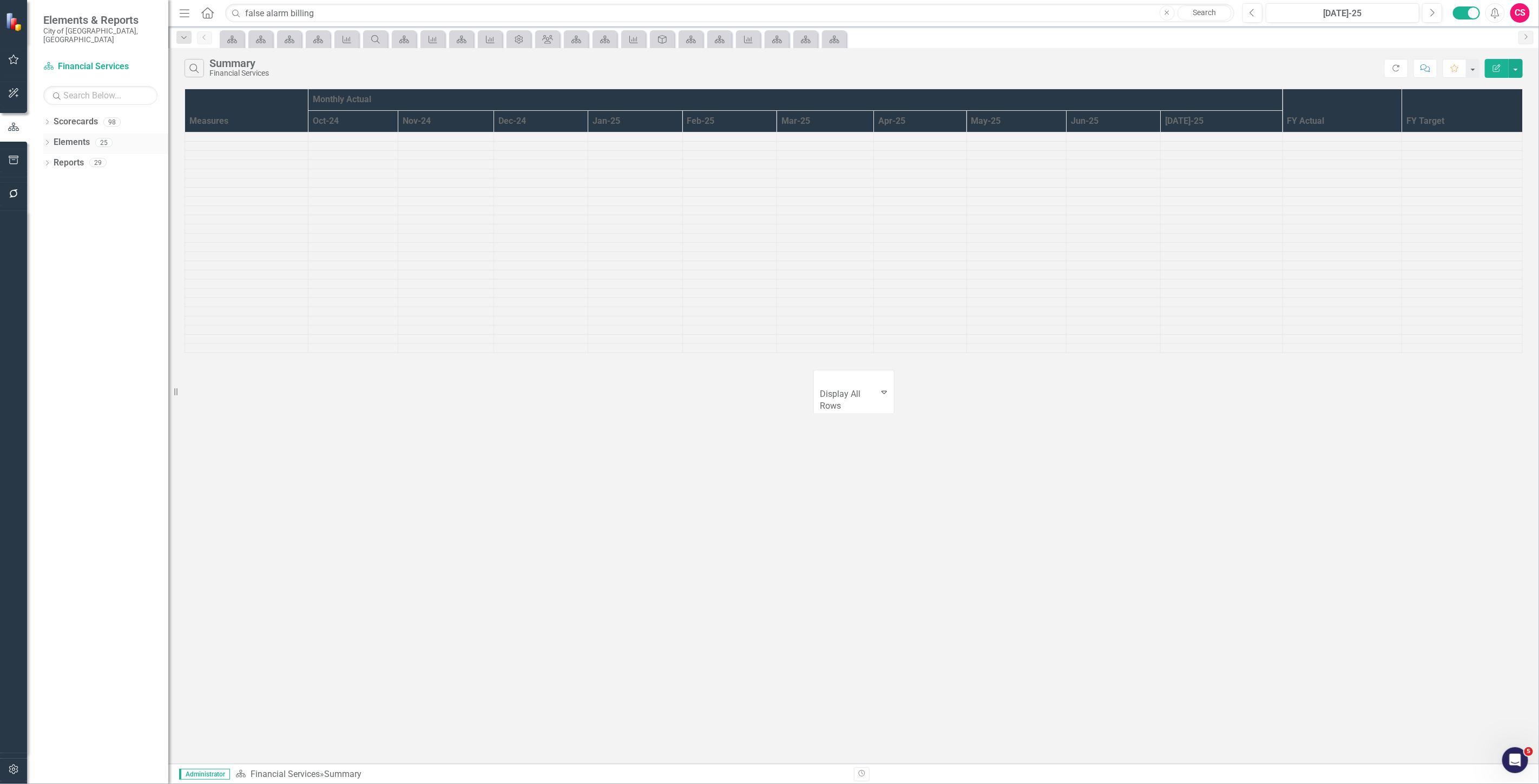
click at [75, 138] on link "Elements" at bounding box center [71, 143] width 36 height 13
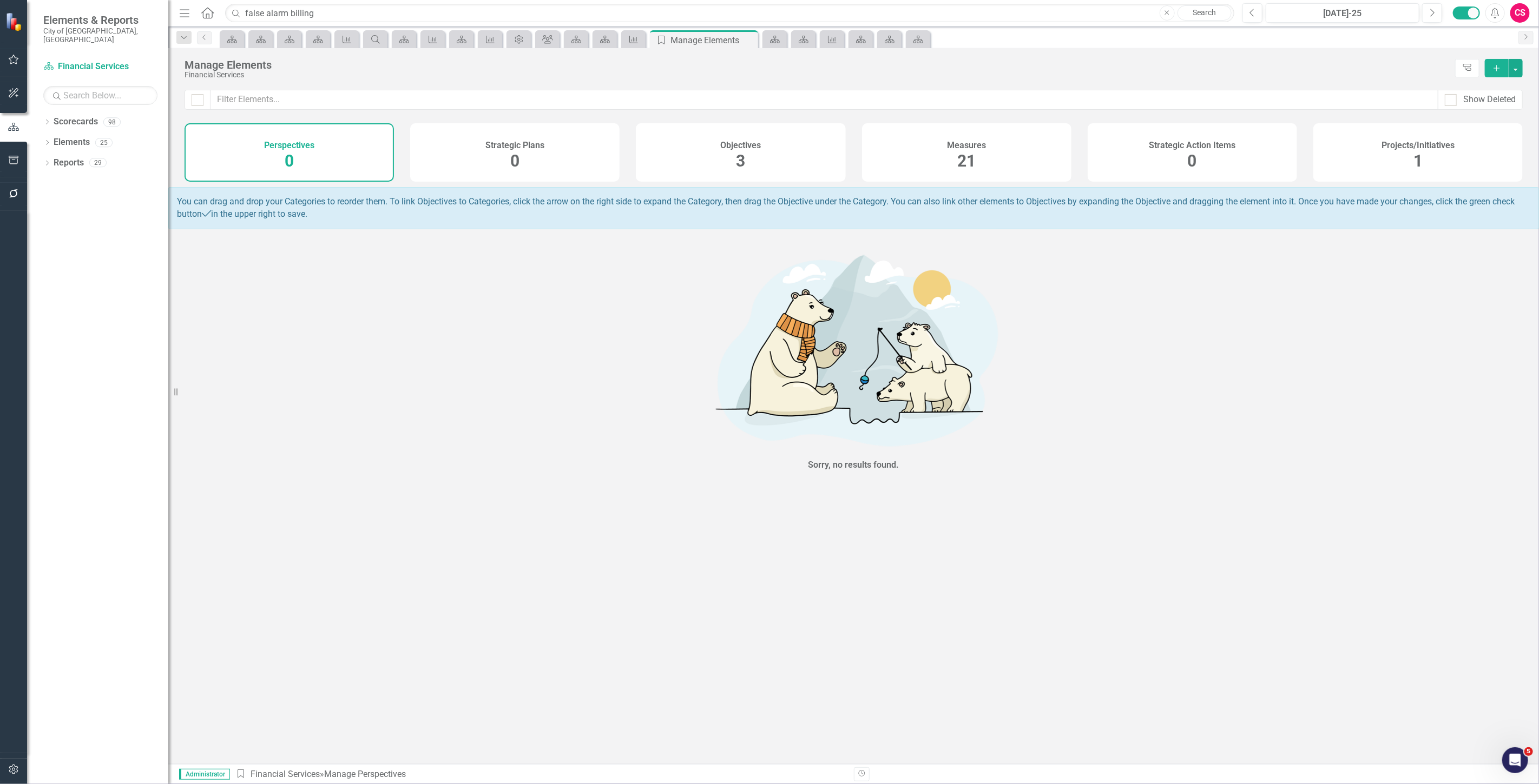
click at [862, 160] on div "Measures 21" at bounding box center [966, 152] width 209 height 59
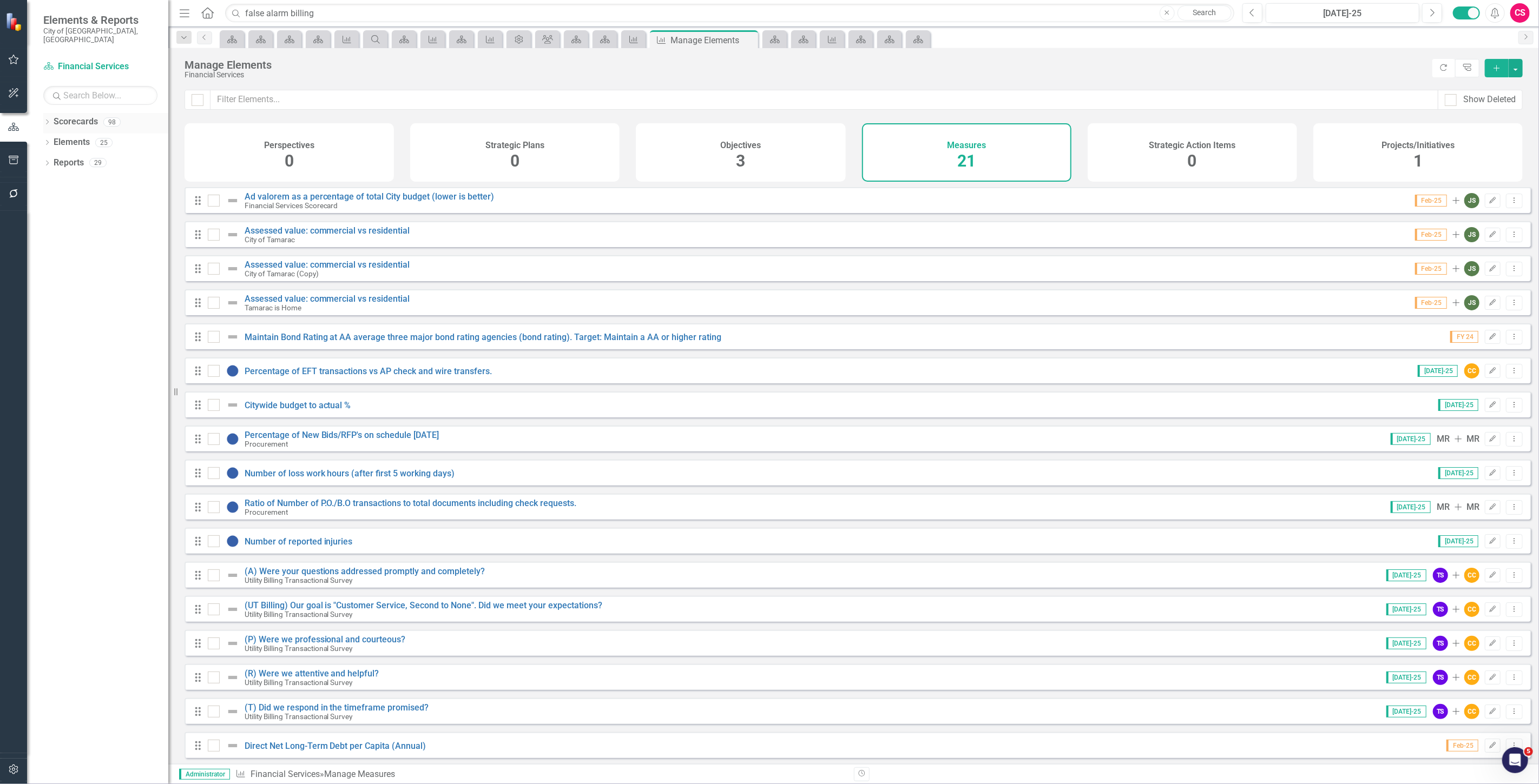
click at [83, 115] on link "Scorecards" at bounding box center [75, 122] width 44 height 13
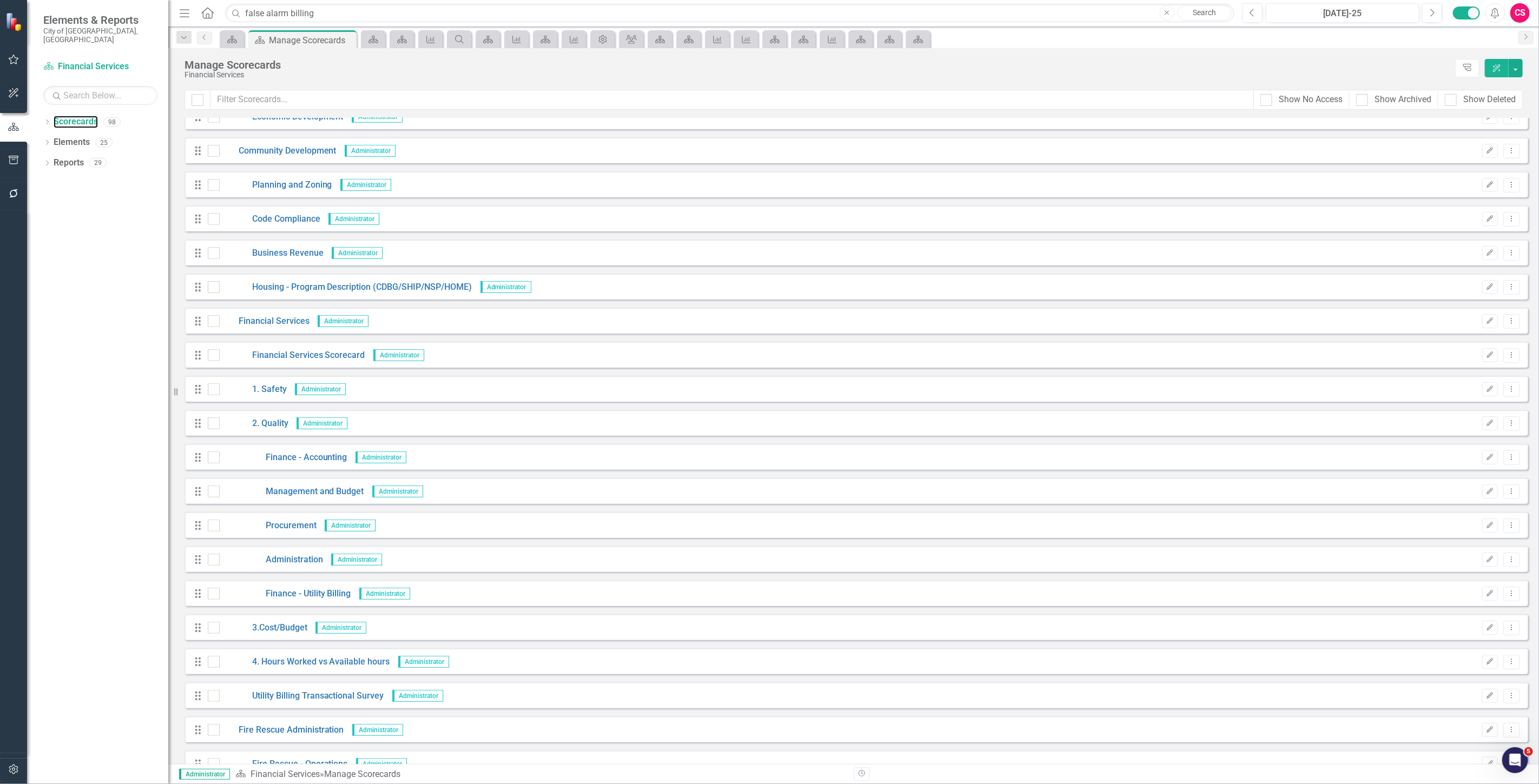
scroll to position [661, 0]
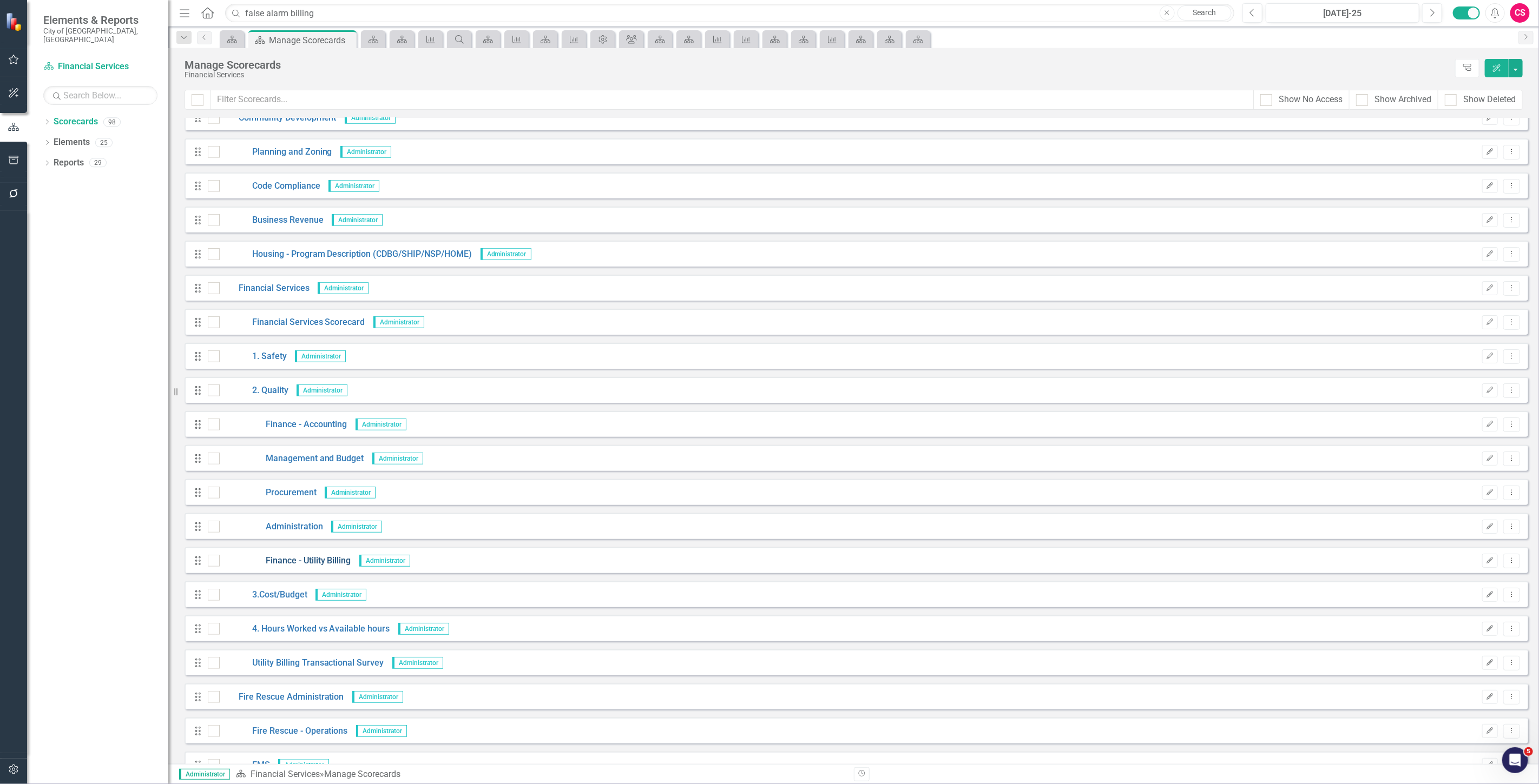
click at [290, 560] on link "Finance - Utility Billing" at bounding box center [286, 561] width 132 height 13
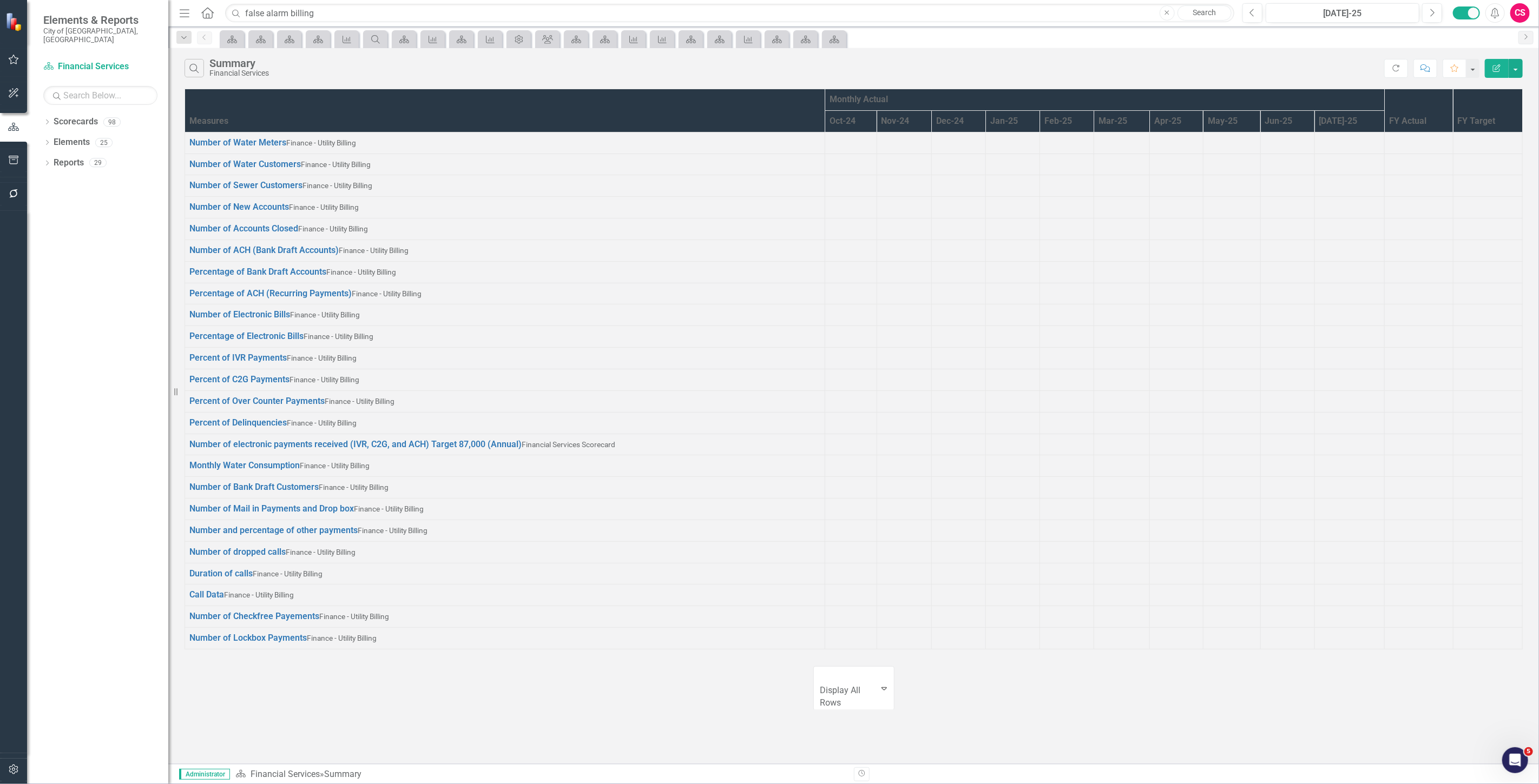
scroll to position [36, 0]
click at [69, 136] on link "Elements" at bounding box center [71, 143] width 36 height 13
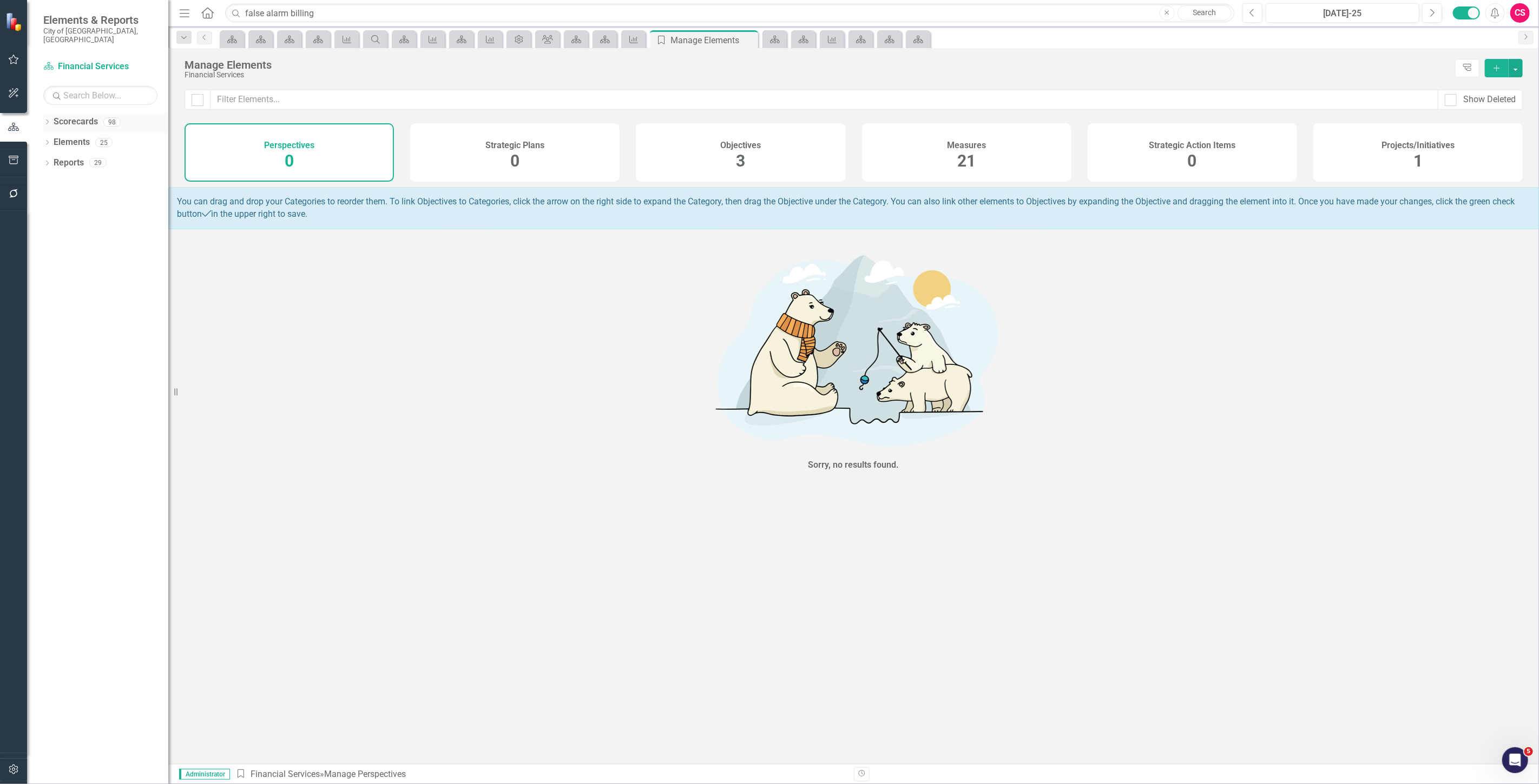
drag, startPoint x: 87, startPoint y: 115, endPoint x: 81, endPoint y: 111, distance: 7.2
click at [87, 115] on link "Scorecards" at bounding box center [75, 122] width 44 height 13
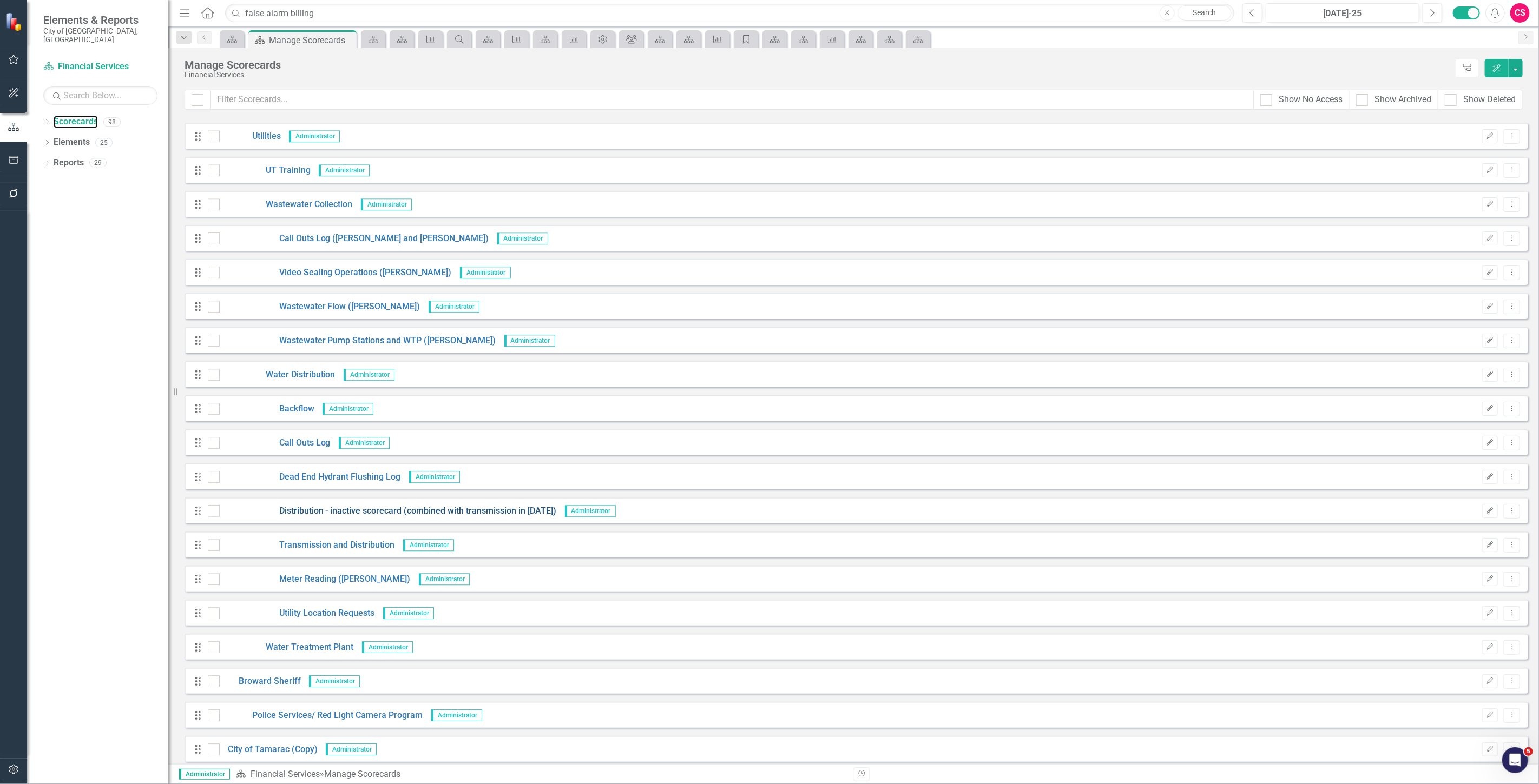
scroll to position [2691, 0]
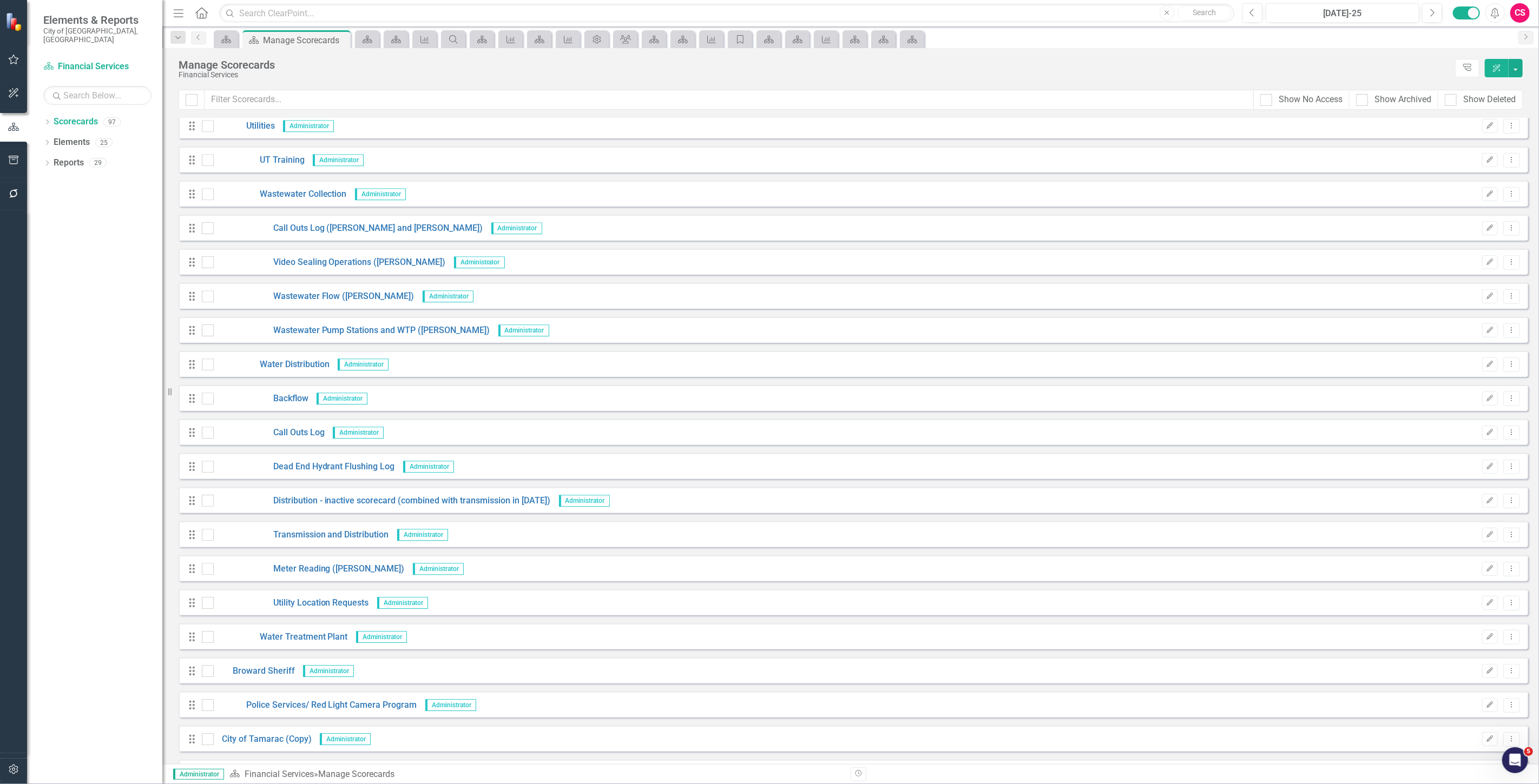
scroll to position [2658, 0]
